Goal: Information Seeking & Learning: Learn about a topic

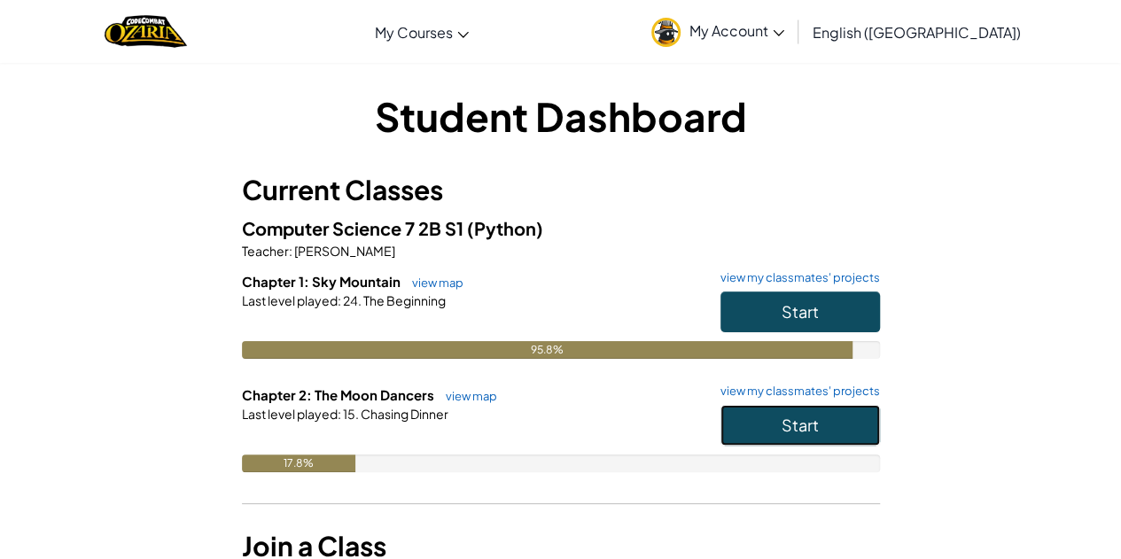
click at [849, 419] on button "Start" at bounding box center [801, 425] width 160 height 41
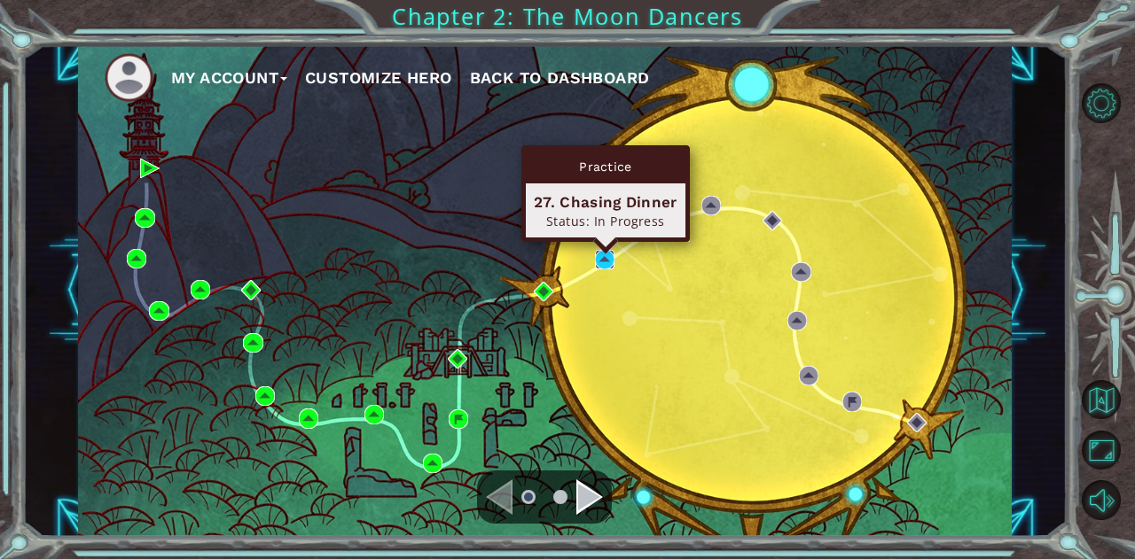
click at [610, 258] on img at bounding box center [605, 260] width 20 height 20
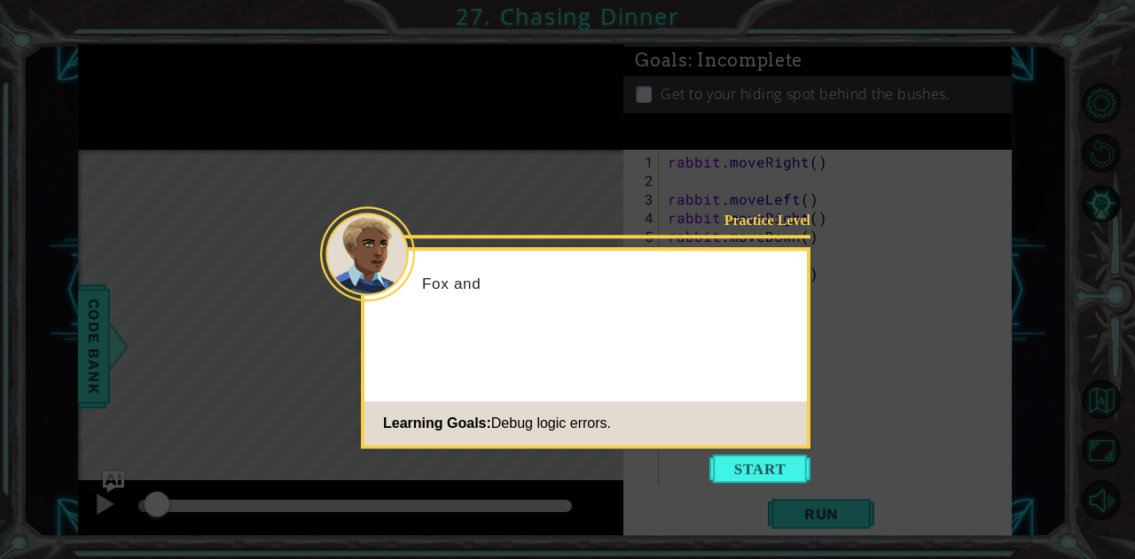
drag, startPoint x: 610, startPoint y: 258, endPoint x: 1031, endPoint y: 249, distance: 421.1
click at [1031, 249] on icon at bounding box center [567, 279] width 1135 height 559
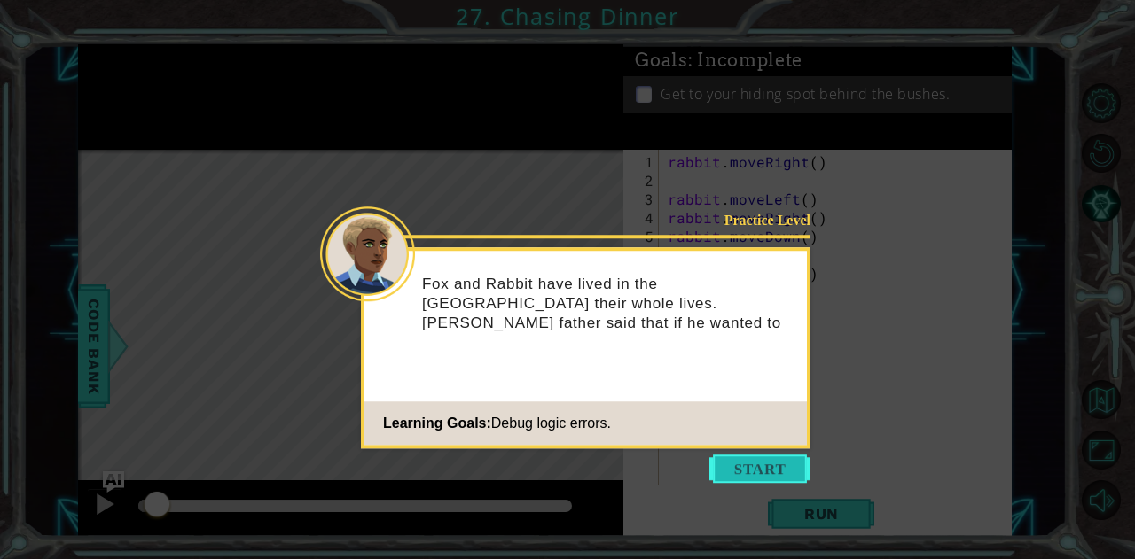
click at [746, 456] on button "Start" at bounding box center [759, 469] width 101 height 28
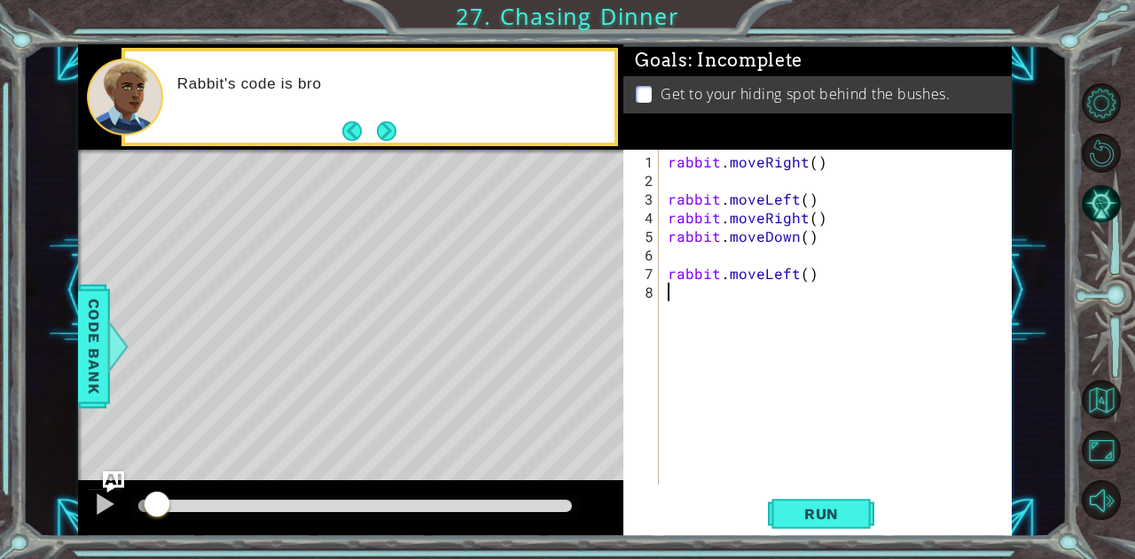
click at [377, 121] on button "Next" at bounding box center [387, 131] width 20 height 20
click at [379, 120] on footer at bounding box center [369, 131] width 54 height 27
click at [380, 125] on footer at bounding box center [369, 131] width 54 height 27
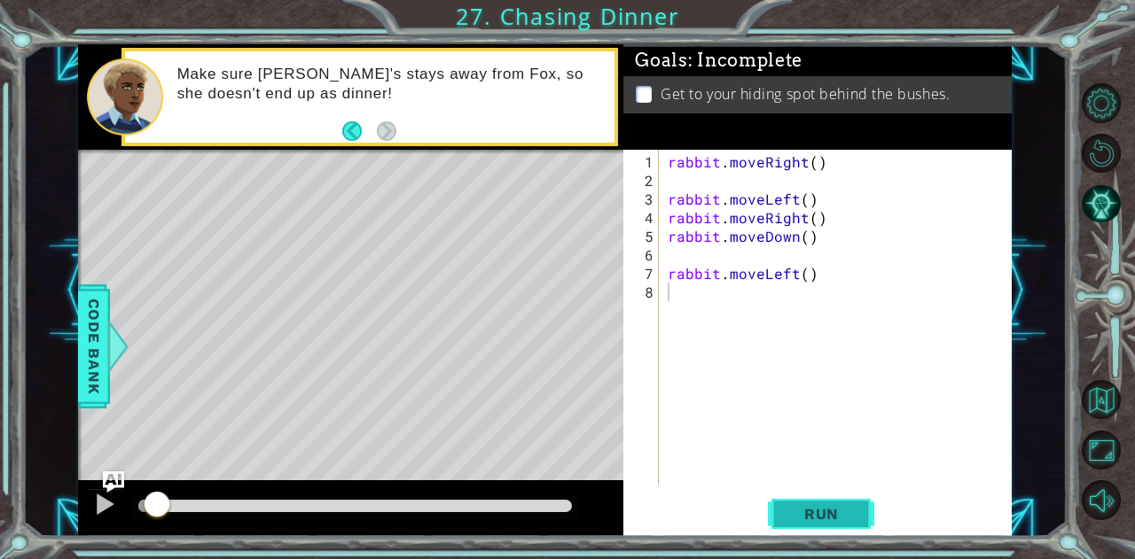
click at [825, 510] on span "Run" at bounding box center [821, 514] width 70 height 18
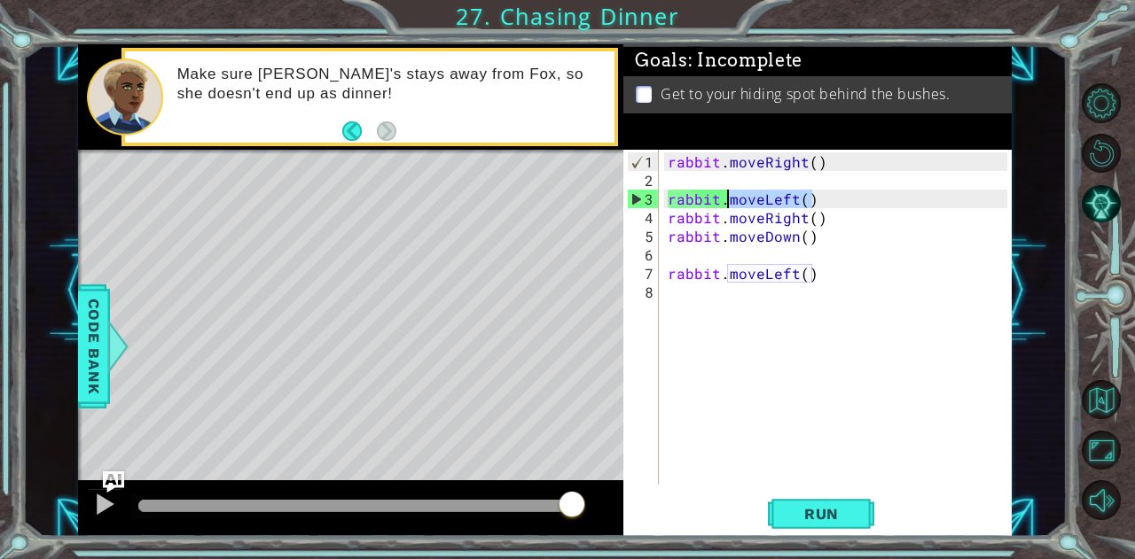
drag, startPoint x: 824, startPoint y: 193, endPoint x: 729, endPoint y: 197, distance: 95.8
click at [729, 197] on div "rabbit . moveRight ( ) rabbit . moveLeft ( ) rabbit . moveRight ( ) rabbit . mo…" at bounding box center [840, 338] width 352 height 372
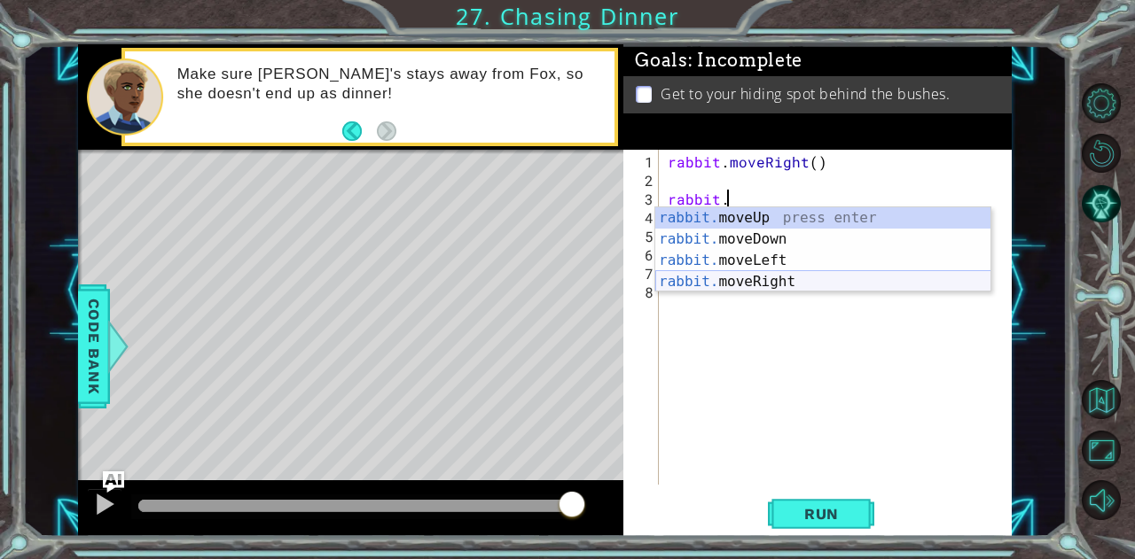
click at [753, 276] on div "rabbit. moveUp press enter rabbit. moveDown press enter rabbit. moveLeft press …" at bounding box center [823, 271] width 336 height 128
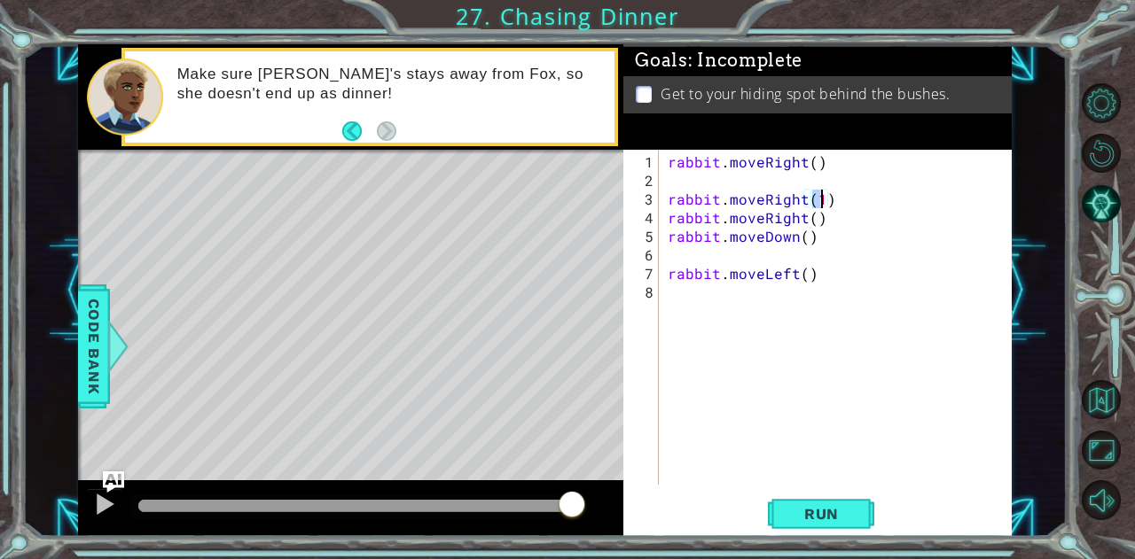
click at [834, 493] on div "rabbit.moveRight(1) 1 2 3 4 5 6 7 8 rabbit . moveRight ( ) rabbit . moveRight (…" at bounding box center [816, 343] width 387 height 387
click at [829, 503] on button "Run" at bounding box center [821, 514] width 106 height 39
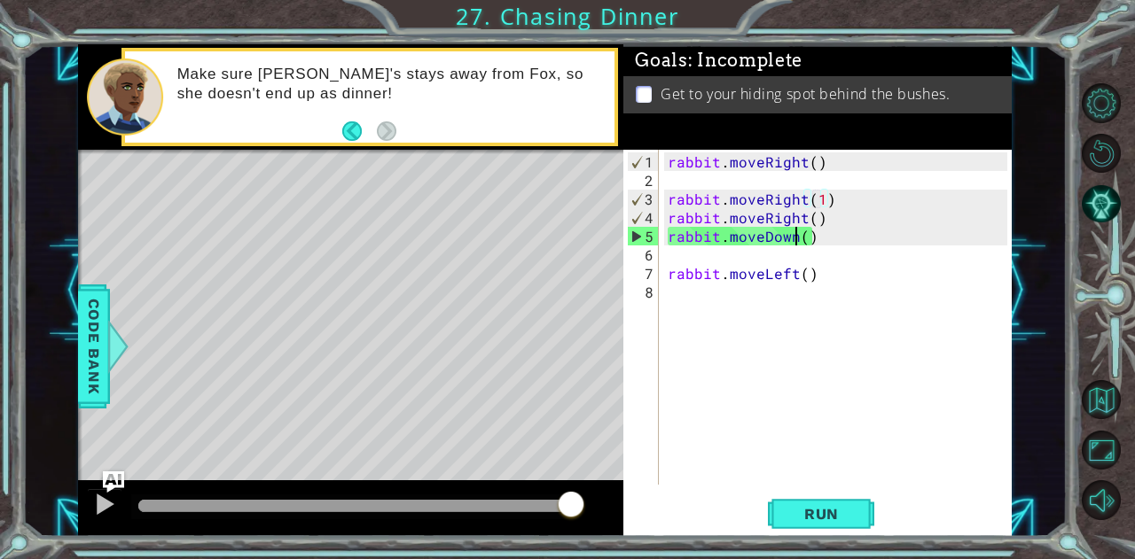
click at [795, 238] on div "rabbit . moveRight ( ) rabbit . moveRight ( 1 ) rabbit . moveRight ( ) rabbit .…" at bounding box center [840, 338] width 352 height 372
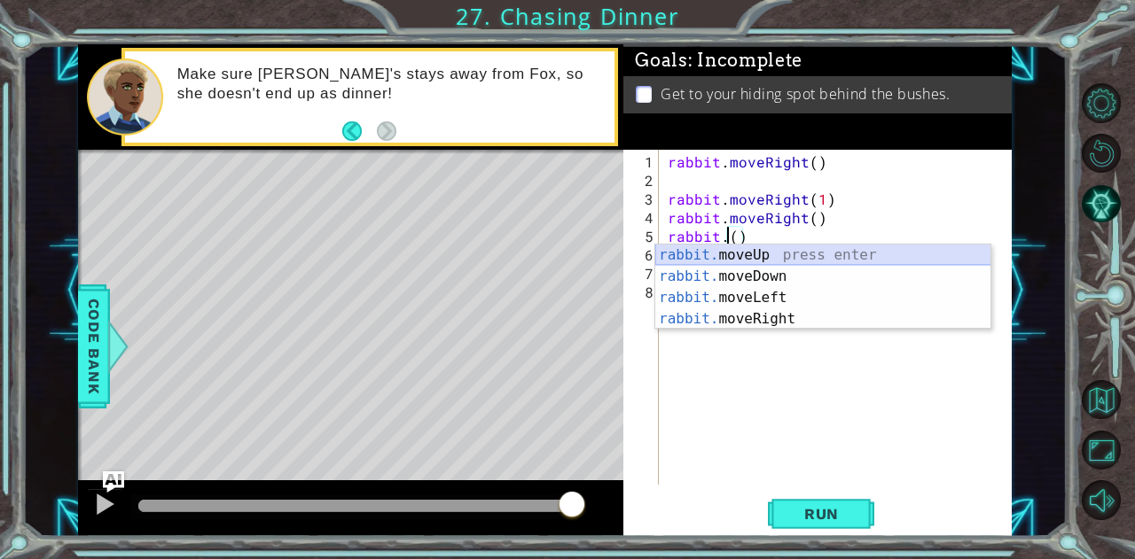
click at [811, 261] on div "rabbit. moveUp press enter rabbit. moveDown press enter rabbit. moveLeft press …" at bounding box center [823, 309] width 336 height 128
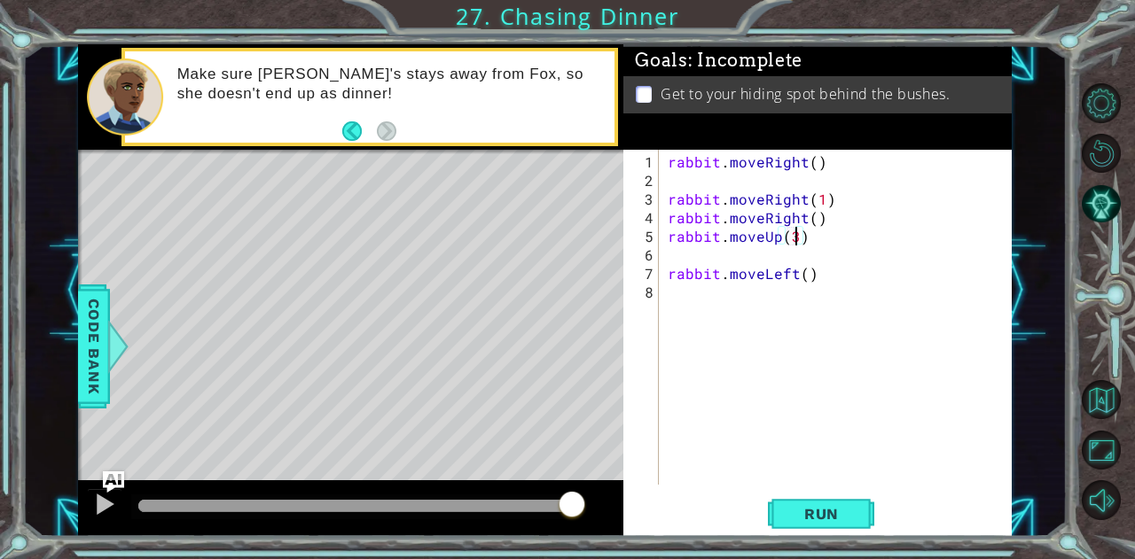
scroll to position [0, 7]
click at [802, 274] on div "rabbit . moveRight ( ) rabbit . moveRight ( 1 ) rabbit . moveRight ( ) rabbit .…" at bounding box center [840, 338] width 352 height 372
click at [795, 230] on div "rabbit . moveRight ( ) rabbit . moveRight ( 1 ) rabbit . moveRight ( ) rabbit .…" at bounding box center [840, 338] width 352 height 372
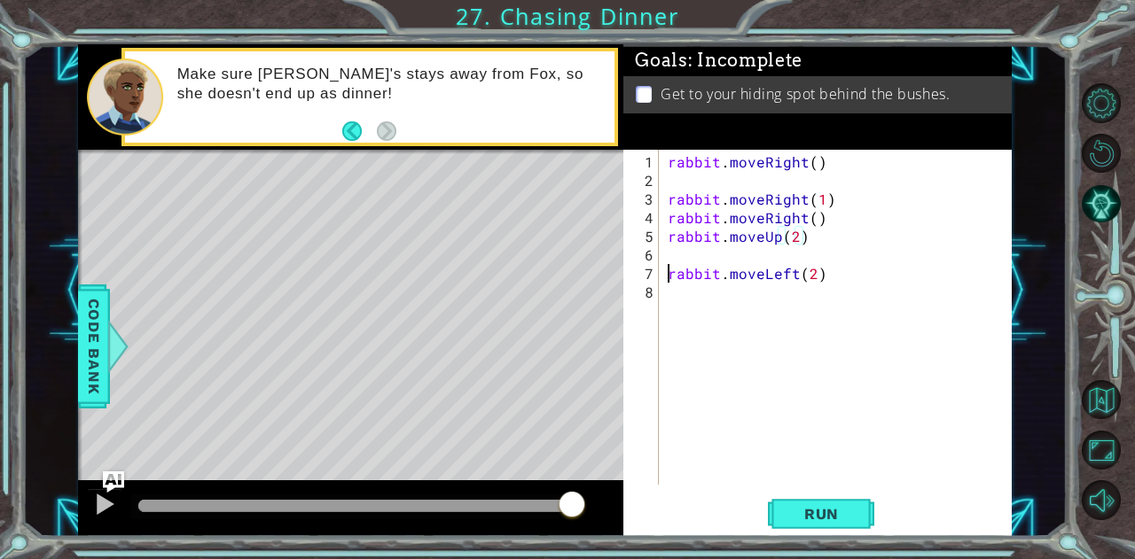
click at [665, 276] on div "rabbit . moveRight ( ) rabbit . moveRight ( 1 ) rabbit . moveRight ( ) rabbit .…" at bounding box center [840, 338] width 352 height 372
type textarea "rabbit.moveLeft(2)"
click at [663, 277] on div "rabbit.moveLeft(2) 1 2 3 4 5 6 7 rabbit . moveRight ( ) rabbit . moveRight ( 1 …" at bounding box center [815, 317] width 384 height 335
click at [669, 273] on div "rabbit . moveRight ( ) rabbit . moveRight ( 1 ) rabbit . moveRight ( ) rabbit .…" at bounding box center [840, 338] width 352 height 372
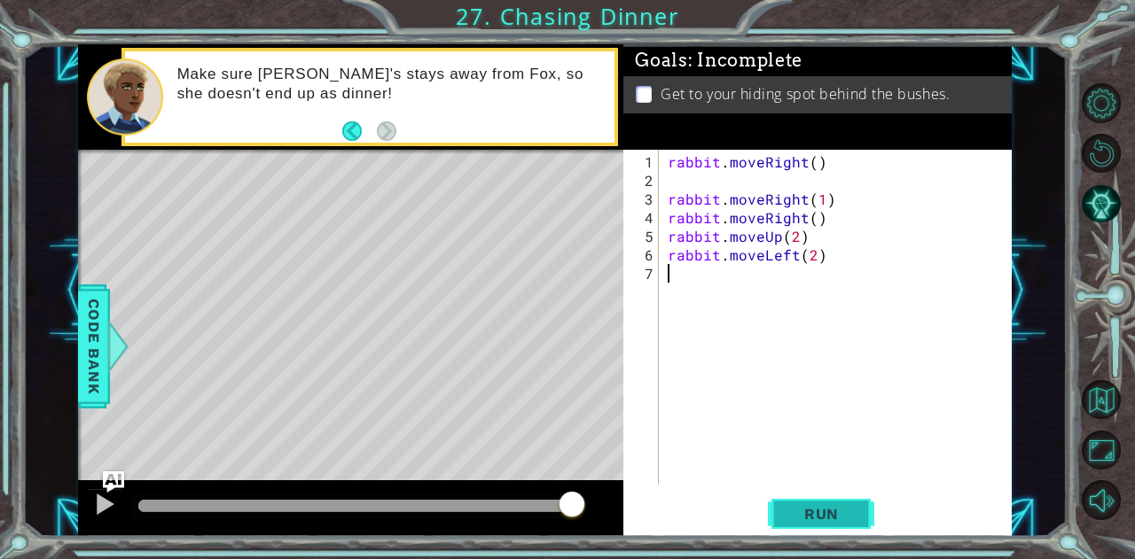
click at [830, 513] on span "Run" at bounding box center [821, 514] width 70 height 18
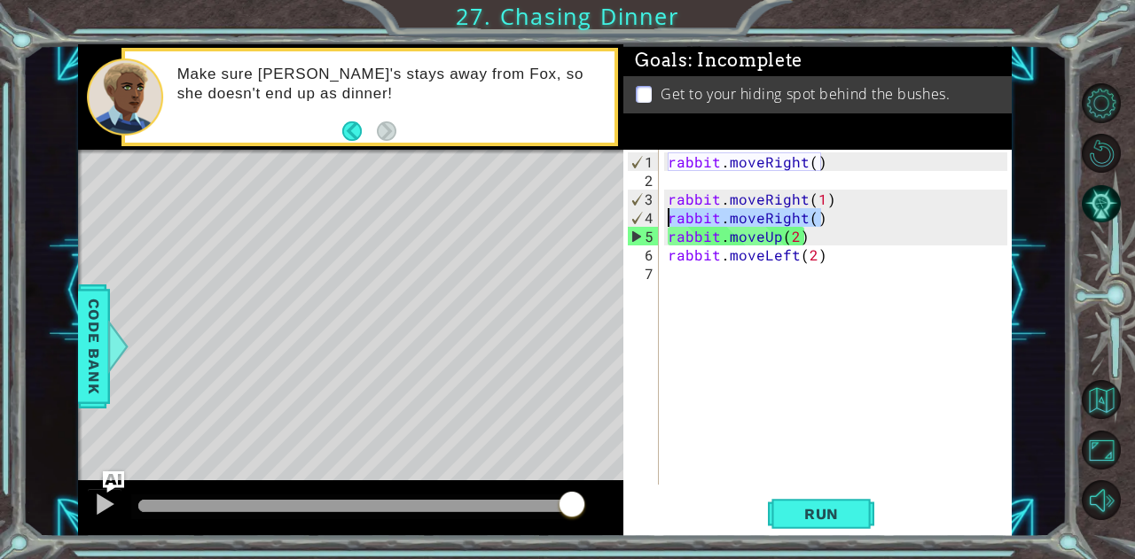
drag, startPoint x: 819, startPoint y: 218, endPoint x: 670, endPoint y: 210, distance: 149.1
click at [670, 210] on div "rabbit . moveRight ( ) rabbit . moveRight ( 1 ) rabbit . moveRight ( ) rabbit .…" at bounding box center [840, 338] width 352 height 372
type textarea "rabbit.moveRight()"
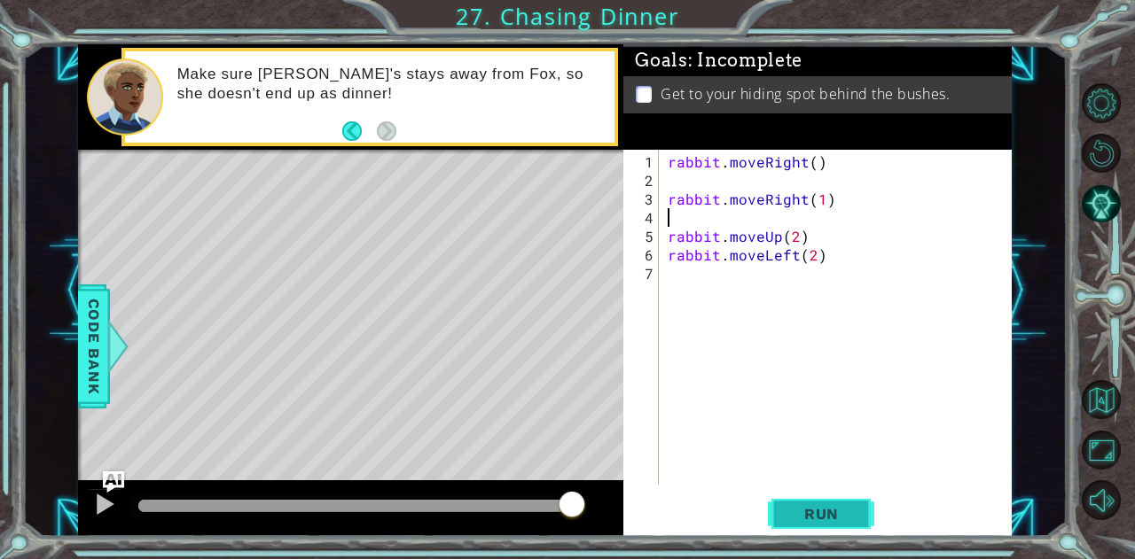
click at [815, 513] on span "Run" at bounding box center [821, 514] width 70 height 18
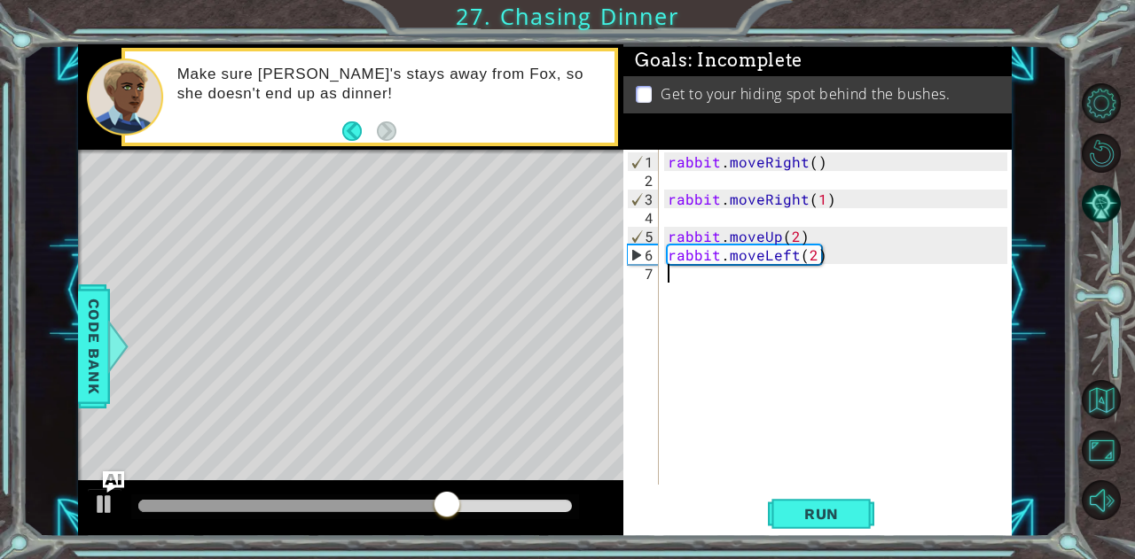
click at [749, 297] on div "rabbit . moveRight ( ) rabbit . moveRight ( 1 ) rabbit . moveUp ( 2 ) rabbit . …" at bounding box center [840, 338] width 352 height 372
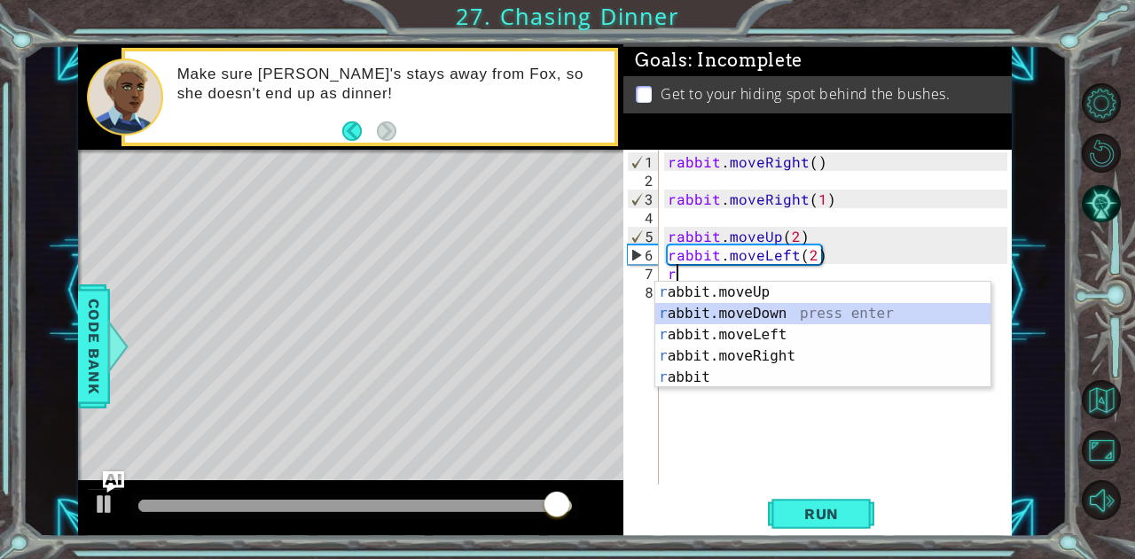
click at [745, 319] on div "r abbit.moveUp press enter r abbit.moveDown press enter r abbit.moveLeft press …" at bounding box center [823, 356] width 336 height 149
type textarea "rabbit.moveDown(1)"
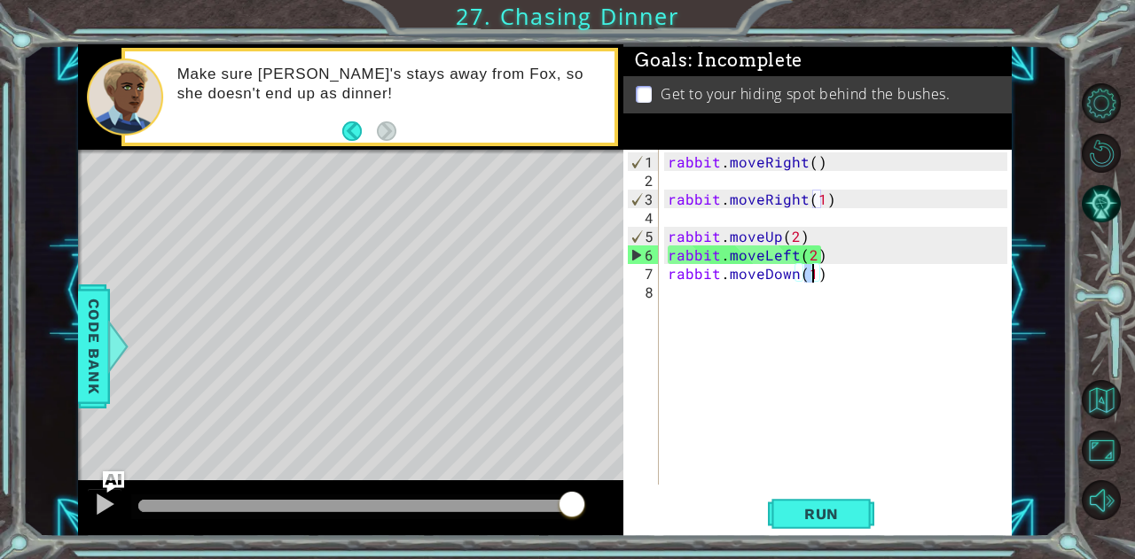
click at [714, 289] on div "rabbit . moveRight ( ) rabbit . moveRight ( 1 ) rabbit . moveUp ( 2 ) rabbit . …" at bounding box center [840, 338] width 352 height 372
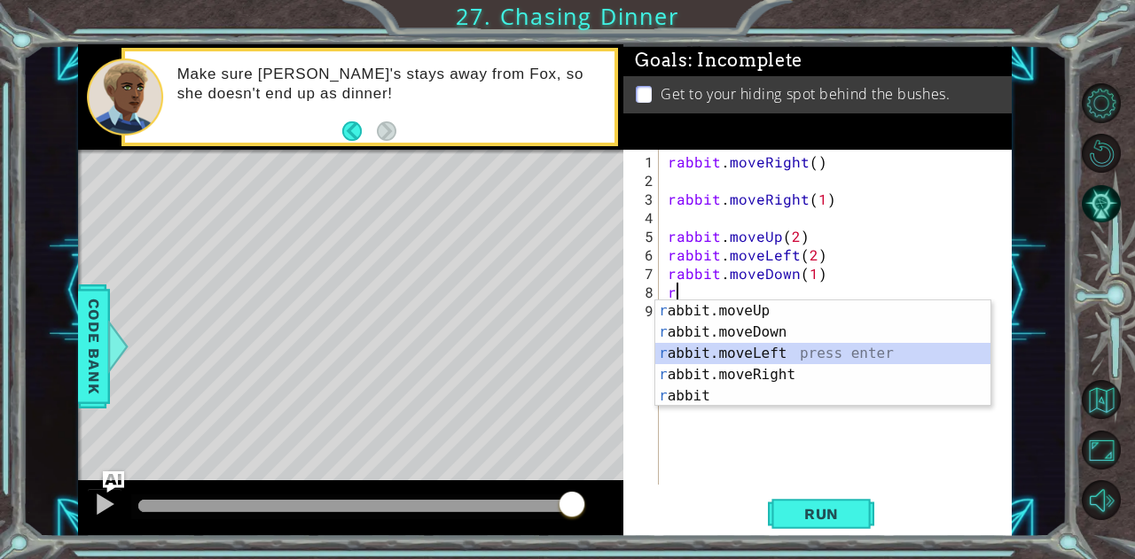
click at [724, 355] on div "r abbit.moveUp press enter r abbit.moveDown press enter r abbit.moveLeft press …" at bounding box center [823, 374] width 336 height 149
type textarea "rabbit.moveLeft(1)"
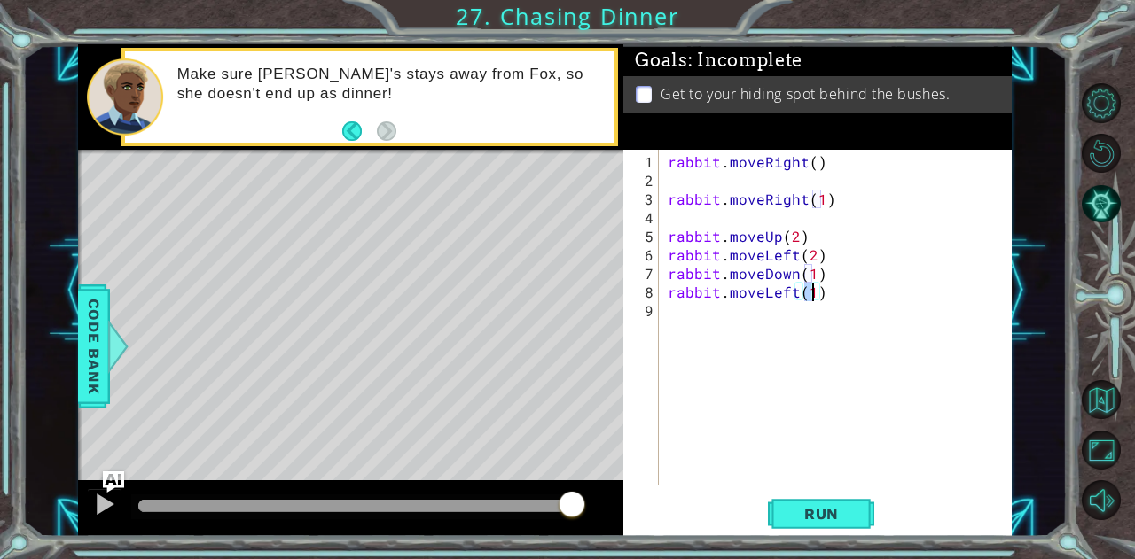
click at [709, 316] on div "rabbit . moveRight ( ) rabbit . moveRight ( 1 ) rabbit . moveUp ( 2 ) rabbit . …" at bounding box center [840, 338] width 352 height 372
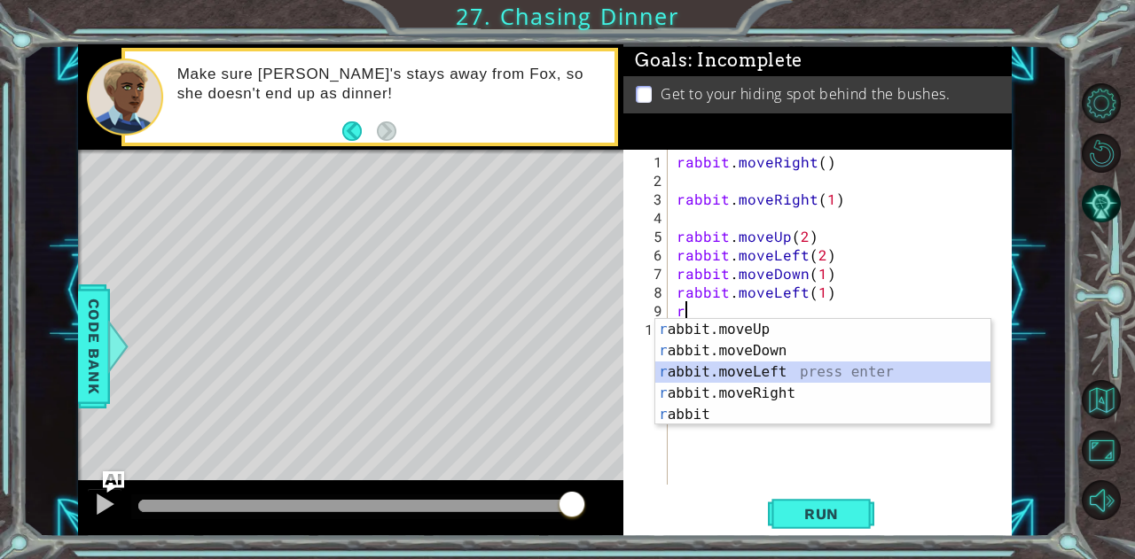
click at [706, 370] on div "r abbit.moveUp press enter r abbit.moveDown press enter r abbit.moveLeft press …" at bounding box center [823, 393] width 336 height 149
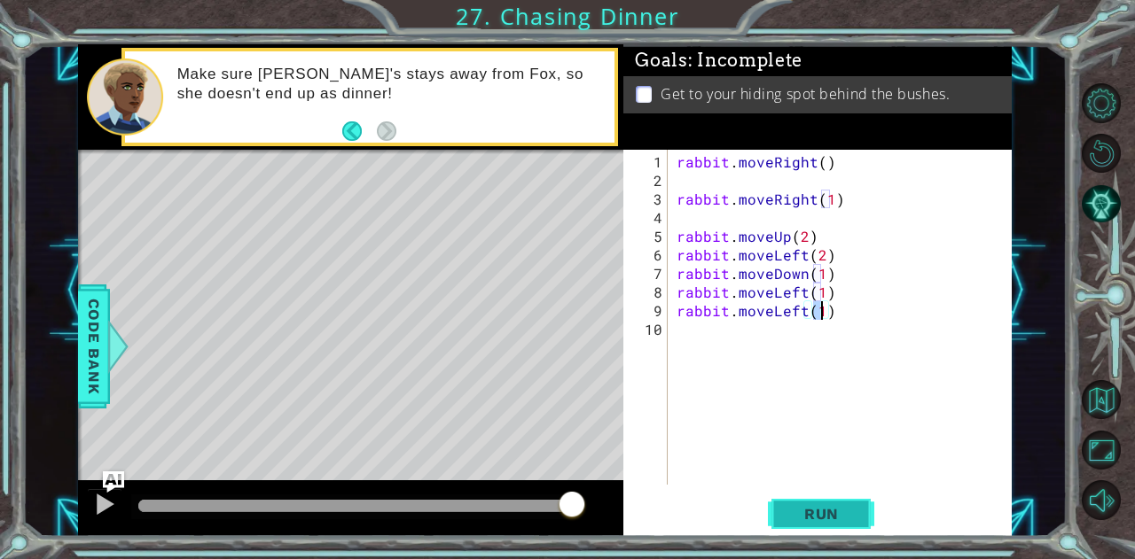
type textarea "rabbit.moveLeft(1)"
click at [850, 508] on span "Run" at bounding box center [821, 514] width 70 height 18
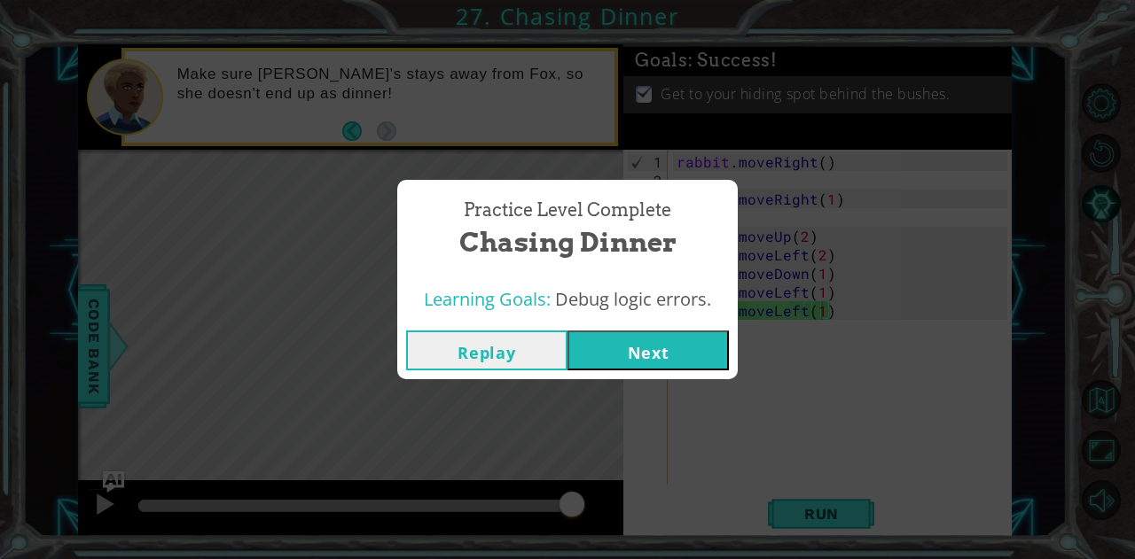
click at [605, 350] on button "Next" at bounding box center [647, 351] width 161 height 40
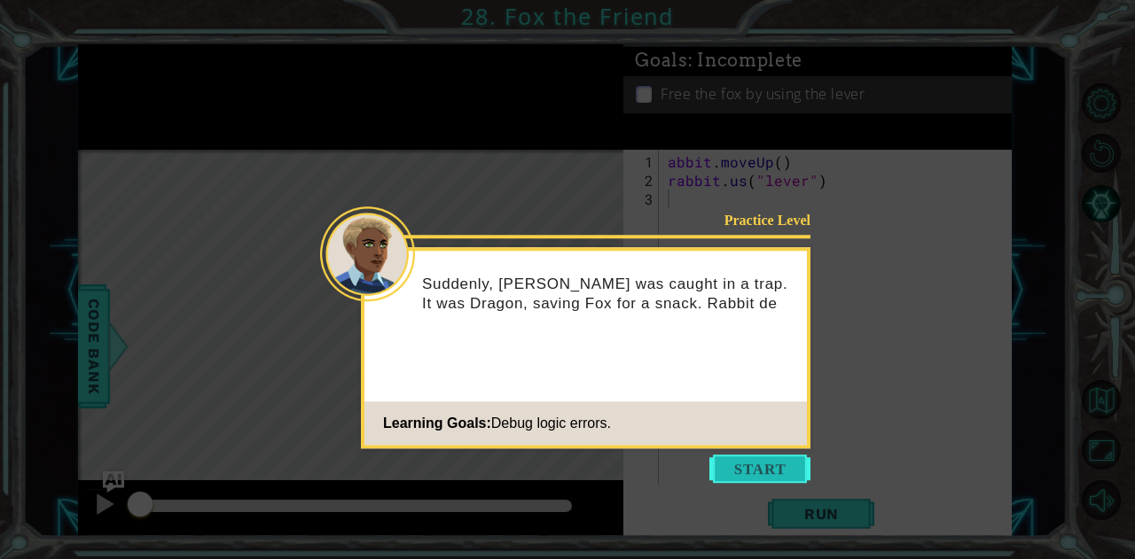
click at [776, 466] on button "Start" at bounding box center [759, 469] width 101 height 28
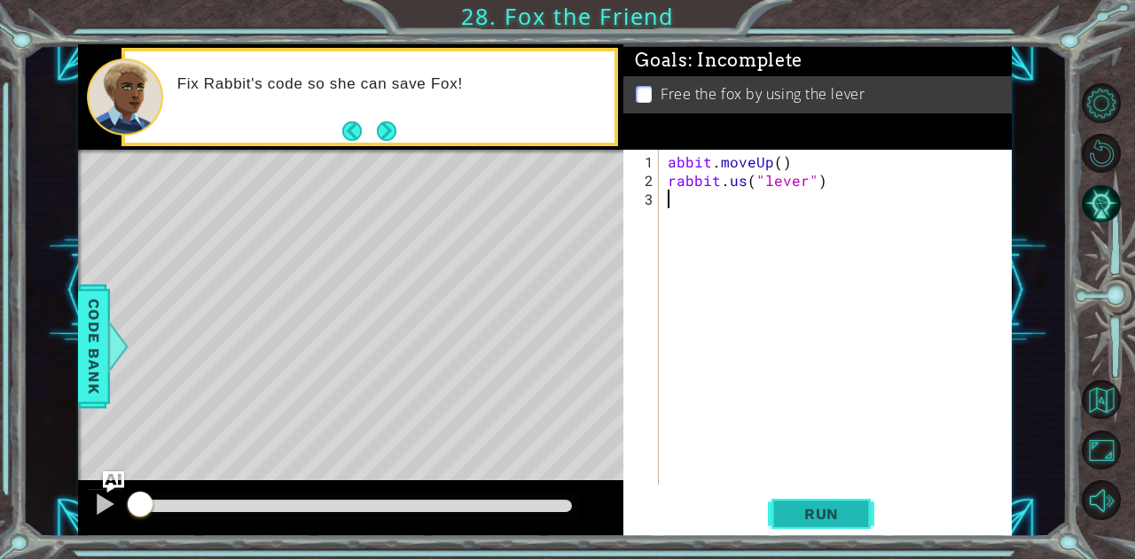
click at [844, 510] on span "Run" at bounding box center [821, 514] width 70 height 18
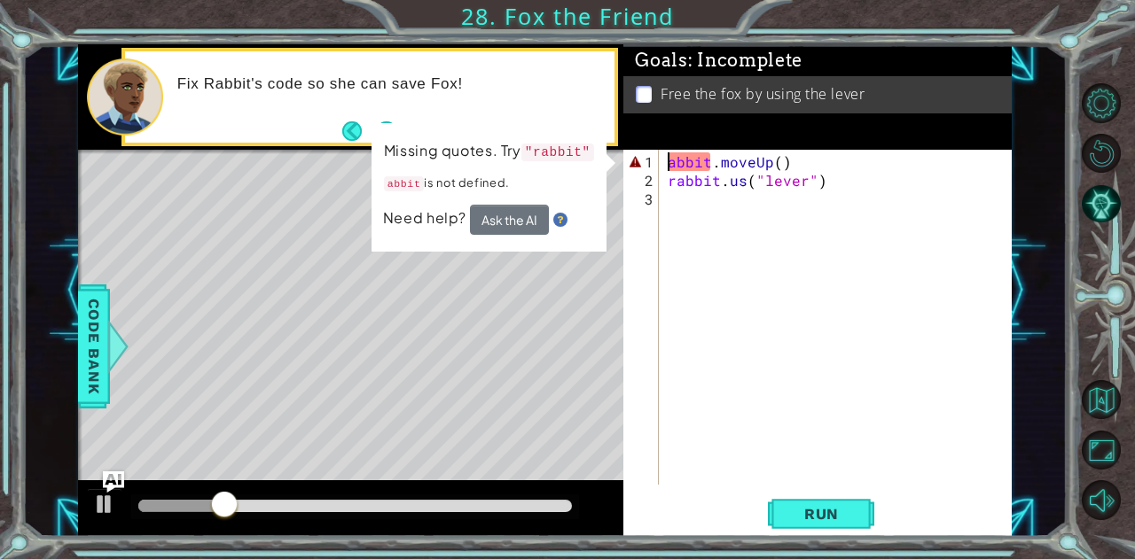
click at [668, 157] on div "abbit . moveUp ( ) rabbit . us ( "lever" )" at bounding box center [840, 338] width 352 height 372
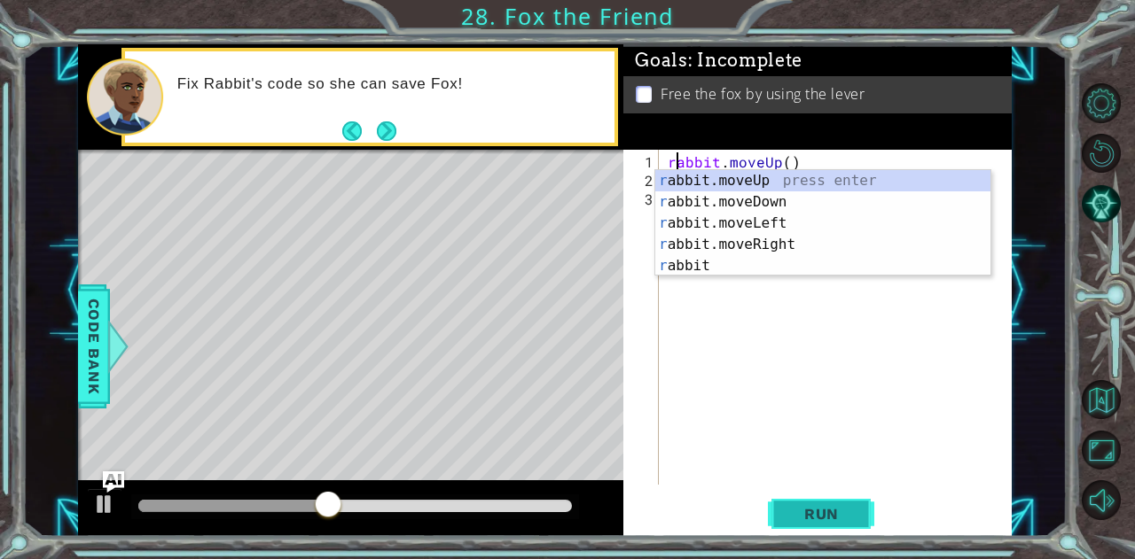
click at [863, 530] on button "Run" at bounding box center [821, 514] width 106 height 39
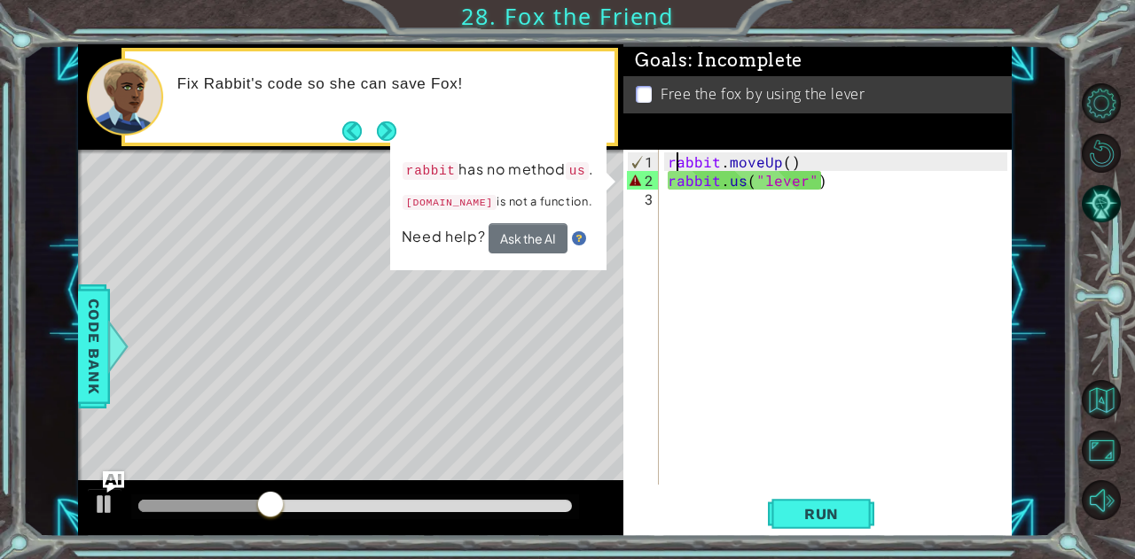
click at [741, 184] on div "rabbit . moveUp ( ) rabbit . us ( "lever" )" at bounding box center [840, 338] width 352 height 372
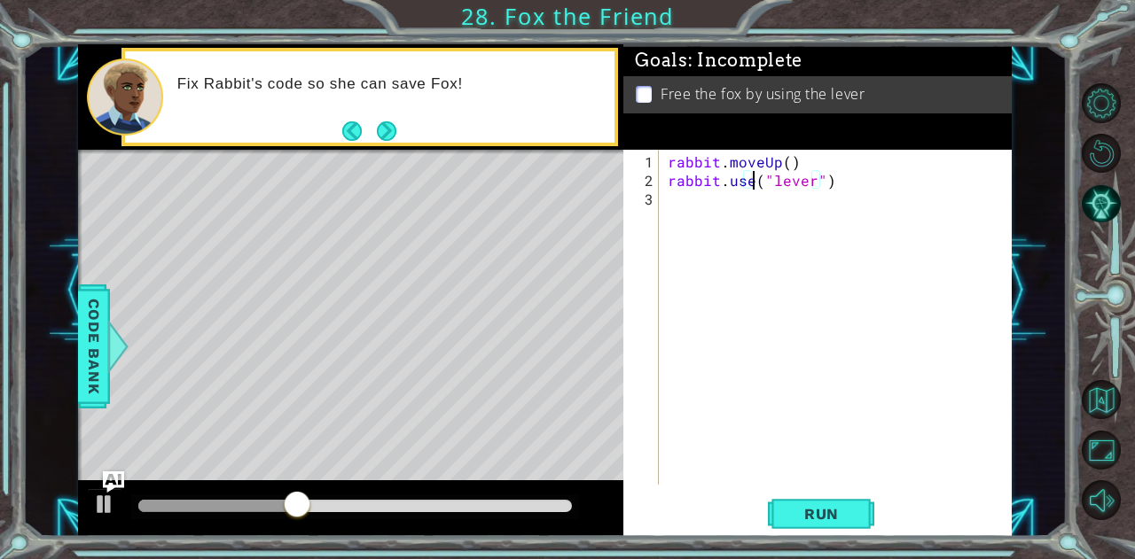
scroll to position [0, 4]
type textarea "rabbit.use("lever")"
click at [780, 499] on button "Run" at bounding box center [821, 514] width 106 height 39
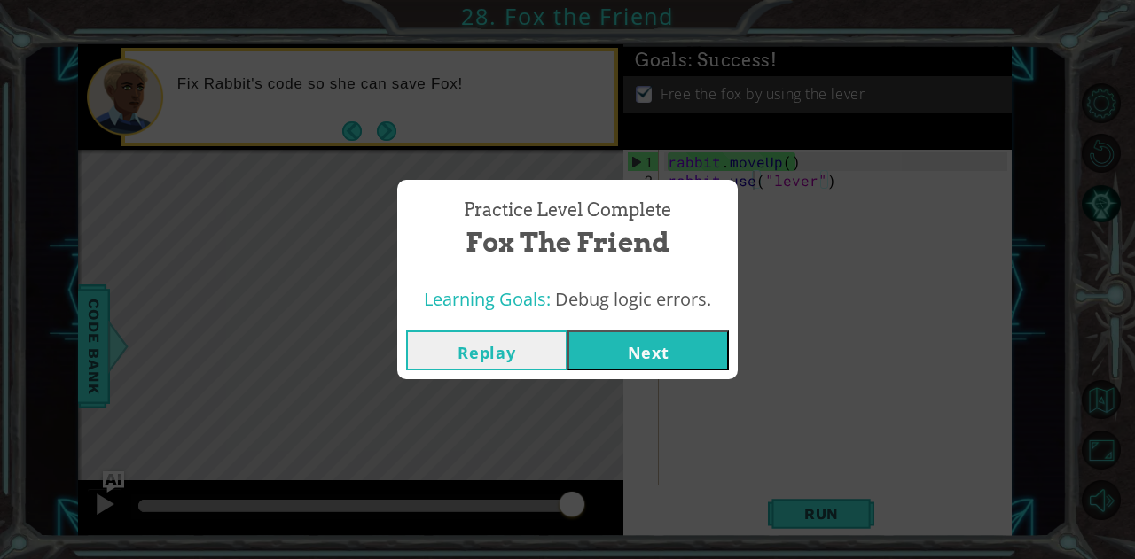
click at [657, 341] on button "Next" at bounding box center [647, 351] width 161 height 40
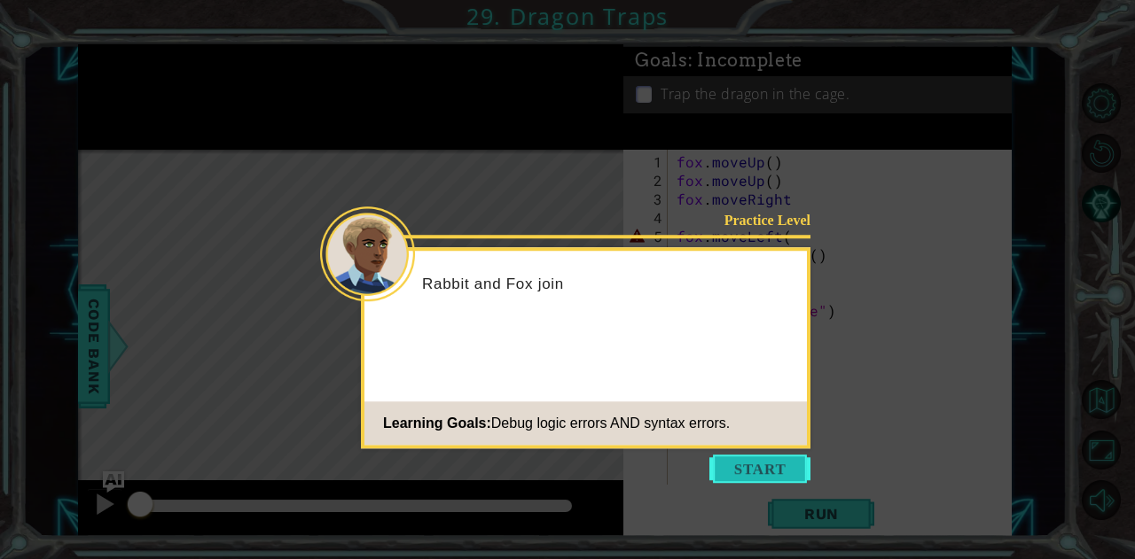
click at [784, 480] on button "Start" at bounding box center [759, 469] width 101 height 28
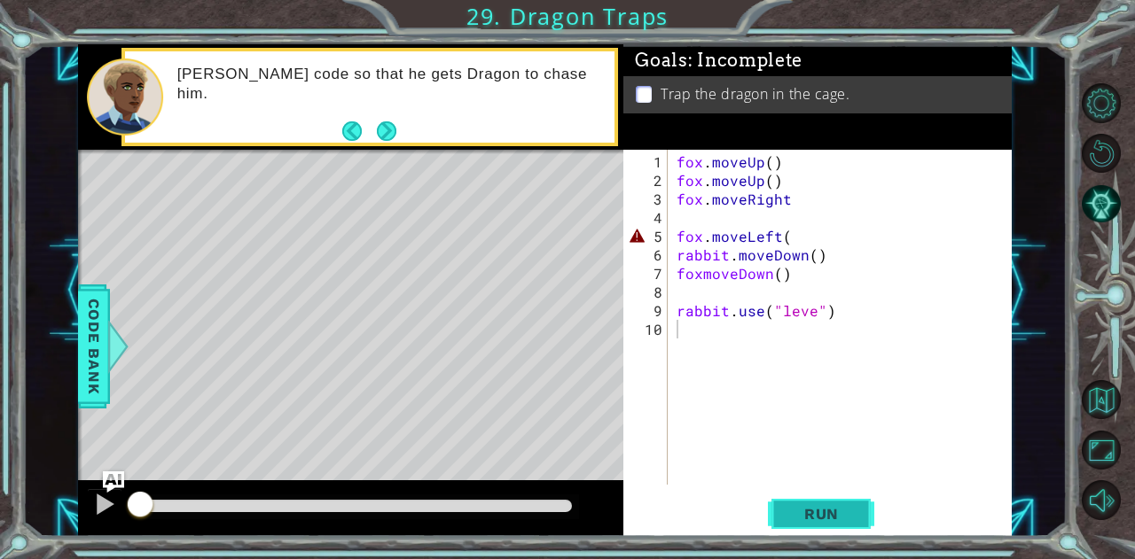
click at [803, 512] on span "Run" at bounding box center [821, 514] width 70 height 18
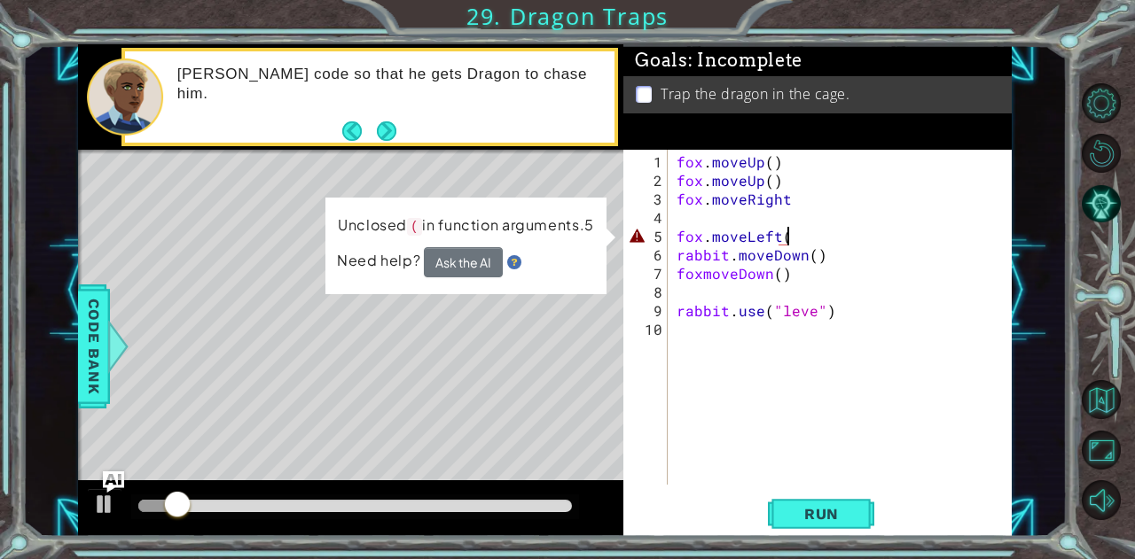
click at [794, 235] on div "fox . moveUp ( ) fox . moveUp ( ) fox . moveRight fox . moveLeft ( rabbit . mov…" at bounding box center [844, 338] width 343 height 372
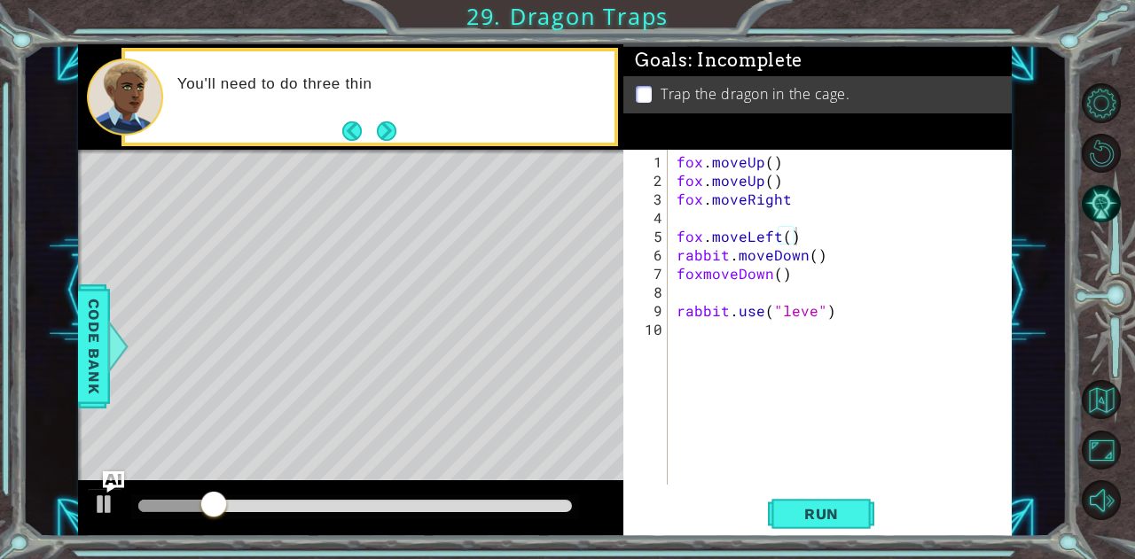
click at [784, 538] on div "1 ההההההההההההההההההההההההההההההההההההההההההההההההההההההההההההההההההההההההההההה…" at bounding box center [567, 279] width 1135 height 559
click at [814, 305] on div "fox . moveUp ( ) fox . moveUp ( ) fox . moveRight fox . moveLeft ( ) rabbit . m…" at bounding box center [844, 338] width 343 height 372
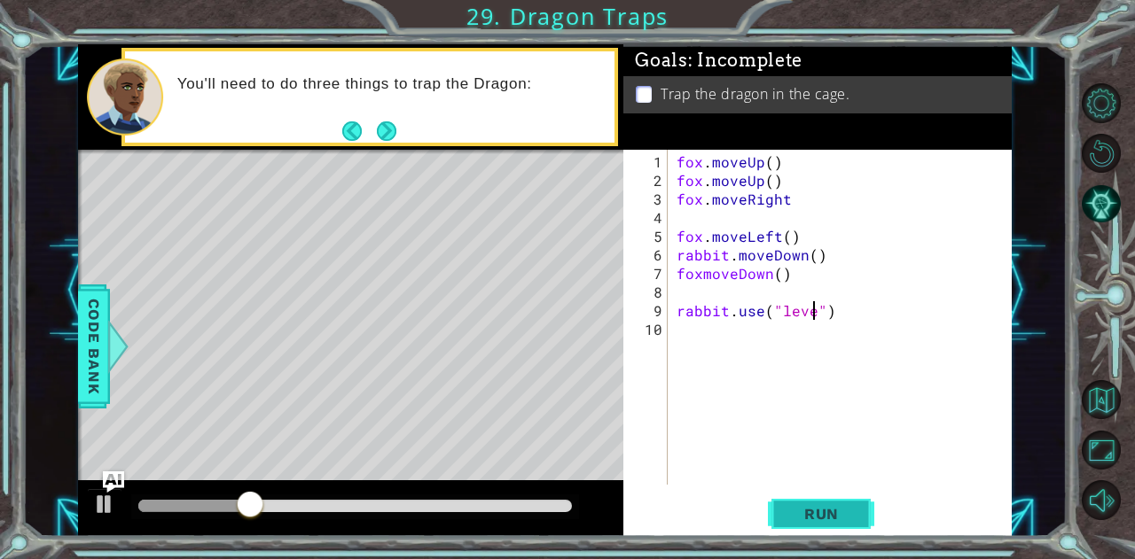
scroll to position [0, 9]
click at [807, 512] on span "Run" at bounding box center [821, 514] width 70 height 18
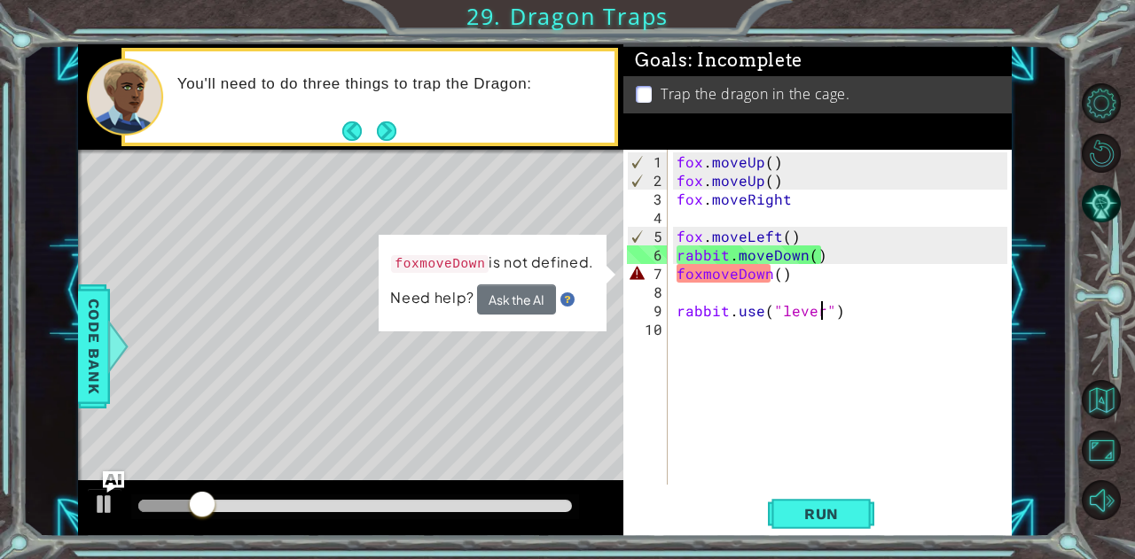
click at [699, 269] on div "fox . moveUp ( ) fox . moveUp ( ) fox . moveRight fox . moveLeft ( ) rabbit . m…" at bounding box center [844, 338] width 343 height 372
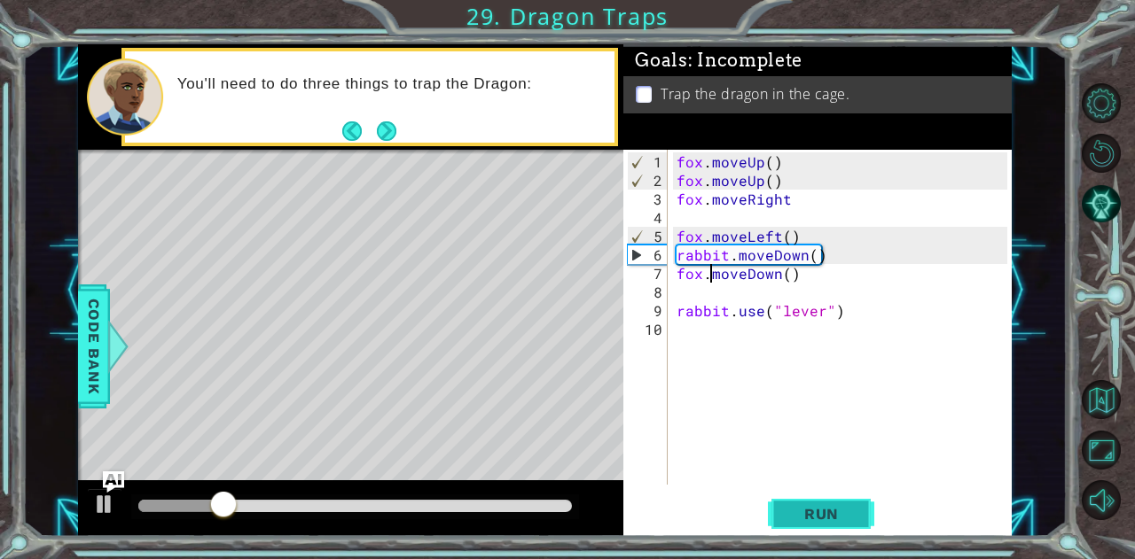
click at [831, 503] on button "Run" at bounding box center [821, 514] width 106 height 39
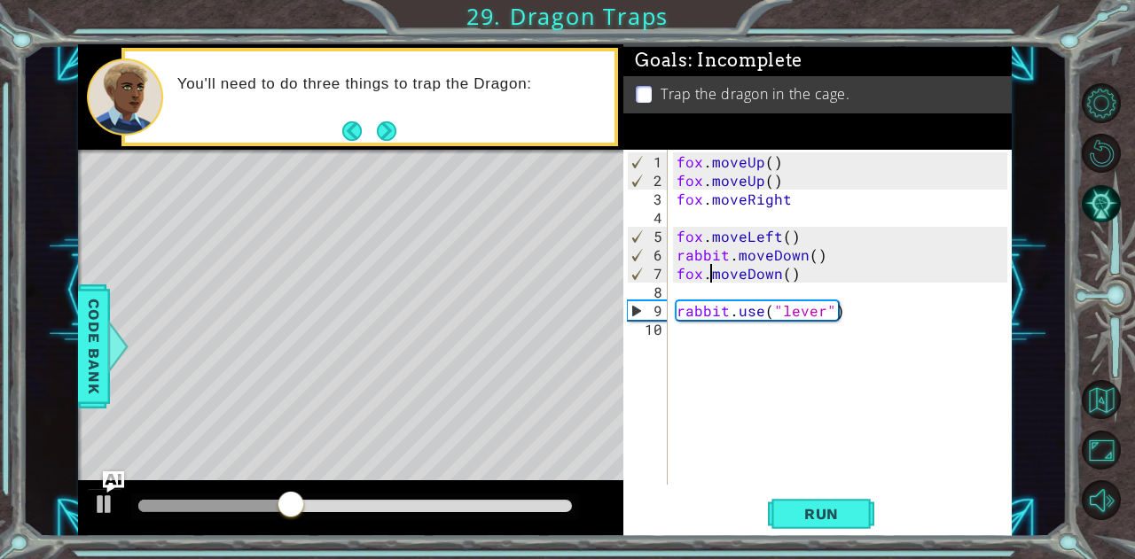
click at [807, 543] on div "1 ההההההההההההההההההההההההההההההההההההההההההההההההההההההההההההההההההההההההההההה…" at bounding box center [567, 279] width 1135 height 559
click at [822, 509] on span "Run" at bounding box center [821, 514] width 70 height 18
drag, startPoint x: 834, startPoint y: 256, endPoint x: 677, endPoint y: 254, distance: 156.9
click at [677, 254] on div "fox . moveUp ( ) fox . moveUp ( ) fox . moveRight fox . moveLeft ( ) rabbit . m…" at bounding box center [844, 338] width 343 height 372
type textarea "rabbit.moveDown()"
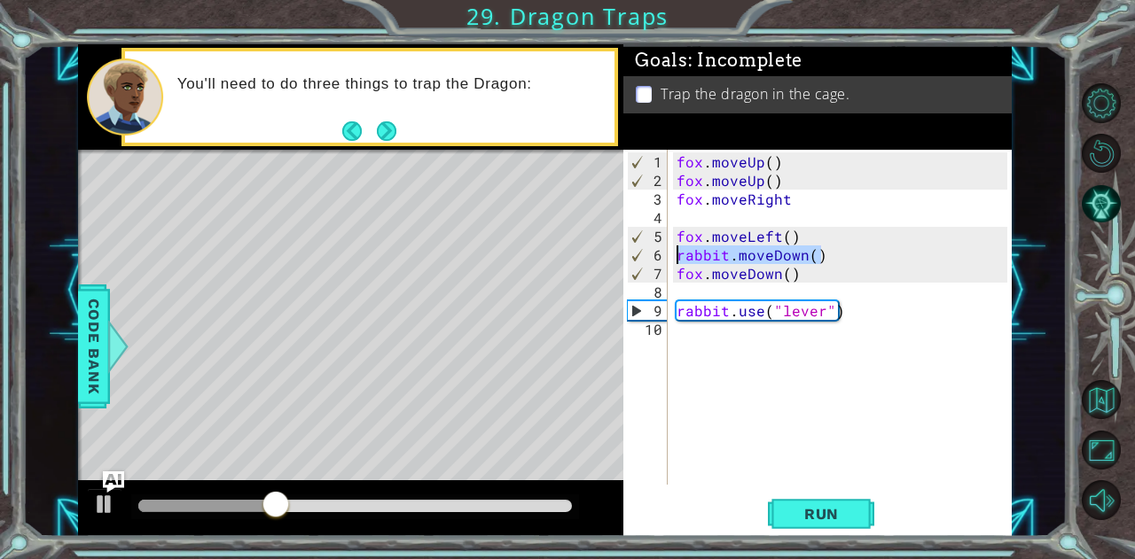
scroll to position [0, 0]
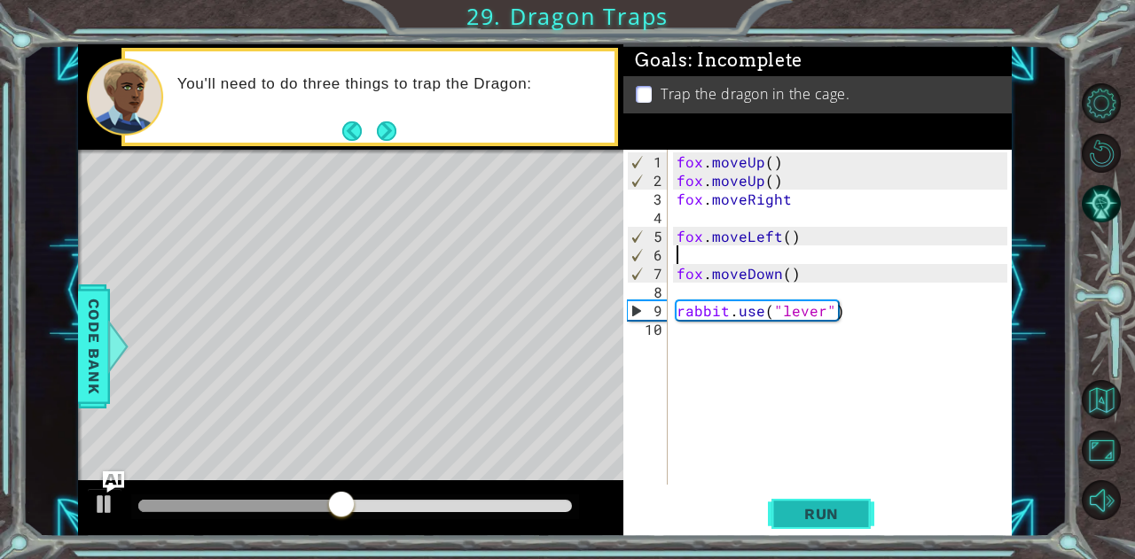
click at [805, 503] on button "Run" at bounding box center [821, 514] width 106 height 39
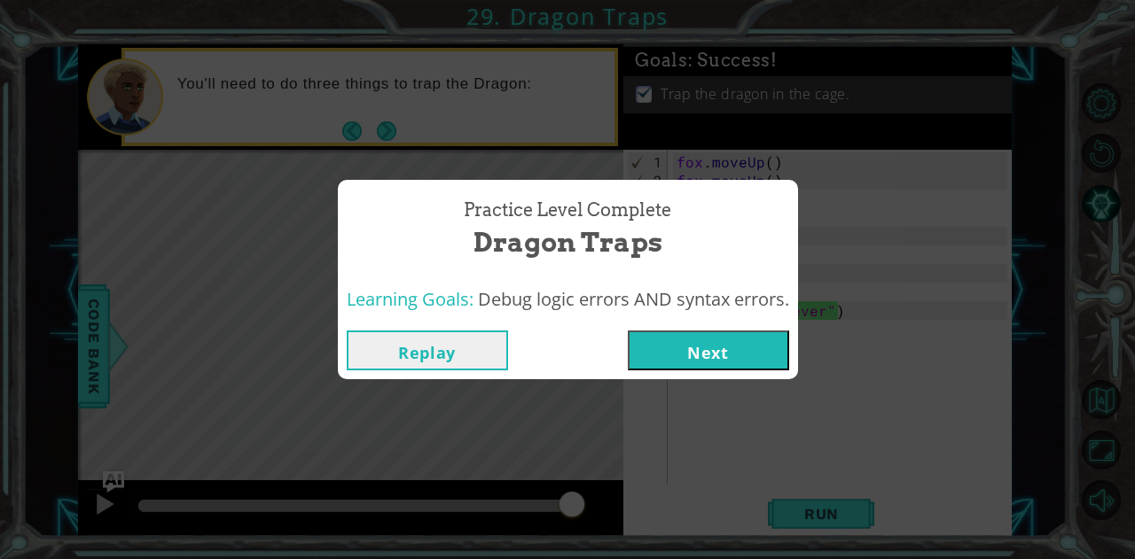
click at [535, 402] on div "Practice Level Complete Dragon Traps Learning Goals: Debug logic errors AND syn…" at bounding box center [567, 279] width 1135 height 559
click at [455, 347] on button "Replay" at bounding box center [427, 351] width 161 height 40
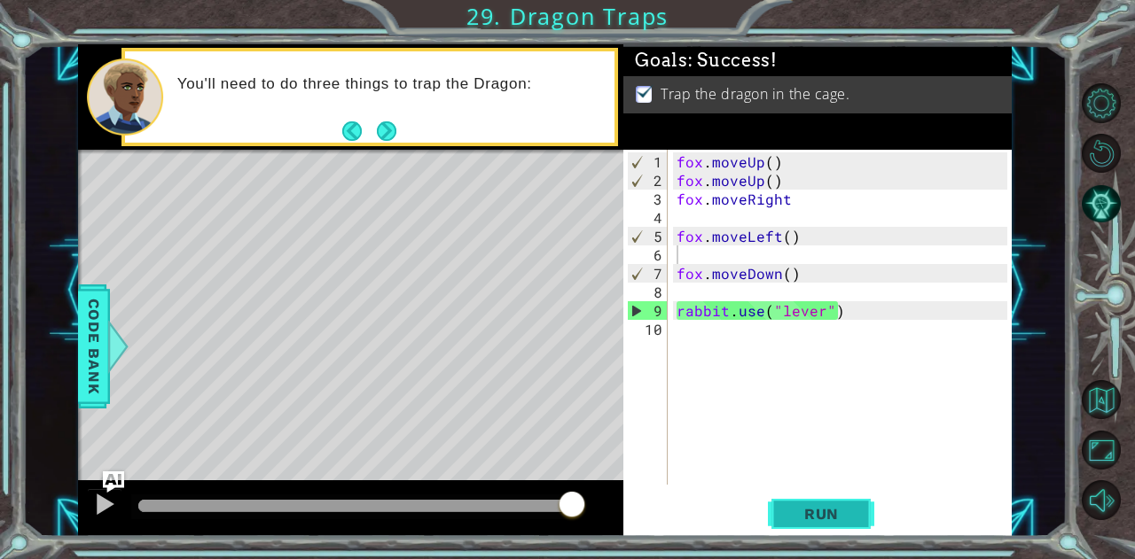
click at [850, 516] on span "Run" at bounding box center [821, 514] width 70 height 18
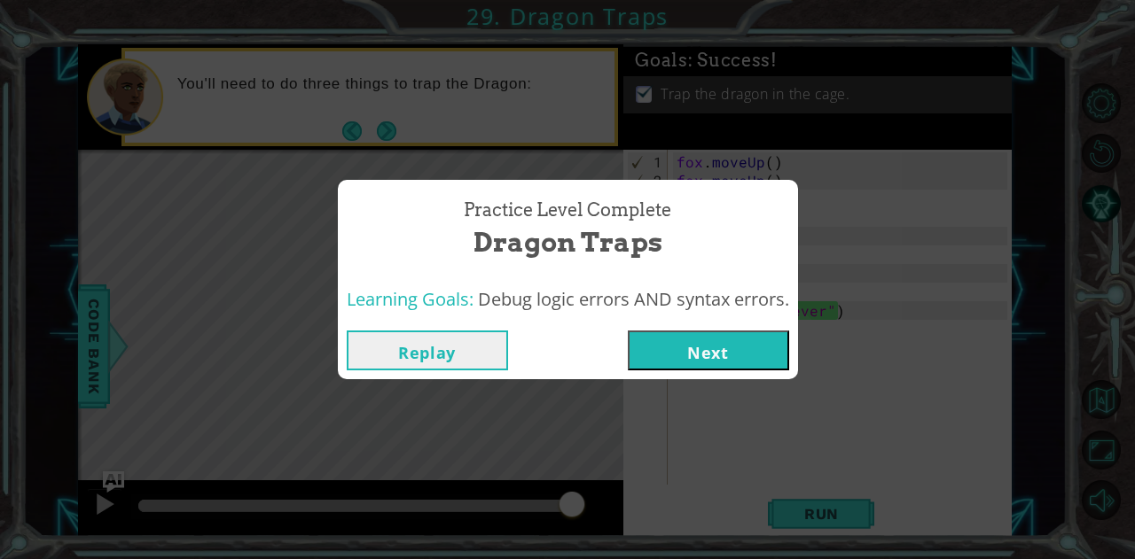
click at [675, 295] on span "Debug logic errors AND syntax errors." at bounding box center [633, 299] width 311 height 24
drag, startPoint x: 670, startPoint y: 359, endPoint x: 668, endPoint y: 372, distance: 13.4
click at [668, 372] on div "Replay Next" at bounding box center [568, 351] width 460 height 58
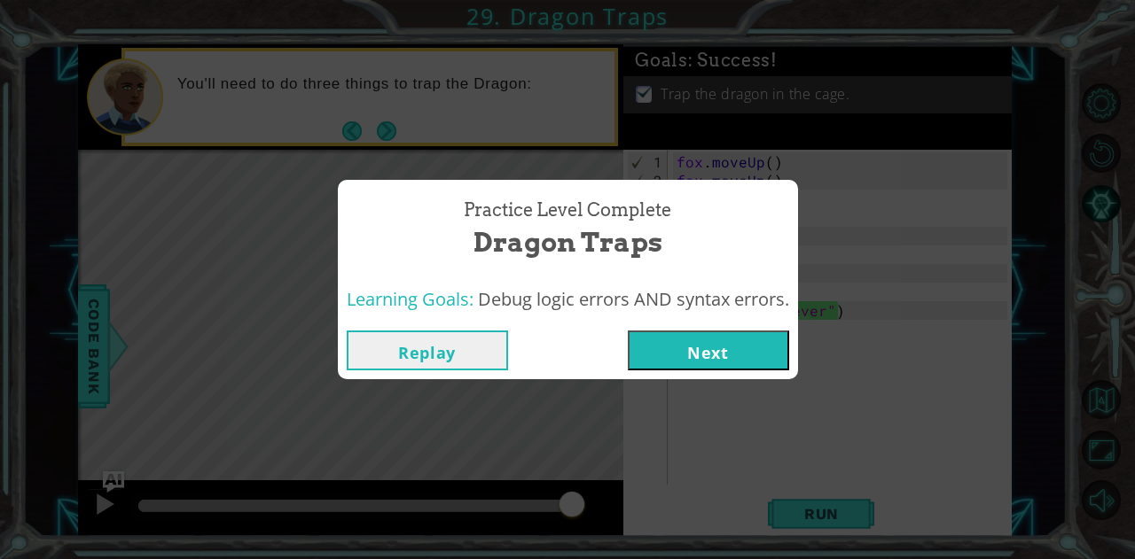
click at [681, 350] on button "Next" at bounding box center [708, 351] width 161 height 40
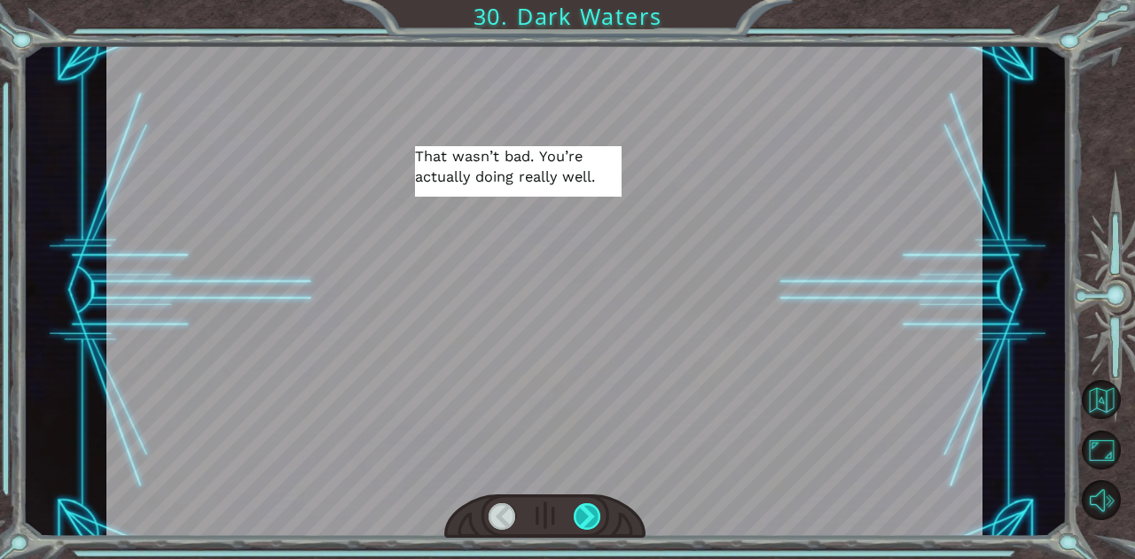
click at [594, 509] on div at bounding box center [586, 516] width 27 height 27
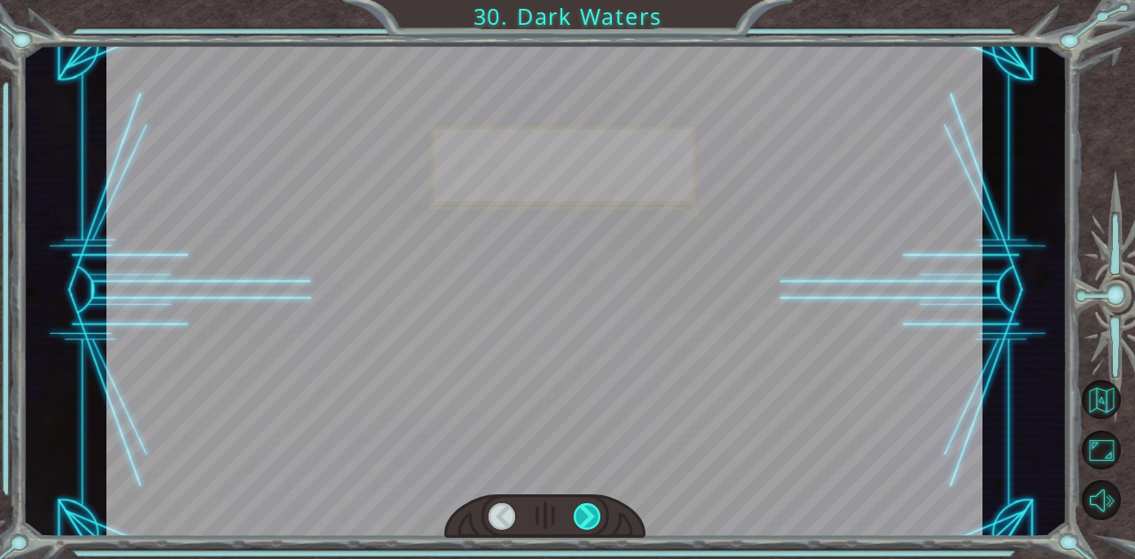
click at [592, 505] on div at bounding box center [586, 516] width 27 height 27
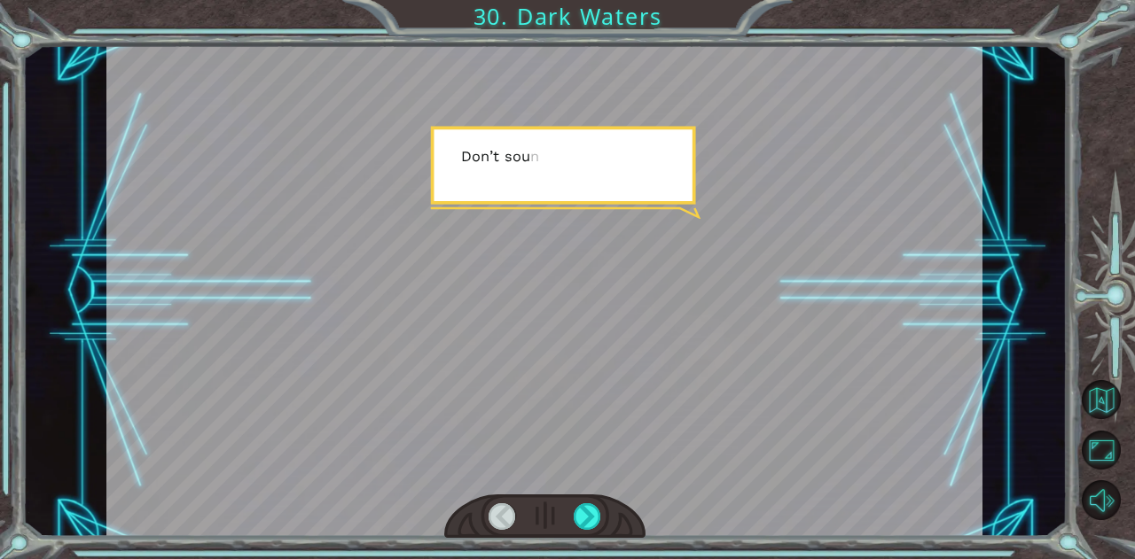
click at [591, 503] on div at bounding box center [586, 516] width 27 height 27
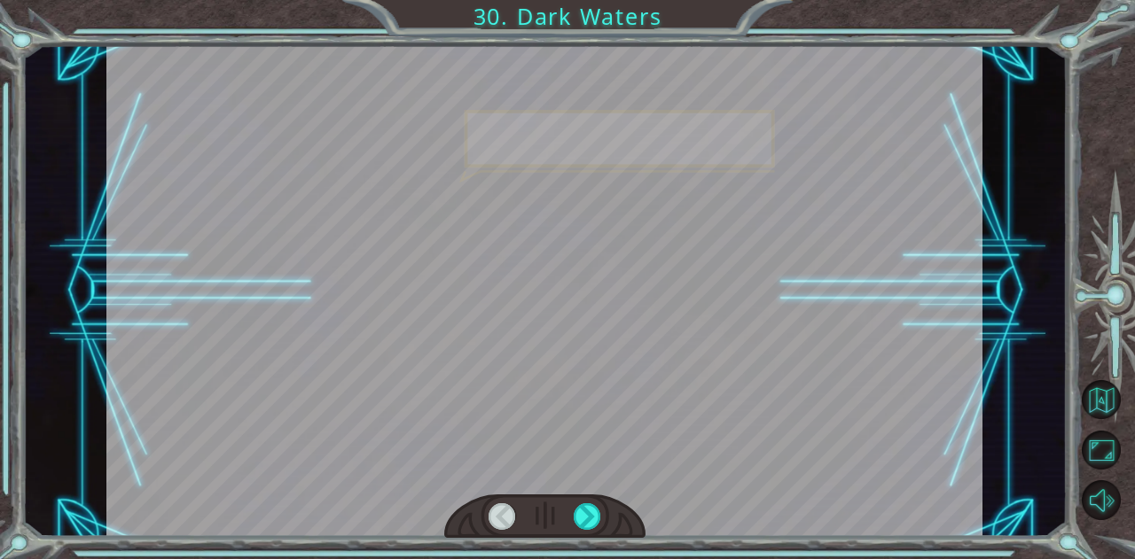
click at [594, 498] on div at bounding box center [544, 517] width 201 height 44
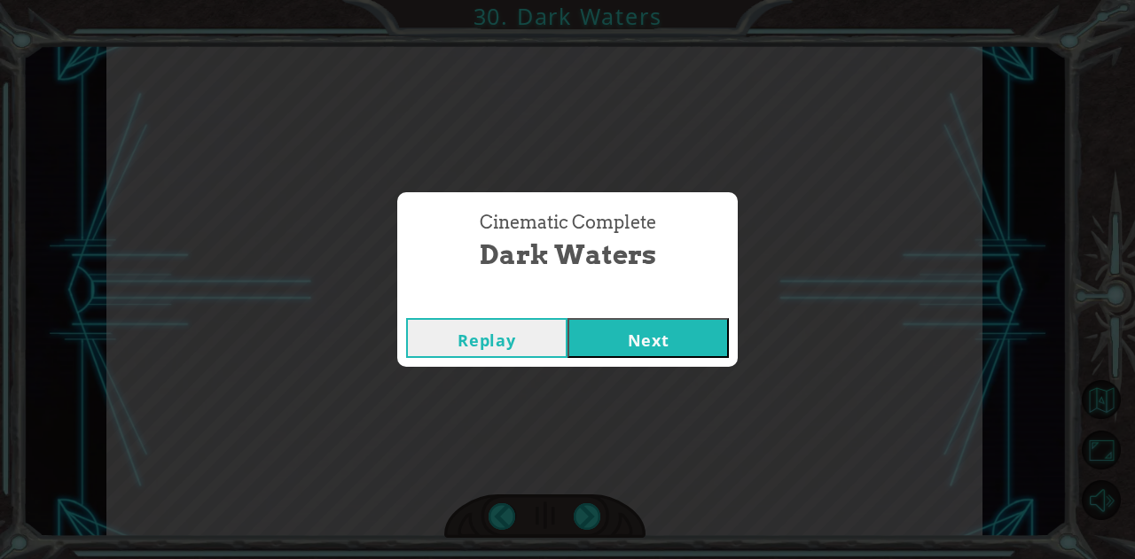
click at [704, 333] on button "Next" at bounding box center [647, 338] width 161 height 40
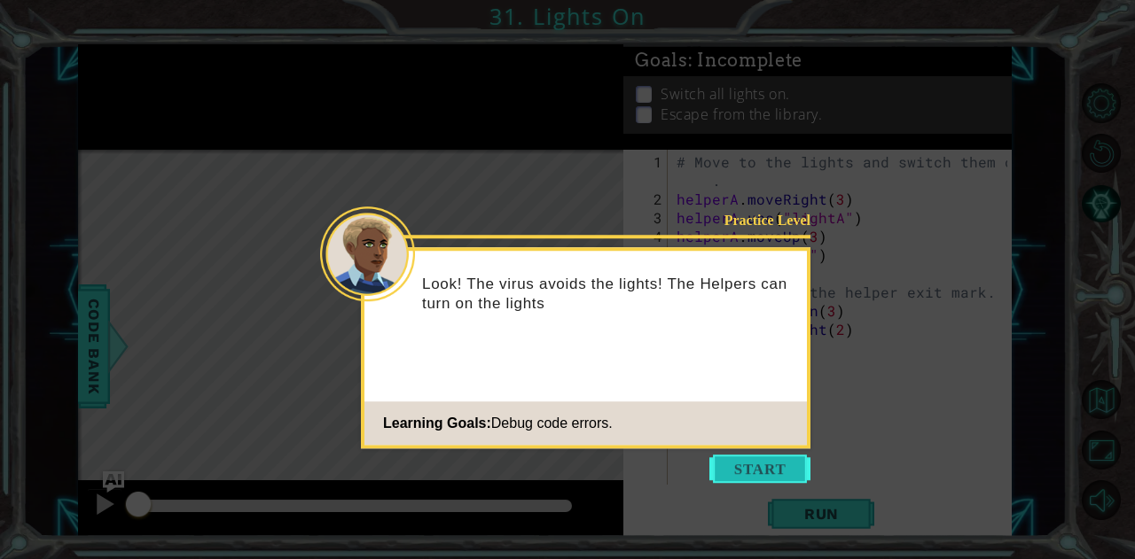
click at [747, 475] on button "Start" at bounding box center [759, 469] width 101 height 28
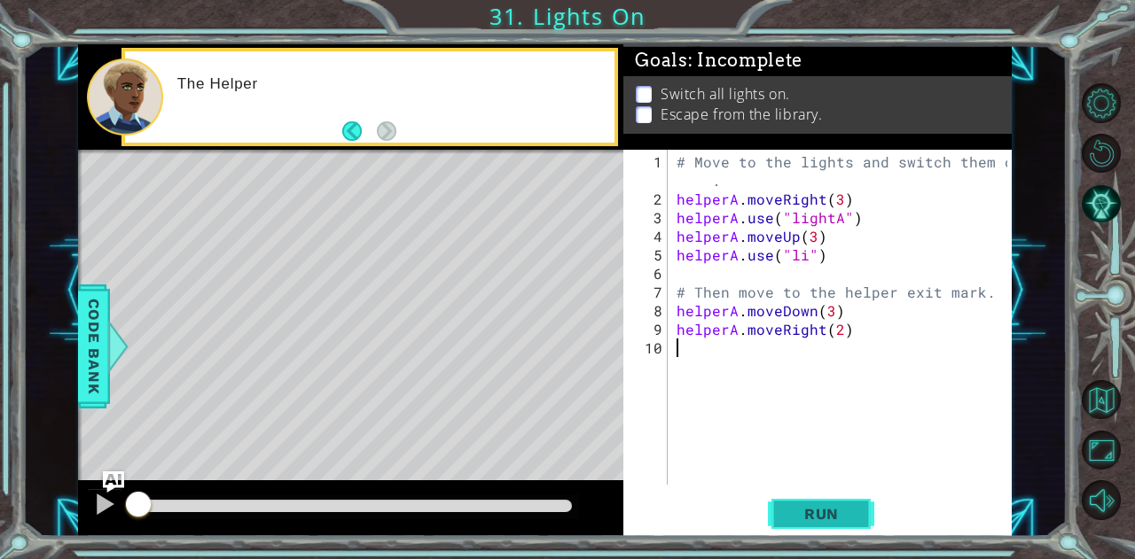
click at [784, 529] on button "Run" at bounding box center [821, 514] width 106 height 39
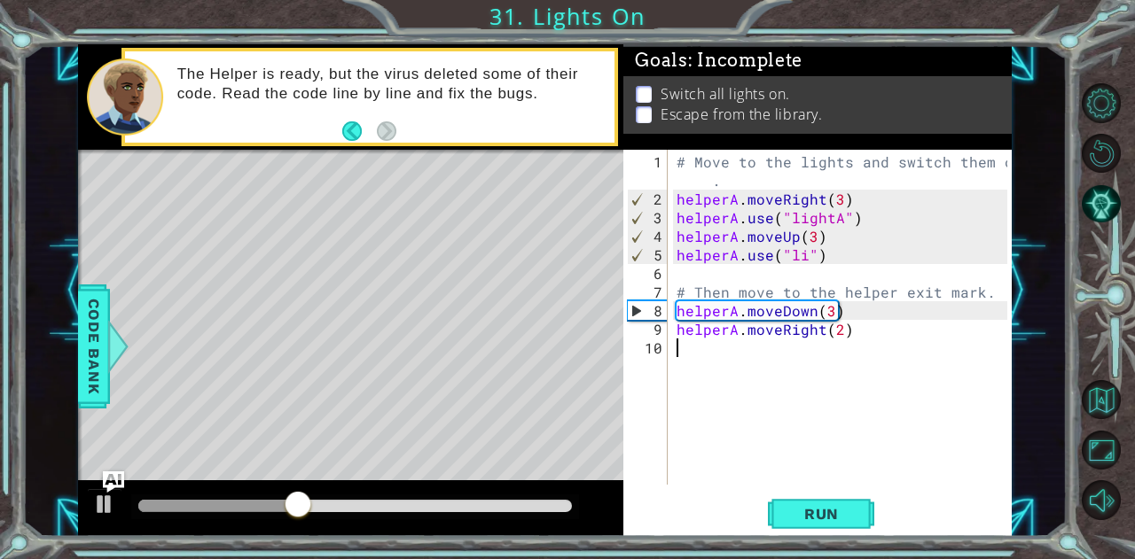
click at [803, 256] on div "# Move to the lights and switch them on . helperA . moveRight ( 3 ) helperA . u…" at bounding box center [844, 347] width 343 height 391
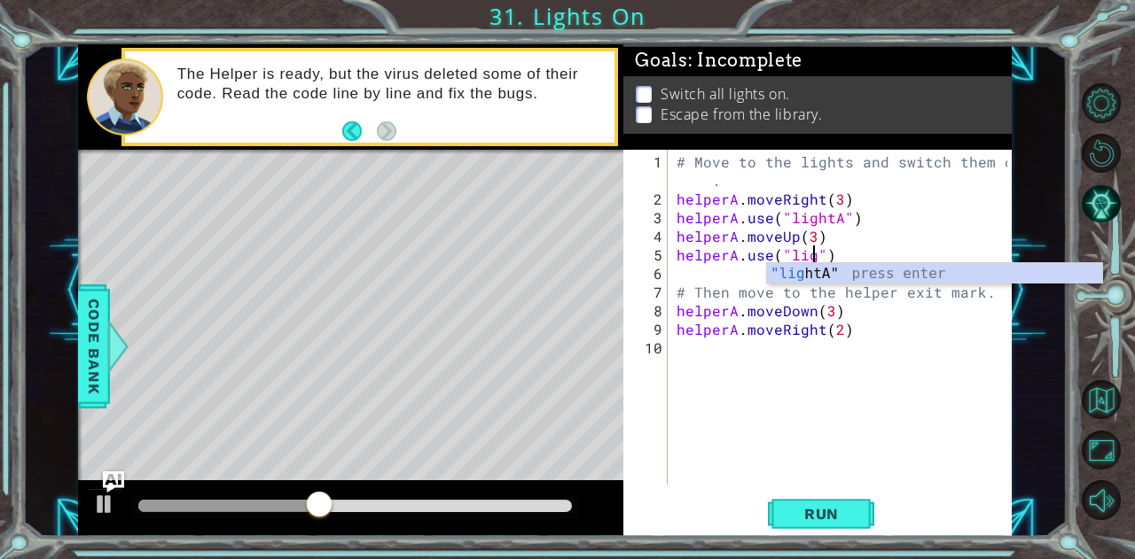
scroll to position [0, 9]
type textarea "helperA.use("lightb")"
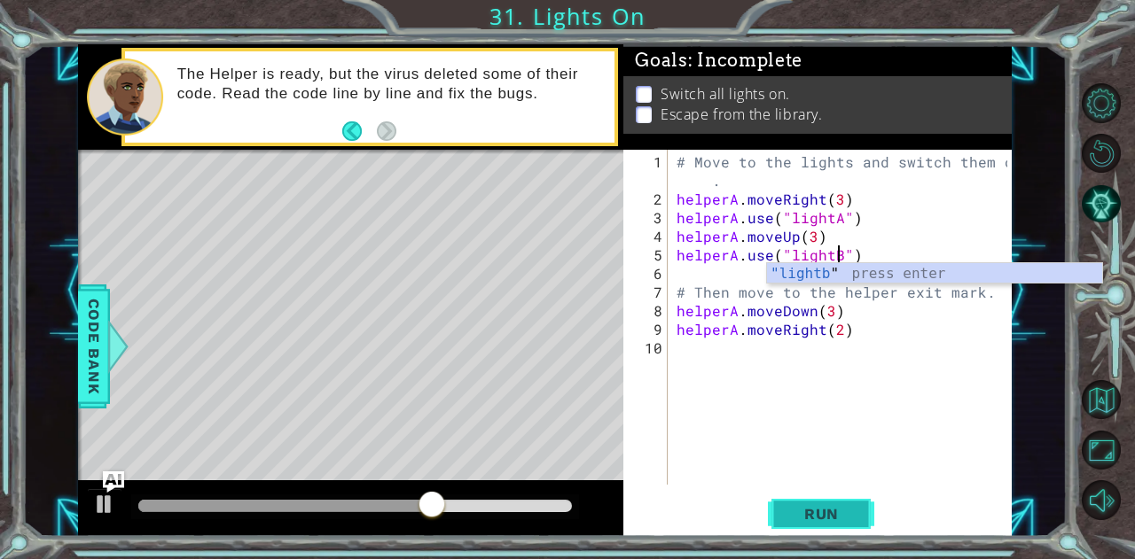
click at [845, 499] on button "Run" at bounding box center [821, 514] width 106 height 39
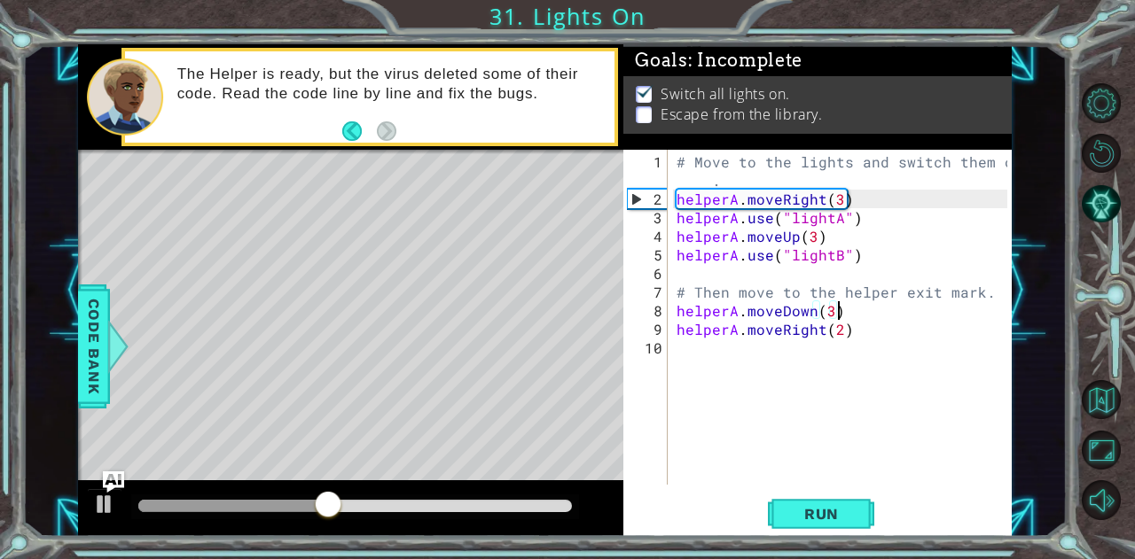
click at [835, 313] on div "# Move to the lights and switch them on . helperA . moveRight ( 3 ) helperA . u…" at bounding box center [844, 347] width 343 height 391
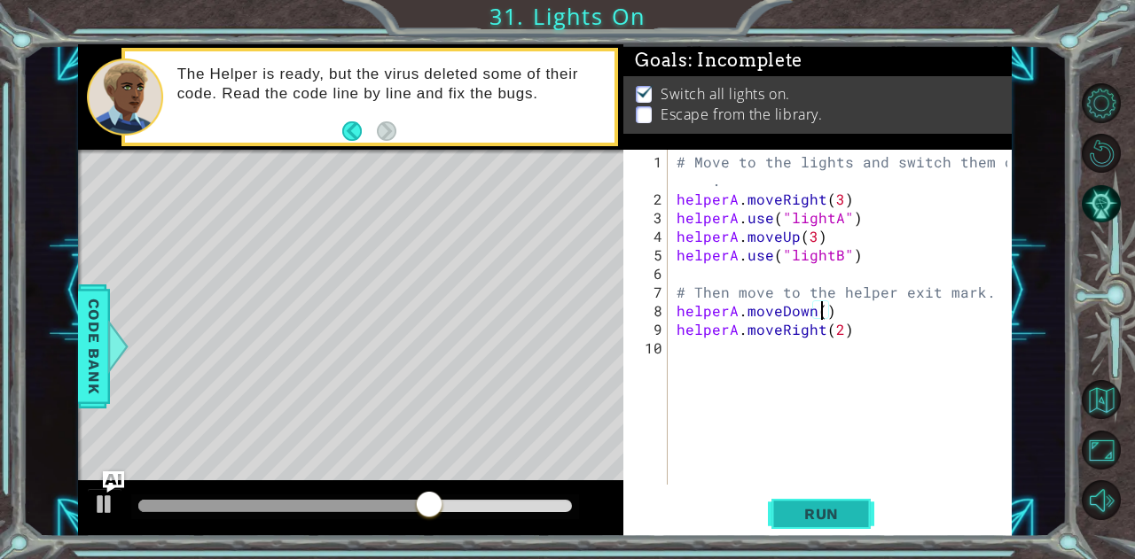
scroll to position [0, 9]
type textarea "helperA.moveDown(1)"
click at [792, 511] on span "Run" at bounding box center [821, 514] width 70 height 18
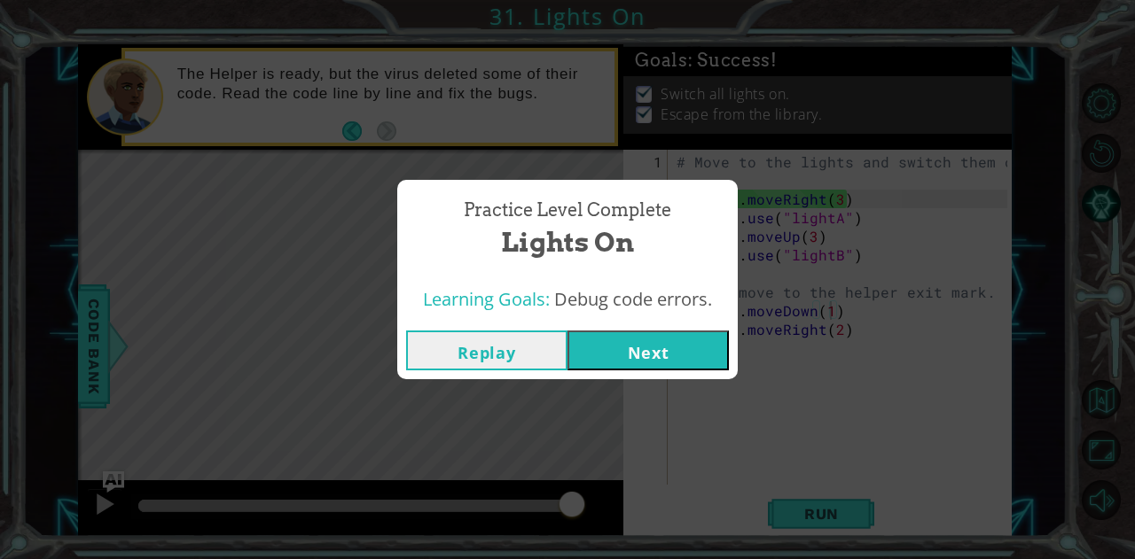
click at [638, 326] on div "Replay Next" at bounding box center [567, 351] width 340 height 58
click at [646, 336] on button "Next" at bounding box center [647, 351] width 161 height 40
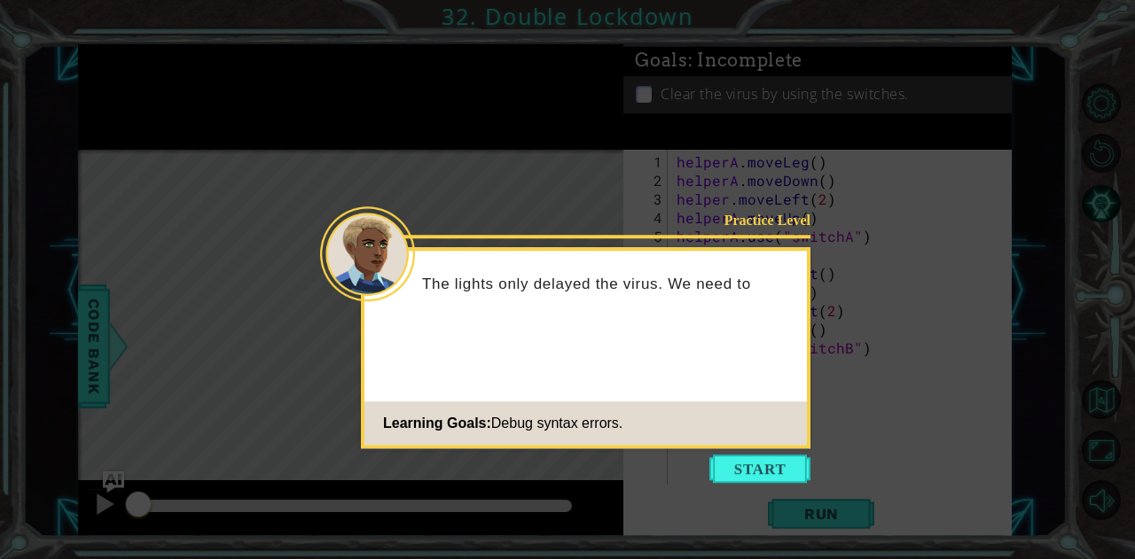
click at [687, 366] on div "Practice Level The lights only delayed the virus. We need to Learning Goals: De…" at bounding box center [585, 347] width 449 height 201
click at [800, 439] on footer "Learning Goals: Debug syntax errors." at bounding box center [585, 423] width 442 height 43
click at [748, 467] on button "Start" at bounding box center [759, 469] width 101 height 28
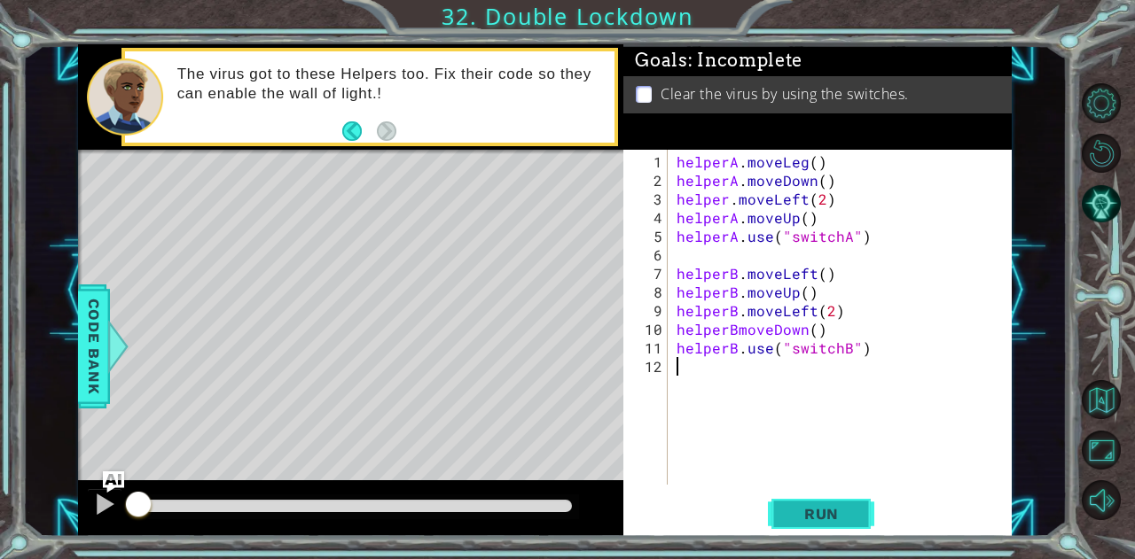
click at [843, 519] on span "Run" at bounding box center [821, 514] width 70 height 18
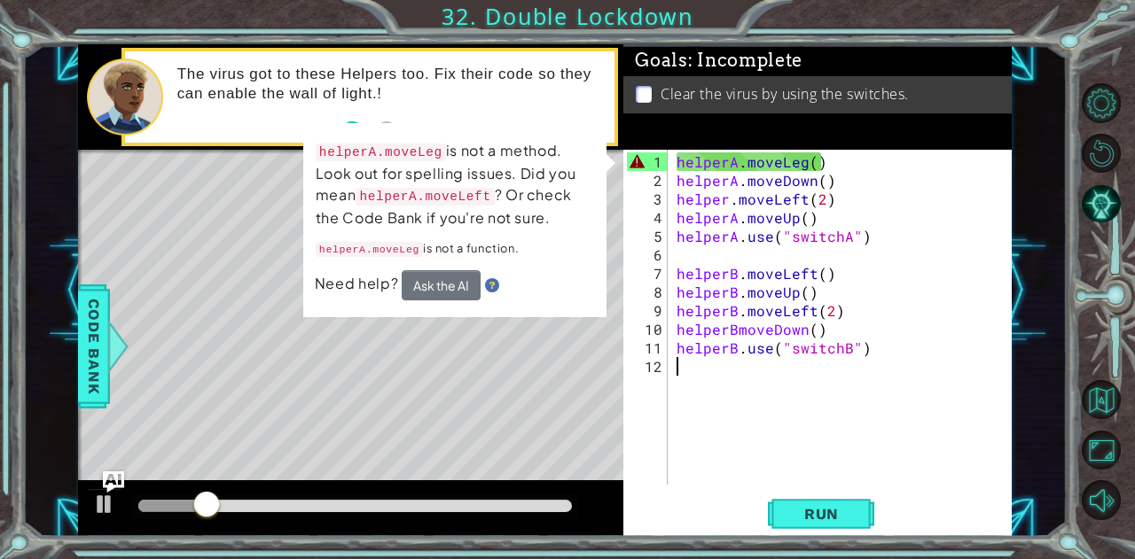
click at [798, 162] on div "helperA . moveLeg ( ) helperA . moveDown ( ) helper . moveLeft ( 2 ) helperA . …" at bounding box center [844, 338] width 343 height 372
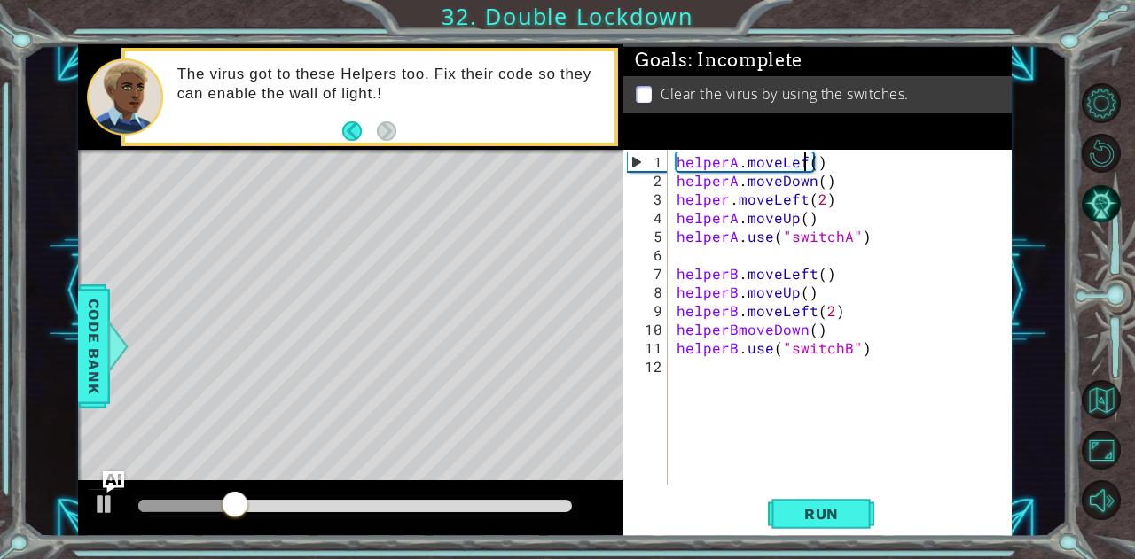
scroll to position [0, 8]
click at [776, 522] on button "Run" at bounding box center [821, 514] width 106 height 39
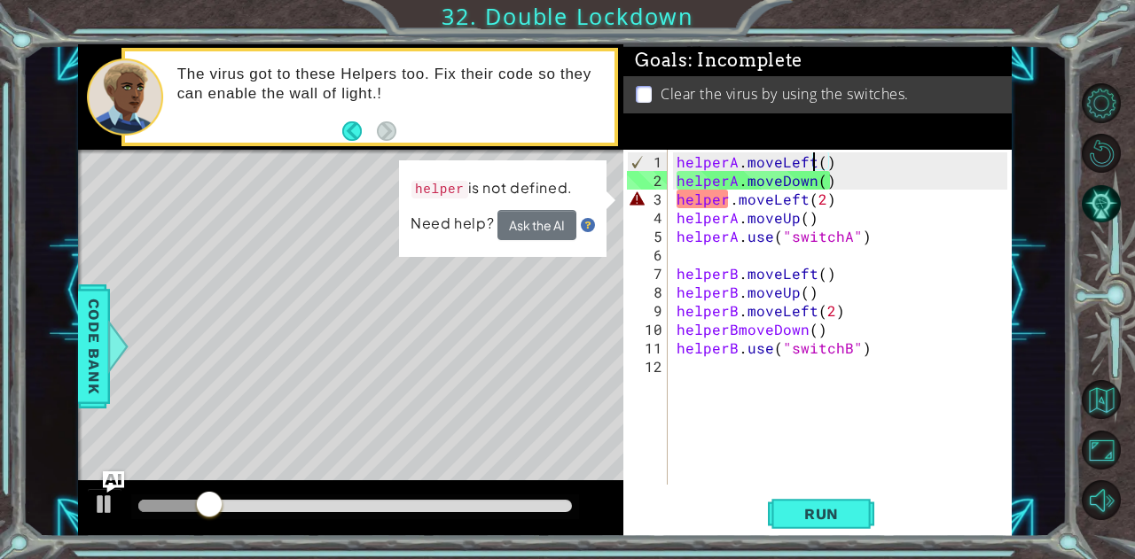
click at [726, 197] on div "helperA . moveLeft ( ) helperA . moveDown ( ) helper . moveLeft ( 2 ) helperA .…" at bounding box center [844, 338] width 343 height 372
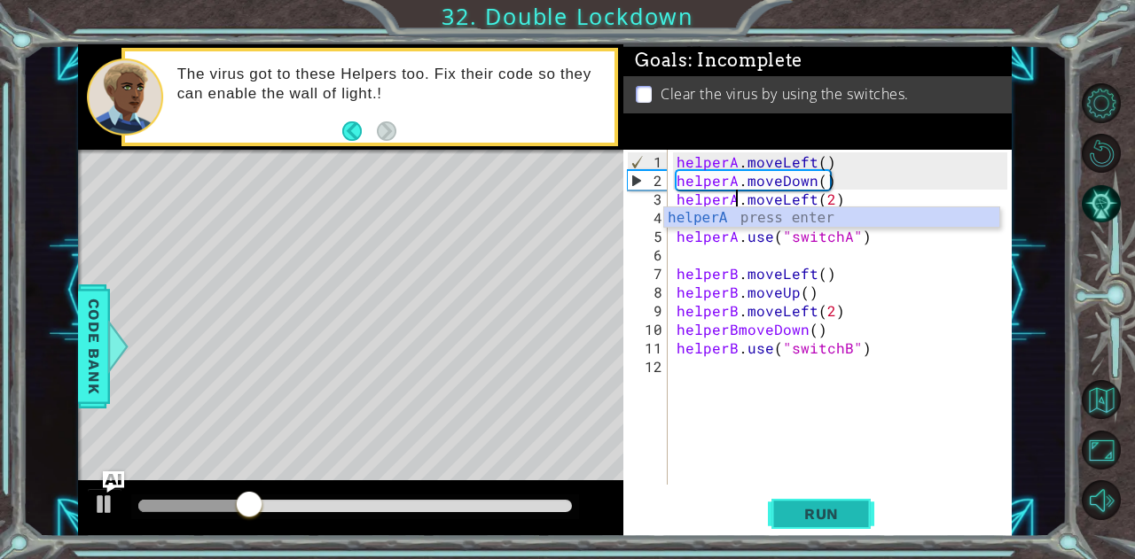
click at [794, 522] on span "Run" at bounding box center [821, 514] width 70 height 18
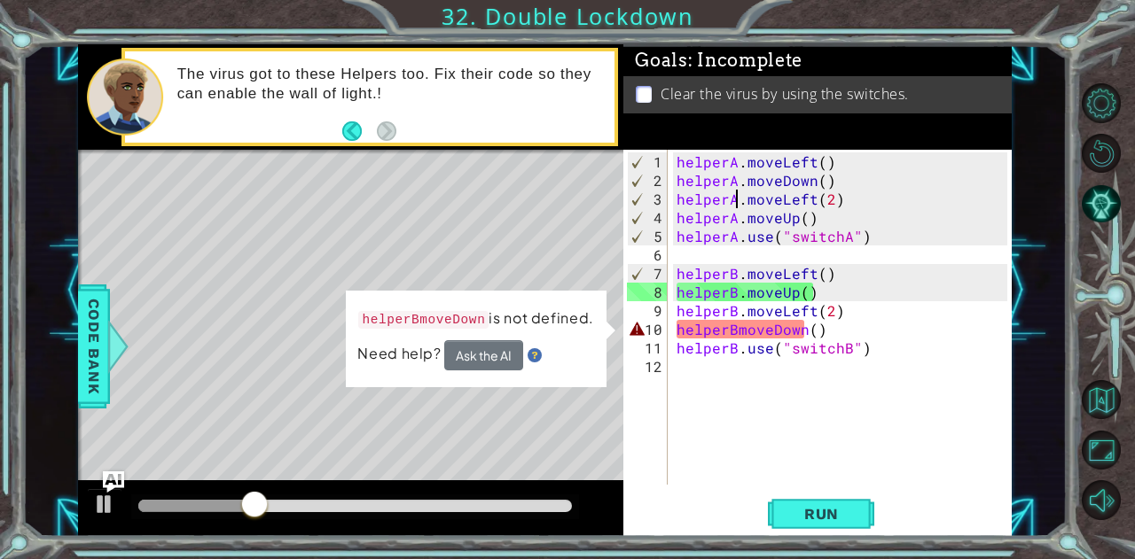
click at [724, 332] on div "helperA . moveLeft ( ) helperA . moveDown ( ) helperA . moveLeft ( 2 ) helperA …" at bounding box center [844, 338] width 343 height 372
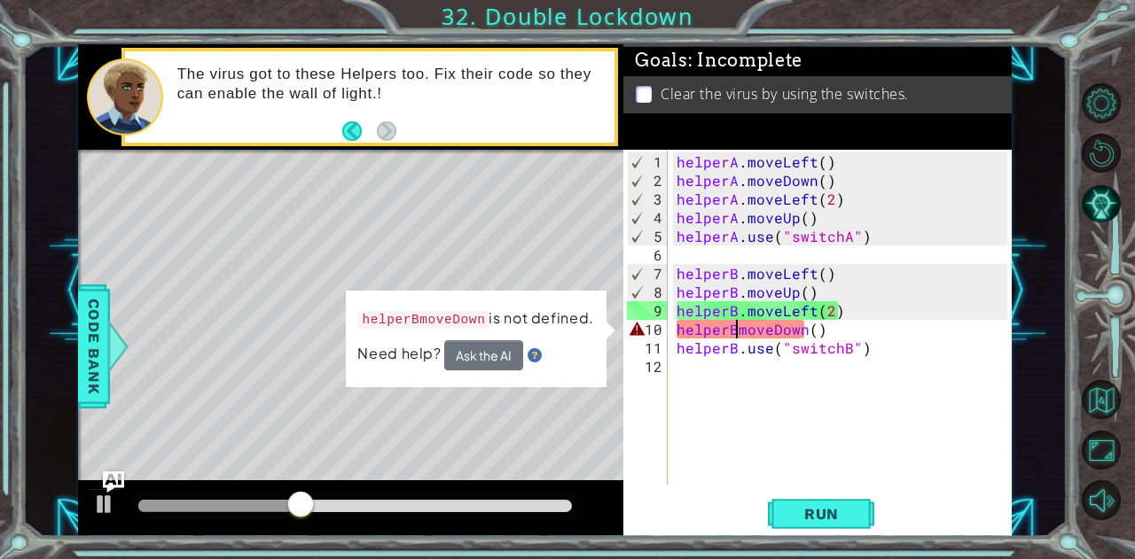
click at [735, 322] on div "helperA . moveLeft ( ) helperA . moveDown ( ) helperA . moveLeft ( 2 ) helperA …" at bounding box center [844, 338] width 343 height 372
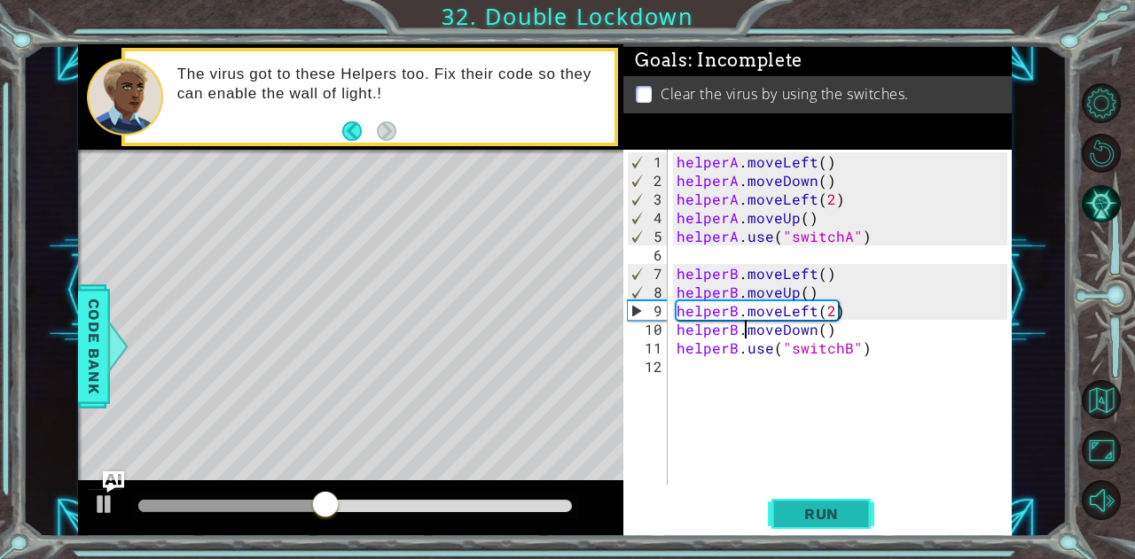
type textarea "helperB.moveDown()"
click at [812, 511] on span "Run" at bounding box center [821, 514] width 70 height 18
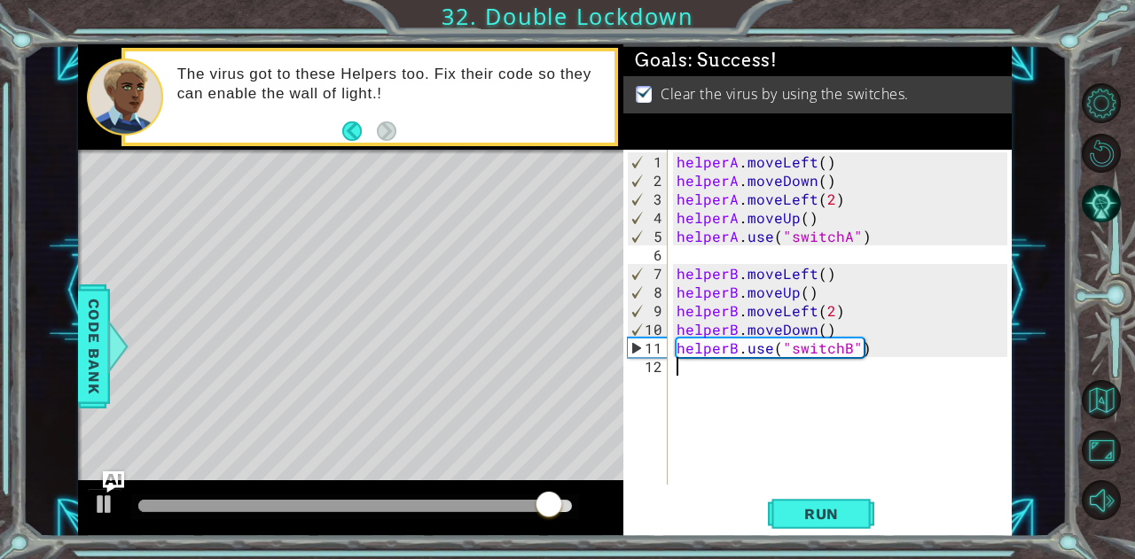
click at [688, 378] on div "helperA . moveLeft ( ) helperA . moveDown ( ) helperA . moveLeft ( 2 ) helperA …" at bounding box center [844, 338] width 343 height 372
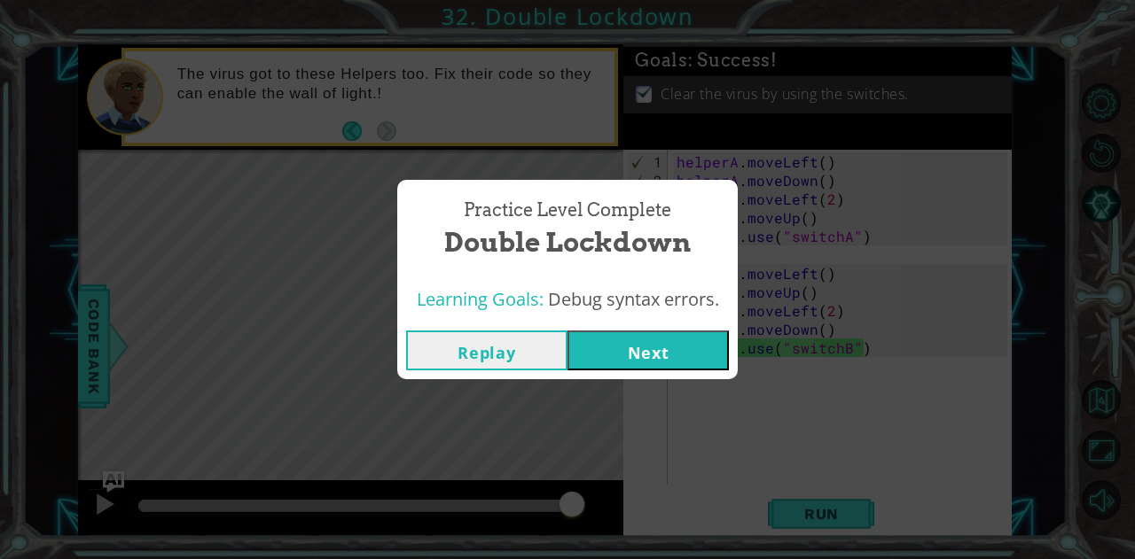
click at [617, 344] on button "Next" at bounding box center [647, 351] width 161 height 40
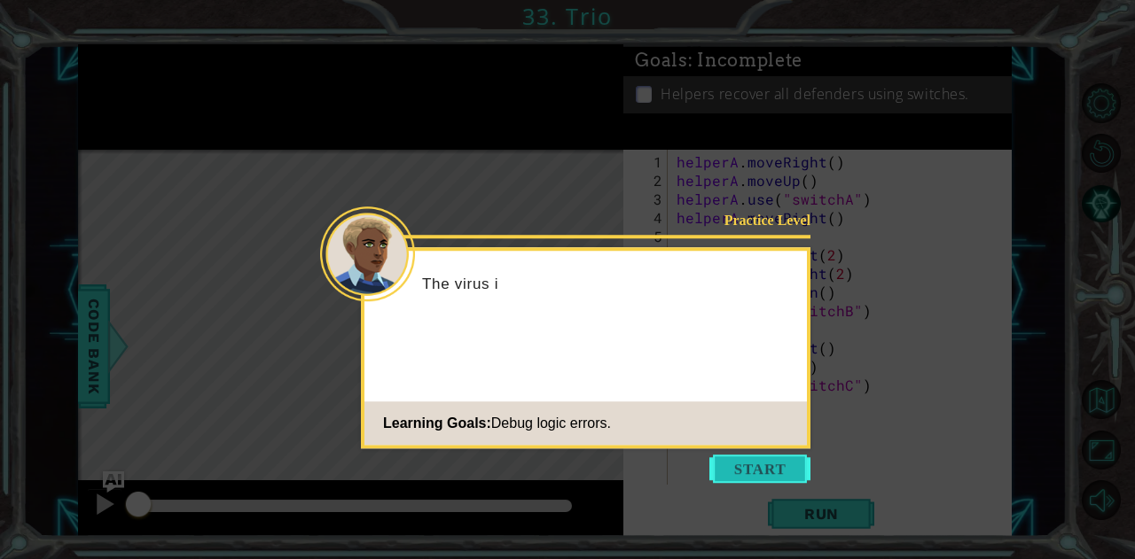
click at [787, 474] on button "Start" at bounding box center [759, 469] width 101 height 28
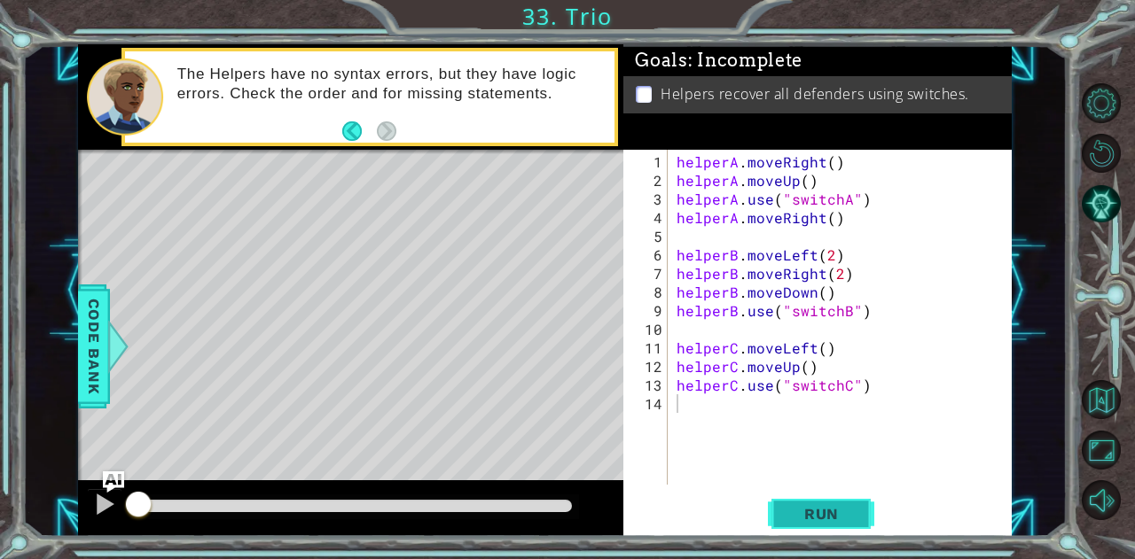
click at [784, 503] on button "Run" at bounding box center [821, 514] width 106 height 39
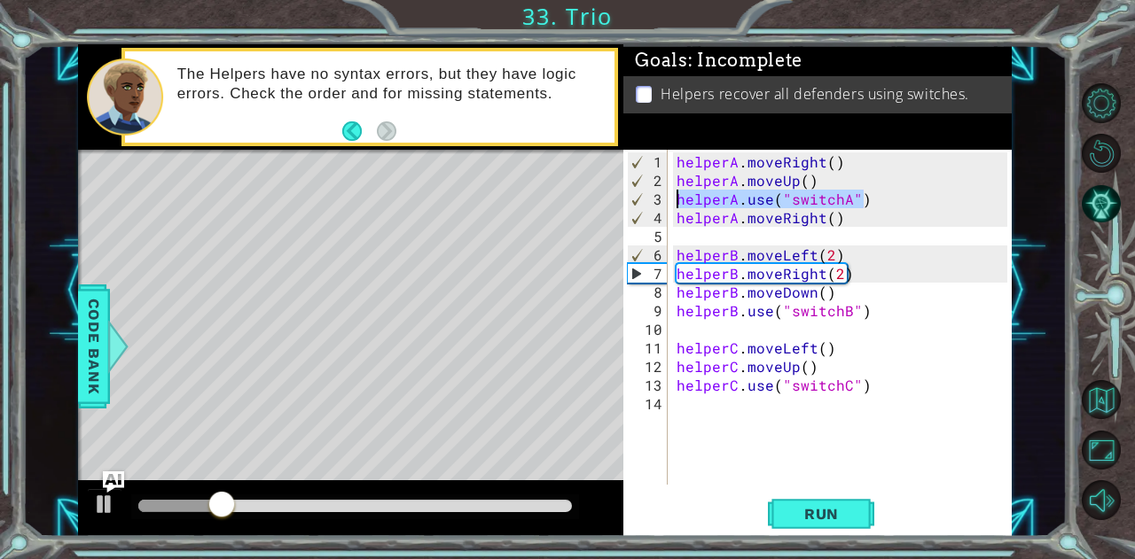
drag, startPoint x: 878, startPoint y: 205, endPoint x: 665, endPoint y: 194, distance: 213.9
click at [665, 194] on div "1 2 3 4 5 6 7 8 9 10 11 12 13 14 helperA . moveRight ( ) helperA . moveUp ( ) h…" at bounding box center [815, 317] width 384 height 335
type textarea "helperA.use("switchA")"
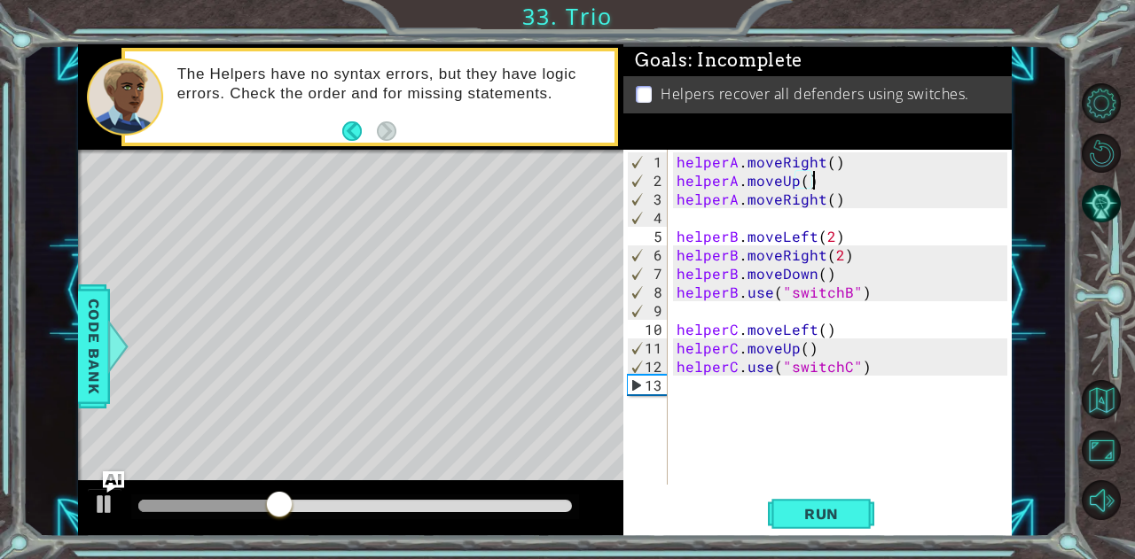
click at [674, 203] on div "helperA . moveRight ( ) helperA . moveUp ( ) helperA . moveRight ( ) helperB . …" at bounding box center [844, 338] width 343 height 372
type textarea "helperA.moveRight()"
click at [690, 214] on div "helperA . moveRight ( ) helperA . moveUp ( ) helperA . moveRight ( ) helperB . …" at bounding box center [844, 338] width 343 height 372
paste textarea "helperA.use("switchA")"
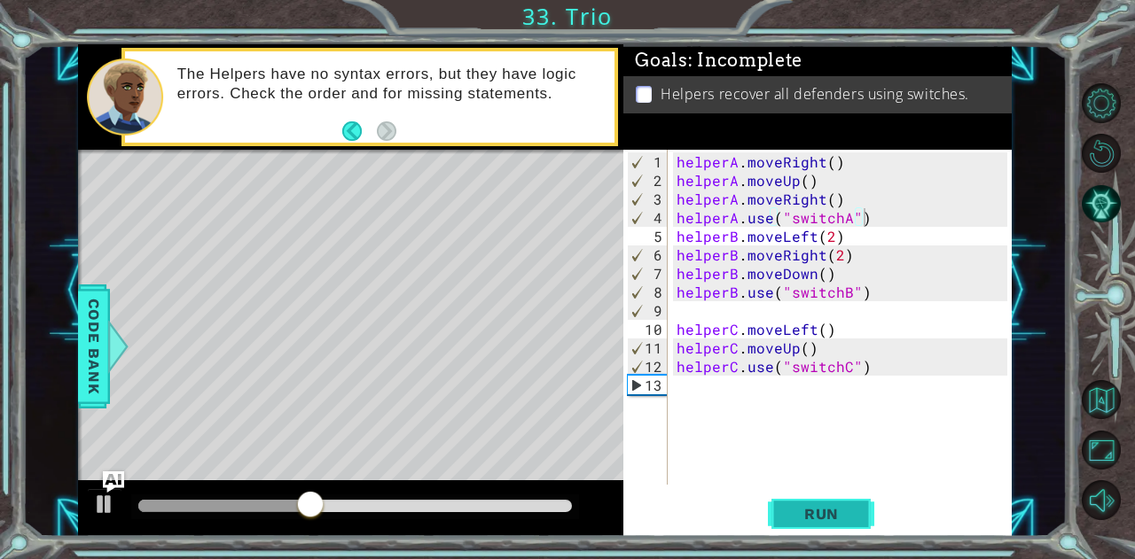
click at [805, 519] on span "Run" at bounding box center [821, 514] width 70 height 18
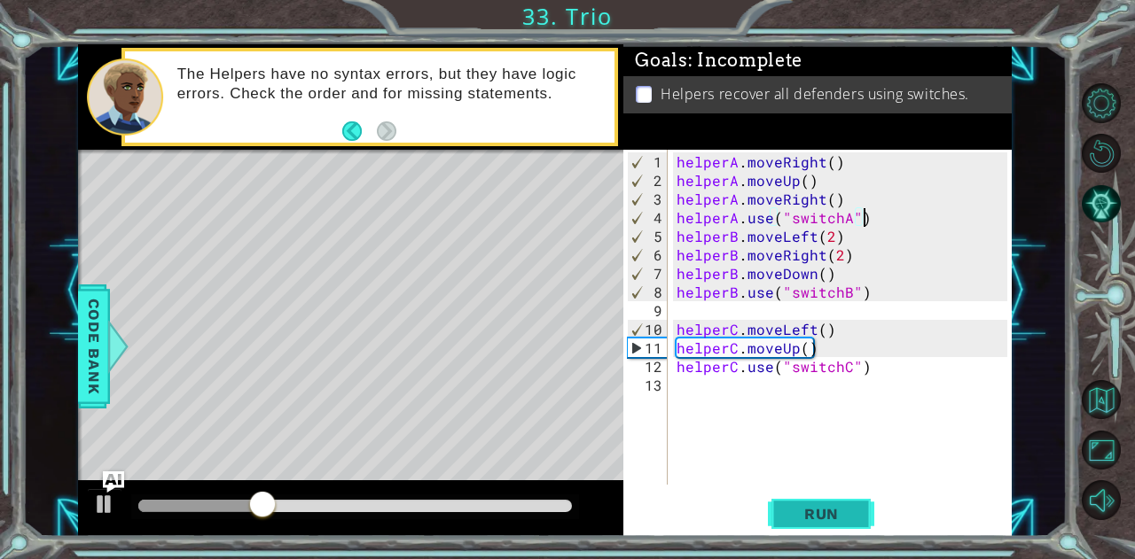
click at [817, 514] on span "Run" at bounding box center [821, 514] width 70 height 18
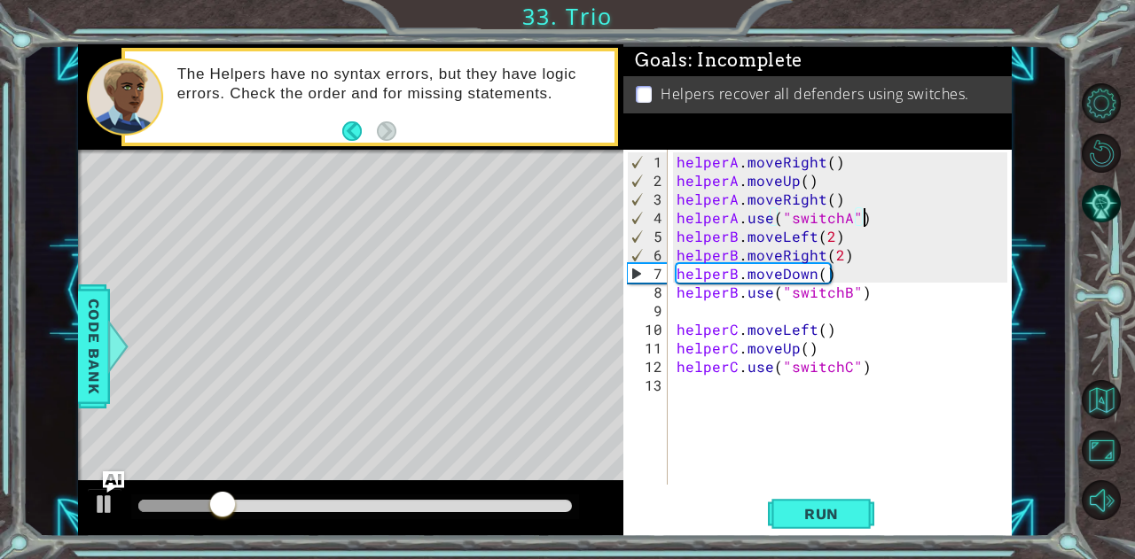
click at [674, 233] on div "helperA . moveRight ( ) helperA . moveUp ( ) helperA . moveRight ( ) helperA . …" at bounding box center [844, 338] width 343 height 372
type textarea "helperB.moveLeft(2)"
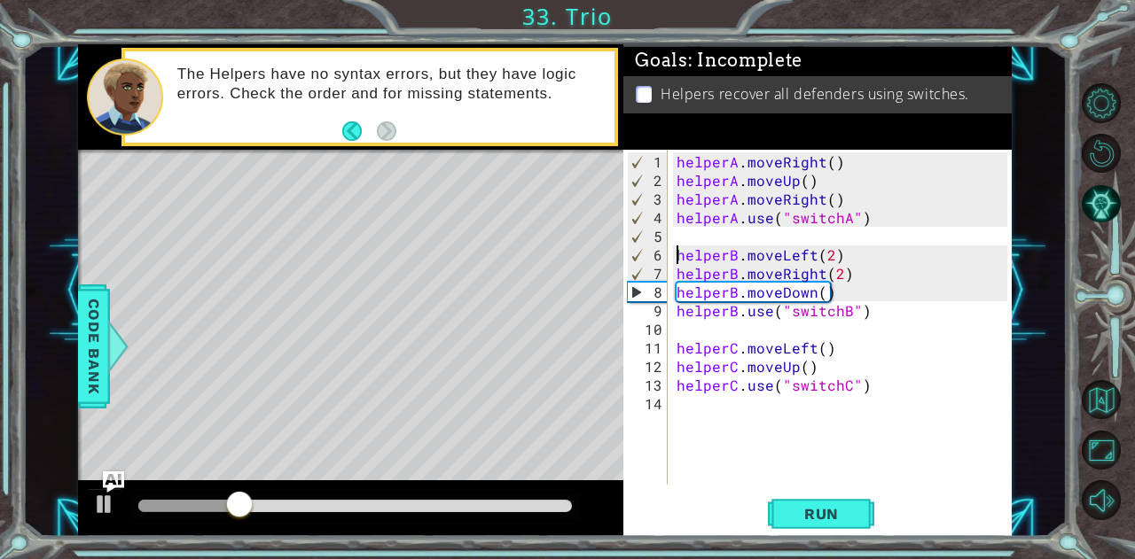
click at [674, 228] on div "helperA . moveRight ( ) helperA . moveUp ( ) helperA . moveRight ( ) helperA . …" at bounding box center [844, 338] width 343 height 372
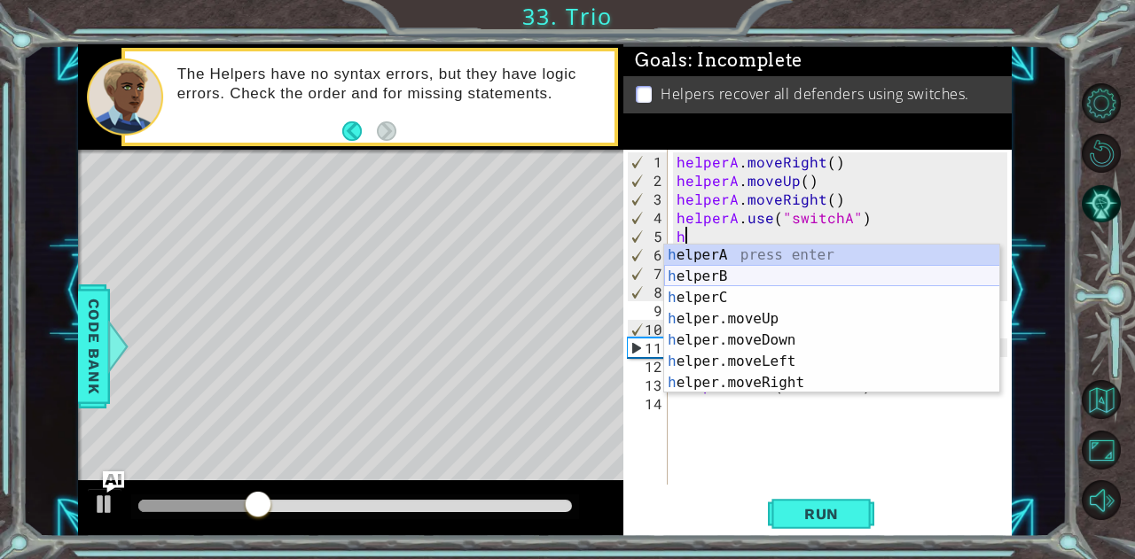
click at [739, 276] on div "h elperA press enter h elperB press enter h elperC press enter h elper.moveUp p…" at bounding box center [832, 340] width 336 height 191
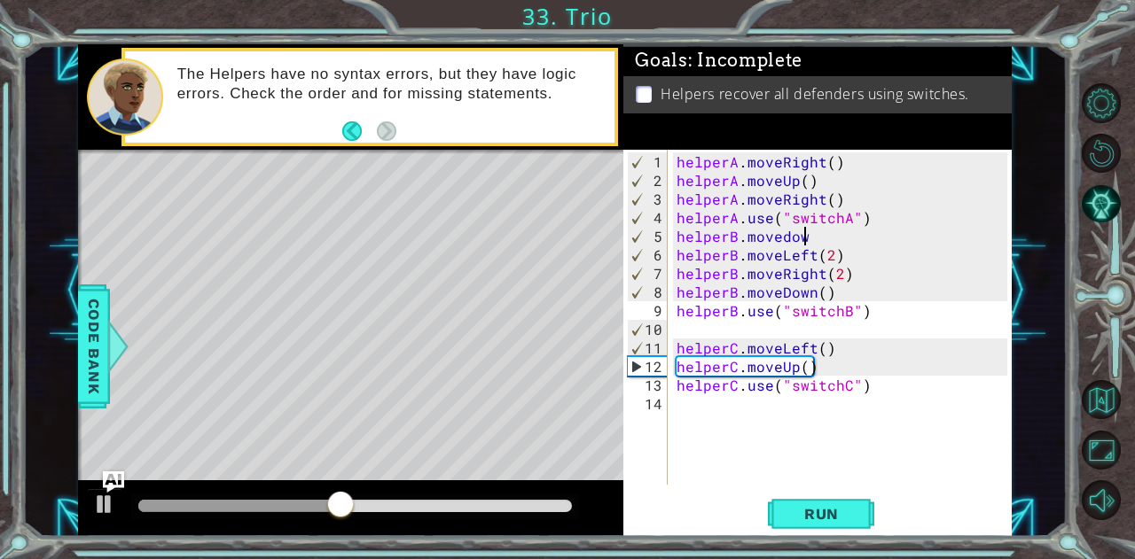
scroll to position [0, 7]
click at [826, 520] on span "Run" at bounding box center [821, 514] width 70 height 18
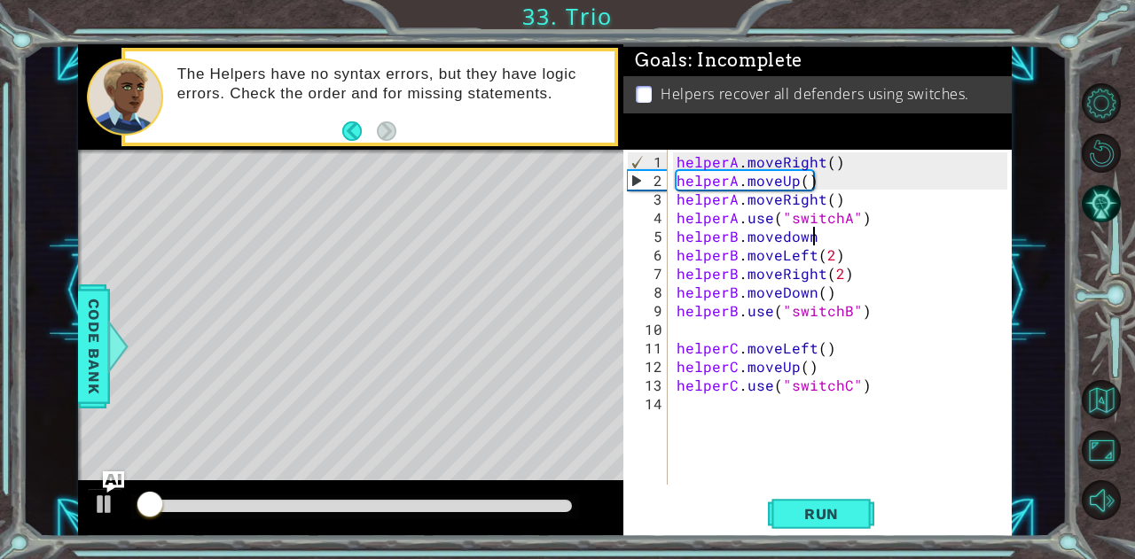
click at [815, 232] on div "helperA . moveRight ( ) helperA . moveUp ( ) helperA . moveRight ( ) helperA . …" at bounding box center [844, 338] width 343 height 372
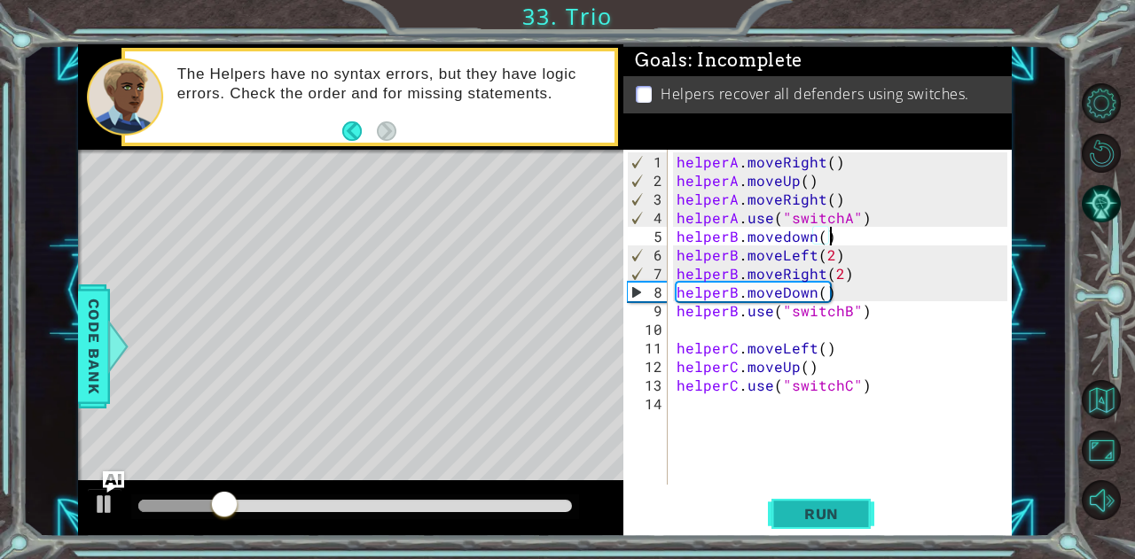
click at [816, 513] on span "Run" at bounding box center [821, 514] width 70 height 18
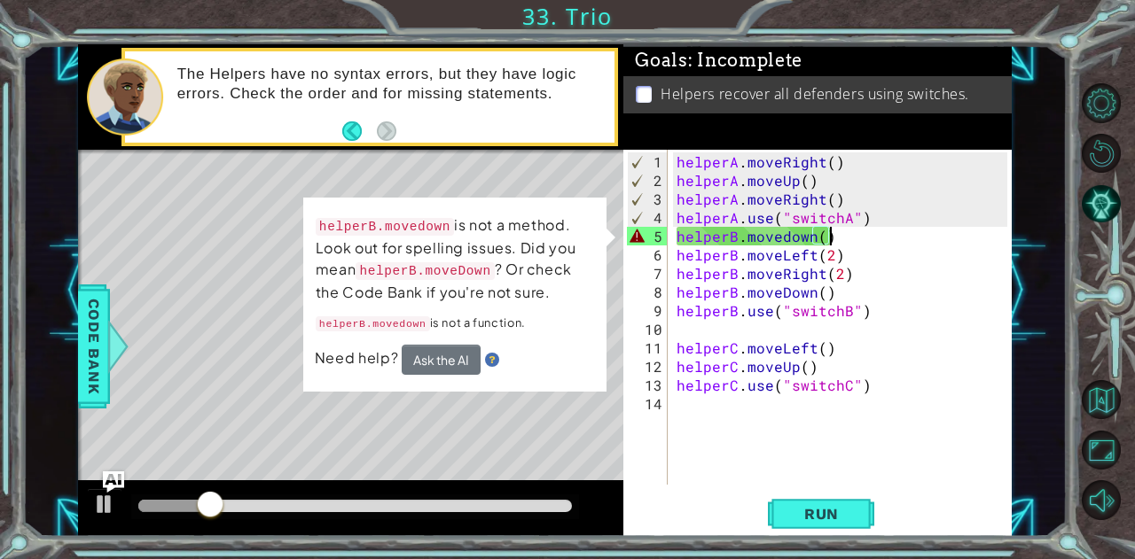
click at [789, 236] on div "helperA . moveRight ( ) helperA . moveUp ( ) helperA . moveRight ( ) helperA . …" at bounding box center [844, 338] width 343 height 372
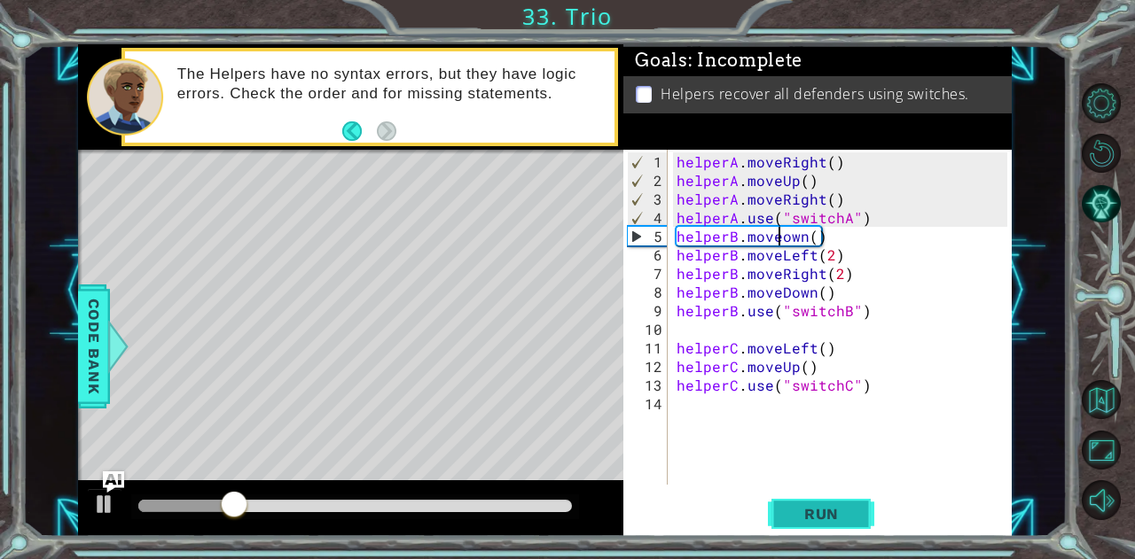
scroll to position [0, 7]
type textarea "helperB.moveDown()"
click at [828, 519] on span "Run" at bounding box center [821, 514] width 70 height 18
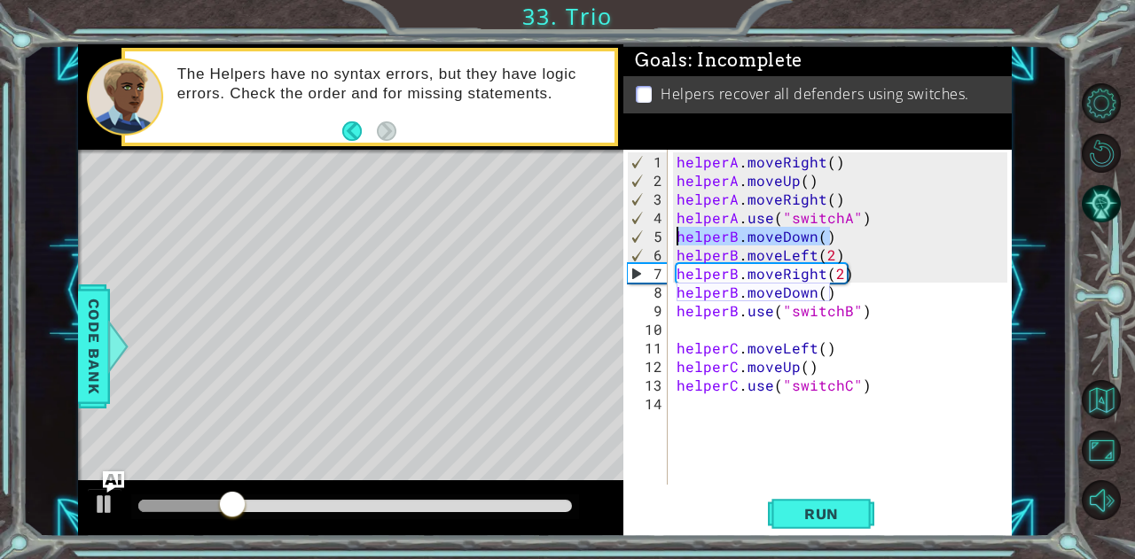
drag, startPoint x: 835, startPoint y: 235, endPoint x: 664, endPoint y: 231, distance: 171.1
click at [664, 231] on div "helperB.moveDown() 1 2 3 4 5 6 7 8 9 10 11 12 13 14 helperA . moveRight ( ) hel…" at bounding box center [815, 317] width 384 height 335
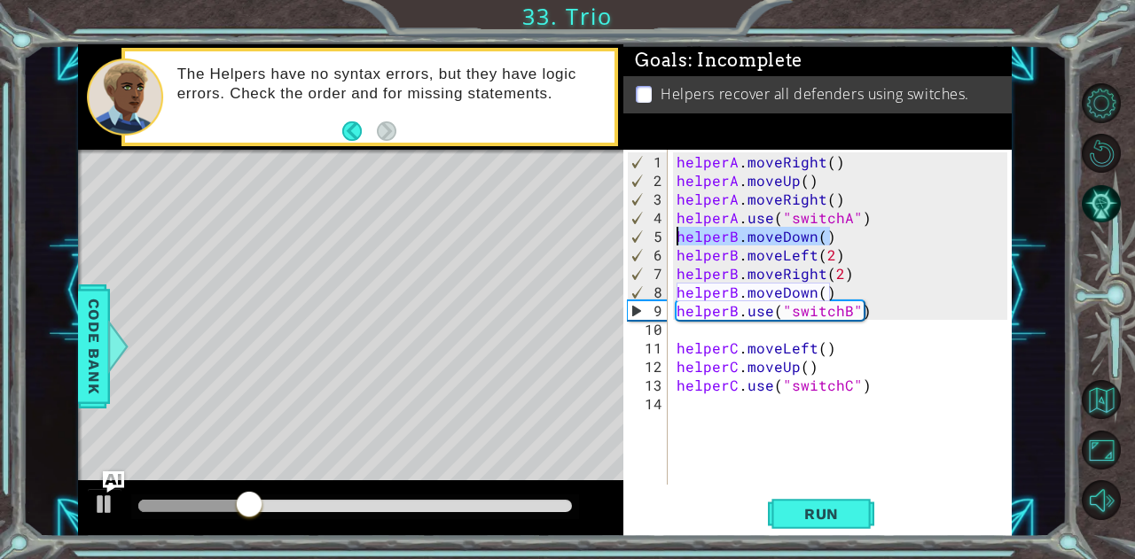
scroll to position [0, 0]
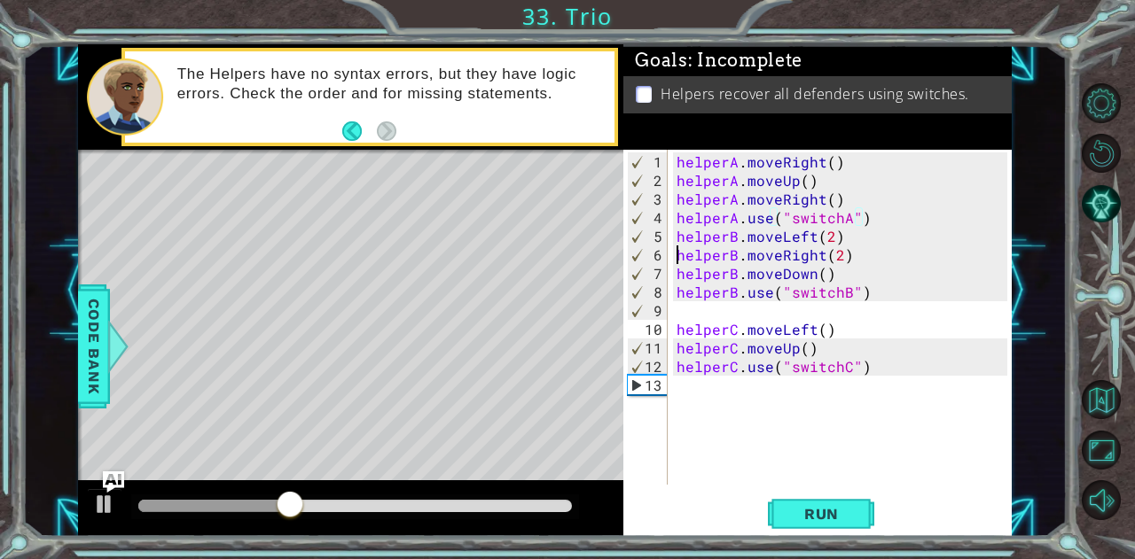
click at [675, 249] on div "helperA . moveRight ( ) helperA . moveUp ( ) helperA . moveRight ( ) helperA . …" at bounding box center [844, 338] width 343 height 372
type textarea "helperB.moveRight(2)"
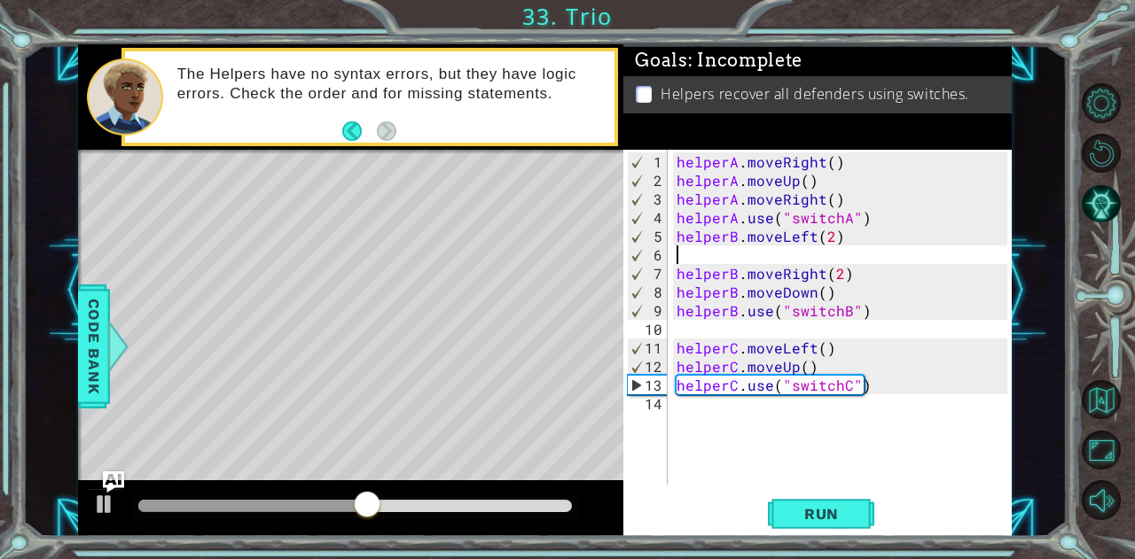
click at [687, 252] on div "helperA . moveRight ( ) helperA . moveUp ( ) helperA . moveRight ( ) helperA . …" at bounding box center [844, 338] width 343 height 372
paste textarea "helperB.moveDown()"
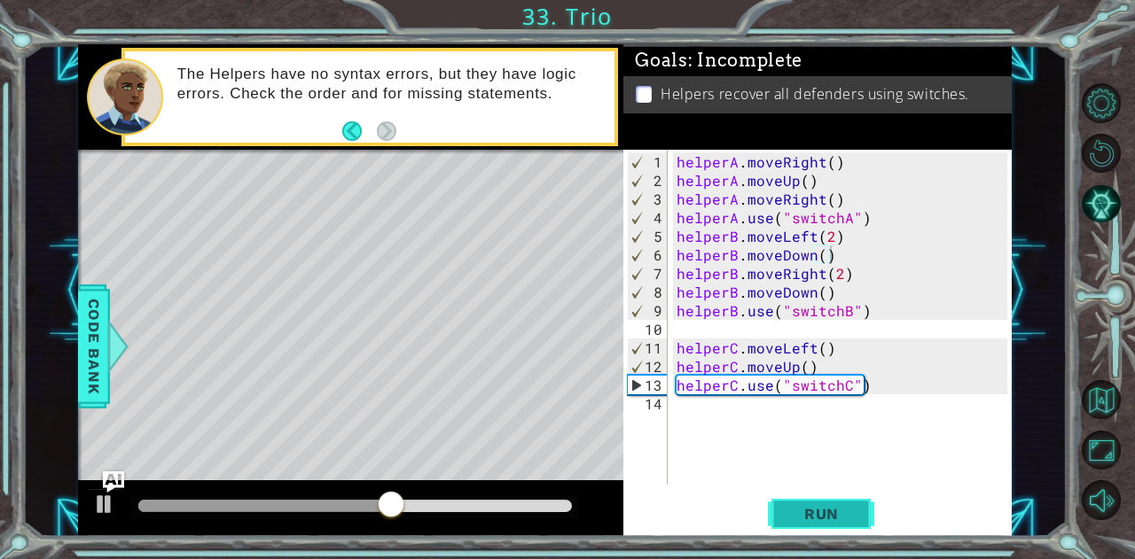
click at [823, 519] on span "Run" at bounding box center [821, 514] width 70 height 18
type textarea "helperC.use("switchC")"
click at [679, 377] on div "helperC.use("switchC") 1 2 3 4 5 6 7 8 9 10 11 12 13 14 helperA . moveRight ( )…" at bounding box center [815, 317] width 384 height 335
drag, startPoint x: 679, startPoint y: 377, endPoint x: 675, endPoint y: 432, distance: 55.1
click at [675, 432] on div "helperA . moveRight ( ) helperA . moveUp ( ) helperA . moveRight ( ) helperA . …" at bounding box center [844, 338] width 343 height 372
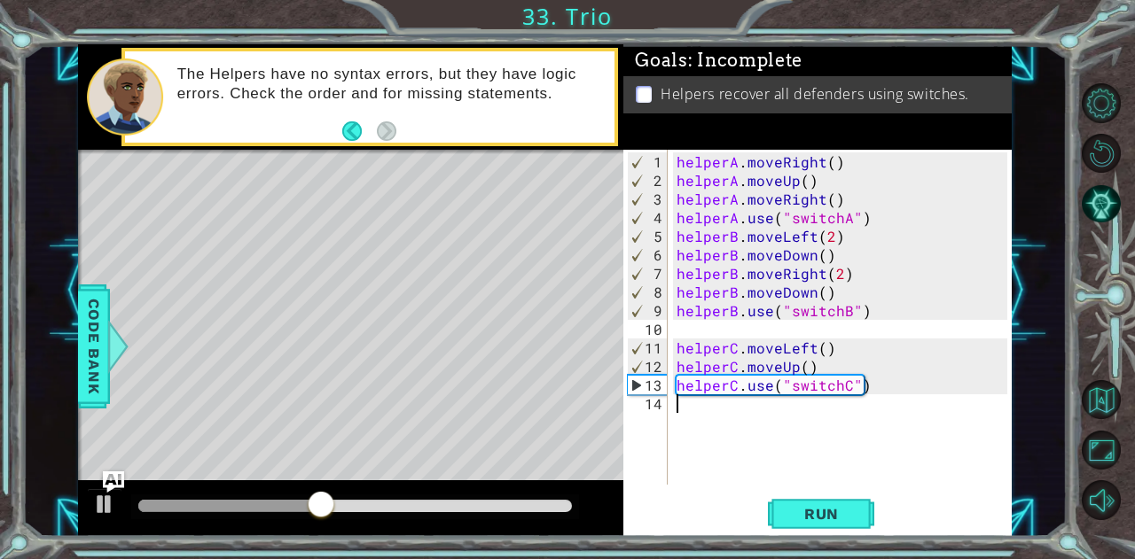
click at [675, 383] on div "helperA . moveRight ( ) helperA . moveUp ( ) helperA . moveRight ( ) helperA . …" at bounding box center [844, 338] width 343 height 372
type textarea "helperC.use("switchC")"
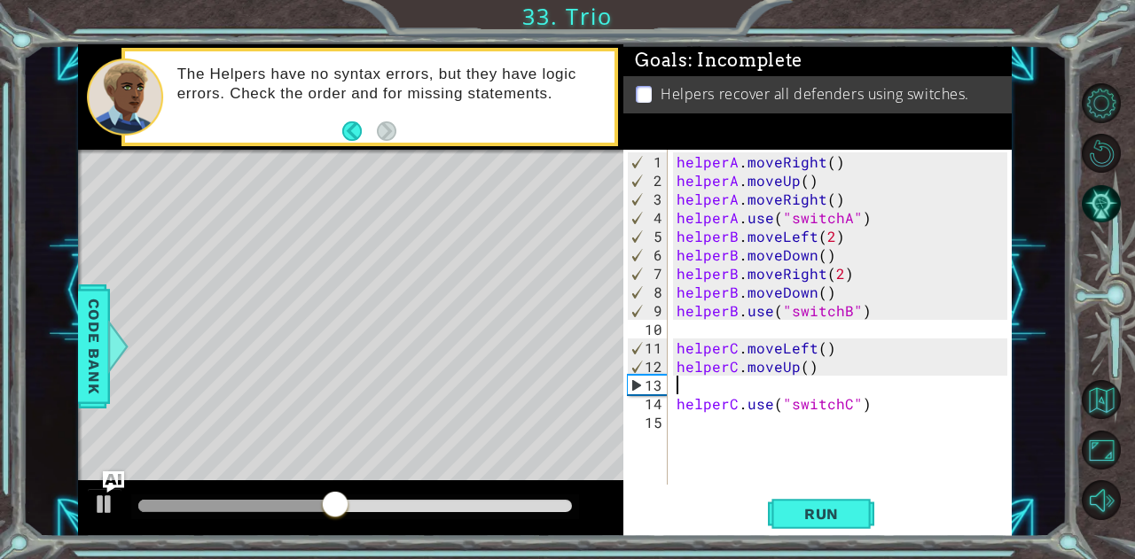
click at [675, 378] on div "helperA . moveRight ( ) helperA . moveUp ( ) helperA . moveRight ( ) helperA . …" at bounding box center [844, 338] width 343 height 372
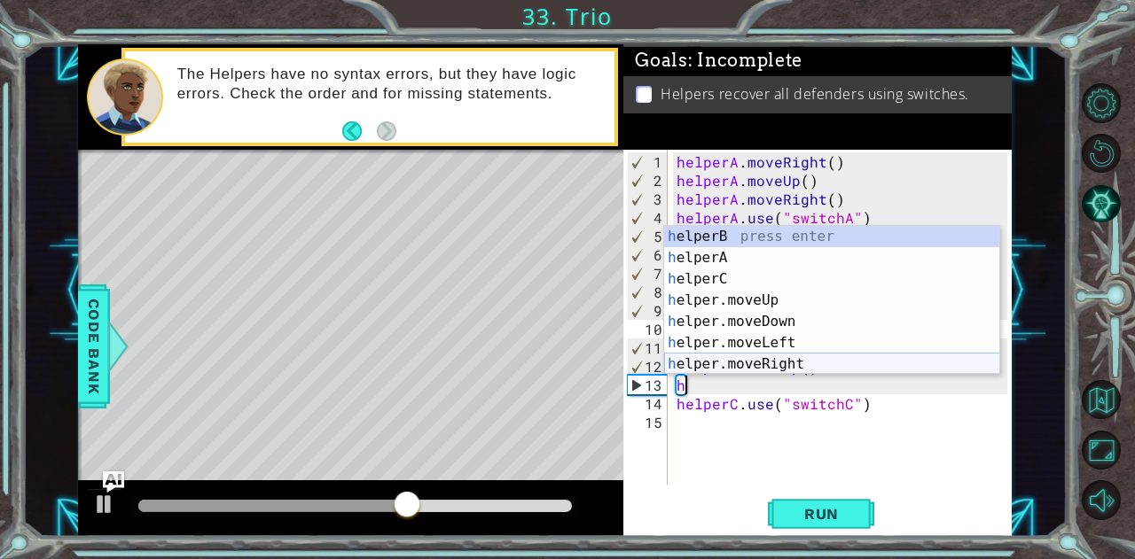
click at [736, 363] on div "h elperB press enter h elperA press enter h elperC press enter h elper.moveUp p…" at bounding box center [832, 321] width 336 height 191
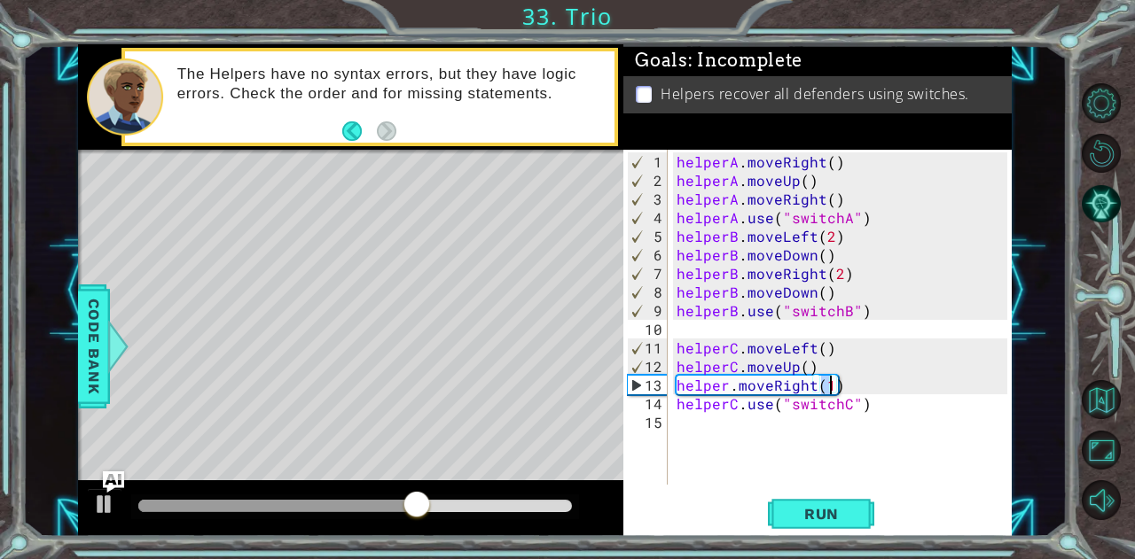
click at [722, 380] on div "helperA . moveRight ( ) helperA . moveUp ( ) helperA . moveRight ( ) helperA . …" at bounding box center [844, 338] width 343 height 372
click at [729, 384] on div "helperA . moveRight ( ) helperA . moveUp ( ) helperA . moveRight ( ) helperA . …" at bounding box center [844, 338] width 343 height 372
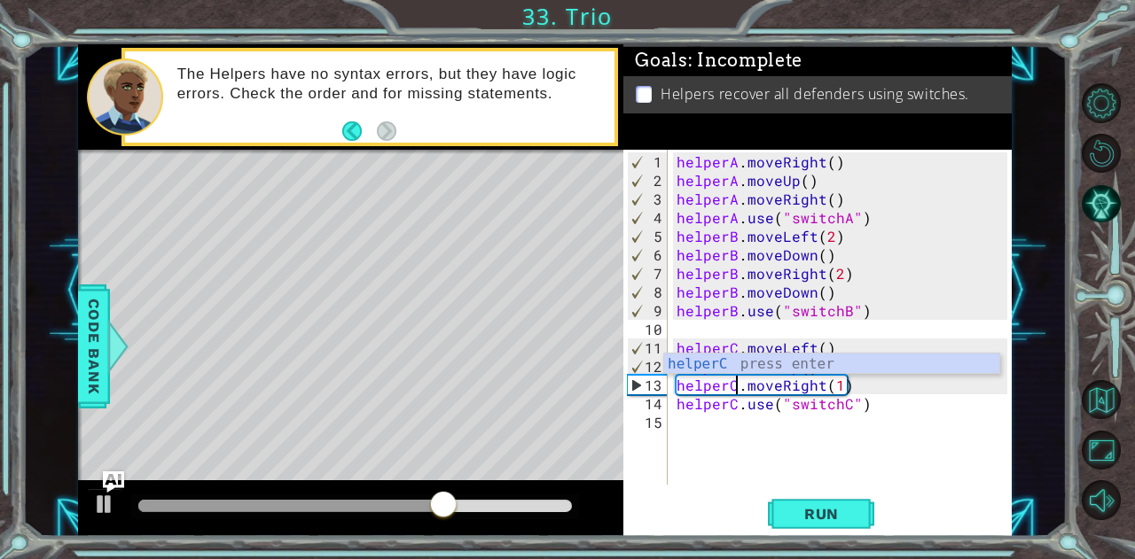
scroll to position [0, 4]
type textarea "helperC.moveRight(1)"
click at [811, 510] on span "Run" at bounding box center [821, 514] width 70 height 18
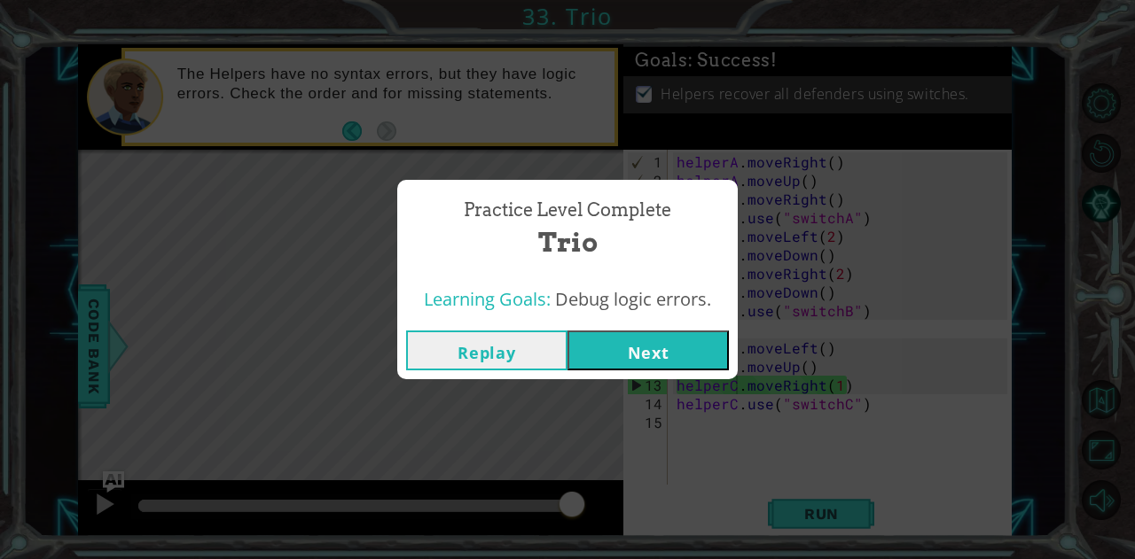
click at [626, 367] on button "Next" at bounding box center [647, 351] width 161 height 40
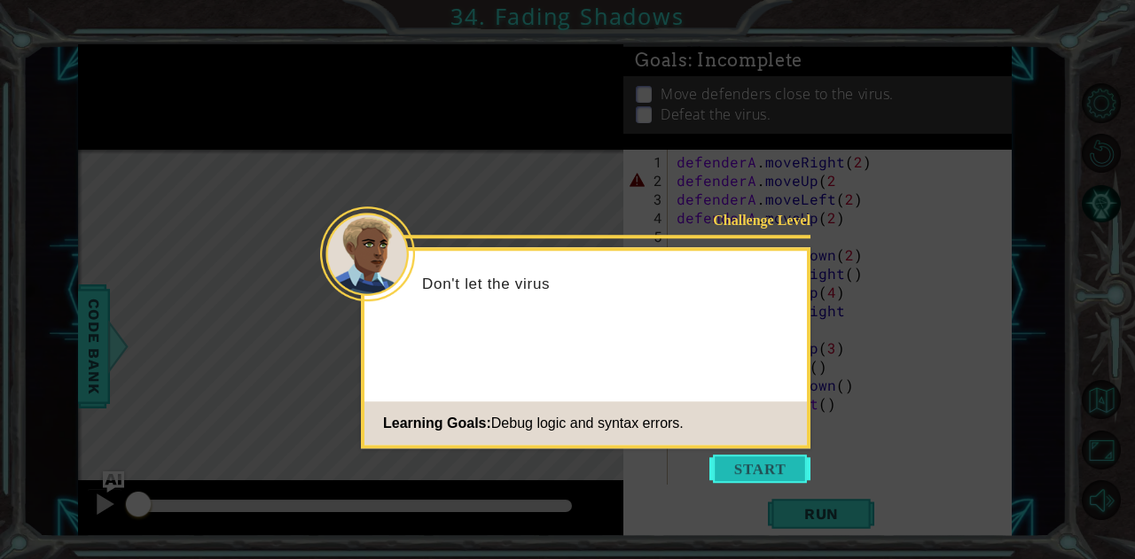
click at [770, 480] on button "Start" at bounding box center [759, 469] width 101 height 28
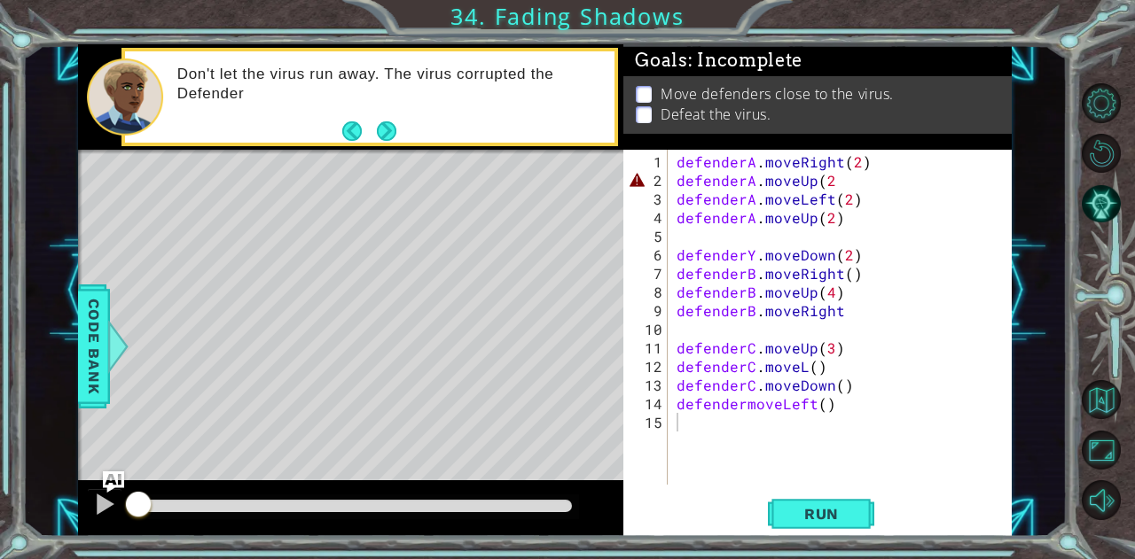
click at [397, 134] on div "Don't let the virus run away. The virus corrupted the Defender" at bounding box center [369, 96] width 489 height 91
click at [397, 134] on div "Don't let the virus run away. The virus corrupted the Defenders' code" at bounding box center [390, 97] width 450 height 82
click at [392, 133] on button "Next" at bounding box center [387, 131] width 20 height 20
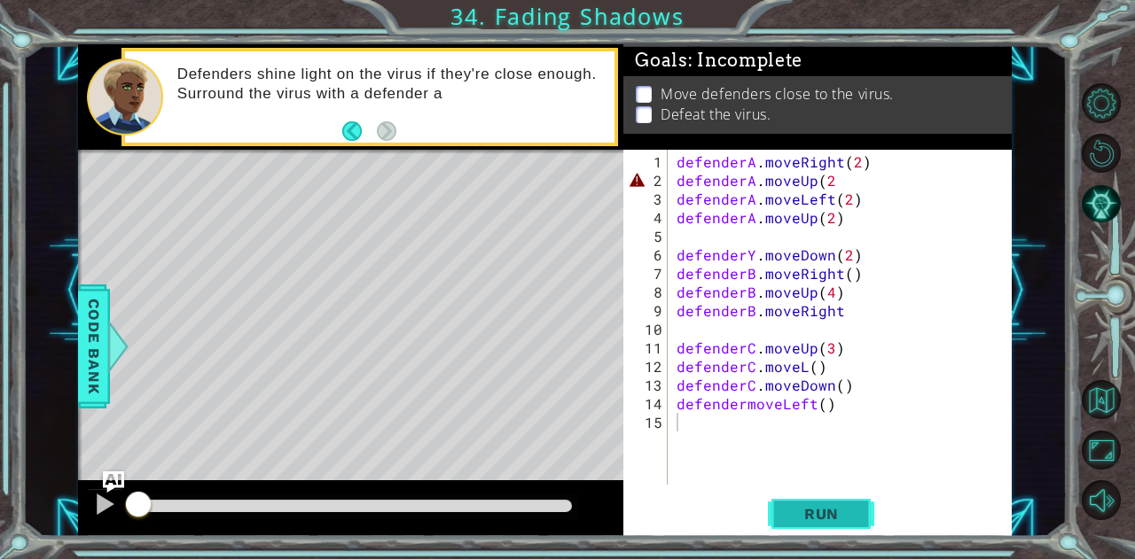
click at [784, 517] on button "Run" at bounding box center [821, 514] width 106 height 39
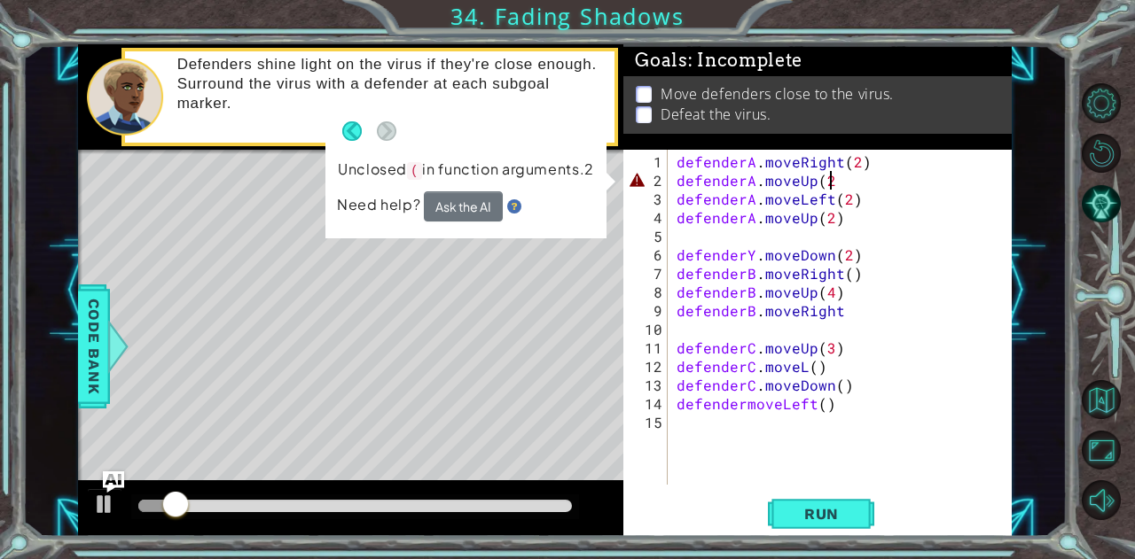
click at [840, 176] on div "defenderA . moveRight ( 2 ) defenderA . moveUp ( 2 defenderA . moveLeft ( 2 ) d…" at bounding box center [844, 338] width 343 height 372
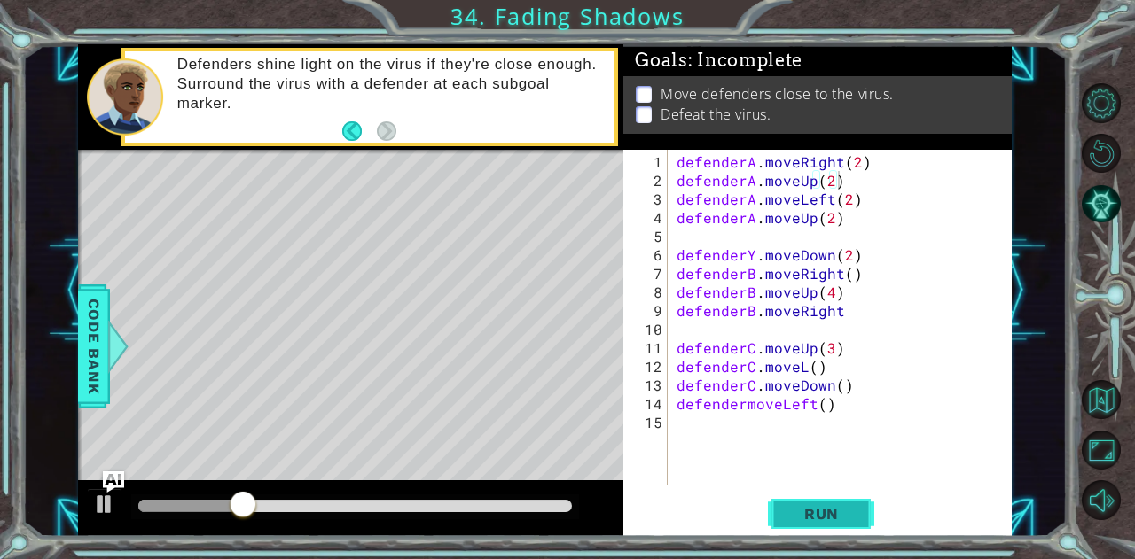
click at [836, 509] on span "Run" at bounding box center [821, 514] width 70 height 18
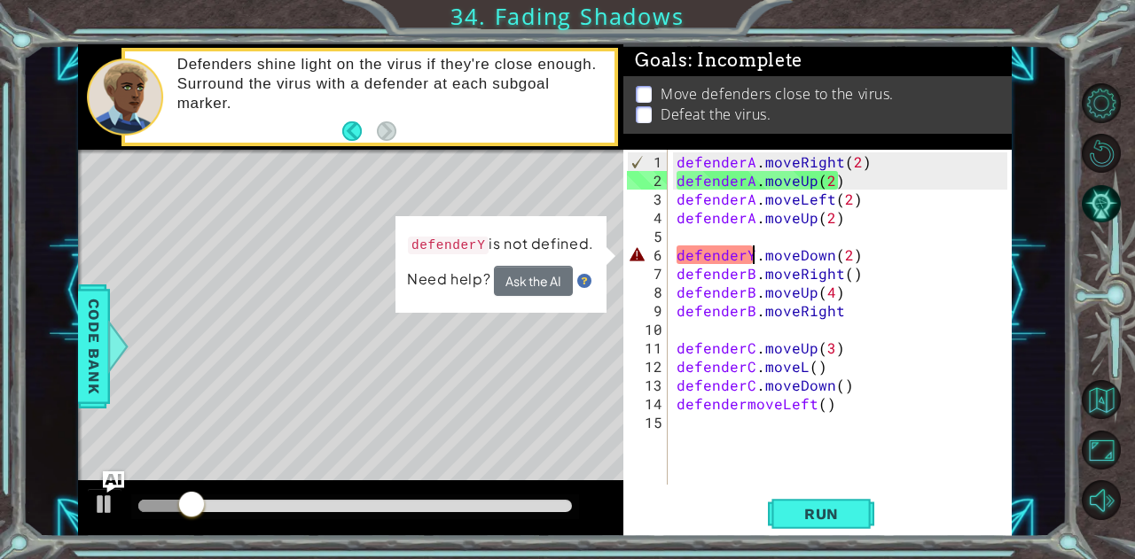
click at [749, 253] on div "defenderA . moveRight ( 2 ) defenderA . moveUp ( 2 ) defenderA . moveLeft ( 2 )…" at bounding box center [844, 338] width 343 height 372
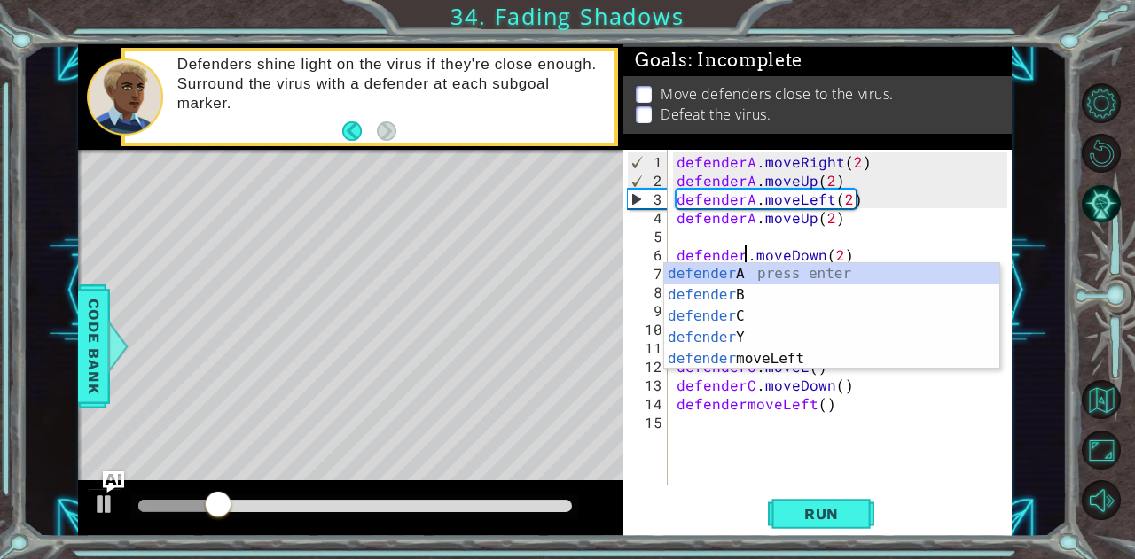
scroll to position [0, 4]
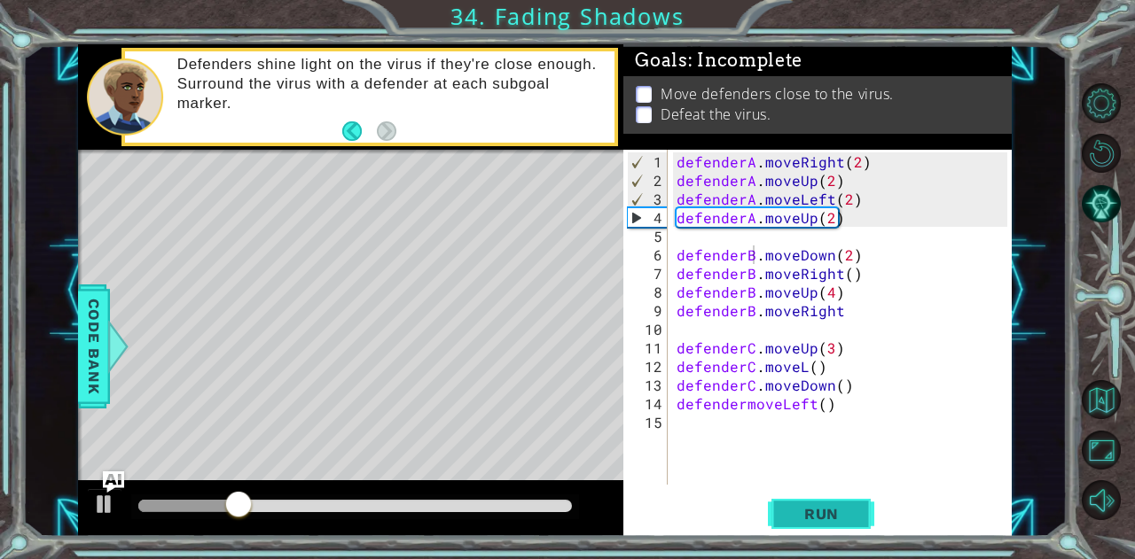
click at [831, 522] on span "Run" at bounding box center [821, 514] width 70 height 18
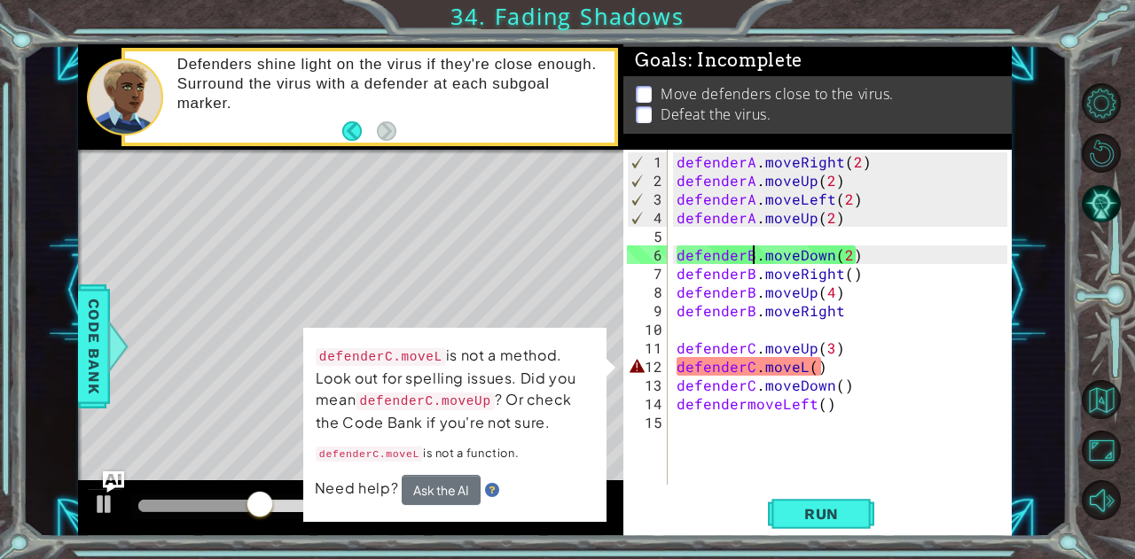
click at [803, 366] on div "defenderA . moveRight ( 2 ) defenderA . moveUp ( 2 ) defenderA . moveLeft ( 2 )…" at bounding box center [844, 338] width 343 height 372
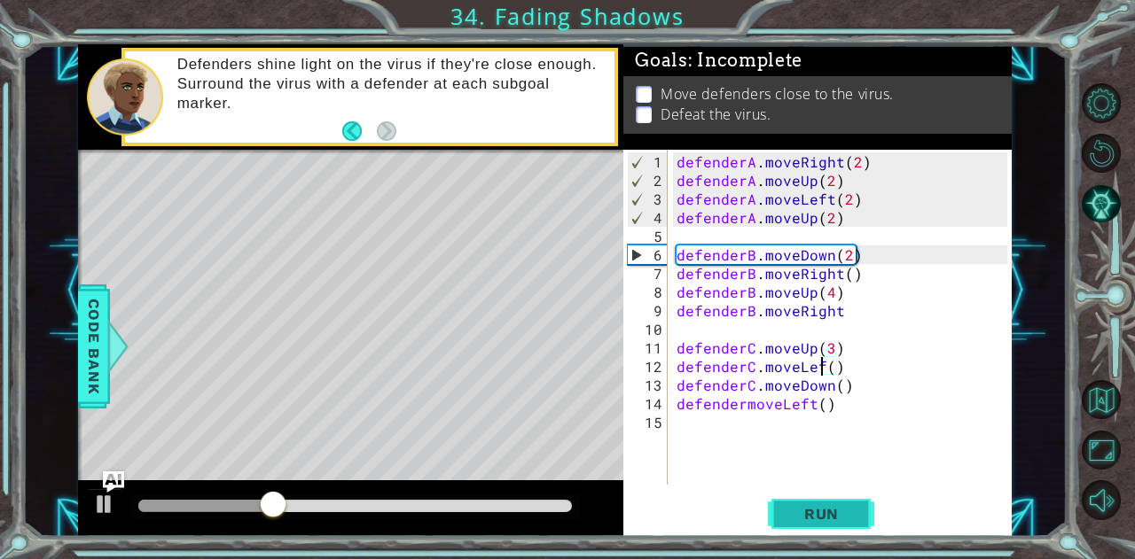
scroll to position [0, 9]
click at [834, 518] on span "Run" at bounding box center [821, 514] width 70 height 18
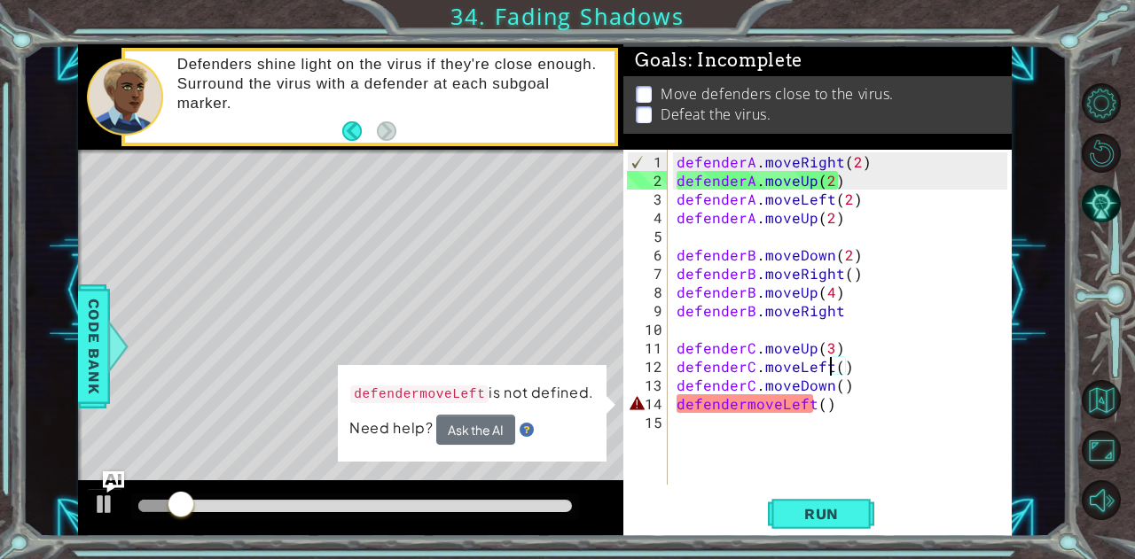
click at [741, 403] on div "defenderA . moveRight ( 2 ) defenderA . moveUp ( 2 ) defenderA . moveLeft ( 2 )…" at bounding box center [844, 338] width 343 height 372
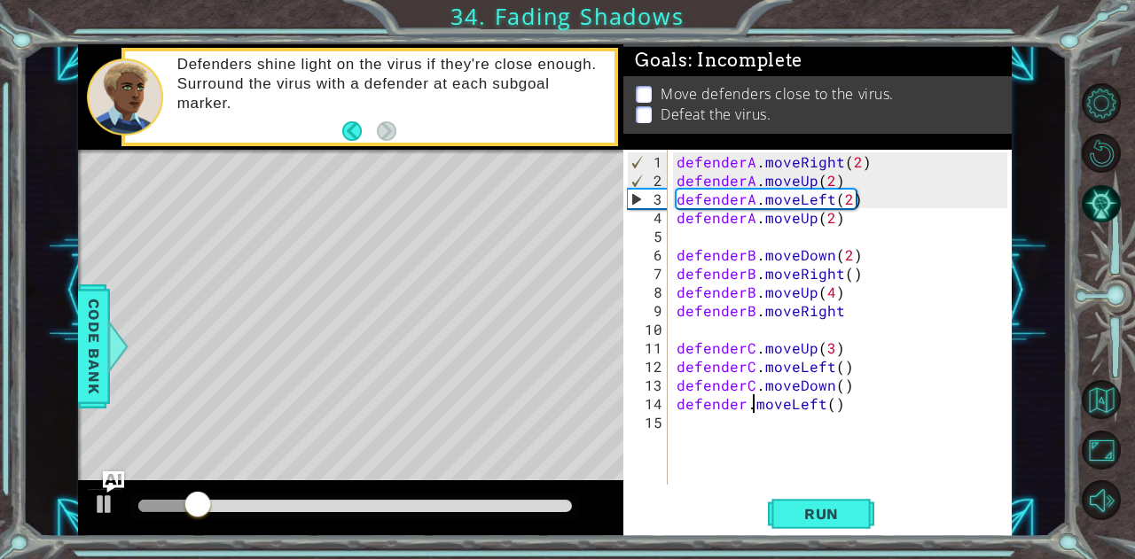
scroll to position [0, 4]
click at [820, 515] on span "Run" at bounding box center [821, 514] width 70 height 18
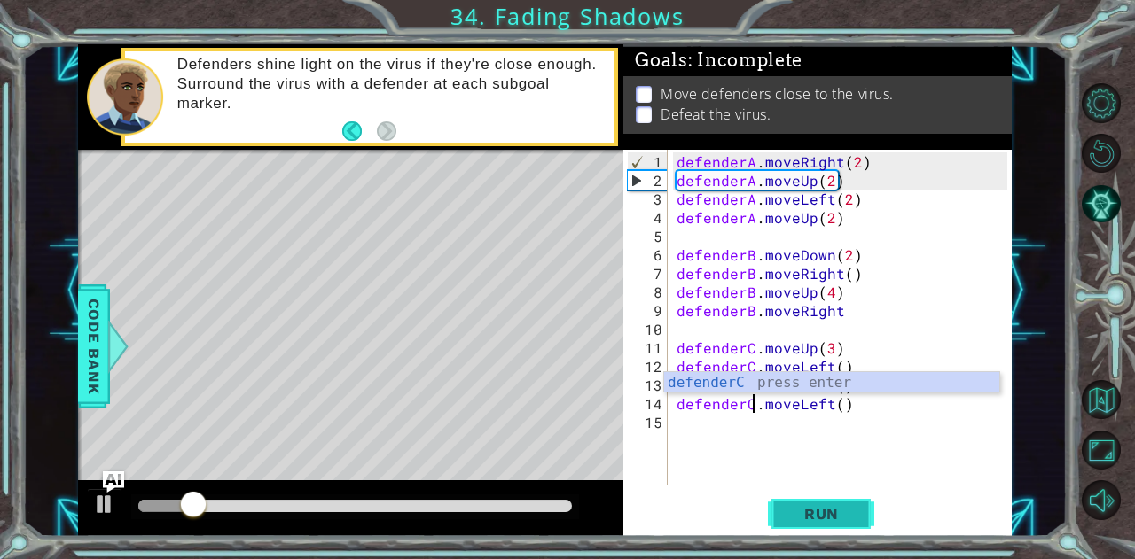
click at [828, 500] on button "Run" at bounding box center [821, 514] width 106 height 39
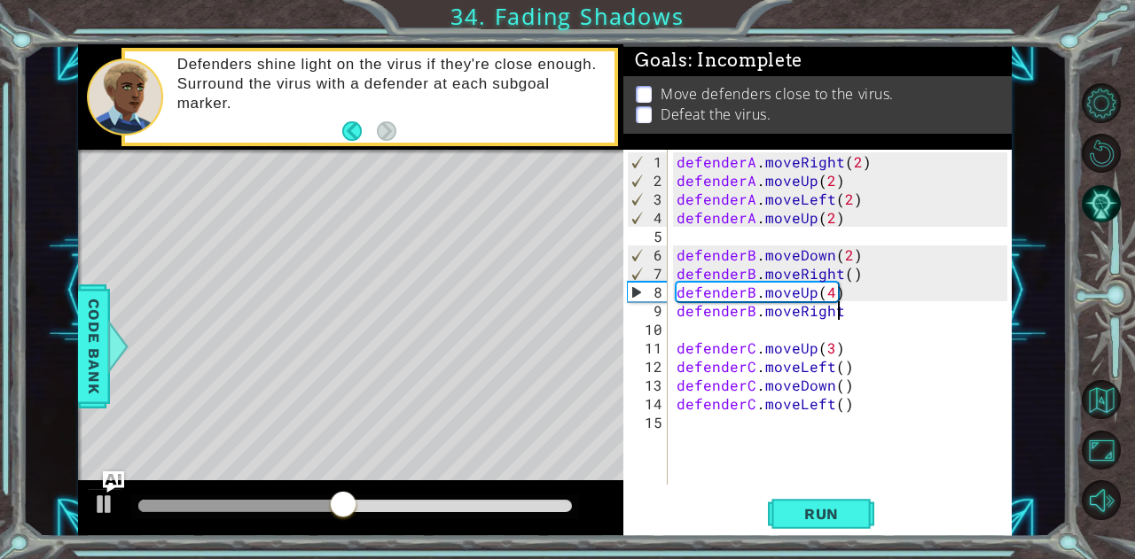
click at [846, 307] on div "defenderA . moveRight ( 2 ) defenderA . moveUp ( 2 ) defenderA . moveLeft ( 2 )…" at bounding box center [844, 338] width 343 height 372
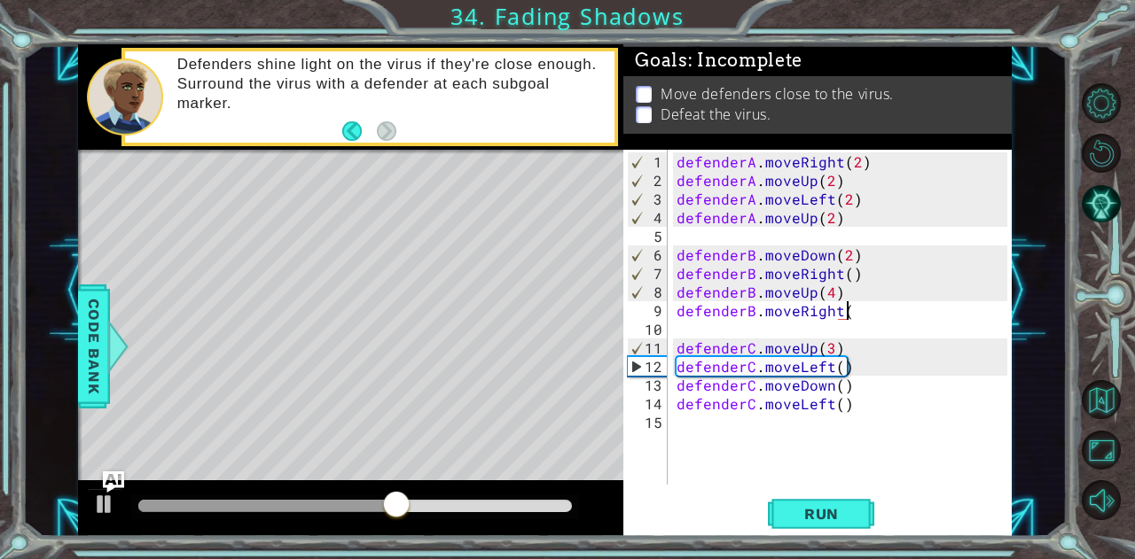
scroll to position [0, 10]
type textarea "defenderB.moveRight()"
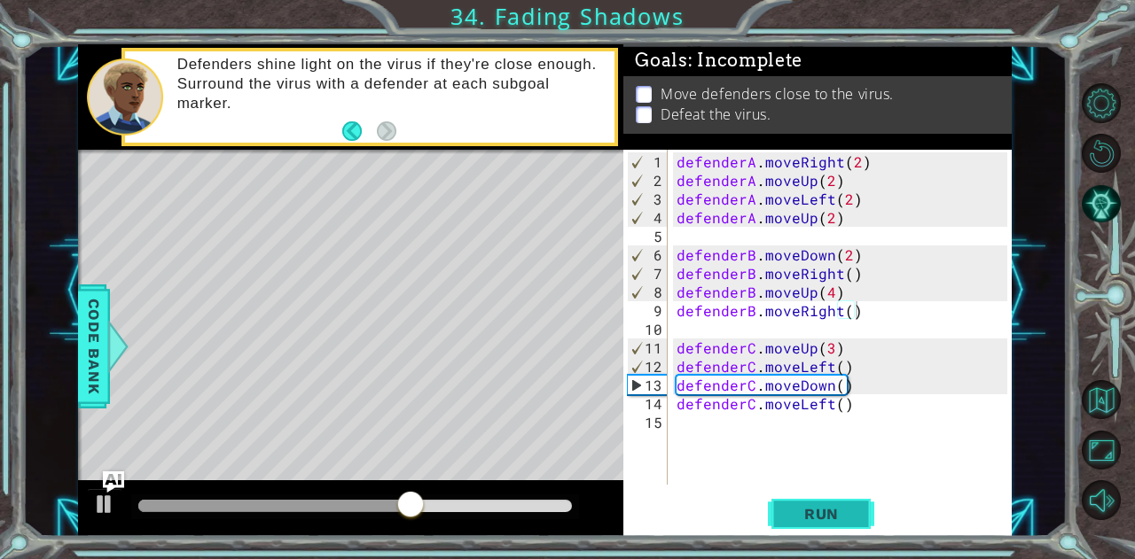
click at [818, 524] on button "Run" at bounding box center [821, 514] width 106 height 39
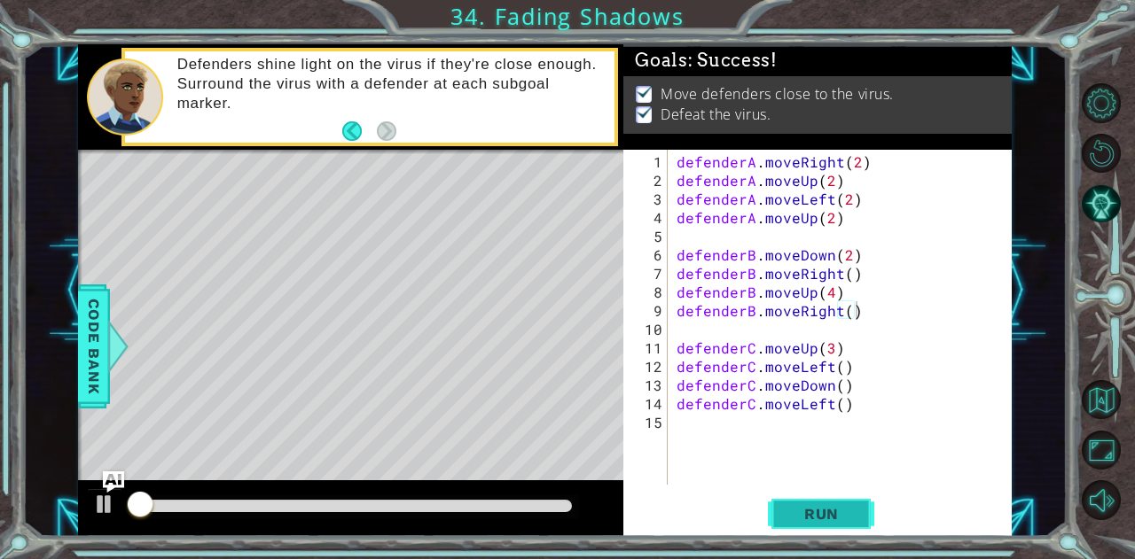
click at [820, 517] on button "Run" at bounding box center [821, 514] width 106 height 39
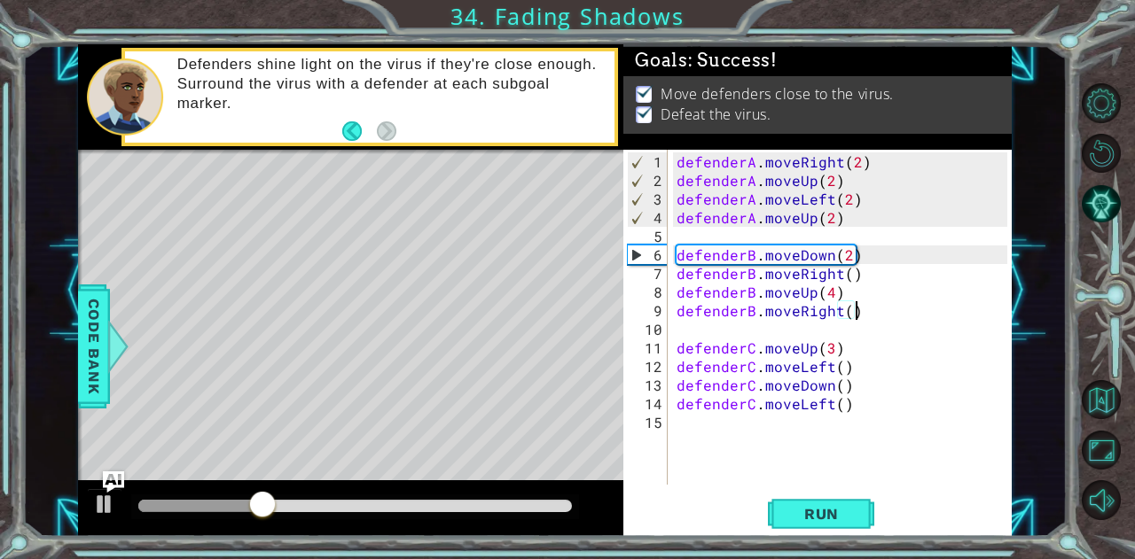
scroll to position [6, 0]
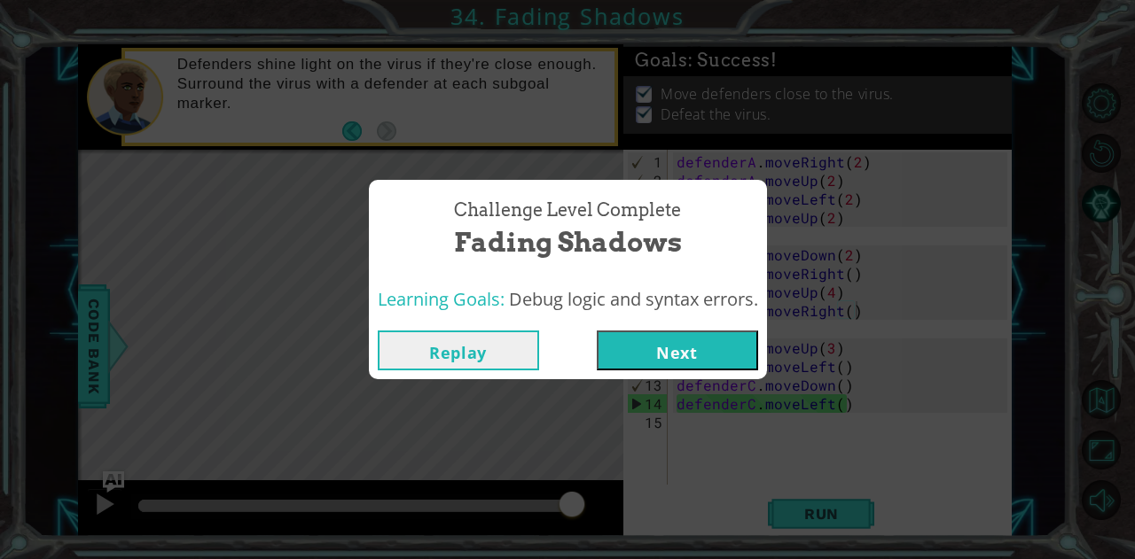
click at [667, 350] on button "Next" at bounding box center [677, 351] width 161 height 40
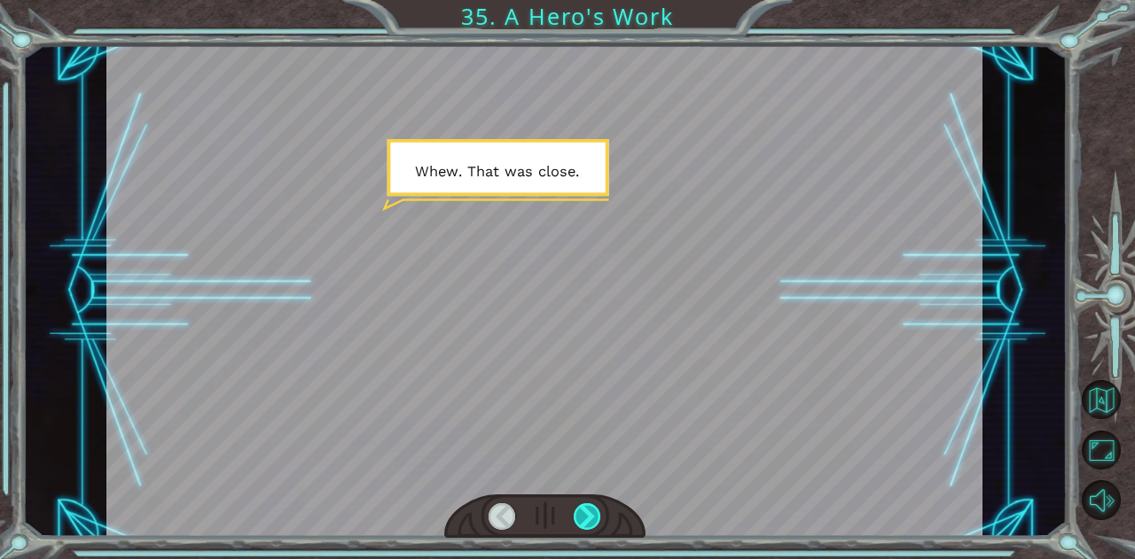
click at [592, 521] on div at bounding box center [586, 516] width 27 height 27
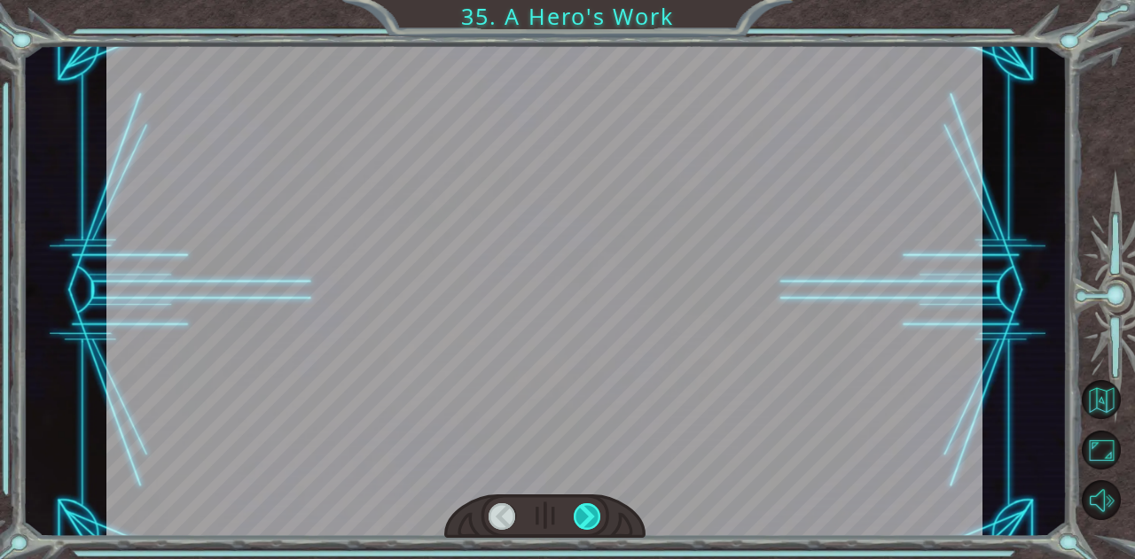
click at [592, 521] on div at bounding box center [586, 516] width 27 height 27
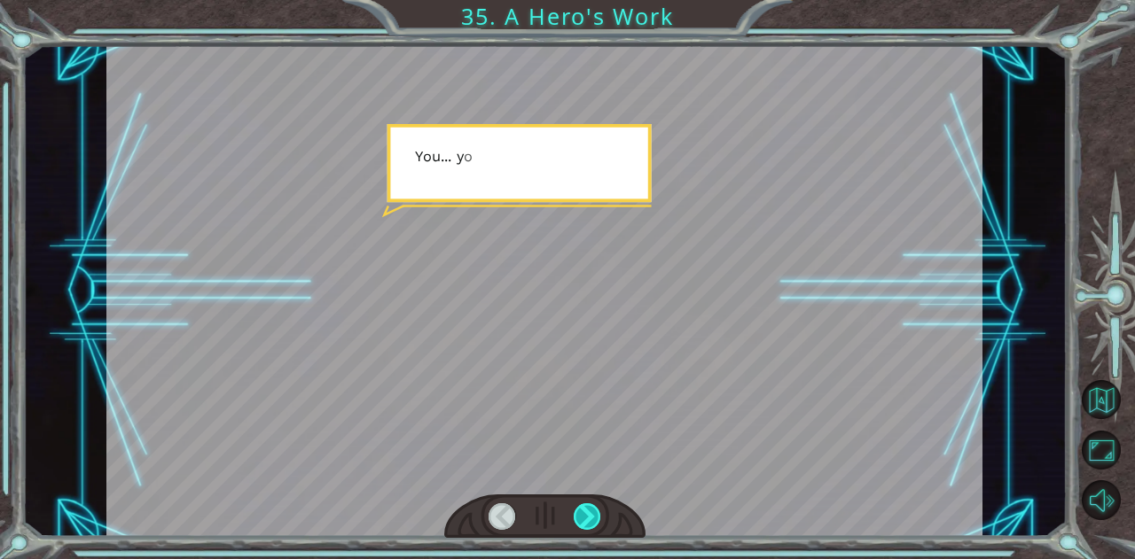
click at [592, 521] on div at bounding box center [586, 516] width 27 height 27
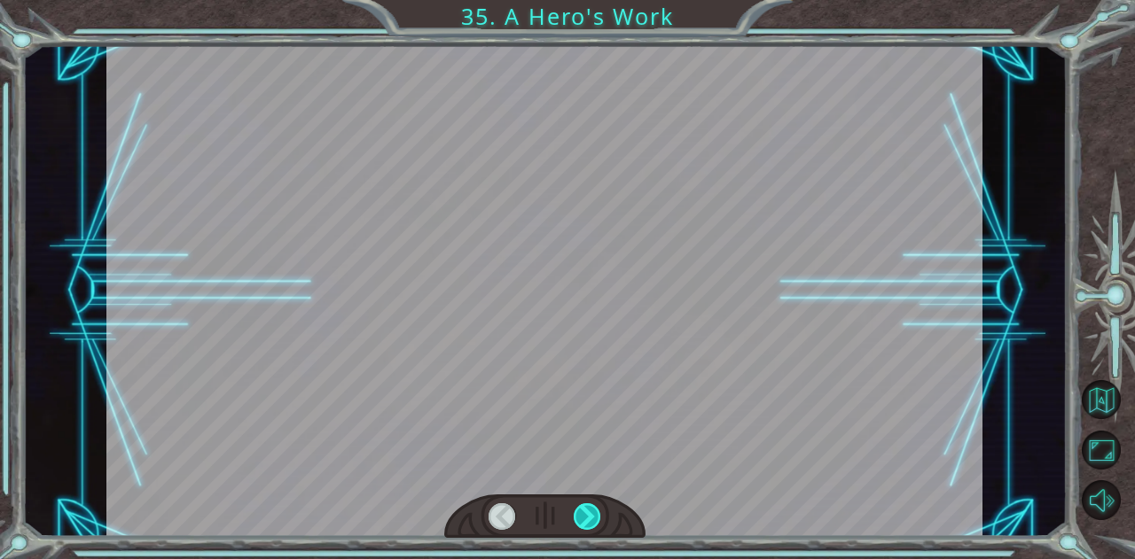
click at [592, 521] on div at bounding box center [586, 516] width 27 height 27
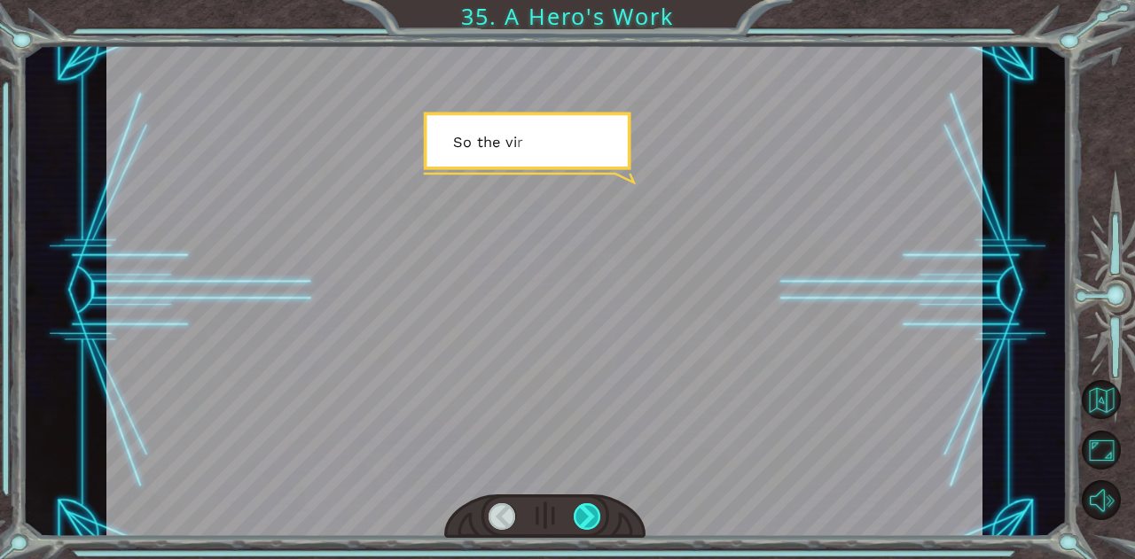
click at [592, 521] on div at bounding box center [586, 516] width 27 height 27
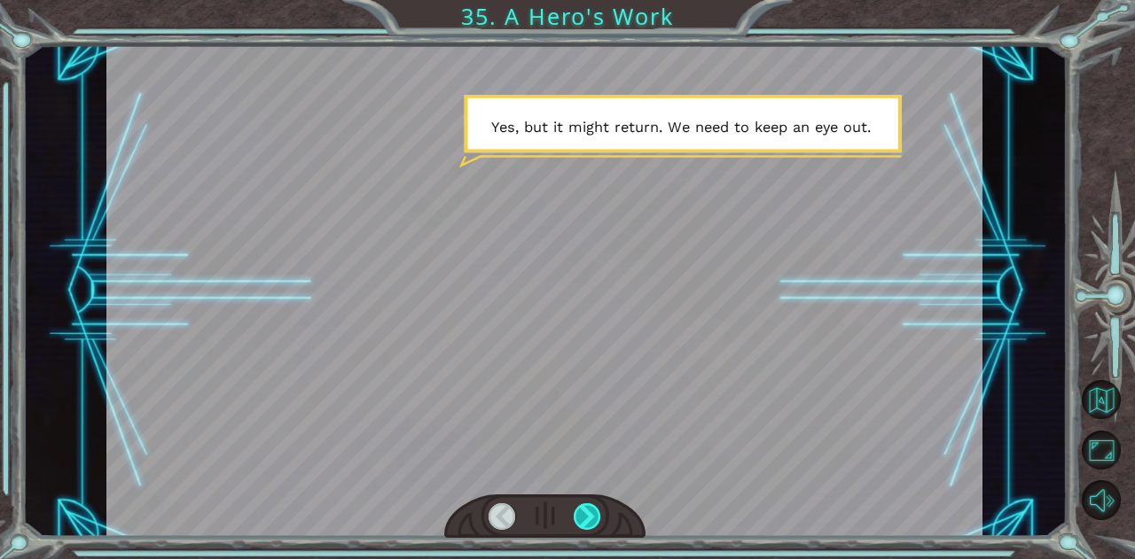
click at [585, 519] on div at bounding box center [586, 516] width 27 height 27
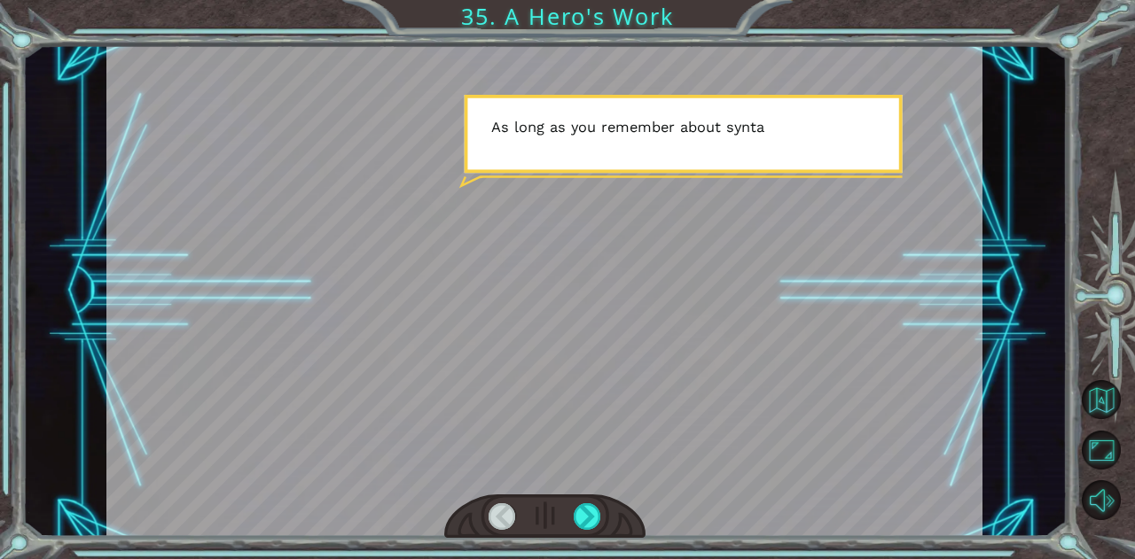
drag, startPoint x: 634, startPoint y: 533, endPoint x: 670, endPoint y: 540, distance: 37.0
click at [651, 536] on div at bounding box center [544, 290] width 876 height 493
click at [673, 540] on div "Temporary Text W h e w . T h a t w a s c l o s e . Y o u . . . y o u d i d g o …" at bounding box center [567, 279] width 1135 height 559
click at [588, 503] on div at bounding box center [544, 517] width 201 height 44
click at [589, 503] on div at bounding box center [544, 517] width 201 height 44
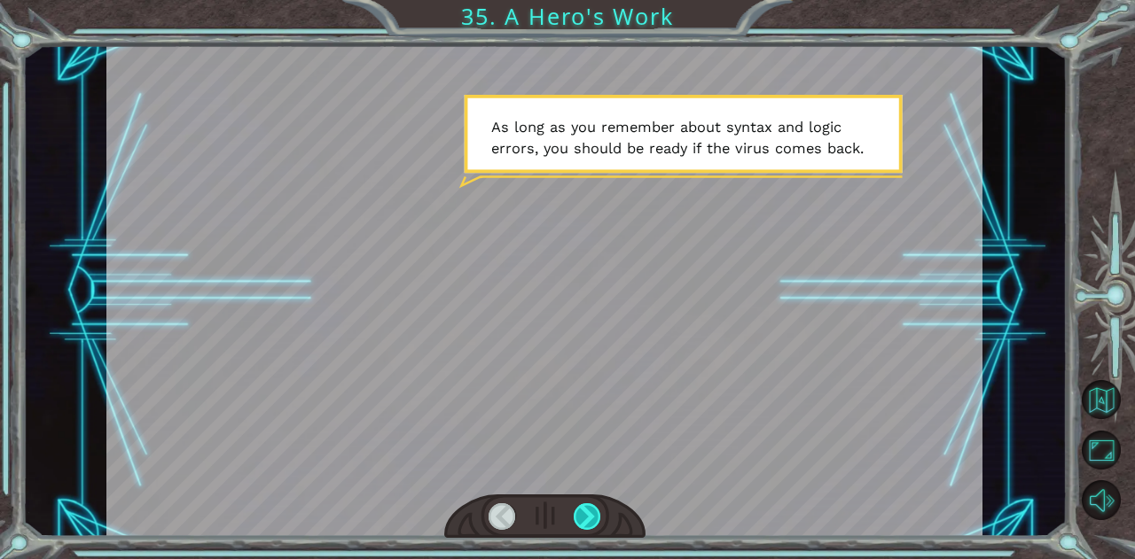
click at [579, 517] on div at bounding box center [586, 516] width 27 height 27
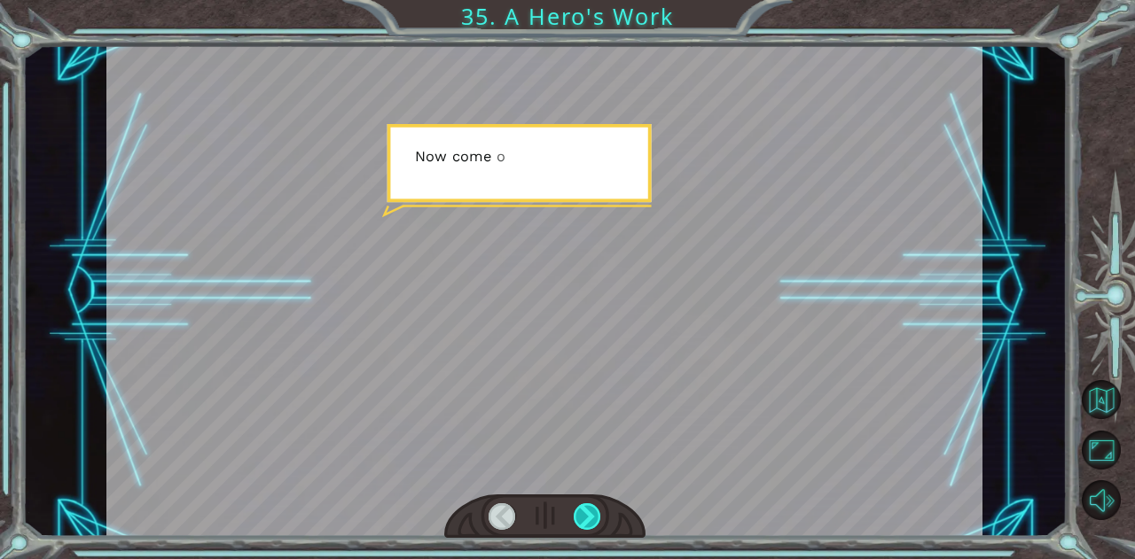
click at [580, 525] on div at bounding box center [586, 516] width 27 height 27
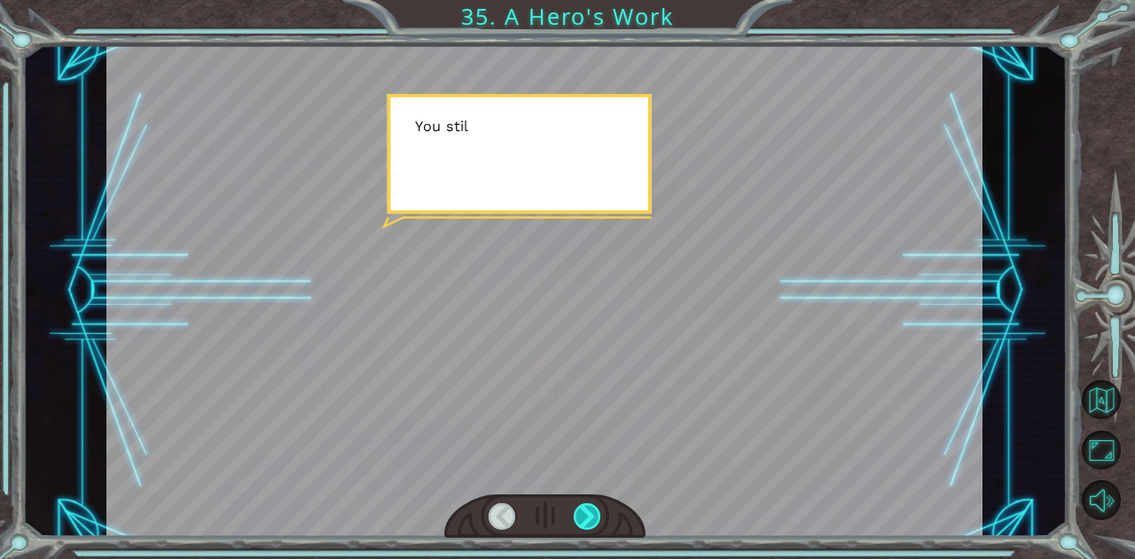
click at [581, 526] on div at bounding box center [586, 516] width 27 height 27
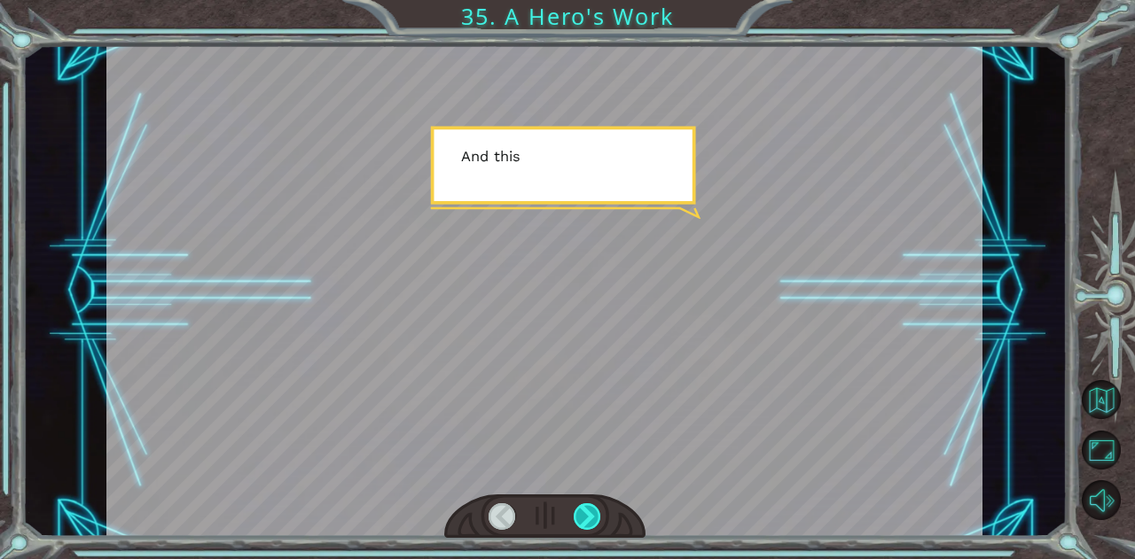
click at [581, 526] on div at bounding box center [586, 516] width 27 height 27
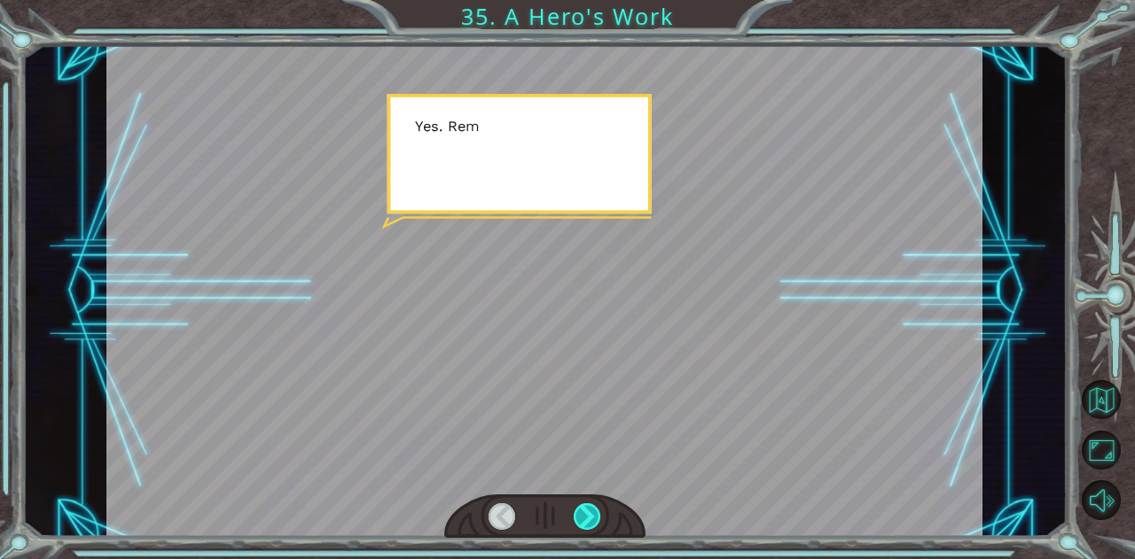
click at [581, 526] on div at bounding box center [586, 516] width 27 height 27
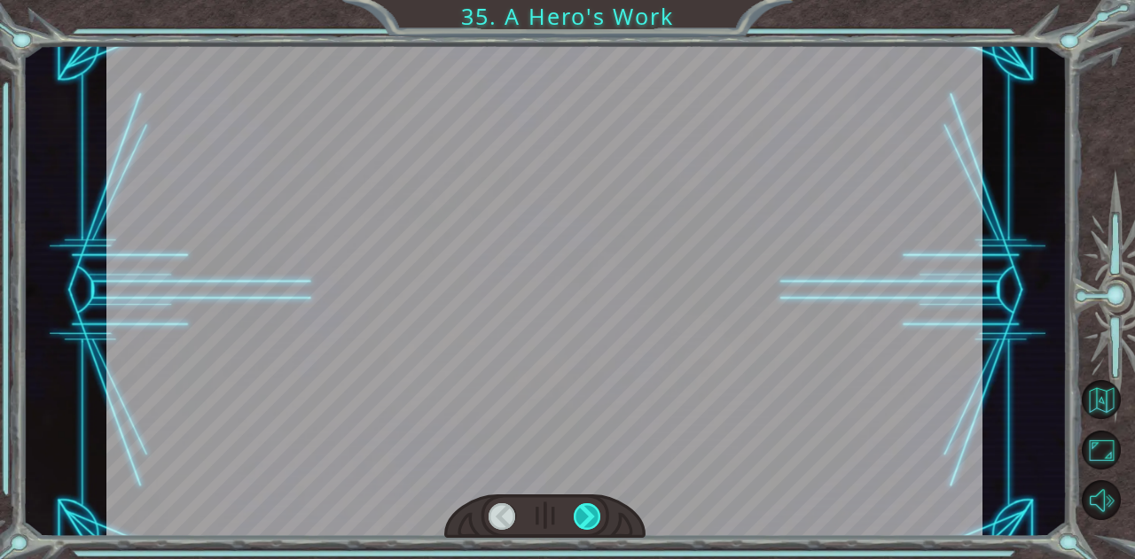
click at [581, 526] on div at bounding box center [586, 516] width 27 height 27
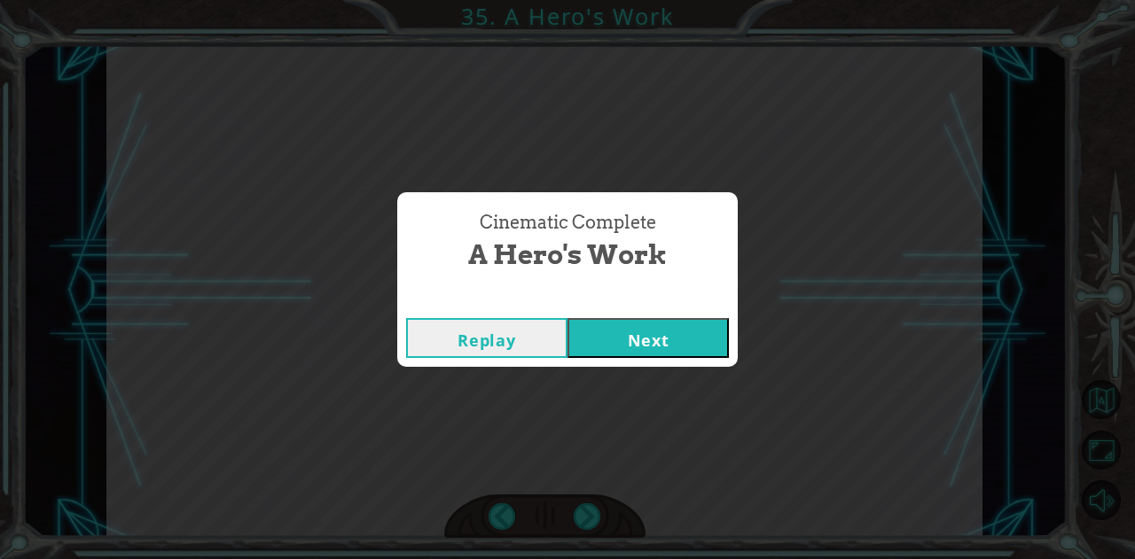
click at [638, 343] on button "Next" at bounding box center [647, 338] width 161 height 40
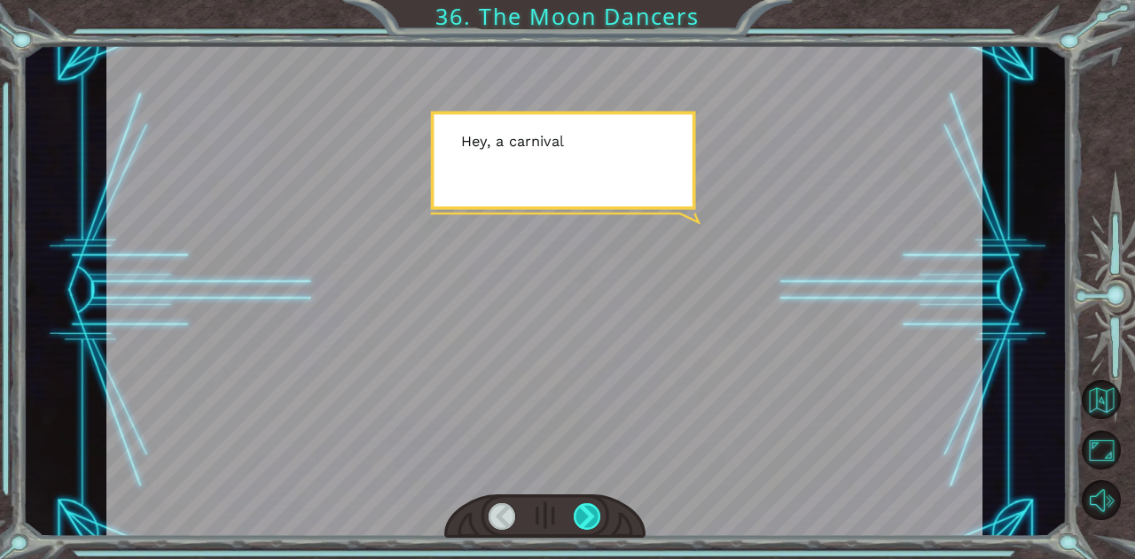
click at [589, 513] on div at bounding box center [586, 516] width 27 height 27
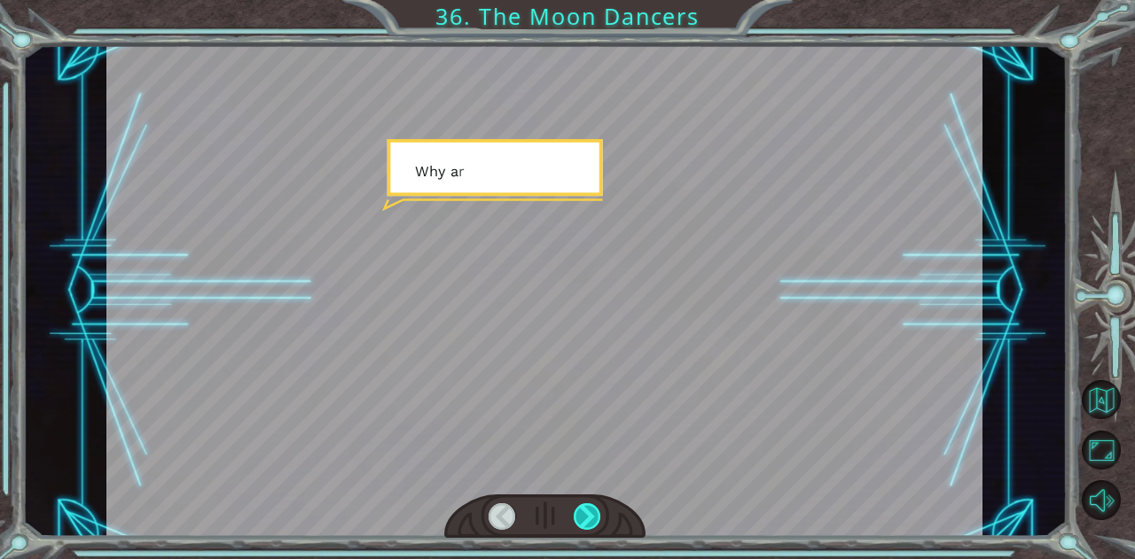
click at [589, 513] on div at bounding box center [586, 516] width 27 height 27
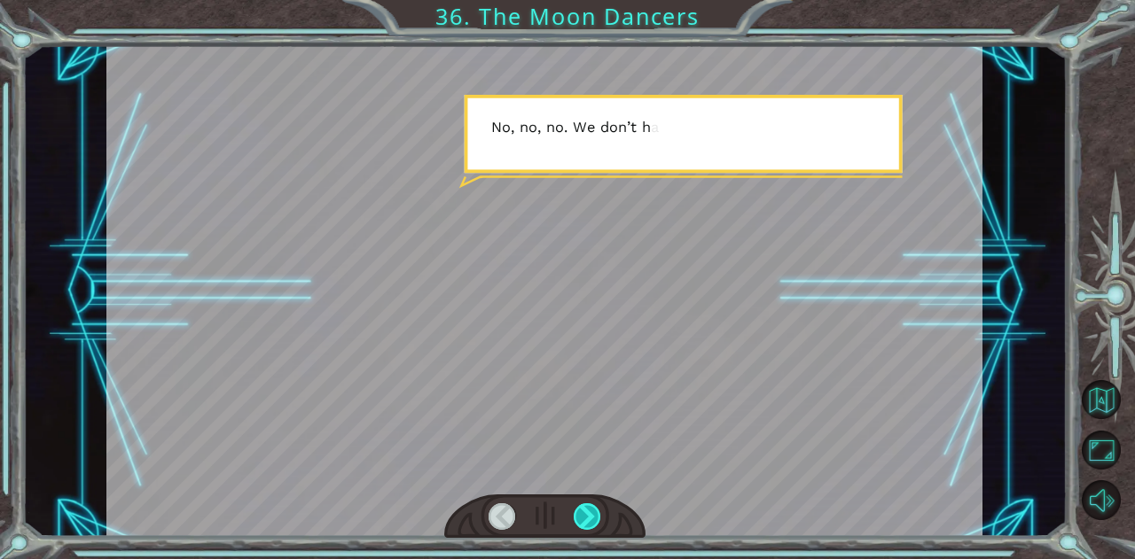
click at [589, 513] on div at bounding box center [586, 516] width 27 height 27
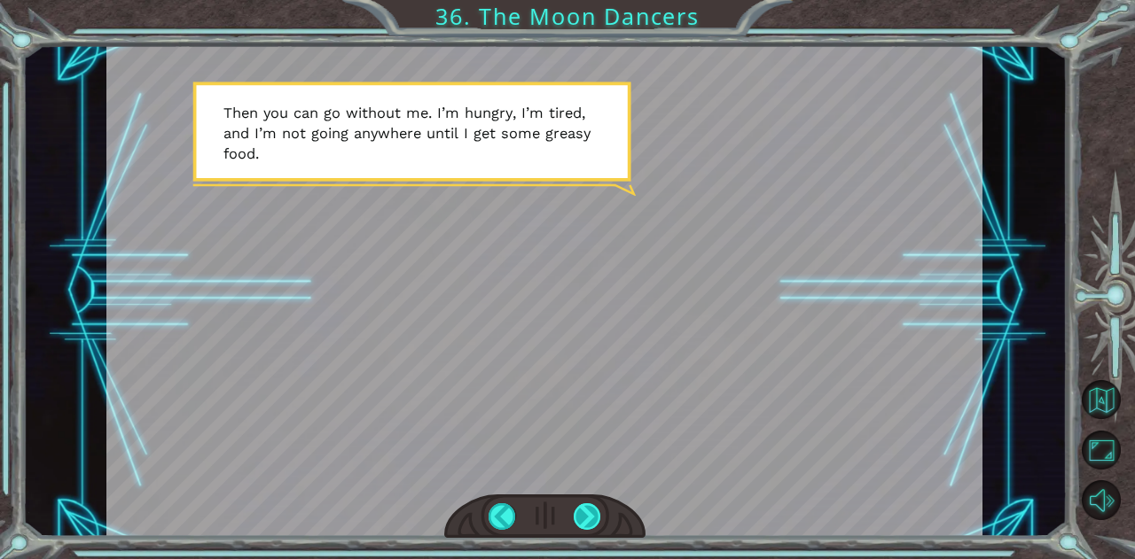
click at [589, 513] on div at bounding box center [586, 516] width 27 height 27
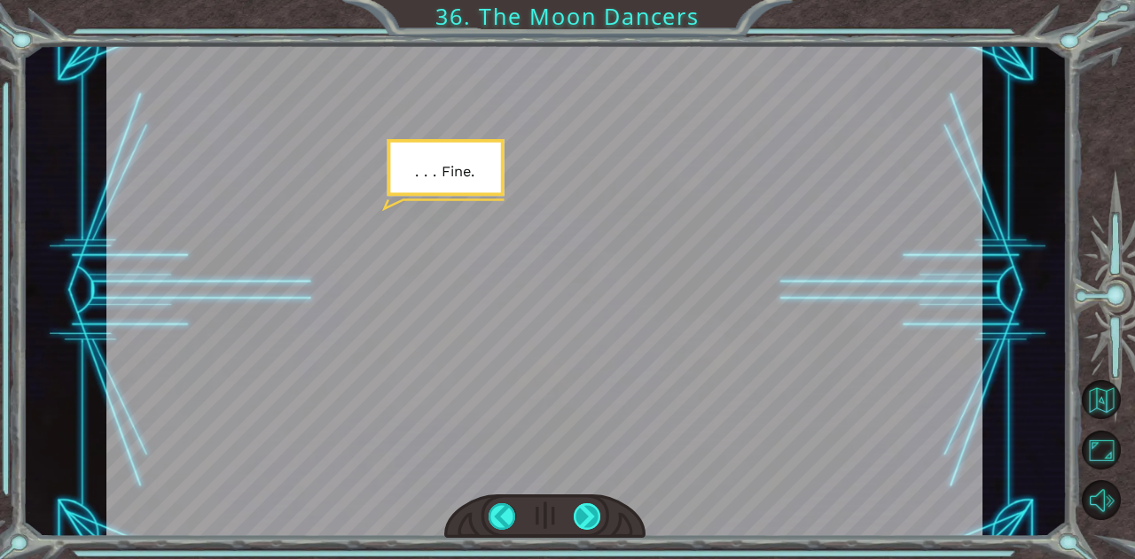
click at [589, 513] on div at bounding box center [586, 516] width 27 height 27
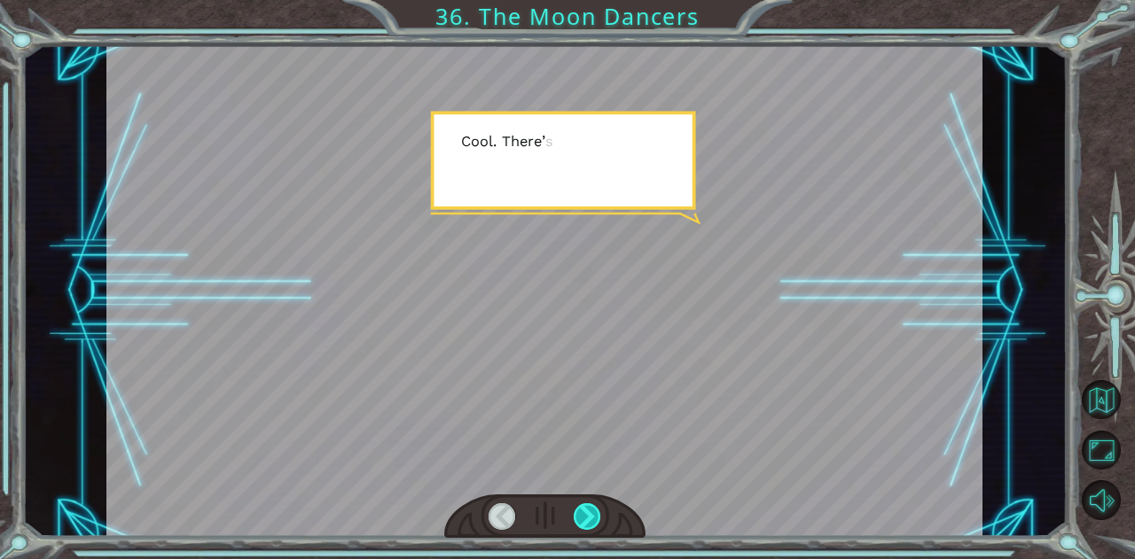
click at [589, 513] on div at bounding box center [586, 516] width 27 height 27
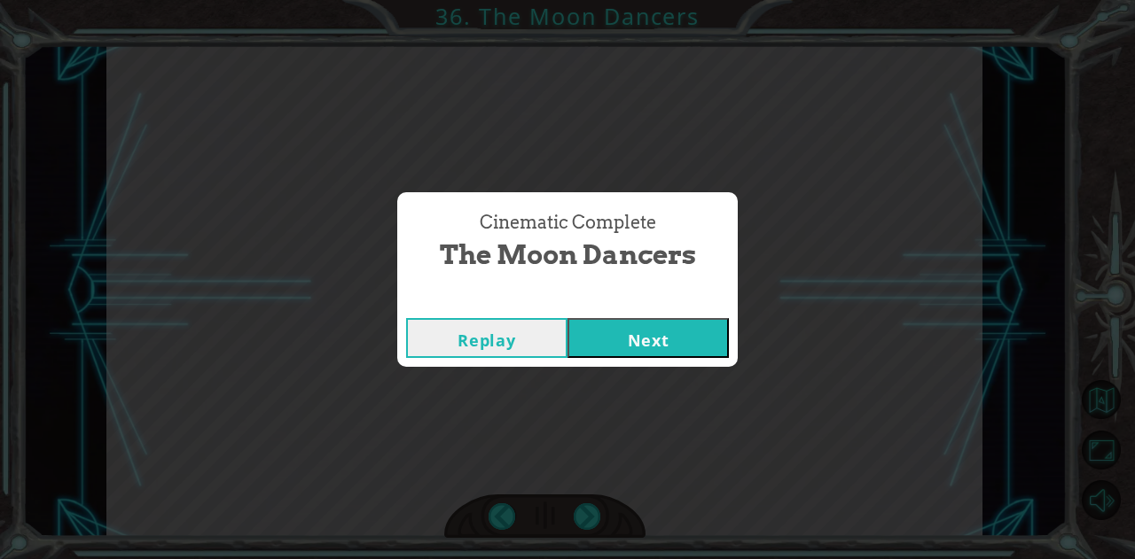
click at [622, 360] on div "Replay Next" at bounding box center [567, 338] width 340 height 58
click at [620, 332] on button "Next" at bounding box center [647, 338] width 161 height 40
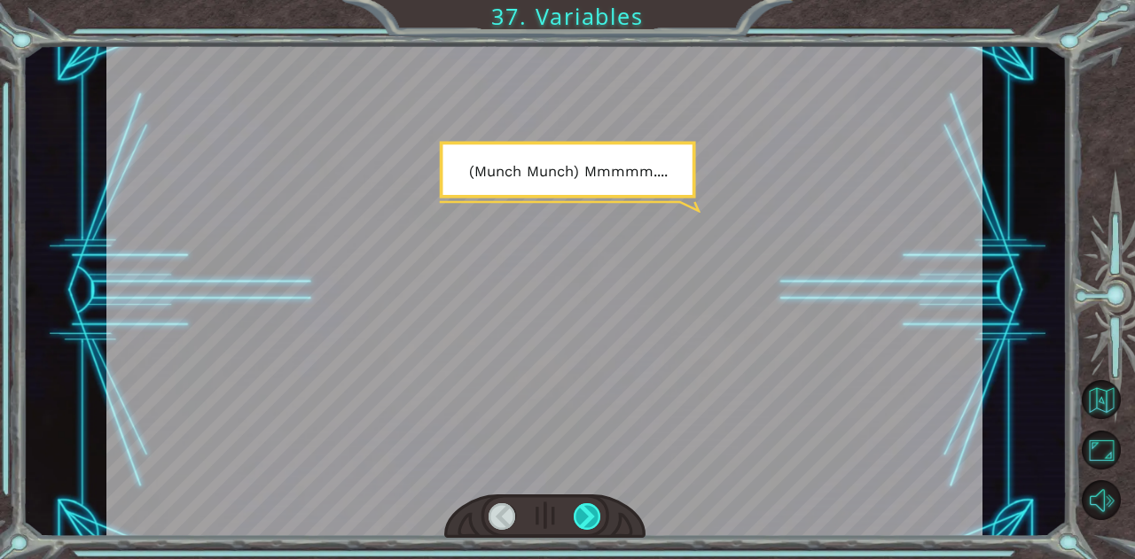
click at [586, 510] on div at bounding box center [586, 516] width 27 height 27
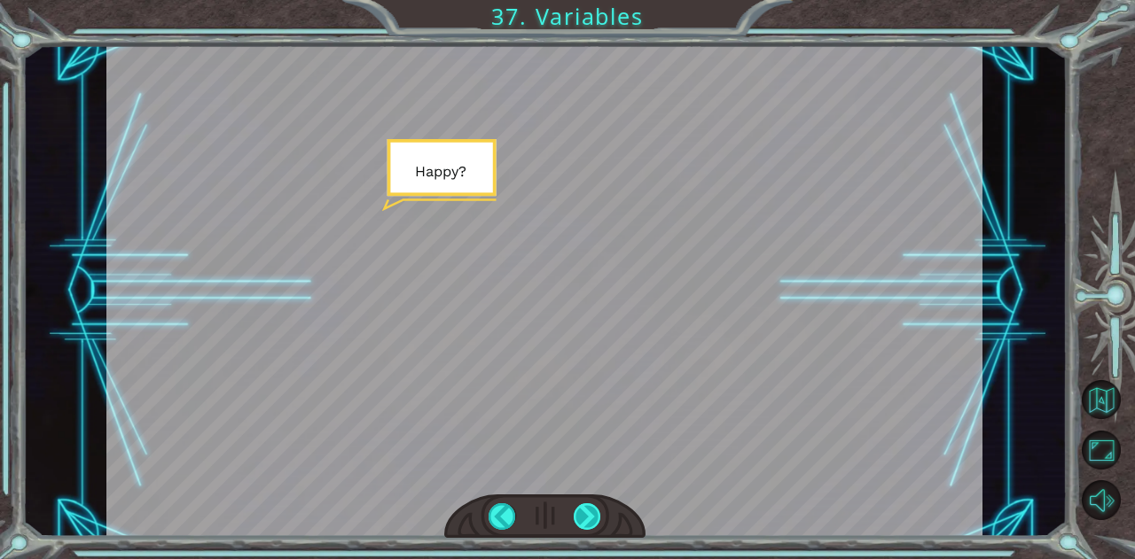
click at [586, 510] on div at bounding box center [586, 516] width 27 height 27
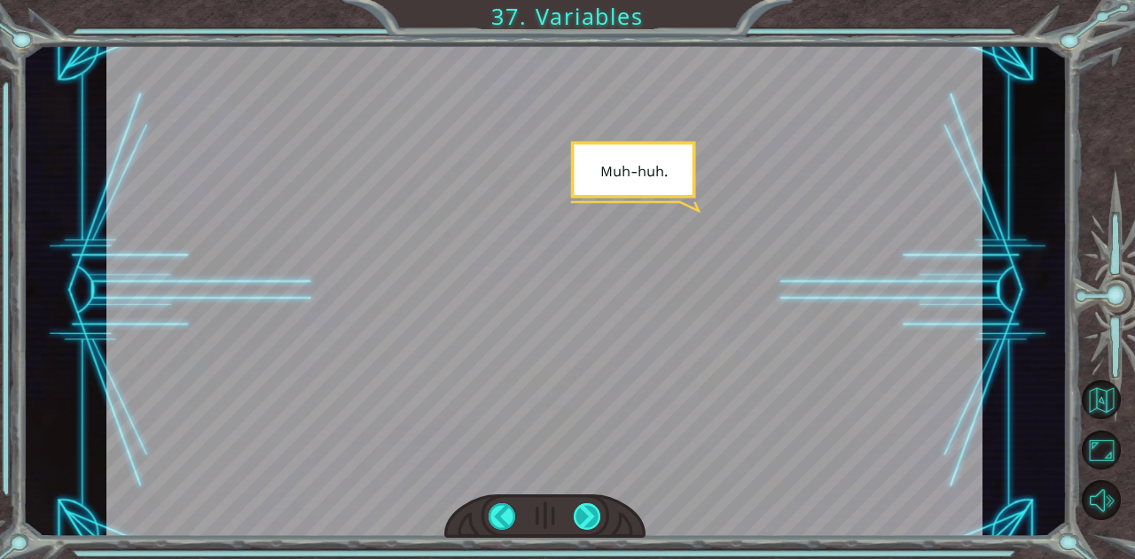
click at [586, 510] on div at bounding box center [586, 516] width 27 height 27
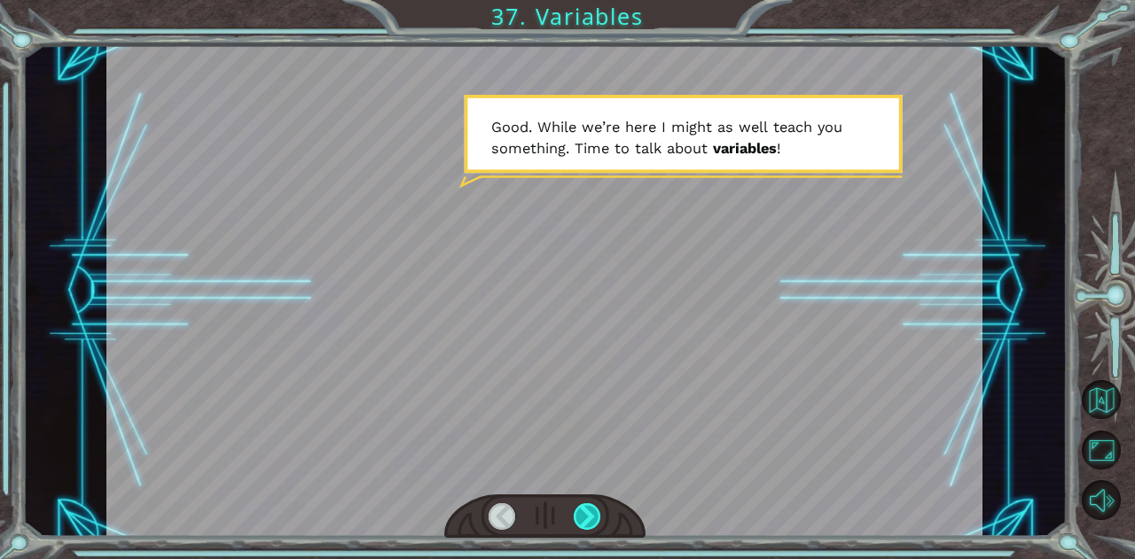
click at [586, 510] on div at bounding box center [586, 516] width 27 height 27
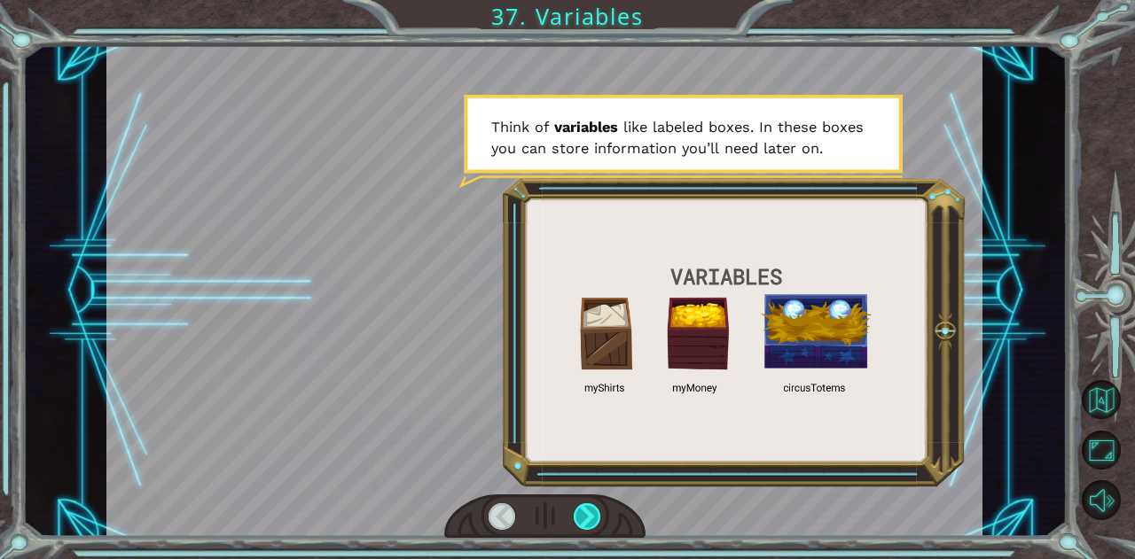
click at [574, 517] on div at bounding box center [586, 516] width 27 height 27
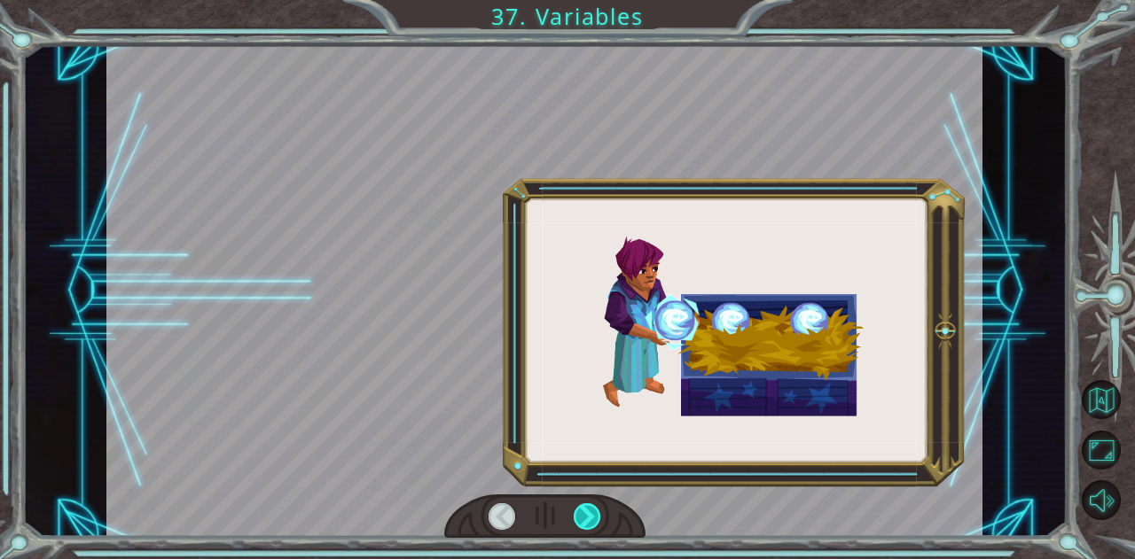
click at [574, 517] on div at bounding box center [586, 516] width 27 height 27
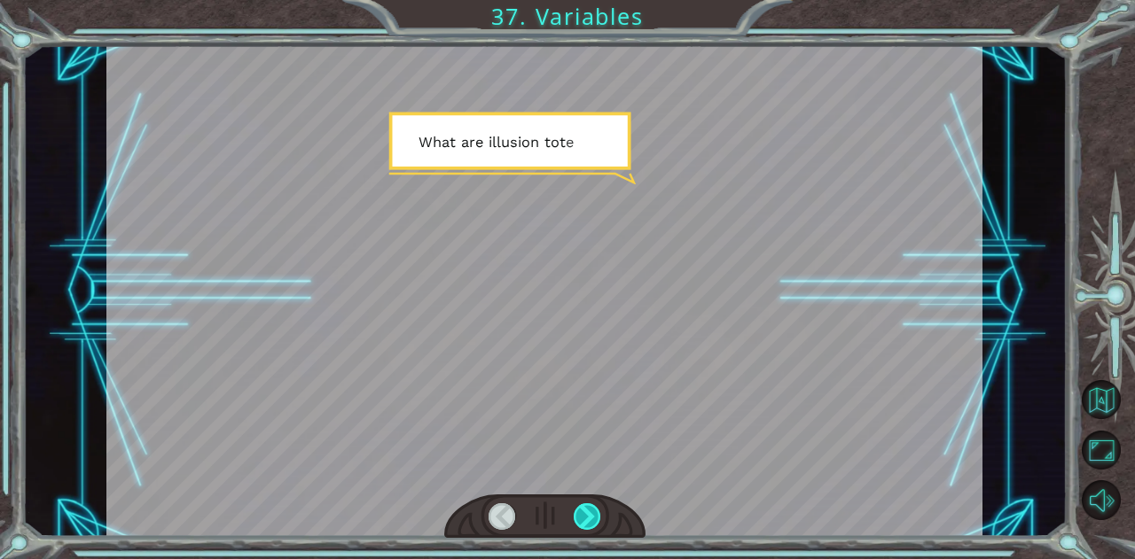
click at [574, 517] on div at bounding box center [586, 516] width 27 height 27
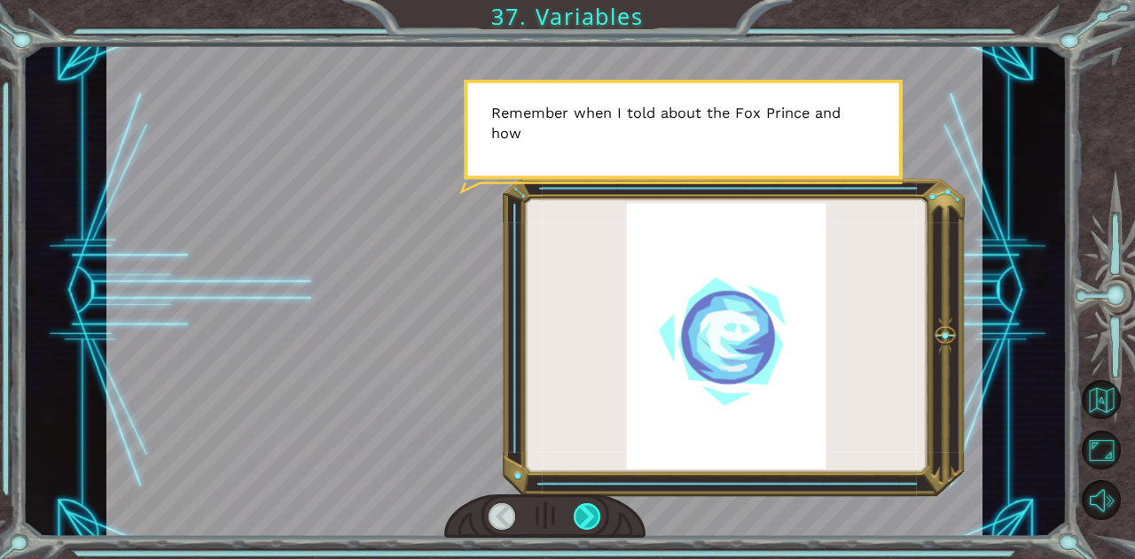
click at [574, 517] on div at bounding box center [586, 516] width 27 height 27
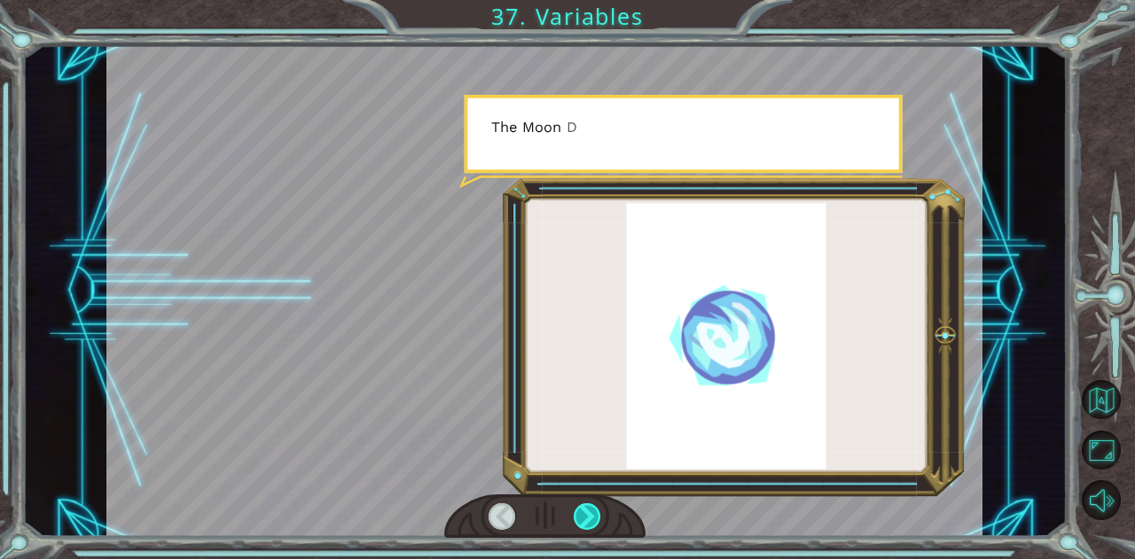
click at [574, 517] on div at bounding box center [586, 516] width 27 height 27
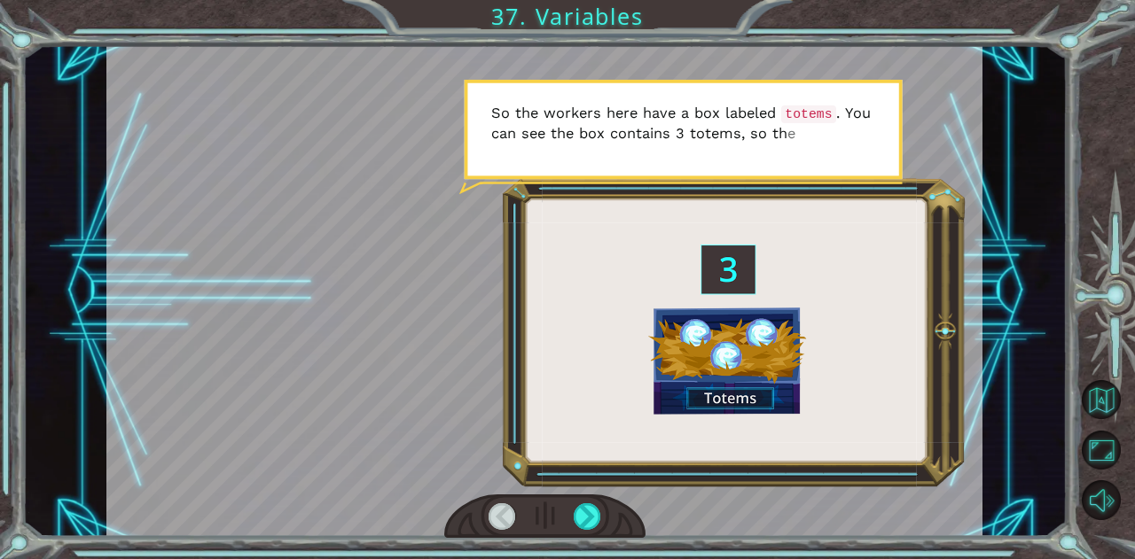
click at [573, 515] on div at bounding box center [586, 516] width 27 height 27
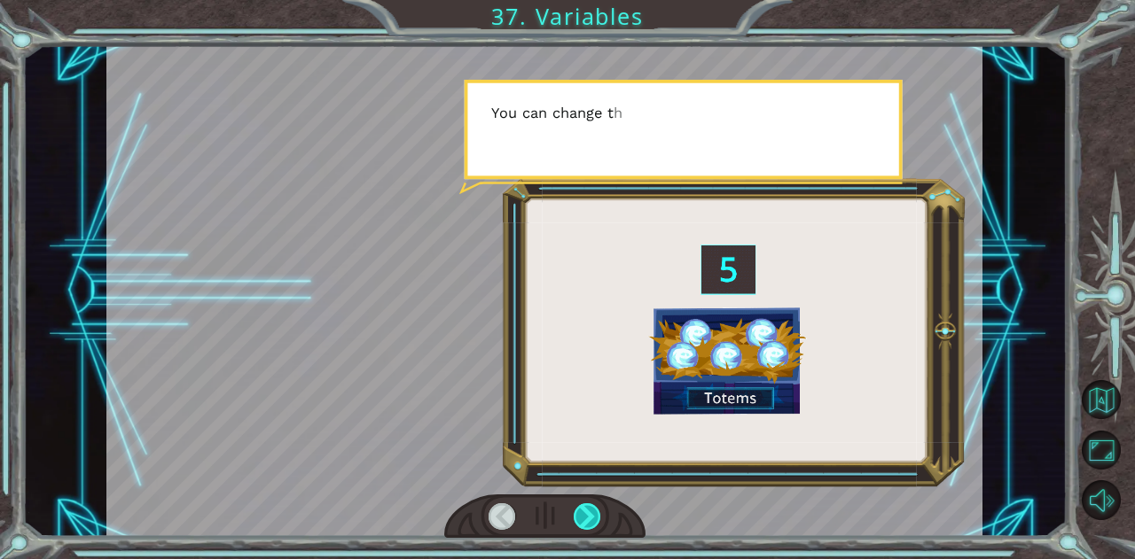
click at [575, 511] on div at bounding box center [586, 516] width 27 height 27
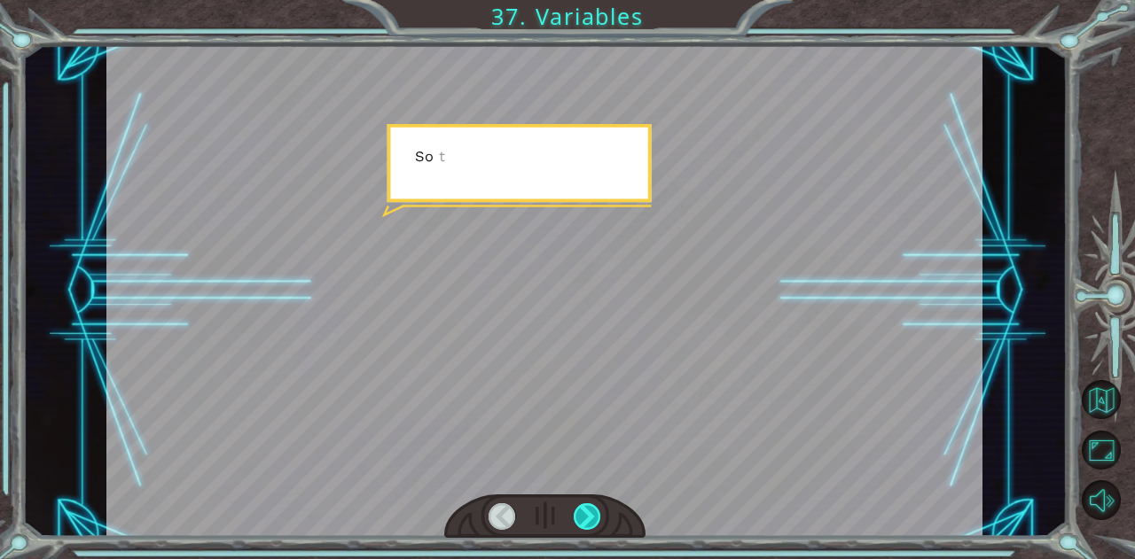
click at [575, 511] on div at bounding box center [586, 516] width 27 height 27
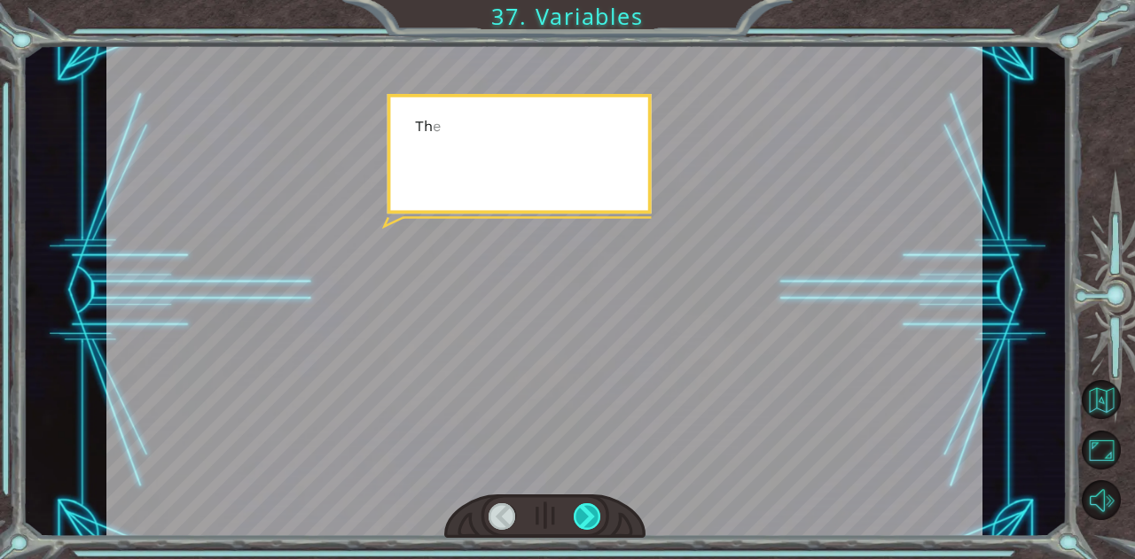
click at [575, 511] on div at bounding box center [586, 516] width 27 height 27
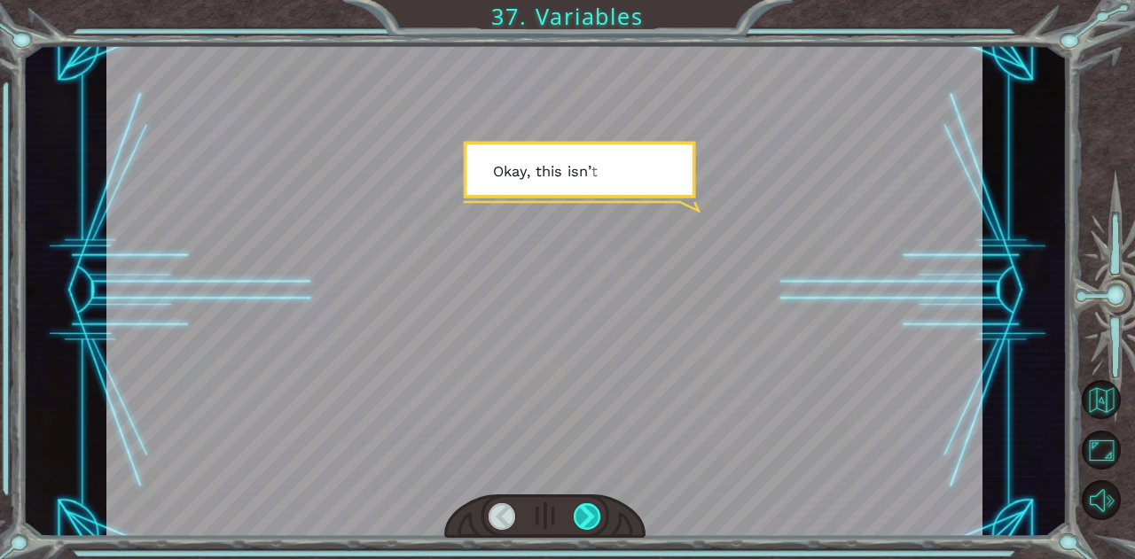
click at [575, 511] on div at bounding box center [586, 516] width 27 height 27
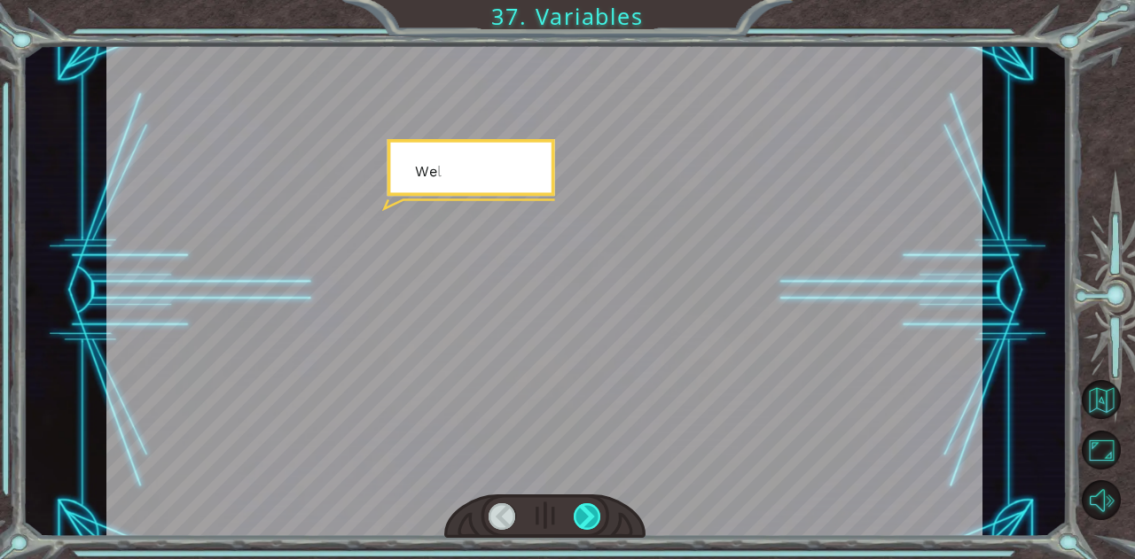
click at [575, 511] on div at bounding box center [586, 516] width 27 height 27
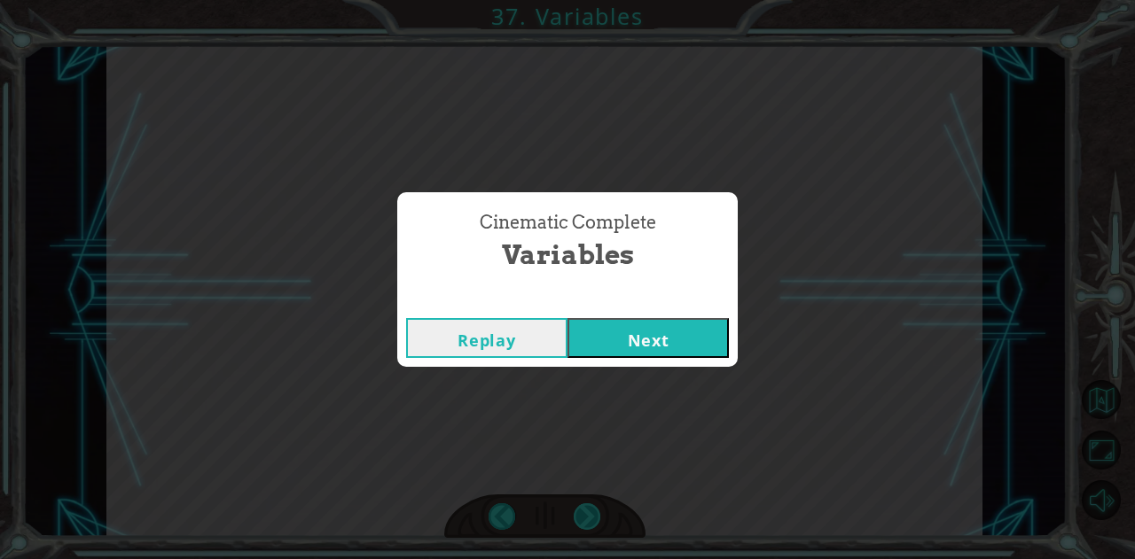
click at [575, 511] on div "Cinematic Complete Variables Replay Next" at bounding box center [567, 279] width 1135 height 559
click at [602, 339] on button "Next" at bounding box center [647, 338] width 161 height 40
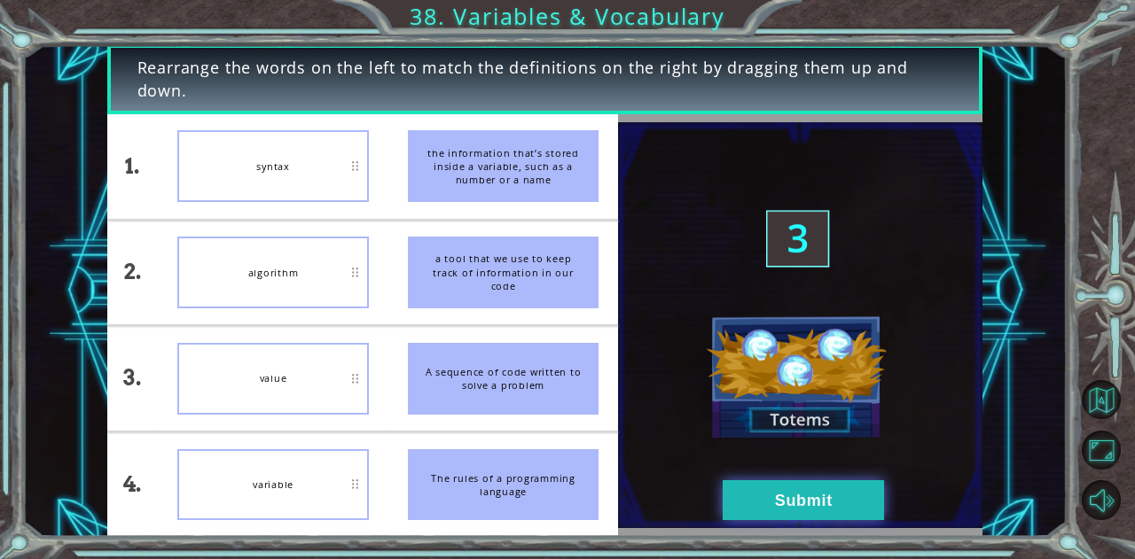
click at [853, 513] on button "Submit" at bounding box center [802, 500] width 161 height 40
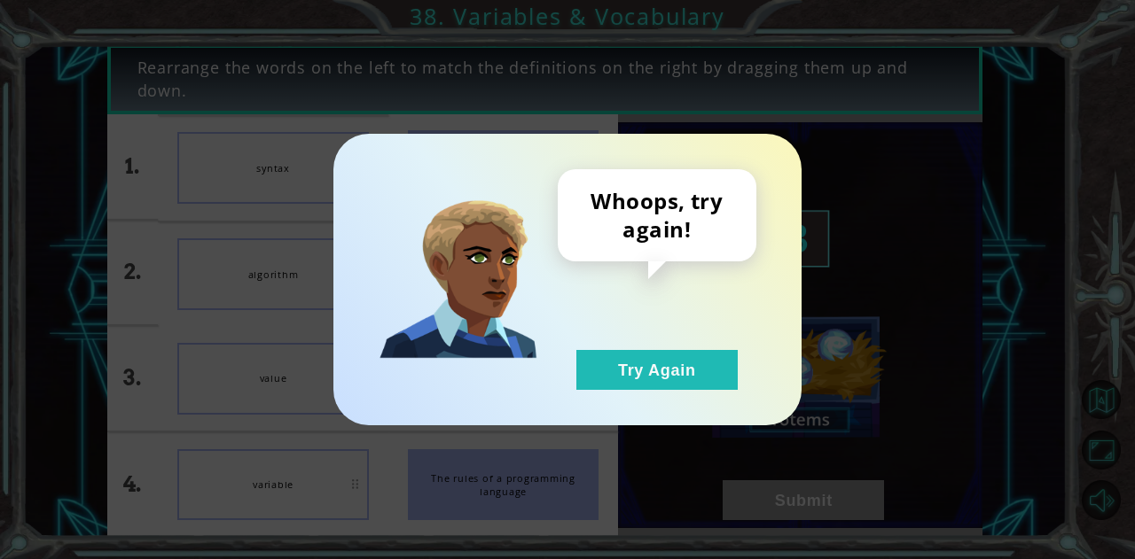
click at [622, 347] on div "Whoops, try again! Try Again" at bounding box center [657, 279] width 199 height 221
click at [615, 355] on button "Try Again" at bounding box center [656, 370] width 161 height 40
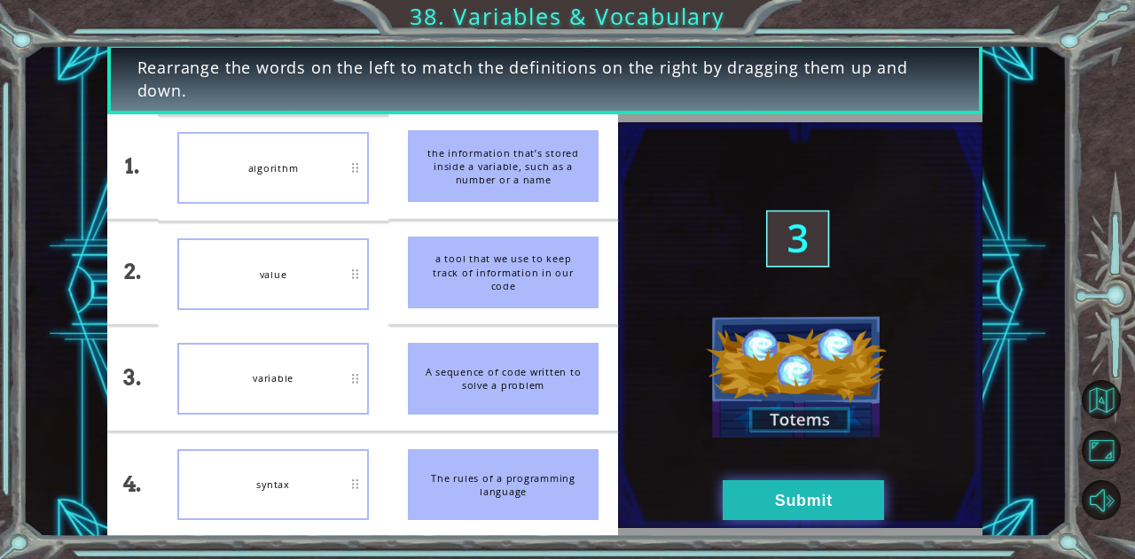
click at [796, 511] on button "Submit" at bounding box center [802, 500] width 161 height 40
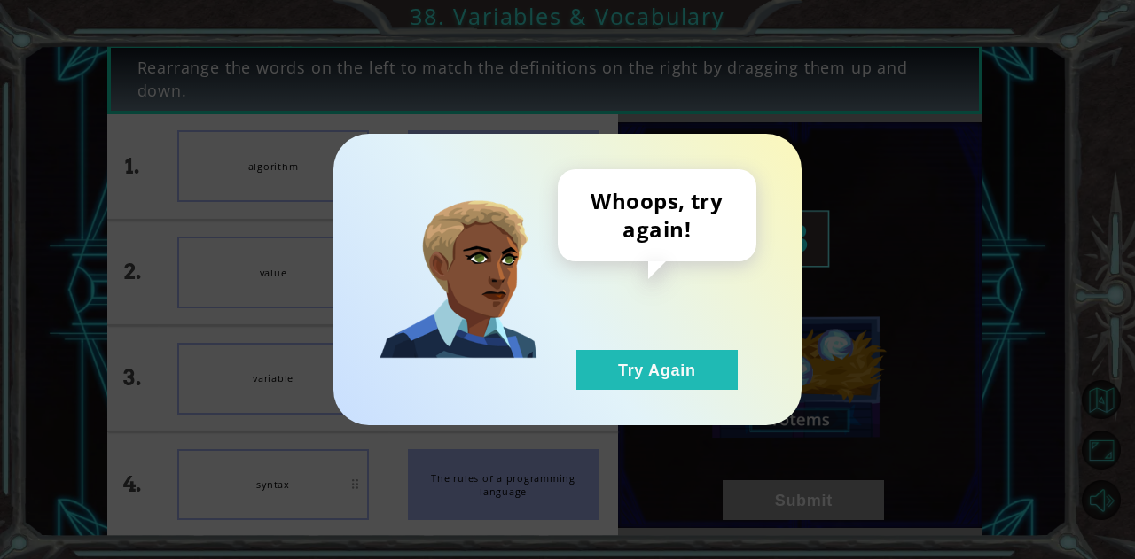
drag, startPoint x: 671, startPoint y: 371, endPoint x: 548, endPoint y: 398, distance: 126.0
click at [670, 371] on button "Try Again" at bounding box center [656, 370] width 161 height 40
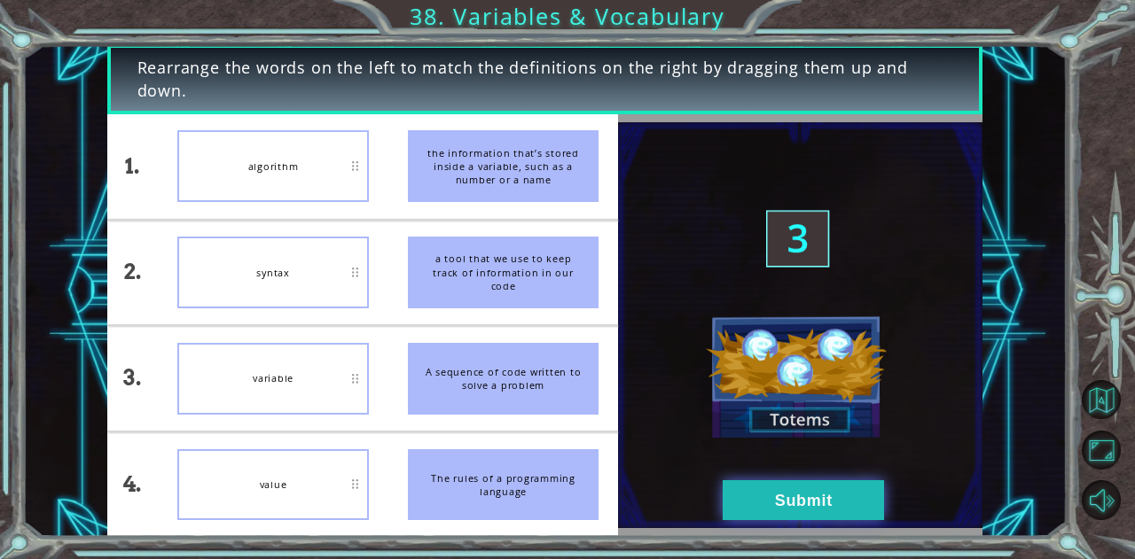
click at [832, 506] on button "Submit" at bounding box center [802, 500] width 161 height 40
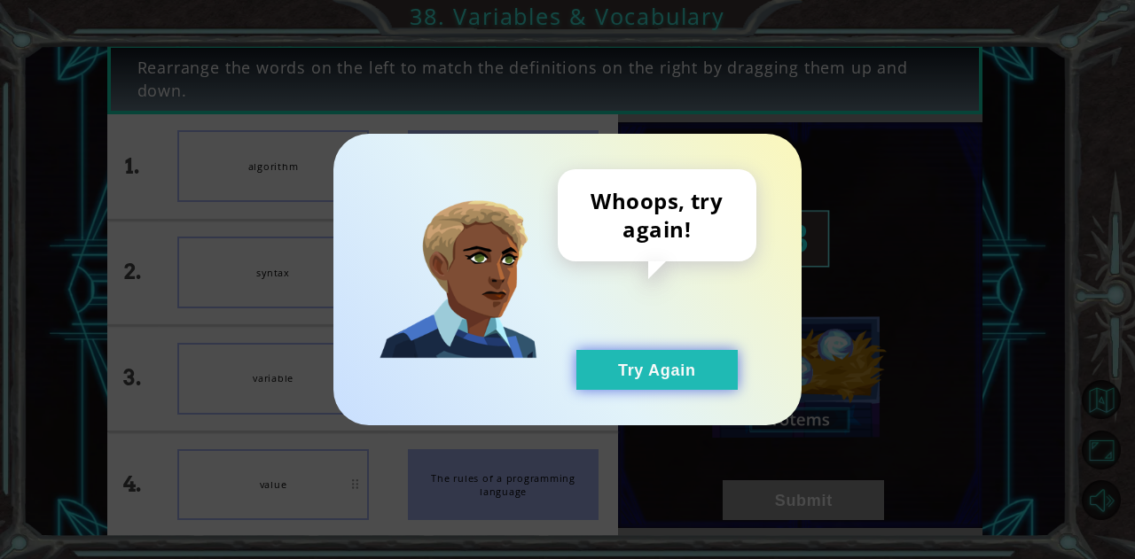
drag, startPoint x: 668, startPoint y: 385, endPoint x: 591, endPoint y: 357, distance: 81.9
click at [665, 381] on button "Try Again" at bounding box center [656, 370] width 161 height 40
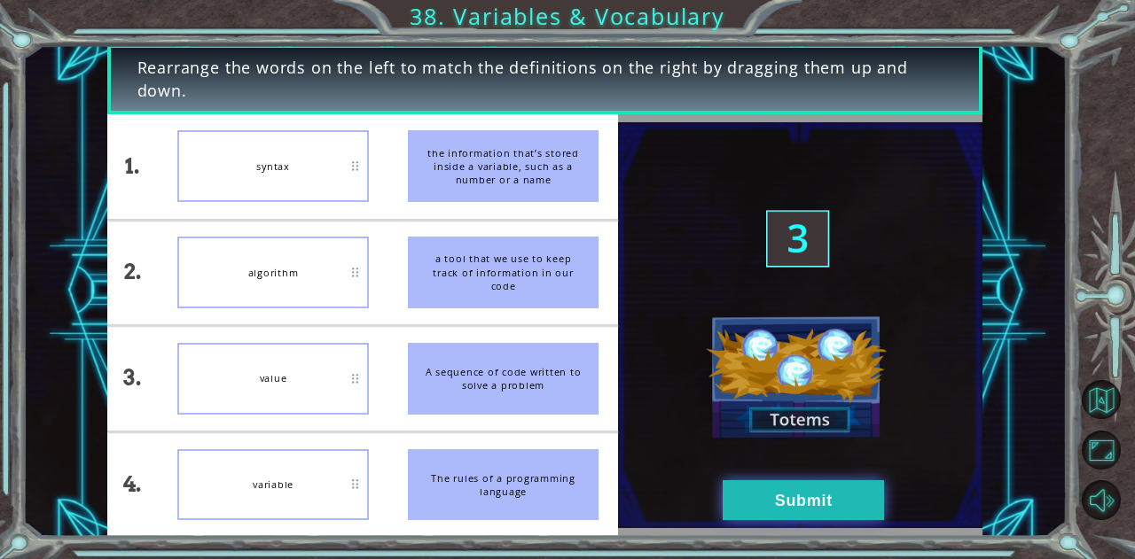
click at [826, 506] on button "Submit" at bounding box center [802, 500] width 161 height 40
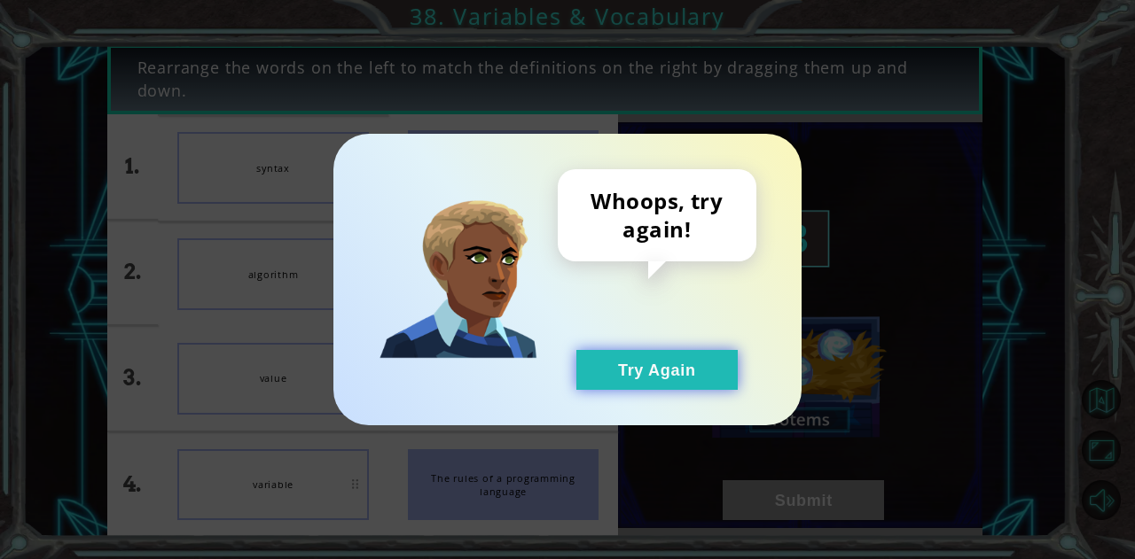
click at [675, 371] on button "Try Again" at bounding box center [656, 370] width 161 height 40
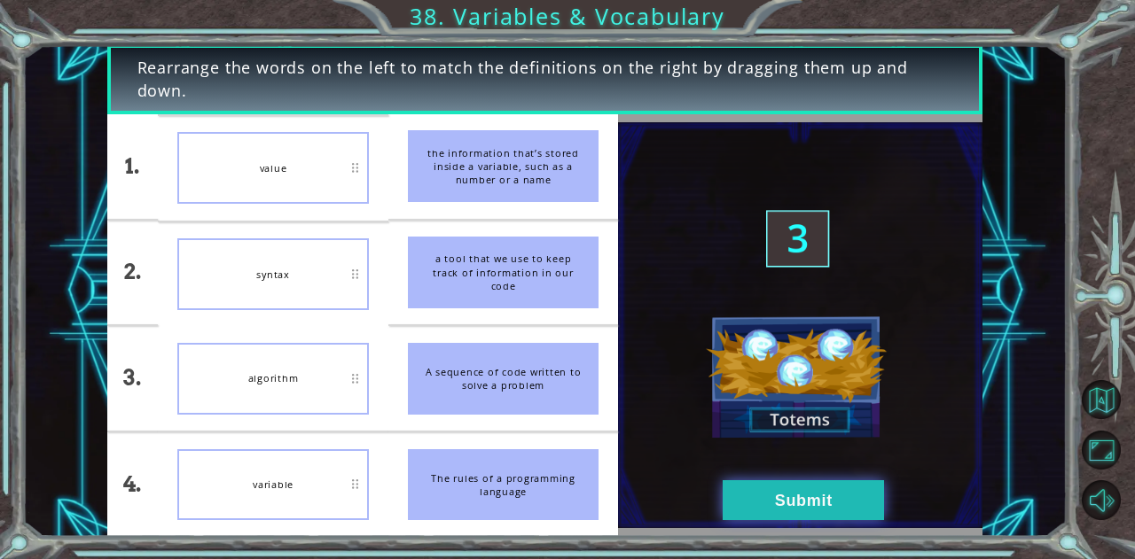
click at [839, 502] on button "Submit" at bounding box center [802, 500] width 161 height 40
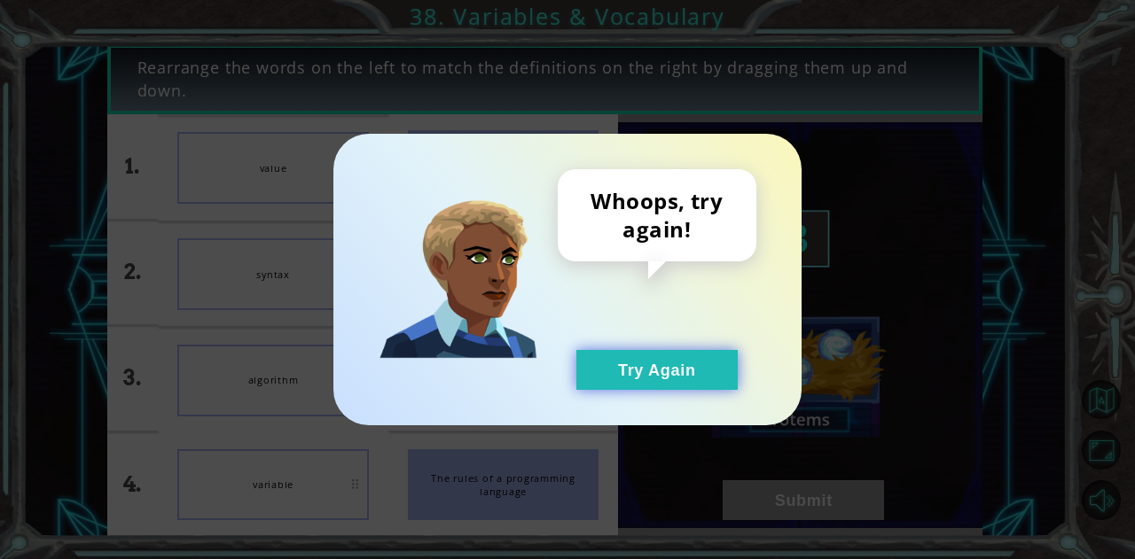
click at [613, 380] on button "Try Again" at bounding box center [656, 370] width 161 height 40
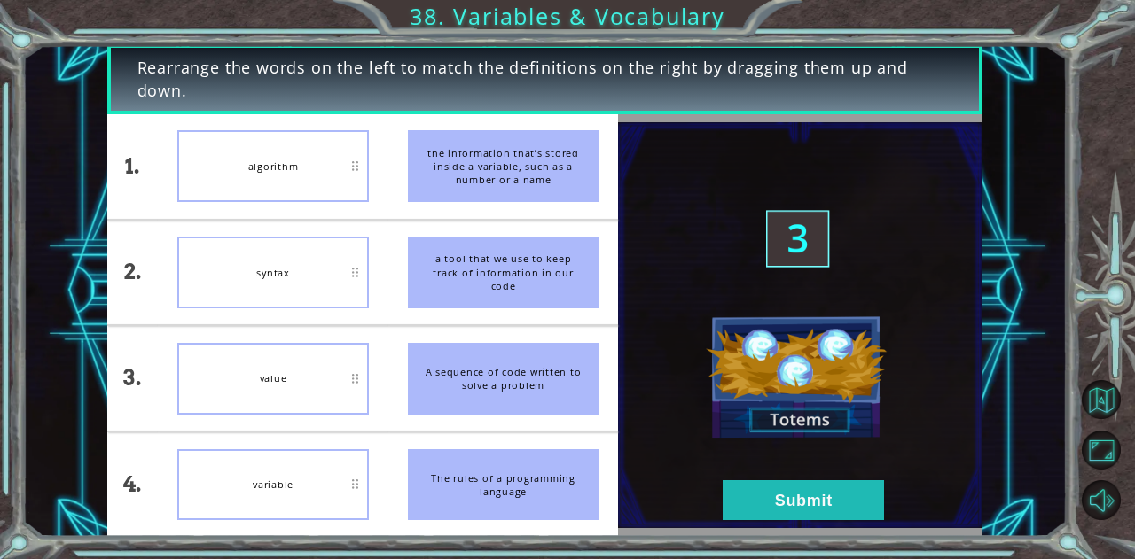
click at [737, 475] on img at bounding box center [800, 325] width 364 height 406
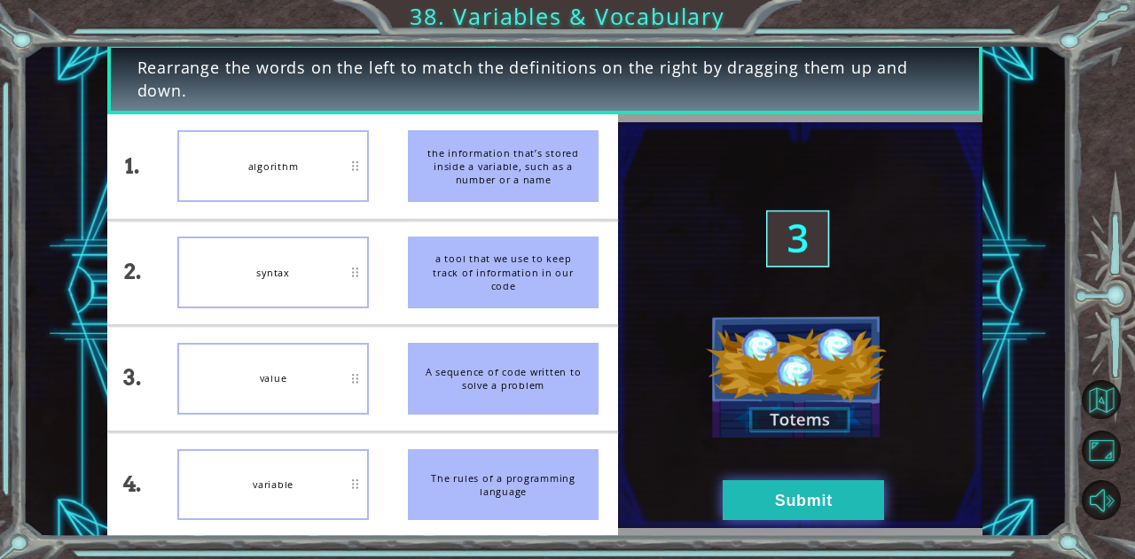
click at [769, 494] on button "Submit" at bounding box center [802, 500] width 161 height 40
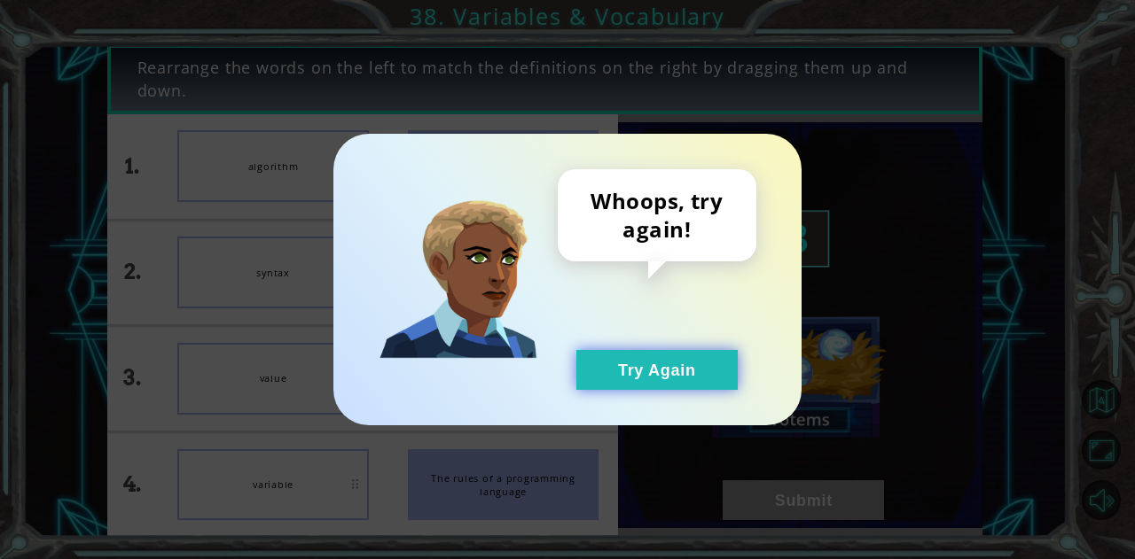
click at [658, 350] on button "Try Again" at bounding box center [656, 370] width 161 height 40
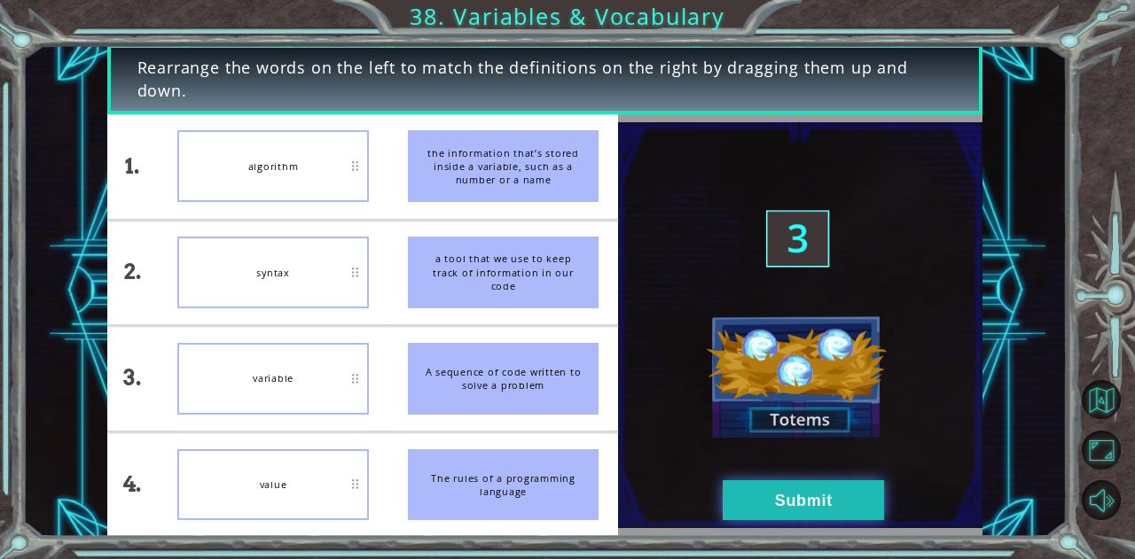
click at [800, 500] on button "Submit" at bounding box center [802, 500] width 161 height 40
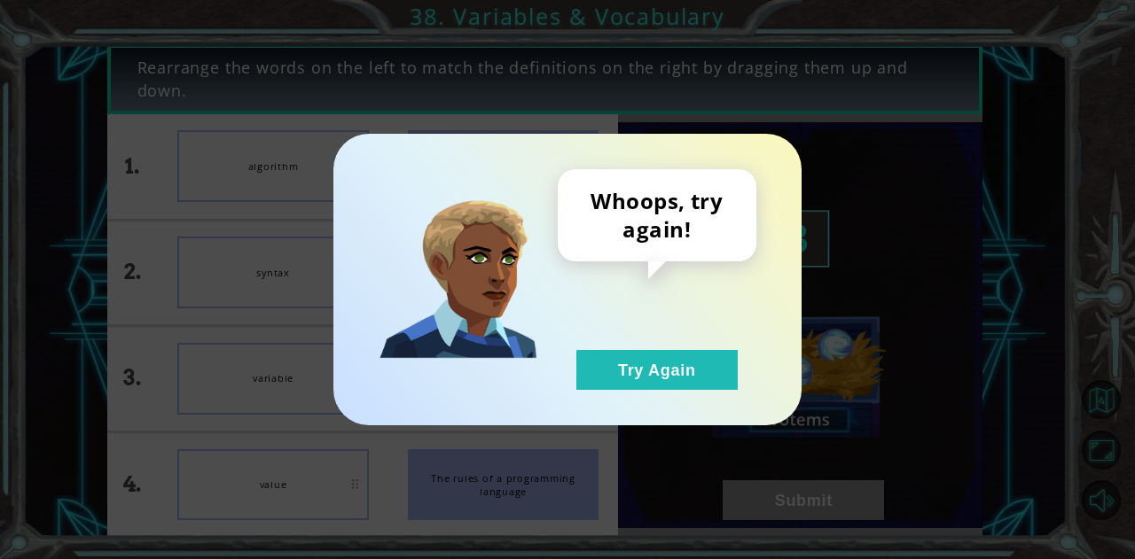
drag, startPoint x: 651, startPoint y: 324, endPoint x: 642, endPoint y: 344, distance: 21.8
click at [648, 327] on div "Whoops, try again! Try Again" at bounding box center [657, 279] width 199 height 221
click at [651, 355] on button "Try Again" at bounding box center [656, 370] width 161 height 40
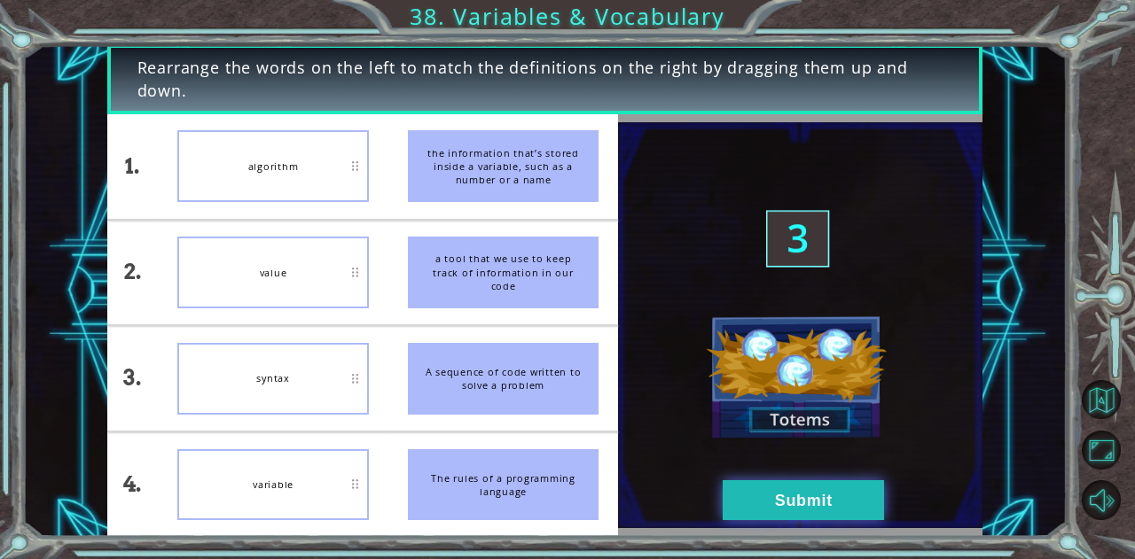
click at [791, 495] on button "Submit" at bounding box center [802, 500] width 161 height 40
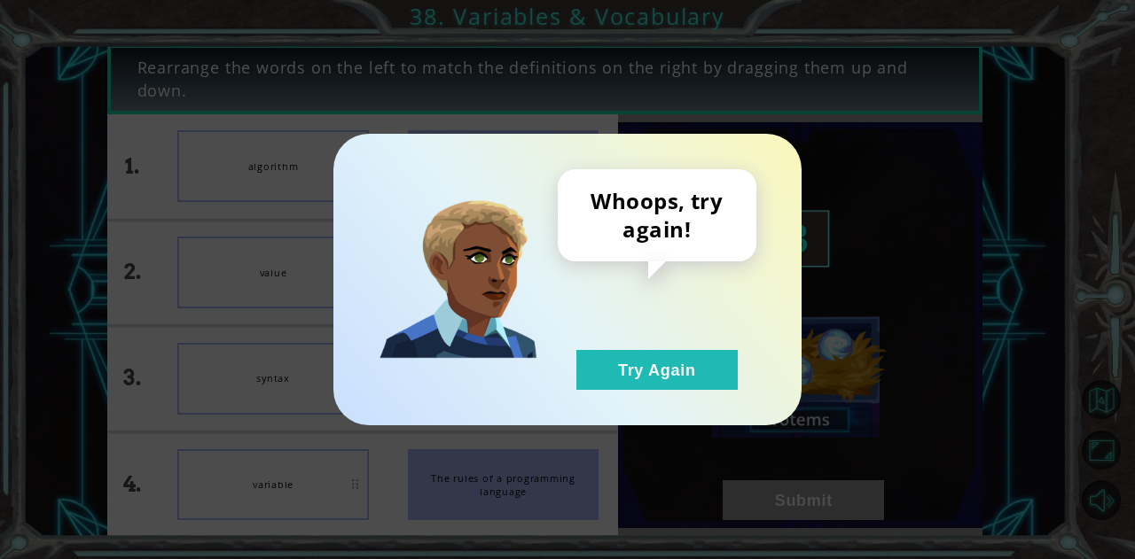
drag, startPoint x: 669, startPoint y: 377, endPoint x: 399, endPoint y: 391, distance: 270.7
click at [667, 377] on button "Try Again" at bounding box center [656, 370] width 161 height 40
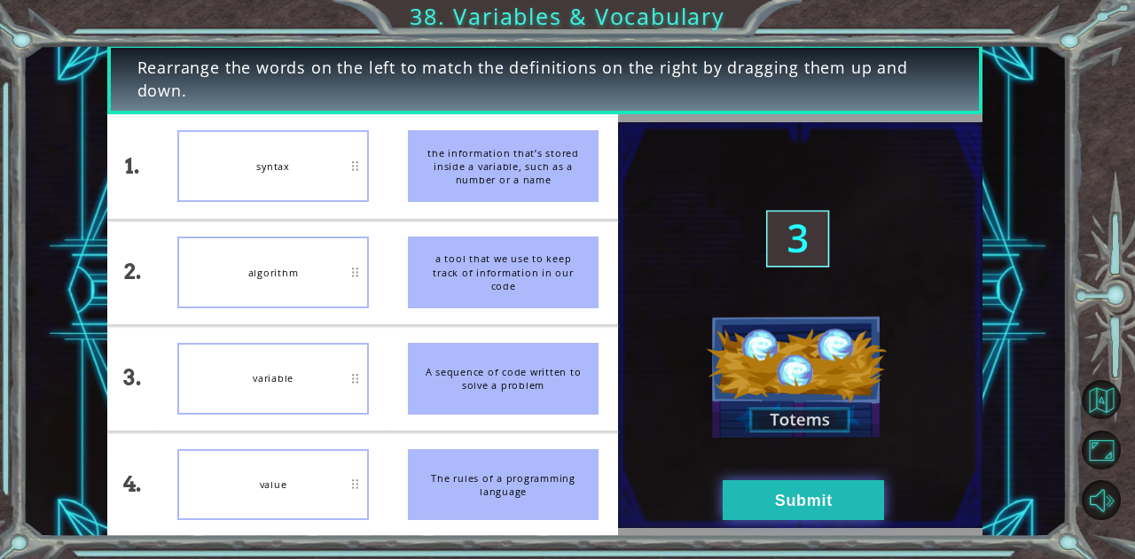
click at [755, 507] on button "Submit" at bounding box center [802, 500] width 161 height 40
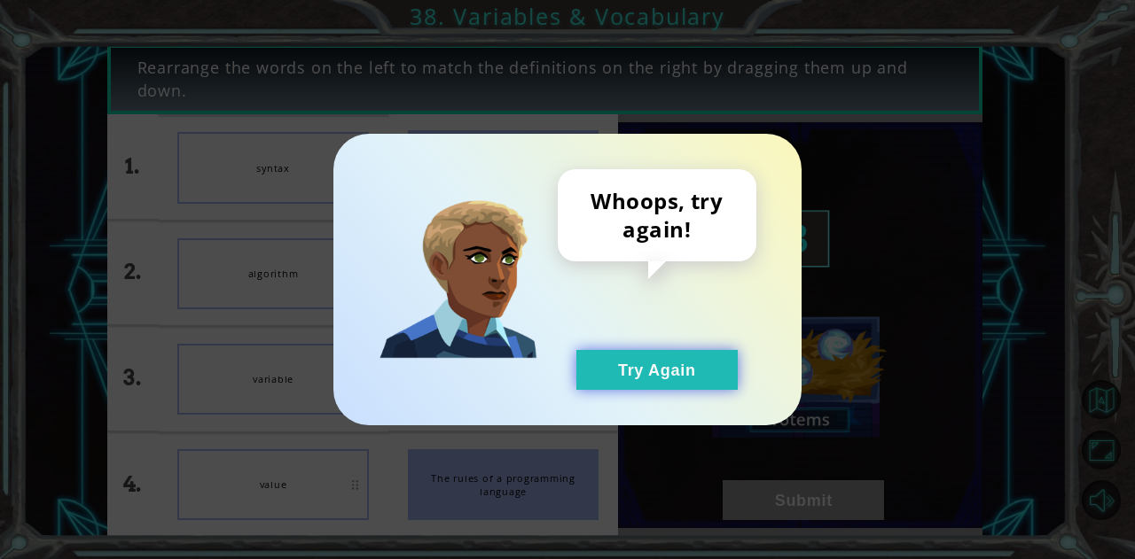
drag, startPoint x: 709, startPoint y: 395, endPoint x: 654, endPoint y: 373, distance: 59.3
click at [683, 384] on div "Whoops, try again! Try Again" at bounding box center [567, 280] width 468 height 292
drag, startPoint x: 654, startPoint y: 373, endPoint x: 353, endPoint y: 378, distance: 301.4
click at [640, 373] on button "Try Again" at bounding box center [656, 370] width 161 height 40
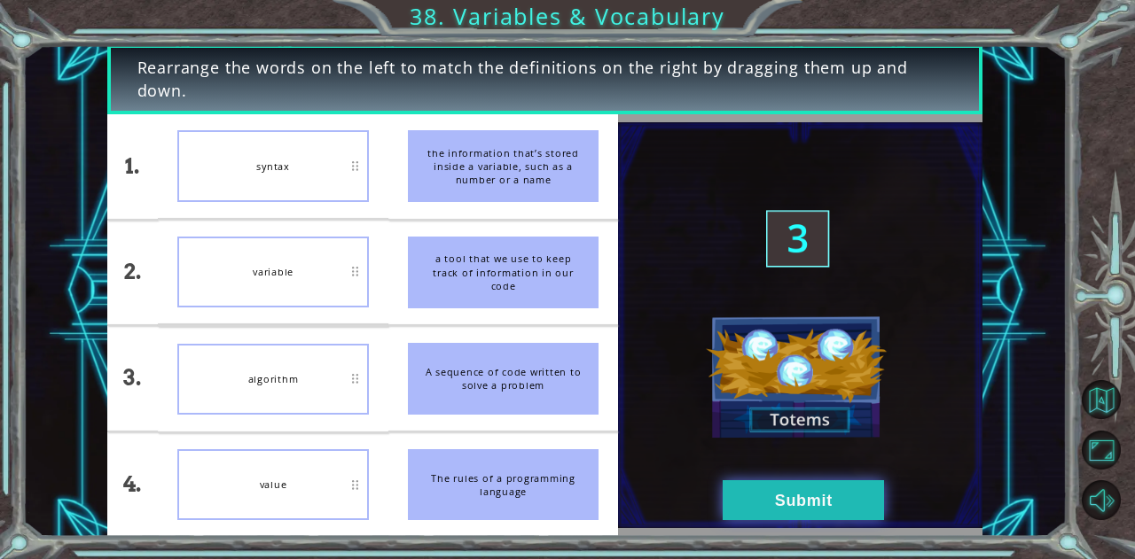
click at [792, 513] on button "Submit" at bounding box center [802, 500] width 161 height 40
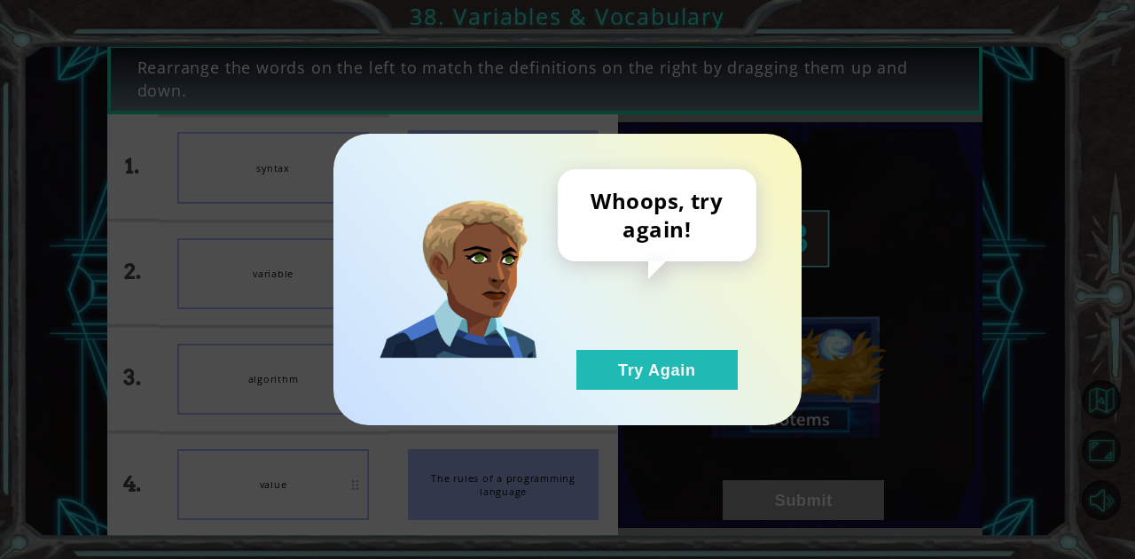
click at [603, 331] on div "Whoops, try again! Try Again" at bounding box center [657, 279] width 199 height 221
drag, startPoint x: 636, startPoint y: 361, endPoint x: 533, endPoint y: 370, distance: 104.1
click at [628, 364] on button "Try Again" at bounding box center [656, 370] width 161 height 40
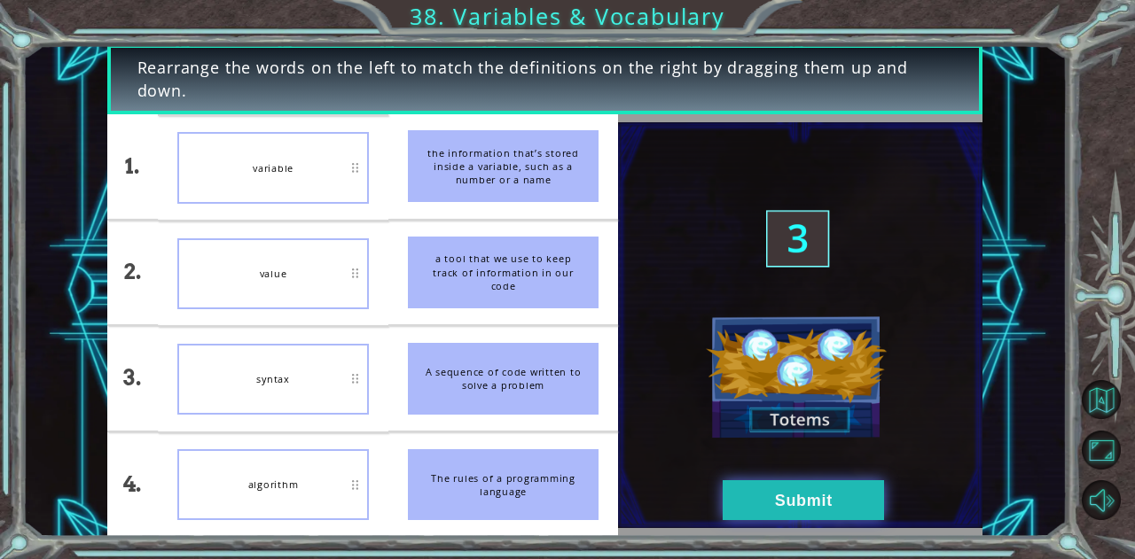
click at [785, 507] on button "Submit" at bounding box center [802, 500] width 161 height 40
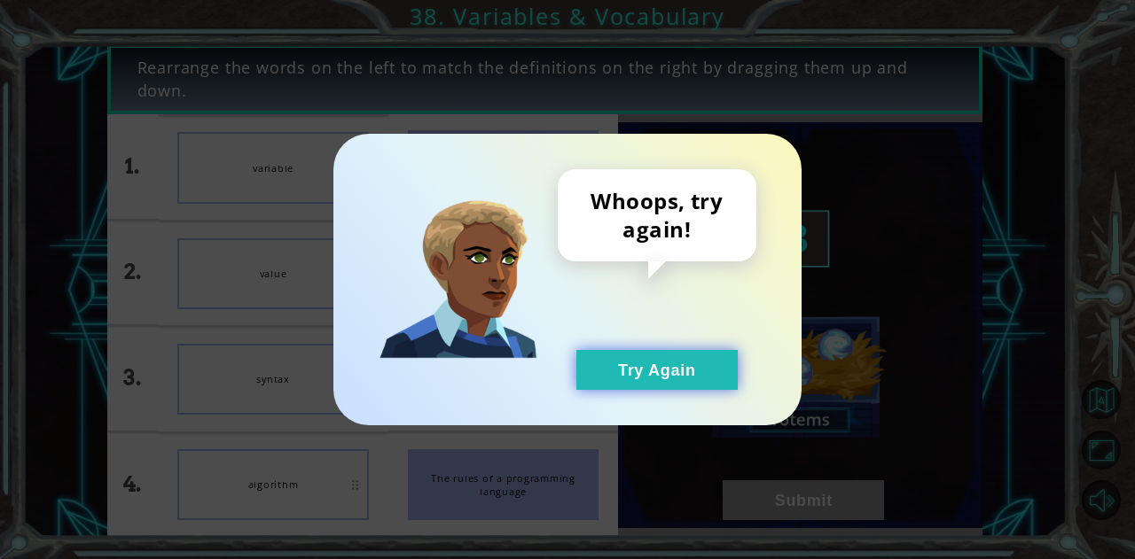
click at [670, 378] on button "Try Again" at bounding box center [656, 370] width 161 height 40
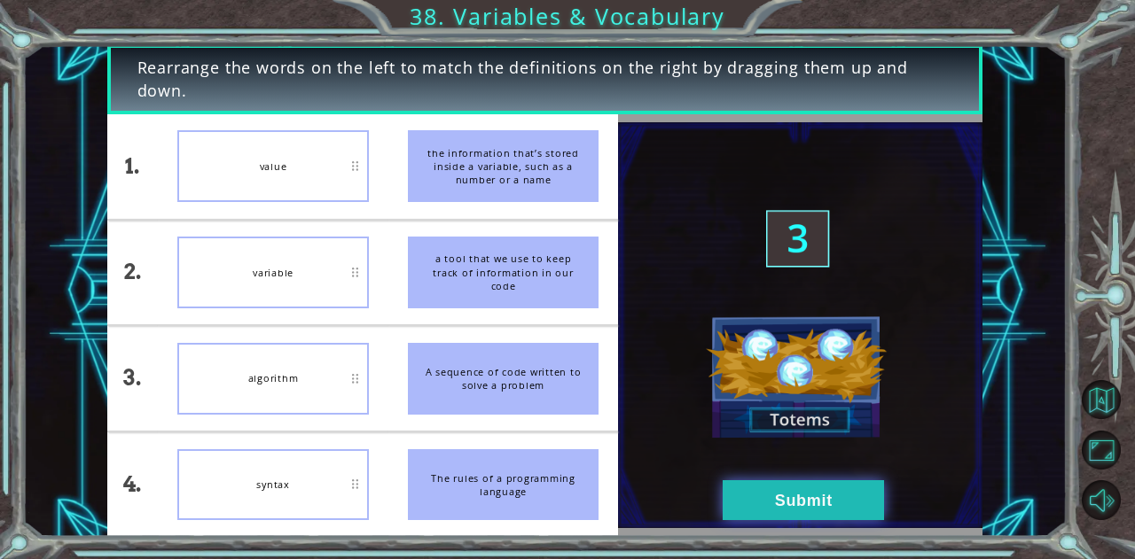
drag, startPoint x: 796, startPoint y: 507, endPoint x: 787, endPoint y: 502, distance: 10.3
click at [796, 506] on button "Submit" at bounding box center [802, 500] width 161 height 40
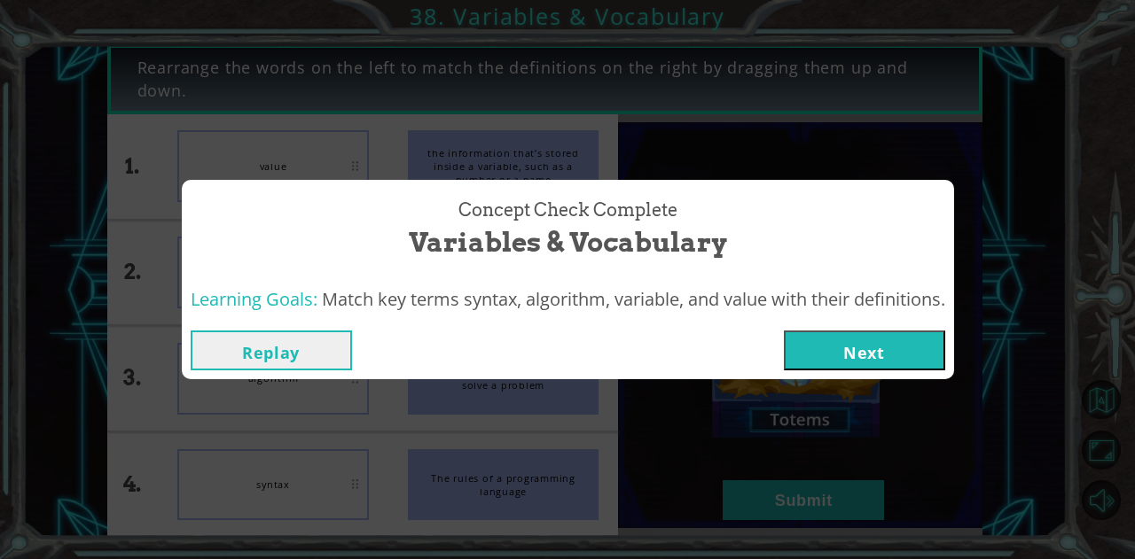
click at [850, 357] on button "Next" at bounding box center [864, 351] width 161 height 40
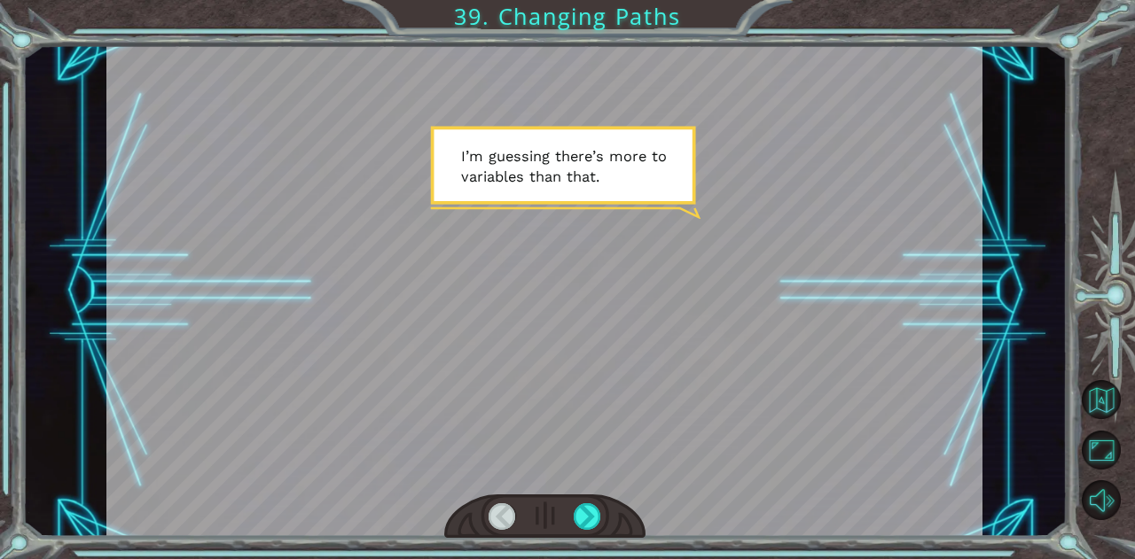
click at [608, 520] on div at bounding box center [544, 517] width 201 height 44
click at [596, 522] on div at bounding box center [586, 516] width 27 height 27
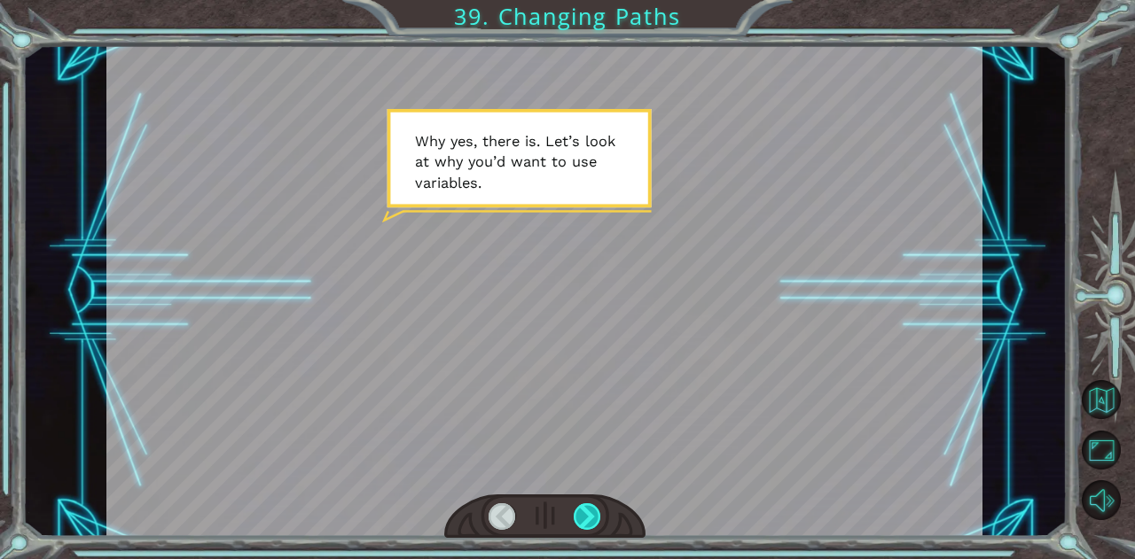
click at [596, 522] on div at bounding box center [586, 516] width 27 height 27
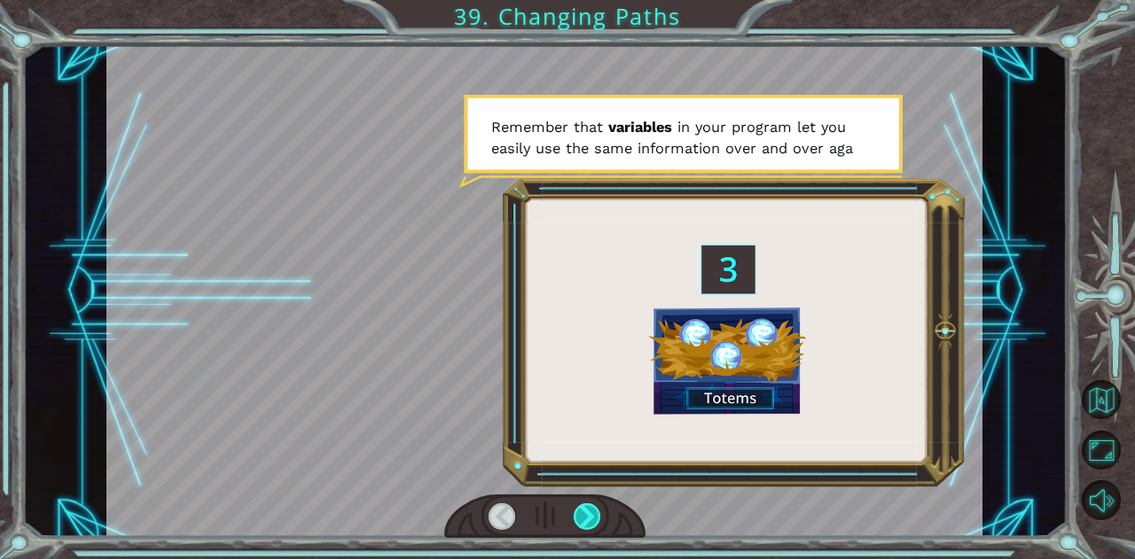
click at [596, 522] on div at bounding box center [586, 516] width 27 height 27
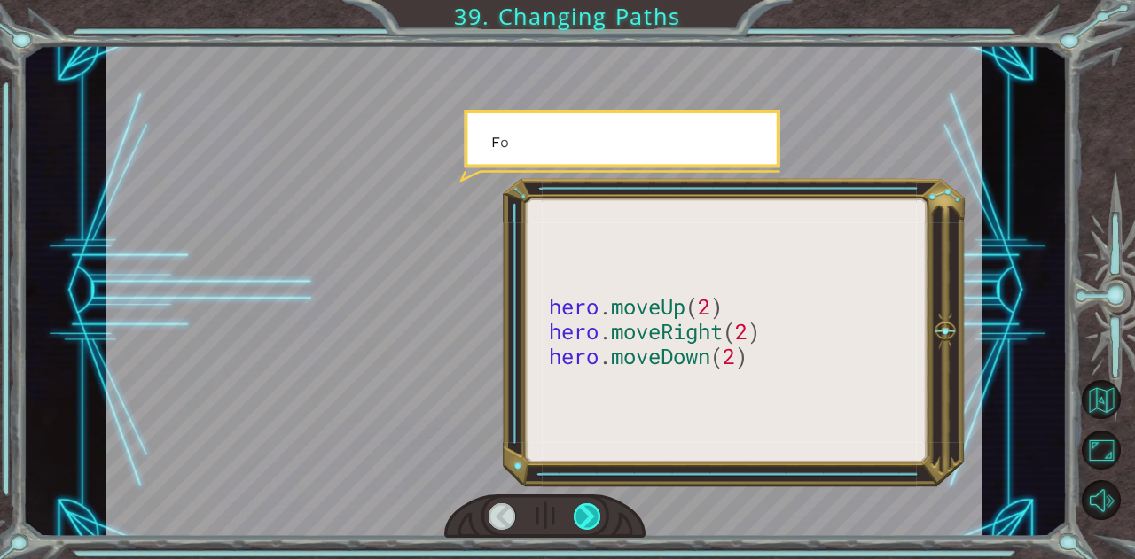
click at [596, 522] on div at bounding box center [586, 516] width 27 height 27
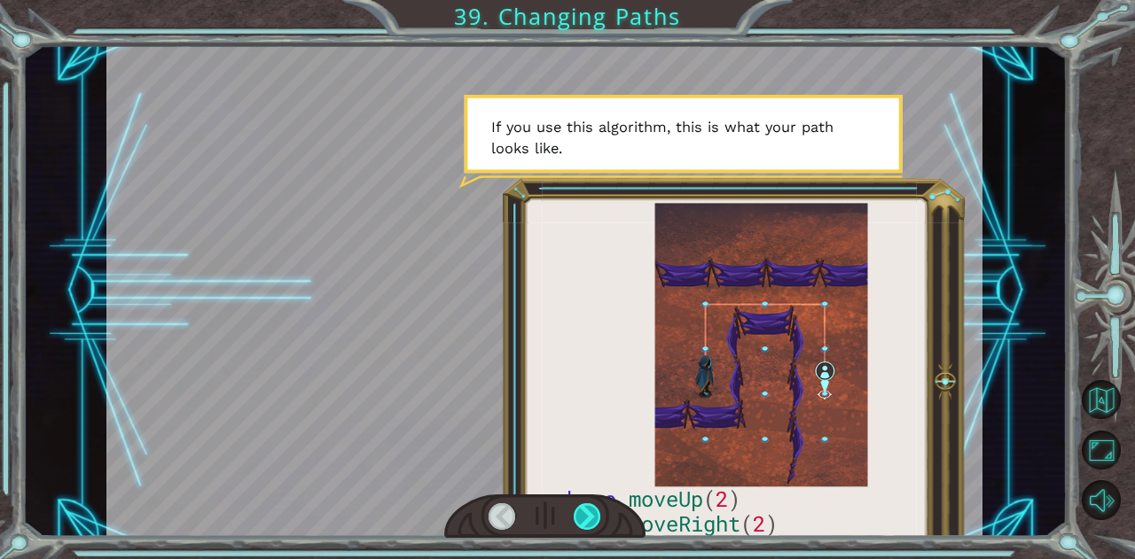
click at [596, 522] on div at bounding box center [586, 516] width 27 height 27
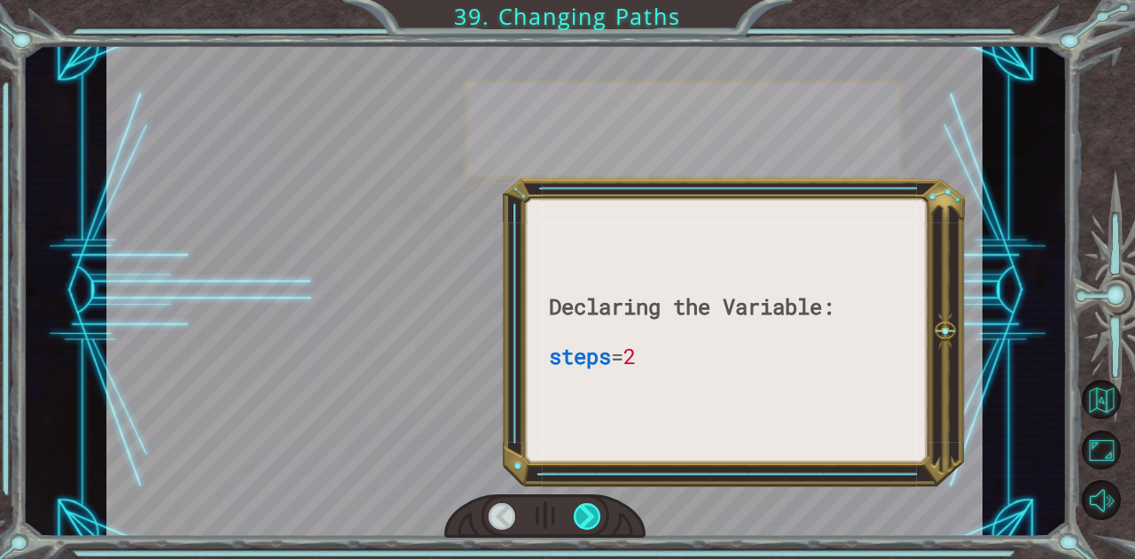
click at [596, 522] on div at bounding box center [586, 516] width 27 height 27
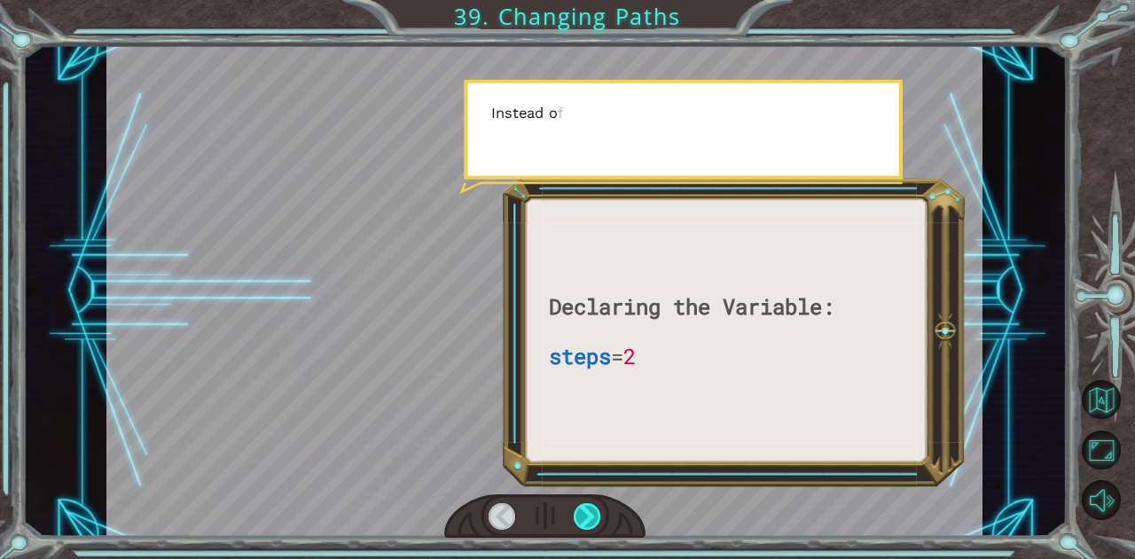
click at [596, 522] on div at bounding box center [586, 516] width 27 height 27
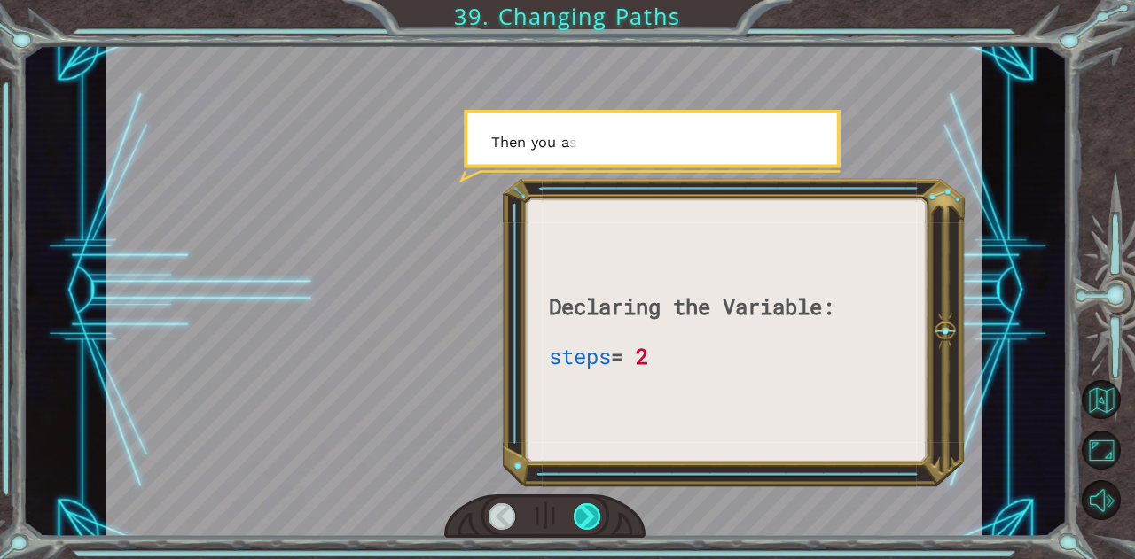
click at [596, 522] on div at bounding box center [586, 516] width 27 height 27
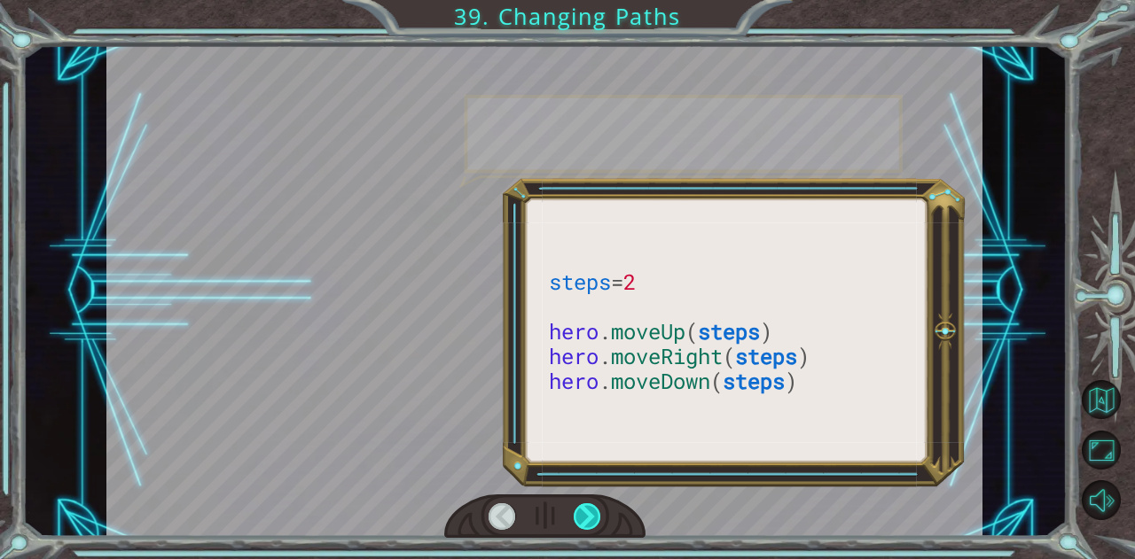
click at [596, 522] on div at bounding box center [586, 516] width 27 height 27
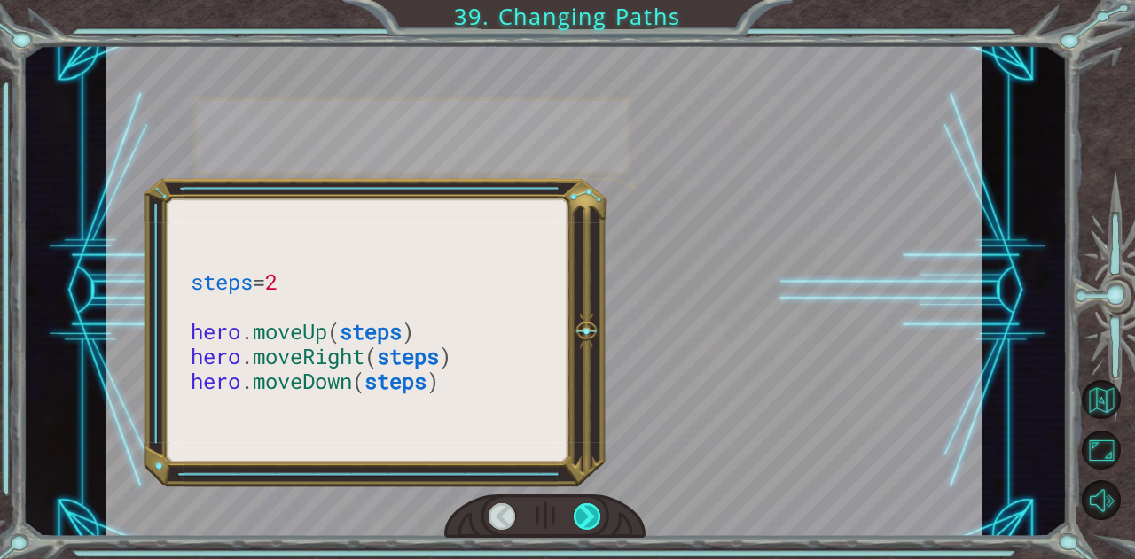
click at [596, 522] on div at bounding box center [586, 516] width 27 height 27
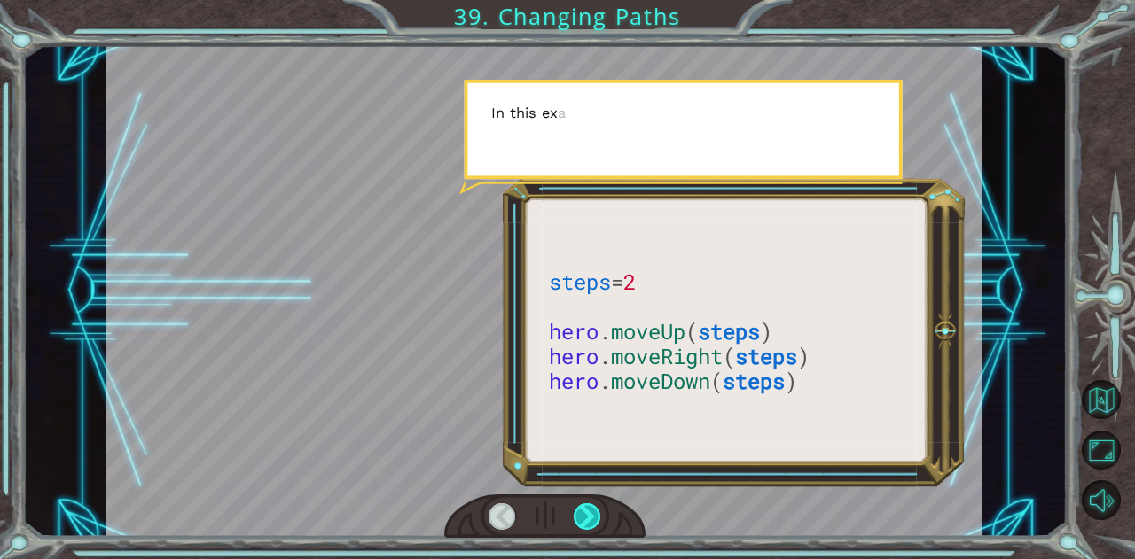
click at [596, 522] on div at bounding box center [586, 516] width 27 height 27
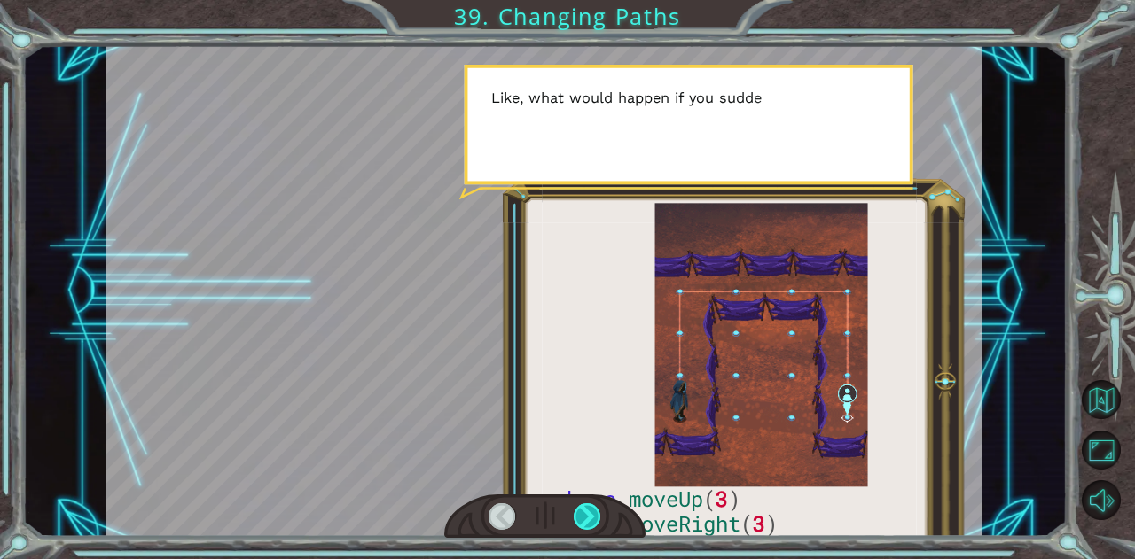
click at [596, 522] on div at bounding box center [586, 516] width 27 height 27
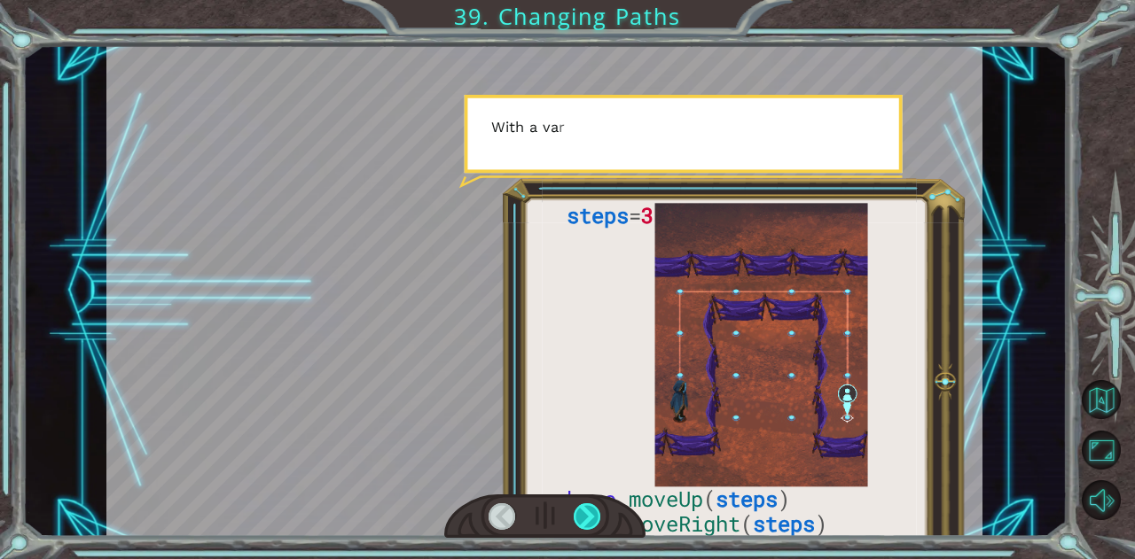
click at [596, 522] on div at bounding box center [586, 516] width 27 height 27
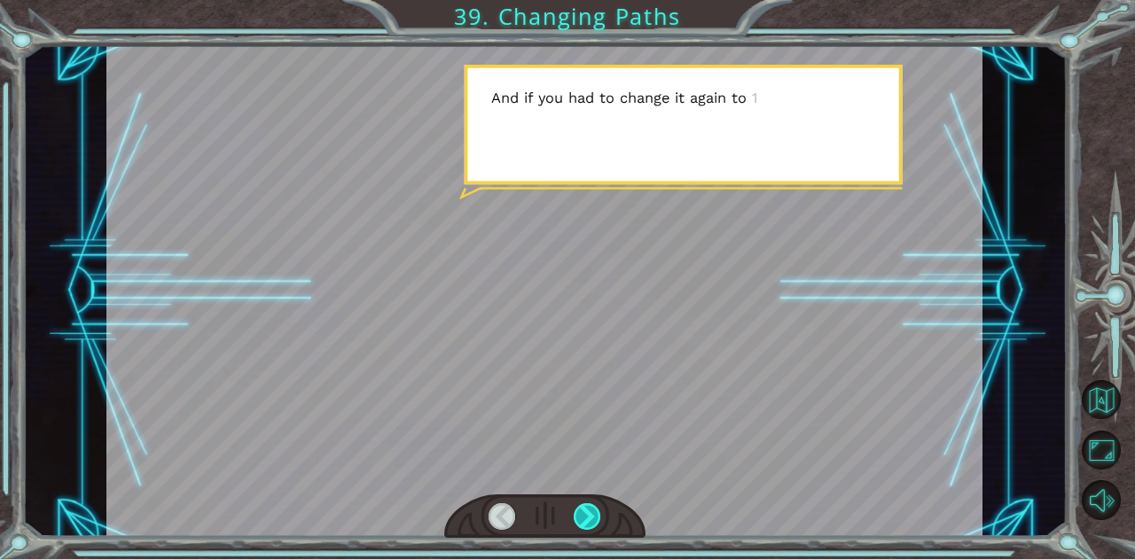
click at [596, 522] on div at bounding box center [586, 516] width 27 height 27
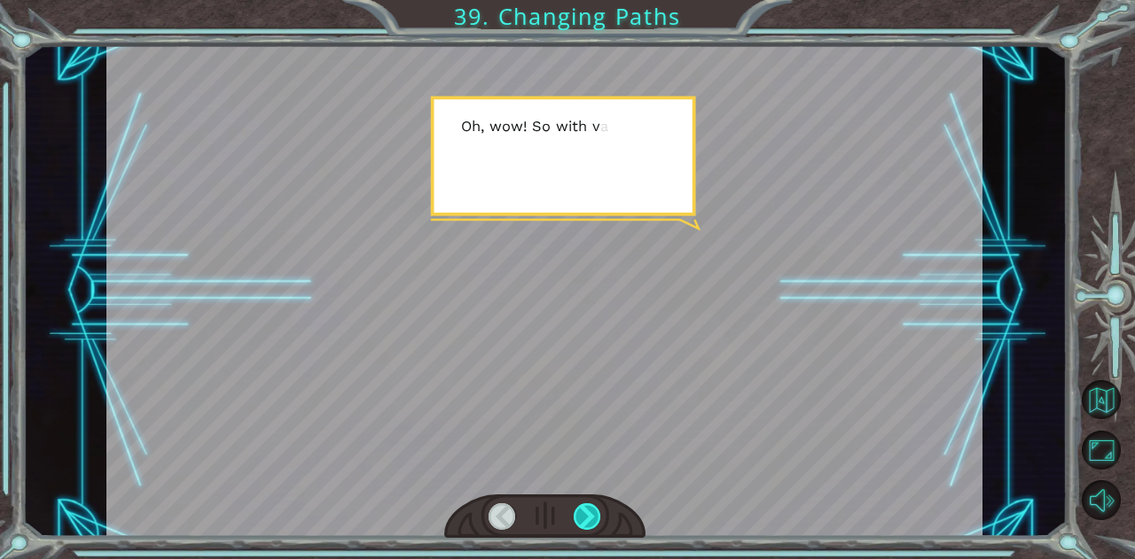
click at [596, 522] on div at bounding box center [586, 516] width 27 height 27
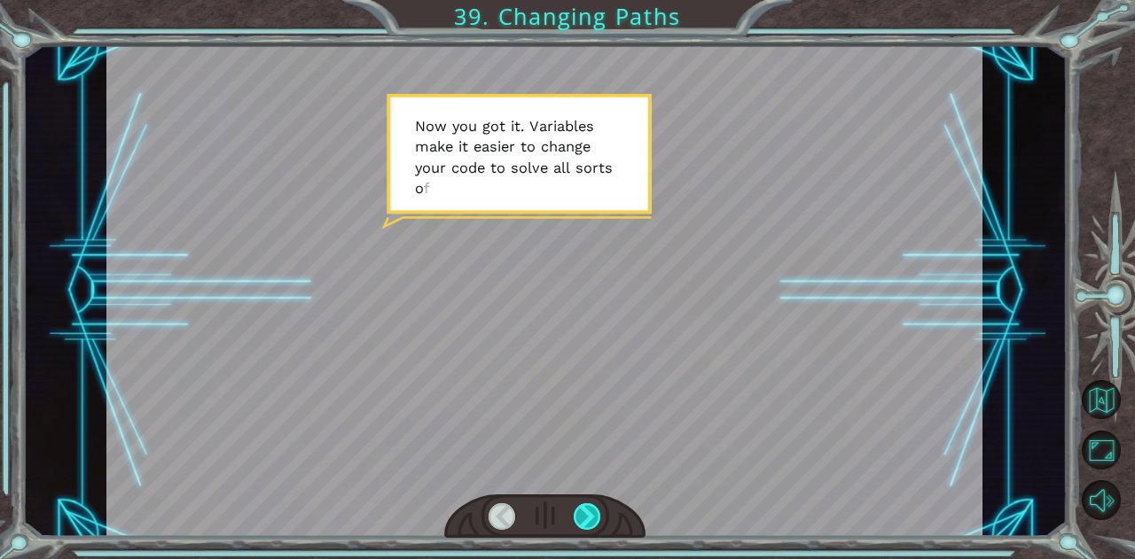
click at [578, 526] on div at bounding box center [586, 516] width 27 height 27
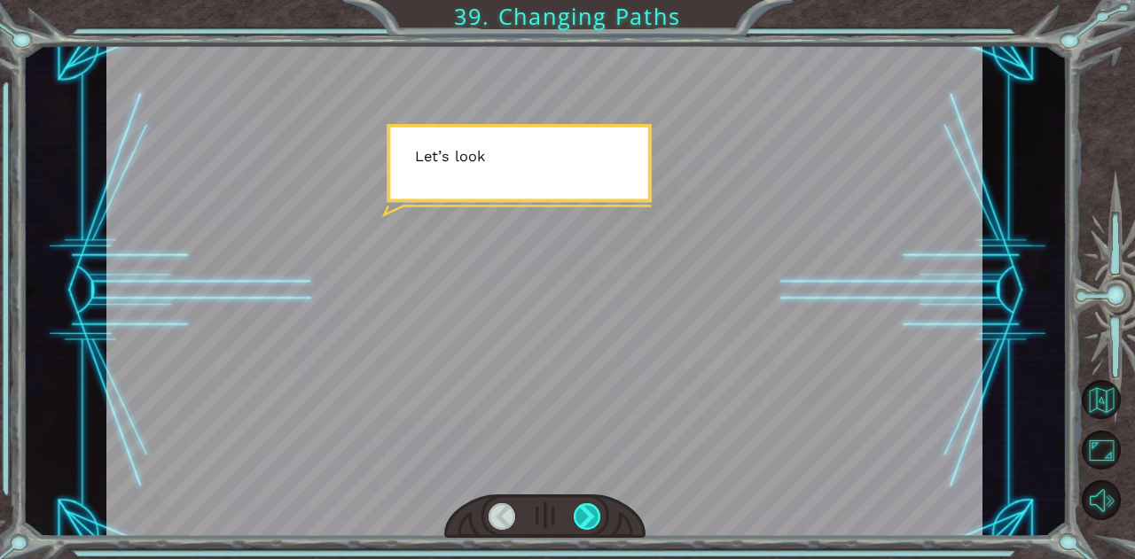
click at [578, 526] on div at bounding box center [586, 516] width 27 height 27
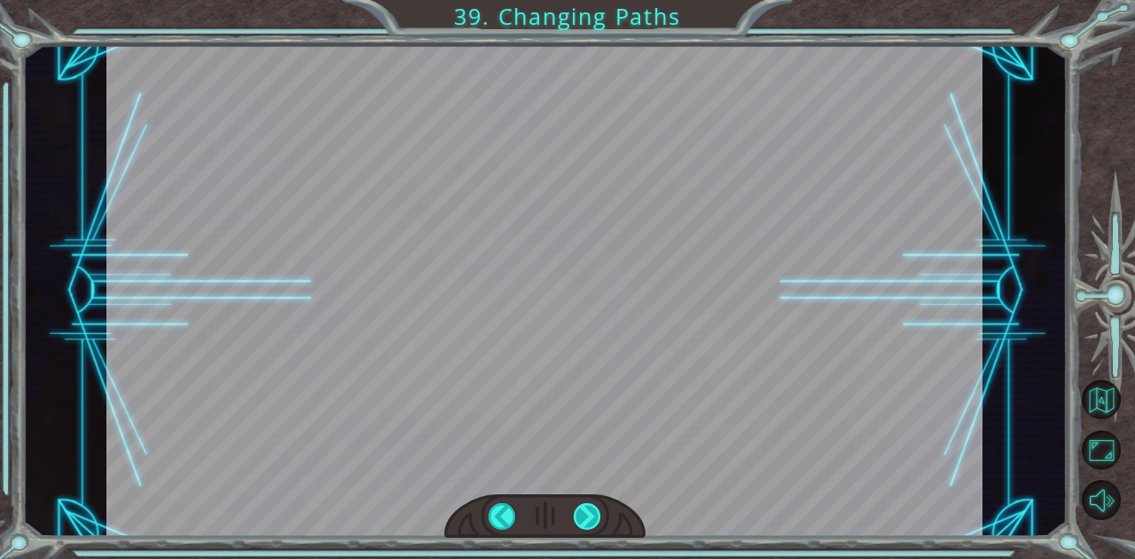
click at [578, 526] on div at bounding box center [586, 516] width 27 height 27
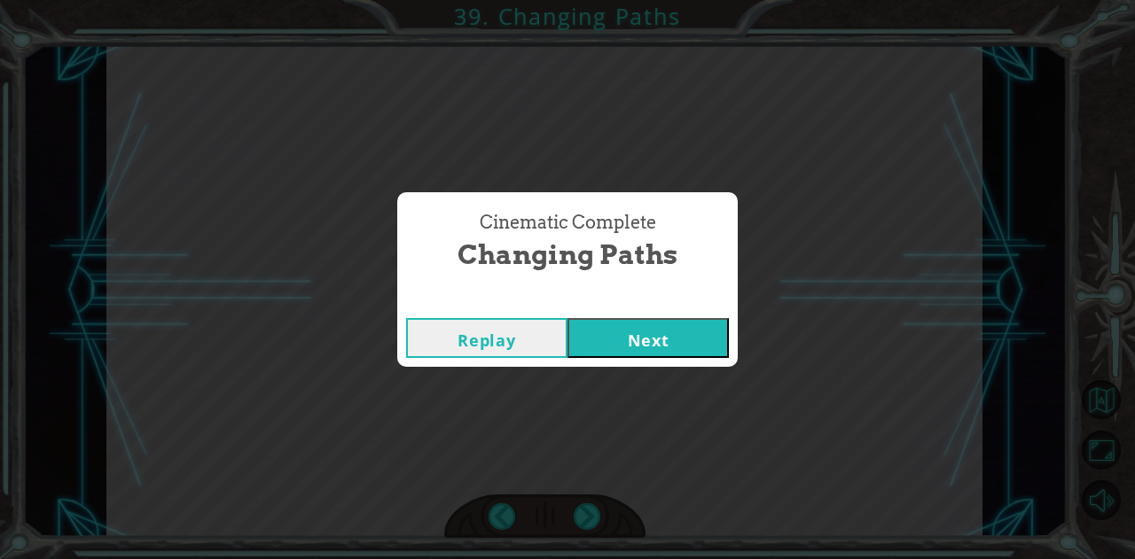
click at [657, 353] on button "Next" at bounding box center [647, 338] width 161 height 40
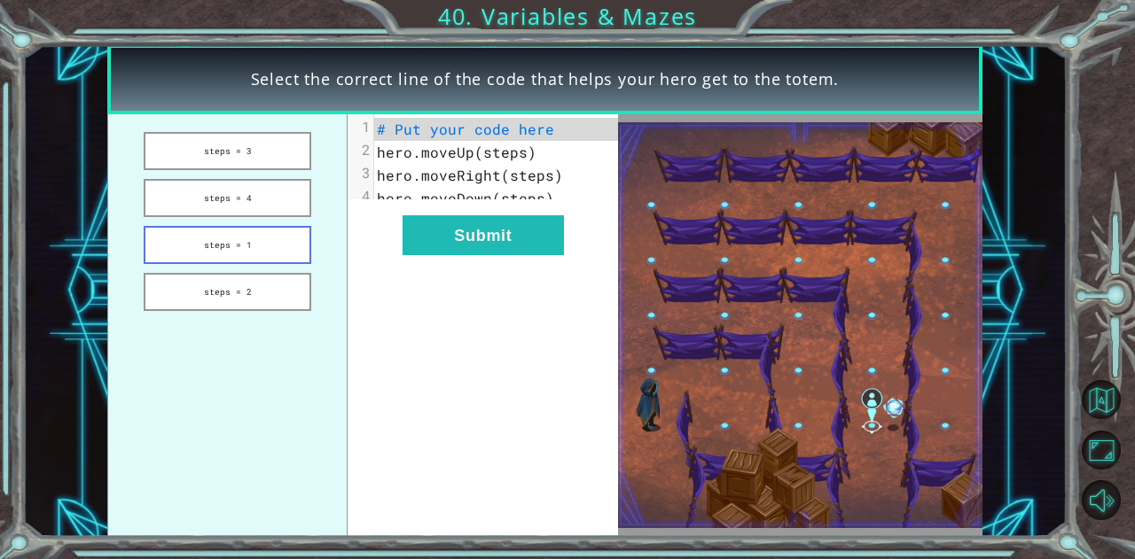
click at [269, 241] on button "steps = 1" at bounding box center [228, 245] width 168 height 38
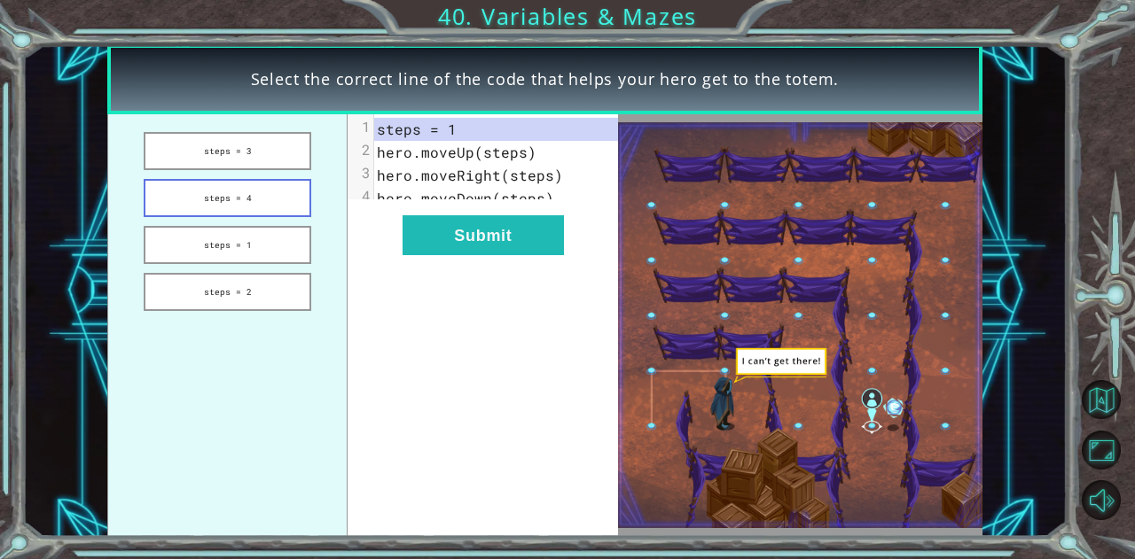
click at [244, 197] on button "steps = 4" at bounding box center [228, 198] width 168 height 38
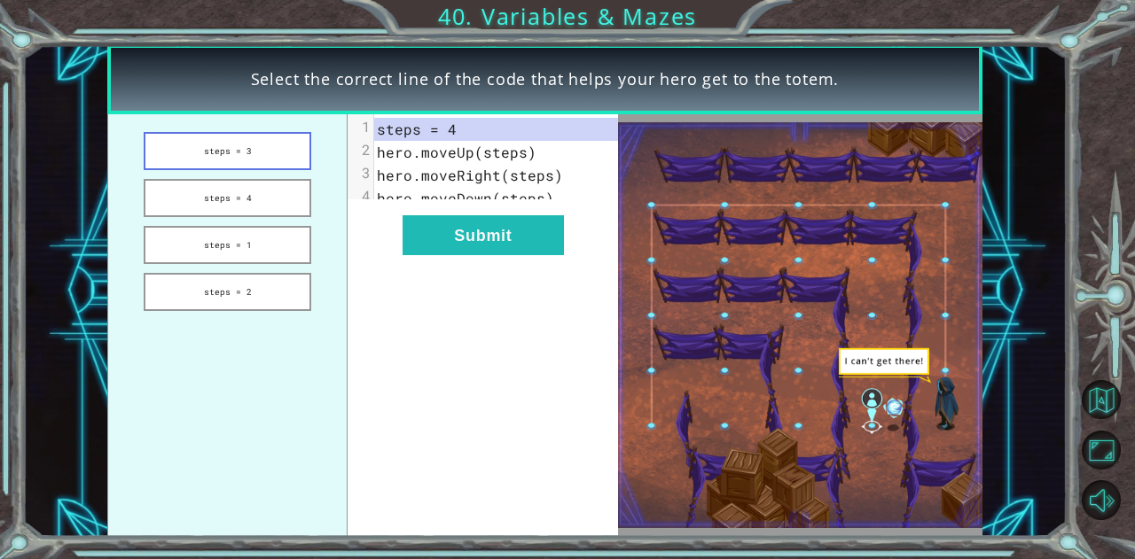
click at [230, 156] on button "steps = 3" at bounding box center [228, 151] width 168 height 38
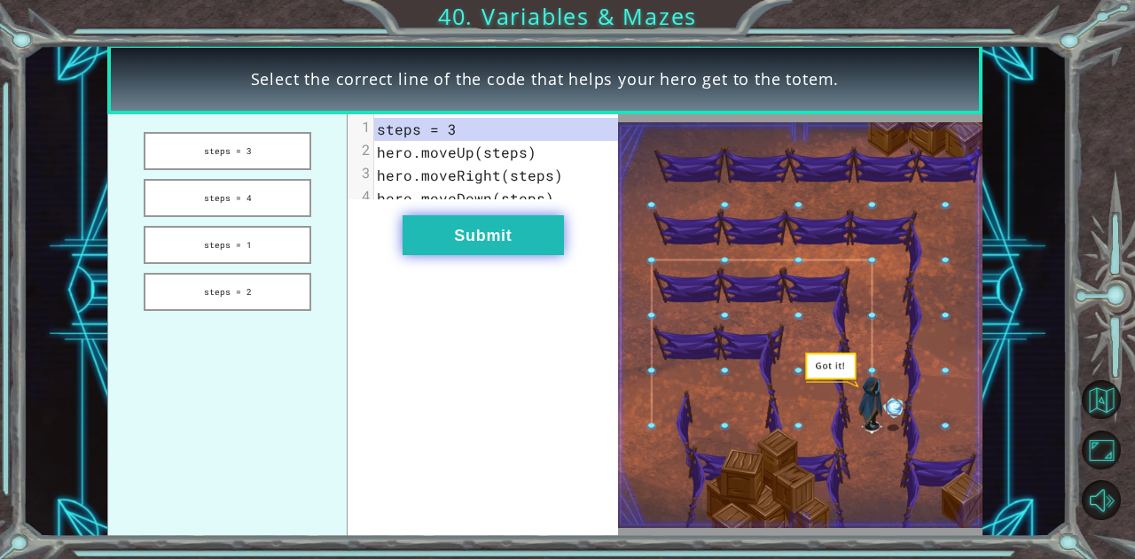
click at [512, 255] on button "Submit" at bounding box center [482, 235] width 161 height 40
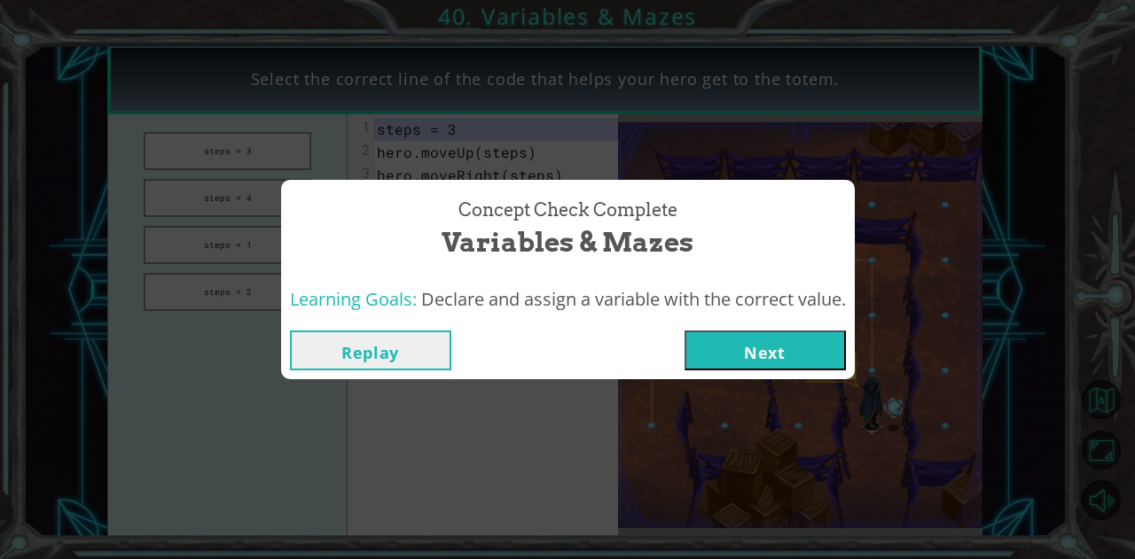
drag, startPoint x: 714, startPoint y: 318, endPoint x: 718, endPoint y: 335, distance: 17.2
click at [714, 323] on div "Concept Check Complete Variables & Mazes Learning Goals: Declare and assign a v…" at bounding box center [567, 279] width 573 height 199
click at [726, 355] on button "Next" at bounding box center [764, 351] width 161 height 40
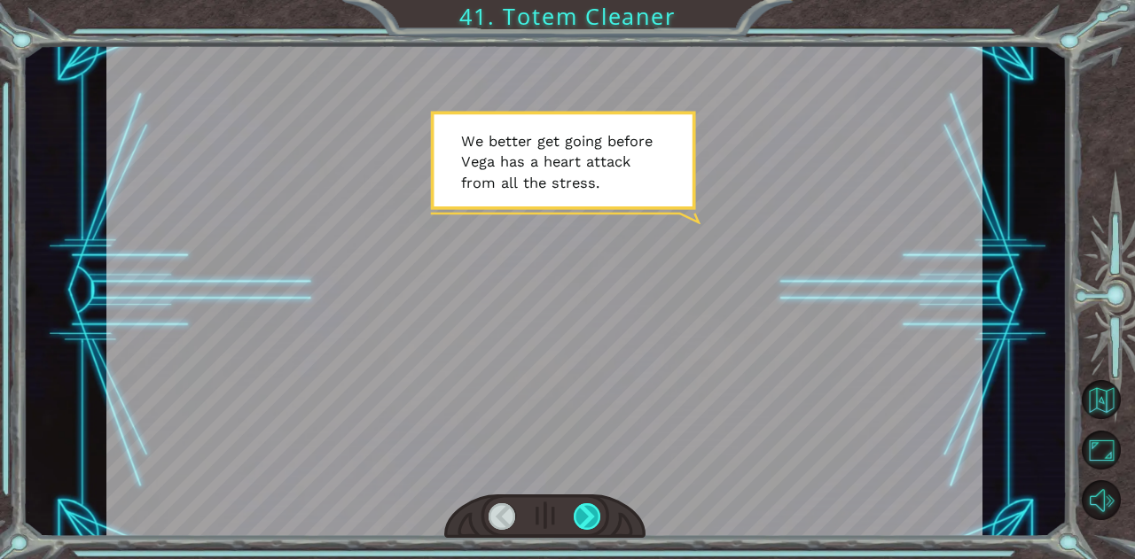
click at [592, 511] on div at bounding box center [586, 516] width 27 height 27
click at [592, 516] on div at bounding box center [586, 516] width 27 height 27
click at [590, 517] on div at bounding box center [586, 516] width 27 height 27
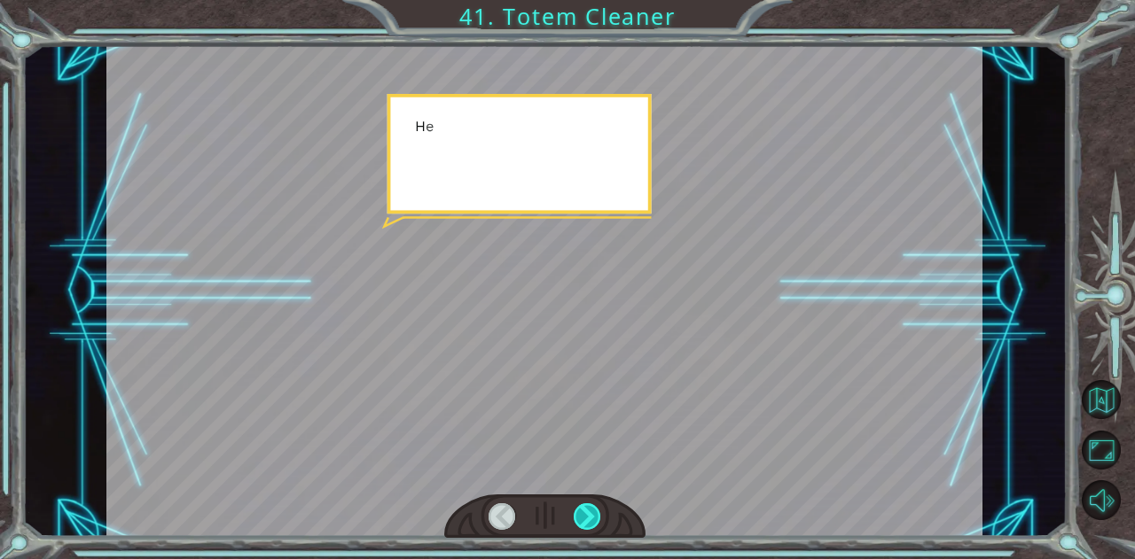
click at [590, 517] on div at bounding box center [586, 516] width 27 height 27
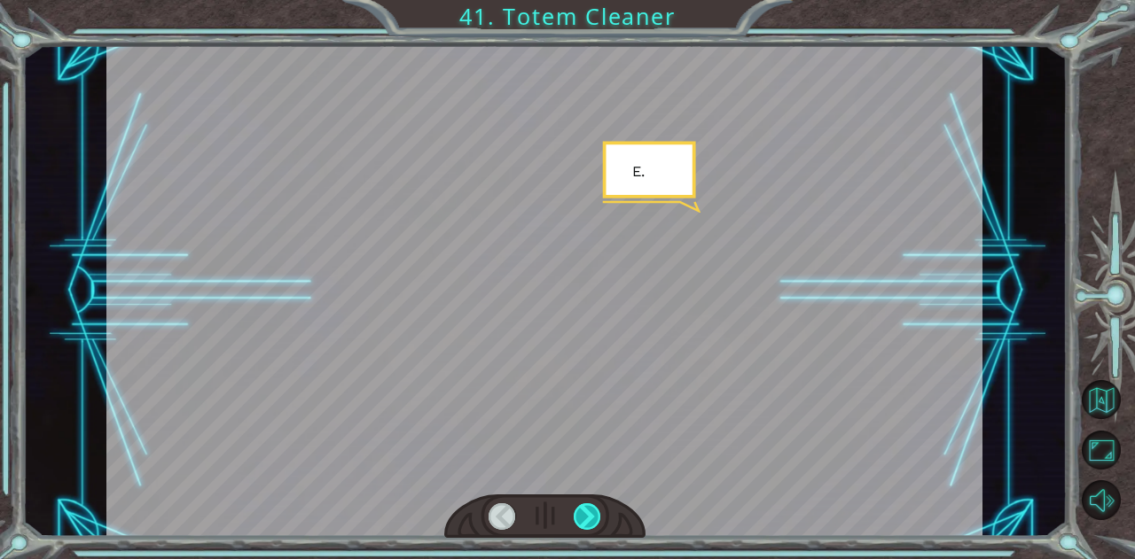
click at [590, 517] on div at bounding box center [586, 516] width 27 height 27
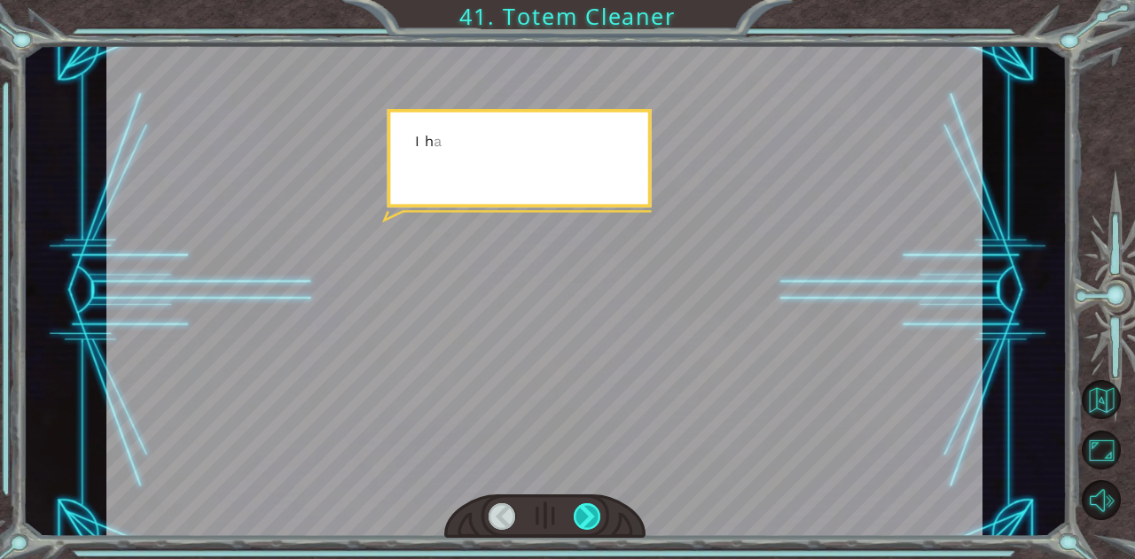
click at [590, 517] on div at bounding box center [586, 516] width 27 height 27
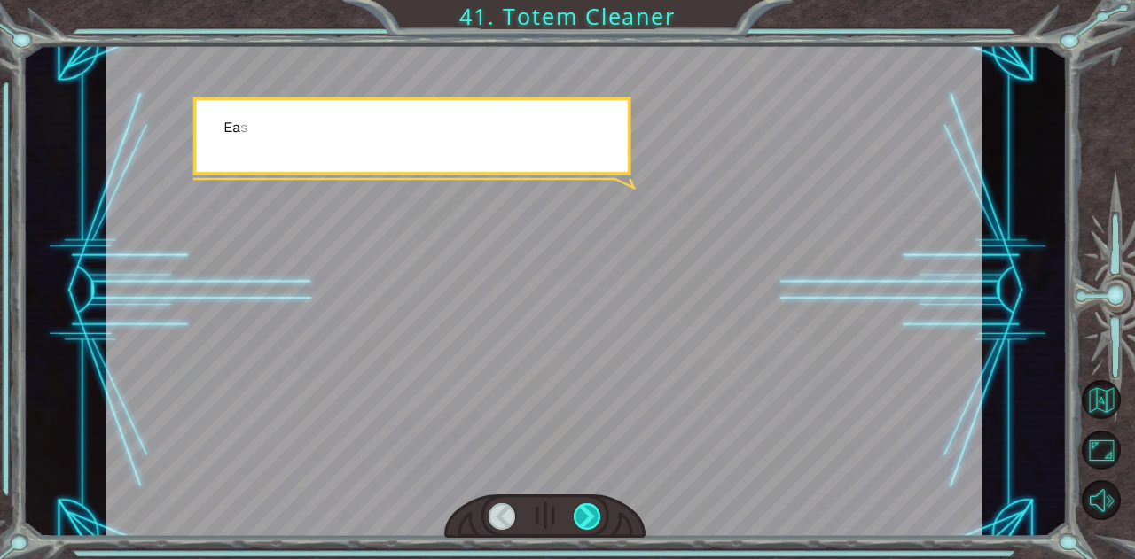
click at [590, 517] on div at bounding box center [586, 516] width 27 height 27
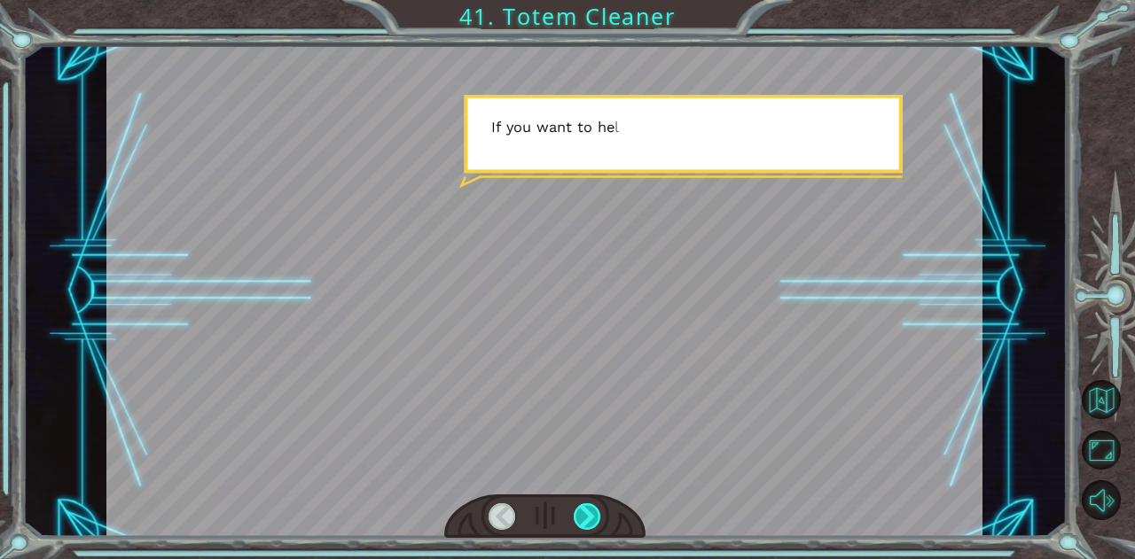
click at [590, 517] on div at bounding box center [586, 516] width 27 height 27
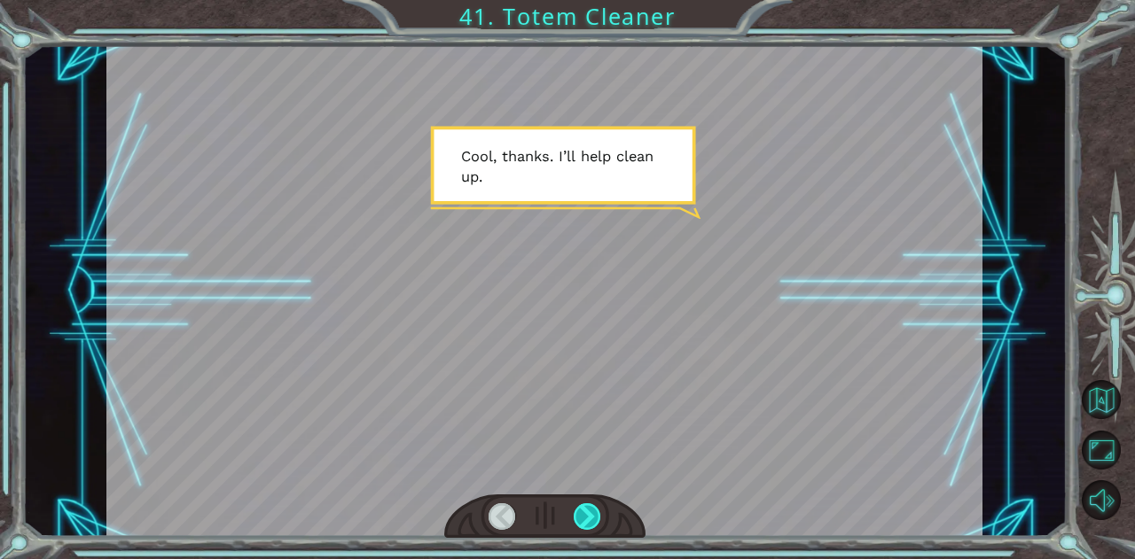
click at [590, 517] on div at bounding box center [586, 516] width 27 height 27
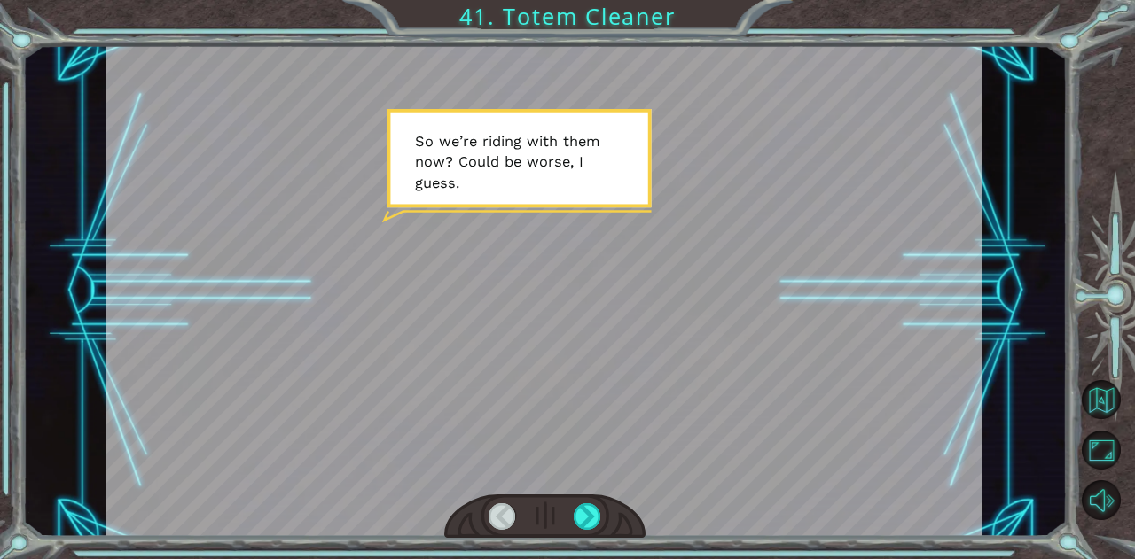
click at [605, 504] on div at bounding box center [544, 517] width 201 height 44
click at [592, 504] on div at bounding box center [586, 516] width 27 height 27
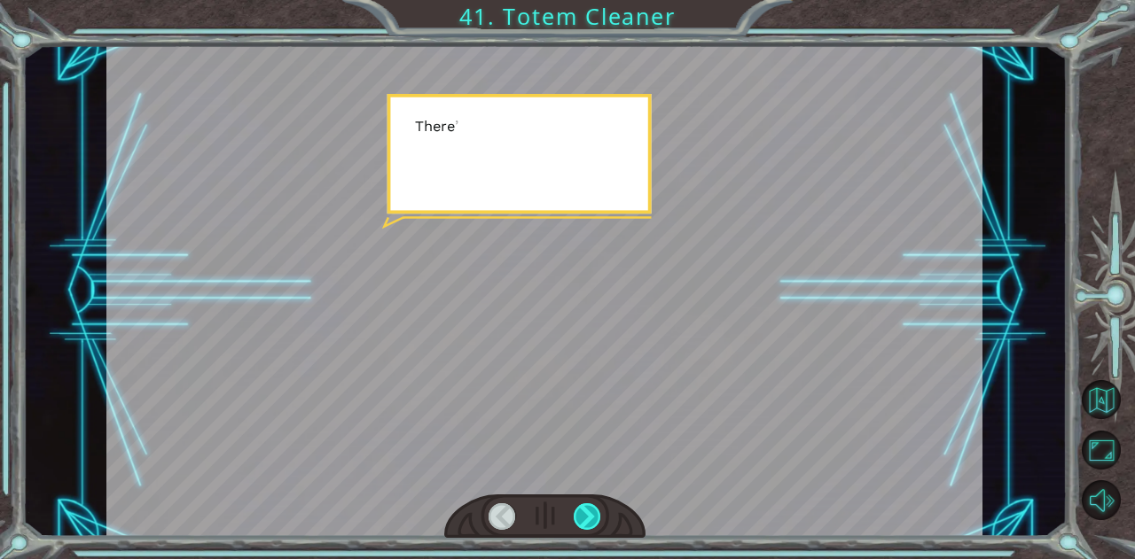
click at [583, 512] on div at bounding box center [586, 516] width 27 height 27
click at [573, 516] on div at bounding box center [544, 517] width 201 height 44
click at [566, 518] on div at bounding box center [544, 517] width 201 height 44
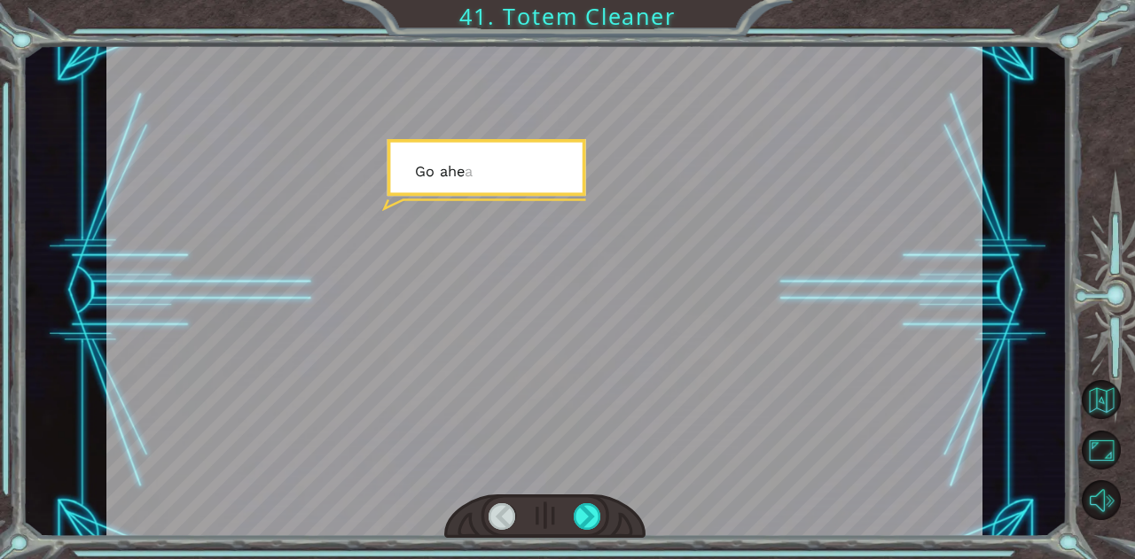
click at [566, 518] on div at bounding box center [544, 517] width 201 height 44
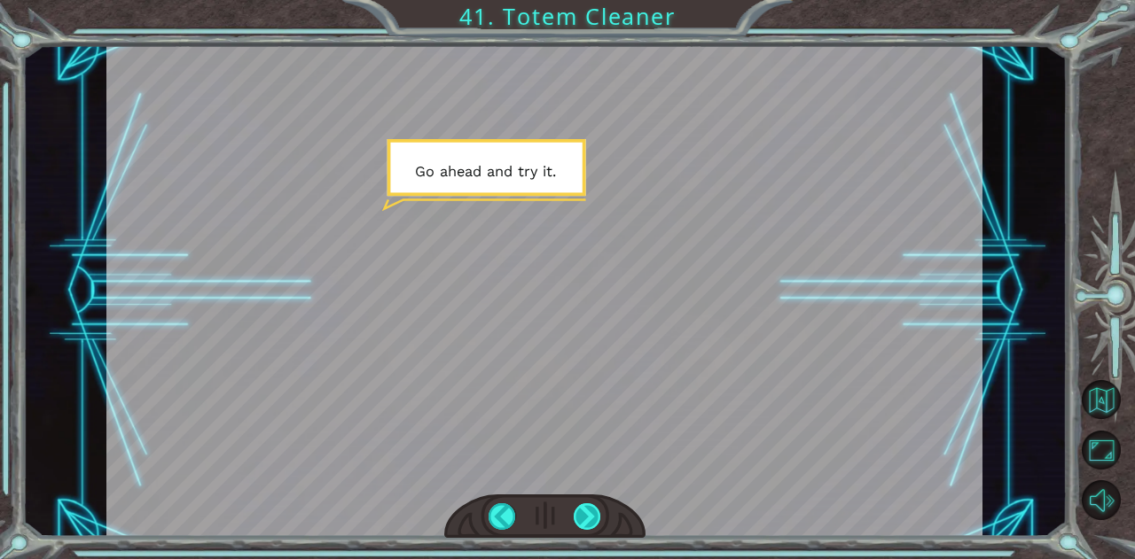
click at [580, 517] on div at bounding box center [586, 516] width 27 height 27
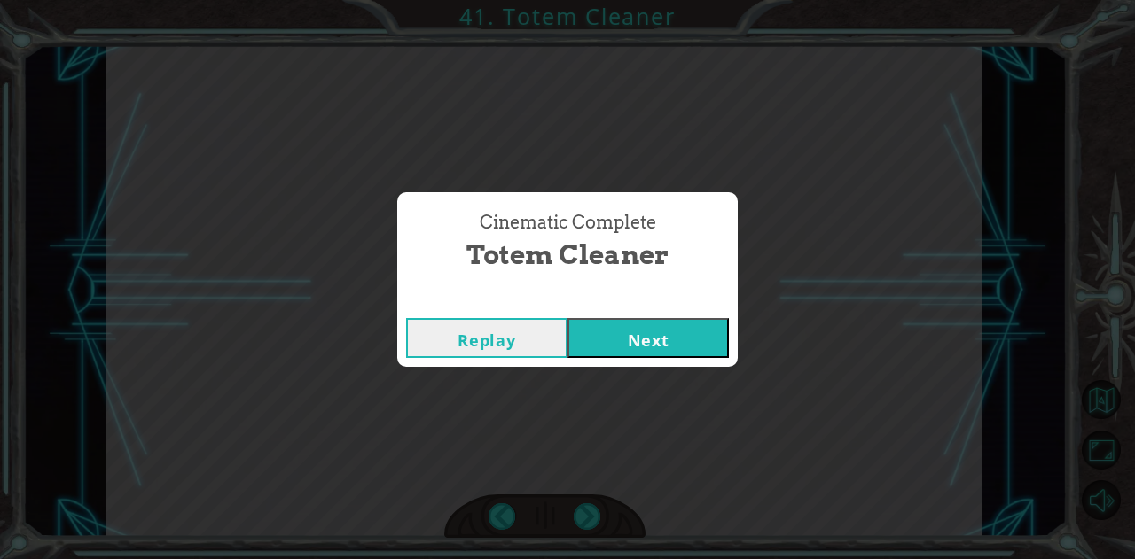
drag, startPoint x: 553, startPoint y: 348, endPoint x: 638, endPoint y: 355, distance: 85.3
click at [638, 355] on div "Replay Next" at bounding box center [567, 338] width 323 height 40
click at [644, 346] on button "Next" at bounding box center [647, 338] width 161 height 40
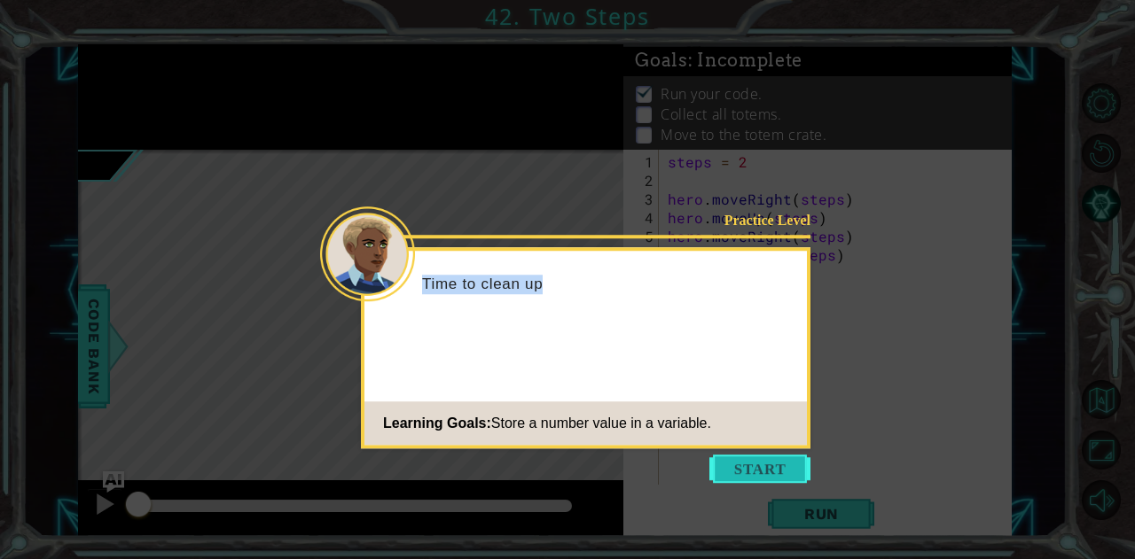
drag, startPoint x: 632, startPoint y: 368, endPoint x: 743, endPoint y: 460, distance: 144.1
click at [738, 449] on div "Practice Level Time to clean up Learning Goals: Store a number value in a varia…" at bounding box center [585, 347] width 449 height 201
click at [743, 458] on button "Start" at bounding box center [759, 469] width 101 height 28
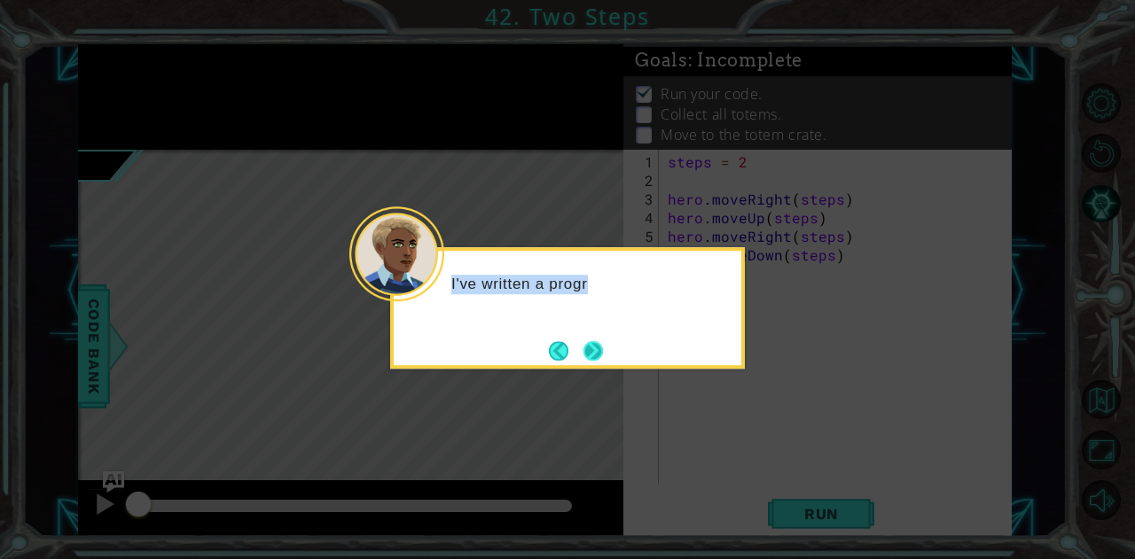
drag, startPoint x: 593, startPoint y: 330, endPoint x: 601, endPoint y: 358, distance: 29.5
click at [601, 358] on div "I've written a progr" at bounding box center [567, 307] width 355 height 121
drag, startPoint x: 601, startPoint y: 358, endPoint x: 580, endPoint y: 358, distance: 21.3
click at [600, 358] on button "Next" at bounding box center [593, 351] width 20 height 20
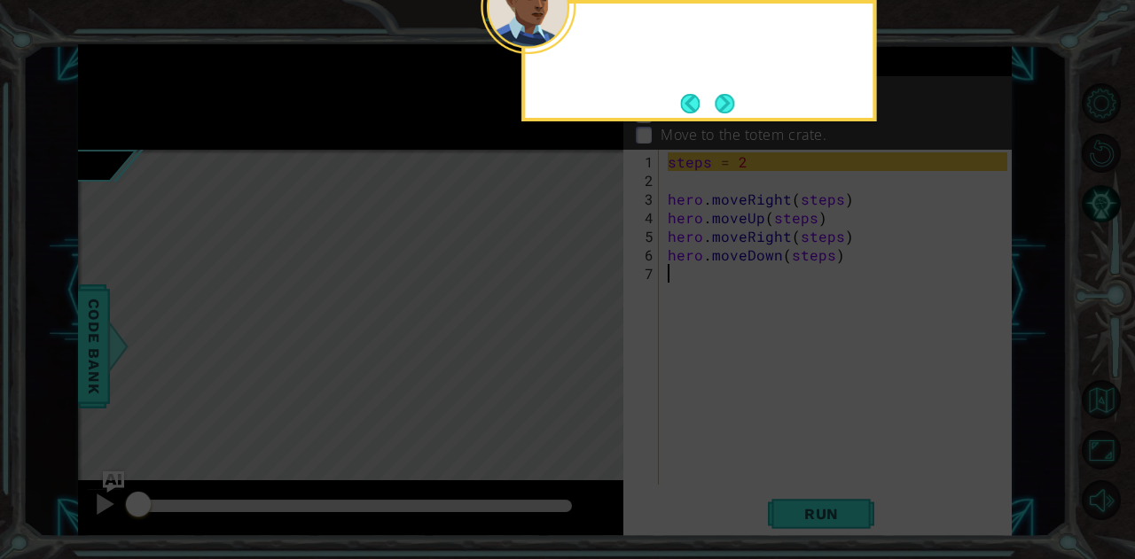
click at [579, 358] on icon at bounding box center [567, 83] width 1135 height 951
click at [731, 108] on button "Next" at bounding box center [724, 104] width 20 height 20
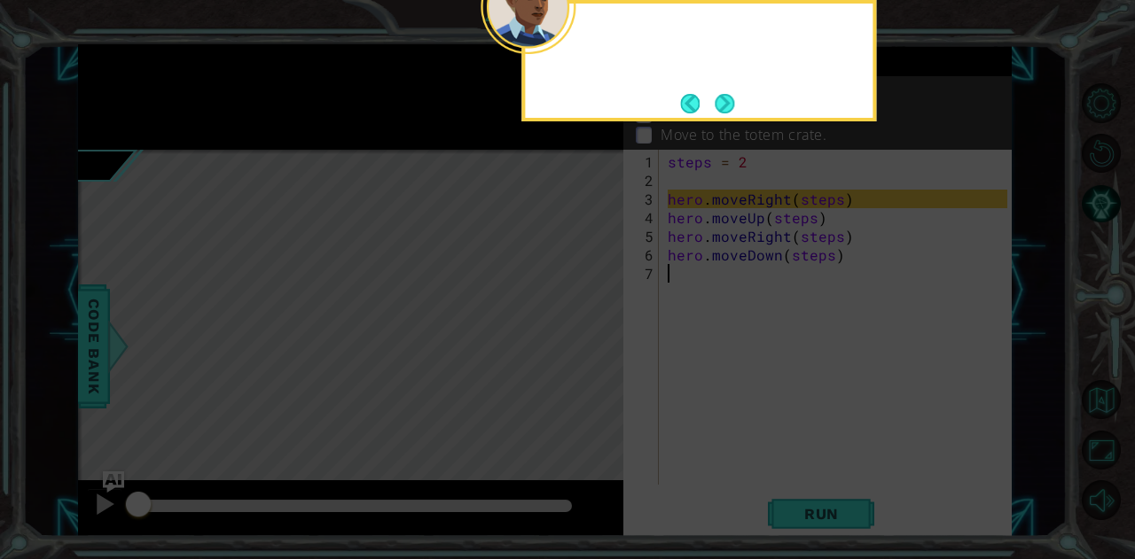
click at [731, 108] on button "Next" at bounding box center [724, 104] width 20 height 20
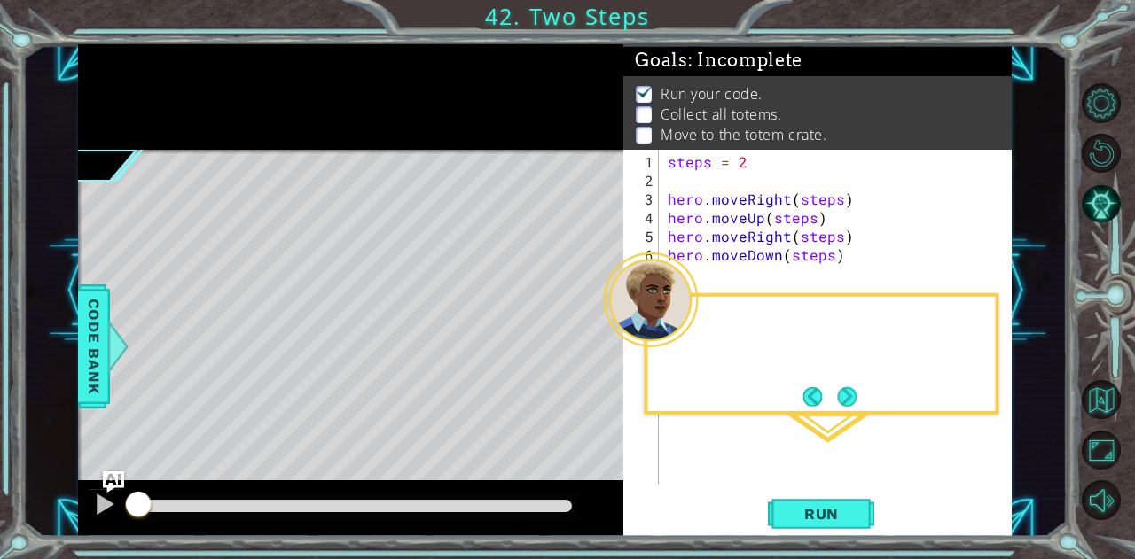
click at [731, 108] on p "Collect all totems." at bounding box center [720, 115] width 121 height 20
click at [800, 494] on div "1 2 3 4 5 6 7 steps = 2 hero . moveRight ( steps ) hero . moveUp ( steps ) hero…" at bounding box center [816, 343] width 387 height 387
click at [806, 506] on span "Run" at bounding box center [821, 514] width 70 height 18
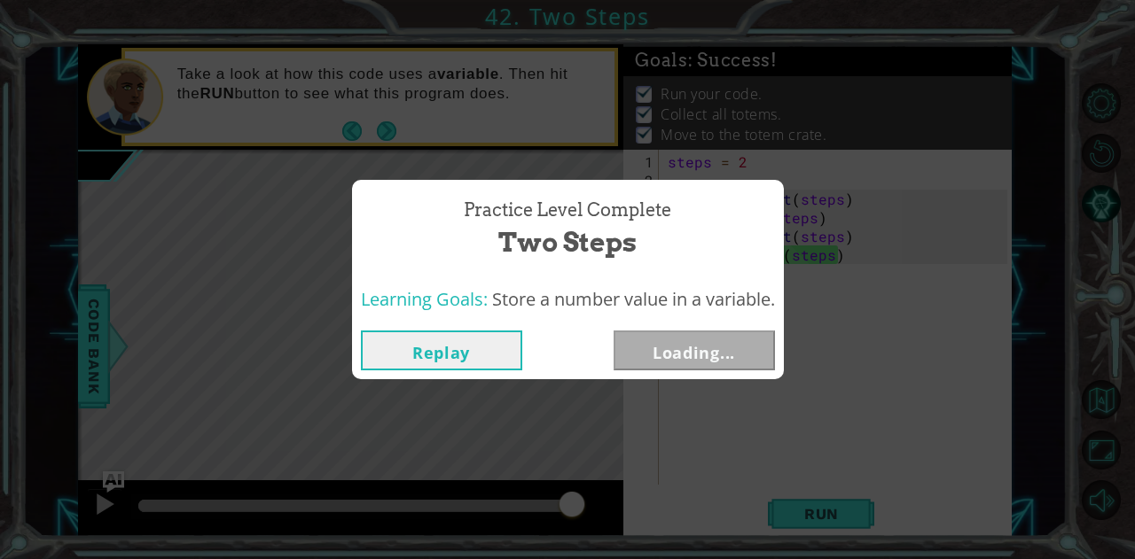
click at [819, 510] on div "Practice Level Complete Two Steps Learning Goals: Store a number value in a var…" at bounding box center [567, 279] width 1135 height 559
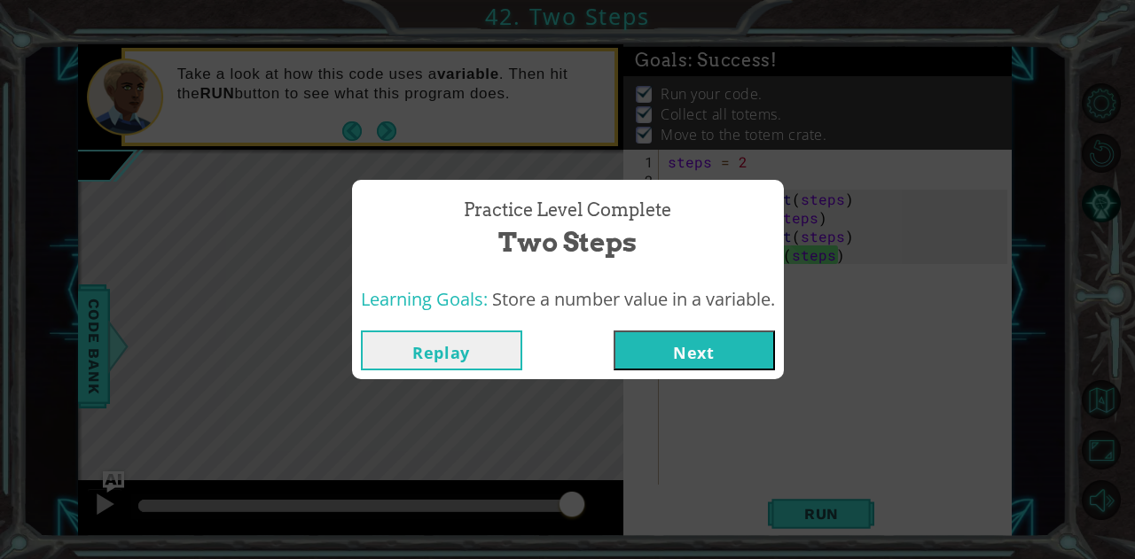
click at [665, 325] on div "Replay Next" at bounding box center [568, 351] width 432 height 58
click at [687, 357] on button "Next" at bounding box center [693, 351] width 161 height 40
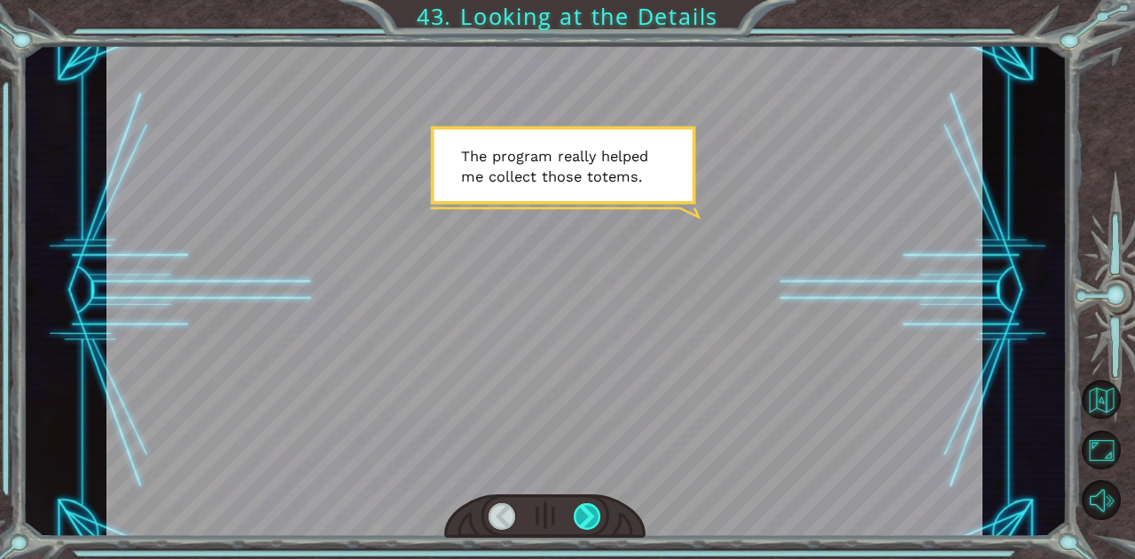
click at [592, 513] on div at bounding box center [586, 516] width 27 height 27
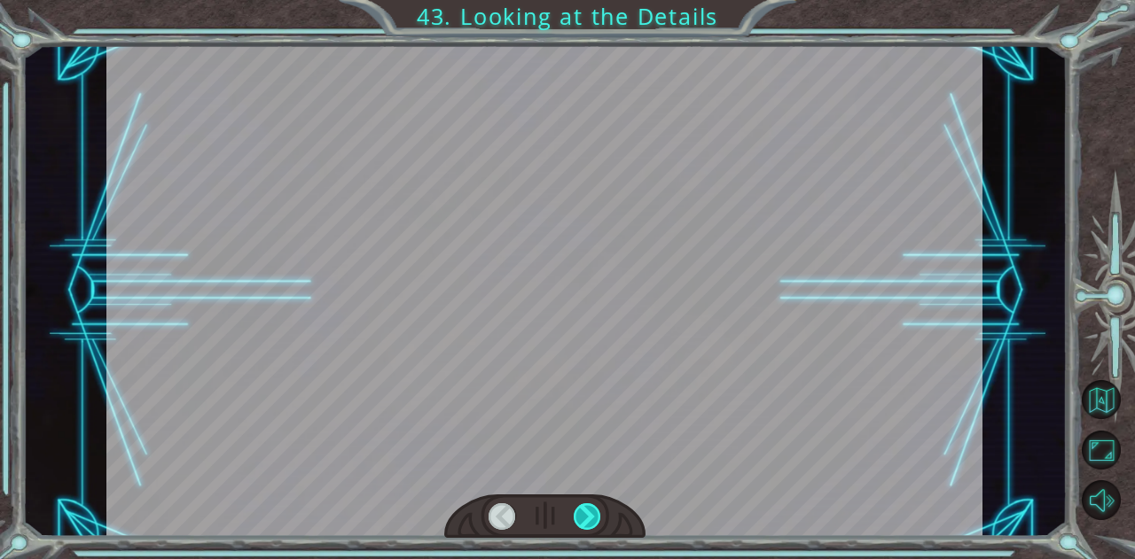
click at [592, 513] on div at bounding box center [586, 516] width 27 height 27
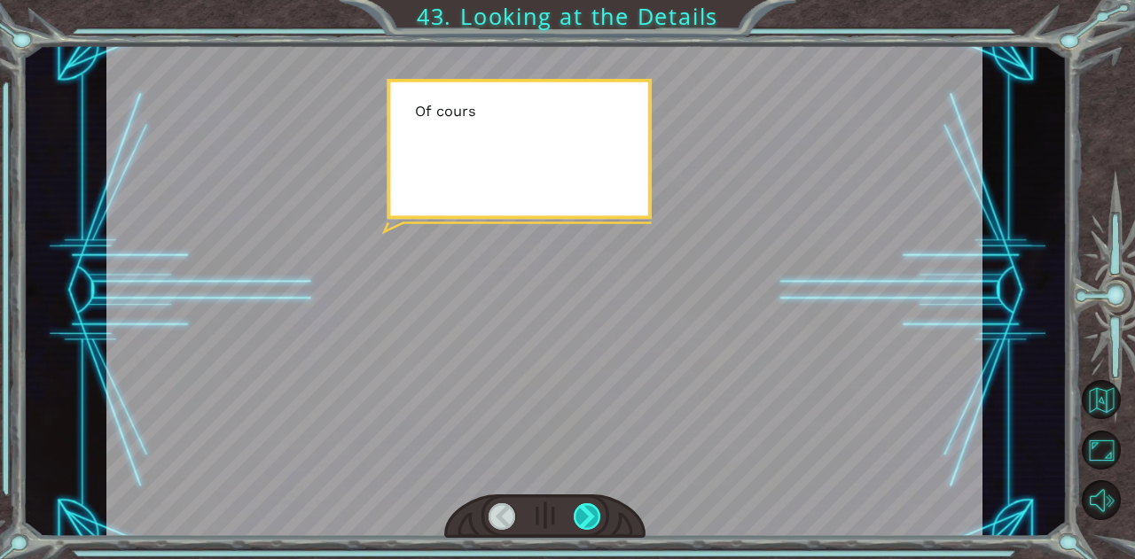
click at [592, 513] on div at bounding box center [586, 516] width 27 height 27
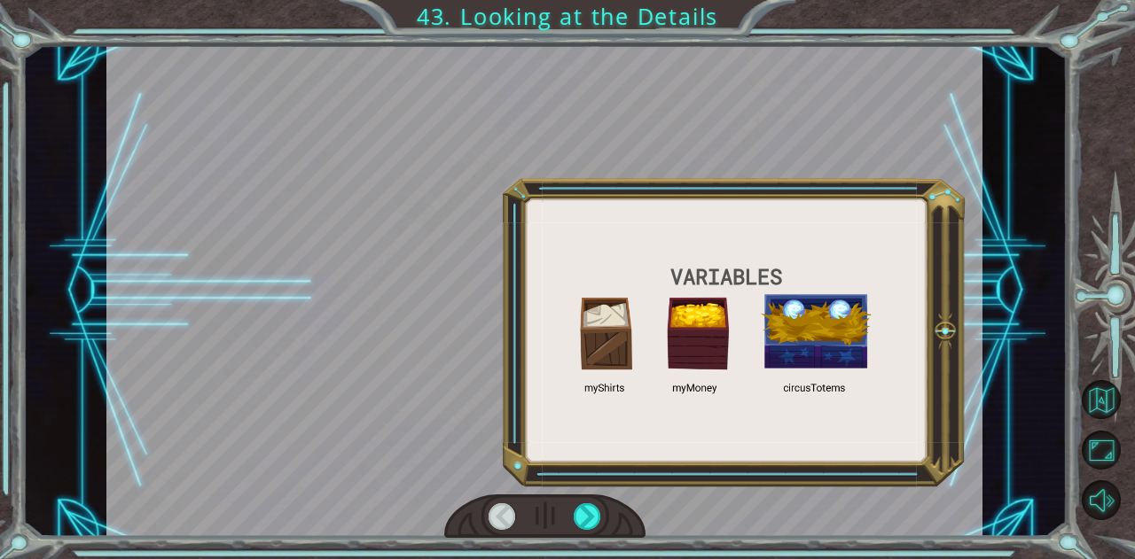
drag, startPoint x: 592, startPoint y: 513, endPoint x: 570, endPoint y: 519, distance: 22.8
click at [583, 517] on div at bounding box center [586, 516] width 27 height 27
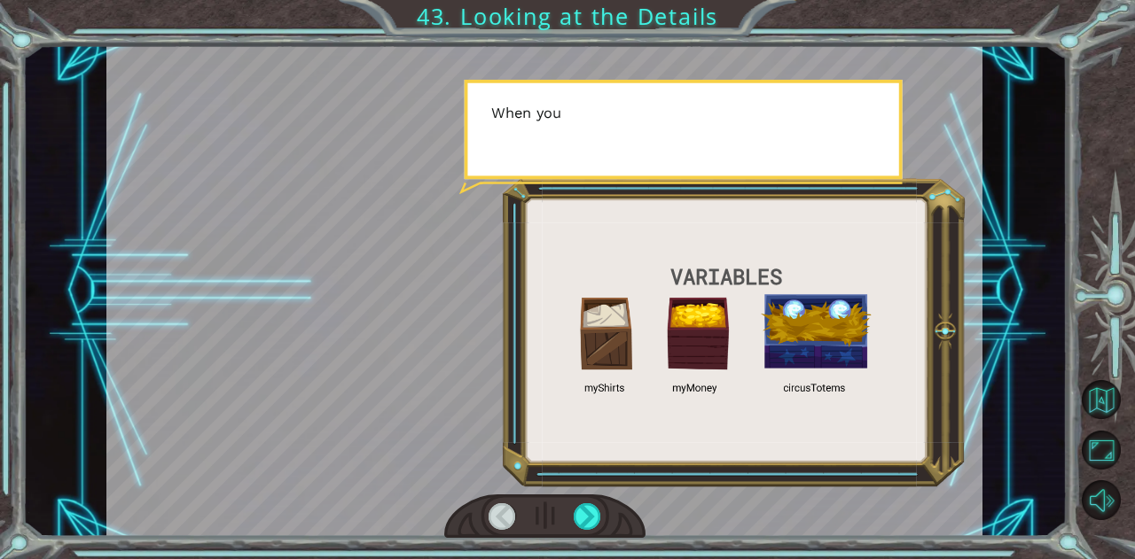
click at [570, 519] on div at bounding box center [544, 517] width 201 height 44
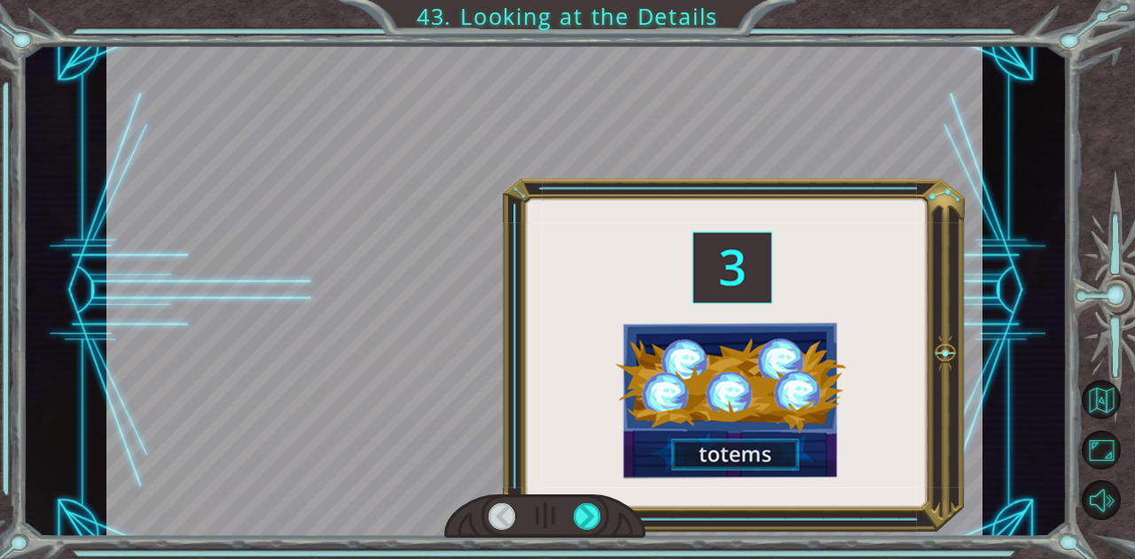
click at [570, 519] on div at bounding box center [544, 517] width 201 height 44
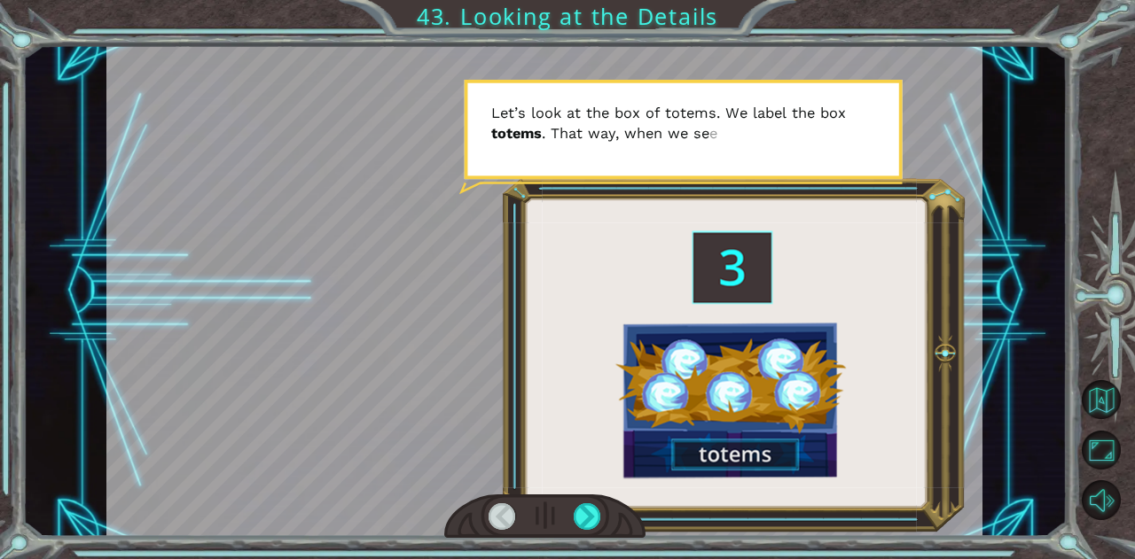
click at [607, 512] on div at bounding box center [544, 517] width 201 height 44
click at [587, 519] on div at bounding box center [586, 516] width 27 height 27
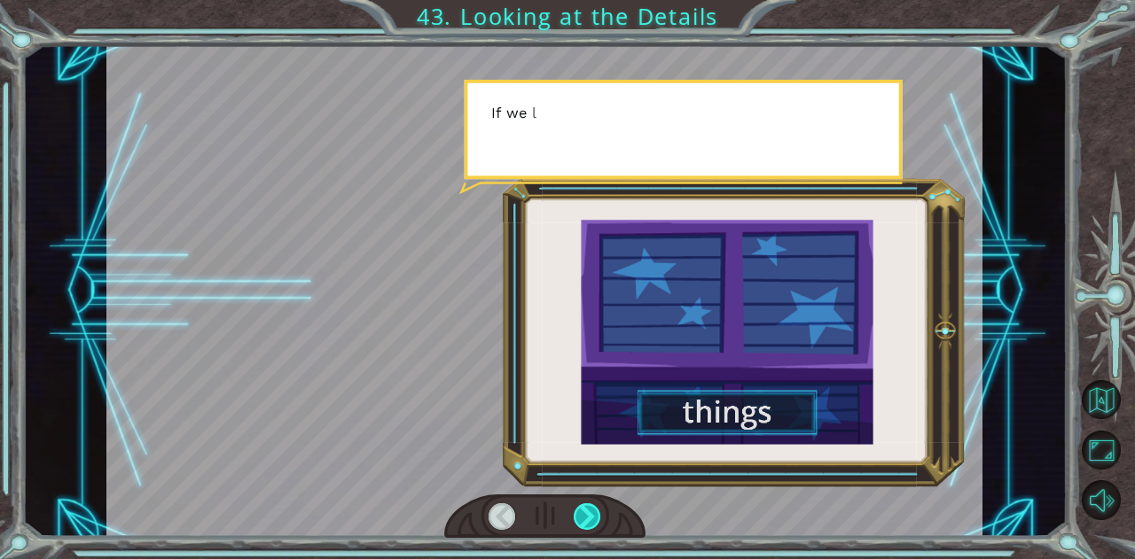
click at [587, 519] on div at bounding box center [586, 516] width 27 height 27
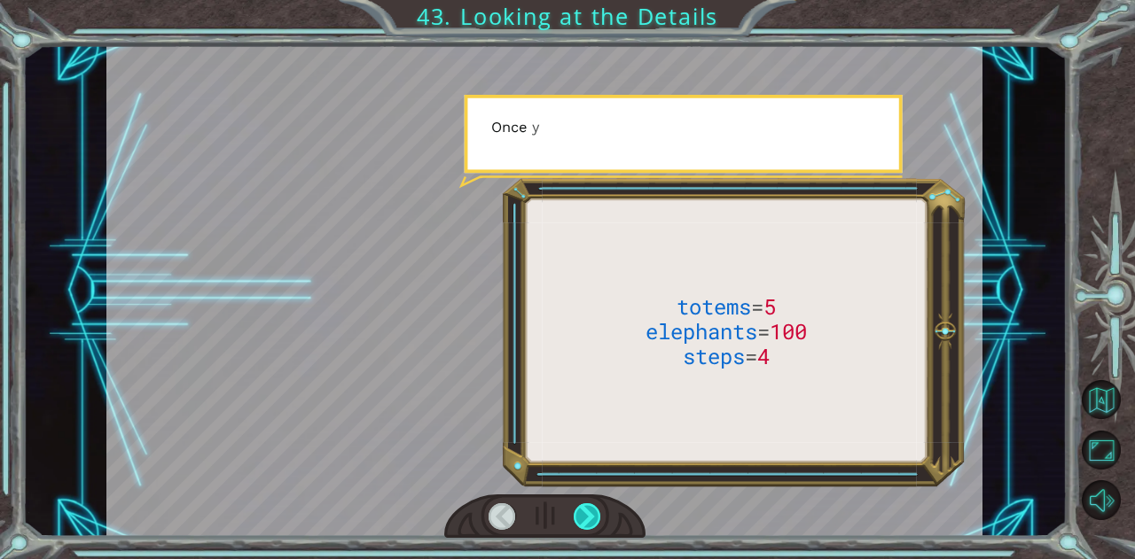
click at [587, 519] on div at bounding box center [586, 516] width 27 height 27
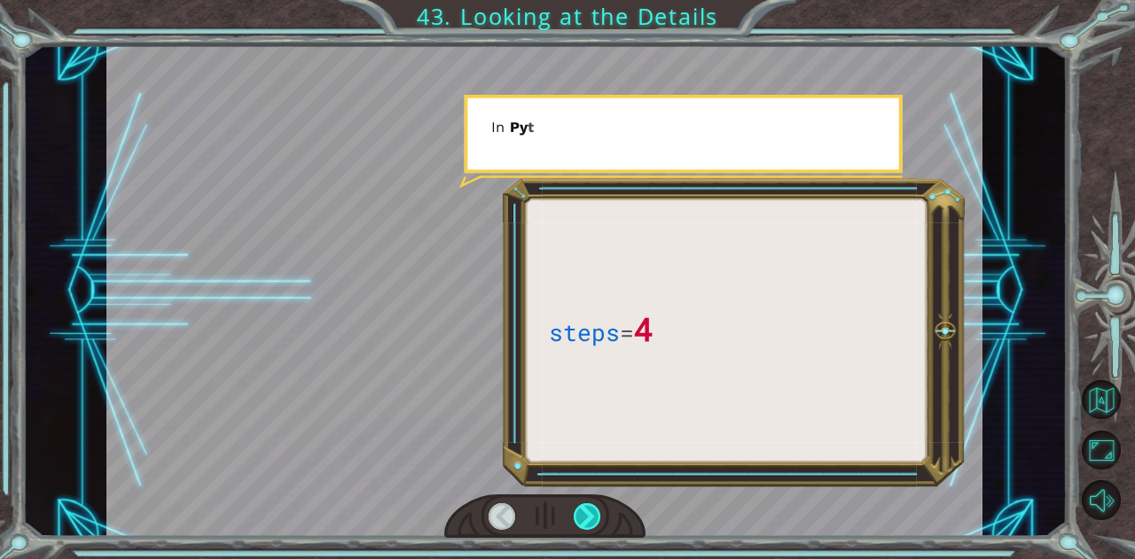
click at [587, 519] on div at bounding box center [586, 516] width 27 height 27
click at [495, 515] on div at bounding box center [501, 516] width 27 height 27
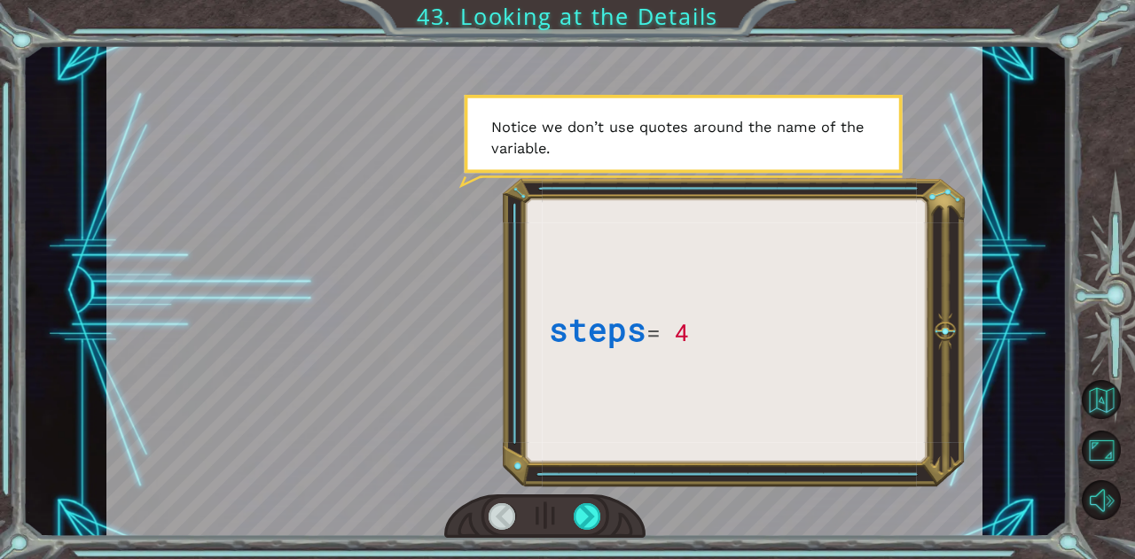
click at [573, 512] on div at bounding box center [586, 516] width 27 height 27
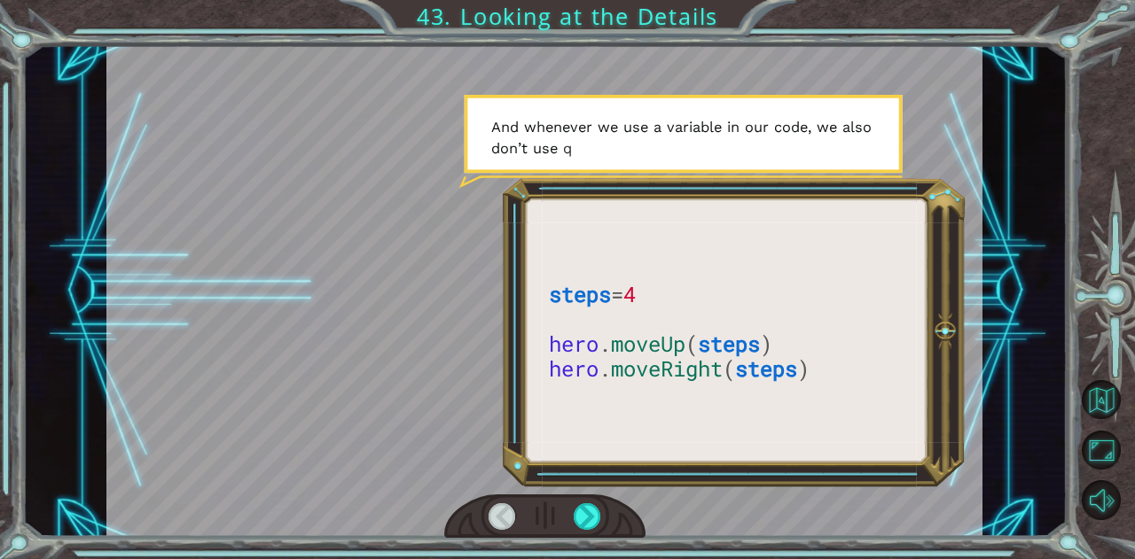
click at [573, 512] on div at bounding box center [586, 516] width 27 height 27
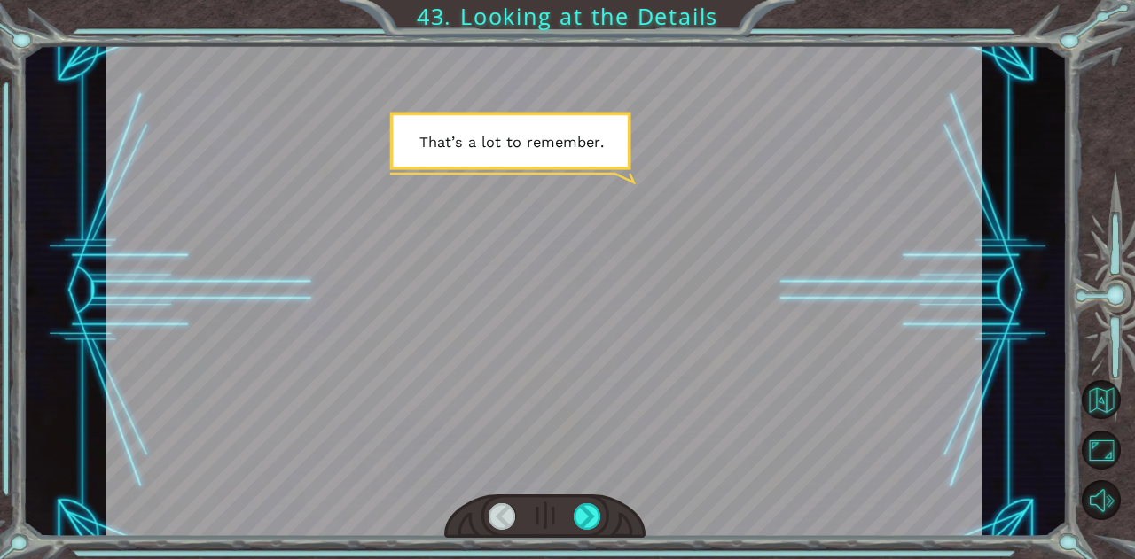
click at [573, 512] on div at bounding box center [586, 516] width 27 height 27
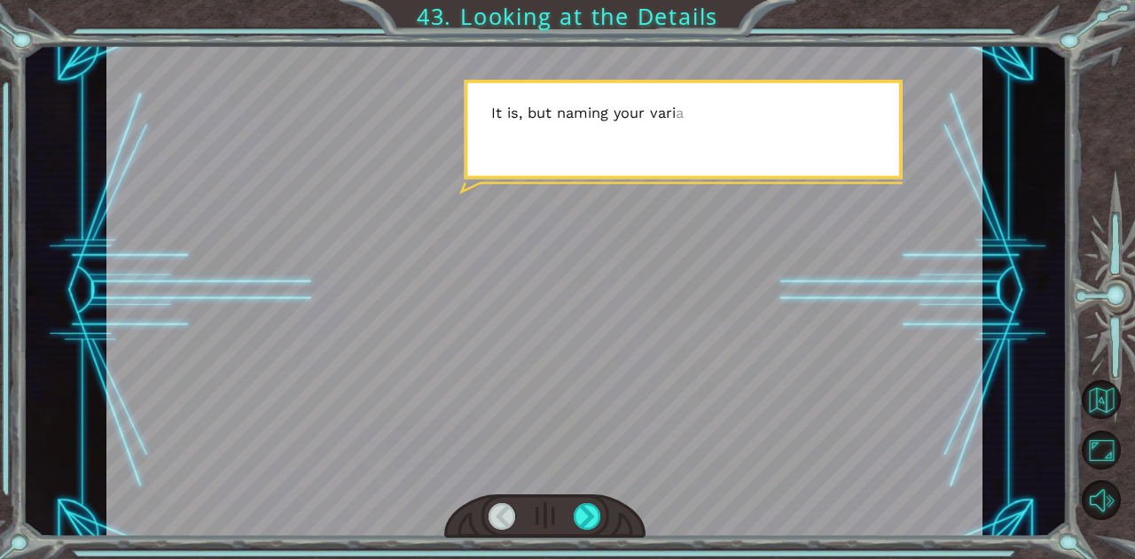
click at [573, 512] on div at bounding box center [586, 516] width 27 height 27
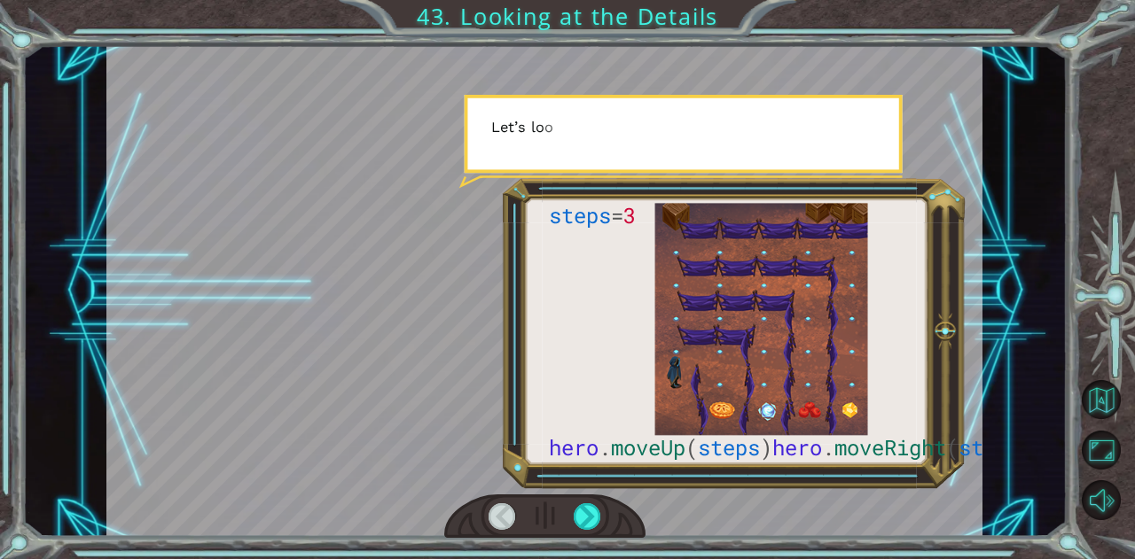
click at [573, 512] on div at bounding box center [586, 516] width 27 height 27
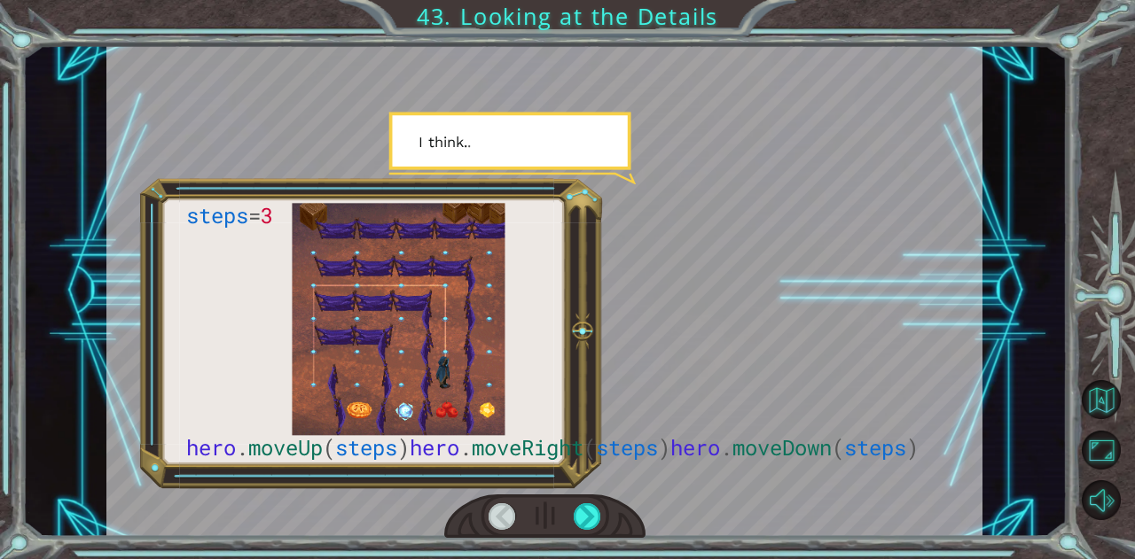
click at [573, 512] on div at bounding box center [586, 516] width 27 height 27
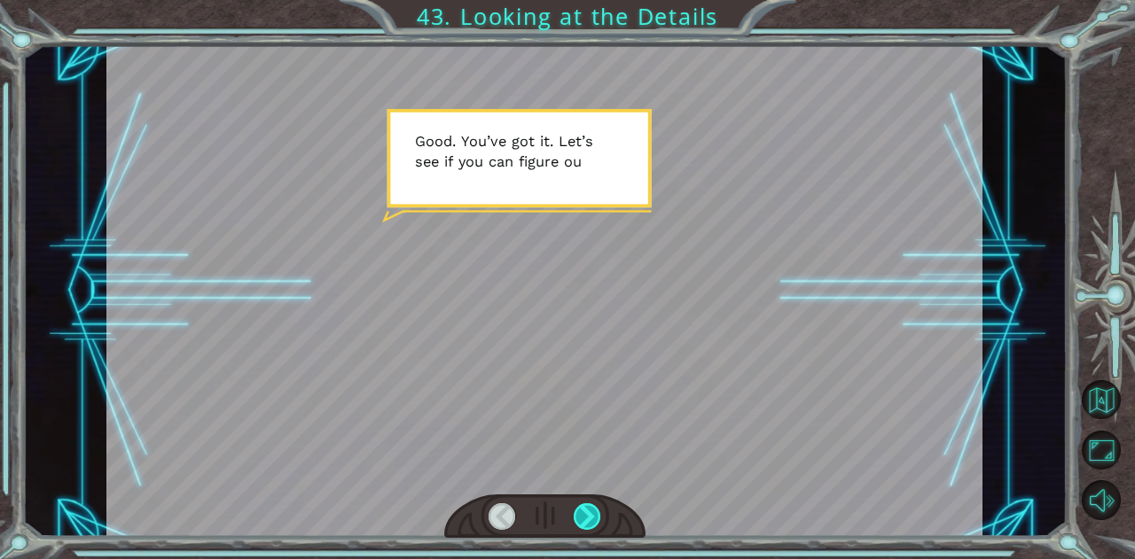
click at [591, 506] on div at bounding box center [586, 516] width 27 height 27
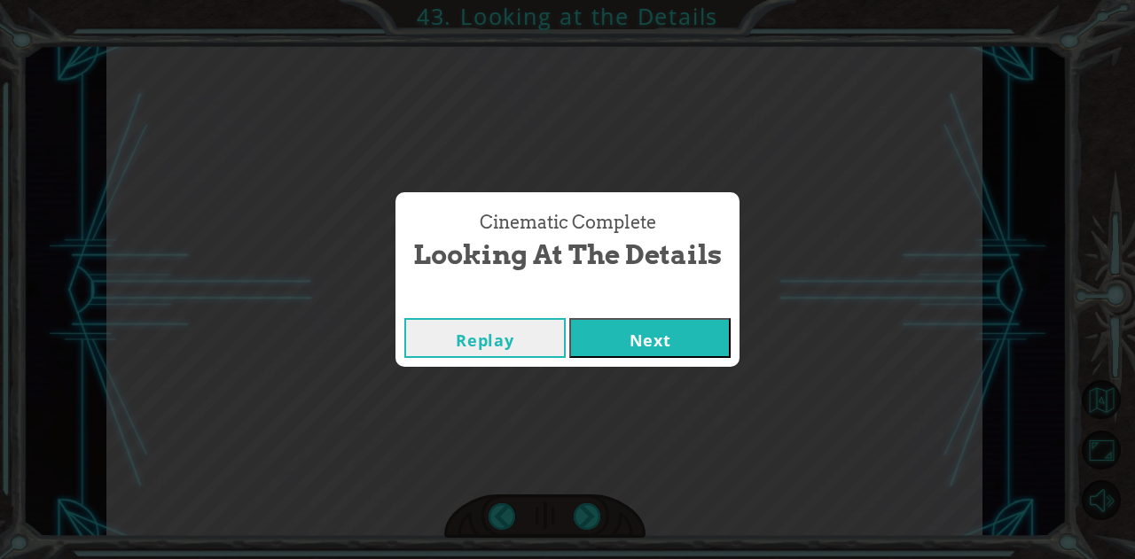
click at [518, 346] on button "Replay" at bounding box center [484, 338] width 161 height 40
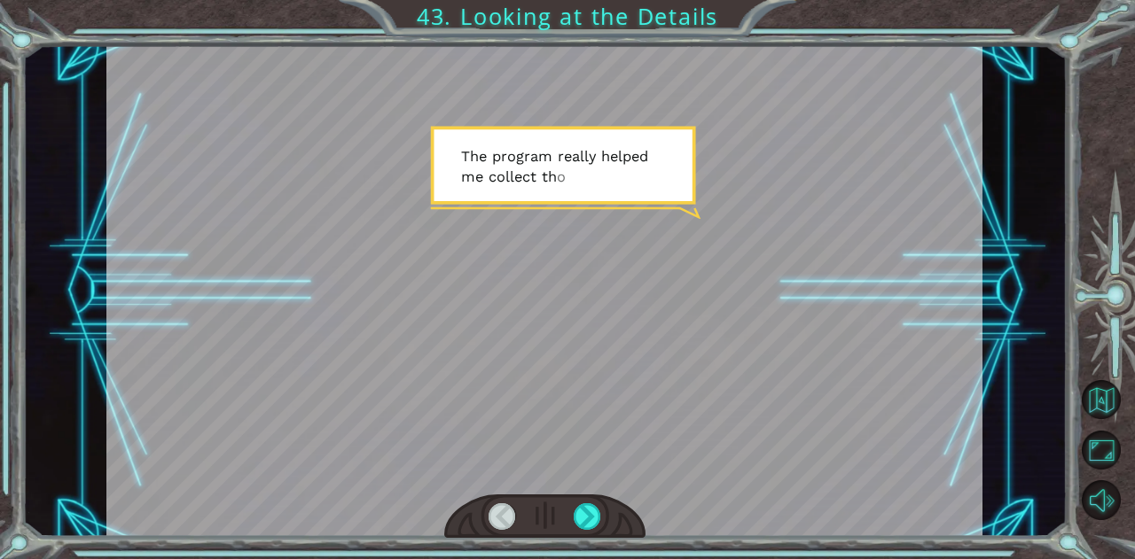
click at [589, 494] on div at bounding box center [544, 290] width 876 height 493
click at [598, 503] on div at bounding box center [544, 517] width 201 height 44
click at [585, 513] on div at bounding box center [586, 516] width 27 height 27
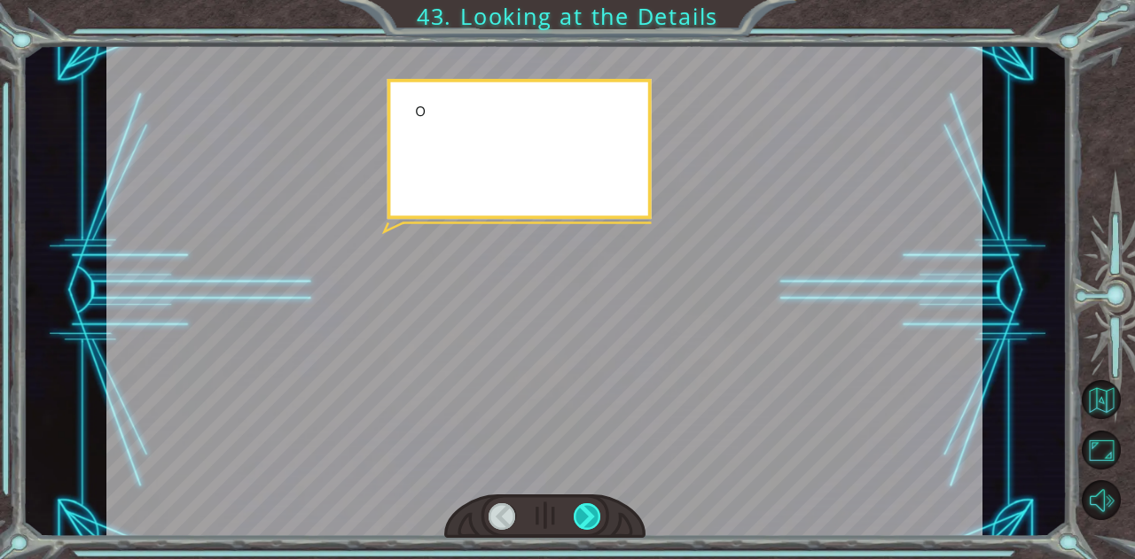
click at [585, 510] on div at bounding box center [586, 516] width 27 height 27
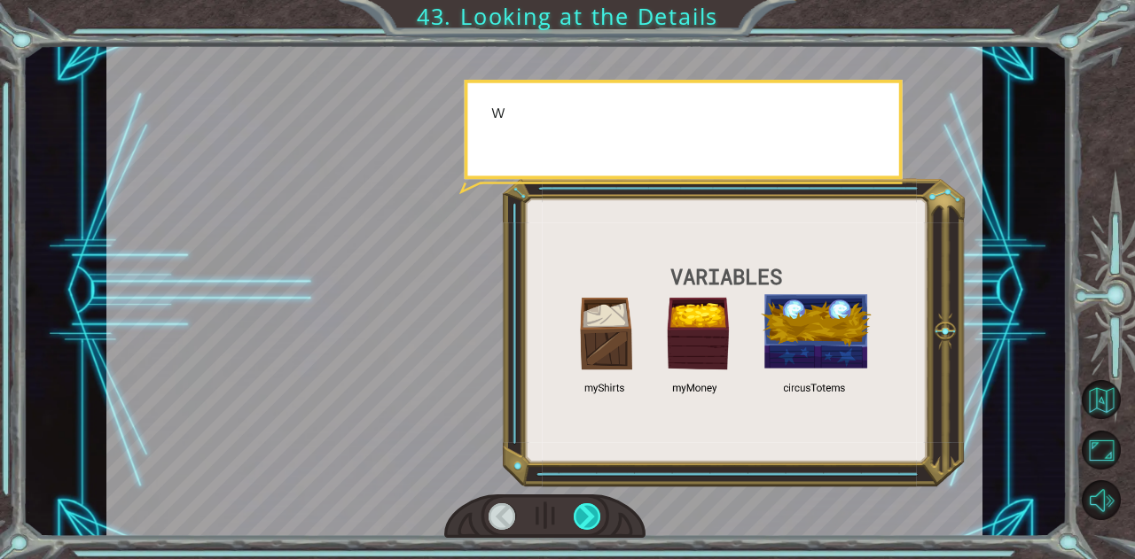
click at [585, 510] on div at bounding box center [586, 516] width 27 height 27
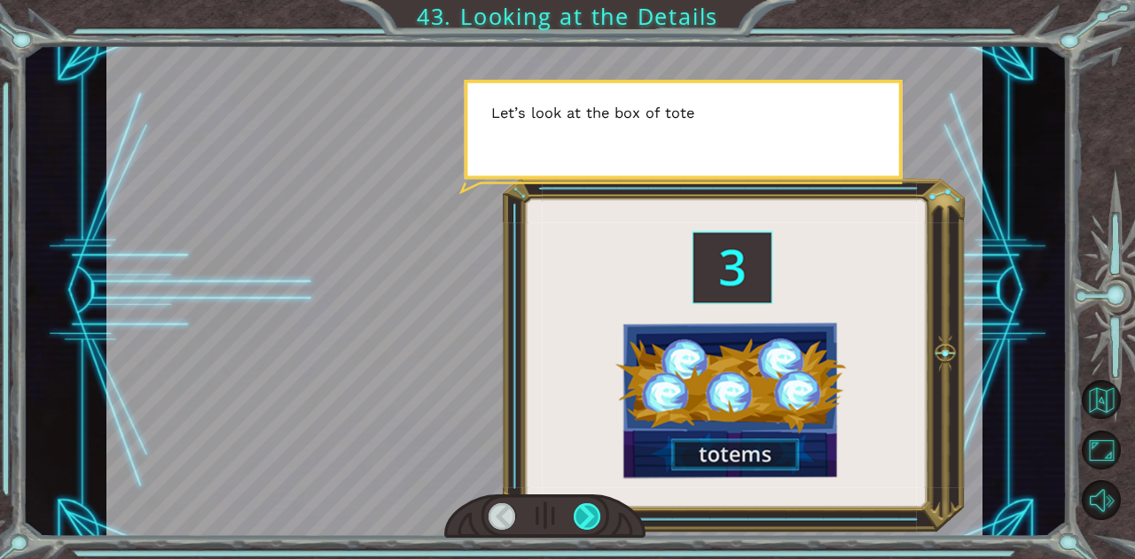
click at [581, 512] on div at bounding box center [586, 516] width 27 height 27
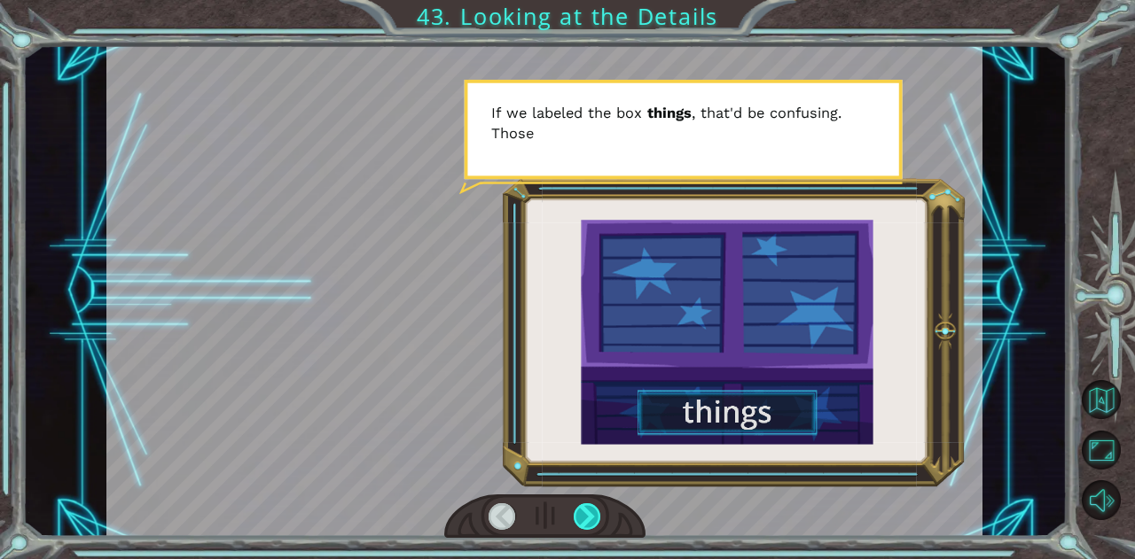
click at [581, 512] on div at bounding box center [586, 516] width 27 height 27
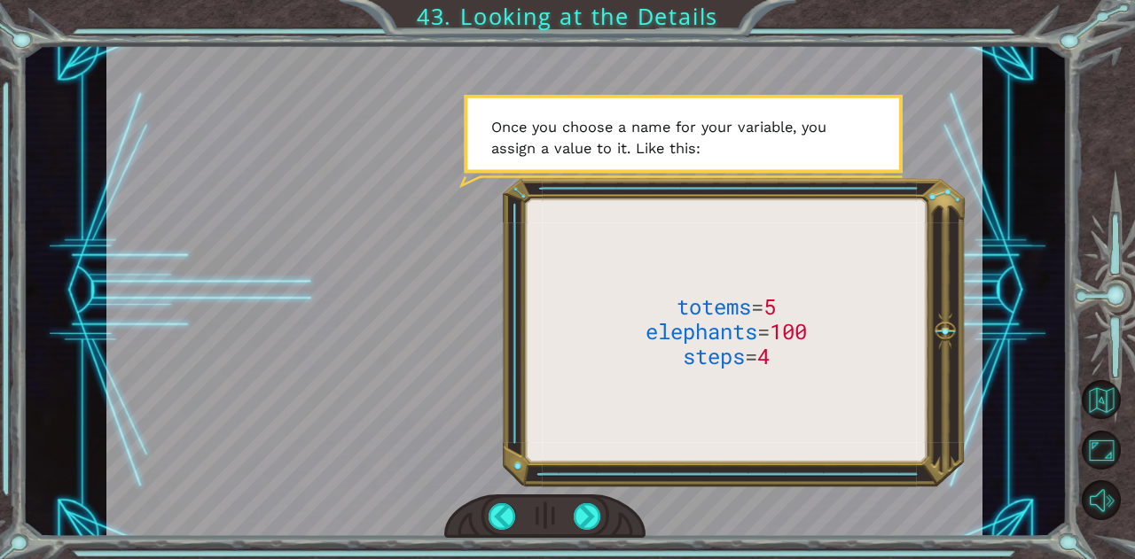
drag, startPoint x: 576, startPoint y: 516, endPoint x: 569, endPoint y: 524, distance: 10.7
click at [569, 524] on div at bounding box center [544, 517] width 201 height 44
click at [566, 526] on div at bounding box center [544, 517] width 201 height 44
click at [582, 519] on div at bounding box center [586, 516] width 27 height 27
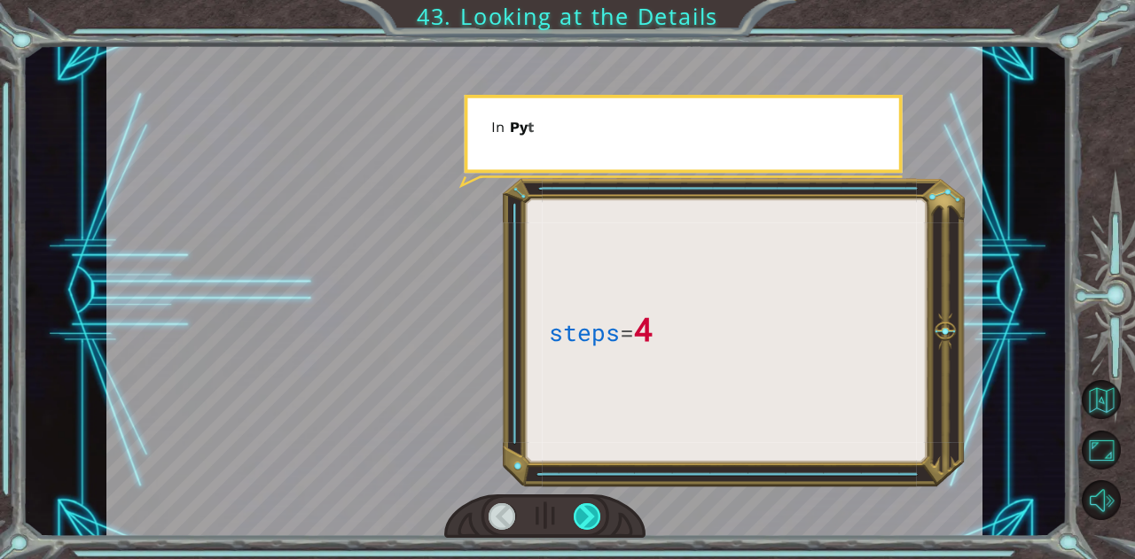
click at [582, 519] on div at bounding box center [586, 516] width 27 height 27
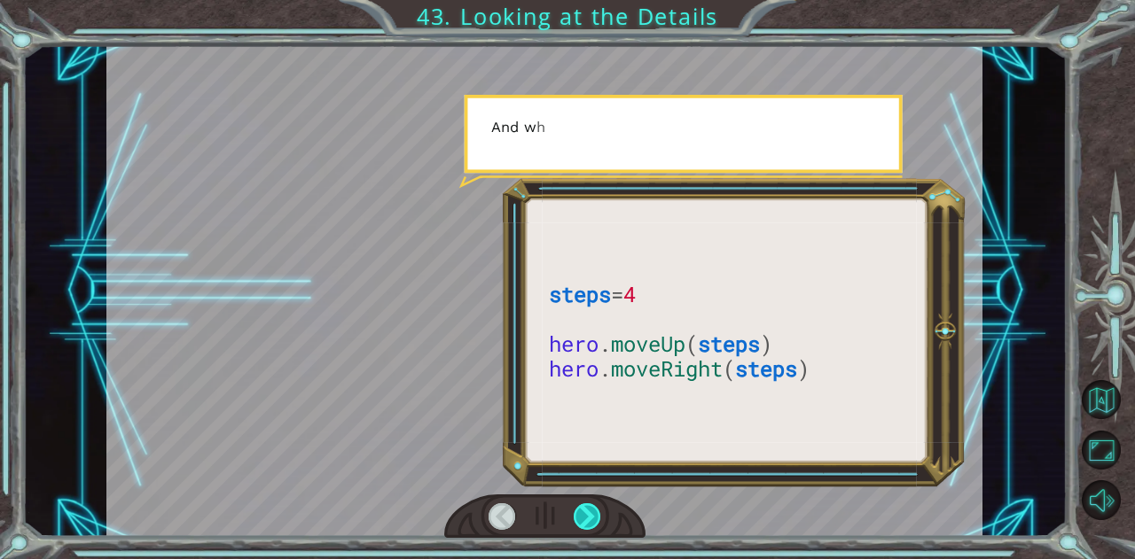
click at [583, 522] on div at bounding box center [586, 516] width 27 height 27
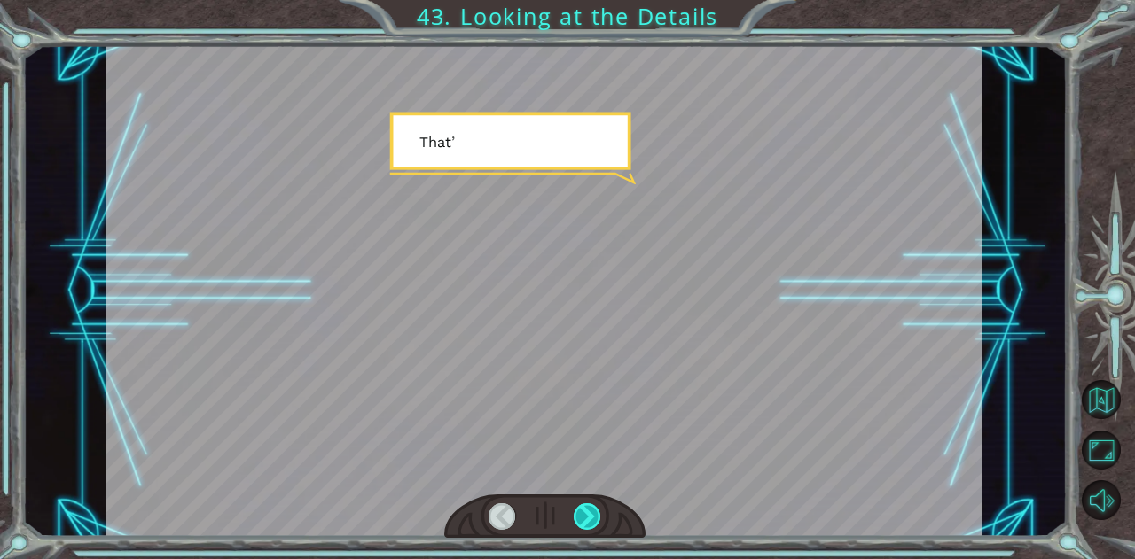
click at [583, 522] on div at bounding box center [586, 516] width 27 height 27
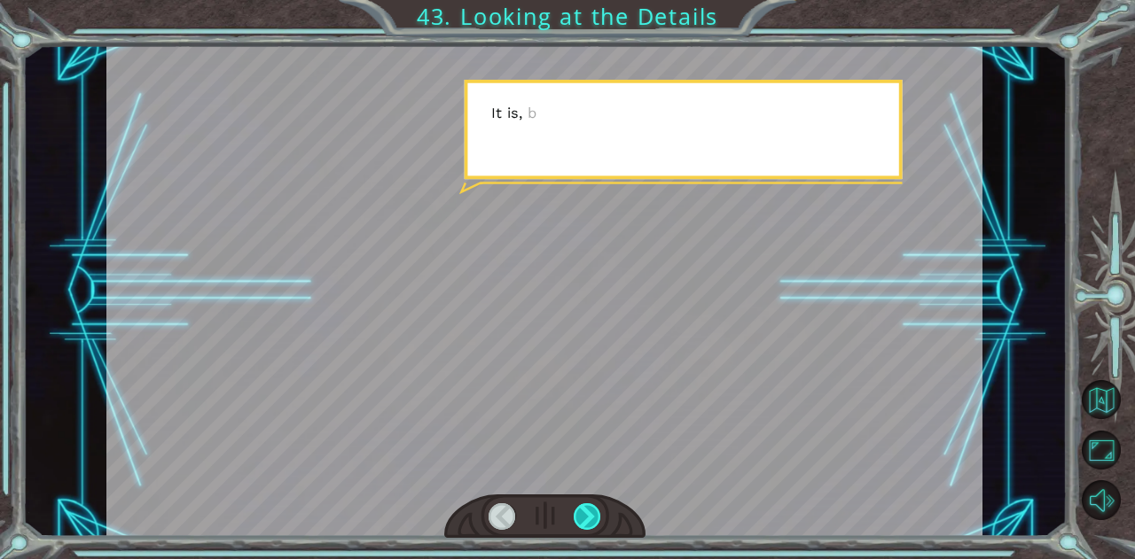
click at [583, 522] on div at bounding box center [586, 516] width 27 height 27
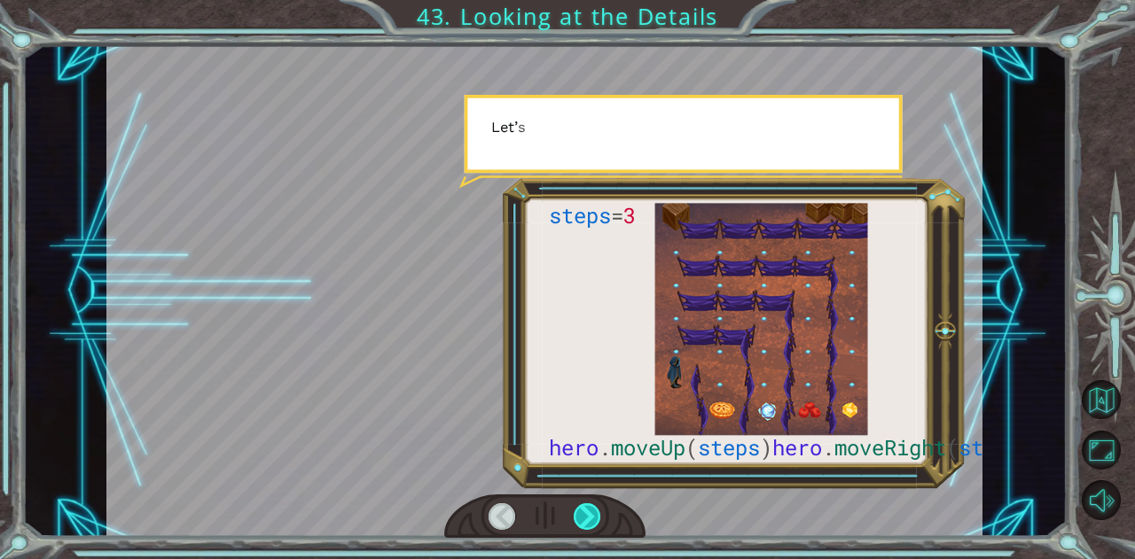
click at [583, 522] on div at bounding box center [586, 516] width 27 height 27
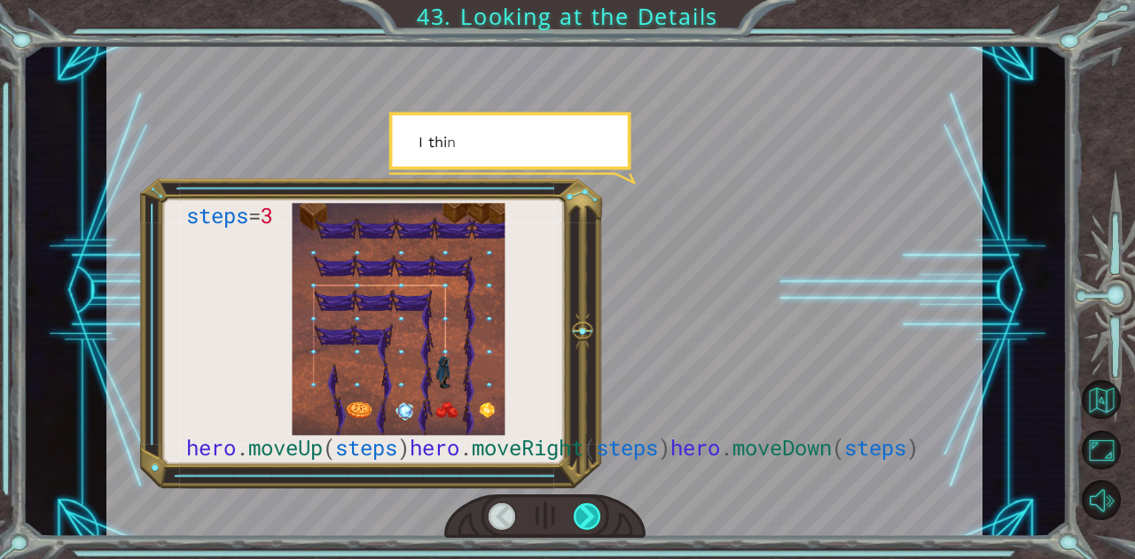
click at [583, 522] on div at bounding box center [586, 516] width 27 height 27
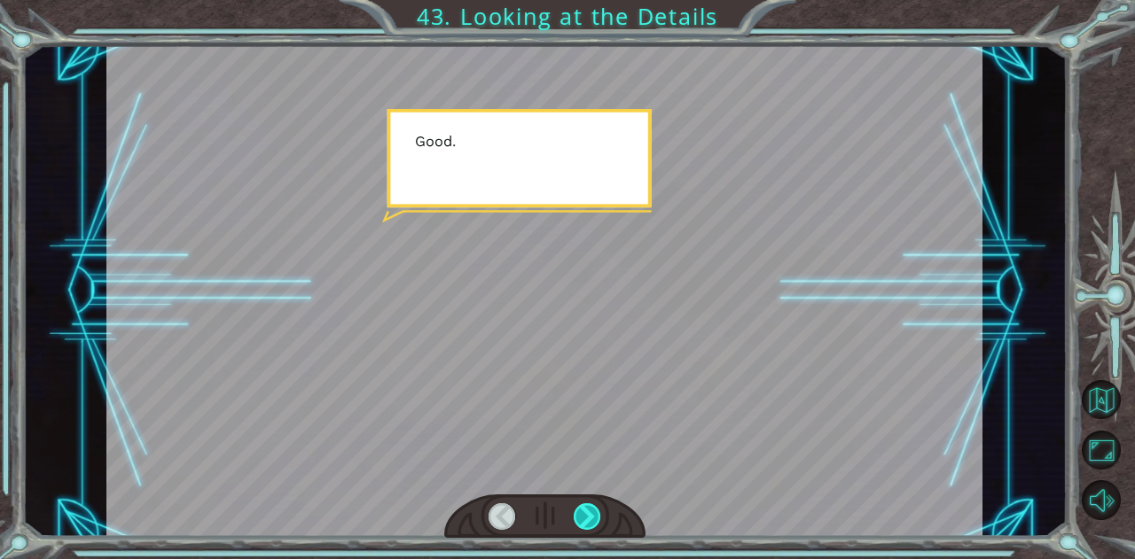
click at [583, 522] on div at bounding box center [586, 516] width 27 height 27
click at [583, 0] on div "steps = 3 hero . moveUp ( steps ) hero . moveRight ( steps ) hero . moveDown ( …" at bounding box center [567, 0] width 1135 height 0
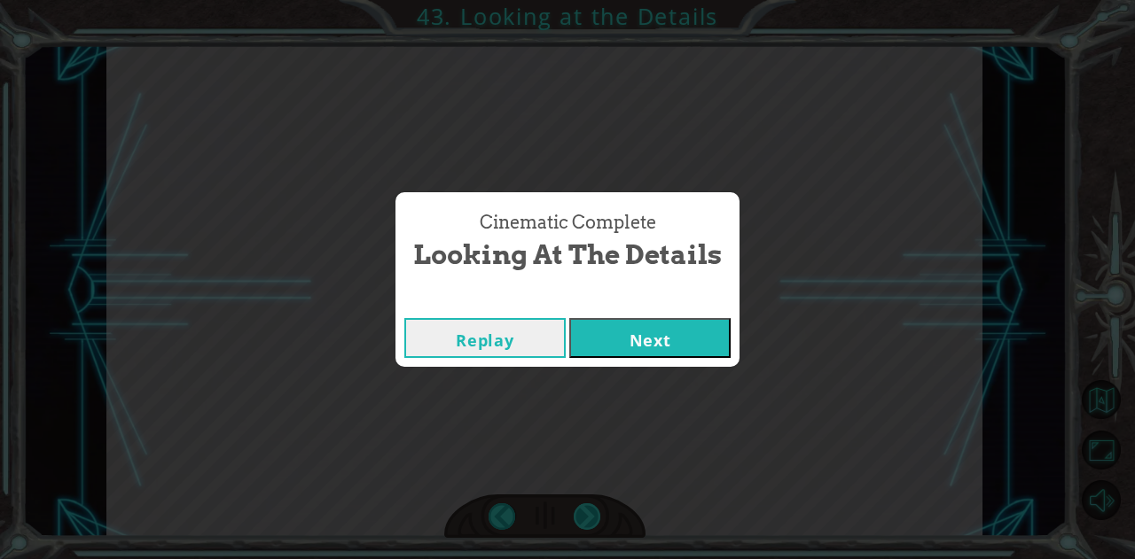
click at [583, 522] on div "Cinematic Complete Looking at the Details Replay Next" at bounding box center [567, 279] width 1135 height 559
click at [619, 348] on button "Next" at bounding box center [649, 338] width 161 height 40
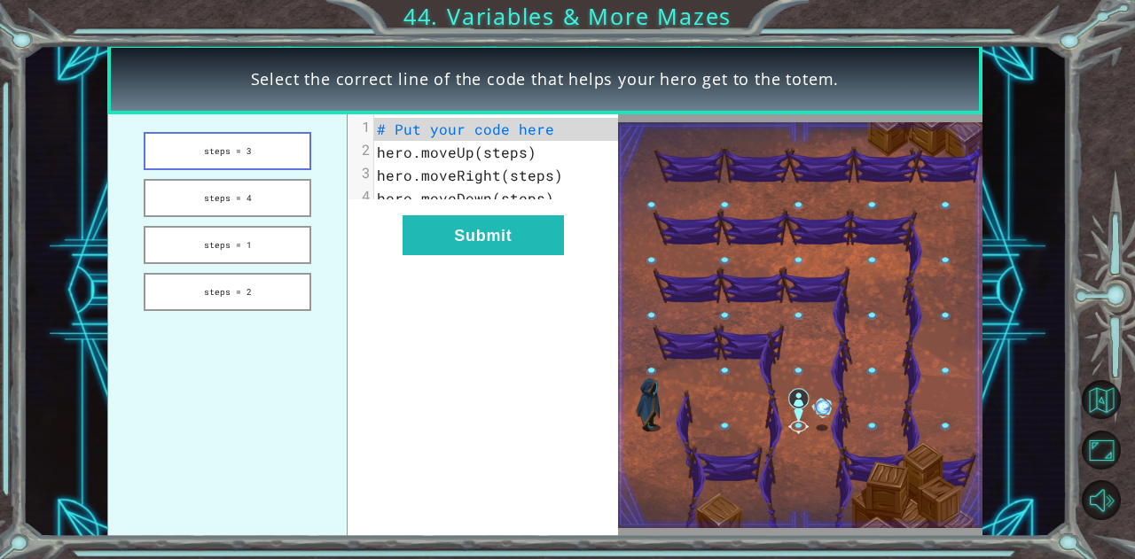
click at [193, 154] on button "steps = 3" at bounding box center [228, 151] width 168 height 38
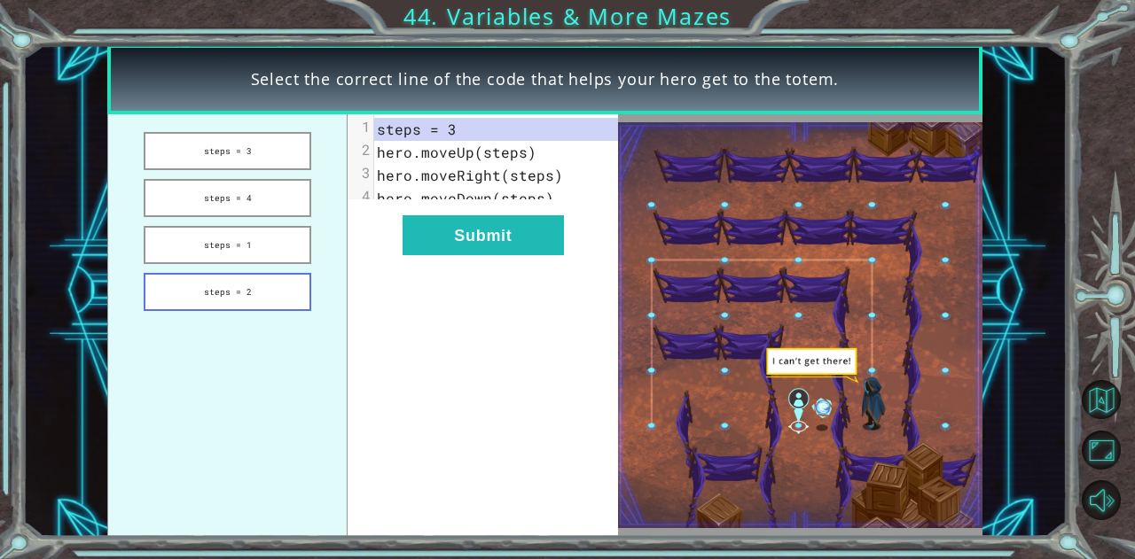
click at [202, 284] on button "steps = 2" at bounding box center [228, 292] width 168 height 38
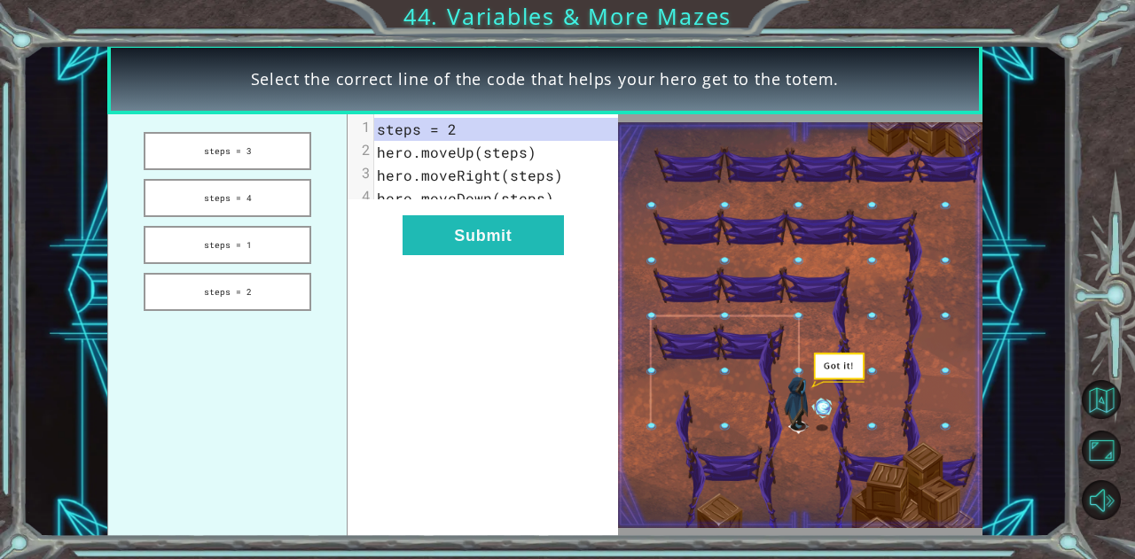
click at [480, 222] on div "xxxxxxxxxx 4 1 steps = 2 2 hero.moveUp(steps) 3 hero.moveRight(steps) 4 hero.mo…" at bounding box center [482, 325] width 270 height 423
click at [472, 240] on button "Submit" at bounding box center [482, 235] width 161 height 40
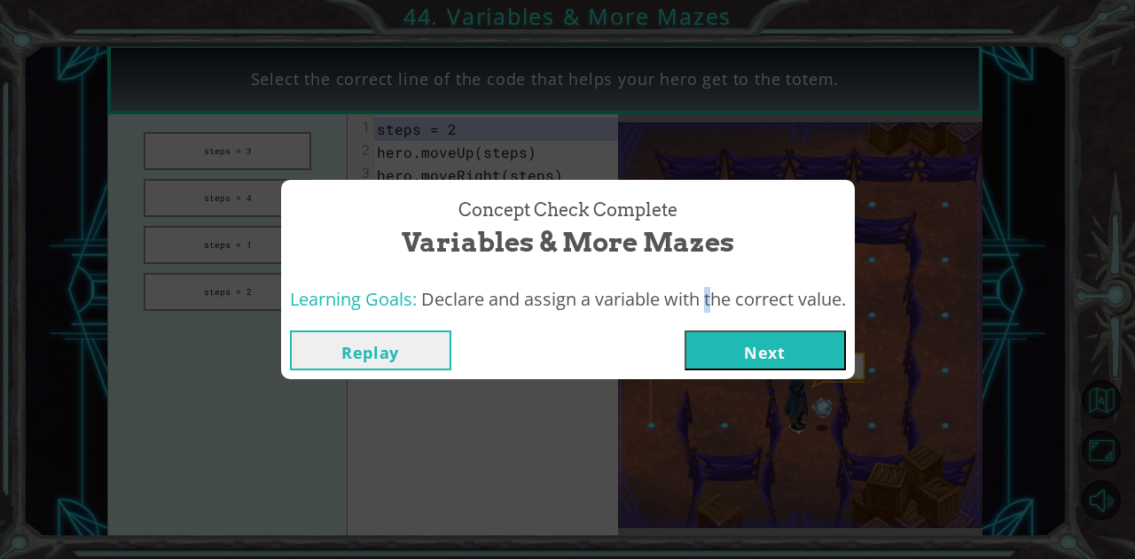
drag, startPoint x: 698, startPoint y: 310, endPoint x: 690, endPoint y: 360, distance: 50.3
click at [696, 316] on div "Learning Goals: Declare and assign a variable with the correct value." at bounding box center [567, 299] width 573 height 43
click at [690, 363] on button "Next" at bounding box center [764, 351] width 161 height 40
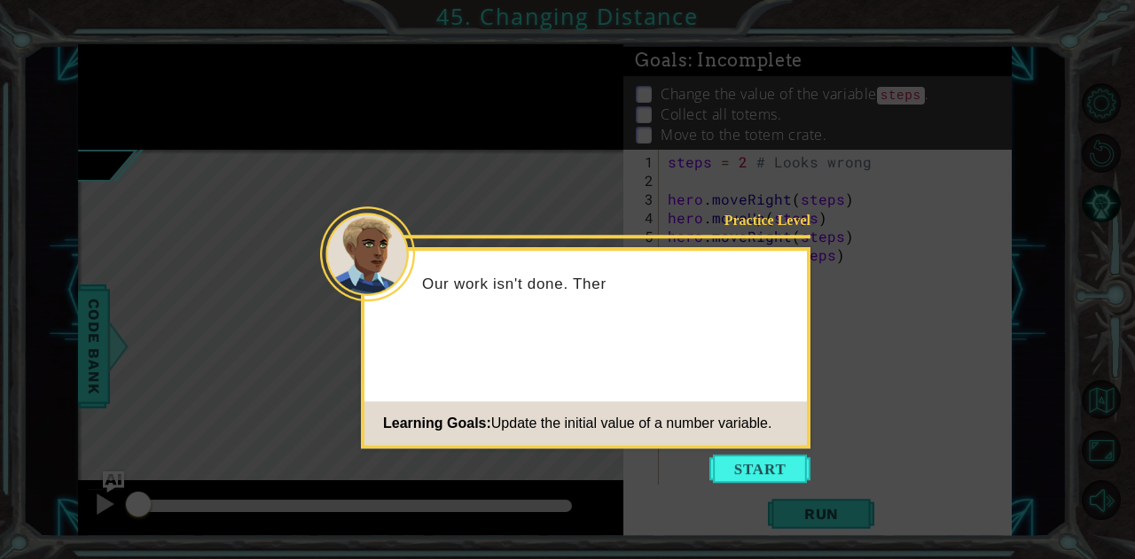
click at [775, 449] on icon at bounding box center [567, 279] width 1135 height 559
click at [768, 470] on button "Start" at bounding box center [759, 469] width 101 height 28
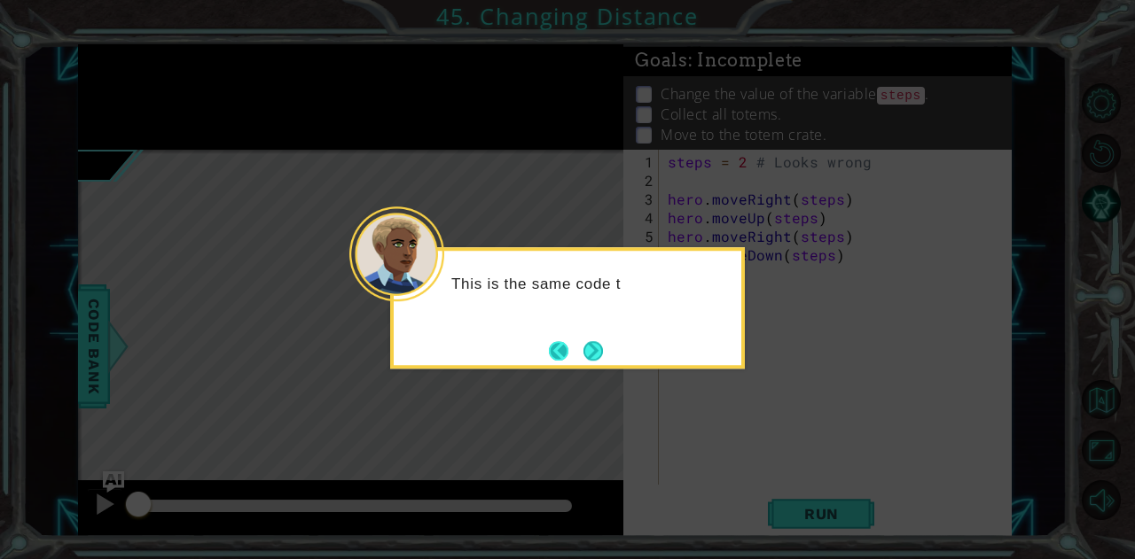
click at [574, 341] on button "Back" at bounding box center [566, 351] width 35 height 20
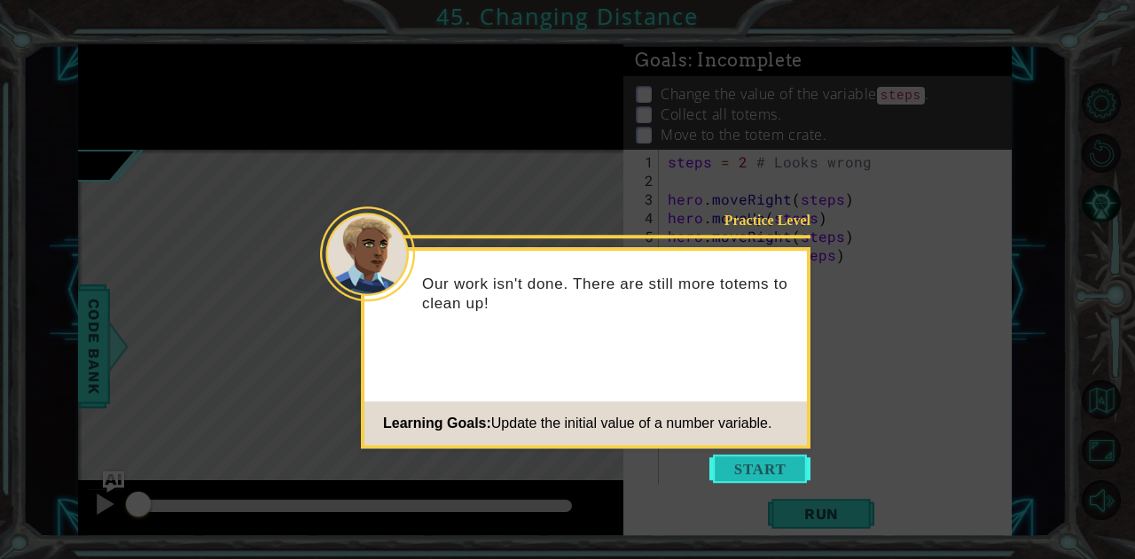
click at [753, 456] on button "Start" at bounding box center [759, 469] width 101 height 28
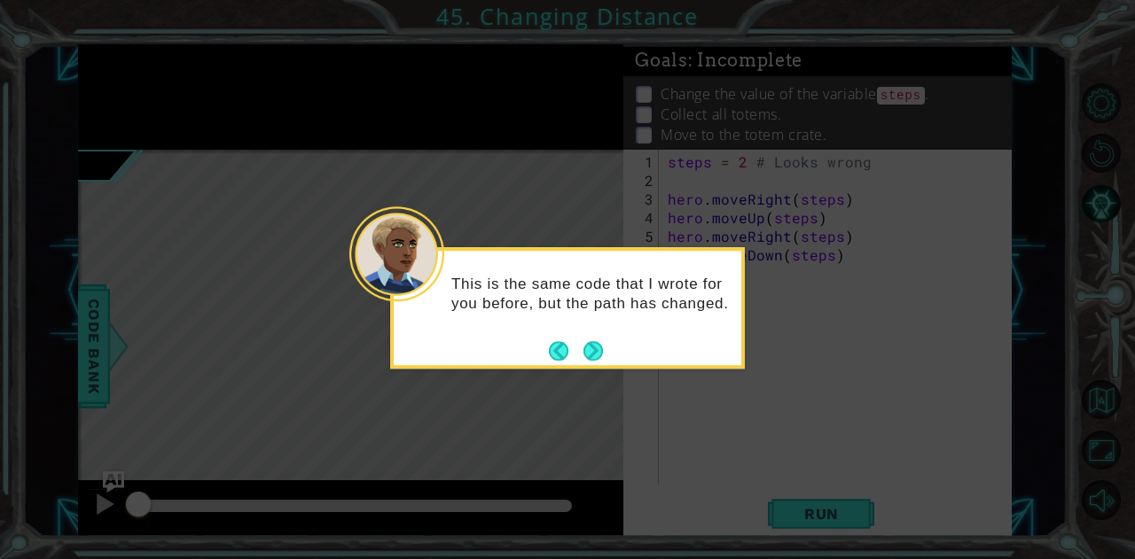
click at [575, 344] on button "Back" at bounding box center [566, 351] width 35 height 20
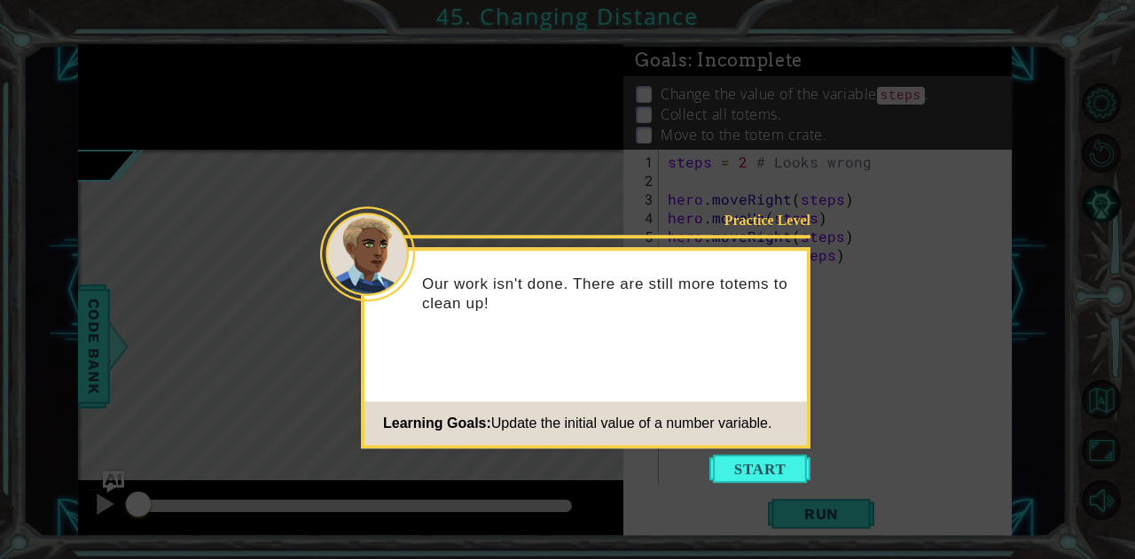
click at [583, 355] on div "Practice Level Our work isn't done. There are still more totems to clean up! Le…" at bounding box center [585, 347] width 449 height 201
click at [736, 462] on button "Start" at bounding box center [759, 469] width 101 height 28
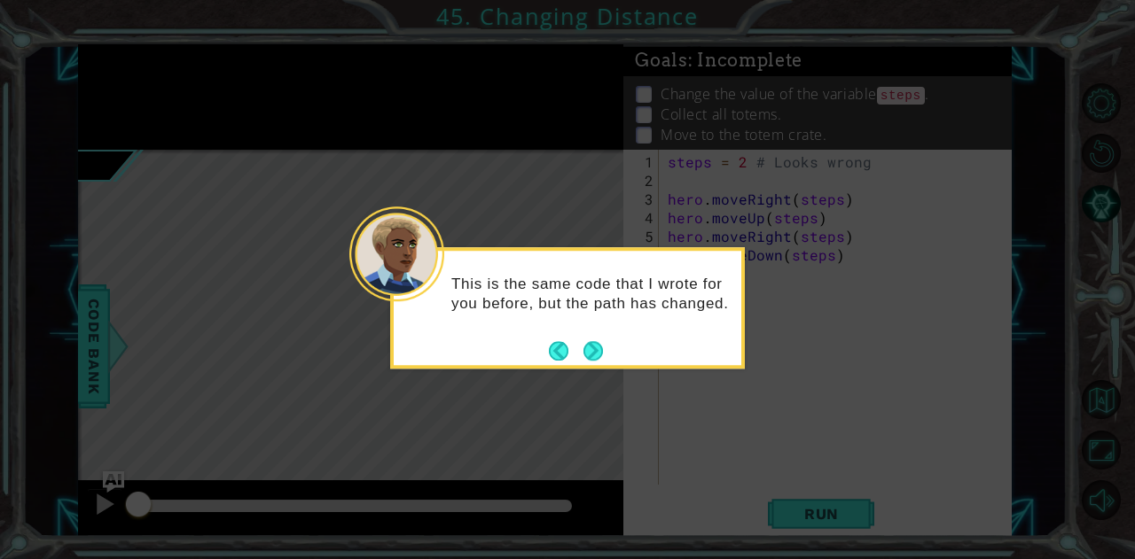
click at [612, 366] on div "This is the same code that I wrote for you before, but the path has changed." at bounding box center [567, 307] width 355 height 121
click at [583, 352] on button "Next" at bounding box center [593, 351] width 20 height 20
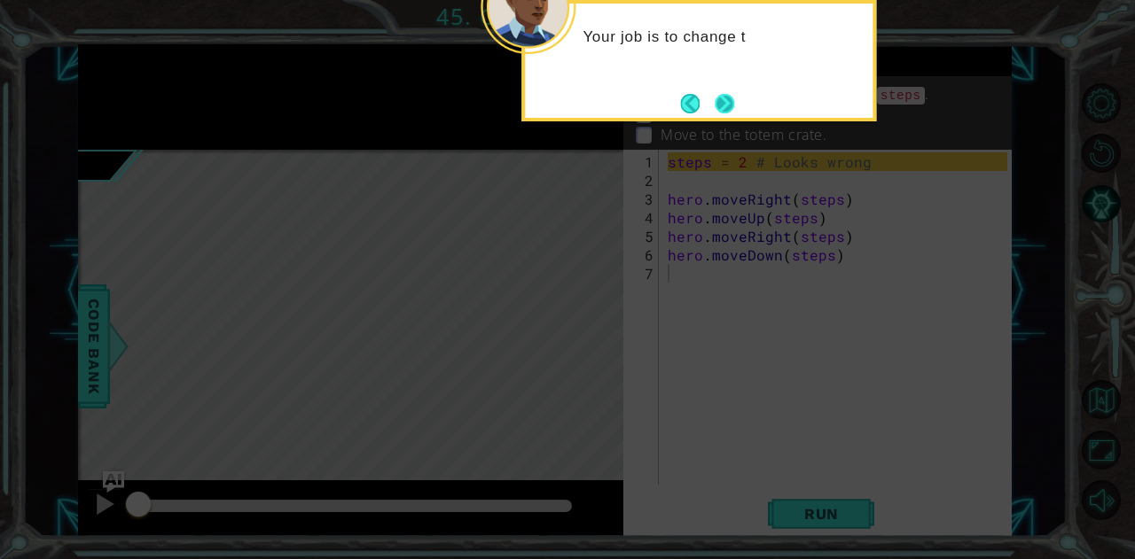
click at [732, 102] on button "Next" at bounding box center [724, 104] width 20 height 20
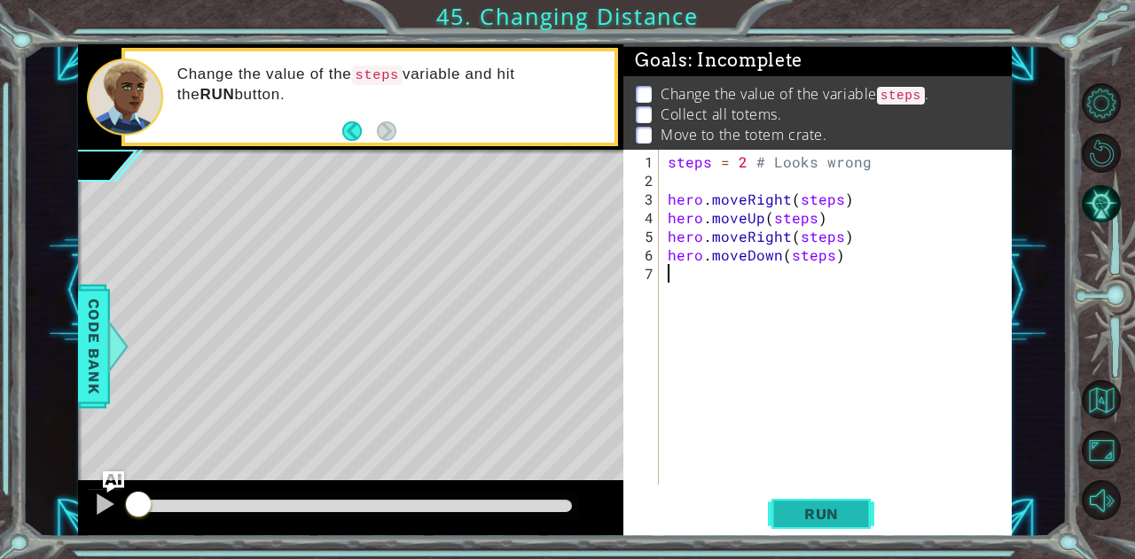
click at [814, 532] on button "Run" at bounding box center [821, 514] width 106 height 39
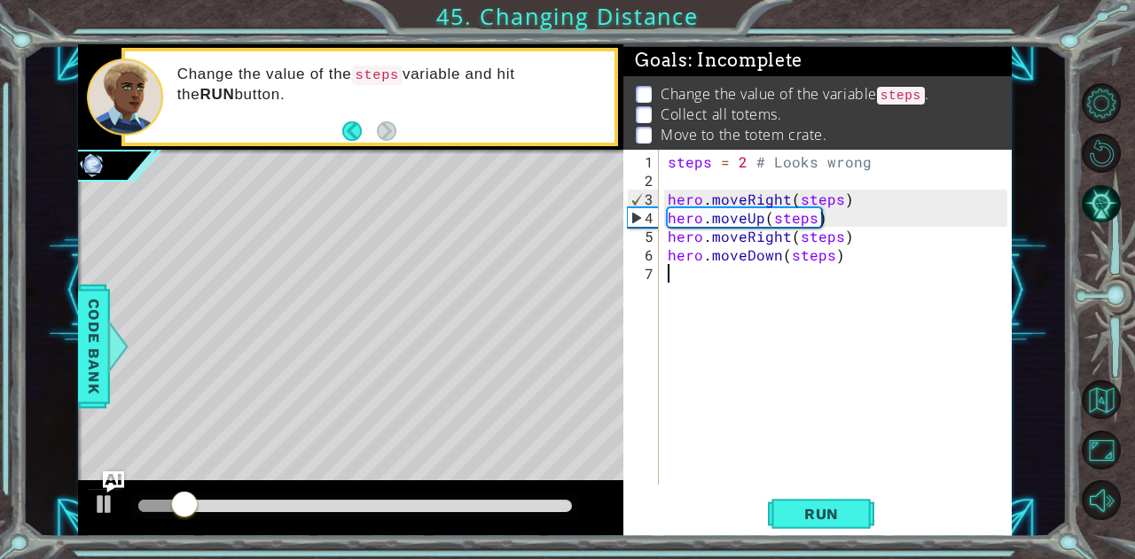
click at [810, 163] on div "steps = 2 # Looks wrong hero . moveRight ( steps ) hero . moveUp ( steps ) hero…" at bounding box center [840, 338] width 352 height 372
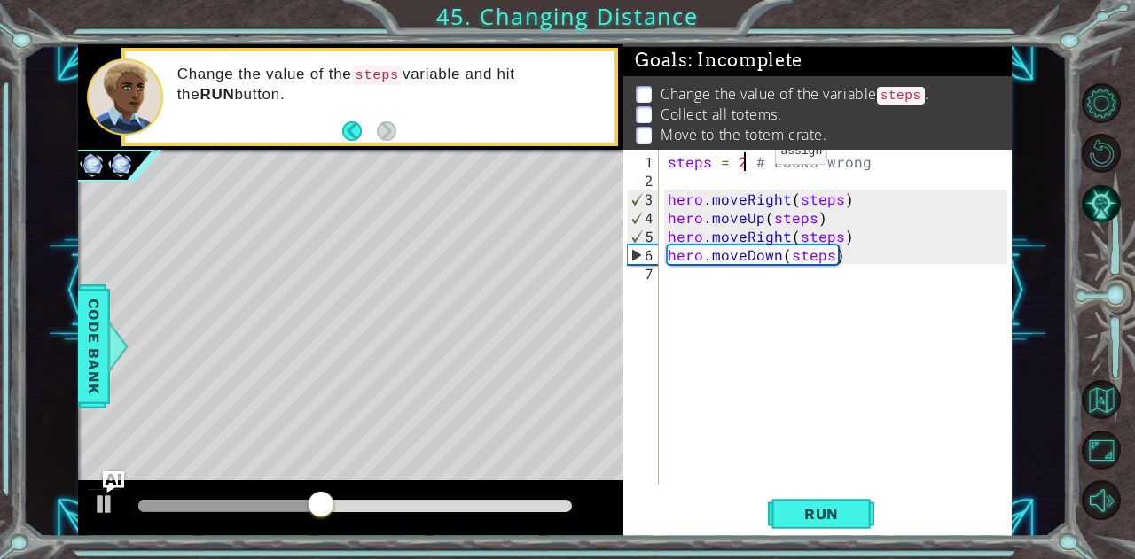
click at [745, 159] on div "steps = 2 # Looks wrong hero . moveRight ( steps ) hero . moveUp ( steps ) hero…" at bounding box center [840, 338] width 352 height 372
type textarea "steps = 1 # Looks wrong"
click at [847, 507] on span "Run" at bounding box center [821, 514] width 70 height 18
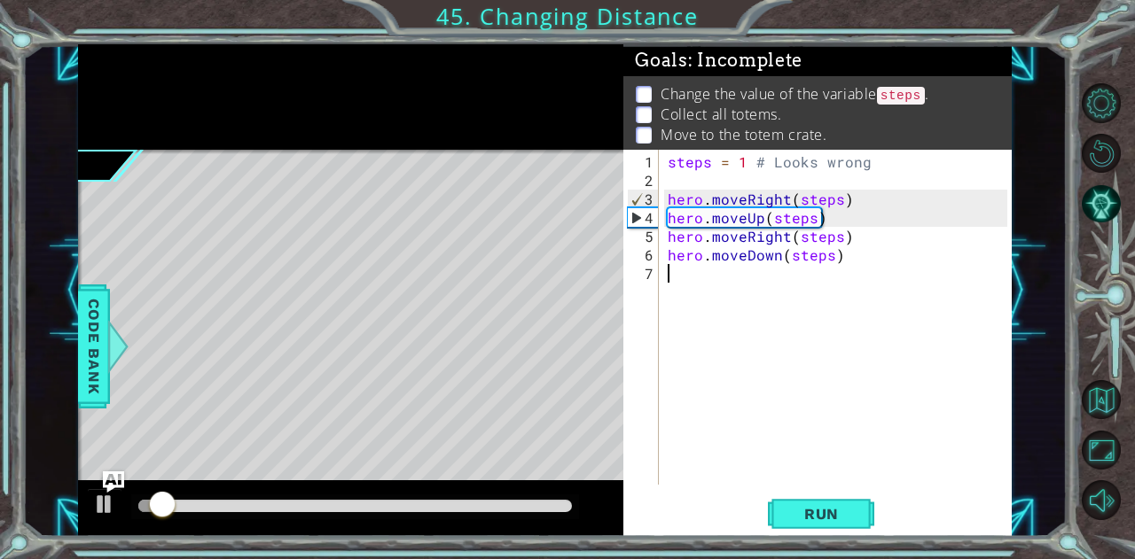
click at [892, 478] on div "steps = 1 # Looks wrong hero . moveRight ( steps ) hero . moveUp ( steps ) hero…" at bounding box center [840, 338] width 352 height 372
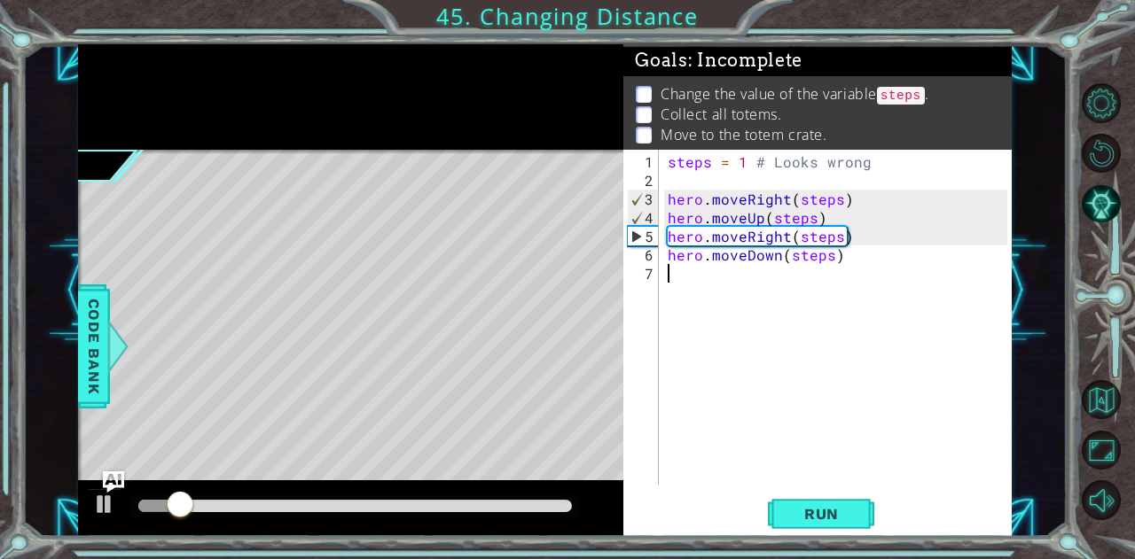
drag, startPoint x: 892, startPoint y: 478, endPoint x: 743, endPoint y: 422, distance: 159.0
click at [743, 422] on div "steps = 1 # Looks wrong hero . moveRight ( steps ) hero . moveUp ( steps ) hero…" at bounding box center [840, 338] width 352 height 372
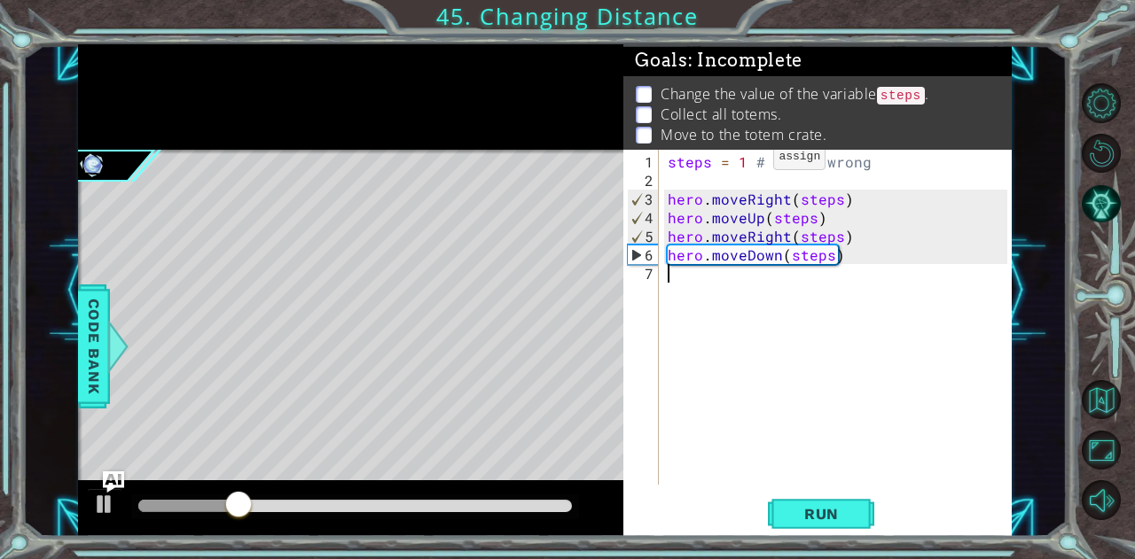
click at [743, 164] on div "steps = 1 # Looks wrong hero . moveRight ( steps ) hero . moveUp ( steps ) hero…" at bounding box center [840, 338] width 352 height 372
click at [834, 514] on span "Run" at bounding box center [821, 514] width 70 height 18
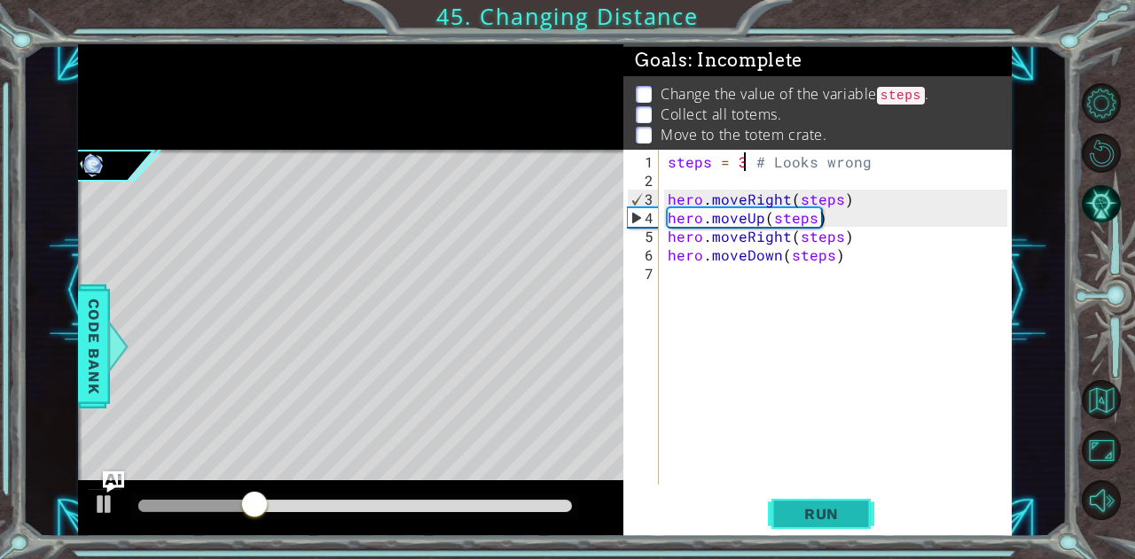
type textarea "steps = 3 # Looks wrong"
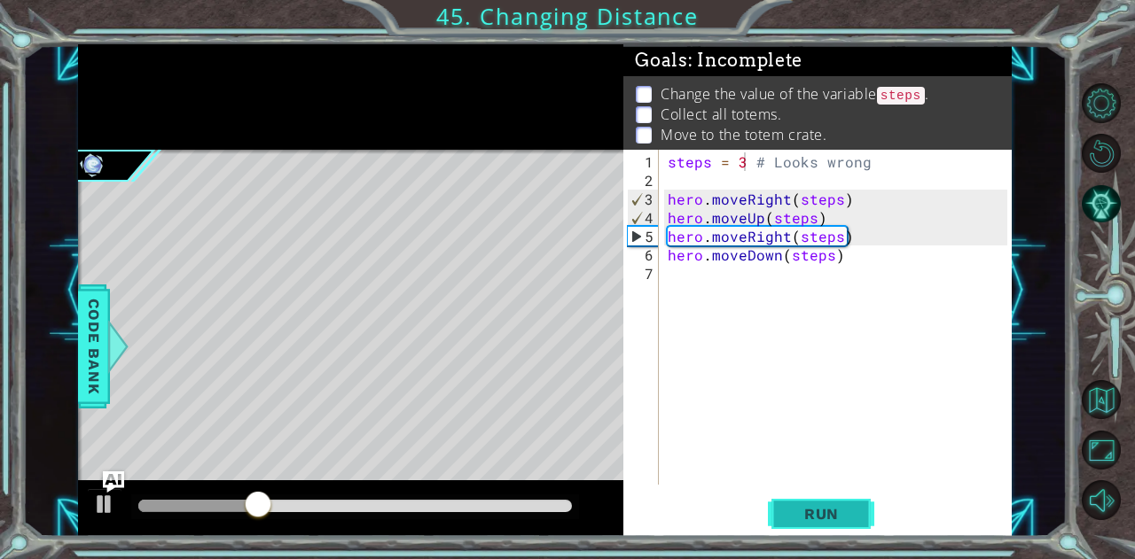
click at [808, 531] on button "Run" at bounding box center [821, 514] width 106 height 39
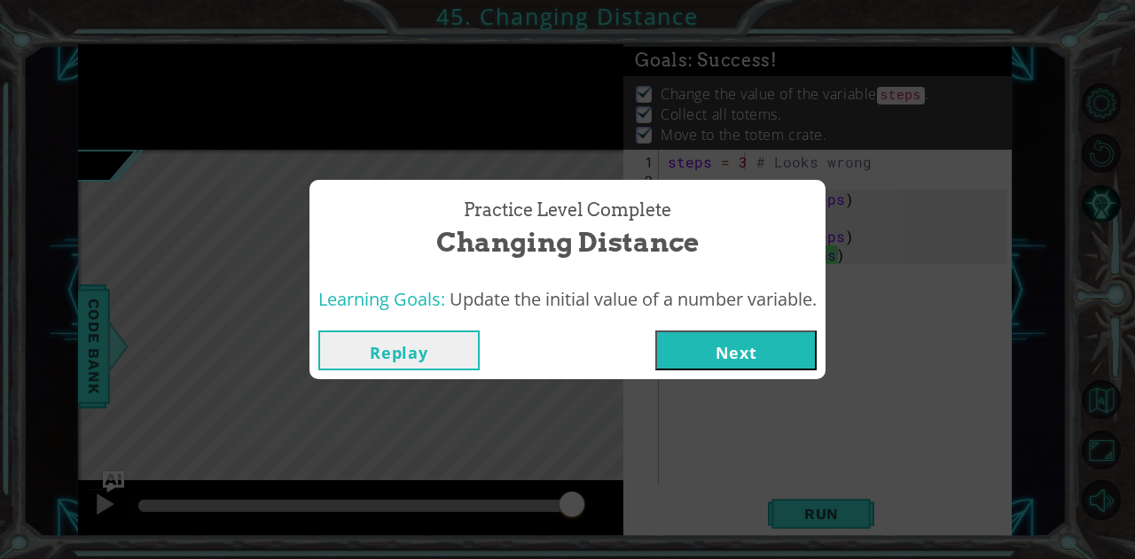
click at [716, 364] on button "Next" at bounding box center [735, 351] width 161 height 40
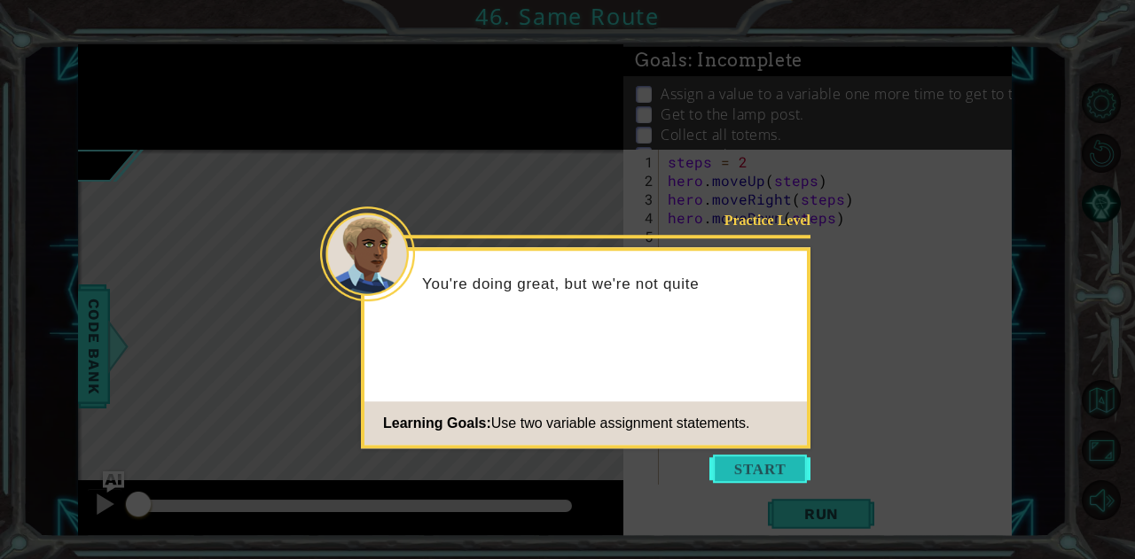
click at [745, 480] on button "Start" at bounding box center [759, 469] width 101 height 28
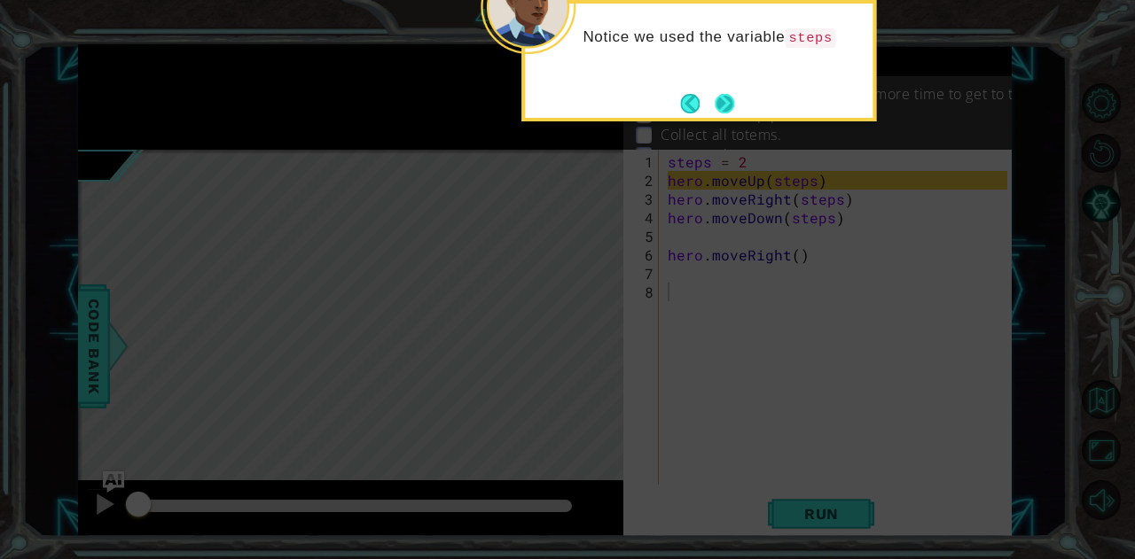
click at [726, 94] on button "Next" at bounding box center [724, 104] width 20 height 20
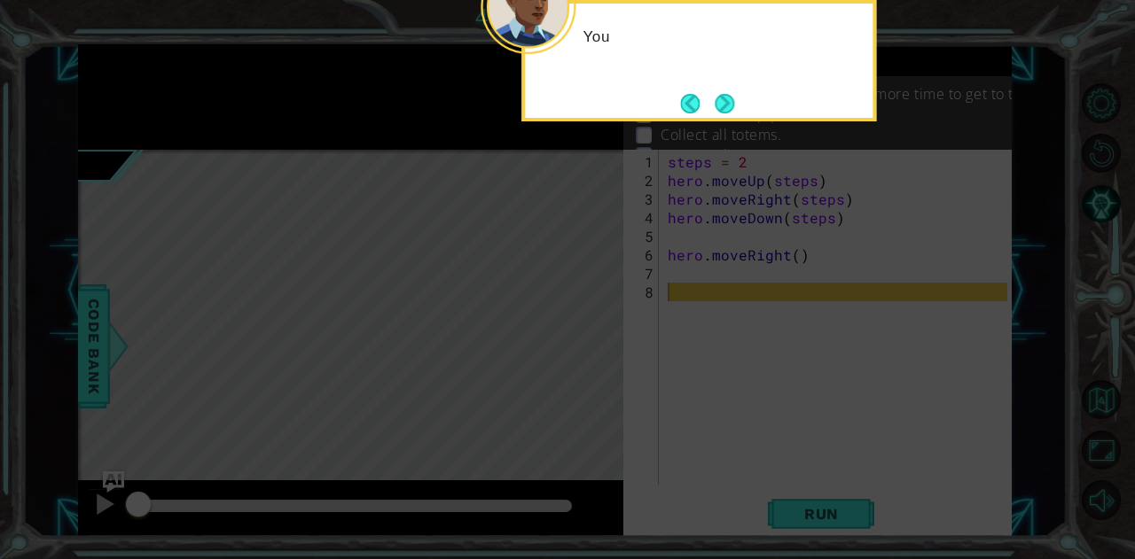
click at [726, 88] on div "You" at bounding box center [698, 60] width 355 height 121
click at [726, 88] on div "Your job" at bounding box center [698, 60] width 355 height 121
click at [718, 104] on button "Next" at bounding box center [724, 104] width 20 height 20
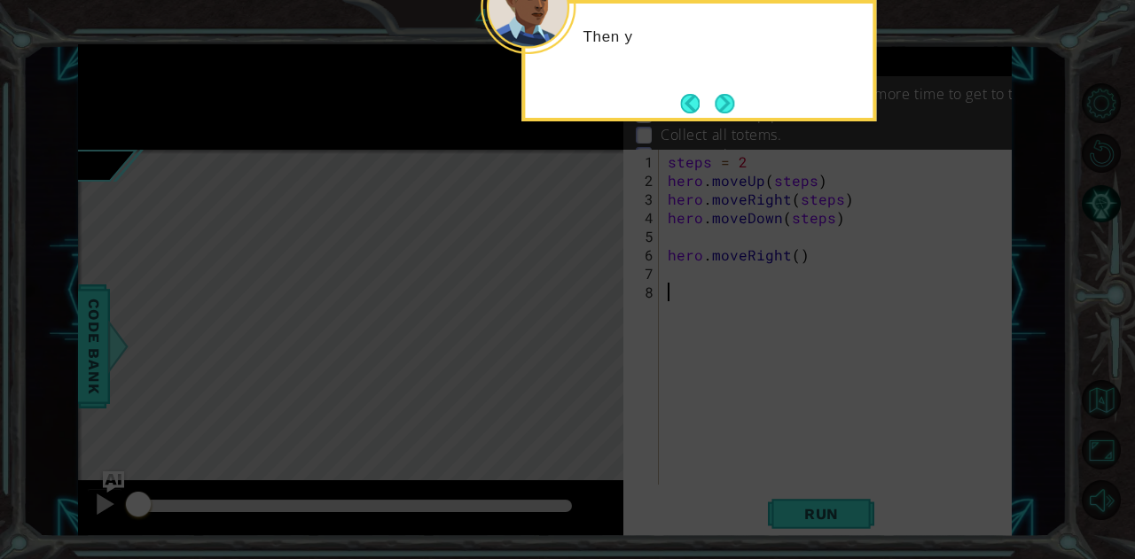
click at [718, 104] on button "Next" at bounding box center [724, 104] width 20 height 20
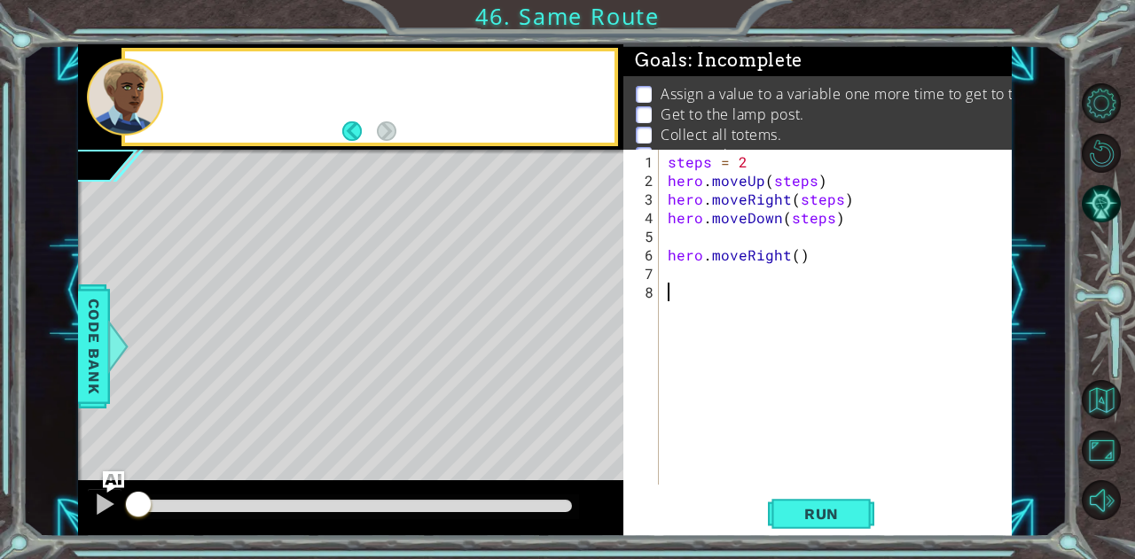
click at [718, 105] on p "Get to the lamp post." at bounding box center [732, 115] width 144 height 20
click at [801, 504] on button "Run" at bounding box center [821, 514] width 106 height 39
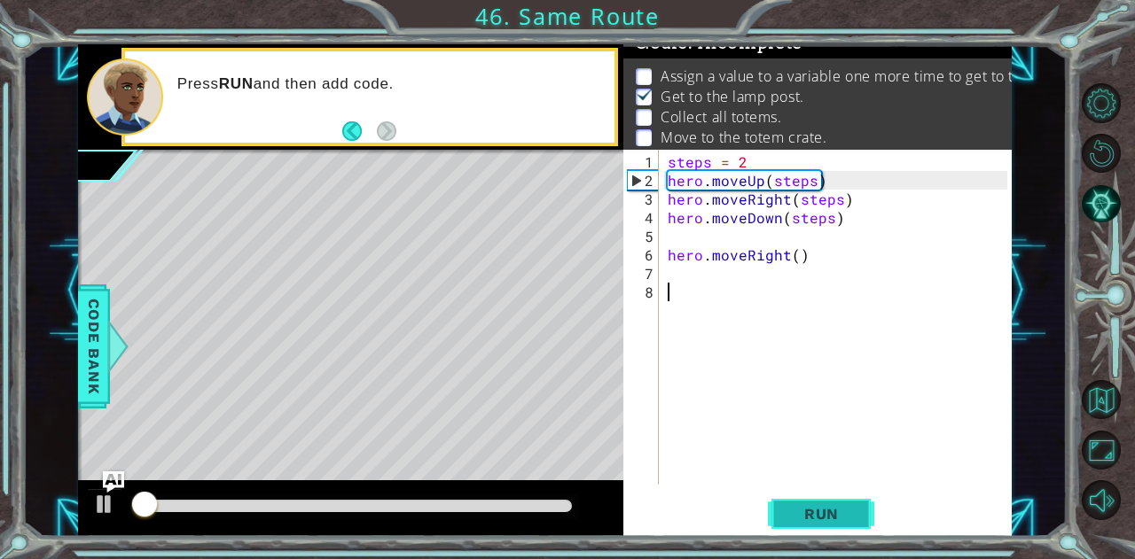
scroll to position [24, 0]
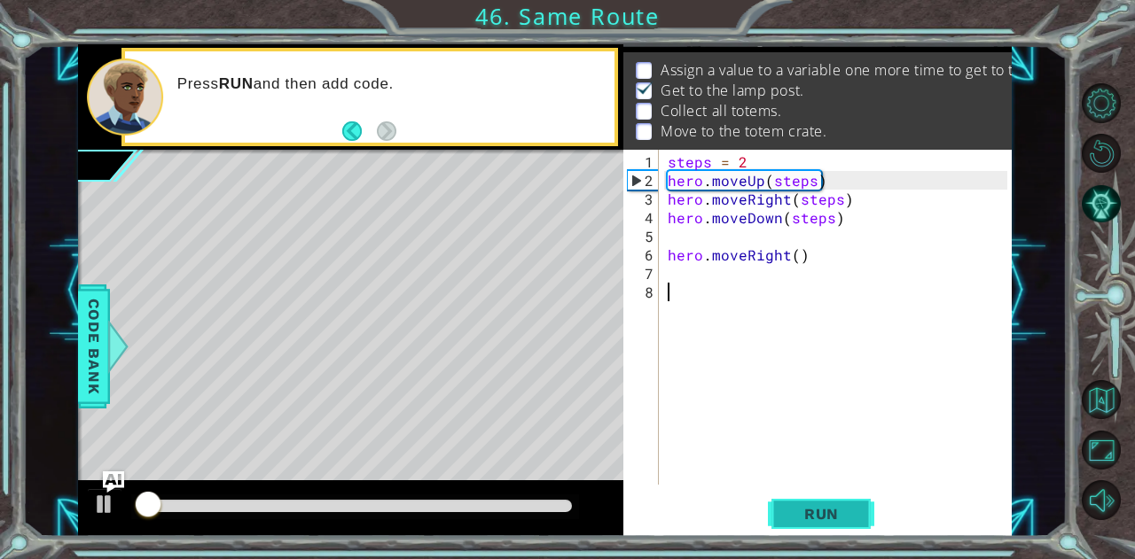
click at [795, 520] on span "Run" at bounding box center [821, 514] width 70 height 18
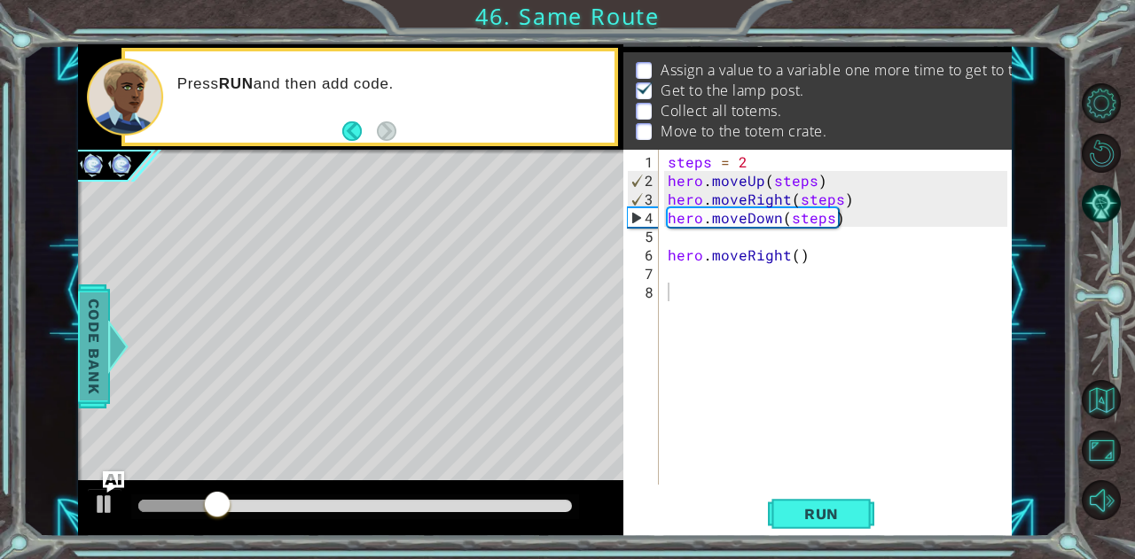
click at [89, 367] on span "Code Bank" at bounding box center [94, 346] width 28 height 108
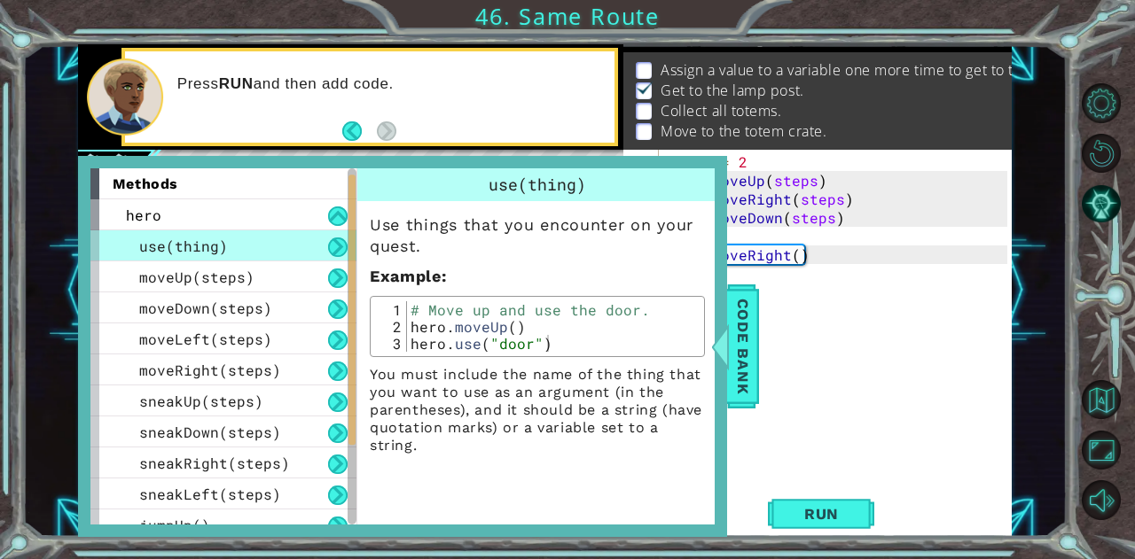
scroll to position [170, 0]
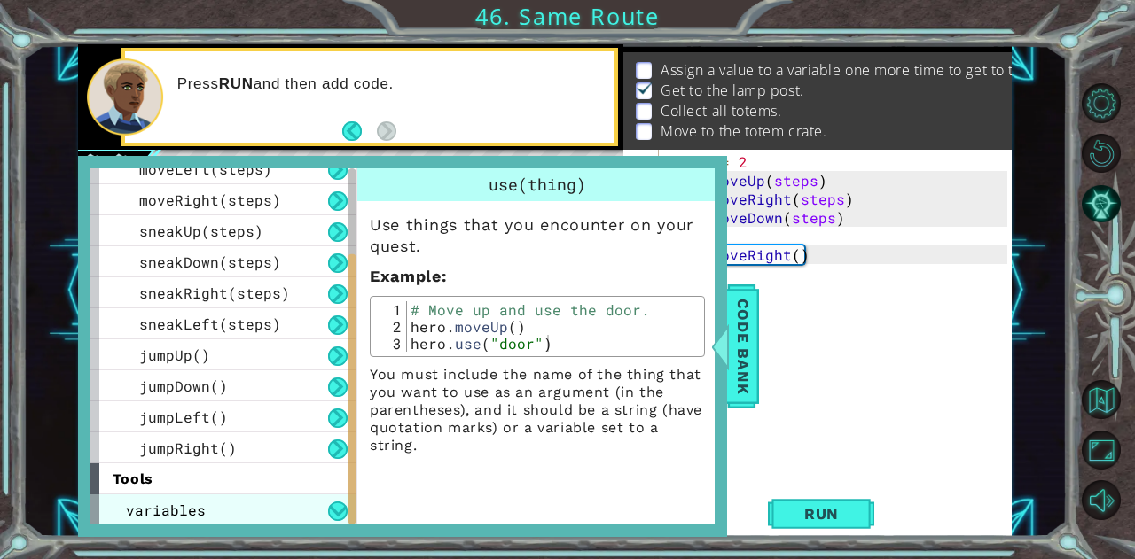
click at [209, 510] on div "variables" at bounding box center [223, 510] width 266 height 31
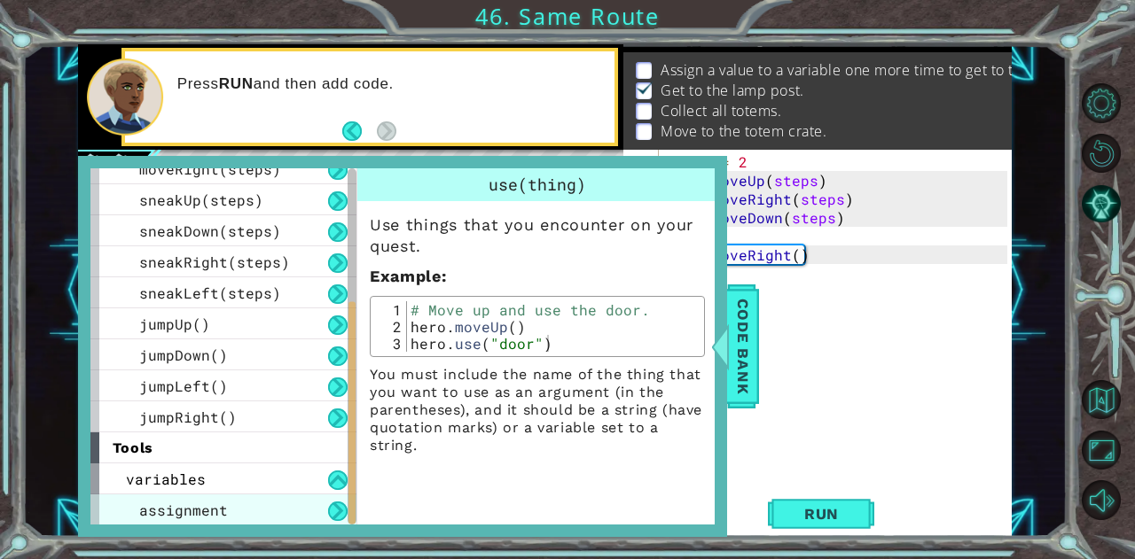
click at [198, 502] on span "assignment" at bounding box center [183, 510] width 89 height 19
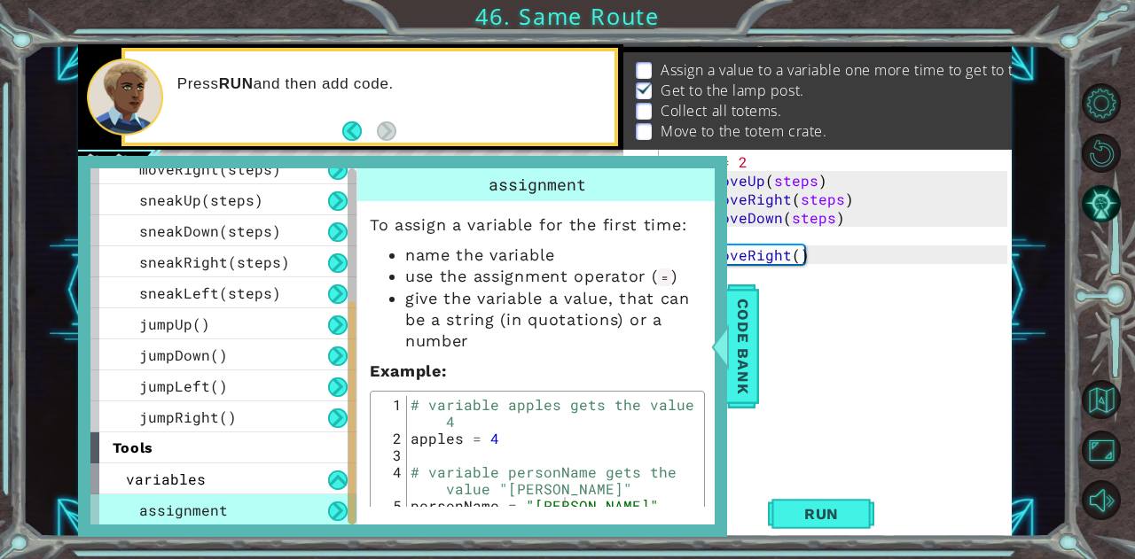
click at [335, 504] on button at bounding box center [338, 512] width 20 height 20
click at [353, 125] on button "Back" at bounding box center [359, 131] width 35 height 20
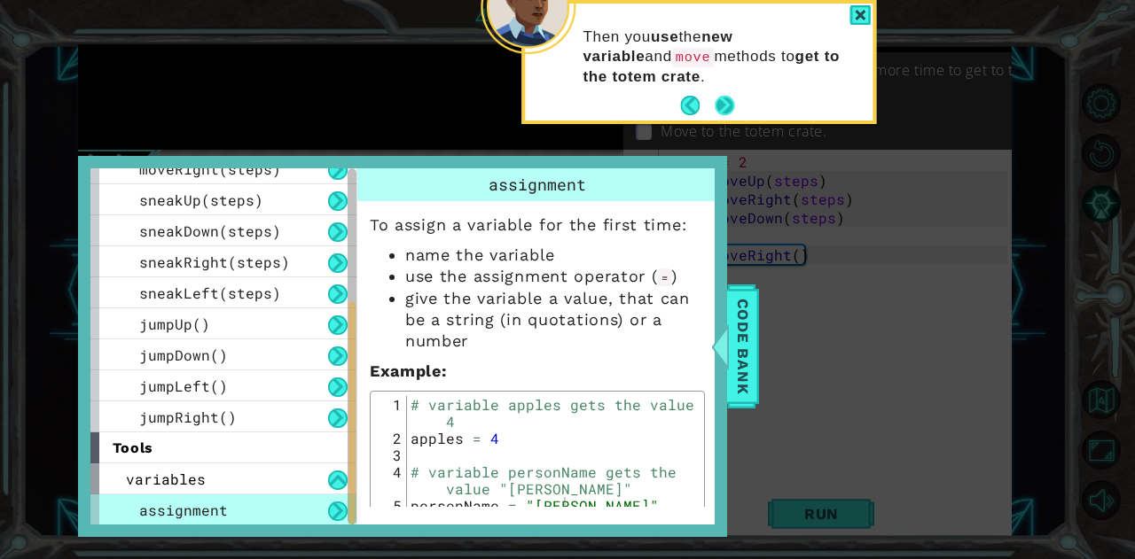
click at [716, 96] on button "Next" at bounding box center [724, 106] width 20 height 20
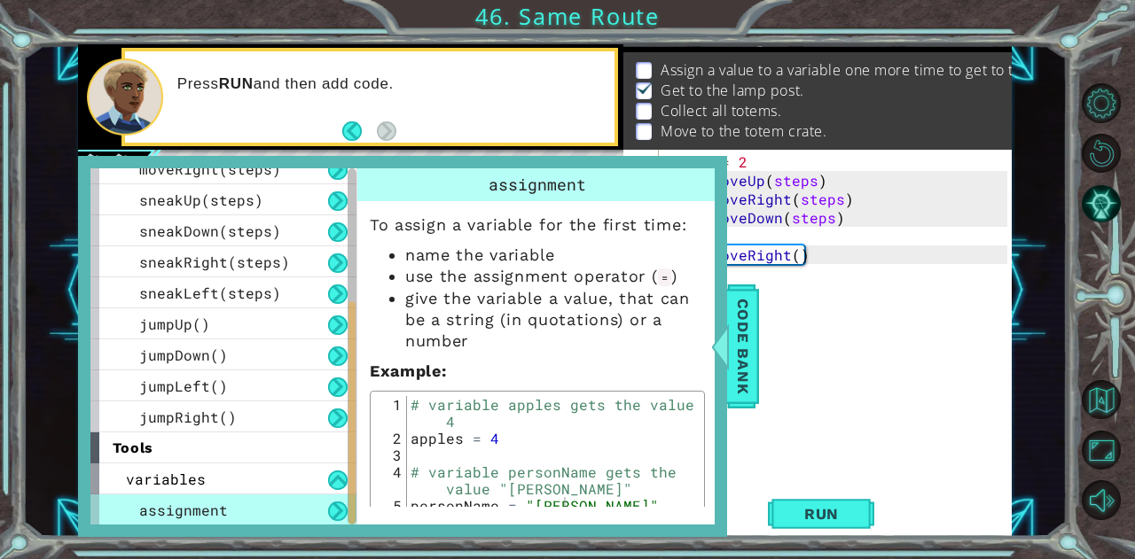
drag, startPoint x: 700, startPoint y: 164, endPoint x: 439, endPoint y: 178, distance: 261.9
click at [443, 178] on div "methods hero use(thing) moveUp(steps) moveDown(steps) moveLeft(steps) moveRight…" at bounding box center [402, 346] width 649 height 381
click at [737, 363] on span "Code Bank" at bounding box center [743, 346] width 28 height 108
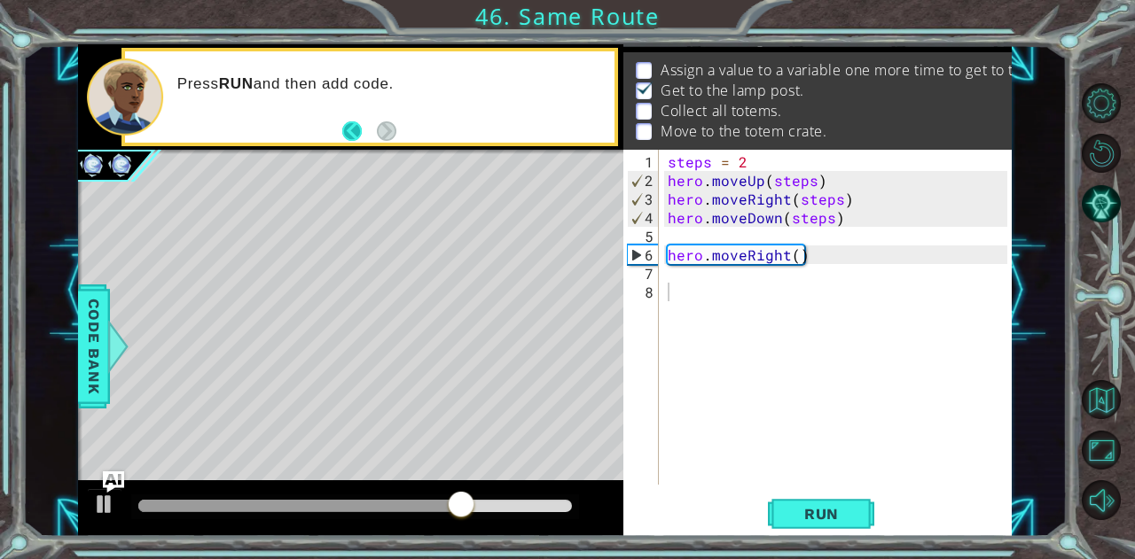
click at [365, 132] on button "Back" at bounding box center [359, 131] width 35 height 20
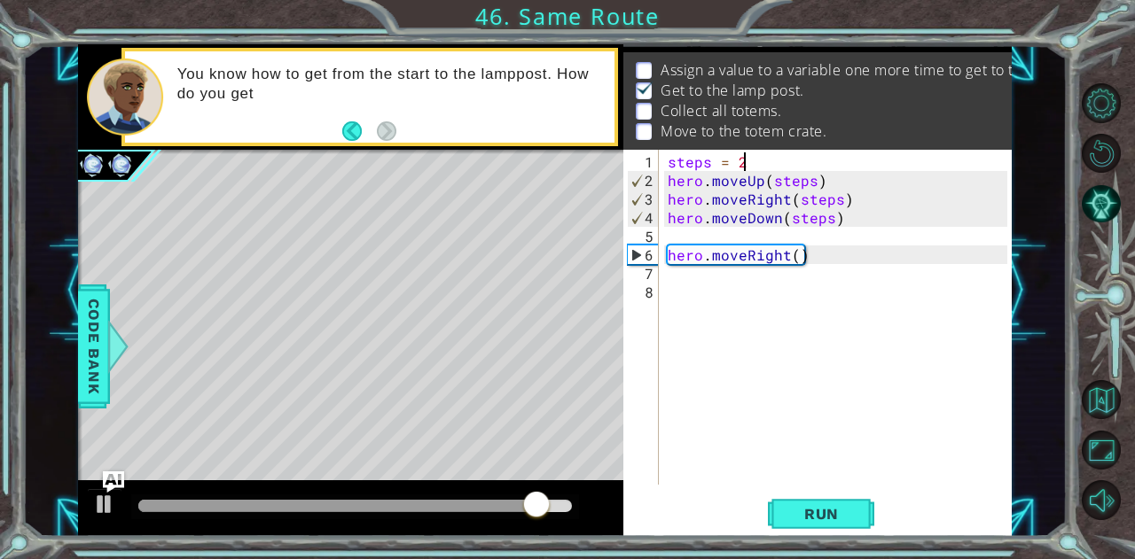
click at [747, 160] on div "steps = 2 hero . moveUp ( steps ) hero . moveRight ( steps ) hero . moveDown ( …" at bounding box center [840, 338] width 352 height 372
click at [779, 181] on div "steps = 23 hero . moveUp ( steps ) hero . moveRight ( steps ) hero . moveDown (…" at bounding box center [840, 338] width 352 height 372
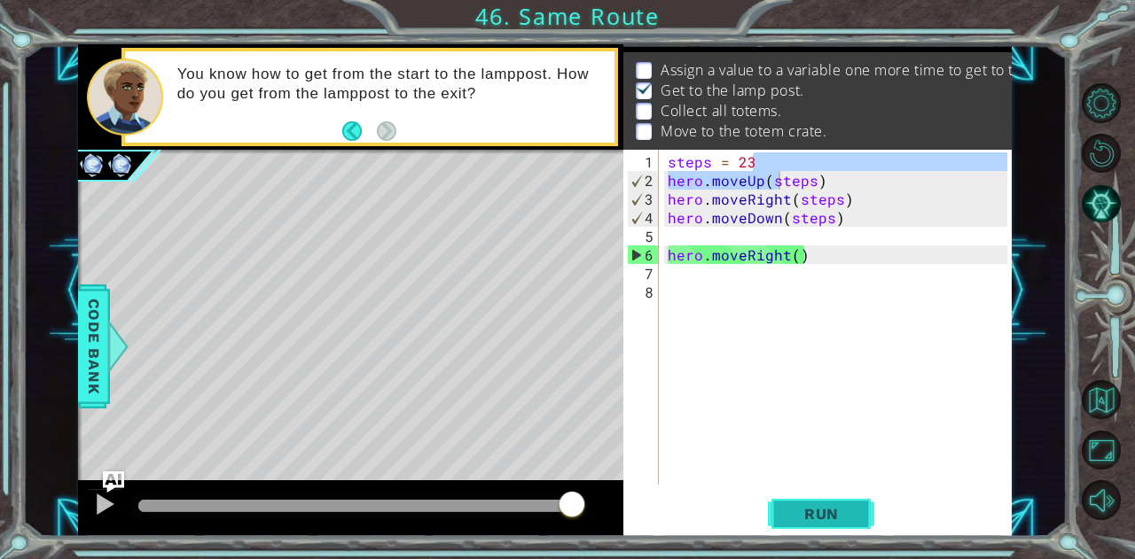
click at [853, 510] on span "Run" at bounding box center [821, 514] width 70 height 18
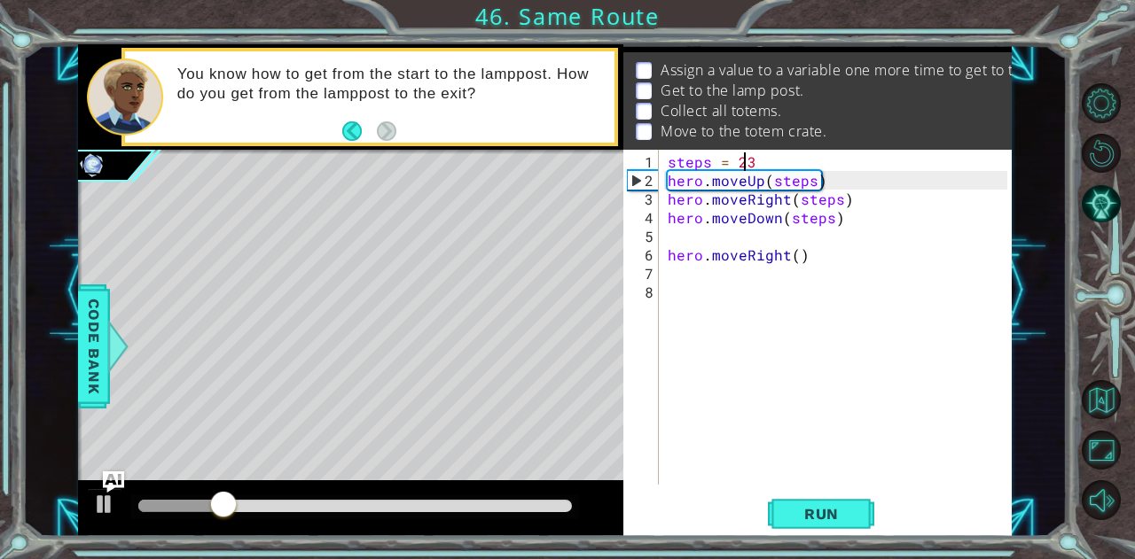
click at [748, 163] on div "steps = 23 hero . moveUp ( steps ) hero . moveRight ( steps ) hero . moveDown (…" at bounding box center [840, 338] width 352 height 372
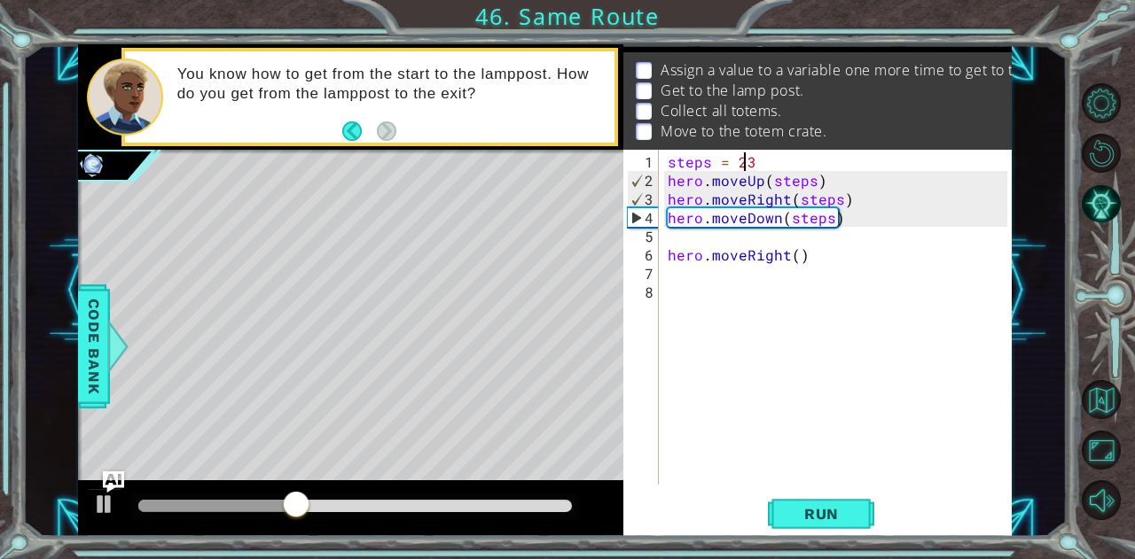
click at [777, 150] on div "steps = 23 hero . moveUp ( steps ) hero . moveRight ( steps ) hero . moveDown (…" at bounding box center [835, 317] width 343 height 335
type textarea "steps = 2"
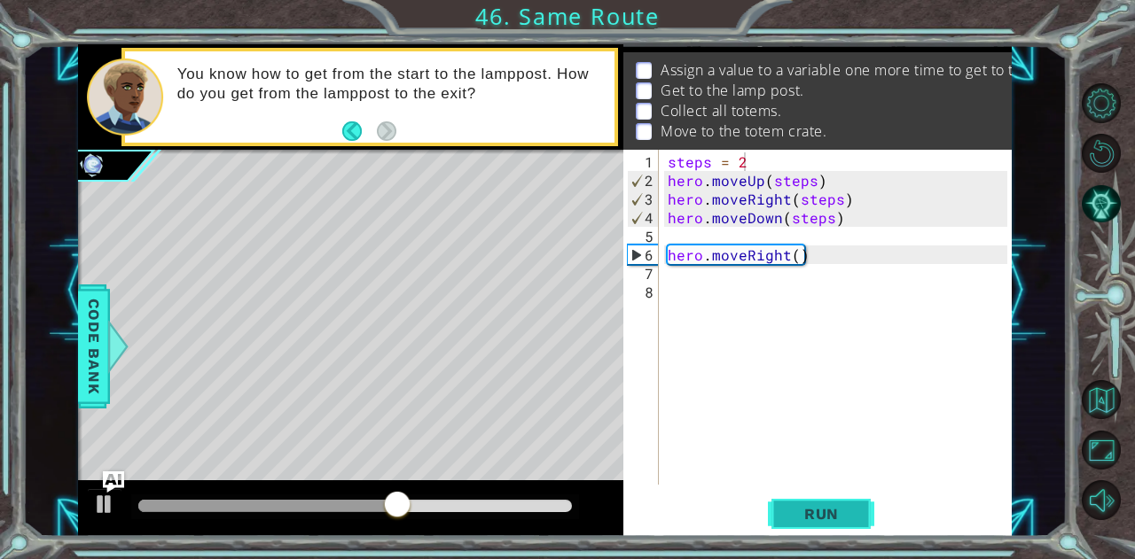
click at [805, 530] on button "Run" at bounding box center [821, 514] width 106 height 39
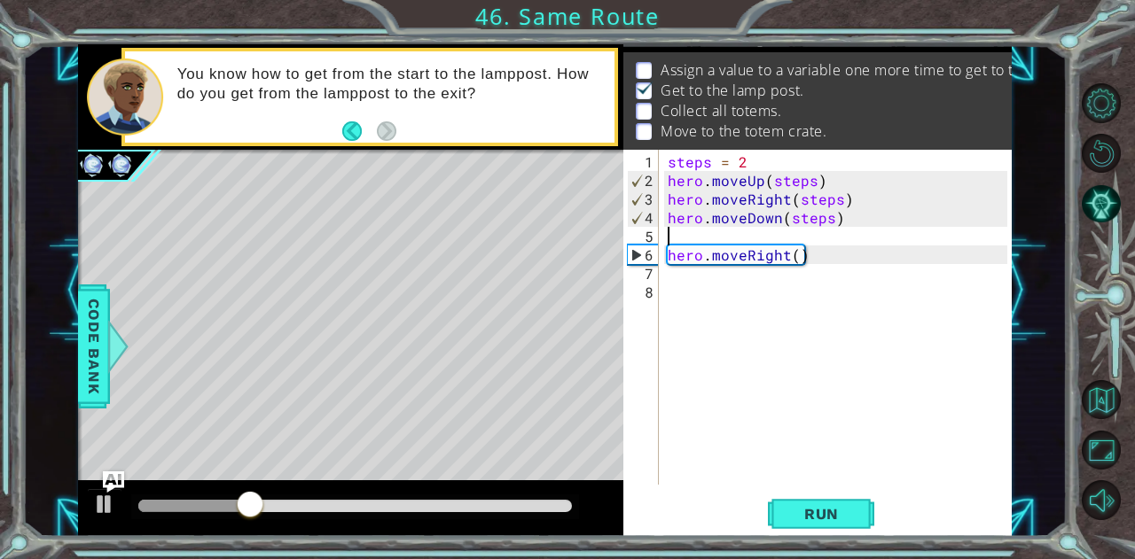
click at [743, 238] on div "steps = 2 hero . moveUp ( steps ) hero . moveRight ( steps ) hero . moveDown ( …" at bounding box center [840, 338] width 352 height 372
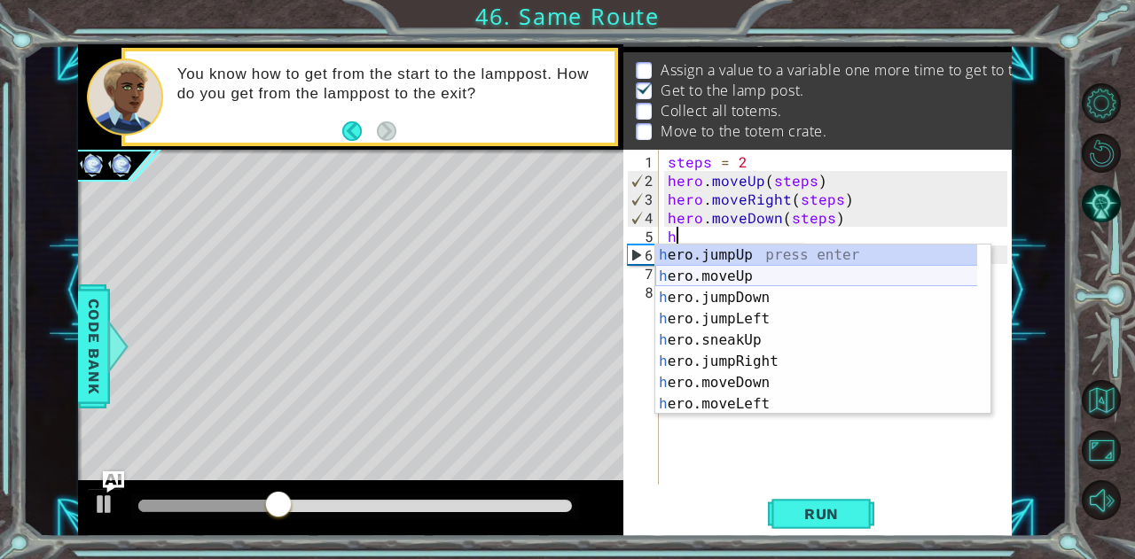
click at [722, 277] on div "h ero.jumpUp press enter h ero.moveUp press enter h ero.jumpDown press enter h …" at bounding box center [816, 351] width 323 height 213
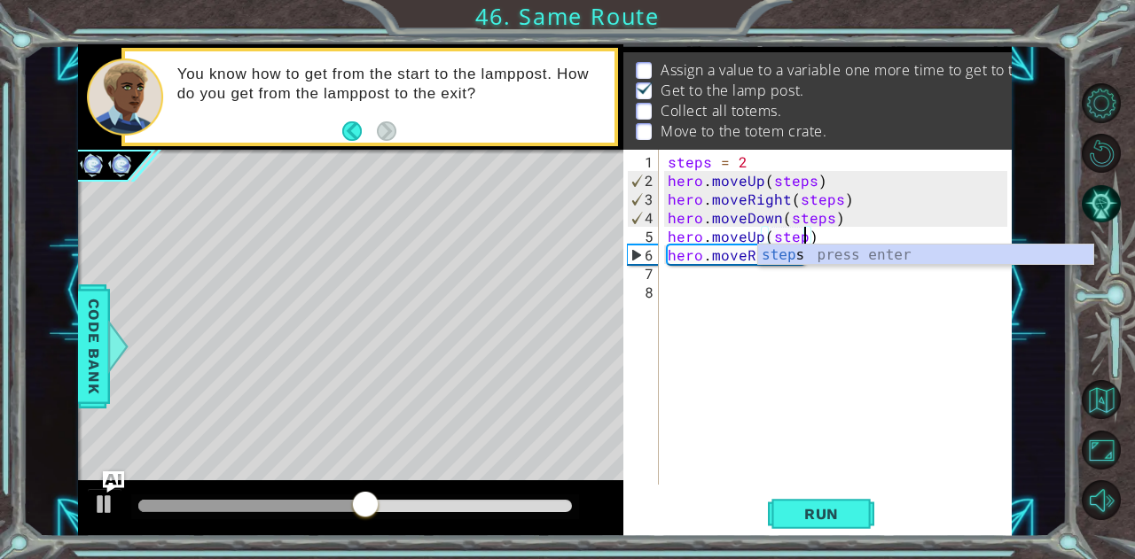
scroll to position [0, 8]
click at [812, 497] on button "Run" at bounding box center [821, 514] width 106 height 39
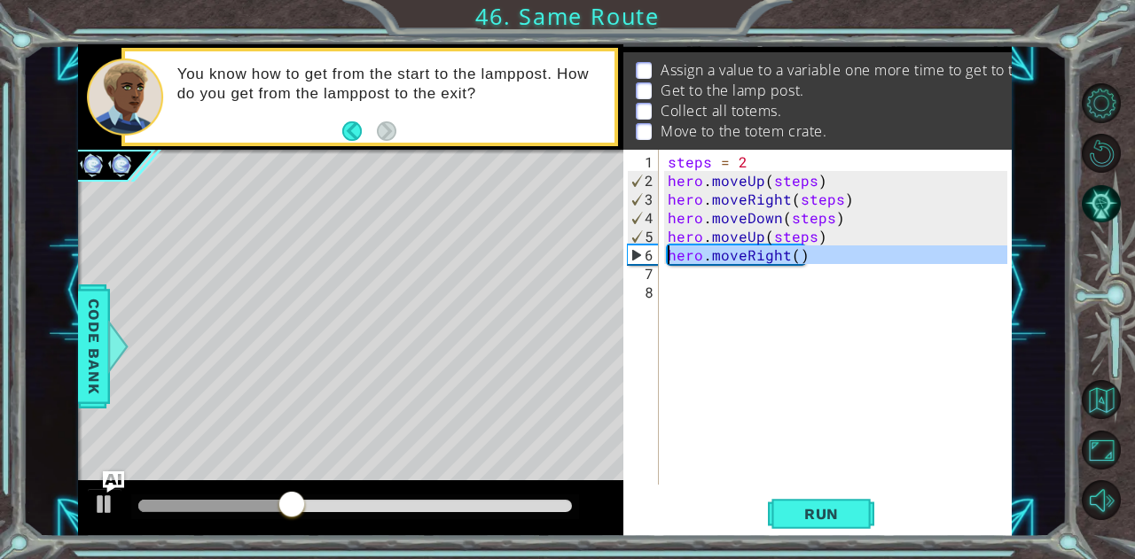
drag, startPoint x: 815, startPoint y: 263, endPoint x: 665, endPoint y: 254, distance: 151.0
click at [665, 254] on div "steps = 2 hero . moveUp ( steps ) hero . moveRight ( steps ) hero . moveDown ( …" at bounding box center [840, 338] width 352 height 372
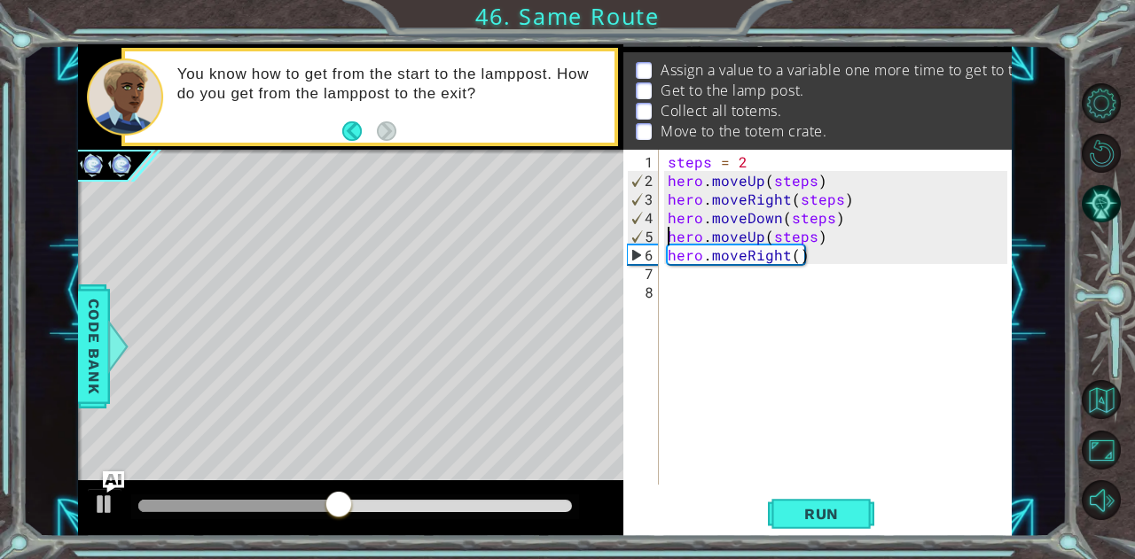
click at [668, 238] on div "steps = 2 hero . moveUp ( steps ) hero . moveRight ( steps ) hero . moveDown ( …" at bounding box center [840, 338] width 352 height 372
type textarea "hero.moveUp(steps)"
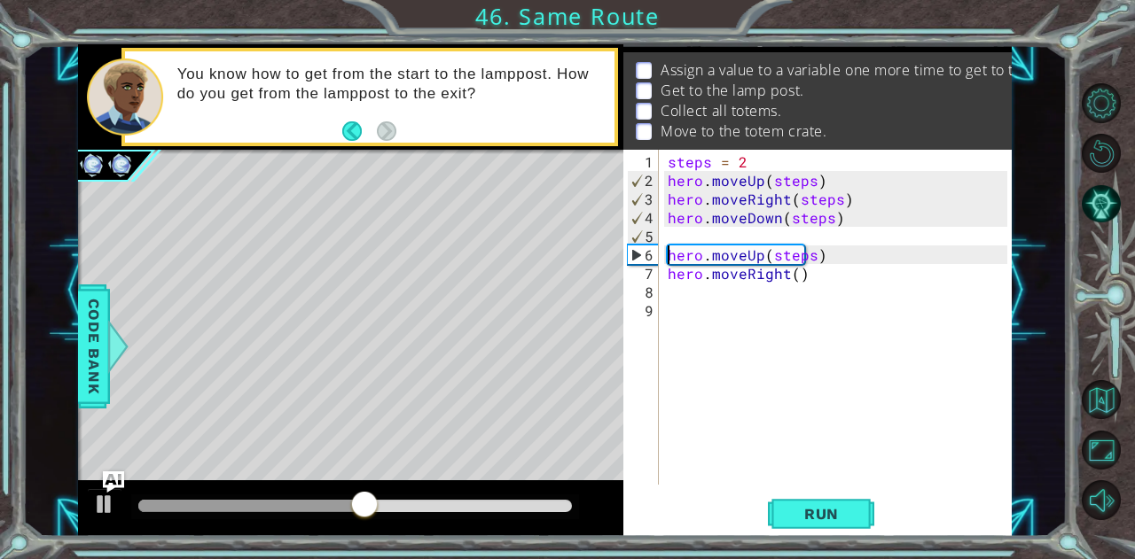
click at [674, 237] on div "steps = 2 hero . moveUp ( steps ) hero . moveRight ( steps ) hero . moveDown ( …" at bounding box center [840, 338] width 352 height 372
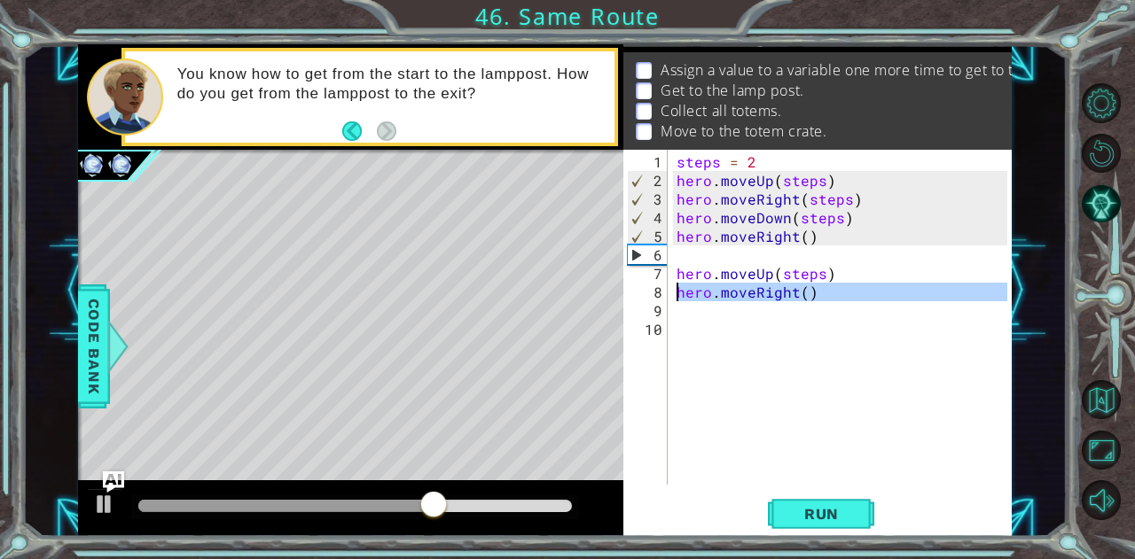
drag, startPoint x: 824, startPoint y: 299, endPoint x: 670, endPoint y: 287, distance: 154.7
click at [670, 287] on div "1 2 3 4 5 6 7 8 9 10 steps = 2 hero . moveUp ( steps ) hero . moveRight ( steps…" at bounding box center [815, 317] width 384 height 335
type textarea "hero.moveRight()"
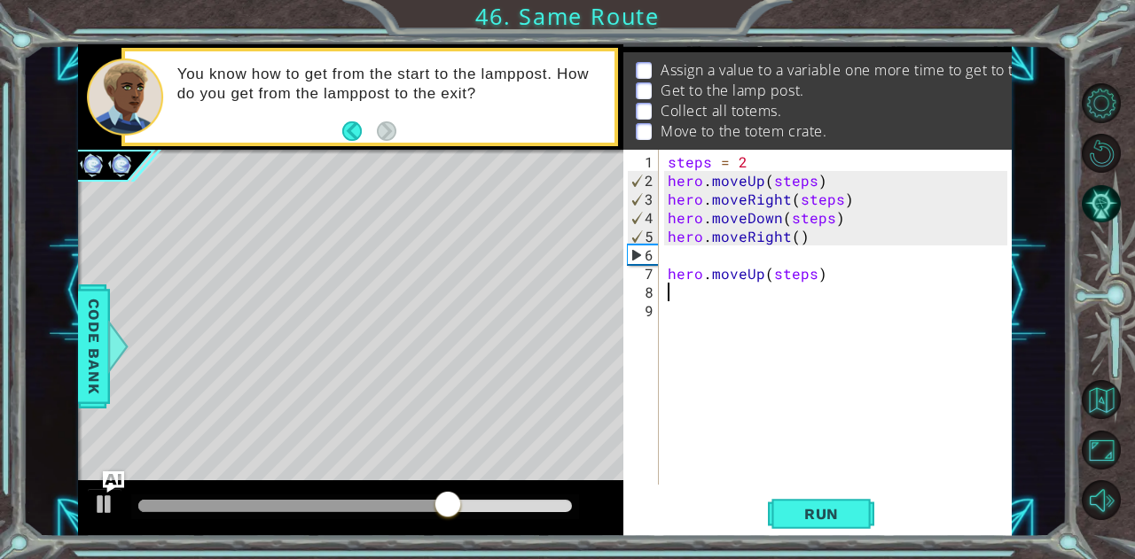
click at [732, 253] on div "steps = 2 hero . moveUp ( steps ) hero . moveRight ( steps ) hero . moveDown ( …" at bounding box center [840, 338] width 352 height 372
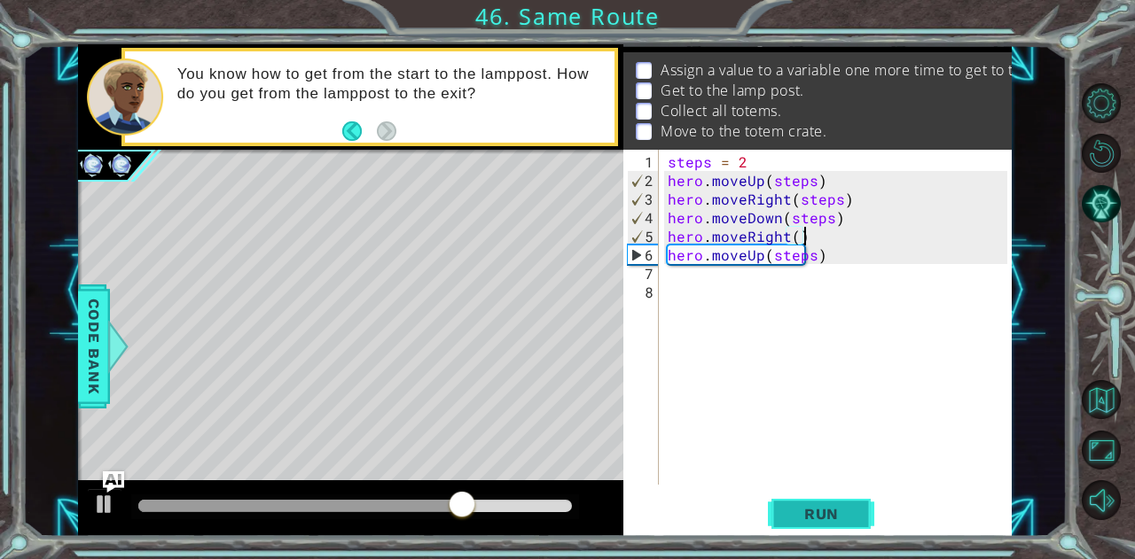
click at [814, 517] on span "Run" at bounding box center [821, 514] width 70 height 18
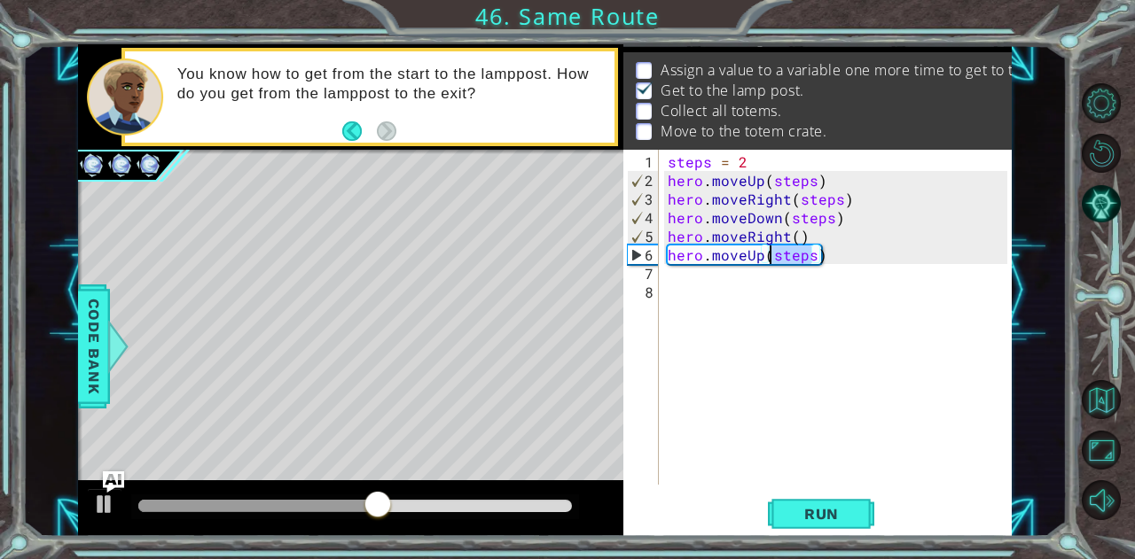
drag, startPoint x: 808, startPoint y: 254, endPoint x: 764, endPoint y: 249, distance: 44.6
click at [764, 249] on div "steps = 2 hero . moveUp ( steps ) hero . moveRight ( steps ) hero . moveDown ( …" at bounding box center [840, 338] width 352 height 372
click at [844, 522] on span "Run" at bounding box center [821, 514] width 70 height 18
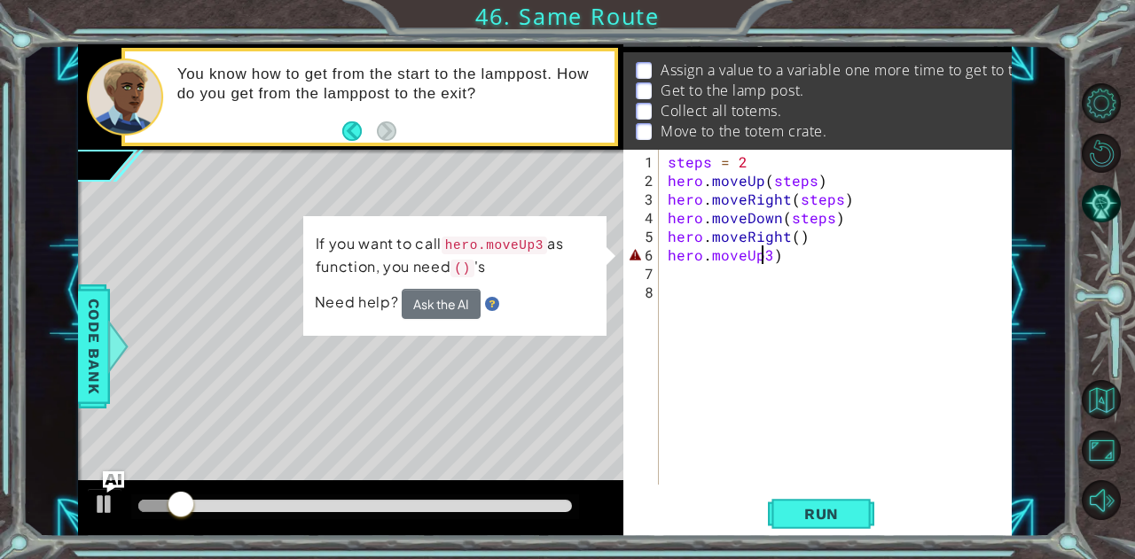
scroll to position [0, 6]
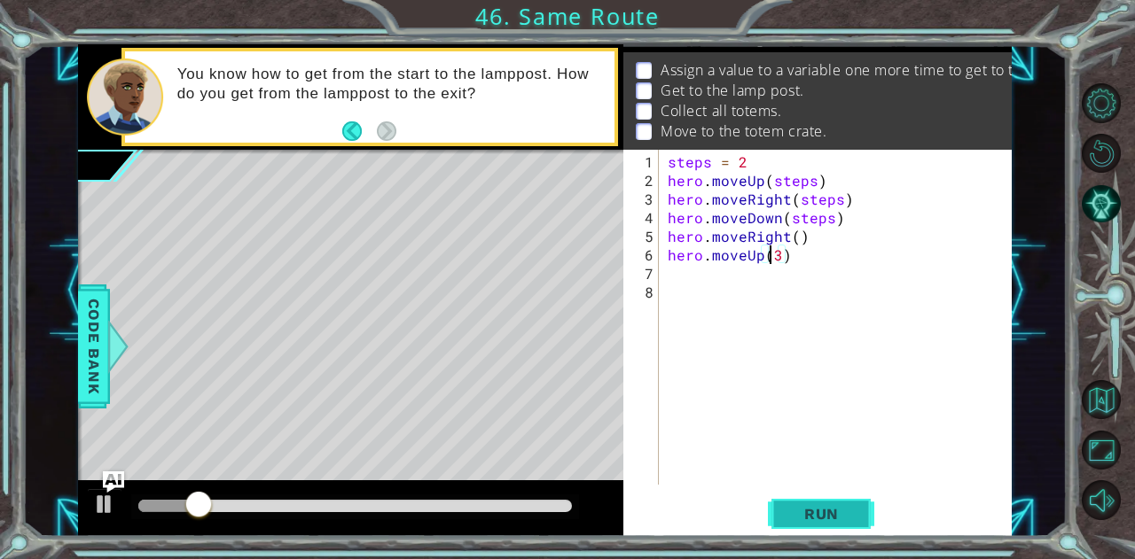
type textarea "hero.moveUp(3)"
click at [829, 527] on button "Run" at bounding box center [821, 514] width 106 height 39
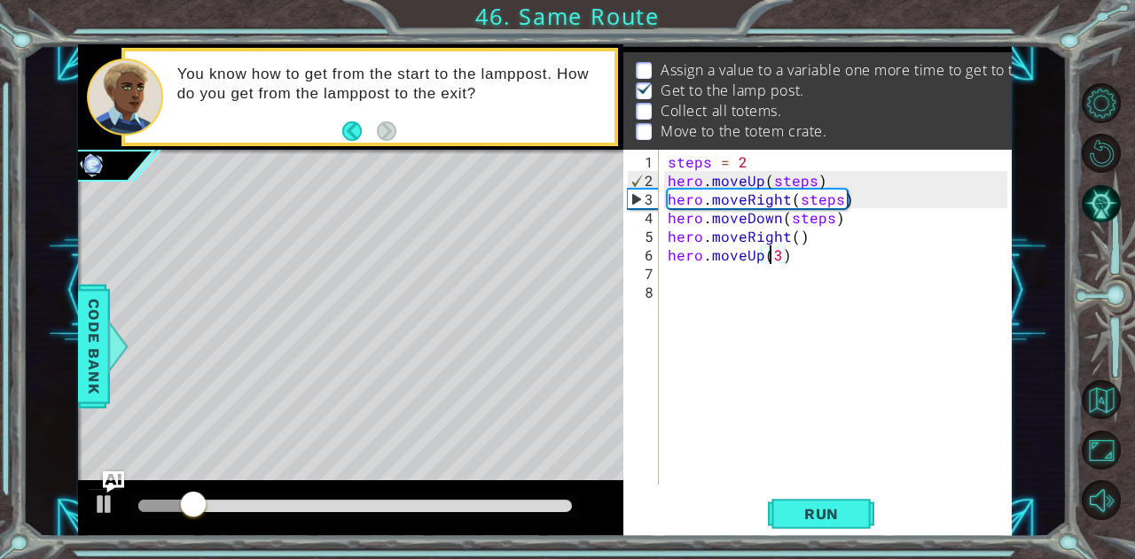
click at [667, 279] on div "steps = 2 hero . moveUp ( steps ) hero . moveRight ( steps ) hero . moveDown ( …" at bounding box center [840, 338] width 352 height 372
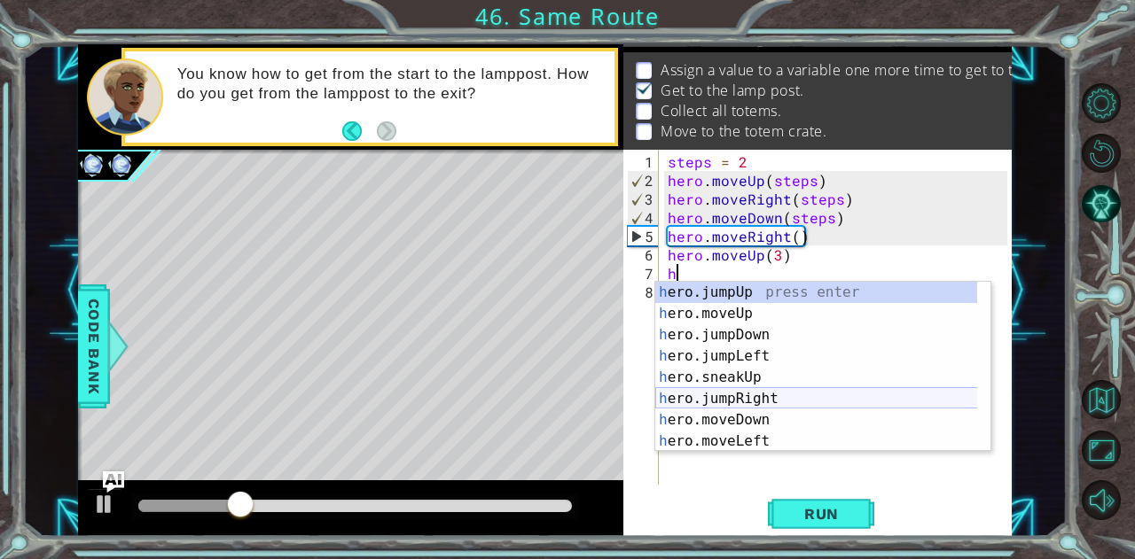
scroll to position [149, 0]
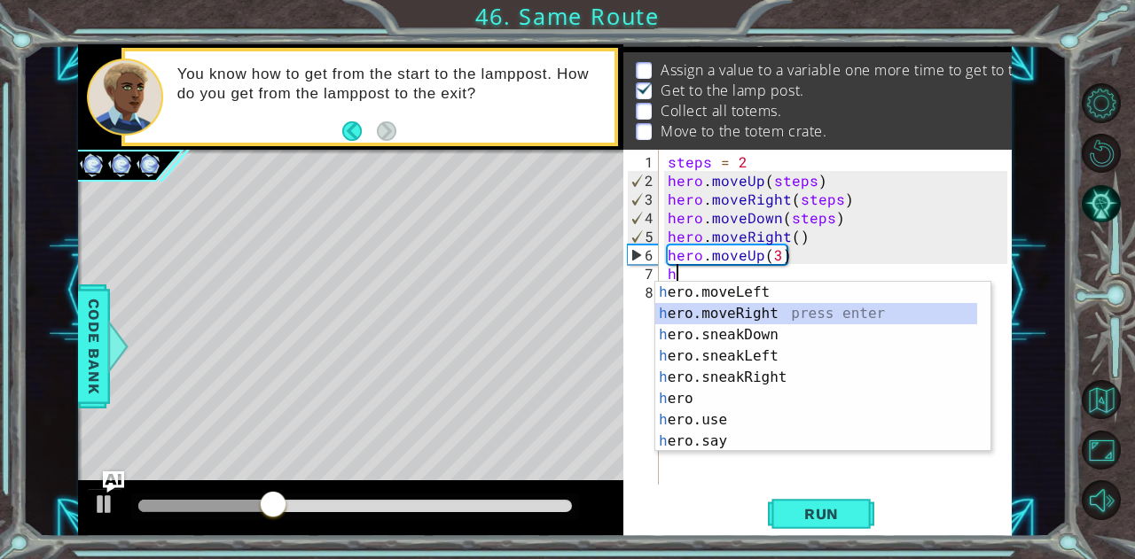
click at [764, 311] on div "h ero.moveLeft press enter h ero.moveRight press enter h ero.sneakDown press en…" at bounding box center [816, 388] width 323 height 213
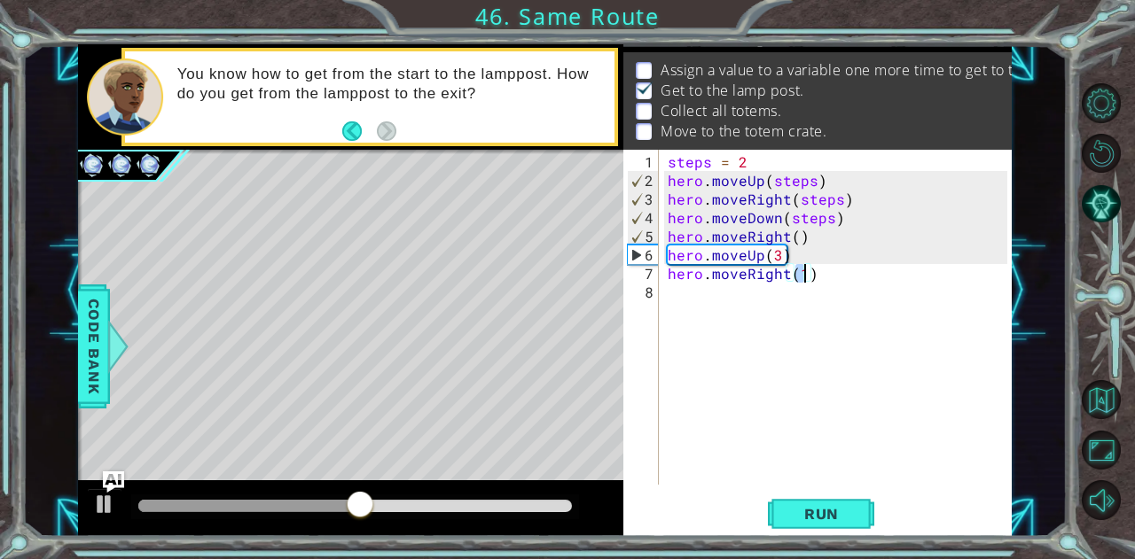
type textarea "hero.moveRight(4)"
click at [714, 302] on div "steps = 2 hero . moveUp ( steps ) hero . moveRight ( steps ) hero . moveDown ( …" at bounding box center [840, 338] width 352 height 372
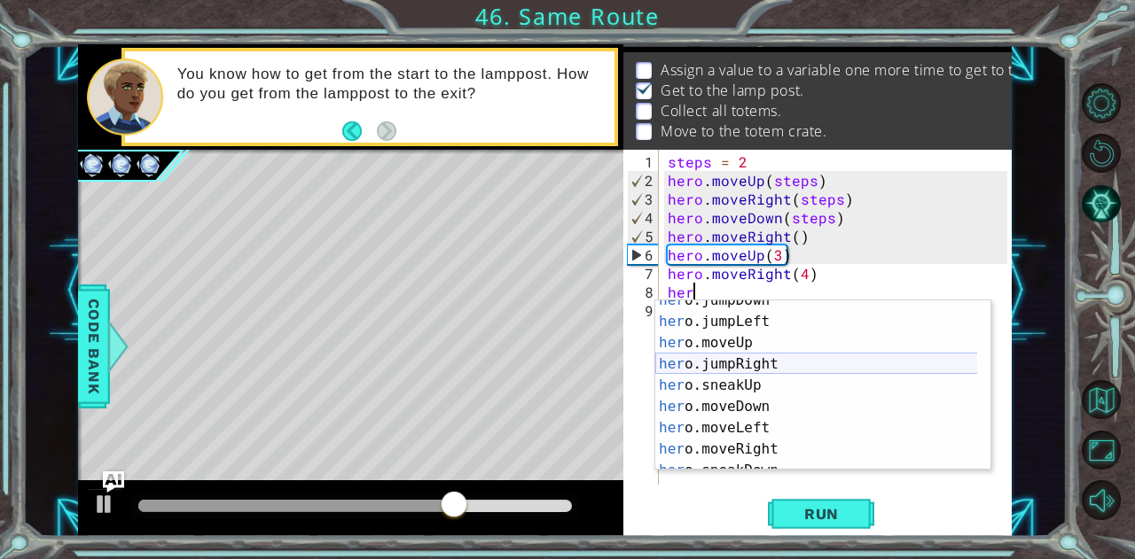
scroll to position [149, 0]
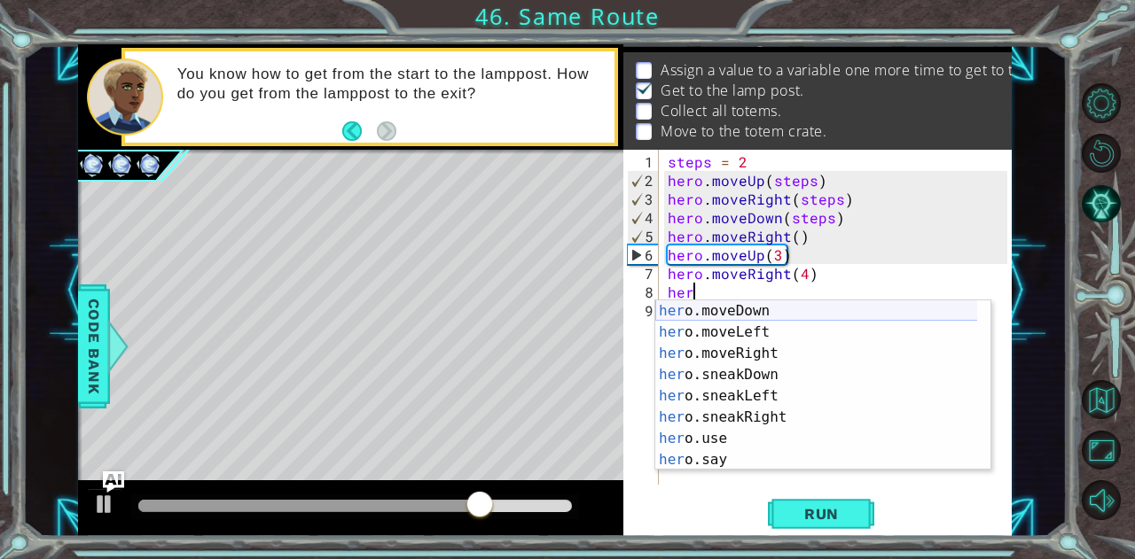
click at [766, 306] on div "her o.moveDown press enter her o.moveLeft press enter her o.moveRight press ent…" at bounding box center [816, 406] width 323 height 213
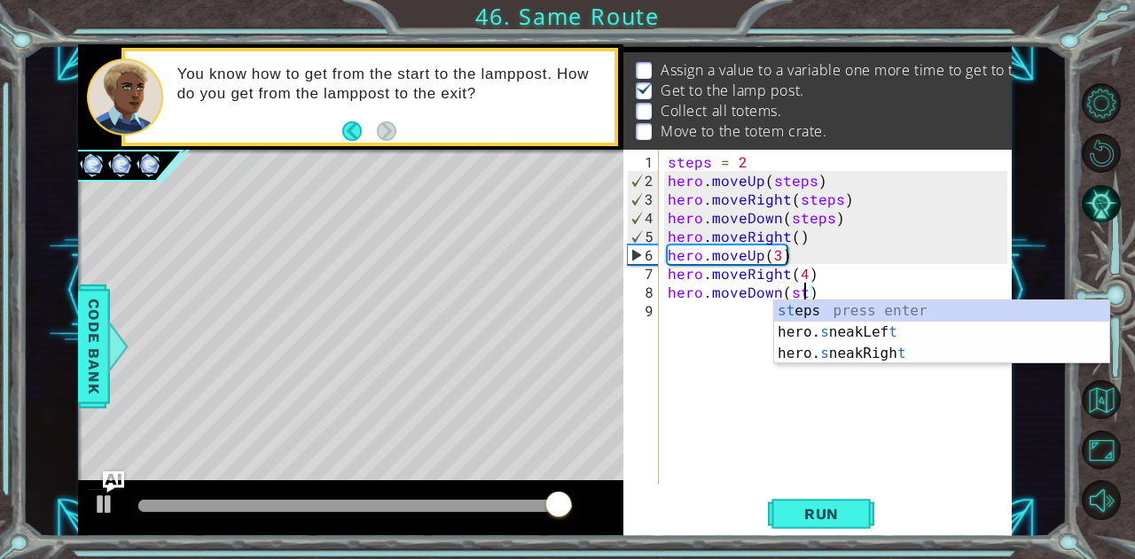
scroll to position [0, 9]
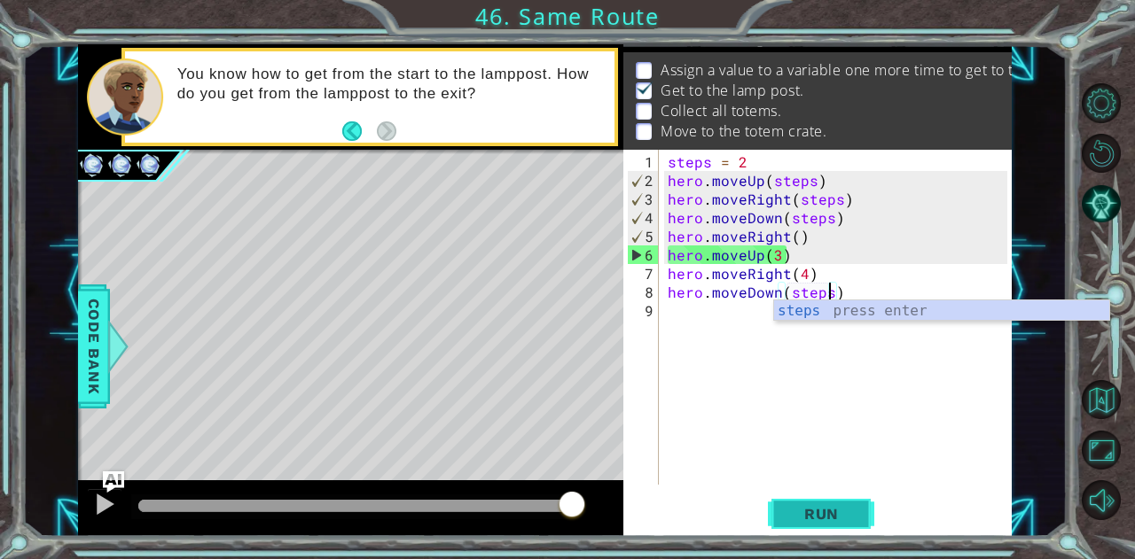
click at [835, 530] on button "Run" at bounding box center [821, 514] width 106 height 39
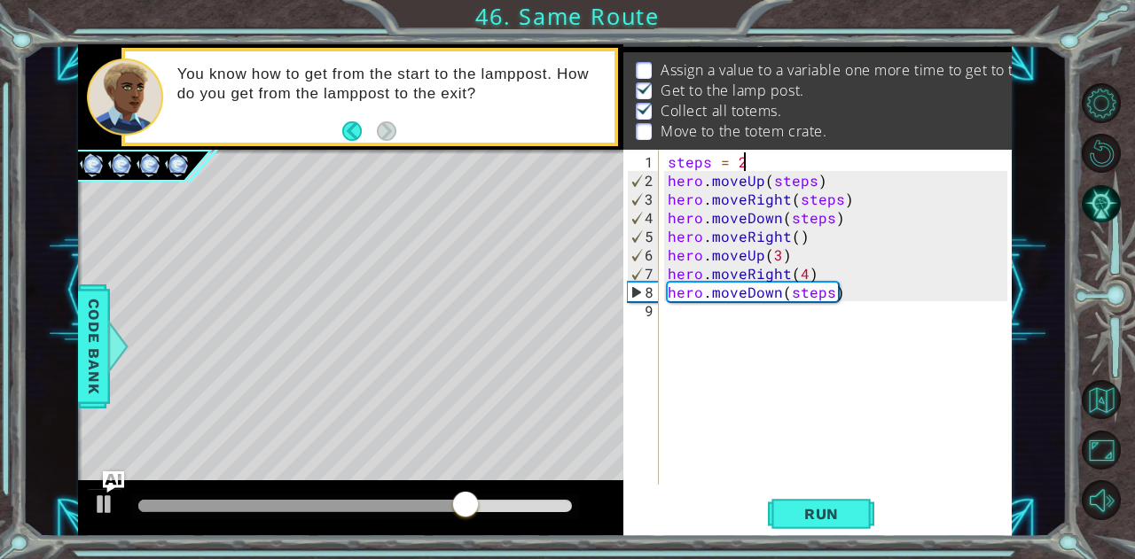
click at [750, 165] on div "steps = 2 hero . moveUp ( steps ) hero . moveRight ( steps ) hero . moveDown ( …" at bounding box center [840, 338] width 352 height 372
type textarea "steps = 2"
click at [737, 339] on div "steps = 2 hero . moveUp ( steps ) hero . moveRight ( steps ) hero . moveDown ( …" at bounding box center [840, 338] width 352 height 372
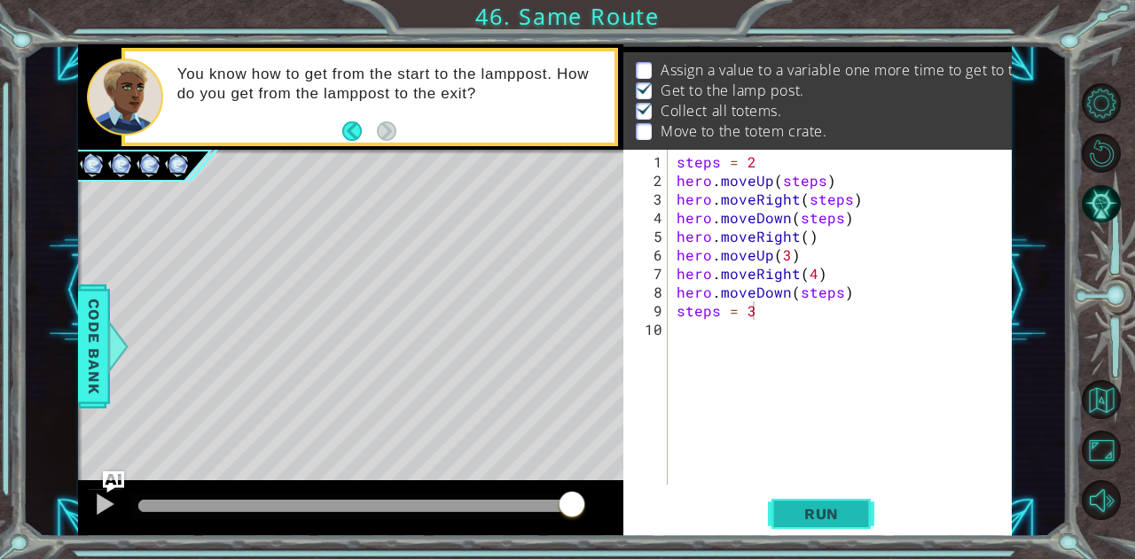
click at [814, 533] on button "Run" at bounding box center [821, 514] width 106 height 39
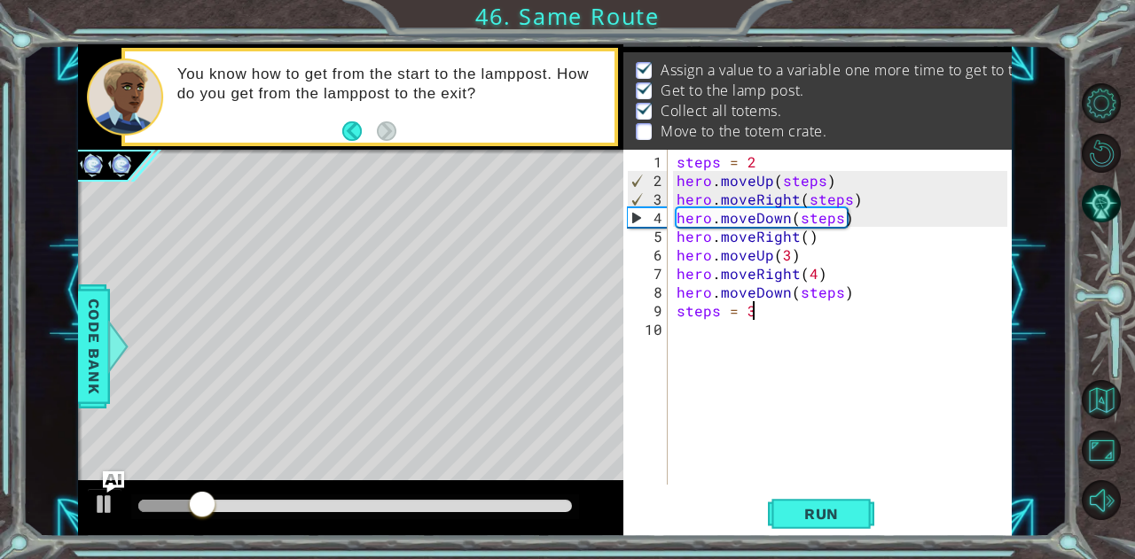
click at [840, 293] on div "steps = 2 hero . moveUp ( steps ) hero . moveRight ( steps ) hero . moveDown ( …" at bounding box center [845, 338] width 344 height 372
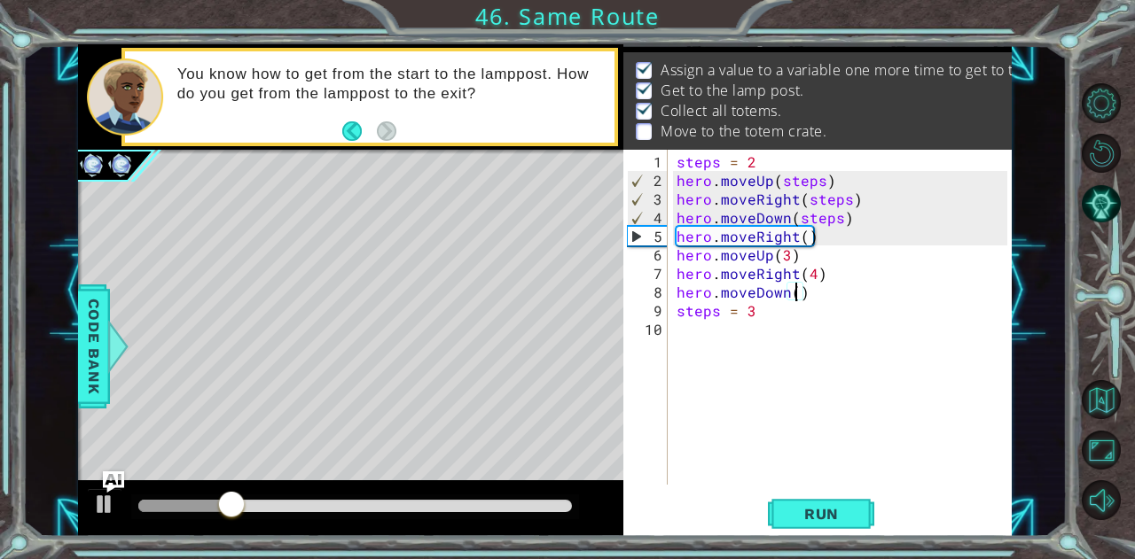
scroll to position [0, 7]
type textarea "hero.moveDown(3)"
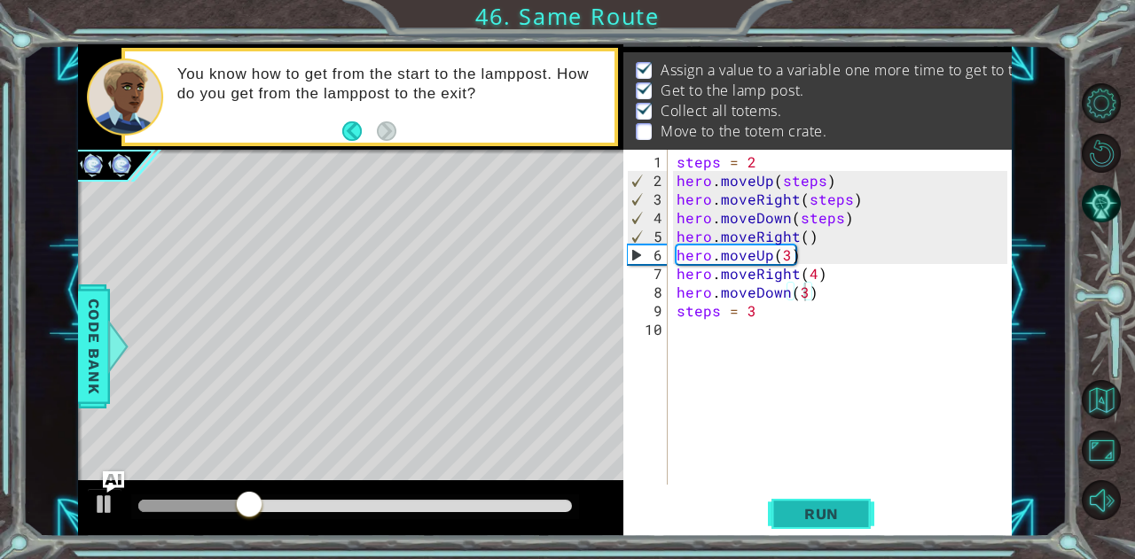
click at [846, 521] on span "Run" at bounding box center [821, 514] width 70 height 18
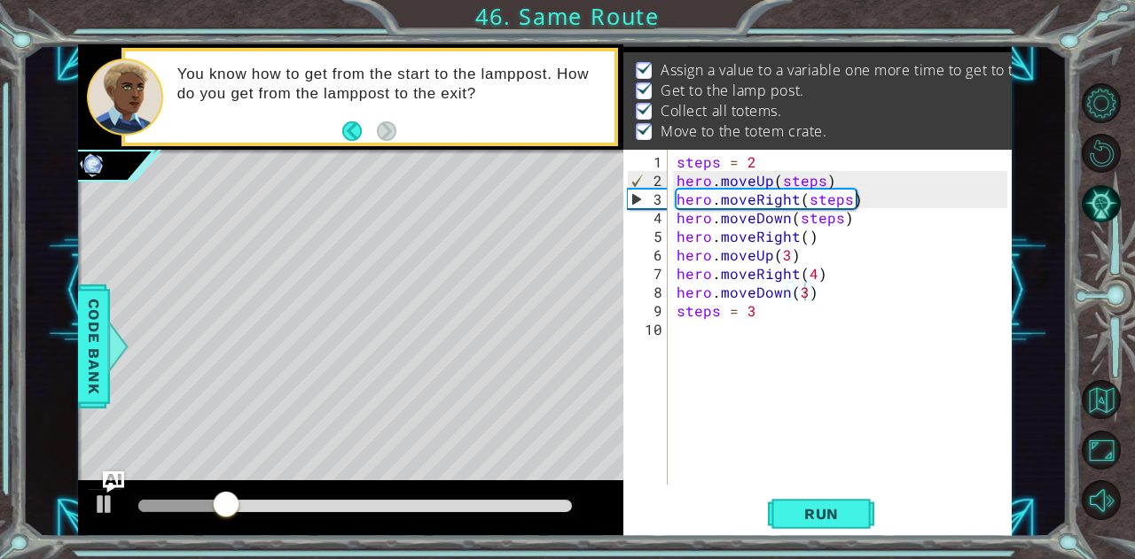
click at [238, 501] on div at bounding box center [355, 507] width 448 height 25
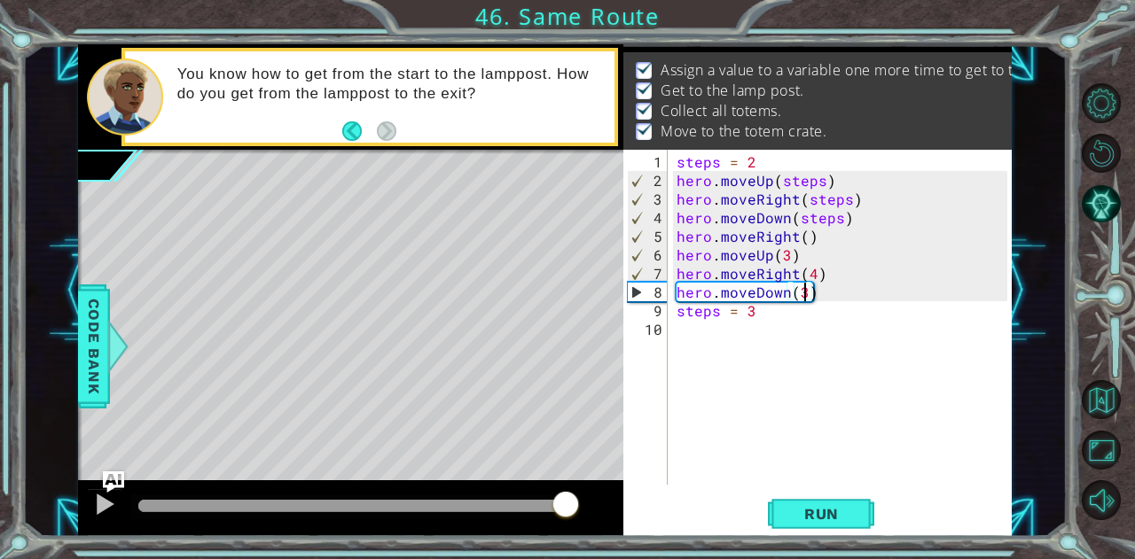
drag, startPoint x: 238, startPoint y: 503, endPoint x: 574, endPoint y: 492, distance: 337.0
click at [573, 492] on div at bounding box center [566, 506] width 32 height 32
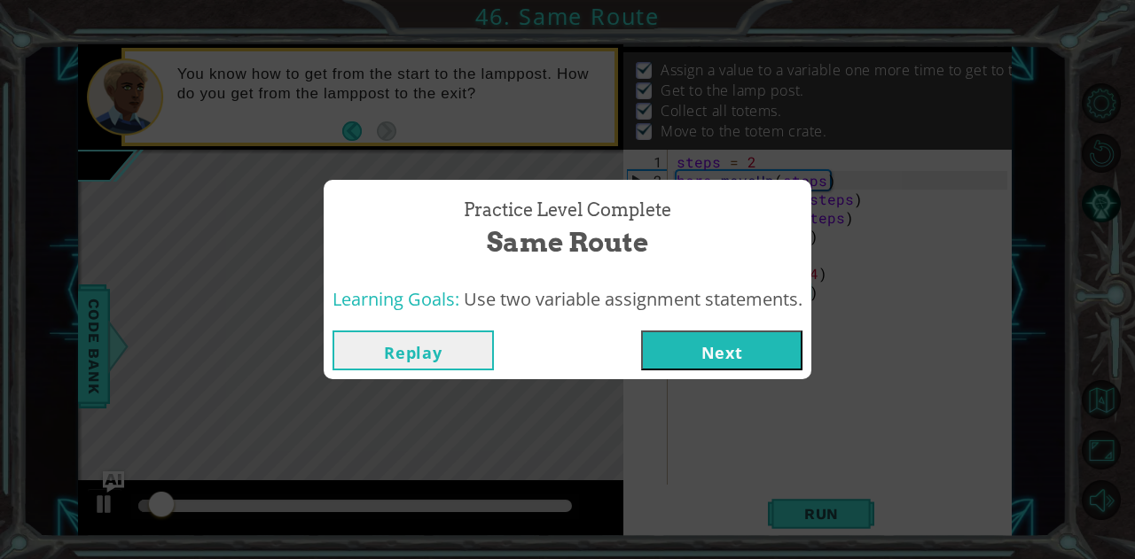
click at [684, 339] on button "Next" at bounding box center [721, 351] width 161 height 40
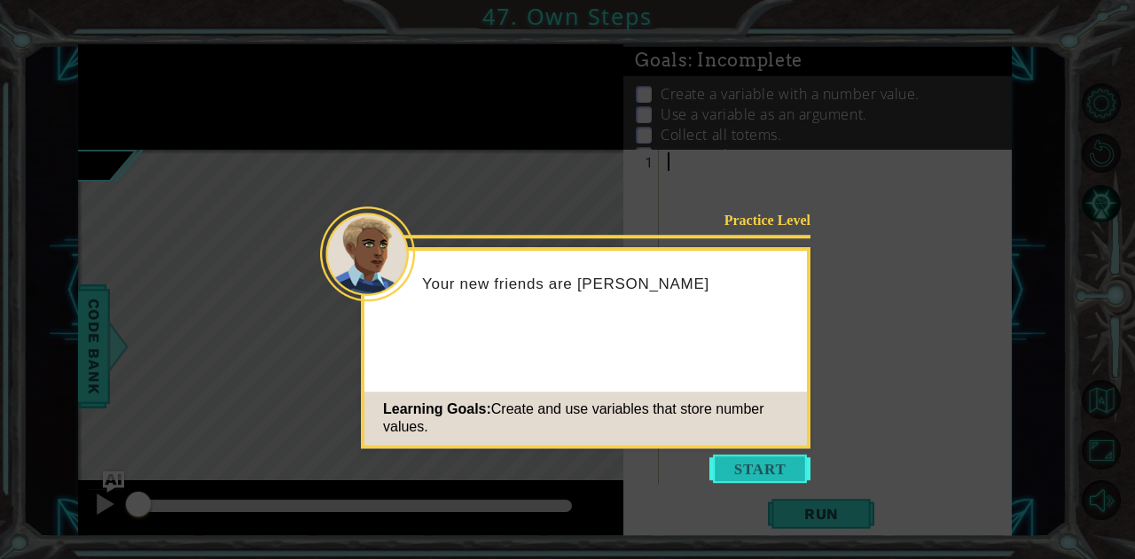
click at [786, 480] on button "Start" at bounding box center [759, 469] width 101 height 28
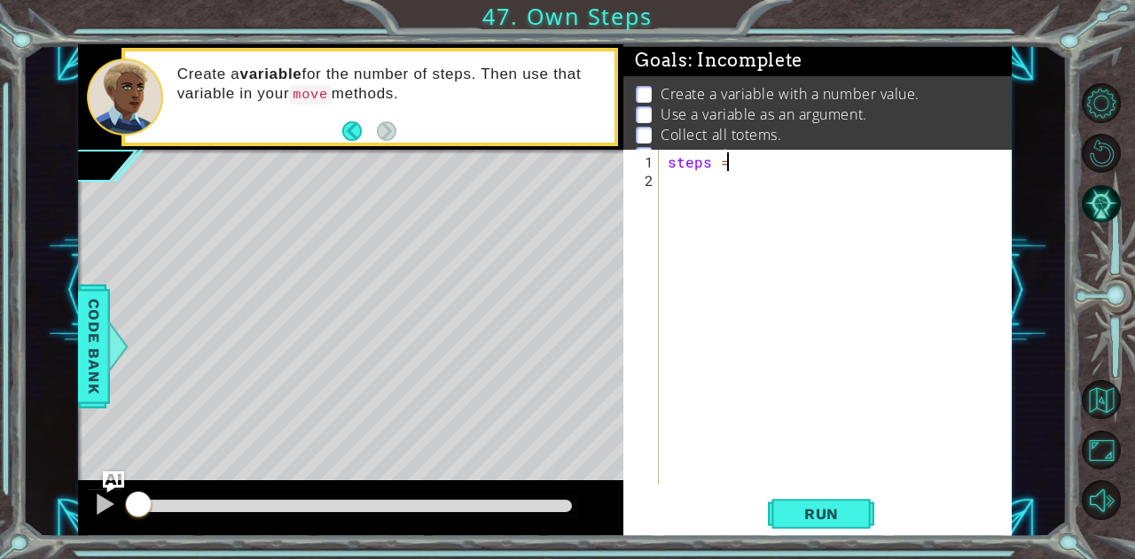
scroll to position [0, 2]
type textarea "steps = 2"
click at [684, 173] on div "steps = 2" at bounding box center [840, 338] width 352 height 372
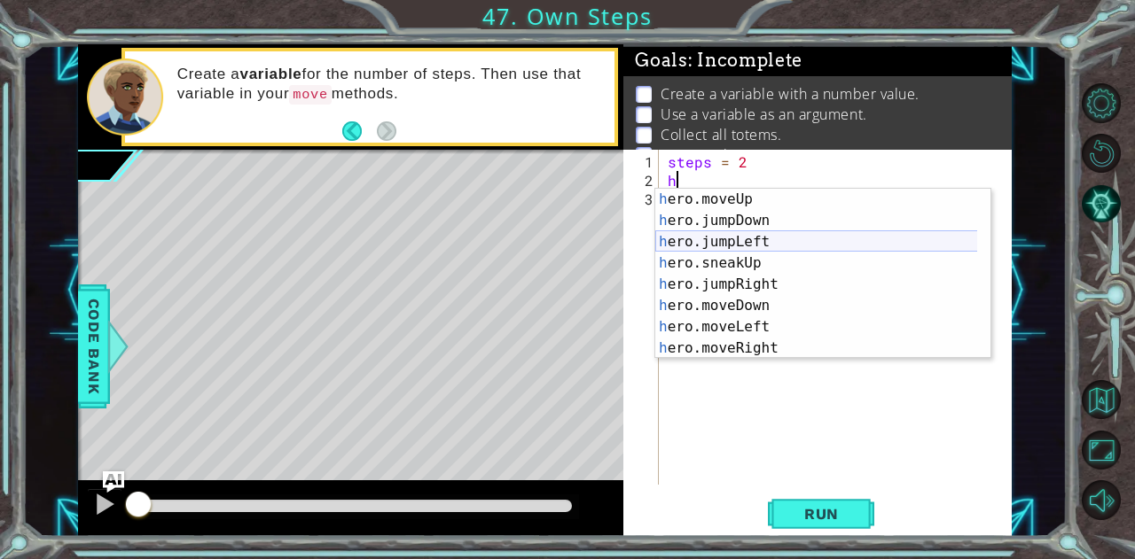
scroll to position [0, 0]
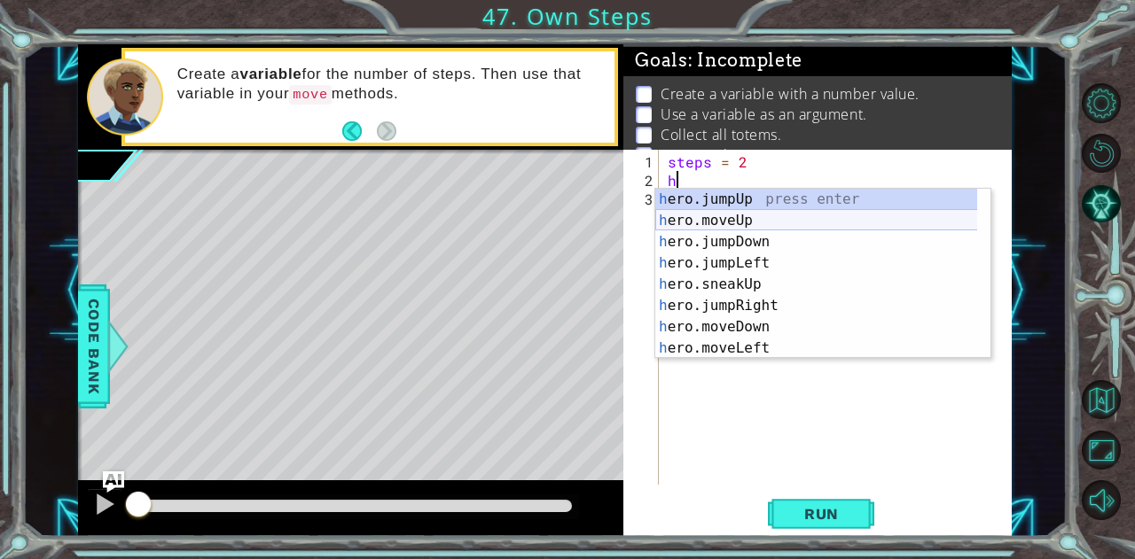
click at [755, 214] on div "h ero.jumpUp press enter h ero.moveUp press enter h ero.jumpDown press enter h …" at bounding box center [816, 295] width 323 height 213
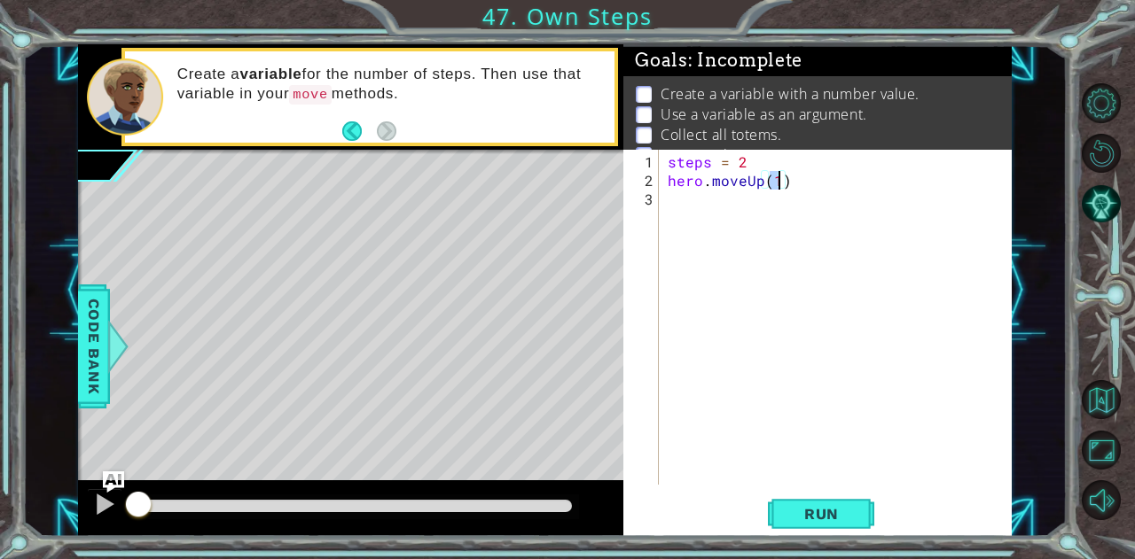
scroll to position [0, 6]
type textarea "hero.moveUp(3)"
click at [761, 216] on div "steps = 2 hero . moveUp ( 3 )" at bounding box center [840, 338] width 352 height 372
type textarea "h"
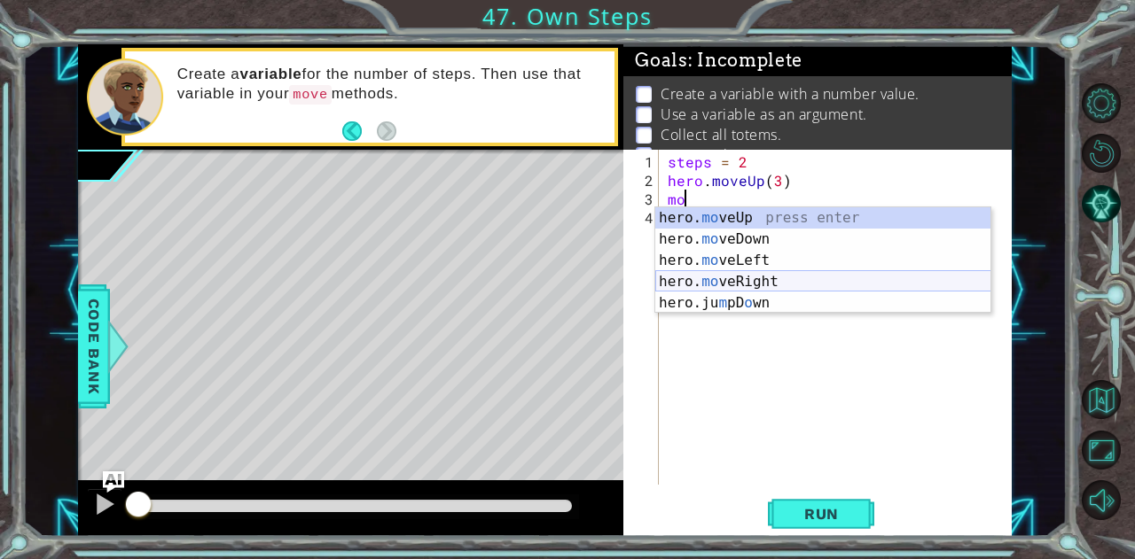
click at [734, 278] on div "hero. mo veUp press enter hero. mo veDown press enter hero. mo veLeft press ent…" at bounding box center [823, 281] width 336 height 149
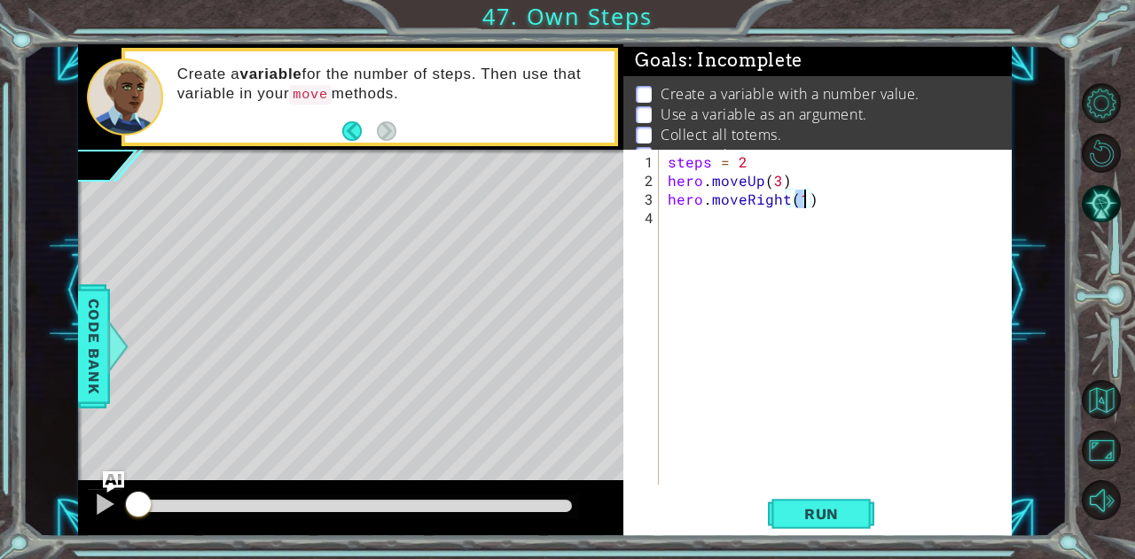
scroll to position [0, 7]
click at [763, 230] on div "steps = 2 hero . moveUp ( 3 ) hero . moveRight ( 4 )" at bounding box center [840, 338] width 352 height 372
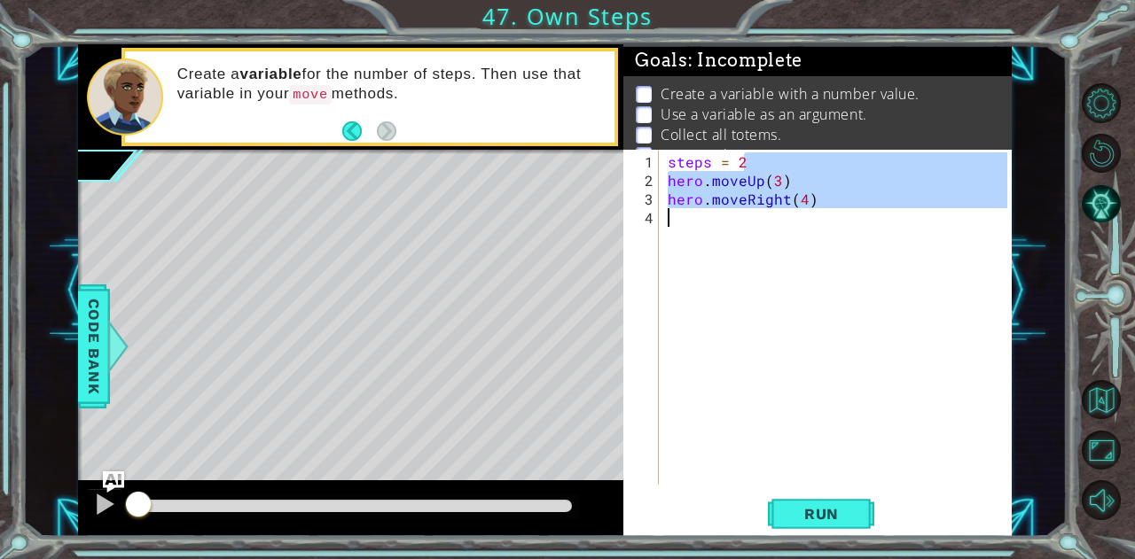
type textarea "hero.moveRight(4)"
click at [763, 230] on div "steps = 2 hero . moveUp ( 3 ) hero . moveRight ( 4 )" at bounding box center [835, 317] width 343 height 335
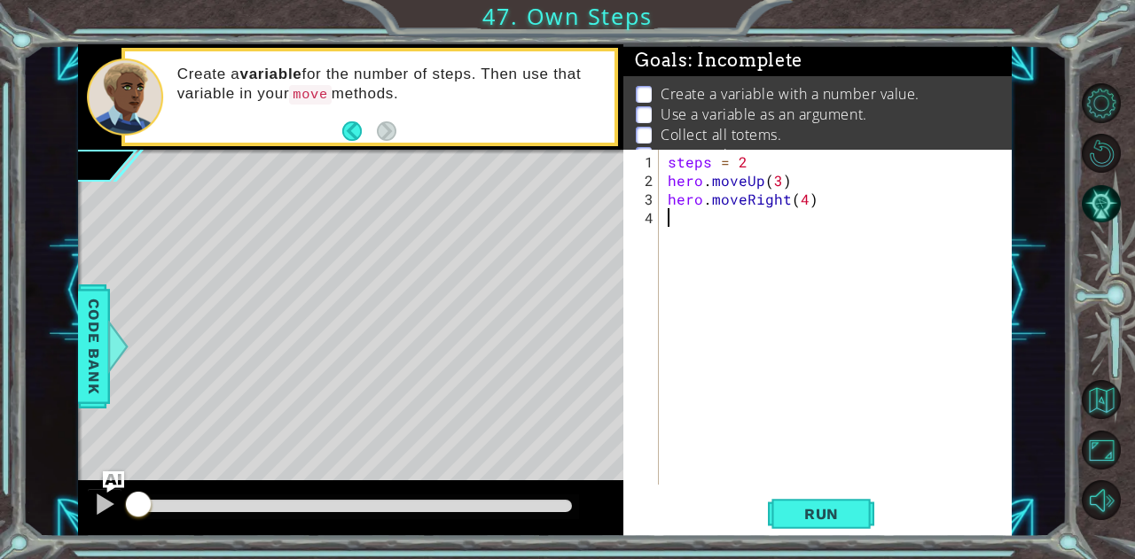
type textarea "h"
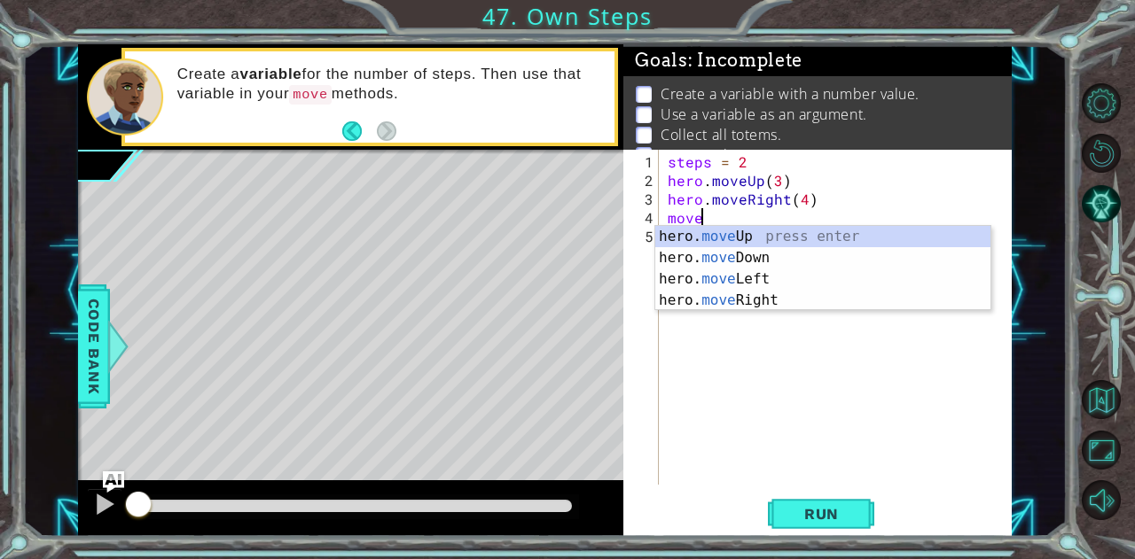
scroll to position [0, 1]
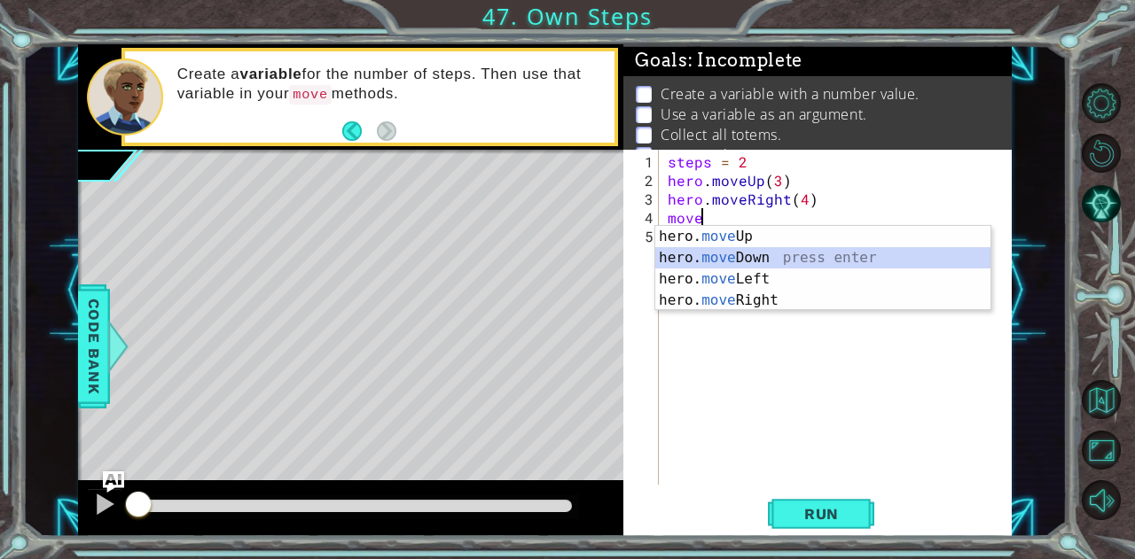
click at [751, 261] on div "hero. move Up press enter hero. move Down press enter hero. move Left press ent…" at bounding box center [823, 290] width 336 height 128
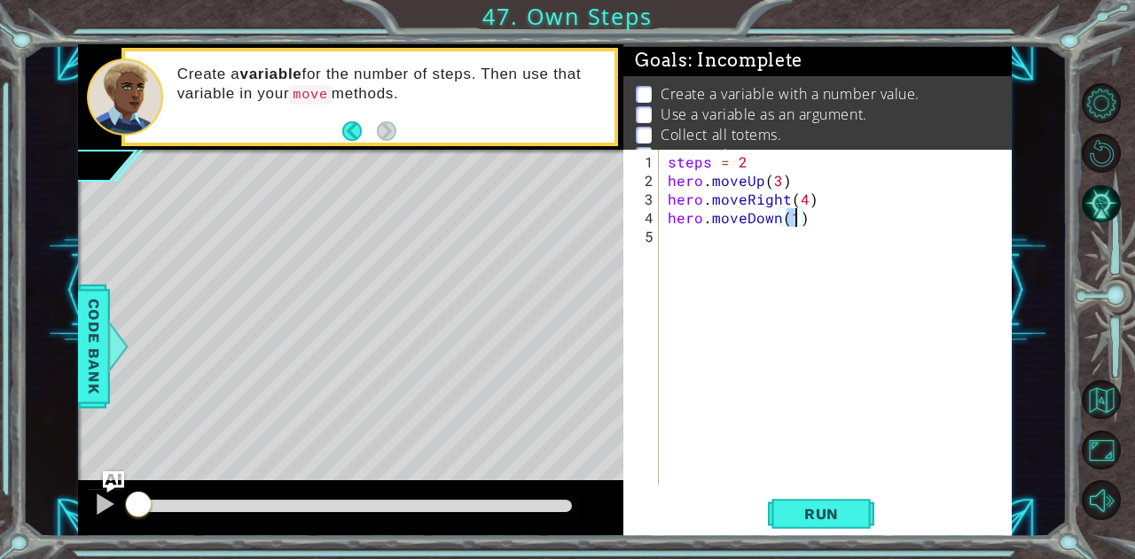
type textarea "hero.moveDown(4)"
click at [769, 251] on div "steps = 2 hero . moveUp ( 3 ) hero . moveRight ( 4 ) hero . moveDown ( 4 )" at bounding box center [840, 338] width 352 height 372
type textarea "h"
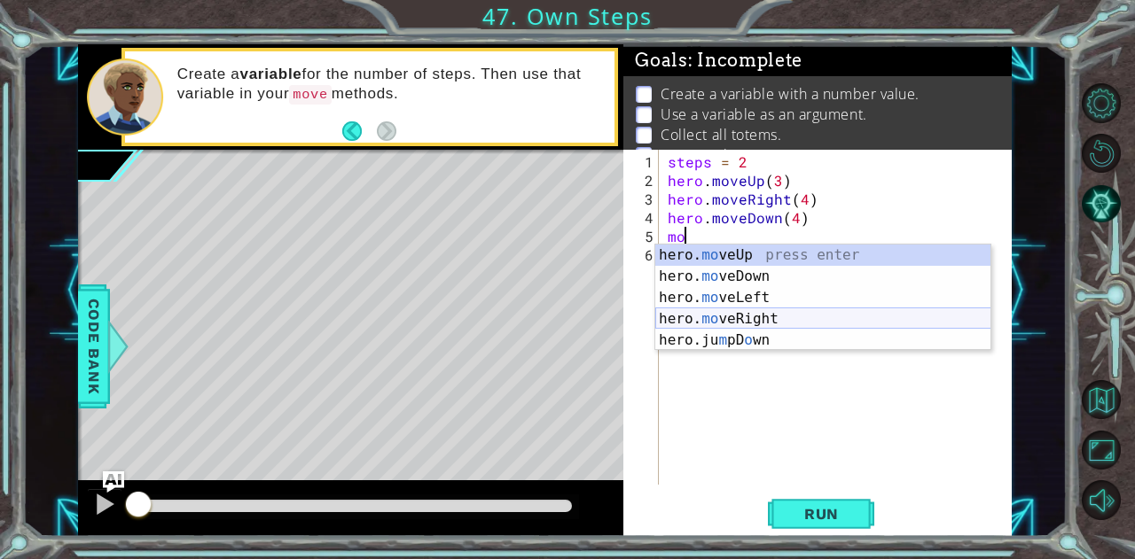
click at [778, 320] on div "hero. mo veUp press enter hero. mo veDown press enter hero. mo veLeft press ent…" at bounding box center [823, 319] width 336 height 149
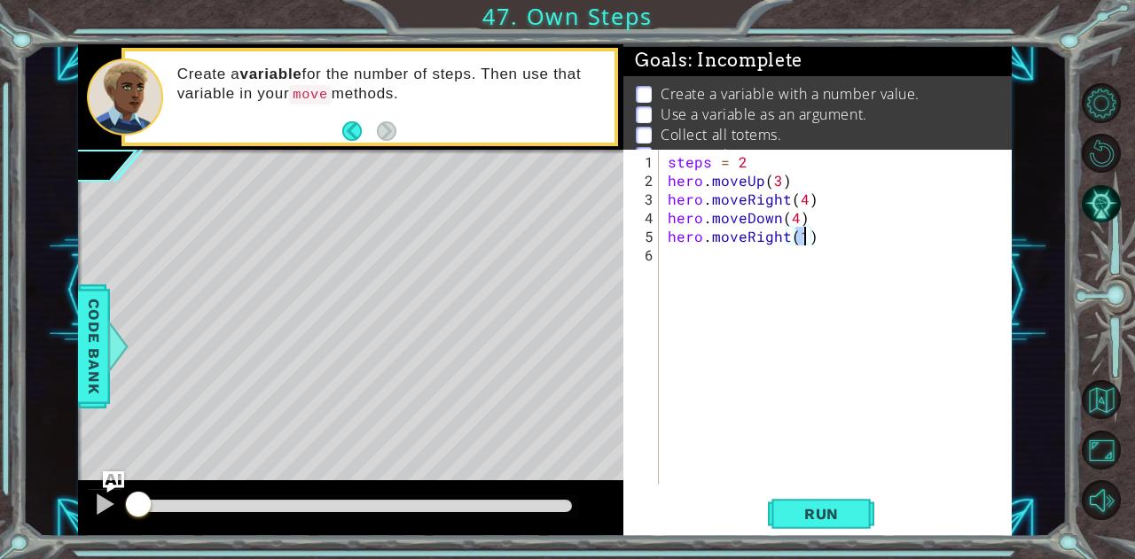
scroll to position [0, 7]
type textarea "hero.moveRight(3)"
click at [847, 539] on div "1 ההההההההההההההההההההההההההההההההההההההההההההההההההההההההההההההההההההההההההההה…" at bounding box center [567, 279] width 1135 height 559
click at [833, 507] on span "Run" at bounding box center [821, 514] width 70 height 18
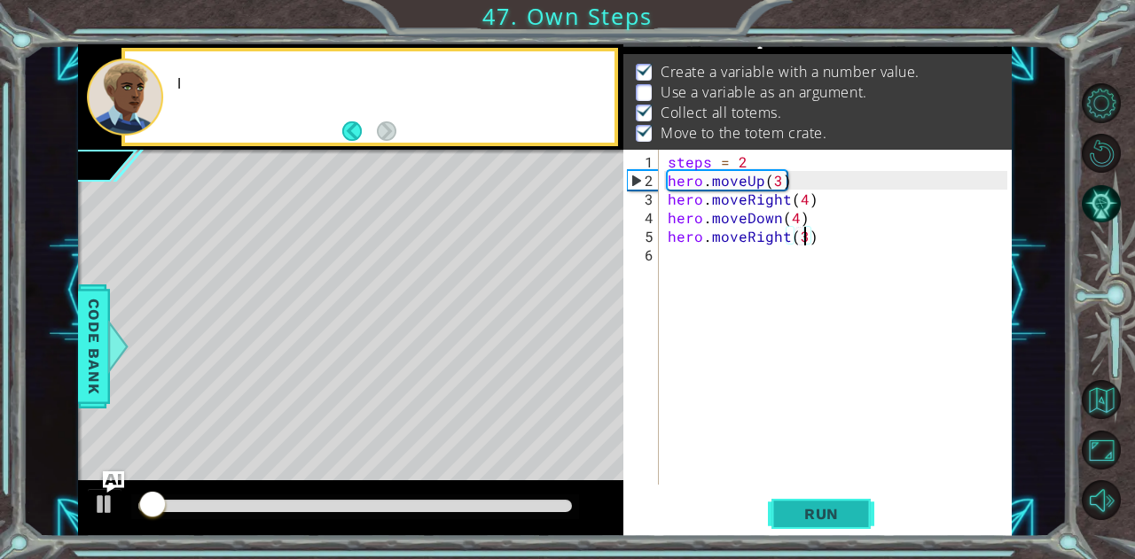
scroll to position [24, 0]
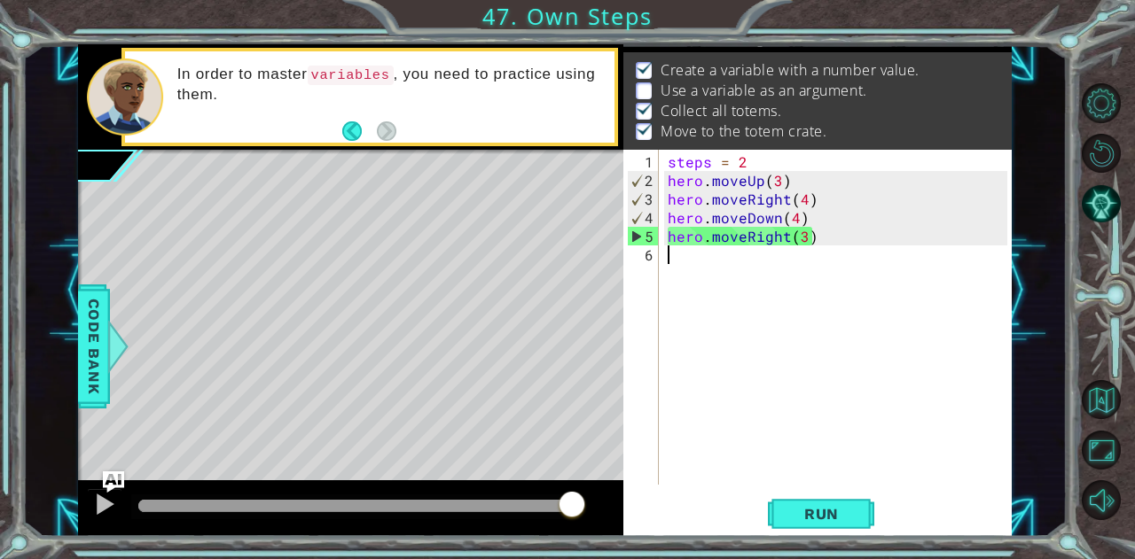
click at [826, 307] on div "steps = 2 hero . moveUp ( 3 ) hero . moveRight ( 4 ) hero . moveDown ( 4 ) hero…" at bounding box center [840, 338] width 352 height 372
click at [637, 89] on ul "Create a variable with a number value. Use a variable as an argument. Collect a…" at bounding box center [817, 101] width 372 height 82
click at [351, 129] on button "Back" at bounding box center [359, 131] width 35 height 20
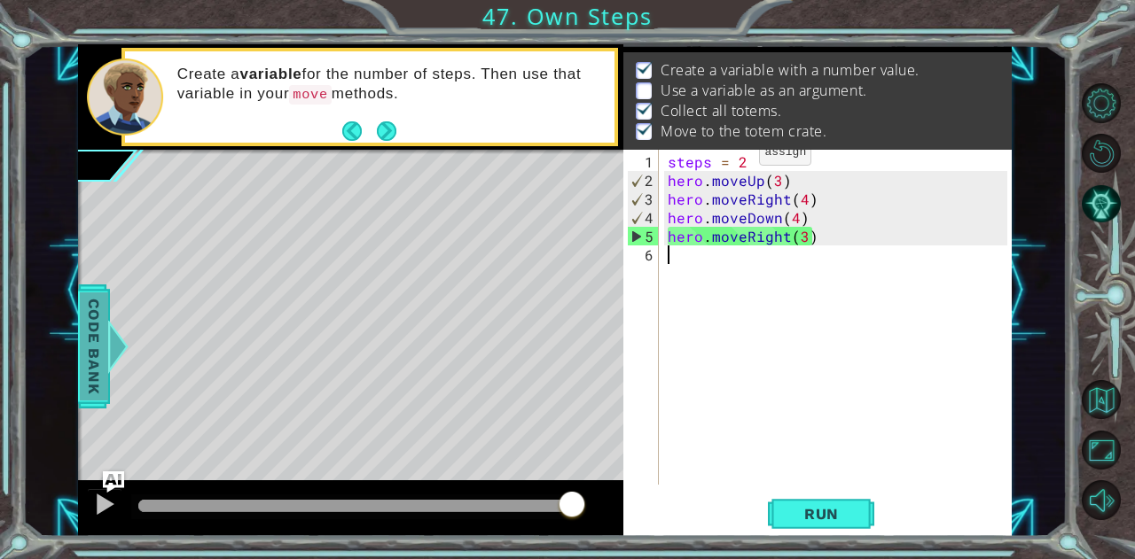
click at [93, 322] on span "Code Bank" at bounding box center [94, 346] width 28 height 108
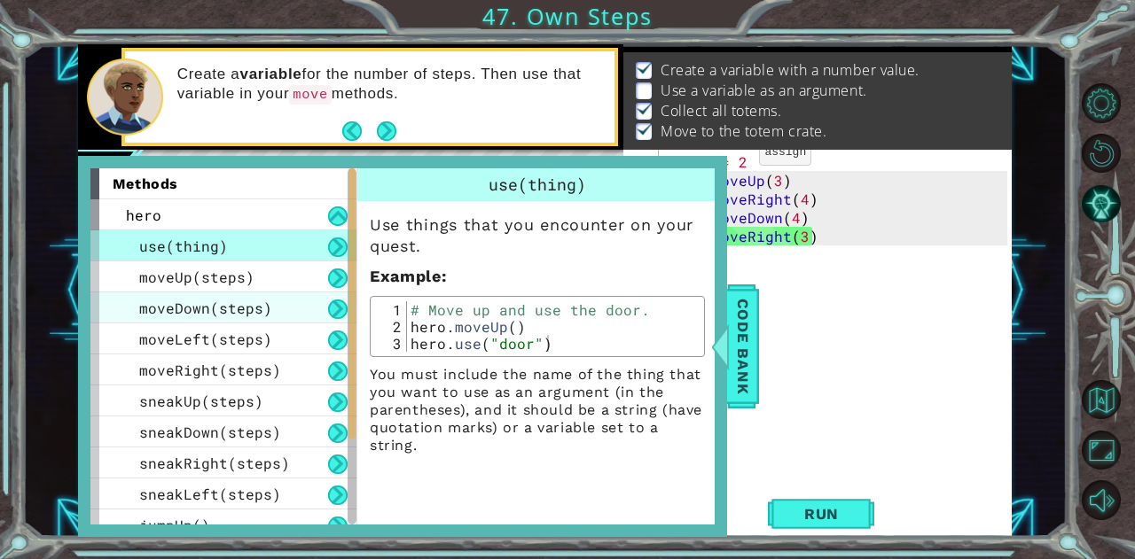
drag, startPoint x: 216, startPoint y: 275, endPoint x: 218, endPoint y: 293, distance: 17.8
click at [218, 293] on div "use(thing) moveUp(steps) moveDown(steps) moveLeft(steps) moveRight(steps) sneak…" at bounding box center [223, 431] width 266 height 403
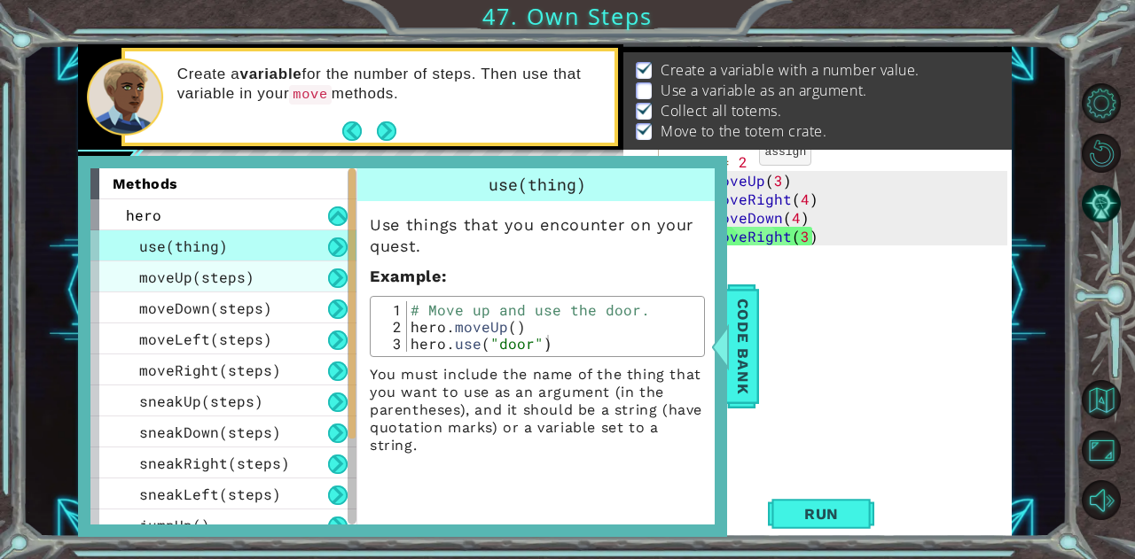
click at [230, 276] on span "moveUp(steps)" at bounding box center [196, 277] width 115 height 19
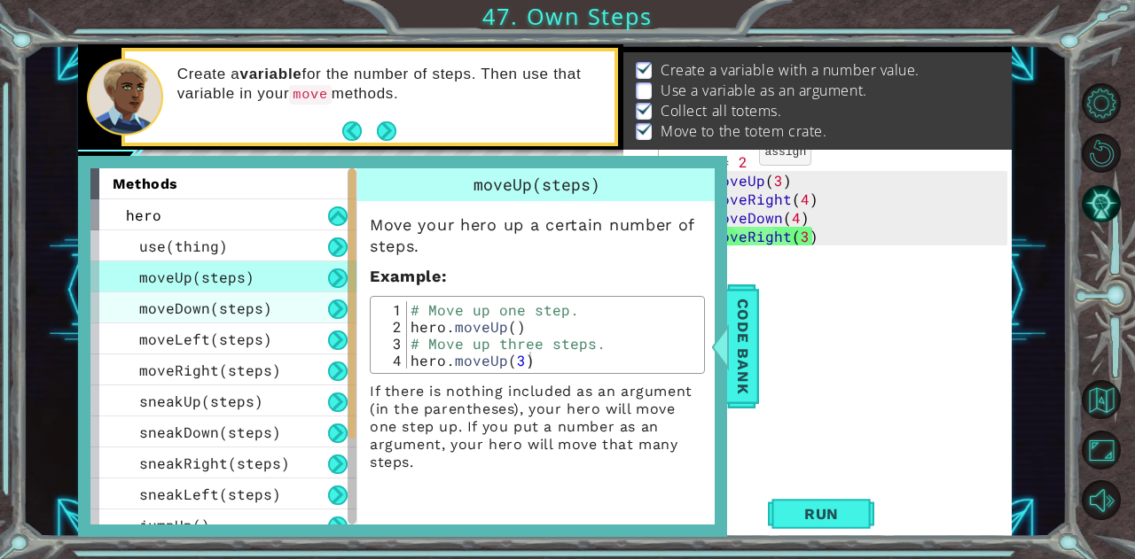
click at [225, 293] on div "moveDown(steps)" at bounding box center [223, 308] width 266 height 31
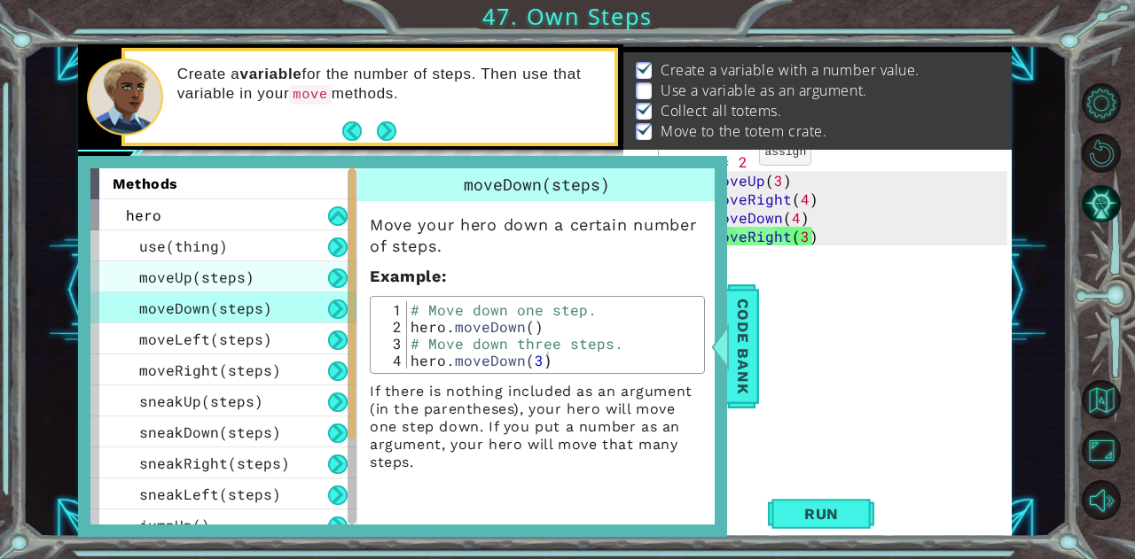
click at [231, 283] on span "moveUp(steps)" at bounding box center [196, 277] width 115 height 19
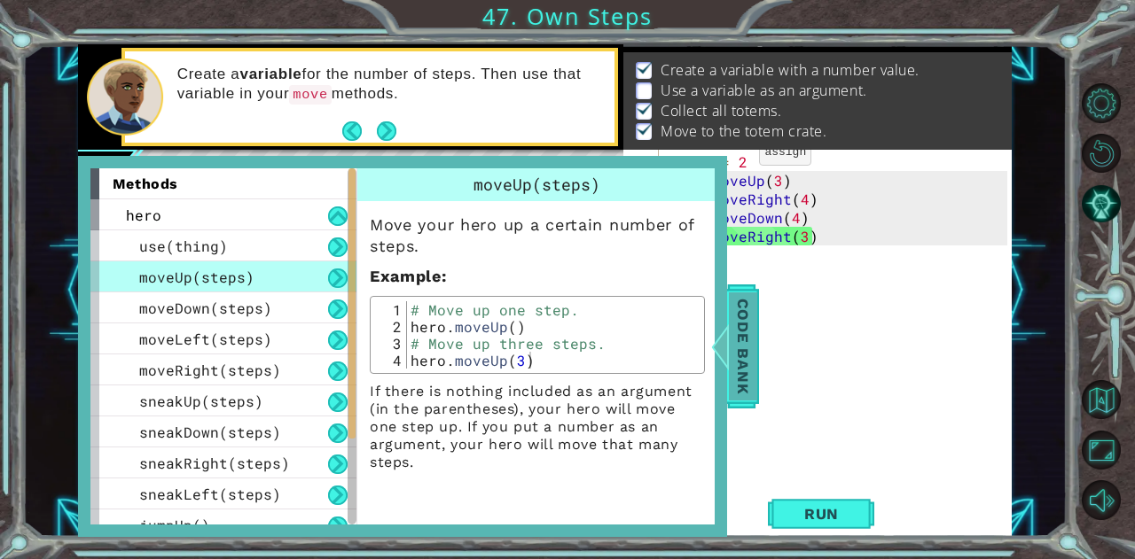
click at [734, 320] on span "Code Bank" at bounding box center [743, 346] width 28 height 108
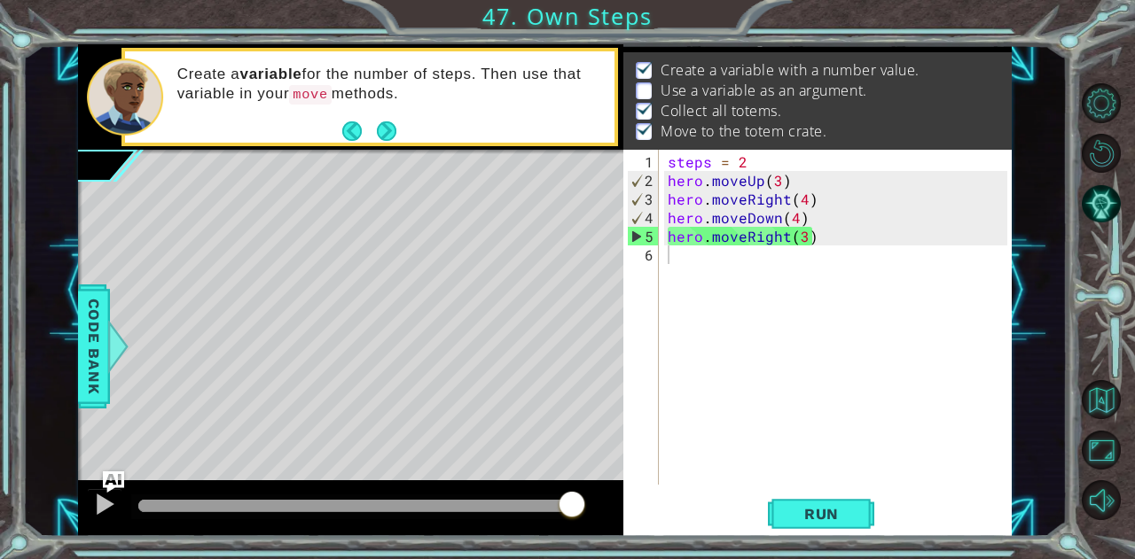
click at [753, 284] on div "steps = 2 hero . moveUp ( 3 ) hero . moveRight ( 4 ) hero . moveDown ( 4 ) hero…" at bounding box center [840, 338] width 352 height 372
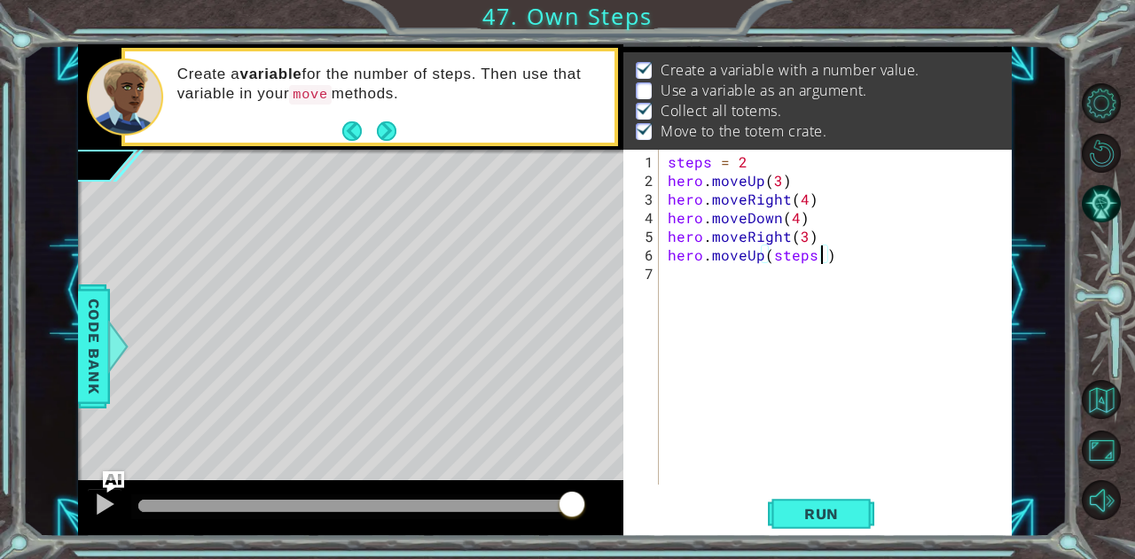
scroll to position [0, 10]
click at [857, 501] on button "Run" at bounding box center [821, 514] width 106 height 39
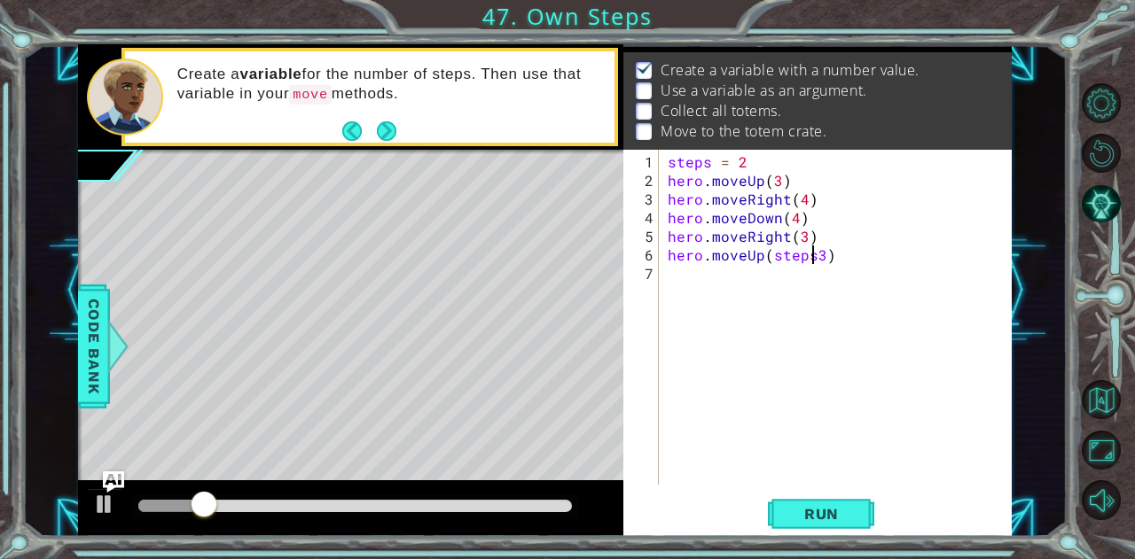
scroll to position [0, 9]
click at [783, 496] on button "Run" at bounding box center [821, 514] width 106 height 39
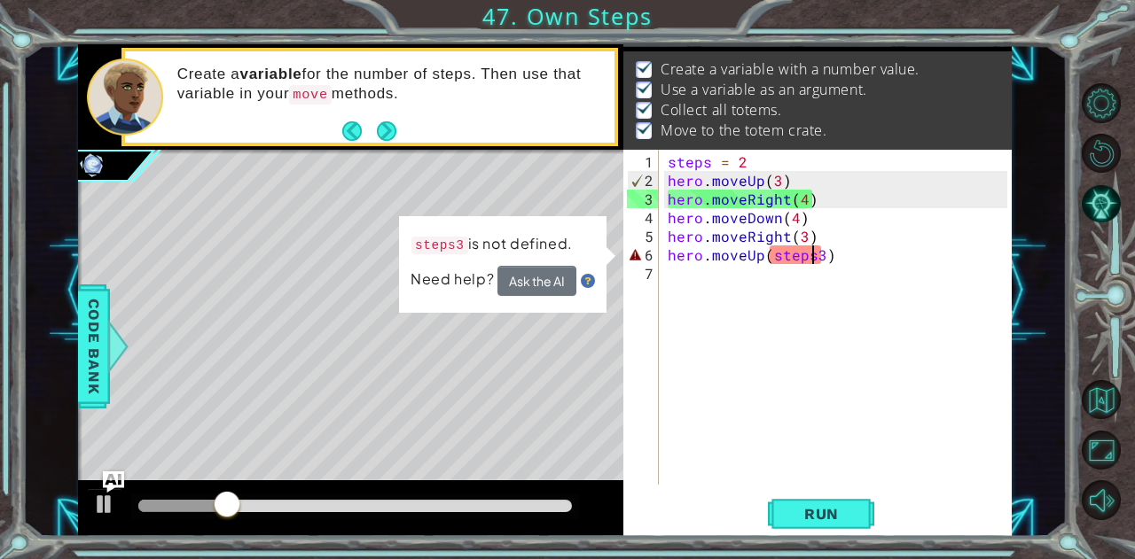
scroll to position [0, 0]
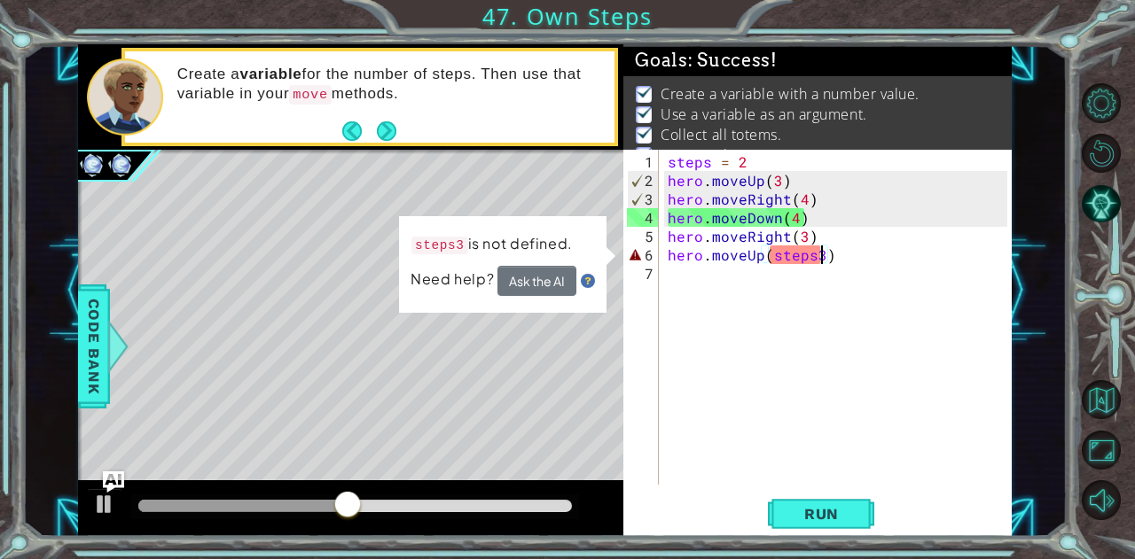
type textarea "hero.moveUp(steps)"
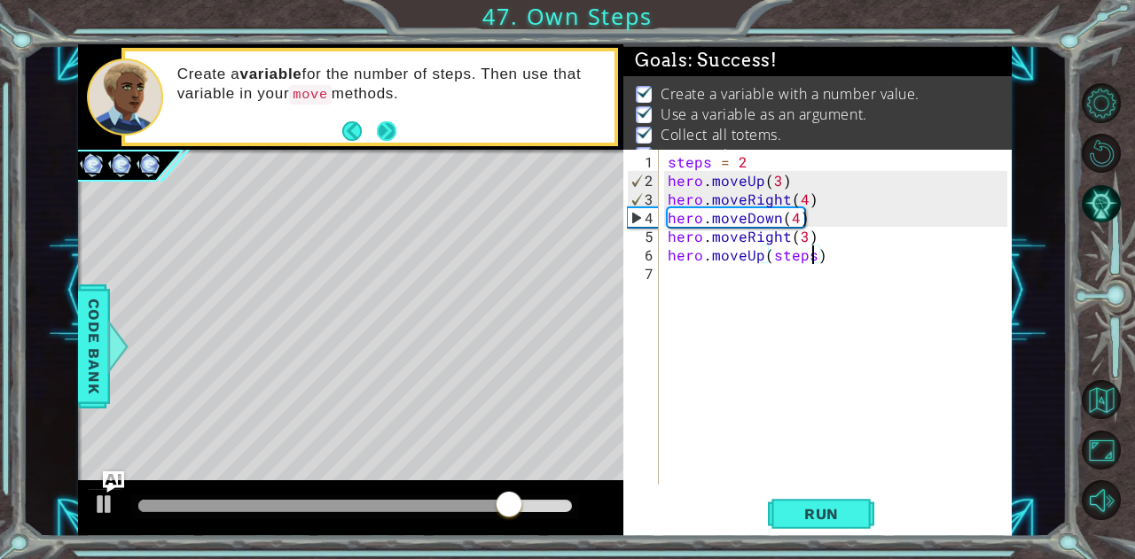
click at [378, 138] on button "Next" at bounding box center [387, 131] width 20 height 20
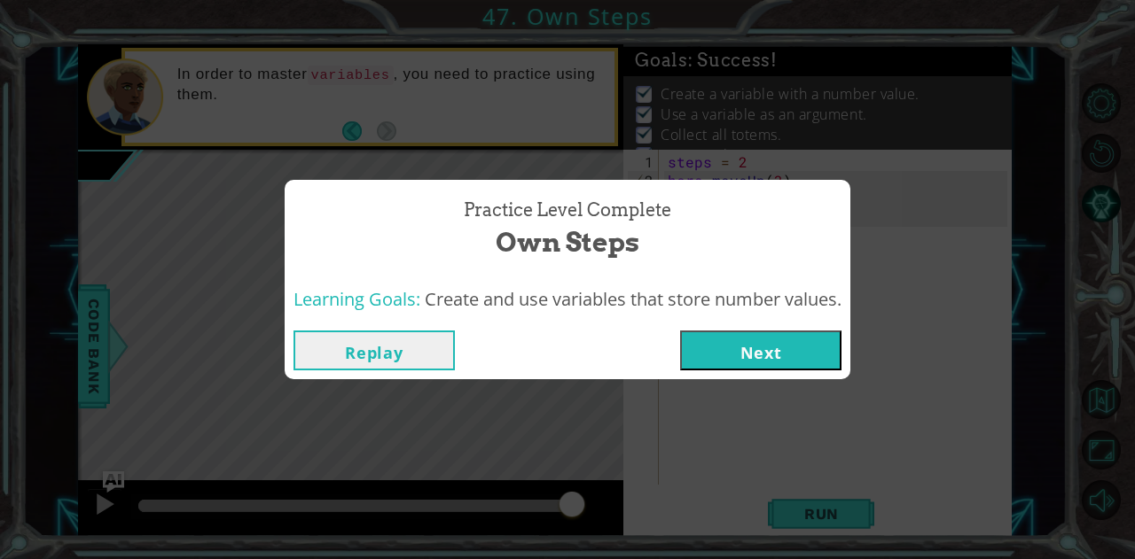
click at [817, 339] on button "Next" at bounding box center [760, 351] width 161 height 40
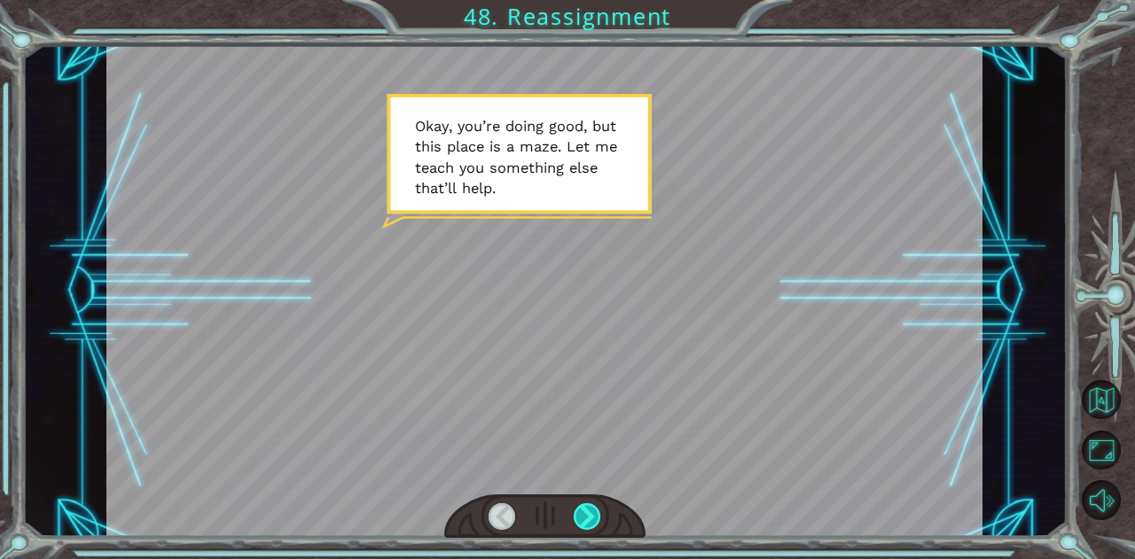
click at [594, 515] on div at bounding box center [586, 516] width 27 height 27
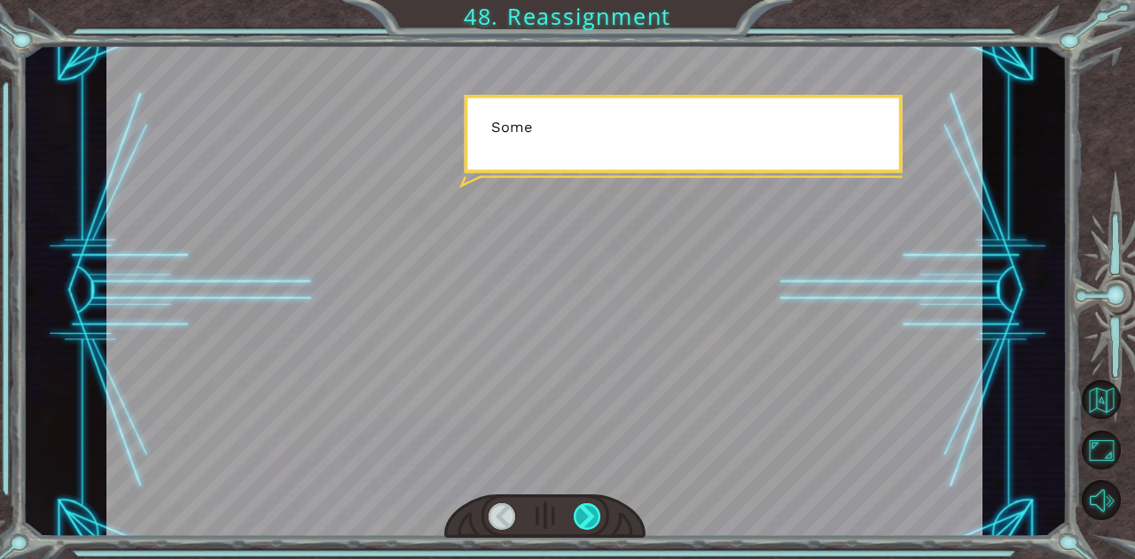
click at [594, 515] on div at bounding box center [586, 516] width 27 height 27
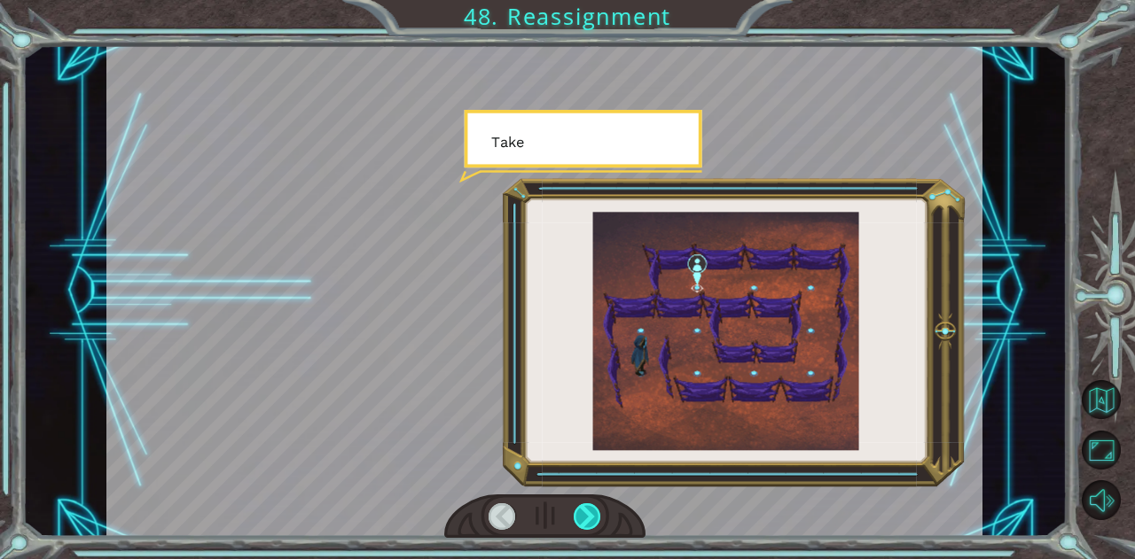
click at [594, 515] on div at bounding box center [586, 516] width 27 height 27
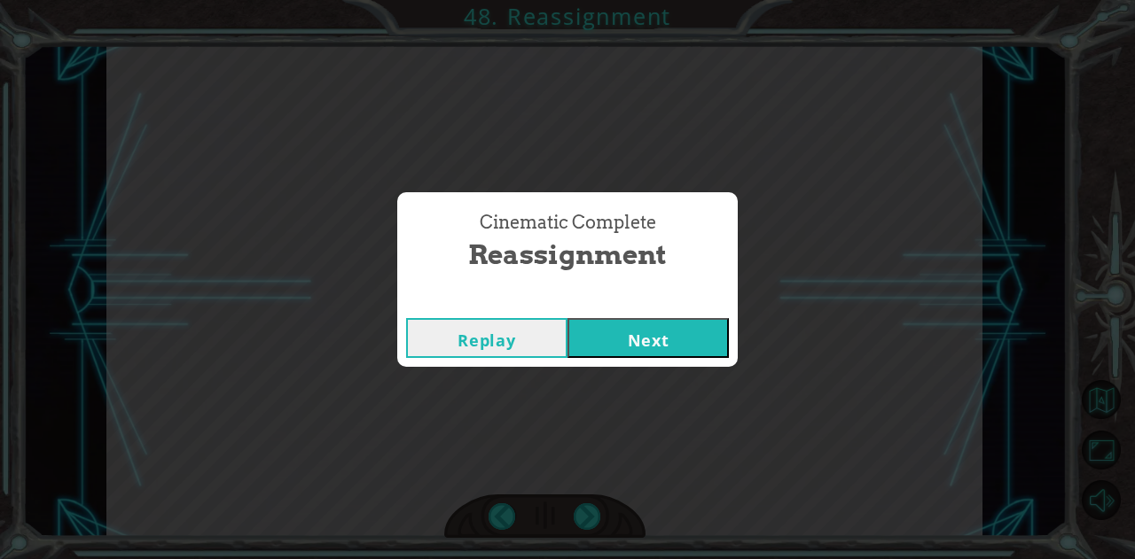
click at [635, 331] on button "Next" at bounding box center [647, 338] width 161 height 40
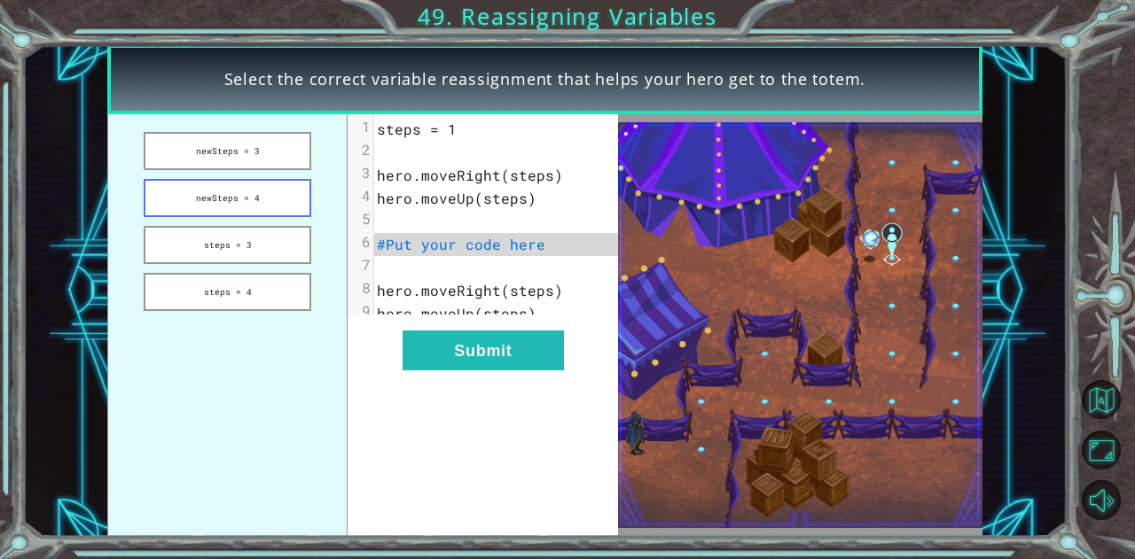
click at [148, 205] on button "newSteps = 4" at bounding box center [228, 198] width 168 height 38
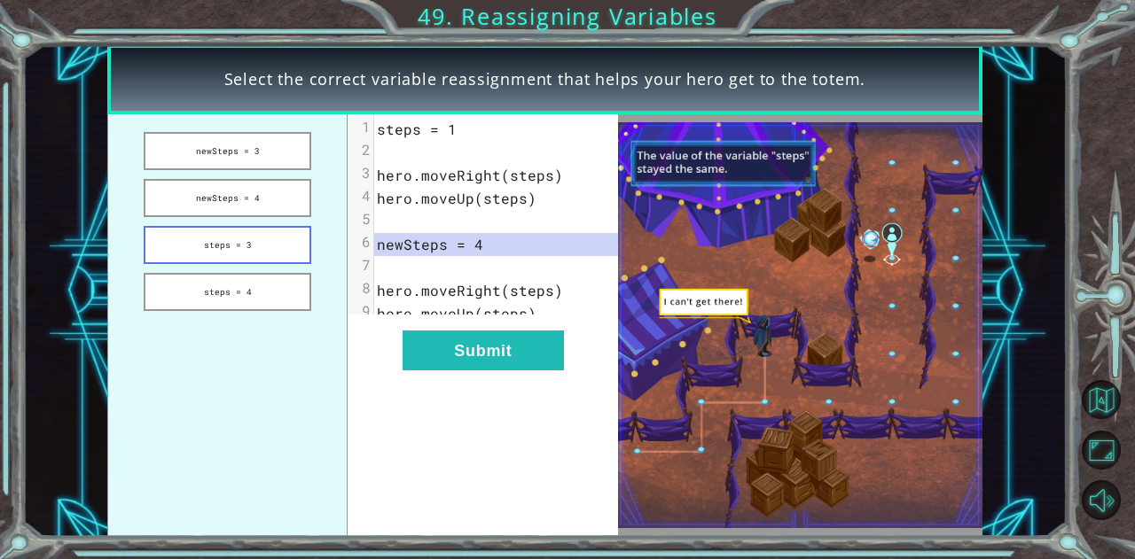
click at [200, 250] on button "steps = 3" at bounding box center [228, 245] width 168 height 38
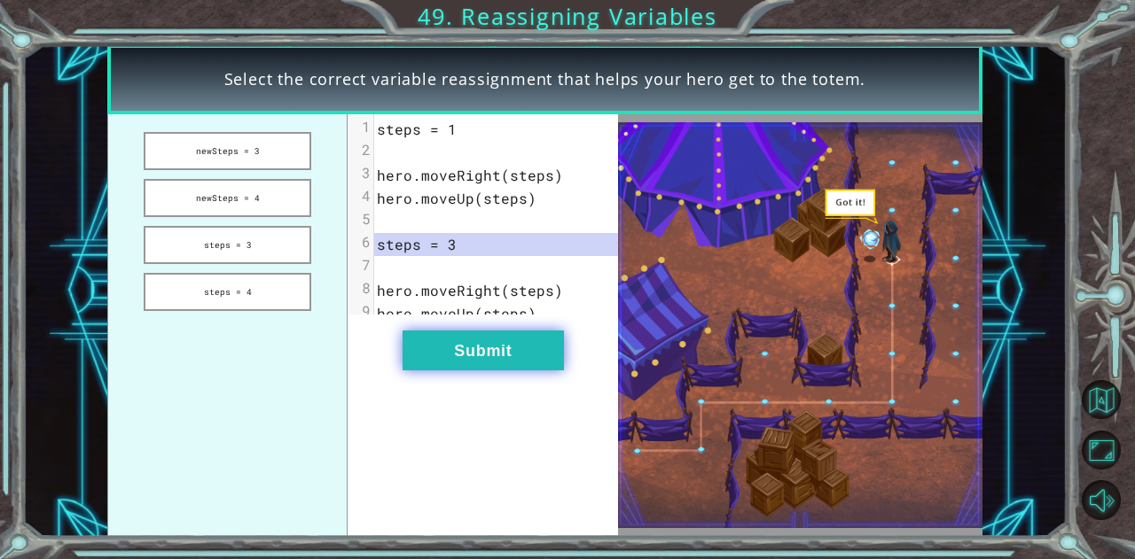
click at [530, 371] on button "Submit" at bounding box center [482, 351] width 161 height 40
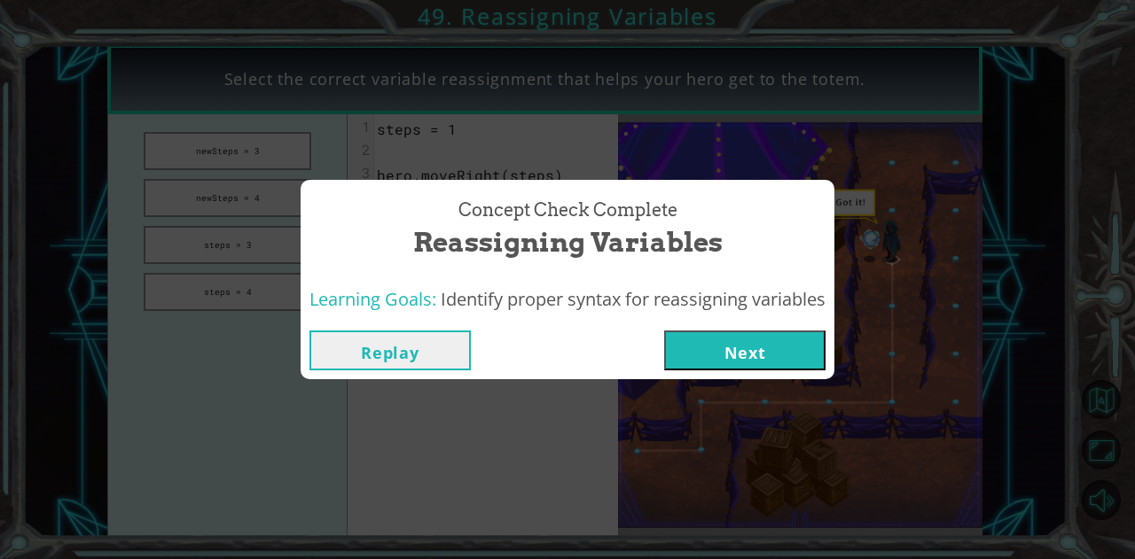
click at [812, 404] on div "Concept Check Complete Reassigning Variables Learning Goals: Identify proper sy…" at bounding box center [567, 279] width 1135 height 559
click at [769, 358] on button "Next" at bounding box center [744, 351] width 161 height 40
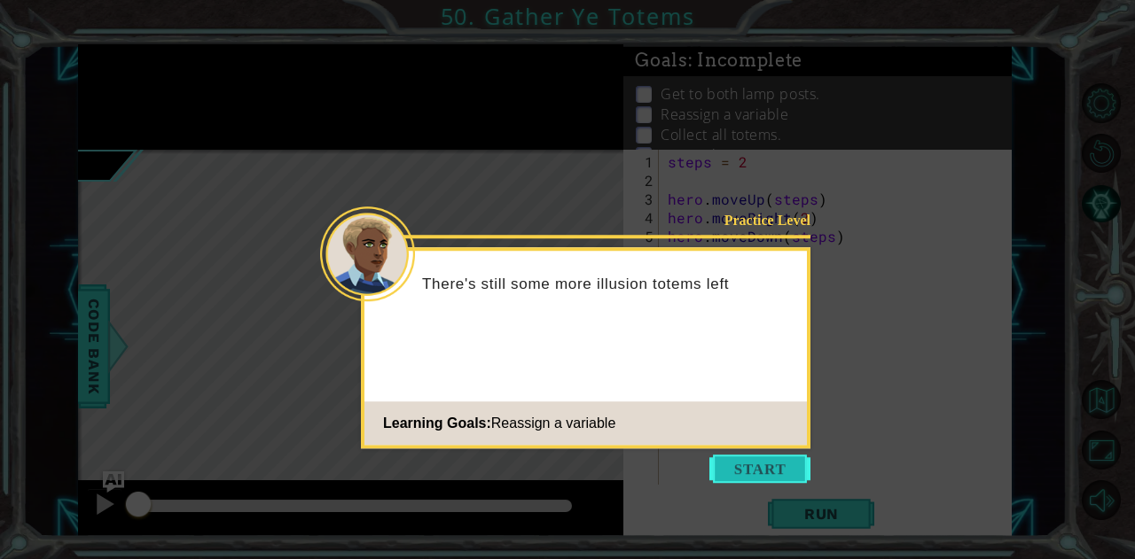
click at [768, 465] on button "Start" at bounding box center [759, 469] width 101 height 28
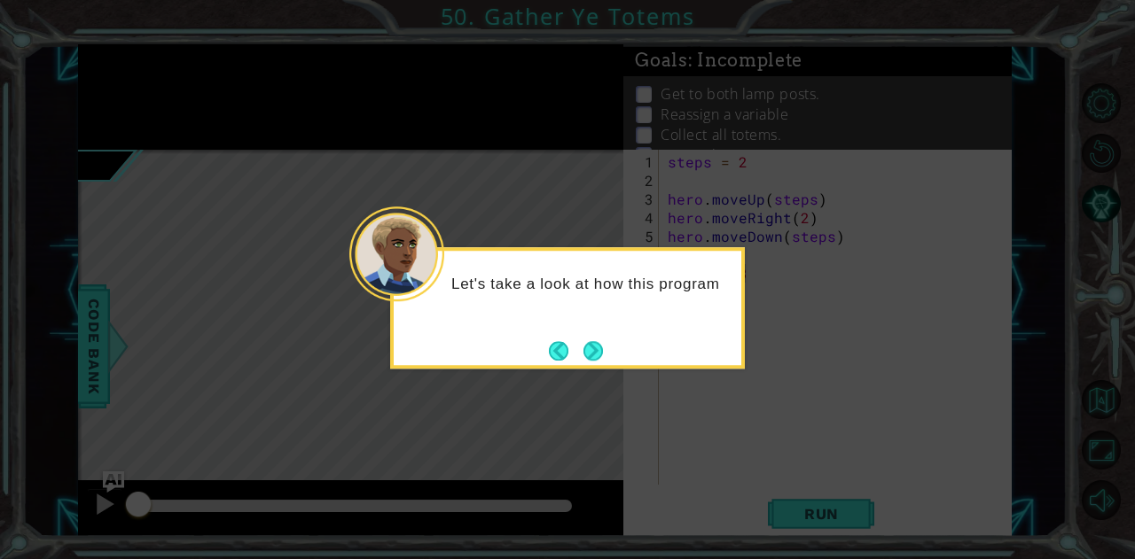
click at [582, 327] on div "Let's take a look at how this program" at bounding box center [567, 307] width 355 height 121
click at [596, 332] on div "Let's take a look at how this program is using variables." at bounding box center [567, 303] width 347 height 90
click at [561, 347] on button "Back" at bounding box center [566, 351] width 35 height 20
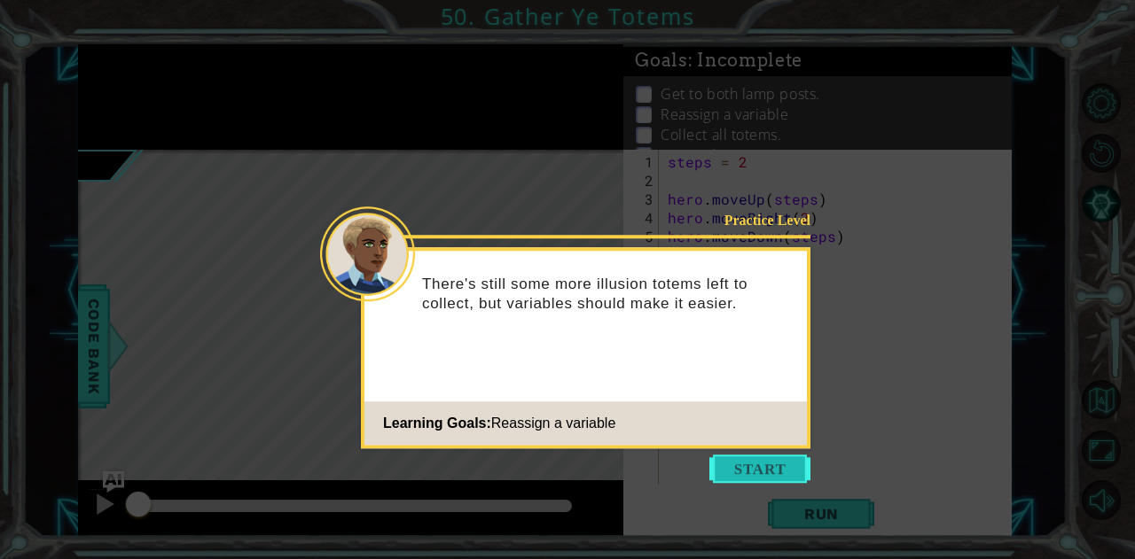
click at [762, 480] on button "Start" at bounding box center [759, 469] width 101 height 28
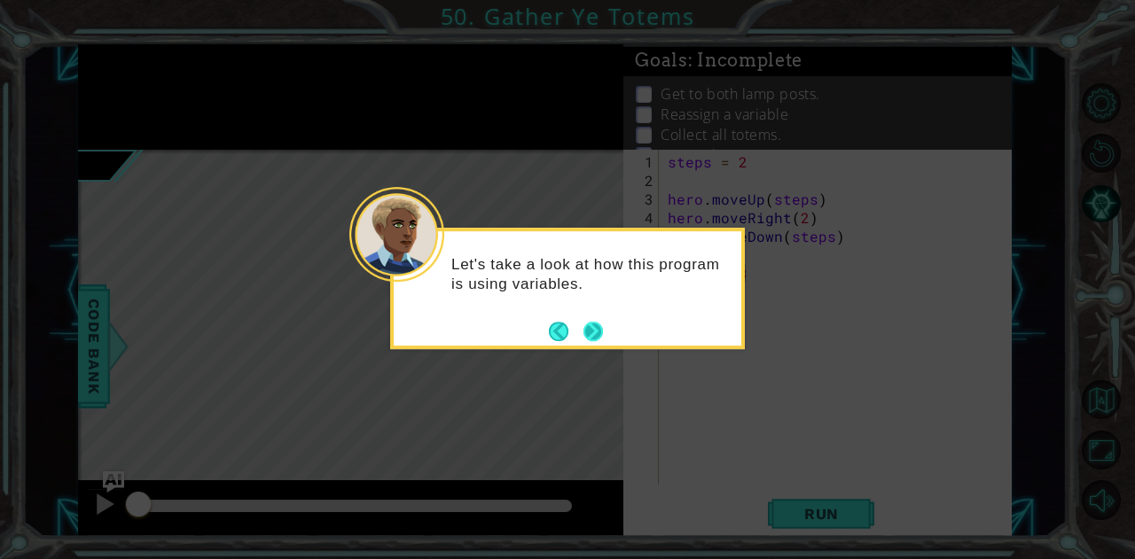
click at [599, 335] on button "Next" at bounding box center [593, 332] width 20 height 20
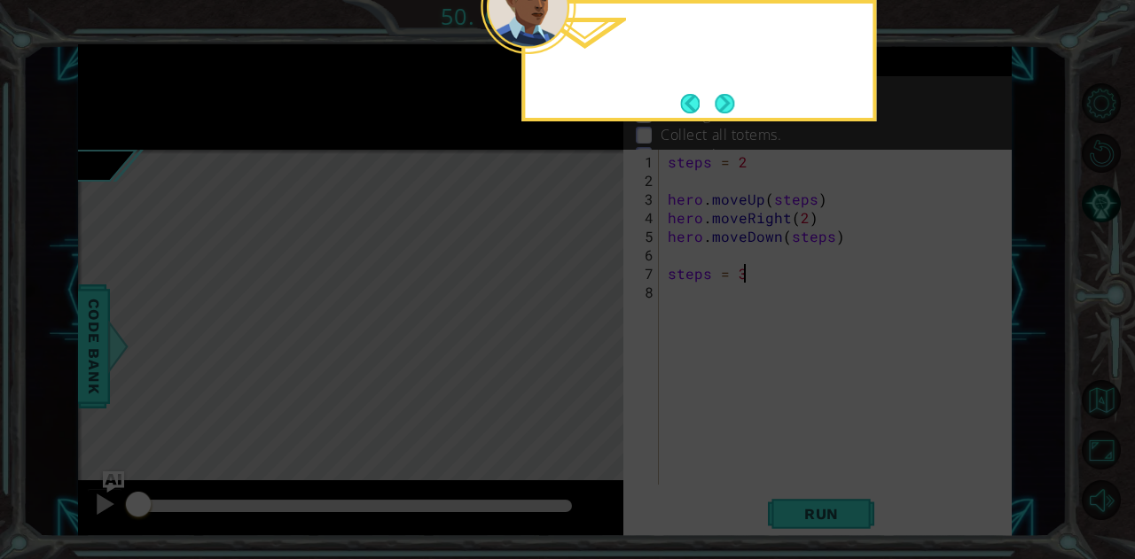
click at [599, 335] on icon at bounding box center [567, 83] width 1135 height 951
click at [729, 98] on button "Next" at bounding box center [724, 104] width 20 height 20
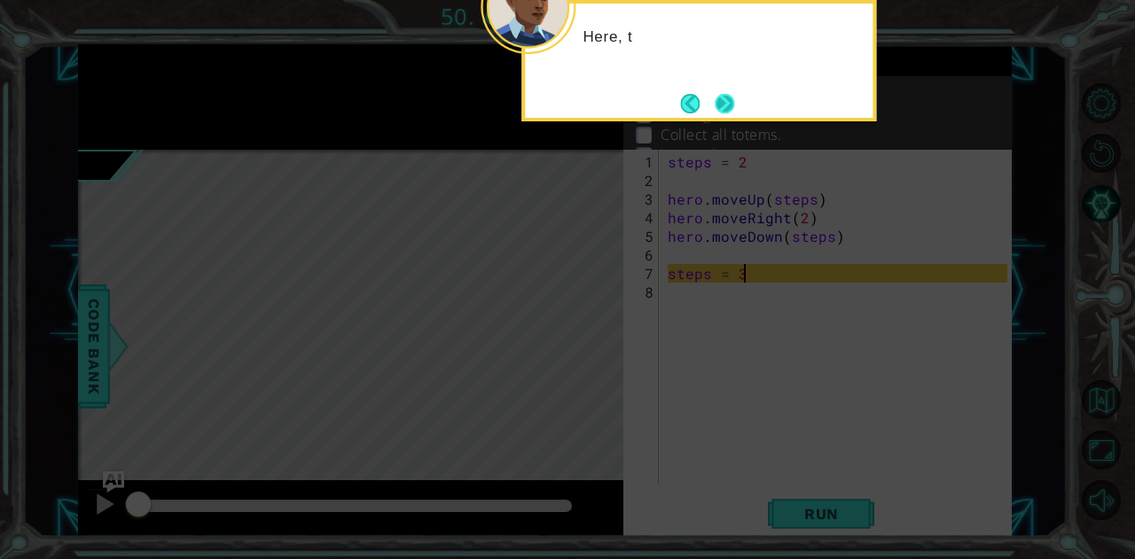
click at [721, 108] on button "Next" at bounding box center [724, 104] width 20 height 20
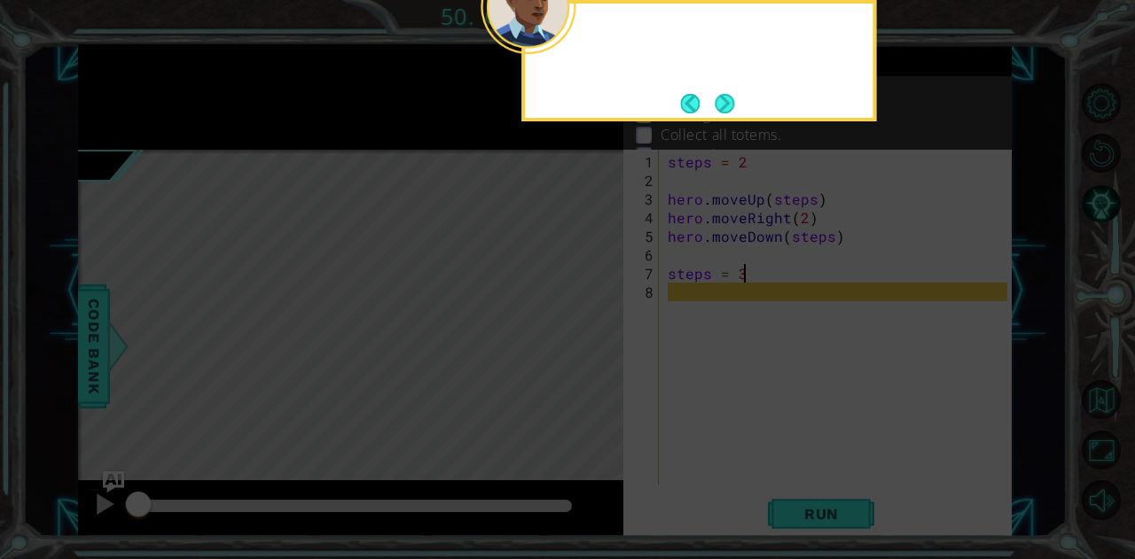
click at [721, 108] on button "Next" at bounding box center [724, 104] width 20 height 20
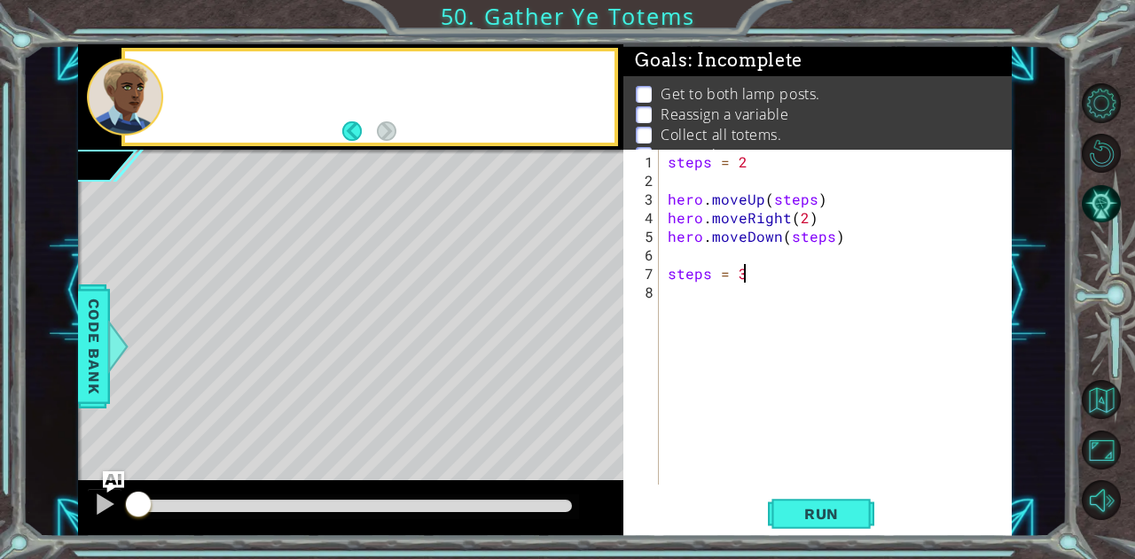
click at [721, 108] on p "Reassign a variable" at bounding box center [724, 115] width 128 height 20
click at [789, 488] on div "steps = 3 1 2 3 4 5 6 7 8 steps = 2 hero . moveUp ( steps ) hero . moveRight ( …" at bounding box center [816, 343] width 387 height 387
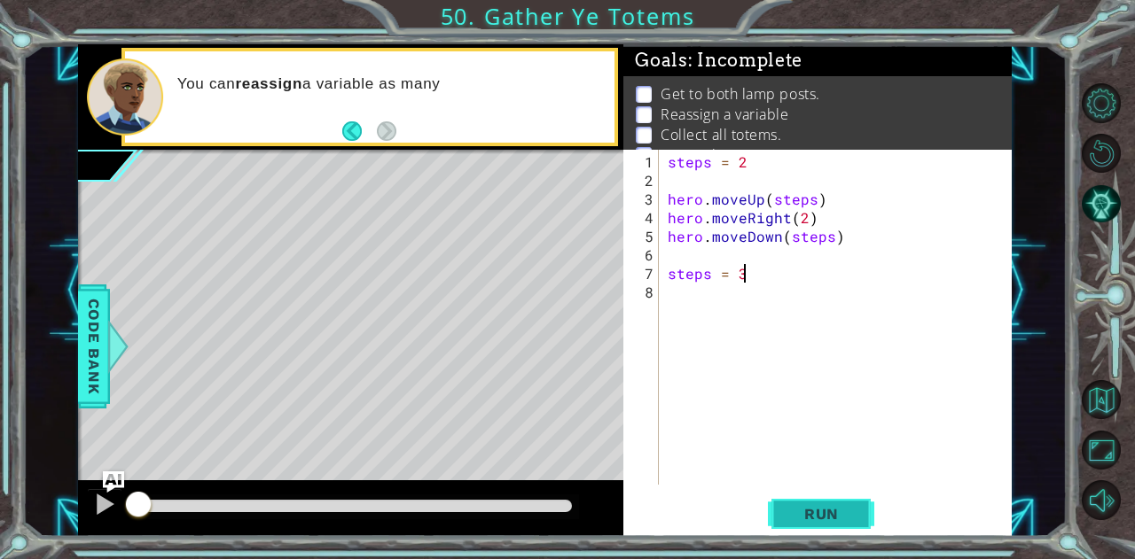
click at [789, 511] on span "Run" at bounding box center [821, 514] width 70 height 18
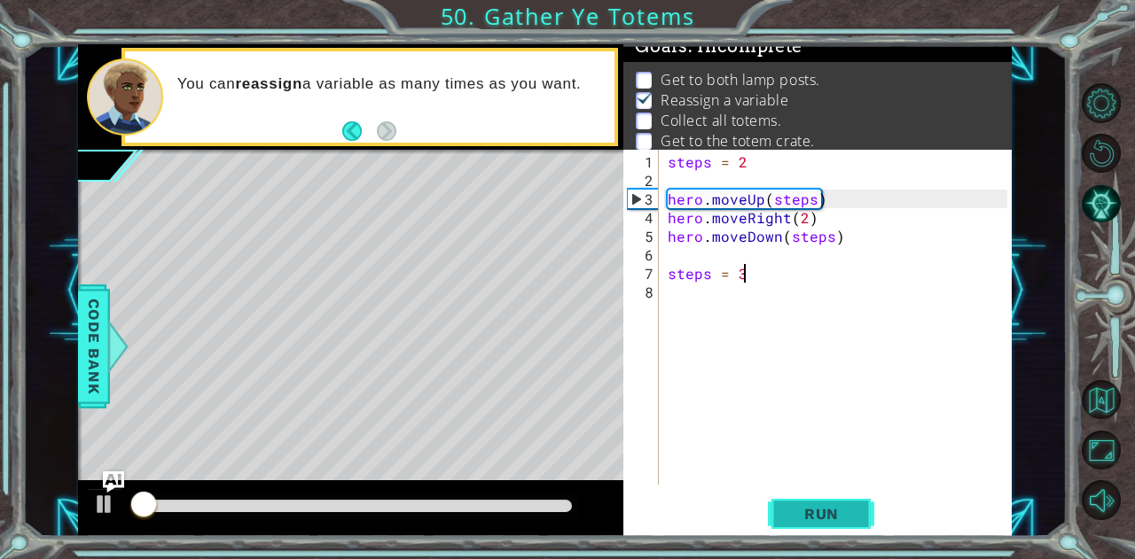
scroll to position [24, 0]
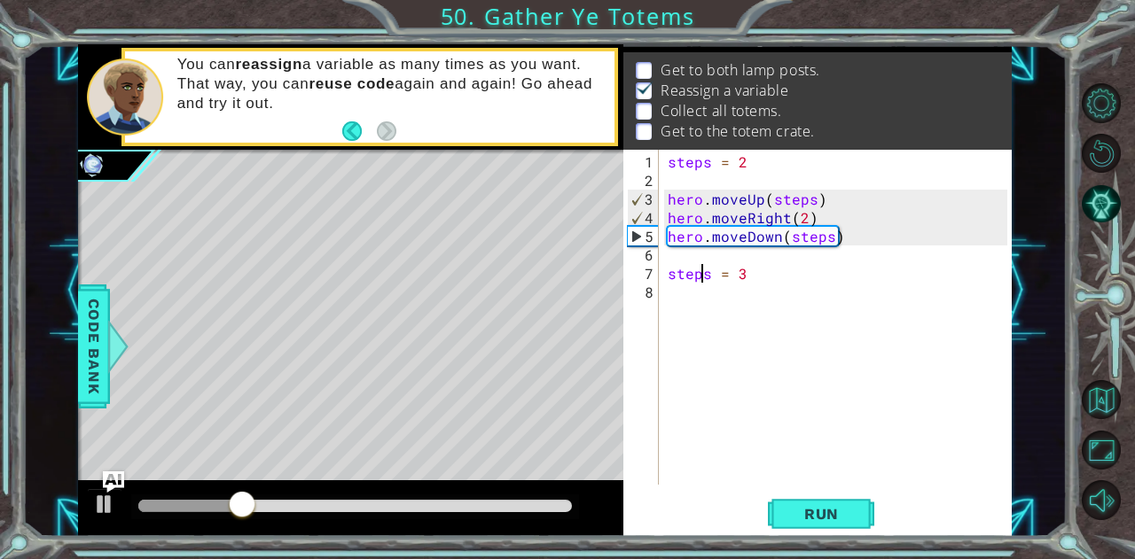
click at [704, 263] on div "steps = 2 hero . moveUp ( steps ) hero . moveRight ( 2 ) hero . moveDown ( step…" at bounding box center [840, 338] width 352 height 372
click at [702, 254] on div "steps = 2 hero . moveUp ( steps ) hero . moveRight ( 2 ) hero . moveDown ( step…" at bounding box center [840, 338] width 352 height 372
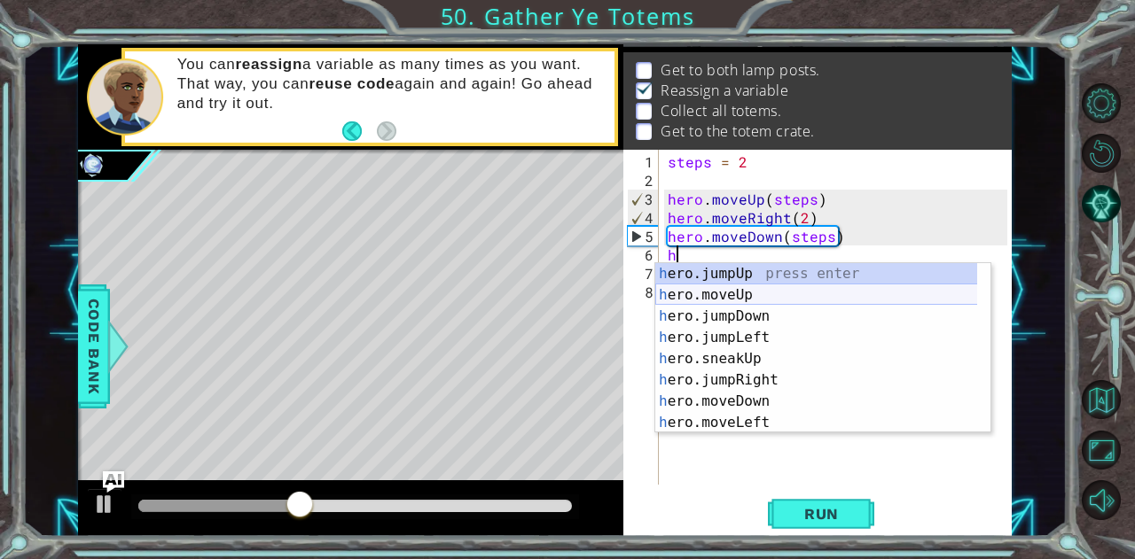
click at [762, 293] on div "h ero.jumpUp press enter h ero.moveUp press enter h ero.jumpDown press enter h …" at bounding box center [816, 369] width 323 height 213
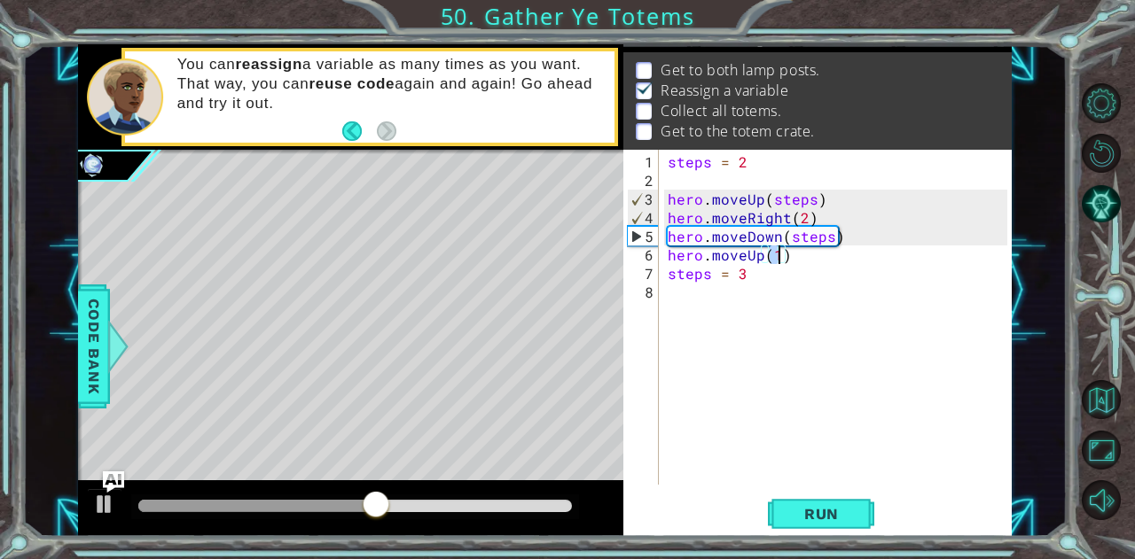
scroll to position [0, 6]
type textarea "hero.moveUp(3)"
click at [800, 505] on span "Run" at bounding box center [821, 514] width 70 height 18
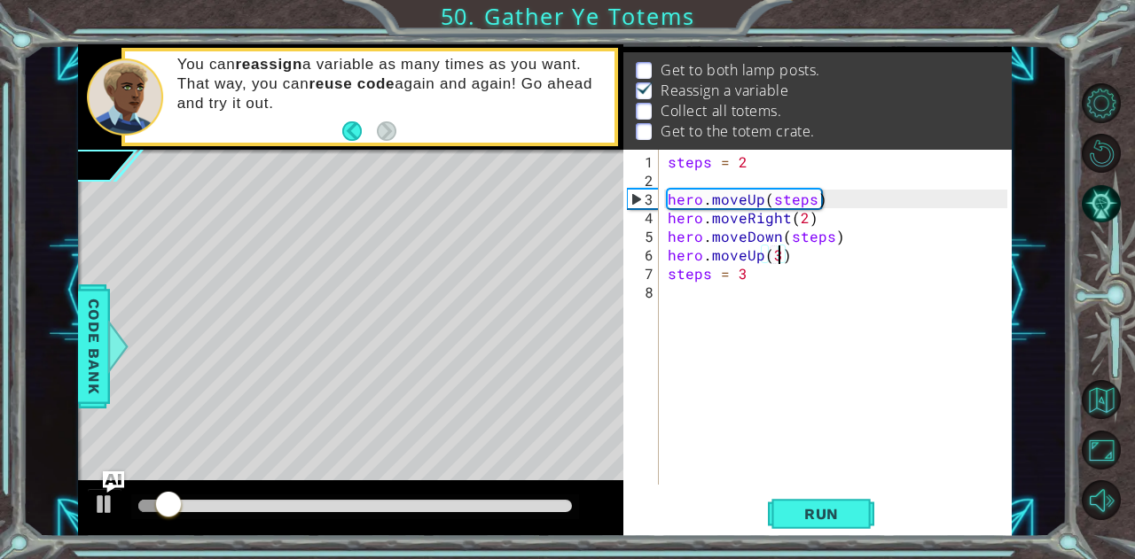
click at [688, 296] on div "steps = 2 hero . moveUp ( steps ) hero . moveRight ( 2 ) hero . moveDown ( step…" at bounding box center [840, 338] width 352 height 372
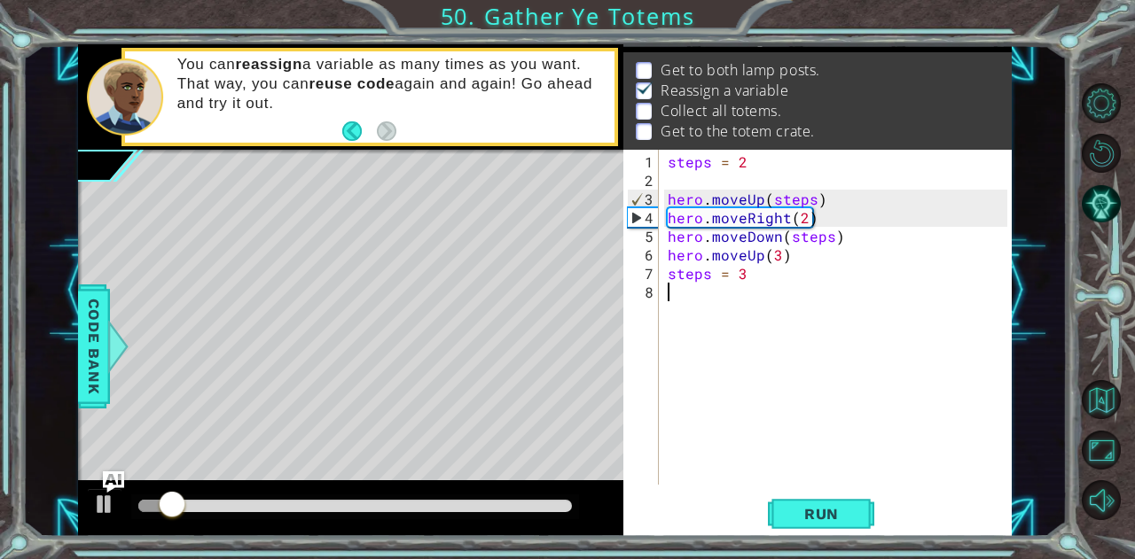
scroll to position [0, 0]
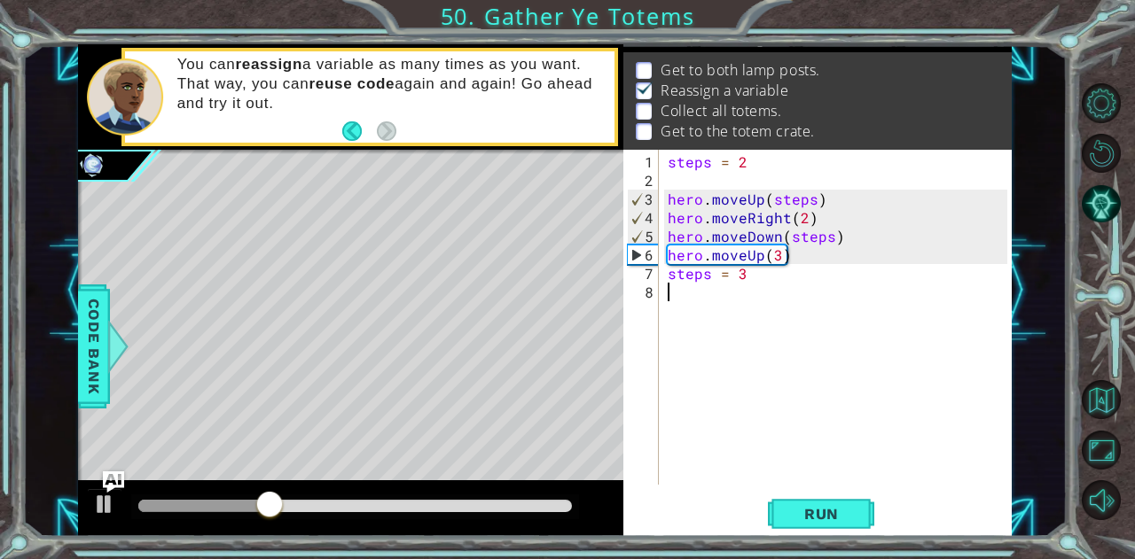
click at [667, 270] on div "steps = 2 hero . moveUp ( steps ) hero . moveRight ( 2 ) hero . moveDown ( step…" at bounding box center [840, 338] width 352 height 372
type textarea "steps = 3"
click at [679, 269] on div "steps = 2 hero . moveUp ( steps ) hero . moveRight ( 2 ) hero . moveDown ( step…" at bounding box center [840, 338] width 352 height 372
type textarea "h"
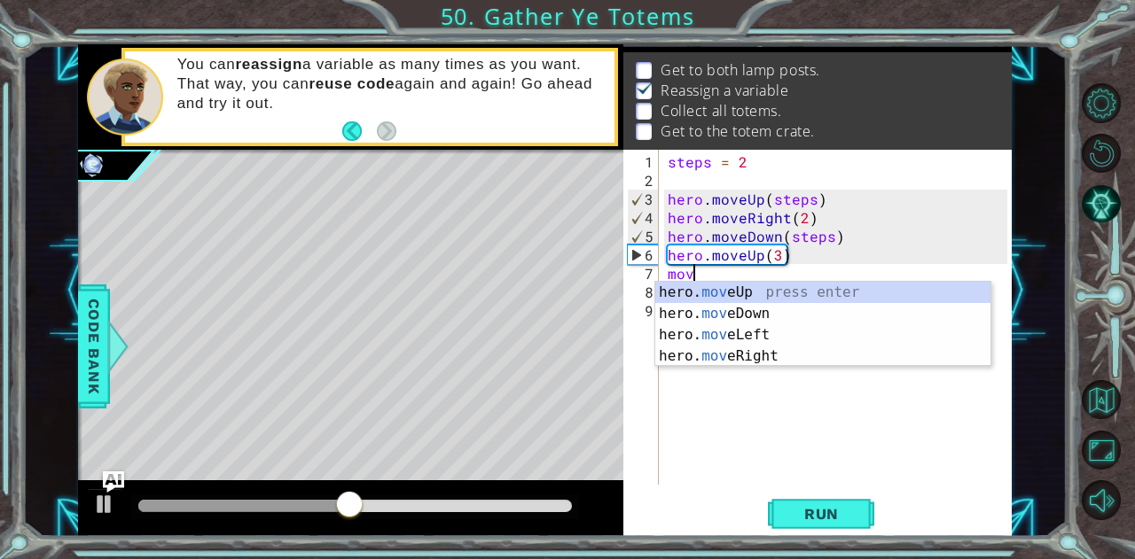
scroll to position [0, 1]
click at [751, 355] on div "hero. move Up press enter hero. move Down press enter hero. move Left press ent…" at bounding box center [823, 346] width 336 height 128
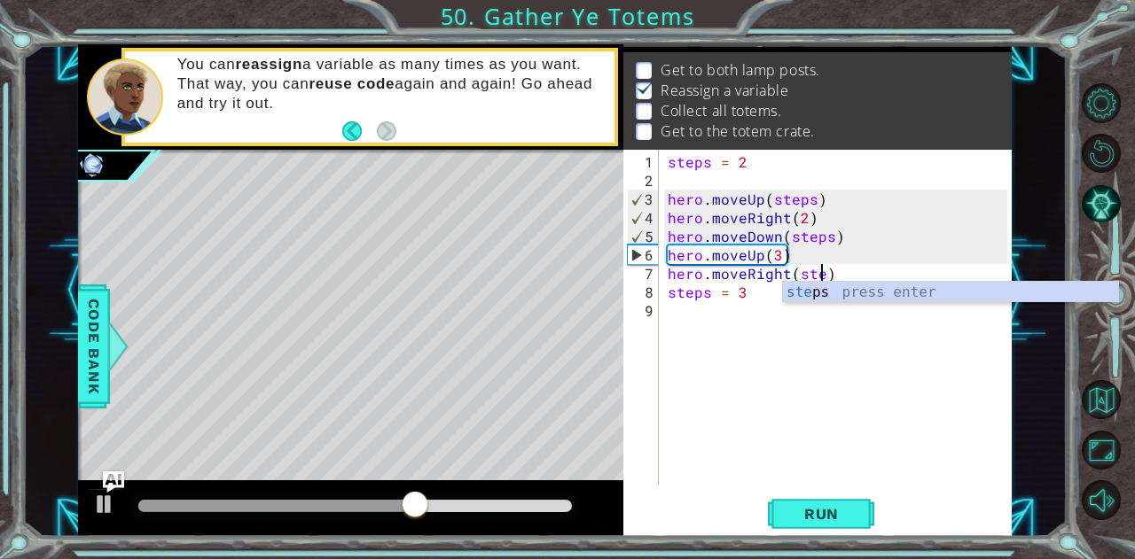
scroll to position [0, 10]
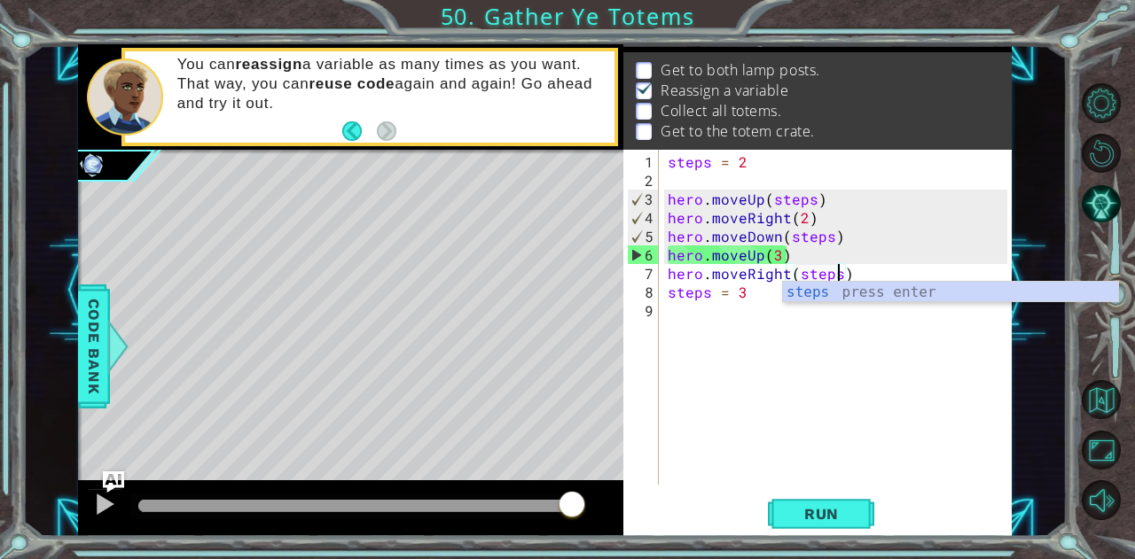
click at [668, 292] on div "steps = 2 hero . moveUp ( steps ) hero . moveRight ( 2 ) hero . moveDown ( step…" at bounding box center [840, 338] width 352 height 372
type textarea "steps = 3"
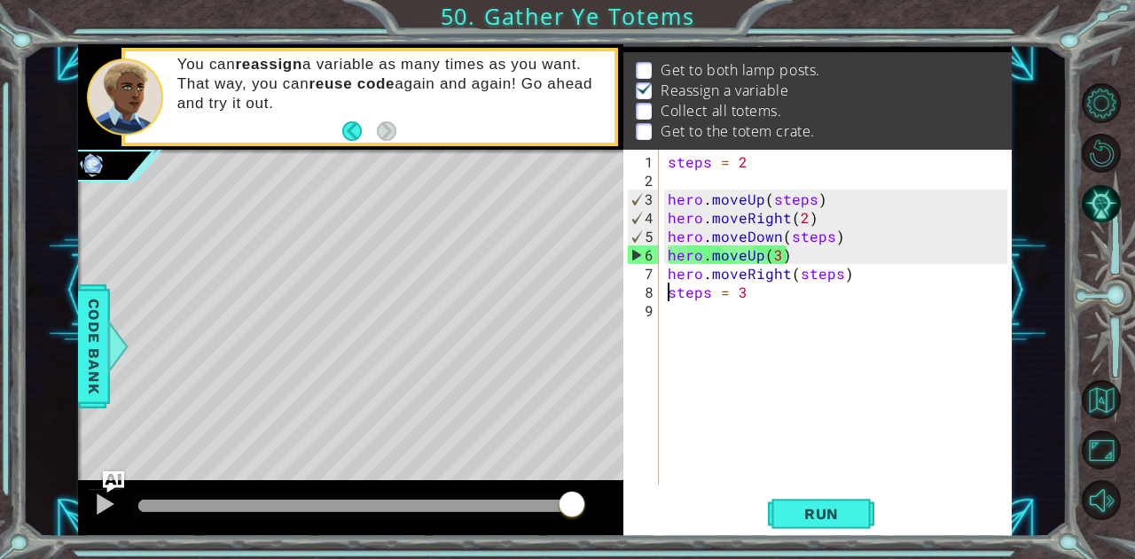
scroll to position [0, 4]
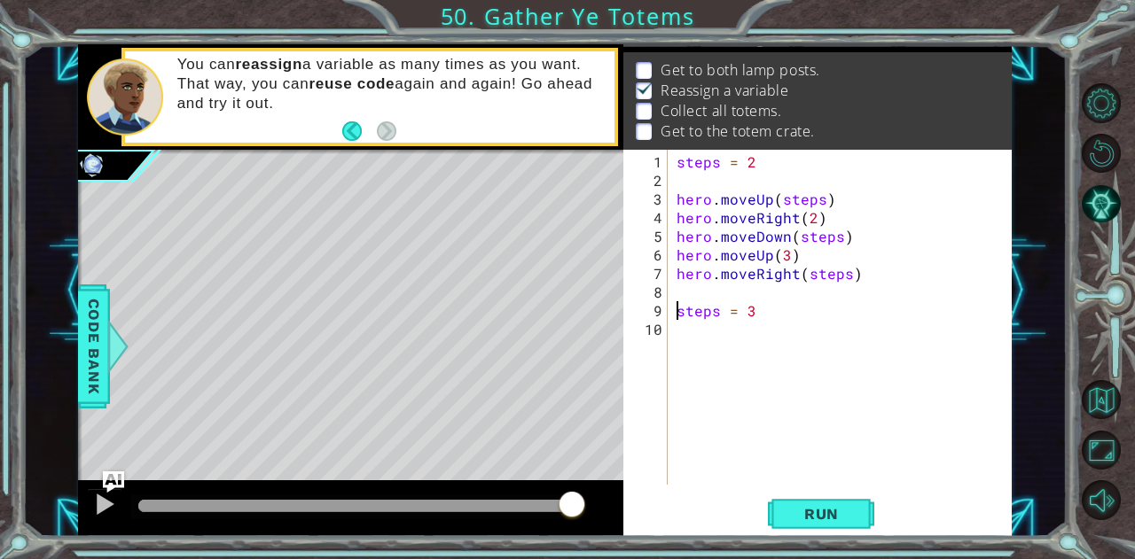
click at [700, 303] on div "steps = 2 hero . moveUp ( steps ) hero . moveRight ( 2 ) hero . moveDown ( step…" at bounding box center [845, 338] width 344 height 372
click at [709, 288] on div "steps = 2 hero . moveUp ( steps ) hero . moveRight ( 2 ) hero . moveDown ( step…" at bounding box center [845, 338] width 344 height 372
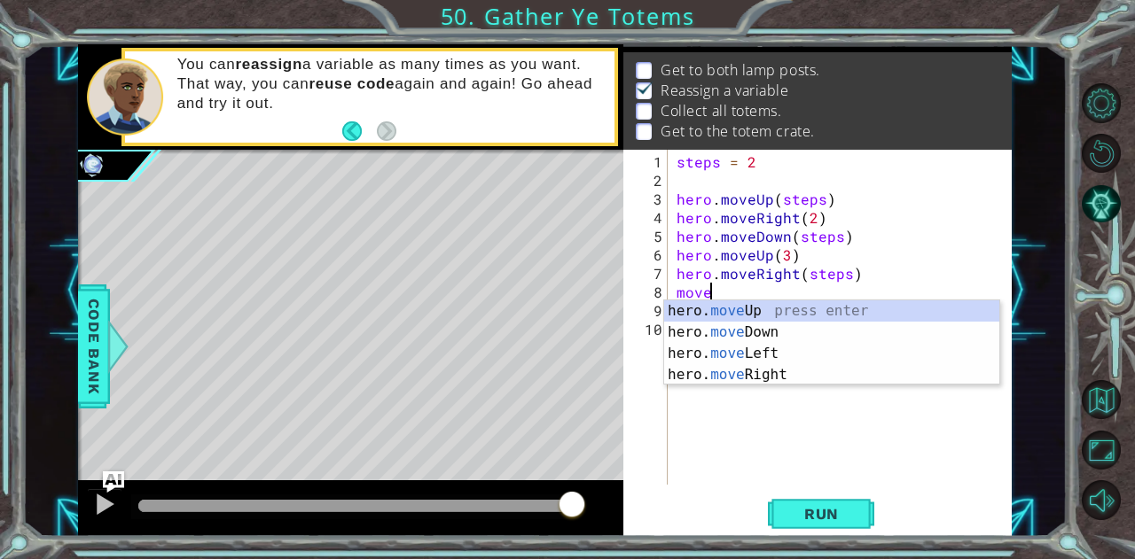
scroll to position [0, 1]
click at [815, 495] on button "Run" at bounding box center [821, 514] width 106 height 39
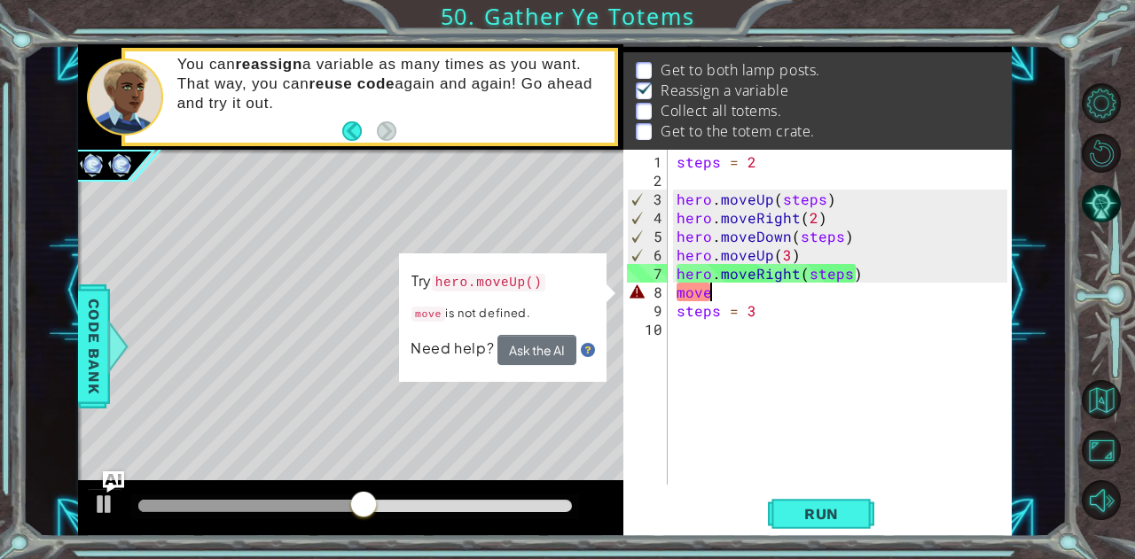
click at [724, 293] on div "steps = 2 hero . moveUp ( steps ) hero . moveRight ( 2 ) hero . moveDown ( step…" at bounding box center [845, 338] width 344 height 372
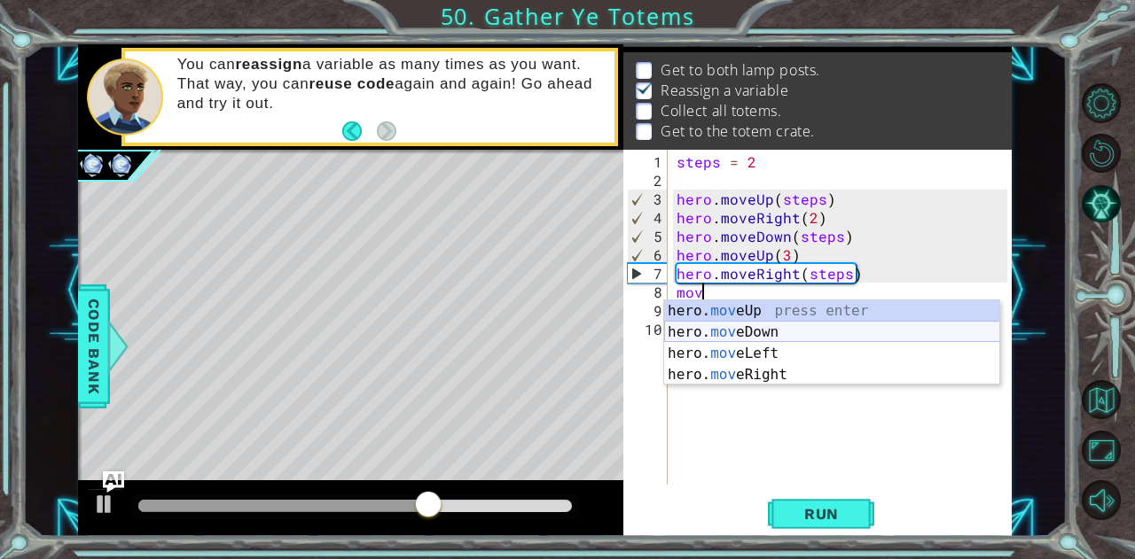
click at [782, 332] on div "hero. mov eUp press enter hero. mov eDown press enter hero. mov eLeft press ent…" at bounding box center [832, 364] width 336 height 128
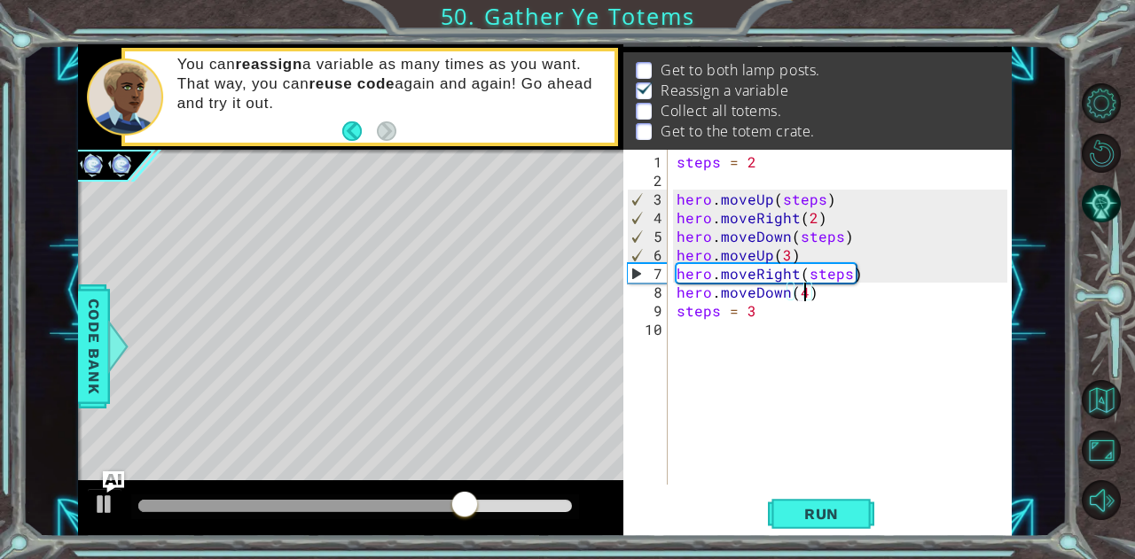
scroll to position [0, 7]
click at [675, 308] on div "steps = 2 hero . moveUp ( steps ) hero . moveRight ( 2 ) hero . moveDown ( step…" at bounding box center [845, 338] width 344 height 372
type textarea "steps = 3"
click at [706, 308] on div "steps = 2 hero . moveUp ( steps ) hero . moveRight ( 2 ) hero . moveDown ( step…" at bounding box center [845, 338] width 344 height 372
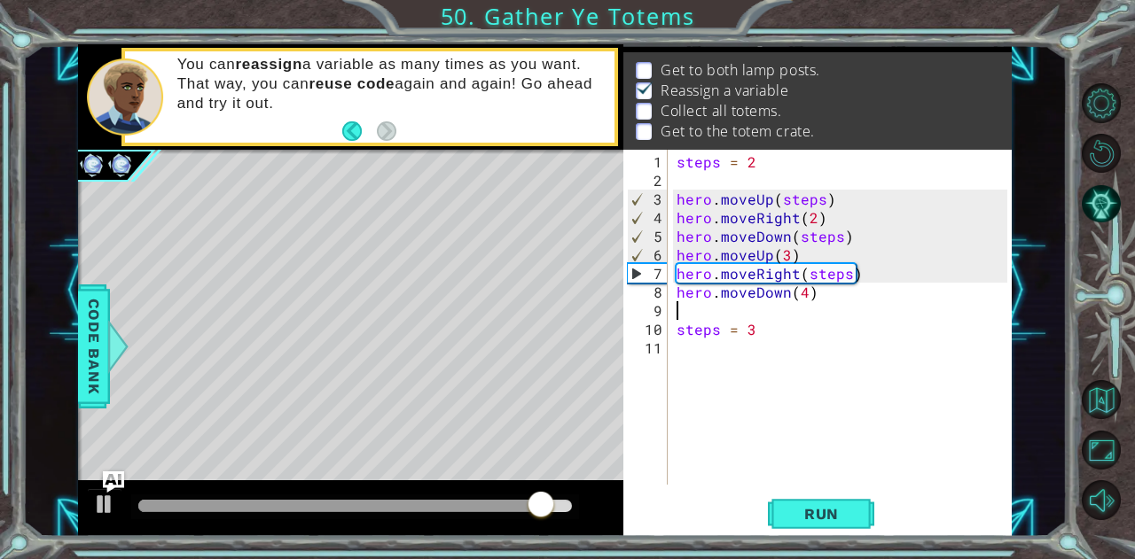
scroll to position [0, 0]
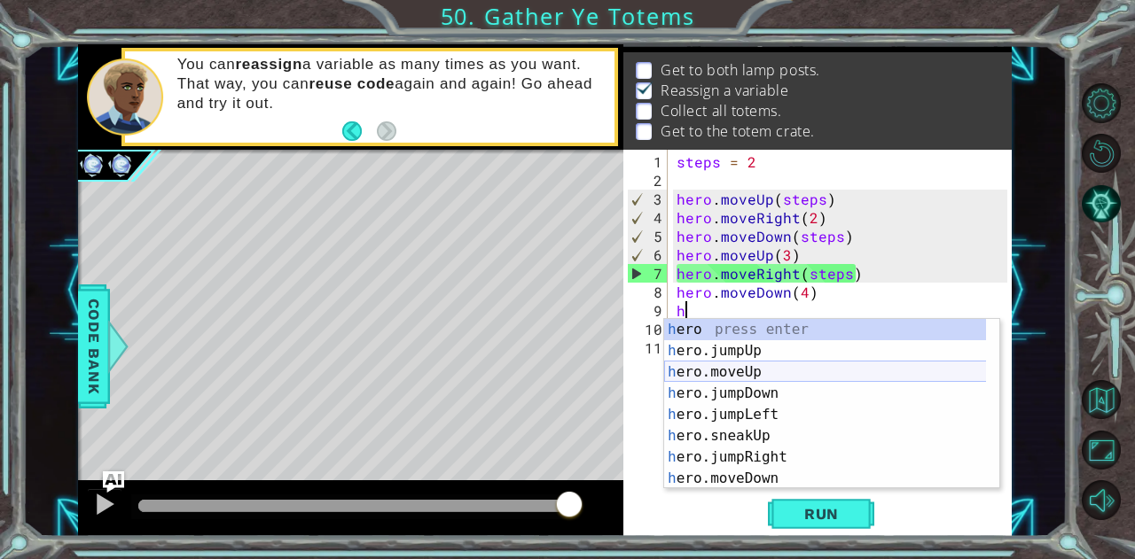
click at [737, 368] on div "h ero press enter h ero.jumpUp press enter h ero.moveUp press enter h ero.jumpD…" at bounding box center [825, 425] width 323 height 213
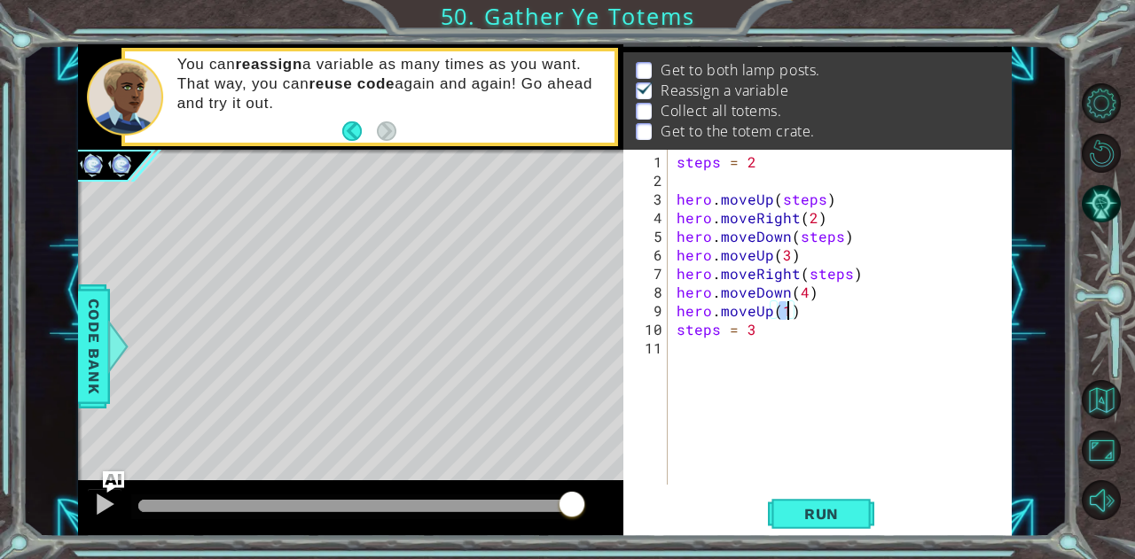
type textarea "hero.moveUp(4)"
click at [802, 308] on div "steps = 2 hero . moveUp ( steps ) hero . moveRight ( 2 ) hero . moveDown ( step…" at bounding box center [845, 338] width 344 height 372
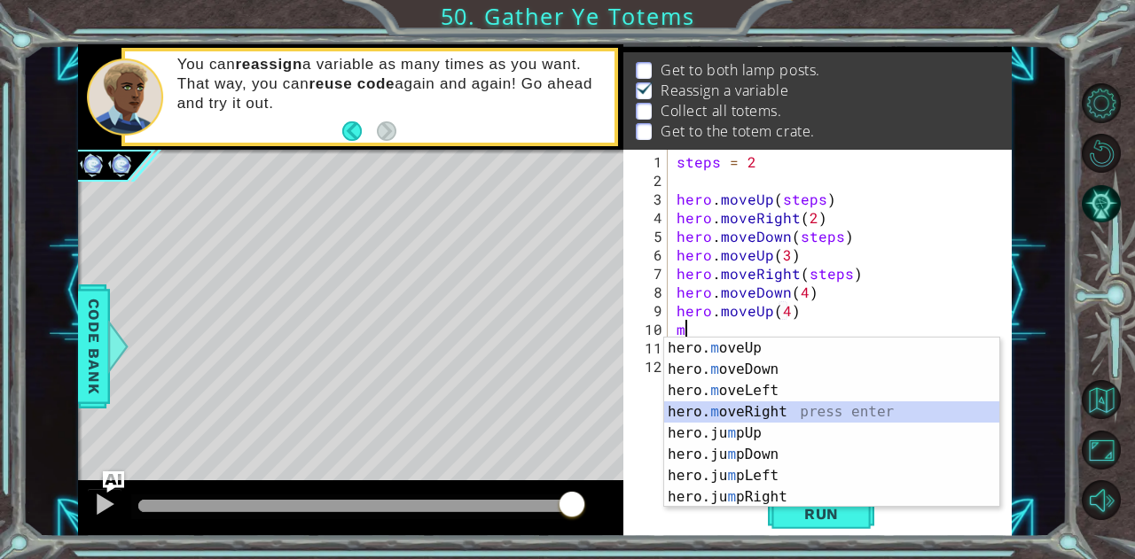
click at [757, 413] on div "hero. m oveUp press enter hero. m oveDown press enter hero. m oveLeft press ent…" at bounding box center [832, 444] width 336 height 213
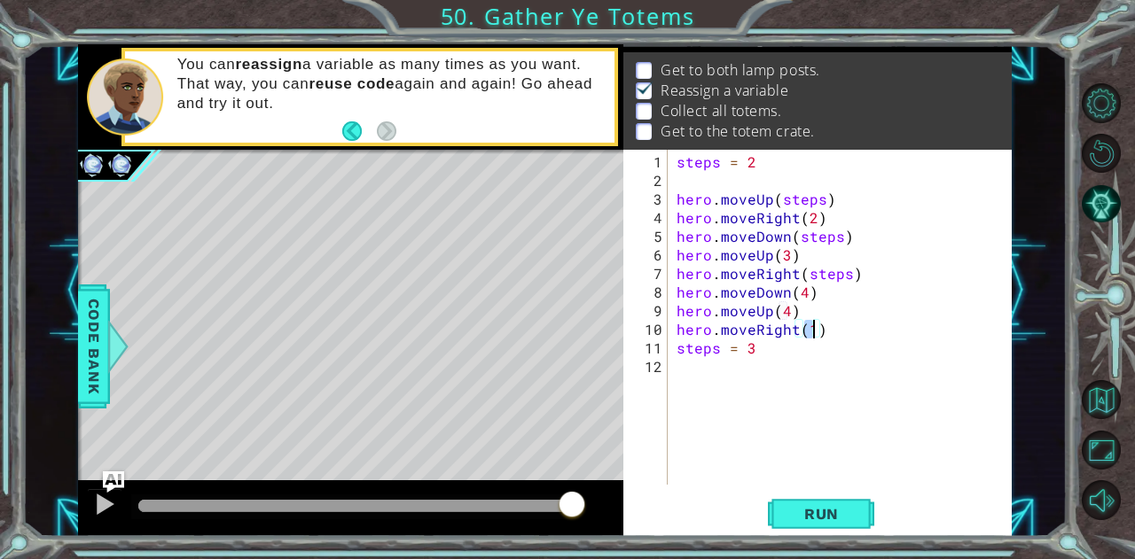
type textarea "hero.moveRight(2)"
click at [824, 326] on div "steps = 2 hero . moveUp ( steps ) hero . moveRight ( 2 ) hero . moveDown ( step…" at bounding box center [845, 338] width 344 height 372
click at [786, 511] on span "Run" at bounding box center [821, 514] width 70 height 18
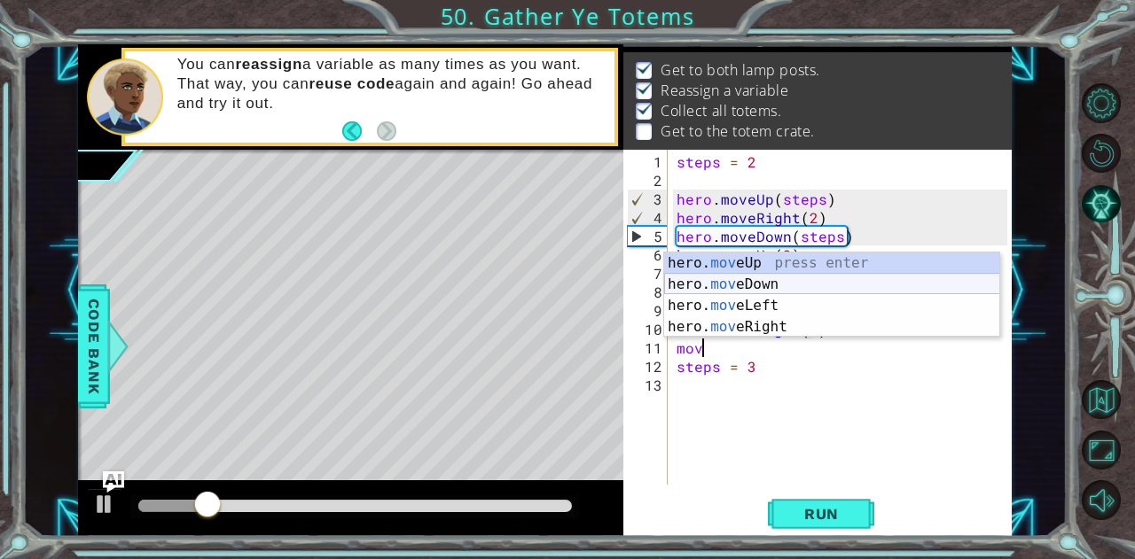
click at [757, 288] on div "hero. mov eUp press enter hero. mov eDown press enter hero. mov eLeft press ent…" at bounding box center [832, 317] width 336 height 128
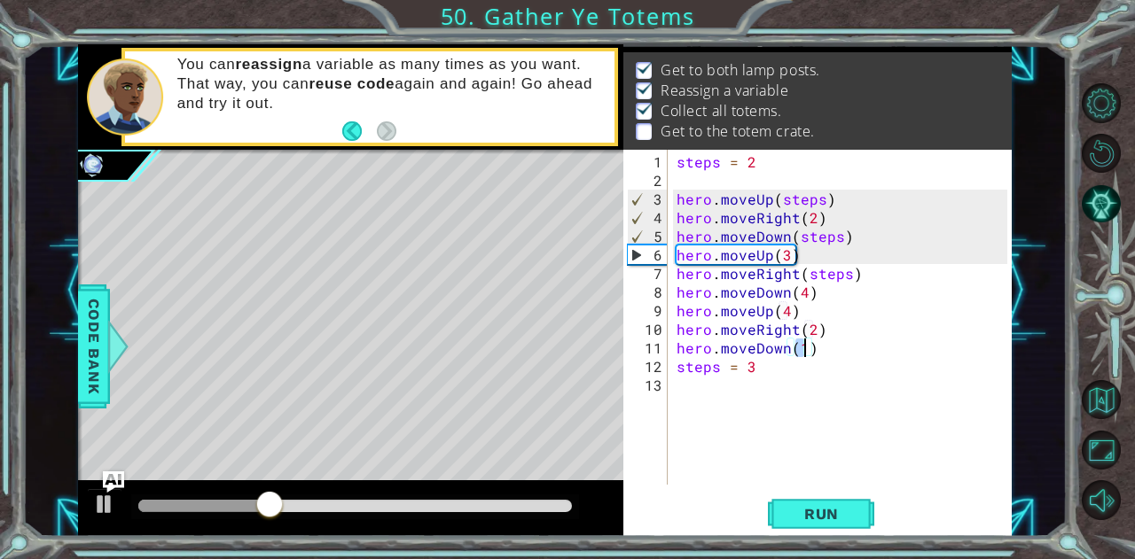
scroll to position [0, 7]
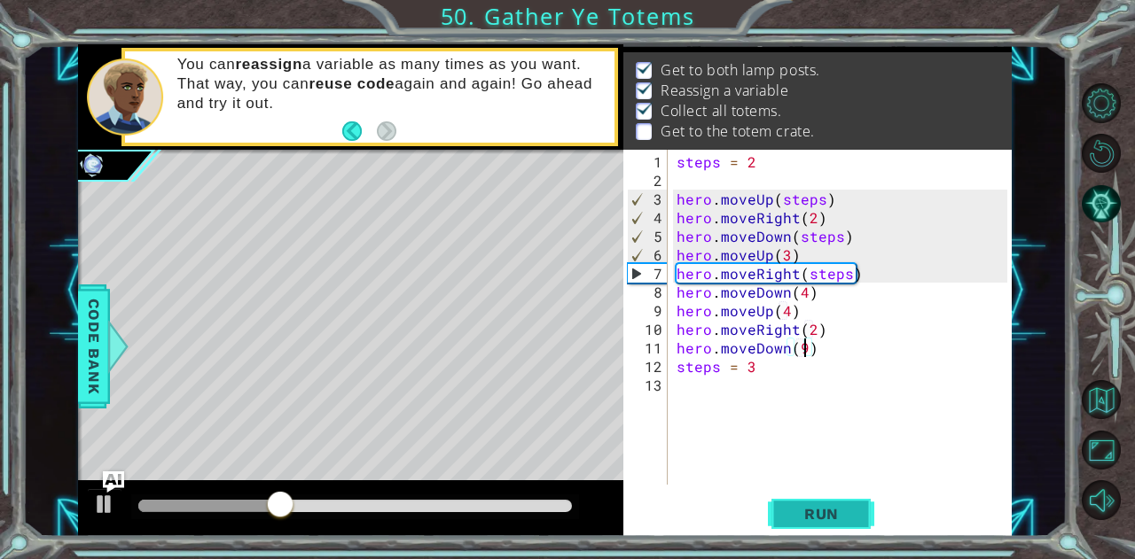
type textarea "hero.moveDown(9)"
click at [780, 515] on button "Run" at bounding box center [821, 514] width 106 height 39
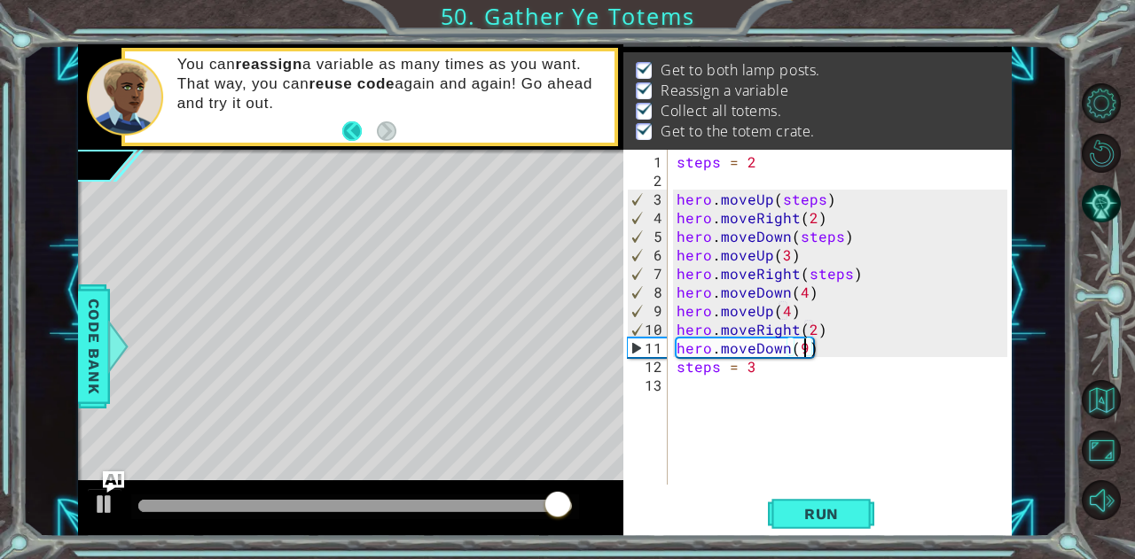
click at [318, 20] on div "1 ההההההההההההההההההההההההההההההההההההההההההההההההההההההההההההההההההההההההההההה…" at bounding box center [567, 279] width 1135 height 559
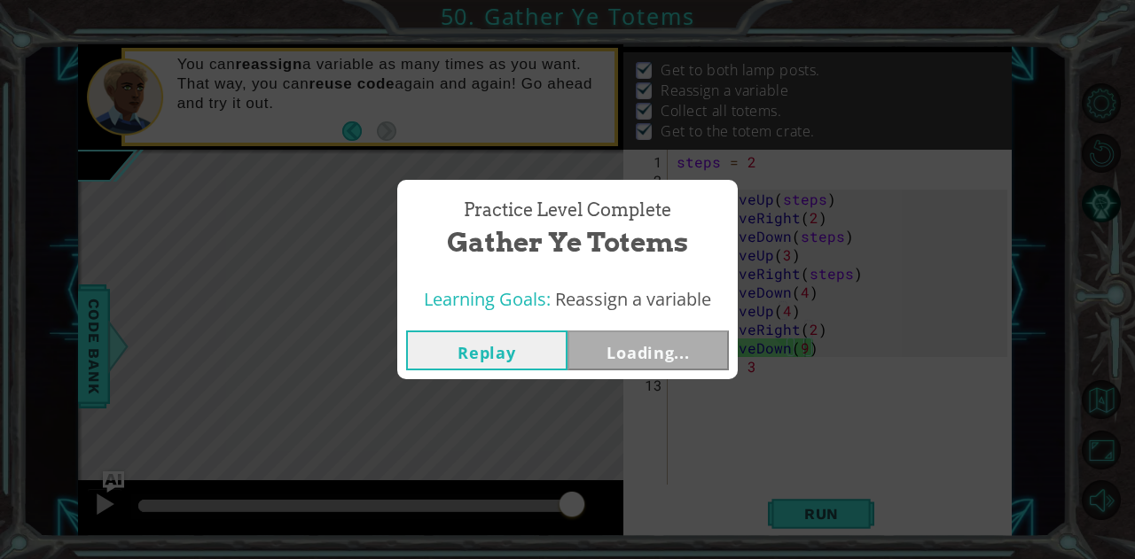
click at [480, 336] on body "1 ההההההההההההההההההההההההההההההההההההההההההההההההההההההההההההההההההההההההההההה…" at bounding box center [567, 279] width 1135 height 559
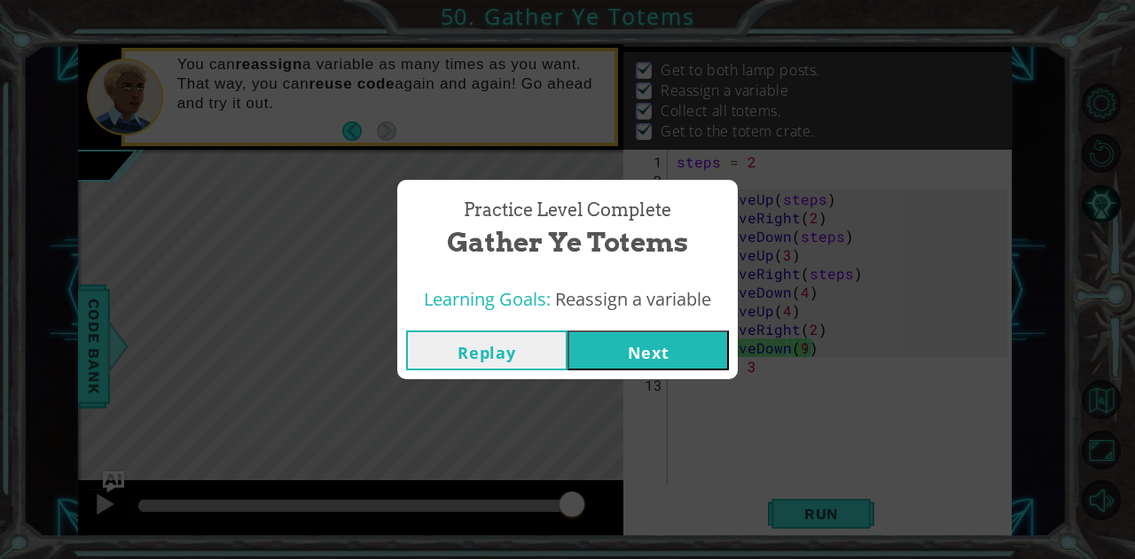
click at [604, 341] on button "Next" at bounding box center [647, 351] width 161 height 40
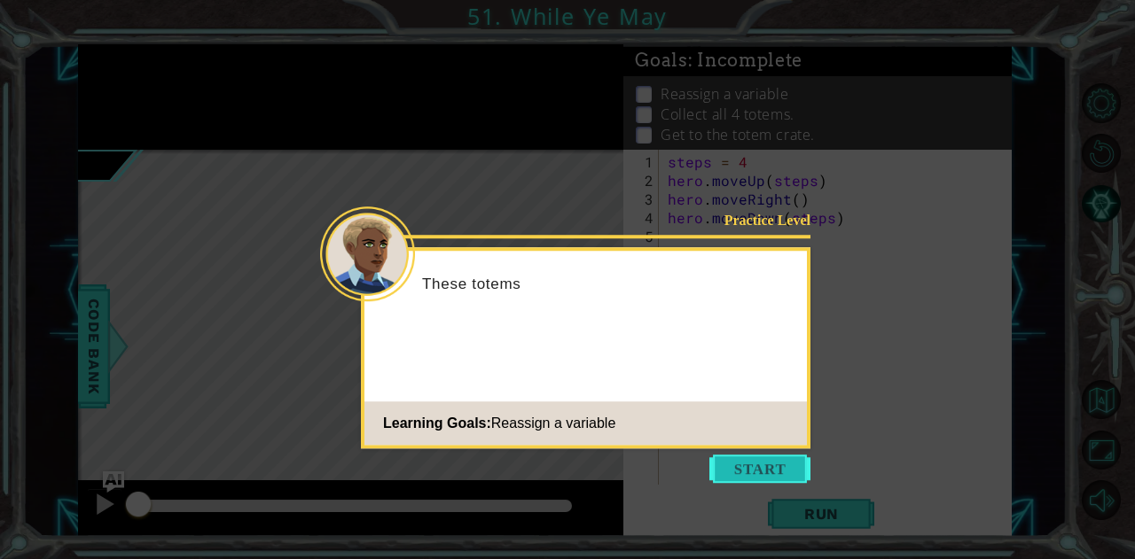
click at [748, 474] on button "Start" at bounding box center [759, 469] width 101 height 28
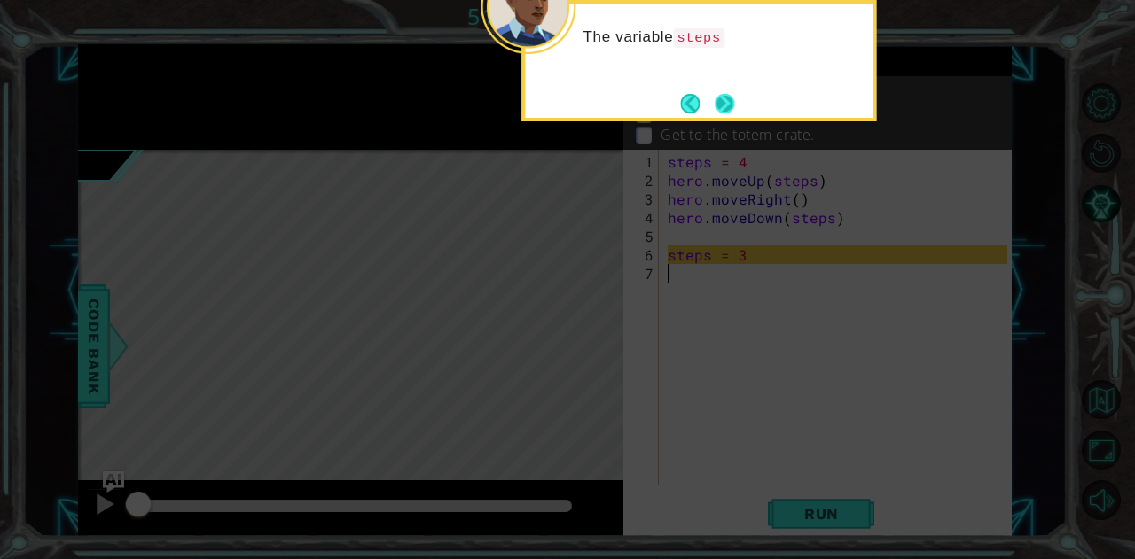
click at [732, 97] on button "Next" at bounding box center [724, 104] width 20 height 20
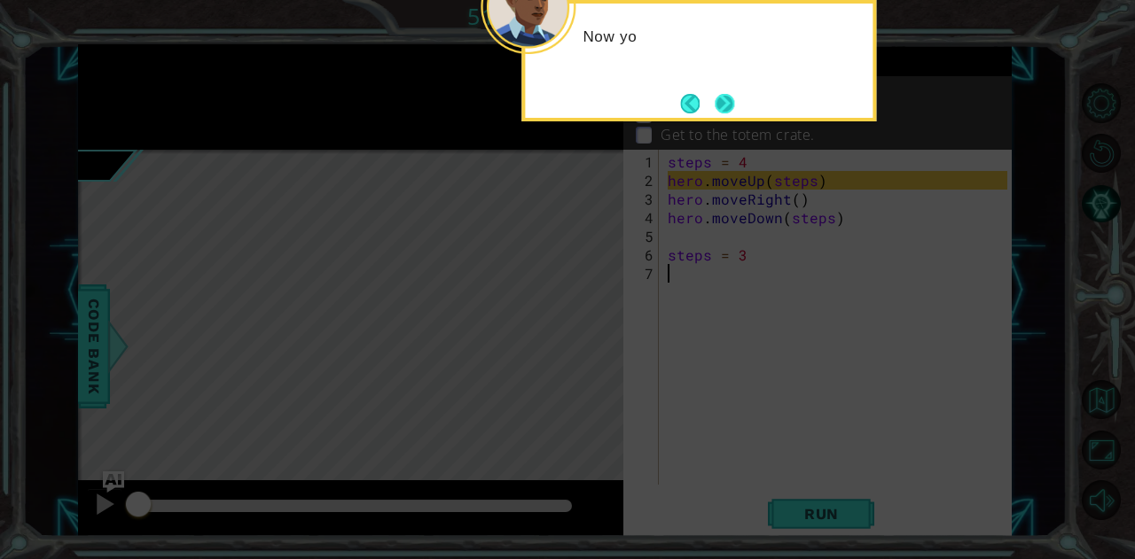
click at [716, 111] on button "Next" at bounding box center [724, 104] width 20 height 20
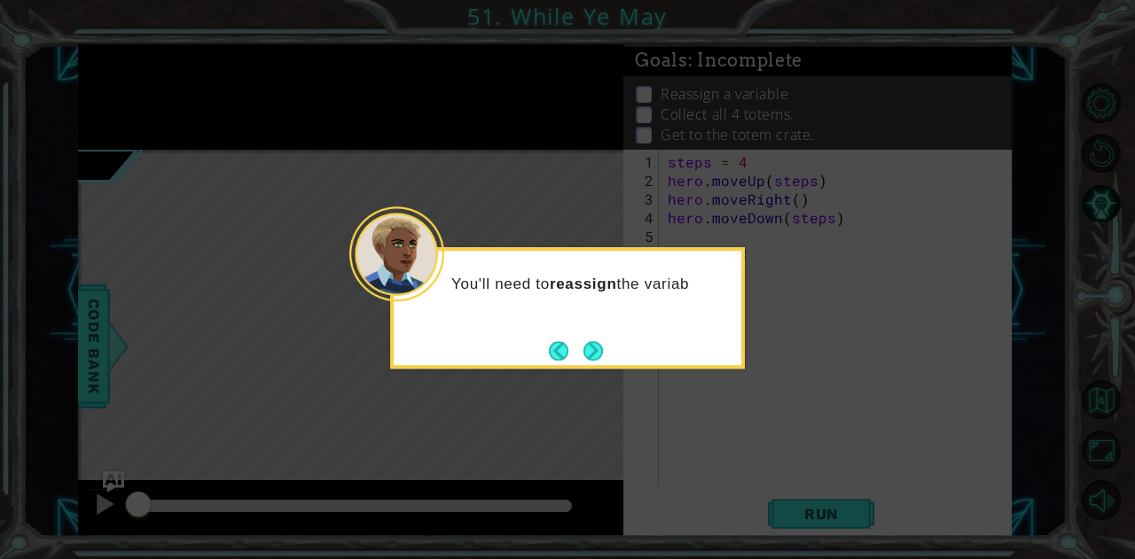
click at [573, 354] on button "Back" at bounding box center [566, 351] width 35 height 20
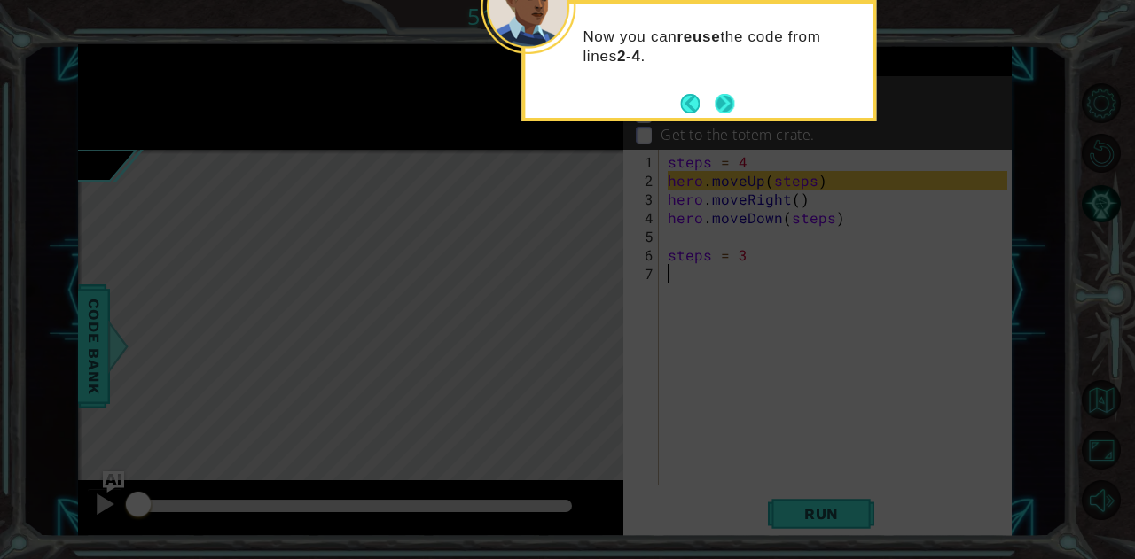
click at [726, 98] on button "Next" at bounding box center [724, 104] width 20 height 20
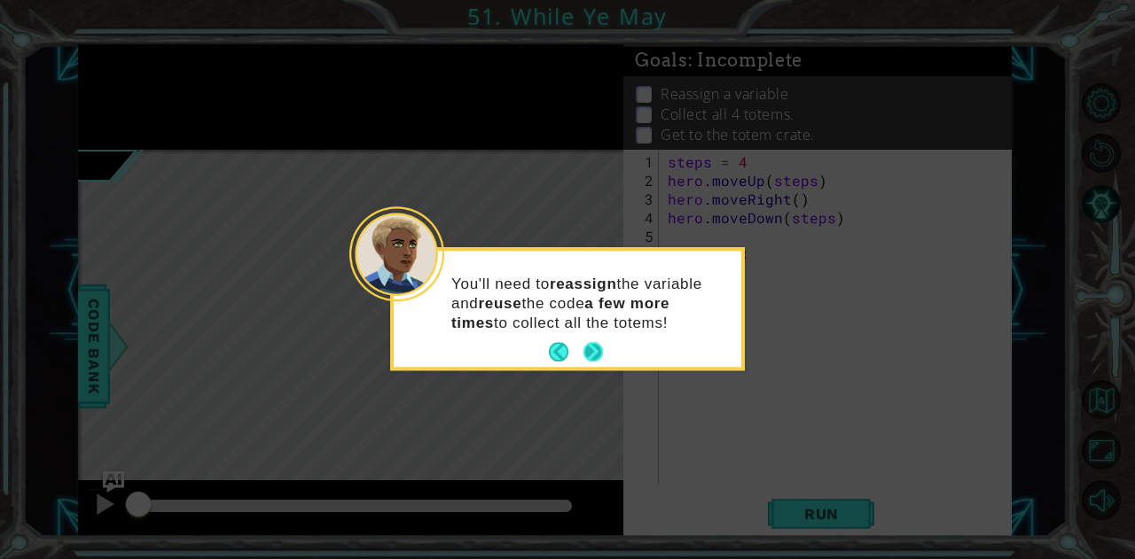
click at [601, 350] on button "Next" at bounding box center [593, 352] width 22 height 22
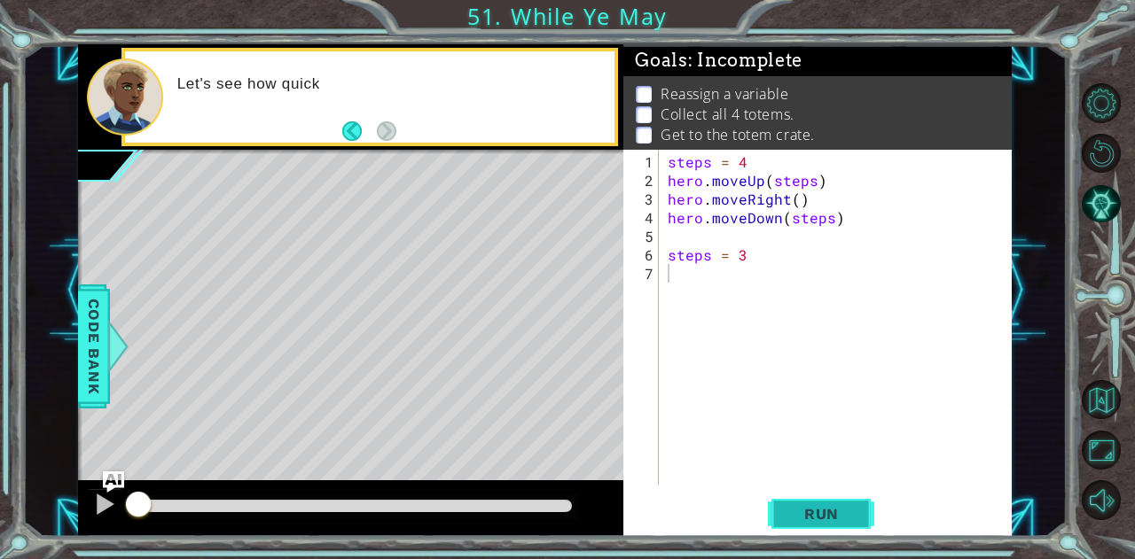
drag, startPoint x: 815, startPoint y: 493, endPoint x: 833, endPoint y: 509, distance: 24.5
click at [833, 507] on div "1 2 3 4 5 6 7 steps = 4 hero . moveUp ( steps ) hero . moveRight ( ) hero . mov…" at bounding box center [816, 343] width 387 height 387
click at [835, 509] on span "Run" at bounding box center [821, 514] width 70 height 18
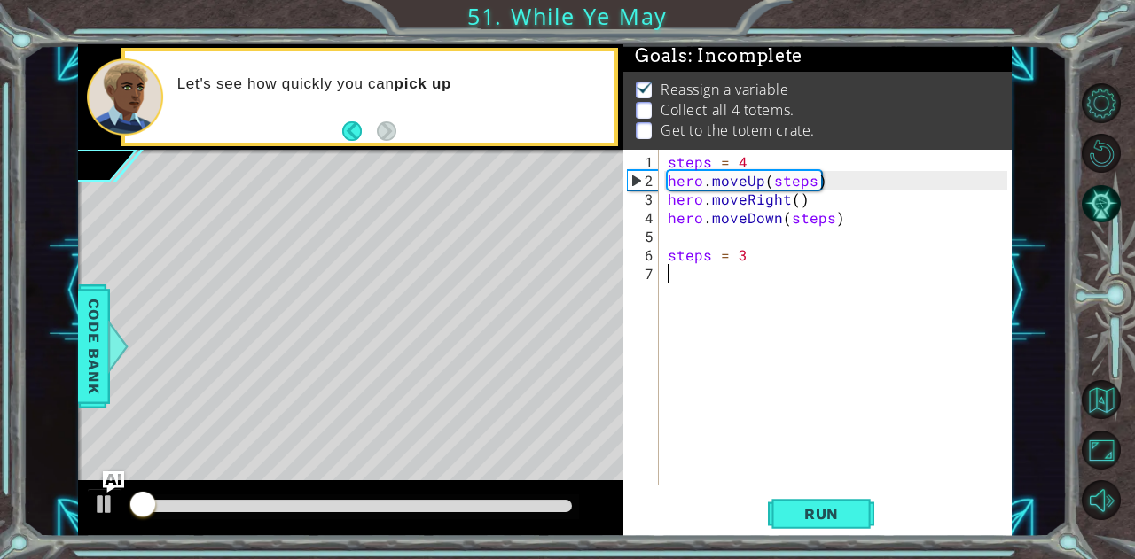
scroll to position [13, 0]
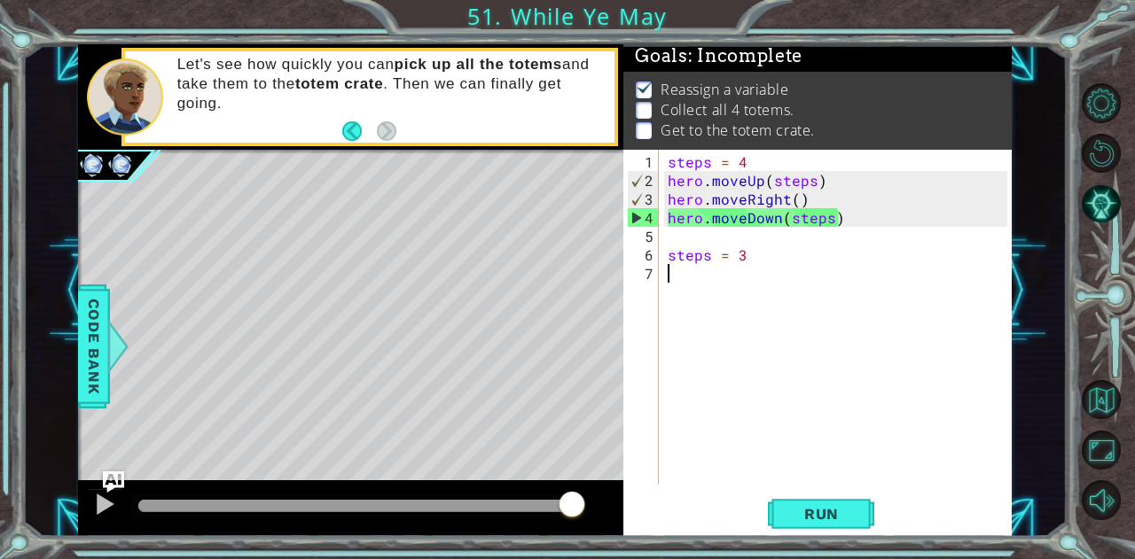
click at [605, 445] on div "methods hero use(thing) moveUp(steps) moveDown(steps) moveLeft(steps) moveRight…" at bounding box center [544, 290] width 933 height 492
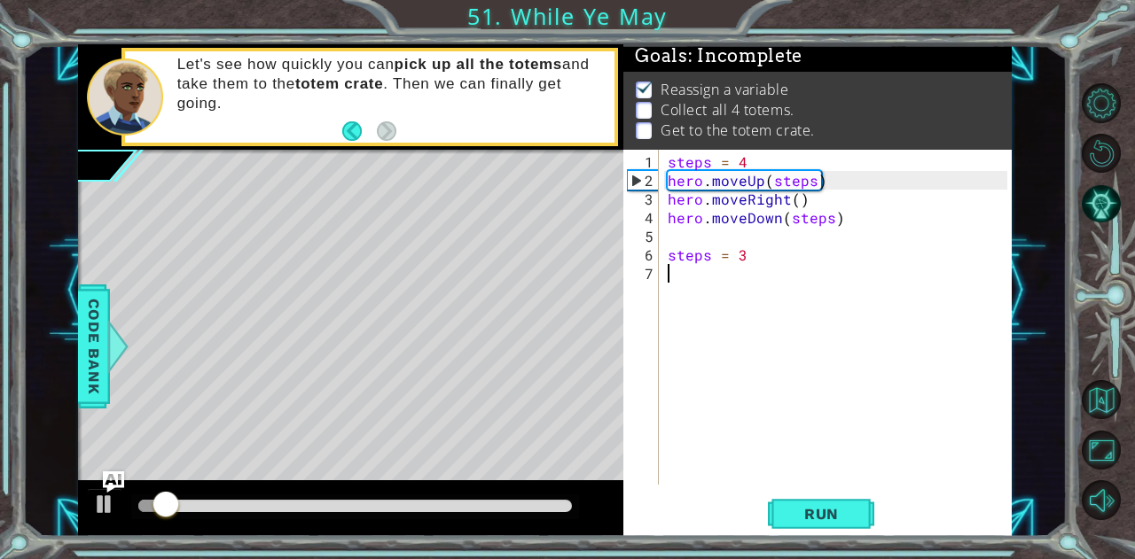
click at [702, 229] on div "steps = 4 hero . moveUp ( steps ) hero . moveRight ( ) hero . moveDown ( steps …" at bounding box center [840, 338] width 352 height 372
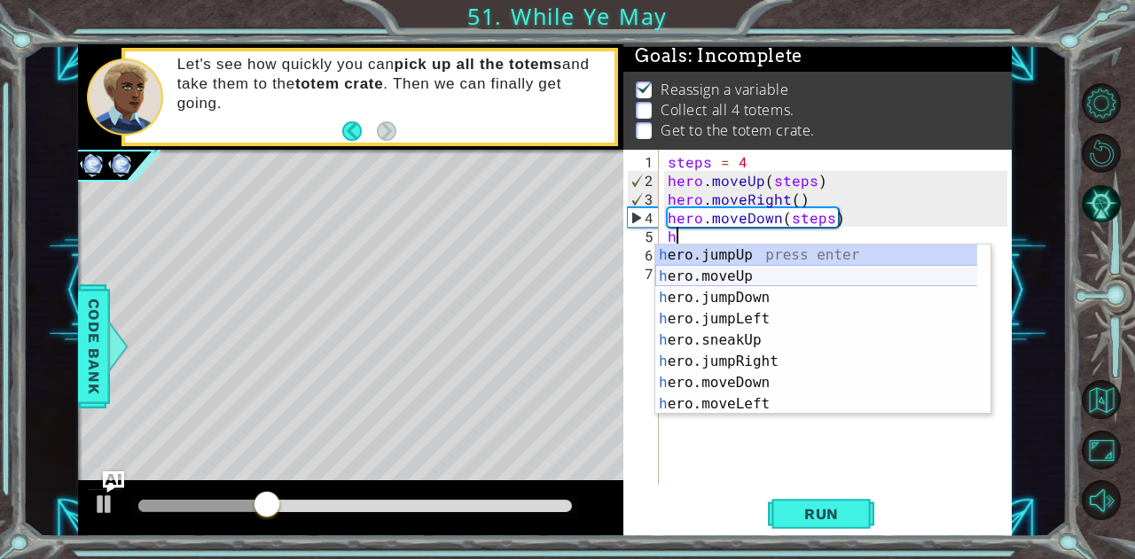
click at [775, 272] on div "h ero.jumpUp press enter h ero.moveUp press enter h ero.jumpDown press enter h …" at bounding box center [816, 351] width 323 height 213
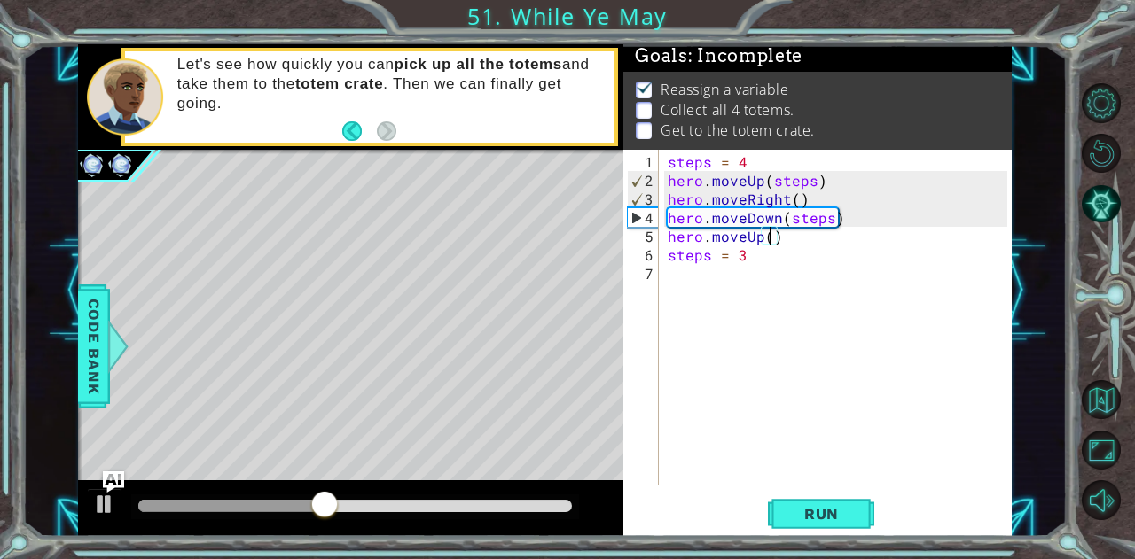
type textarea "hero.moveUp(3)"
click at [794, 231] on div "steps = 4 hero . moveUp ( steps ) hero . moveRight ( ) hero . moveDown ( steps …" at bounding box center [840, 338] width 352 height 372
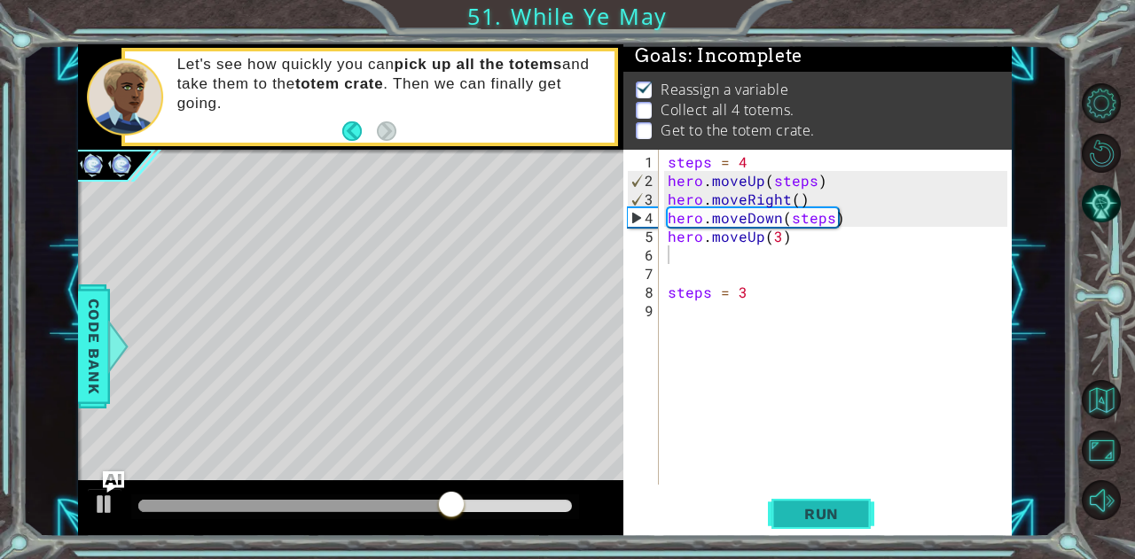
click at [839, 523] on button "Run" at bounding box center [821, 514] width 106 height 39
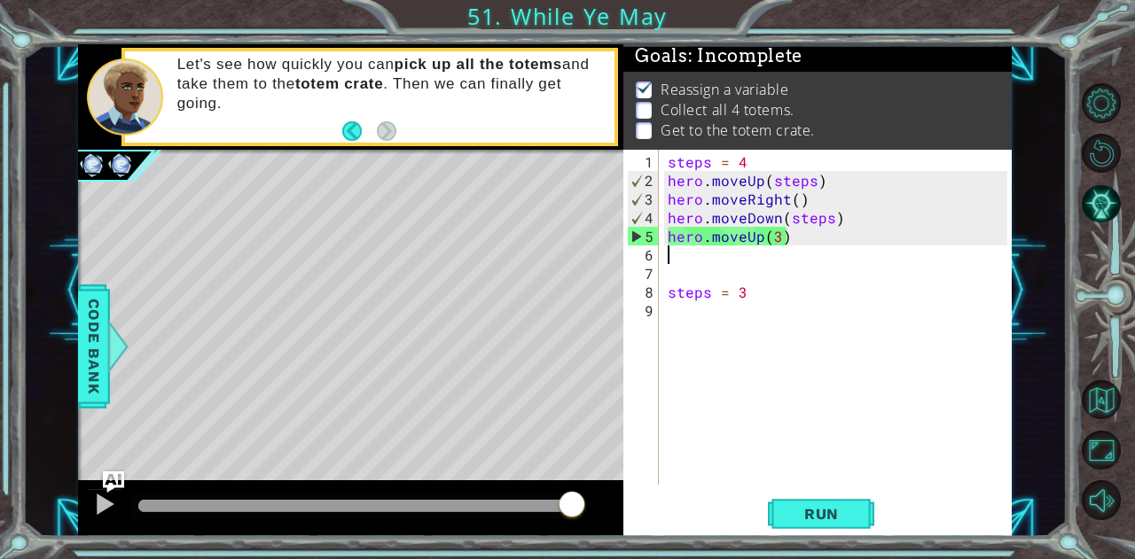
drag, startPoint x: 396, startPoint y: 504, endPoint x: 592, endPoint y: 504, distance: 195.9
click at [592, 504] on div at bounding box center [350, 508] width 545 height 57
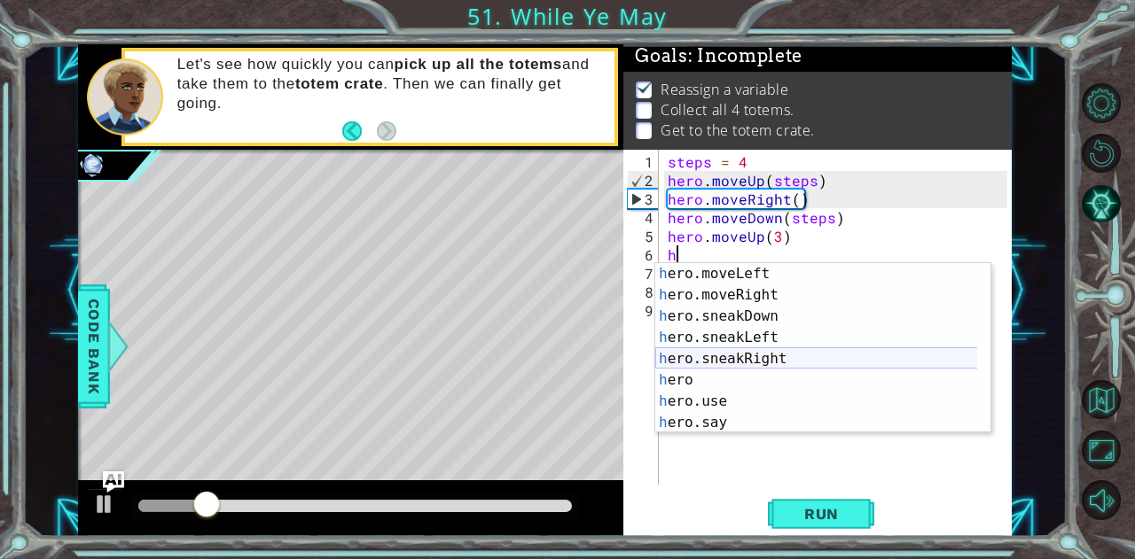
scroll to position [96, 0]
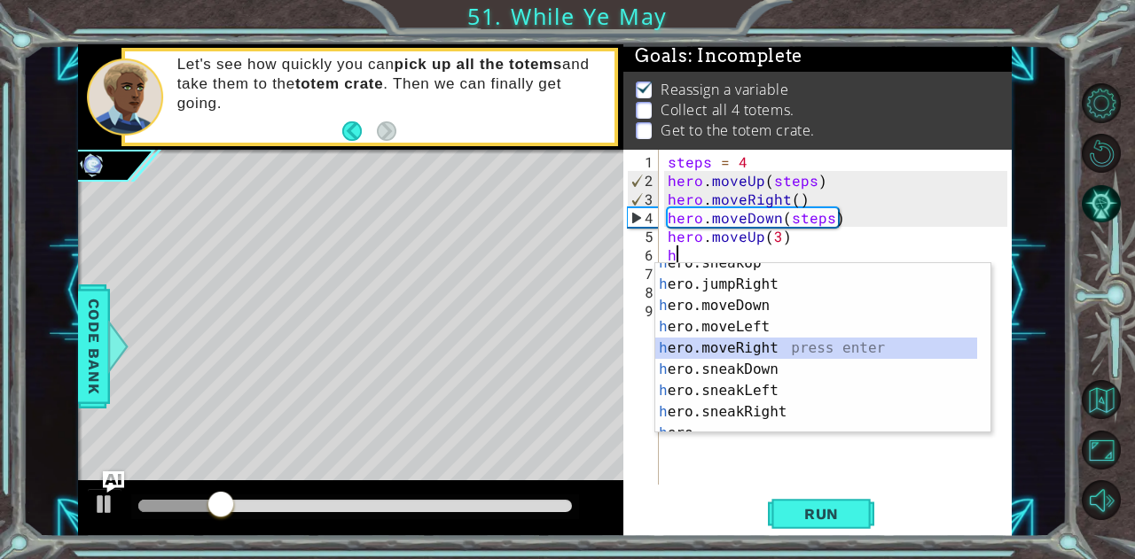
click at [762, 350] on div "h ero.sneakUp press enter h ero.jumpRight press enter h ero.moveDown press ente…" at bounding box center [816, 359] width 323 height 213
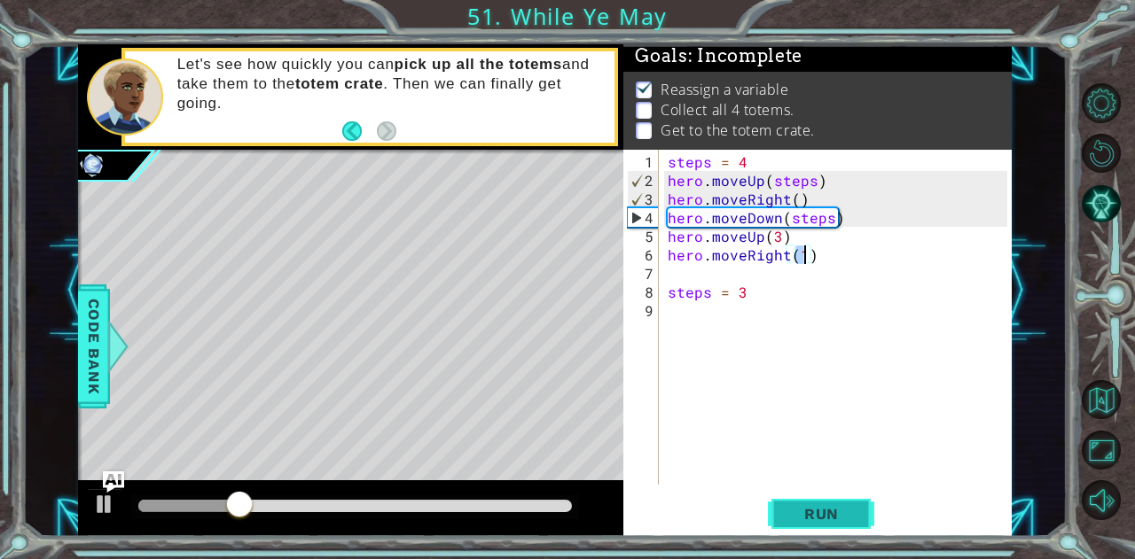
type textarea "hero.moveRight(1)"
click at [808, 511] on span "Run" at bounding box center [821, 514] width 70 height 18
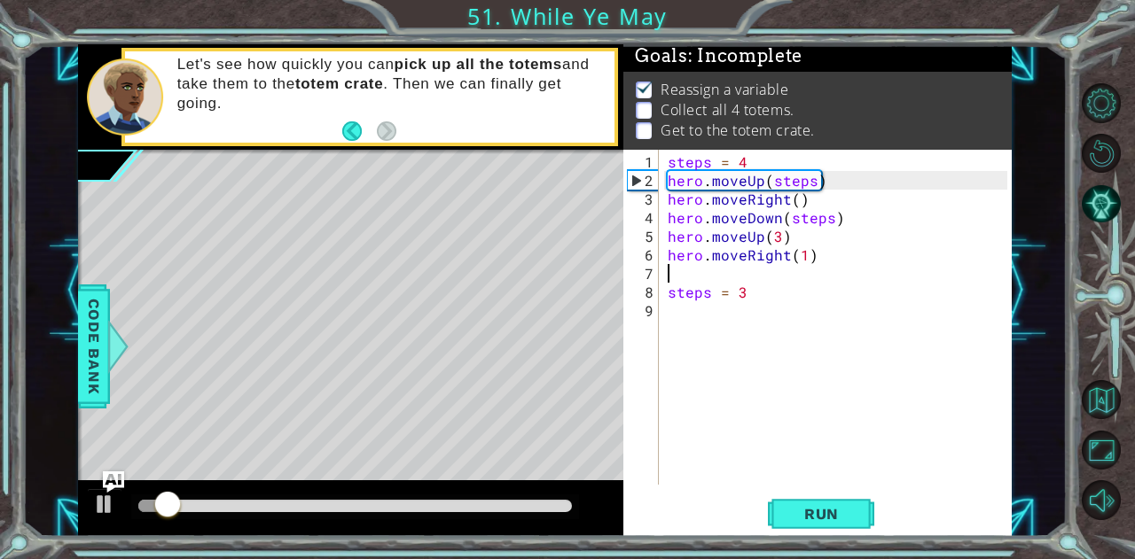
click at [757, 272] on div "steps = 4 hero . moveUp ( steps ) hero . moveRight ( ) hero . moveDown ( steps …" at bounding box center [840, 338] width 352 height 372
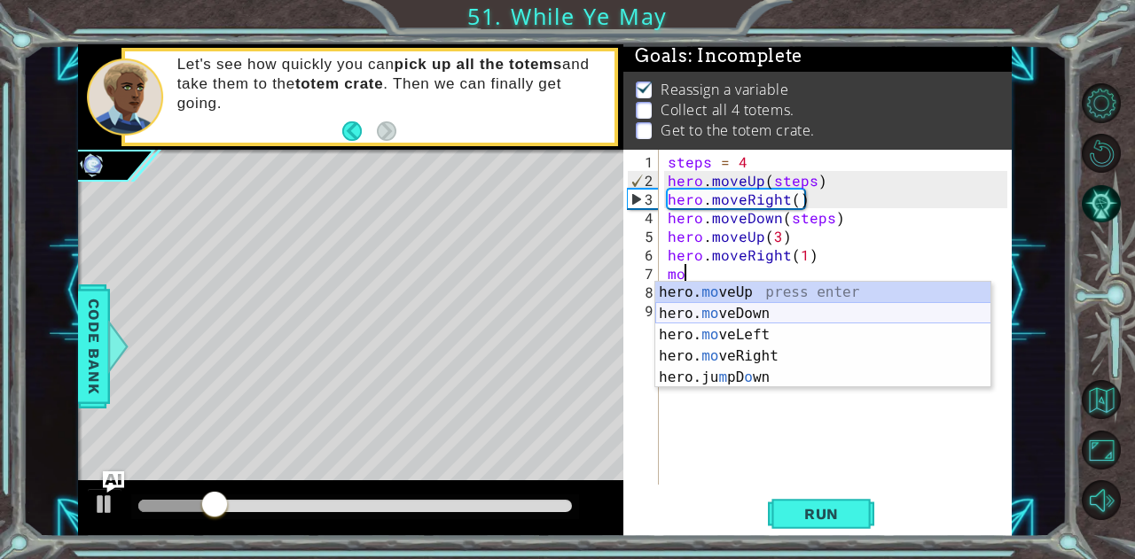
click at [771, 314] on div "hero. mo veUp press enter hero. mo veDown press enter hero. mo veLeft press ent…" at bounding box center [823, 356] width 336 height 149
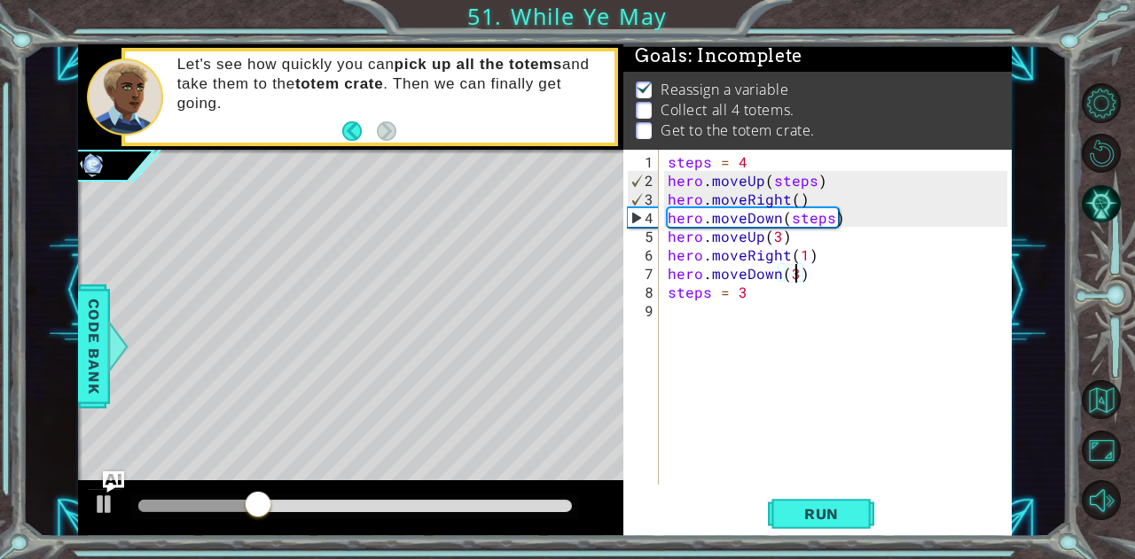
scroll to position [0, 7]
type textarea "hero.moveDown(3)"
click at [801, 517] on span "Run" at bounding box center [821, 514] width 70 height 18
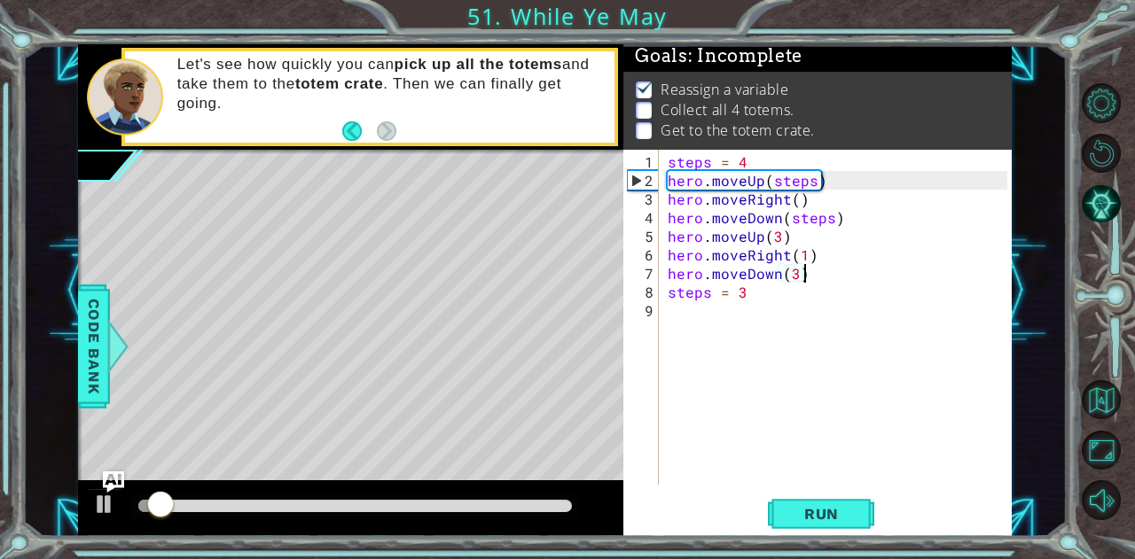
click at [828, 267] on div "steps = 4 hero . moveUp ( steps ) hero . moveRight ( ) hero . moveDown ( steps …" at bounding box center [840, 338] width 352 height 372
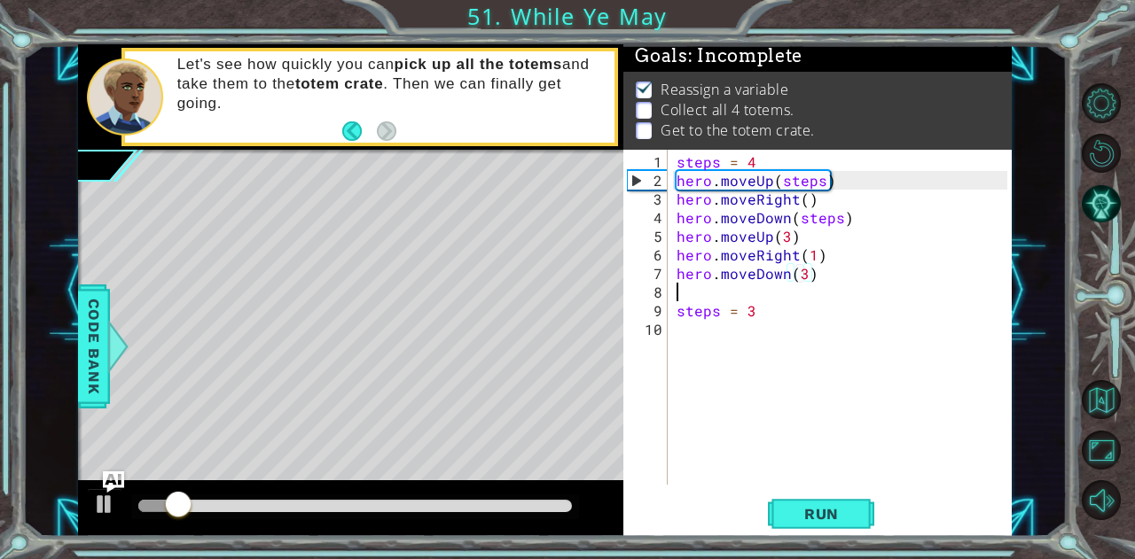
scroll to position [0, 0]
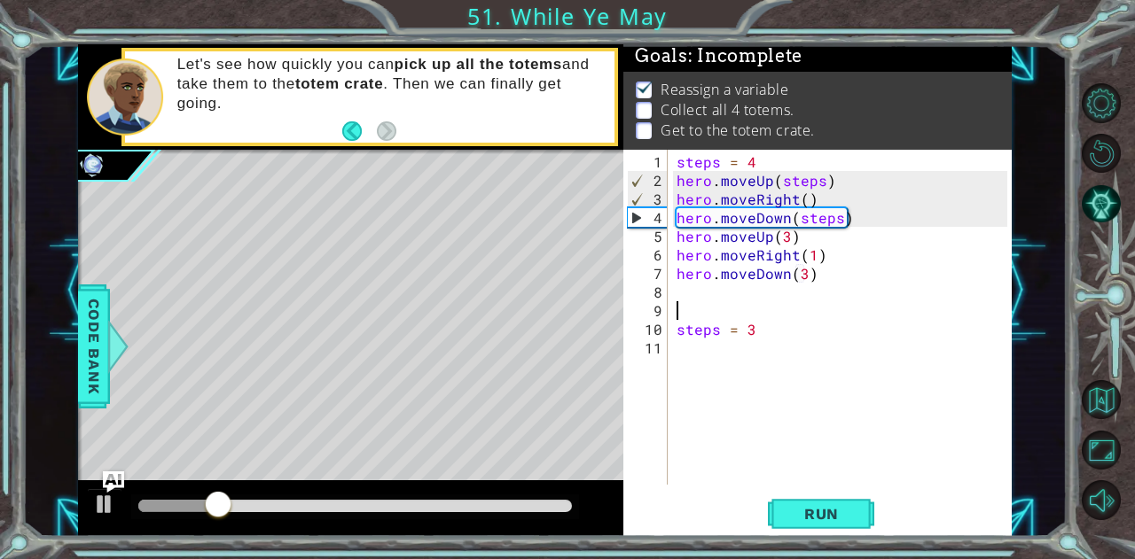
click at [719, 290] on div "steps = 4 hero . moveUp ( steps ) hero . moveRight ( ) hero . moveDown ( steps …" at bounding box center [845, 338] width 344 height 372
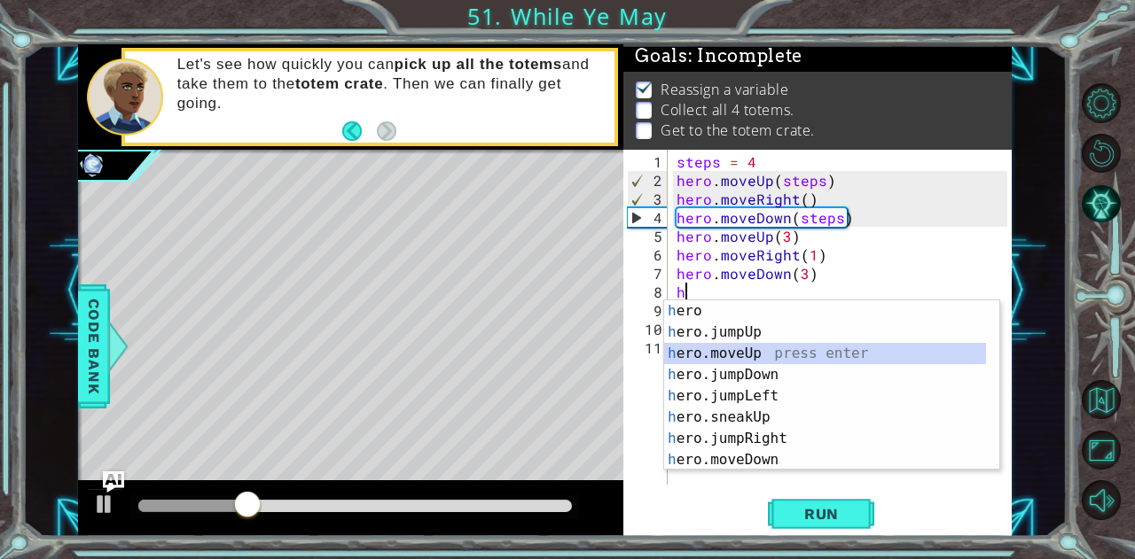
click at [748, 355] on div "h ero press enter h ero.jumpUp press enter h ero.moveUp press enter h ero.jumpD…" at bounding box center [825, 406] width 323 height 213
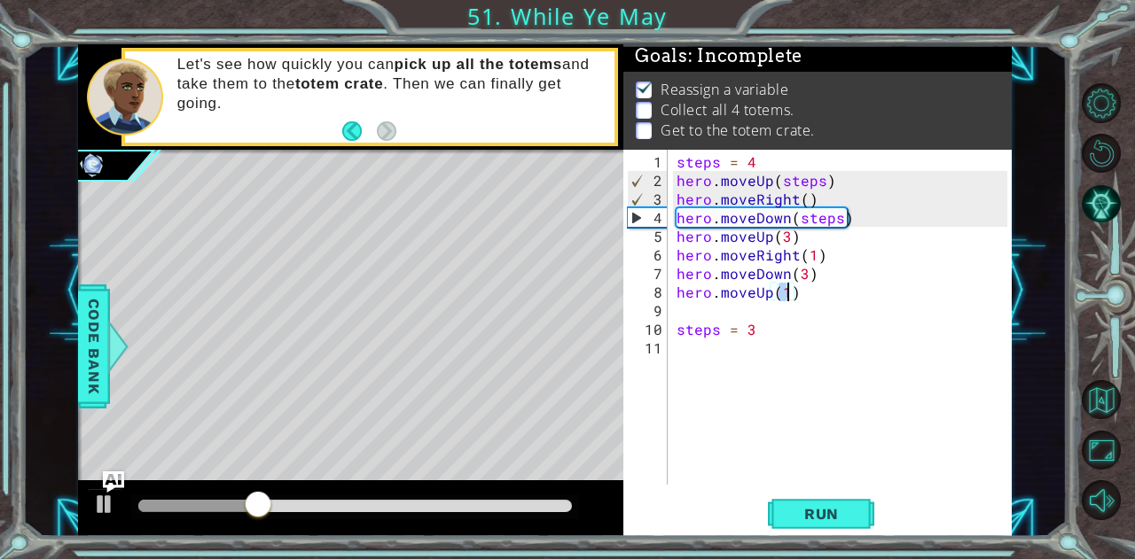
type textarea "hero.moveUp(3)"
click at [762, 311] on div "steps = 4 hero . moveUp ( steps ) hero . moveRight ( ) hero . moveDown ( steps …" at bounding box center [845, 338] width 344 height 372
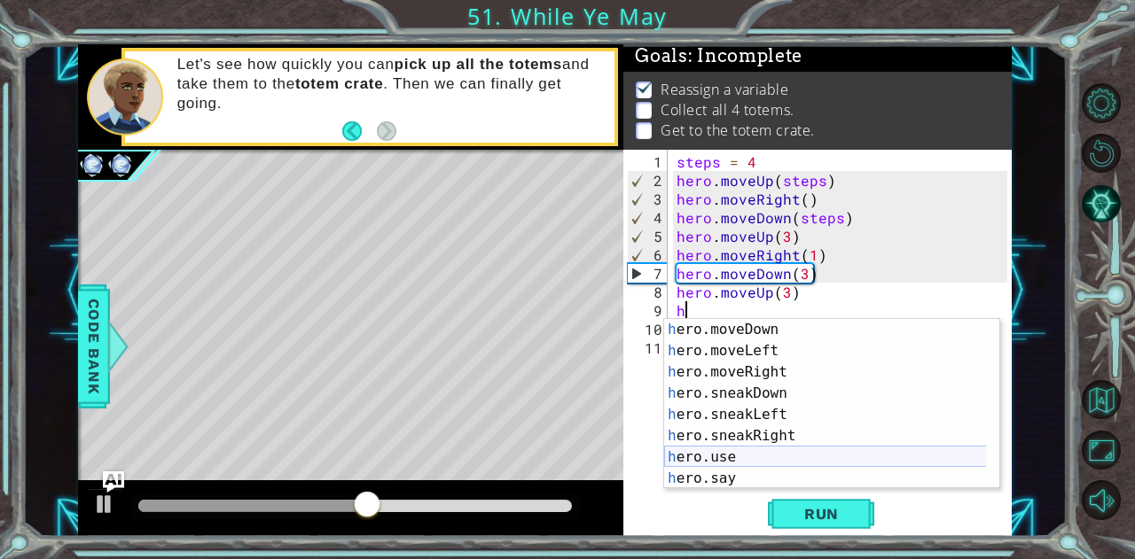
scroll to position [149, 0]
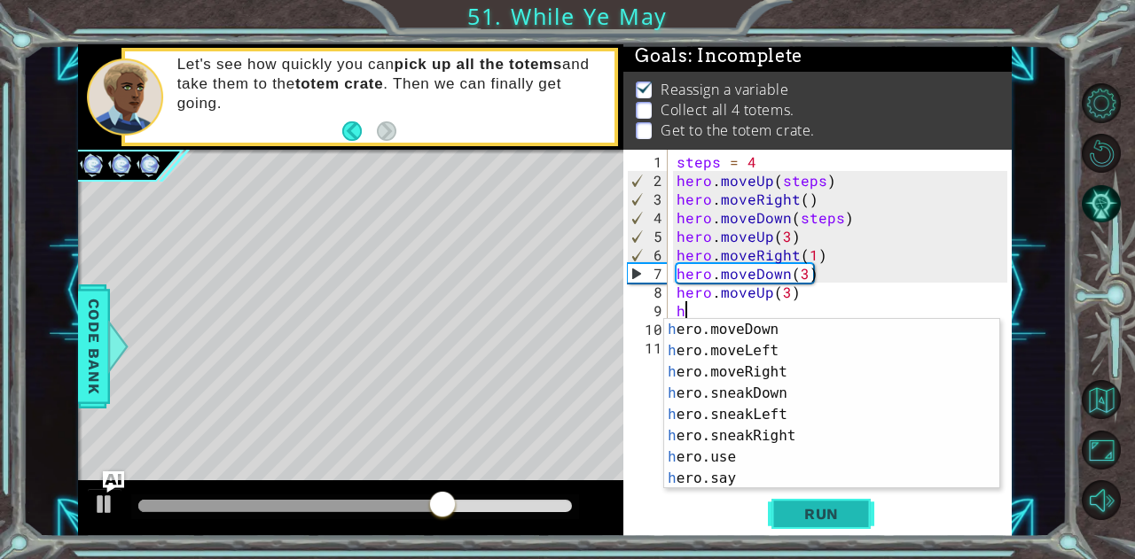
click at [784, 519] on button "Run" at bounding box center [821, 514] width 106 height 39
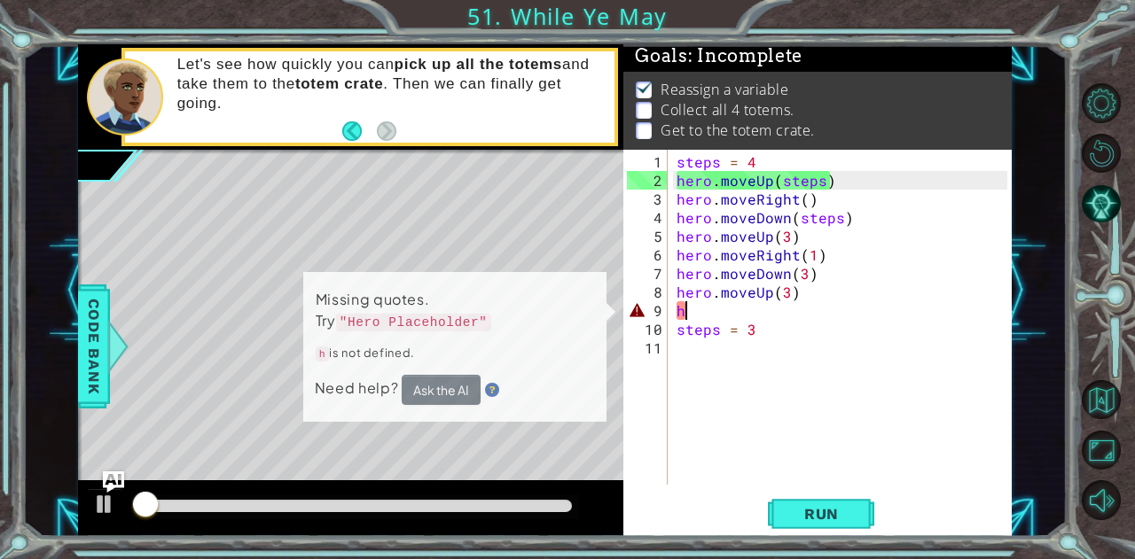
drag, startPoint x: 745, startPoint y: 495, endPoint x: 341, endPoint y: 505, distance: 403.4
click at [341, 505] on div at bounding box center [354, 506] width 433 height 12
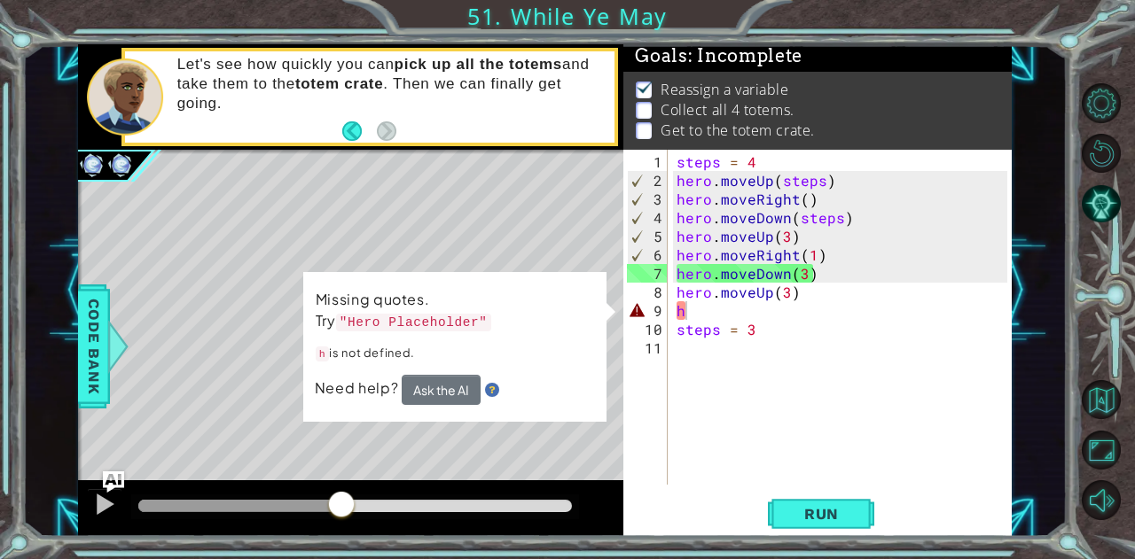
drag, startPoint x: 316, startPoint y: 495, endPoint x: 388, endPoint y: 495, distance: 71.8
click at [408, 497] on div at bounding box center [355, 507] width 448 height 25
drag, startPoint x: 100, startPoint y: 502, endPoint x: 203, endPoint y: 494, distance: 103.1
click at [100, 501] on div at bounding box center [104, 504] width 23 height 23
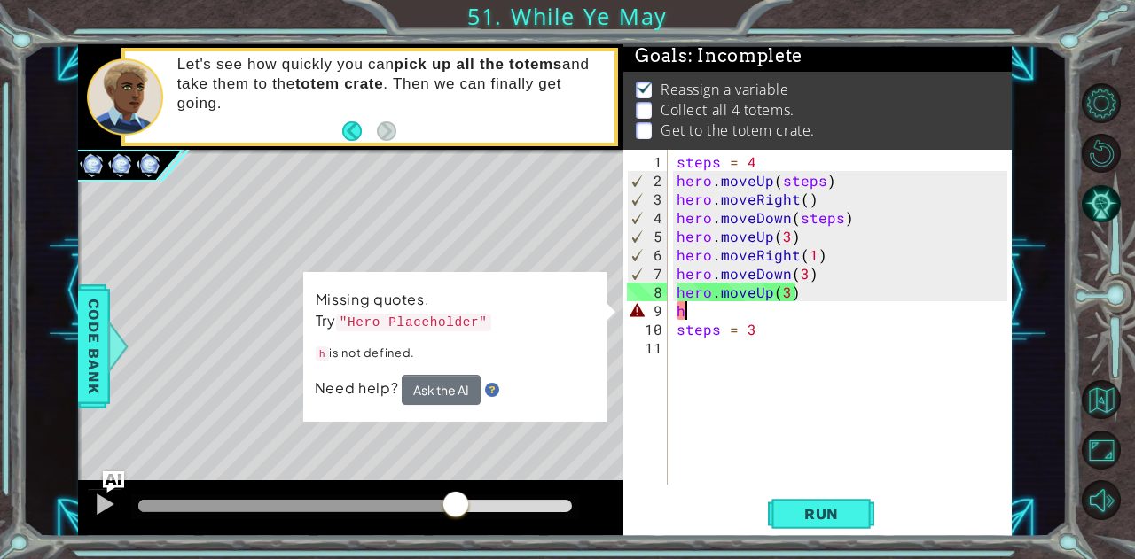
drag, startPoint x: 350, startPoint y: 503, endPoint x: 456, endPoint y: 494, distance: 106.7
click at [456, 494] on div at bounding box center [456, 506] width 32 height 32
drag, startPoint x: 472, startPoint y: 492, endPoint x: 594, endPoint y: 489, distance: 121.5
click at [577, 494] on div at bounding box center [565, 506] width 32 height 32
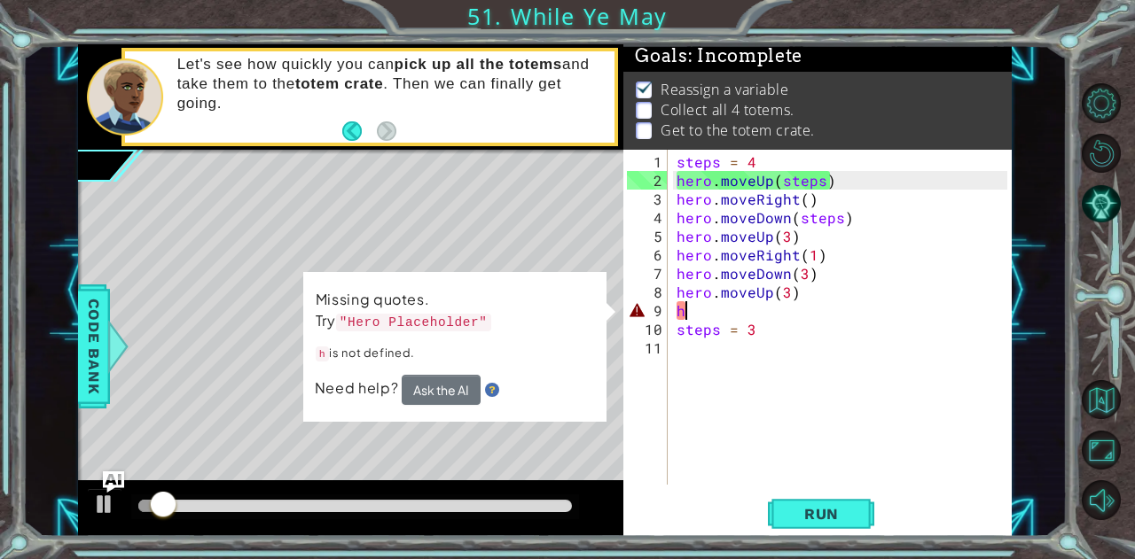
click at [710, 313] on div "steps = 4 hero . moveUp ( steps ) hero . moveRight ( ) hero . moveDown ( steps …" at bounding box center [845, 338] width 344 height 372
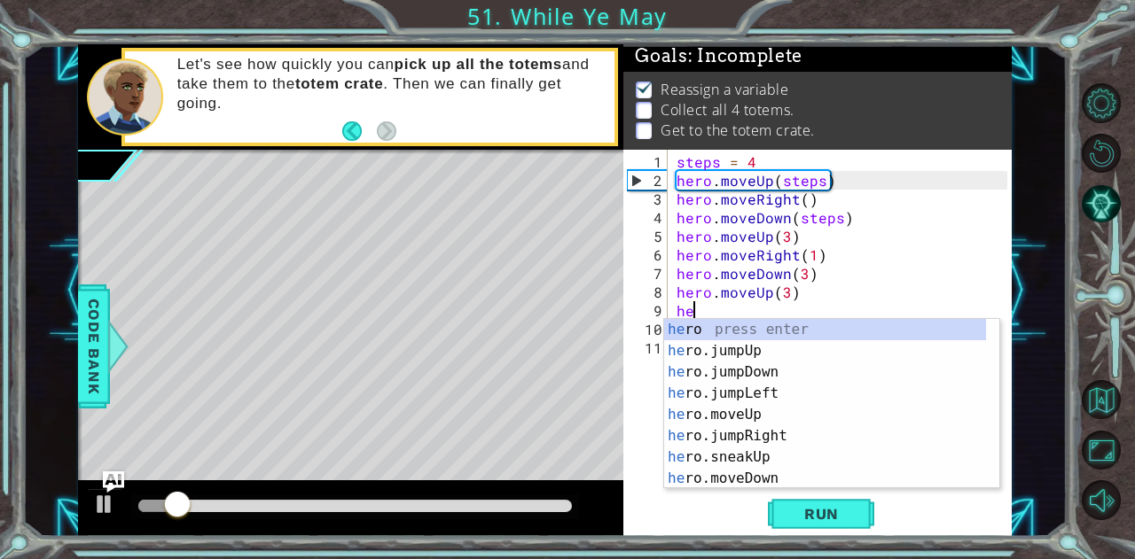
scroll to position [0, 0]
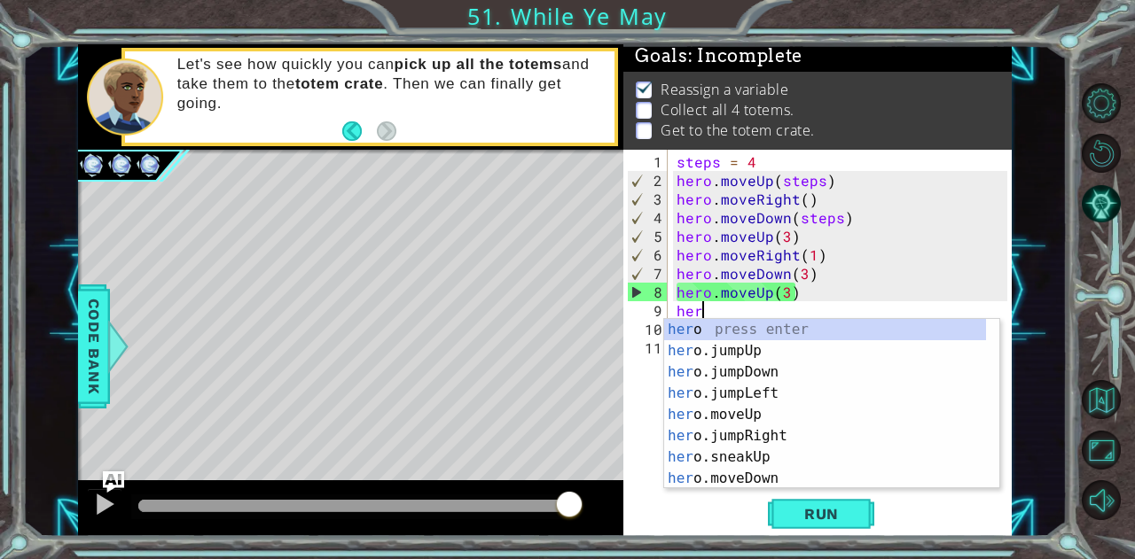
drag, startPoint x: 222, startPoint y: 511, endPoint x: 568, endPoint y: 511, distance: 346.6
click at [568, 511] on div at bounding box center [569, 506] width 32 height 32
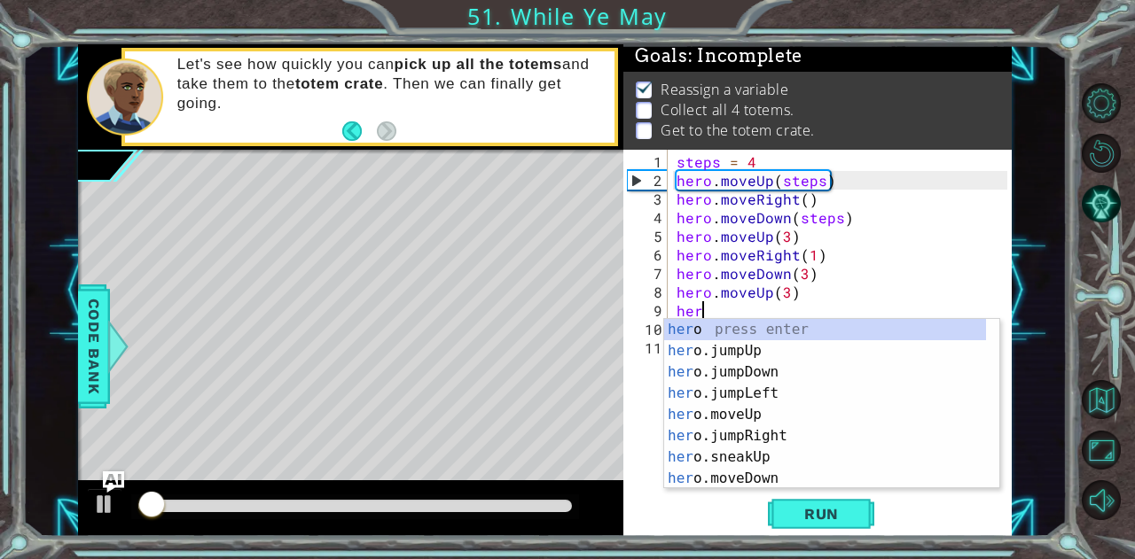
click at [783, 295] on div "steps = 4 hero . moveUp ( steps ) hero . moveRight ( ) hero . moveDown ( steps …" at bounding box center [845, 338] width 344 height 372
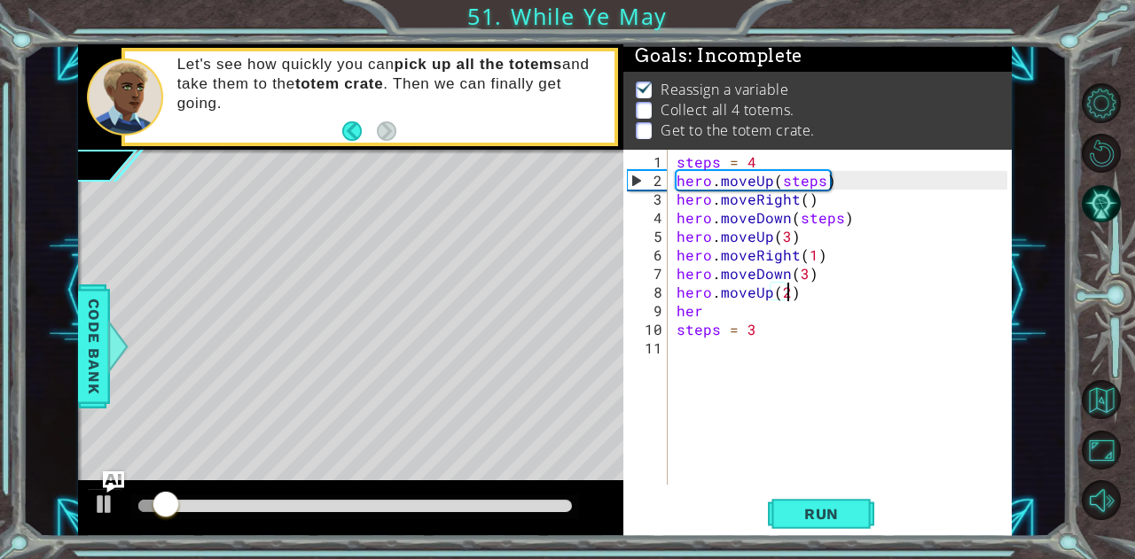
scroll to position [0, 6]
click at [723, 312] on div "steps = 4 hero . moveUp ( steps ) hero . moveRight ( ) hero . moveDown ( steps …" at bounding box center [845, 338] width 344 height 372
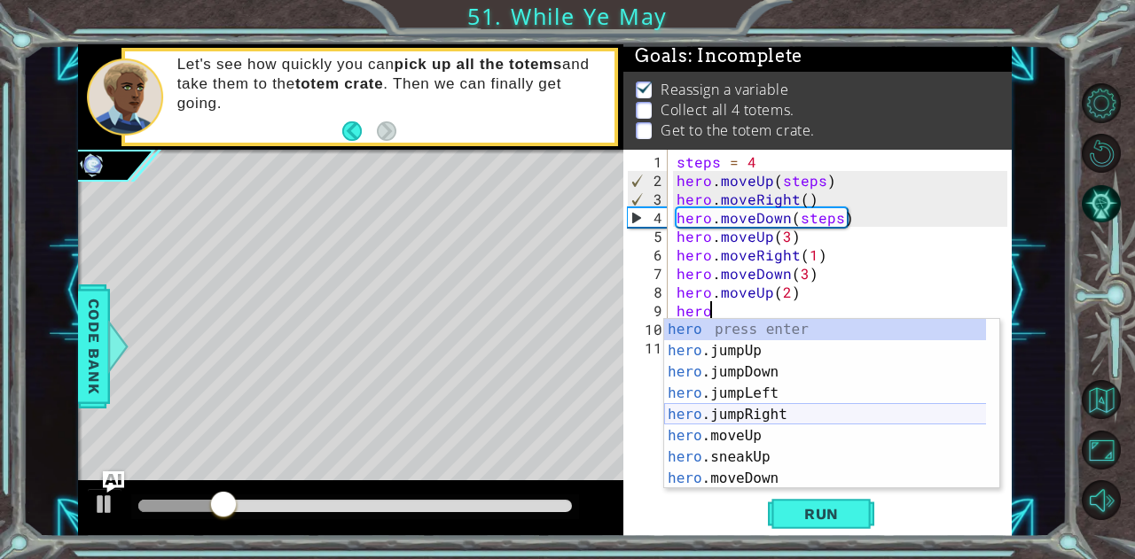
scroll to position [106, 0]
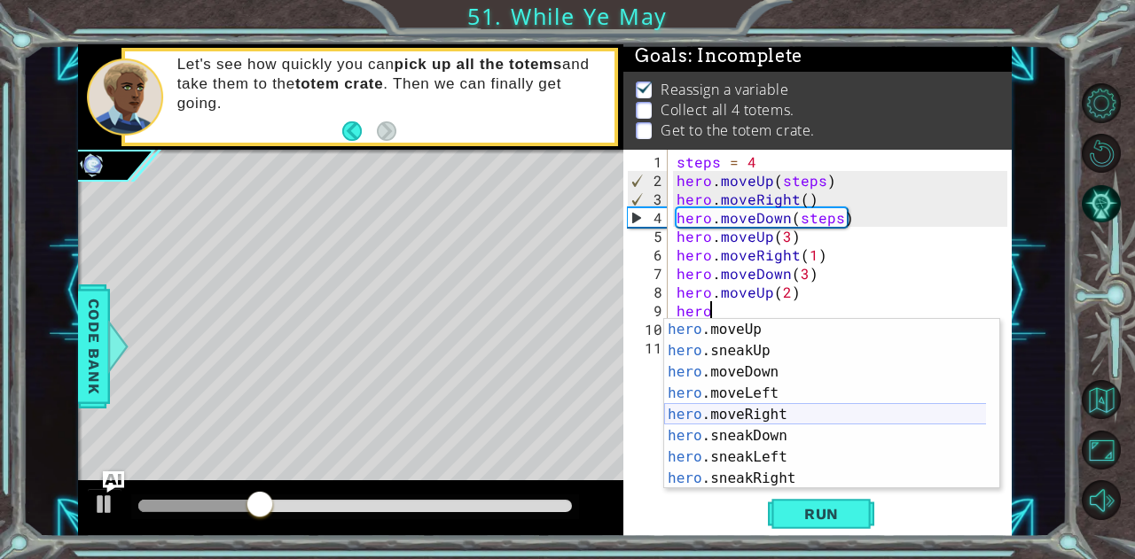
click at [761, 412] on div "hero .moveUp press enter hero .sneakUp press enter hero .moveDown press enter h…" at bounding box center [825, 425] width 323 height 213
type textarea "hero.moveRight(1)"
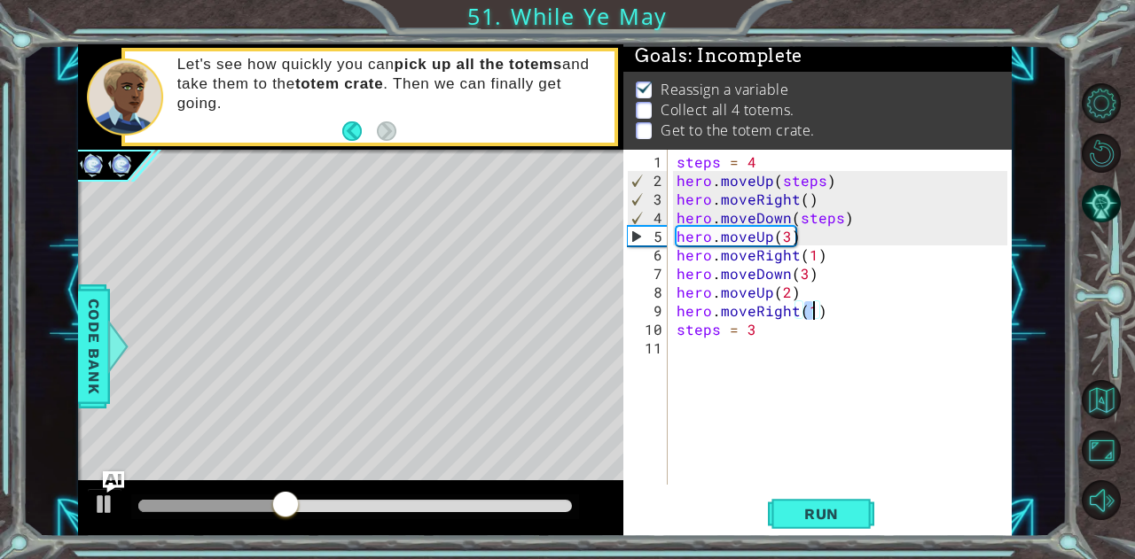
click at [820, 311] on div "steps = 4 hero . moveUp ( steps ) hero . moveRight ( ) hero . moveDown ( steps …" at bounding box center [845, 338] width 344 height 372
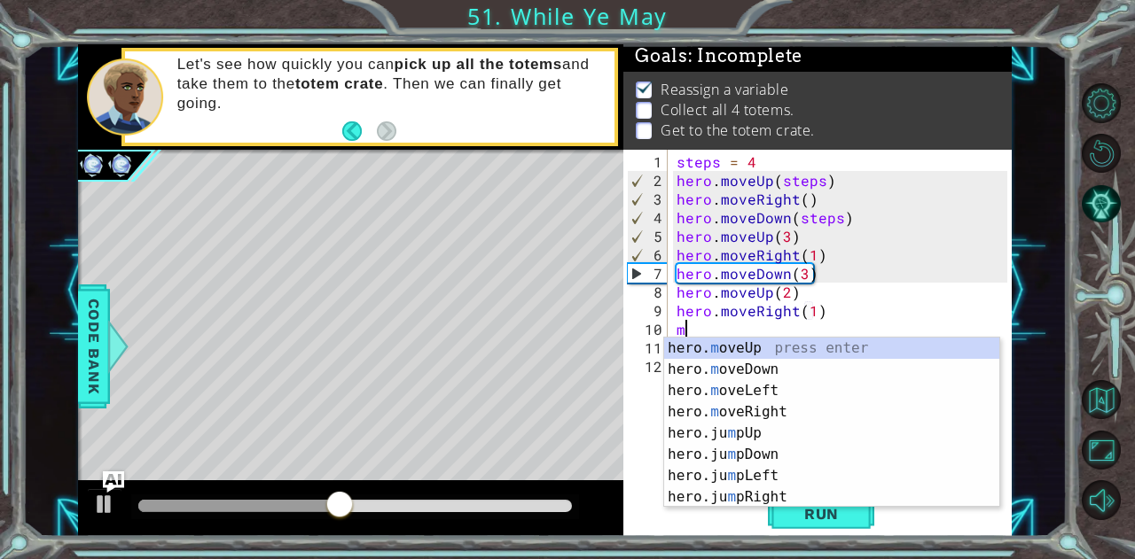
type textarea "mo"
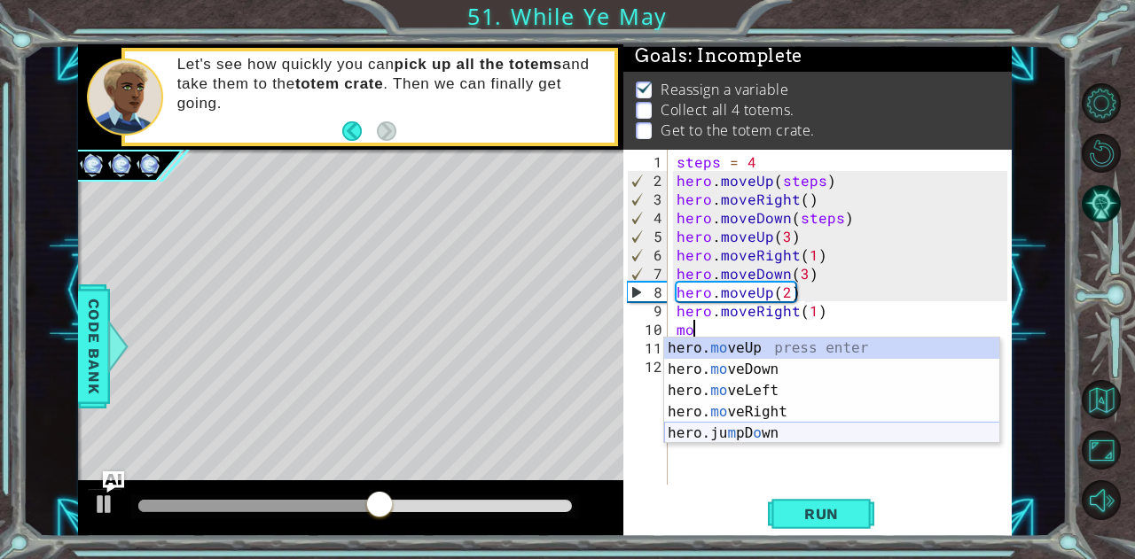
click at [729, 432] on div "hero. mo veUp press enter hero. mo veDown press enter hero. mo veLeft press ent…" at bounding box center [832, 412] width 336 height 149
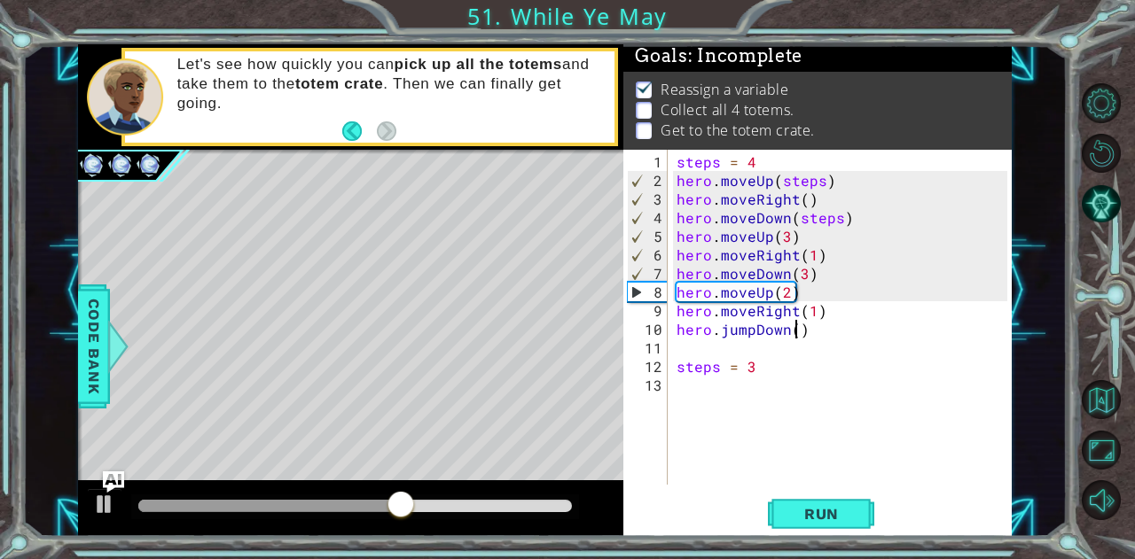
click at [795, 331] on div "steps = 4 hero . moveUp ( steps ) hero . moveRight ( ) hero . moveDown ( steps …" at bounding box center [845, 338] width 344 height 372
click at [810, 507] on span "Run" at bounding box center [821, 514] width 70 height 18
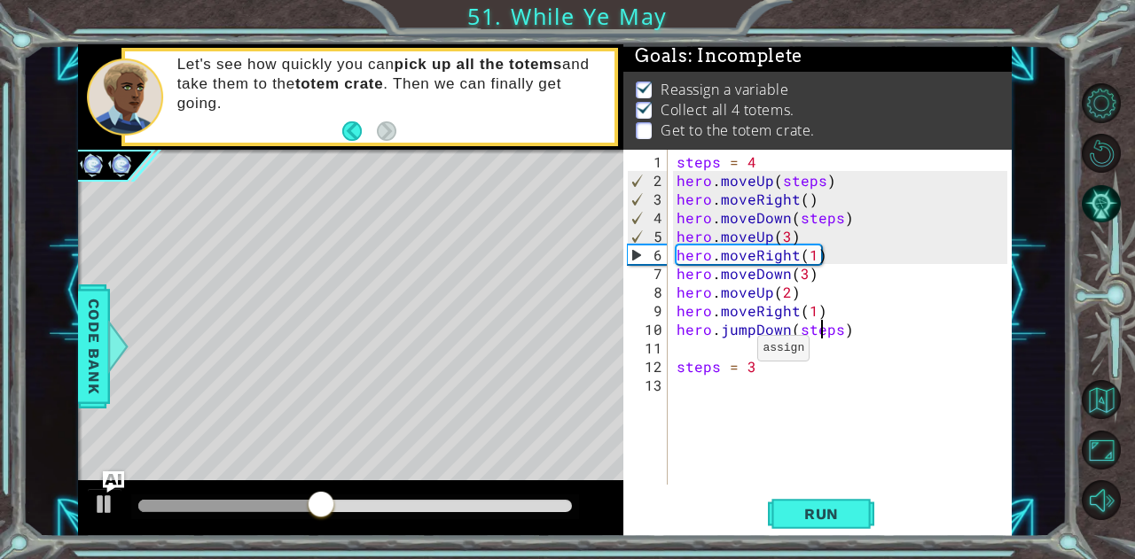
click at [735, 355] on div "steps = 4 hero . moveUp ( steps ) hero . moveRight ( ) hero . moveDown ( steps …" at bounding box center [845, 338] width 344 height 372
type textarea "steps = 3"
click at [735, 344] on div "steps = 4 hero . moveUp ( steps ) hero . moveRight ( ) hero . moveDown ( steps …" at bounding box center [845, 338] width 344 height 372
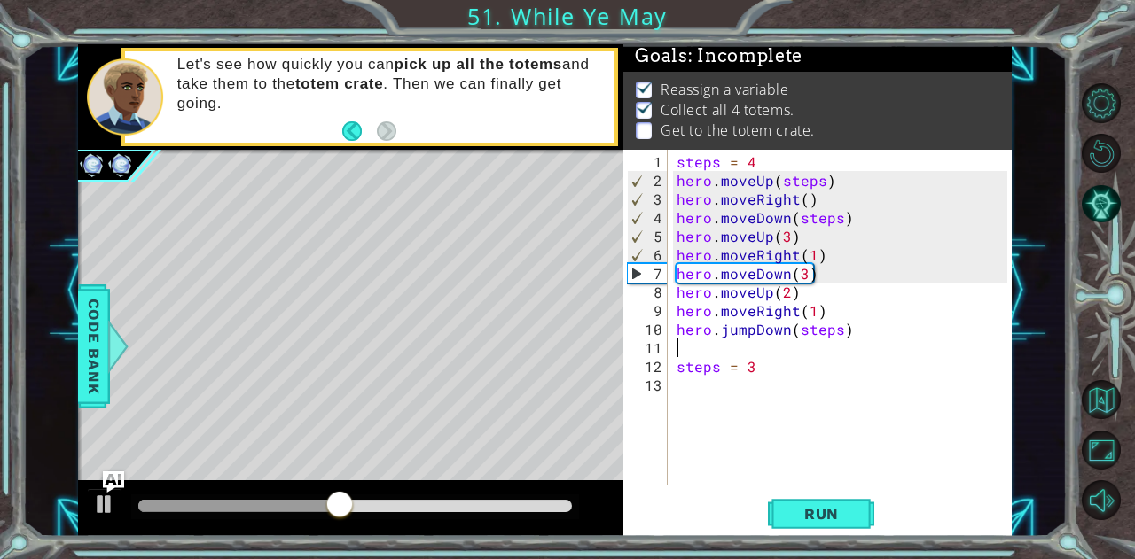
type textarea "h"
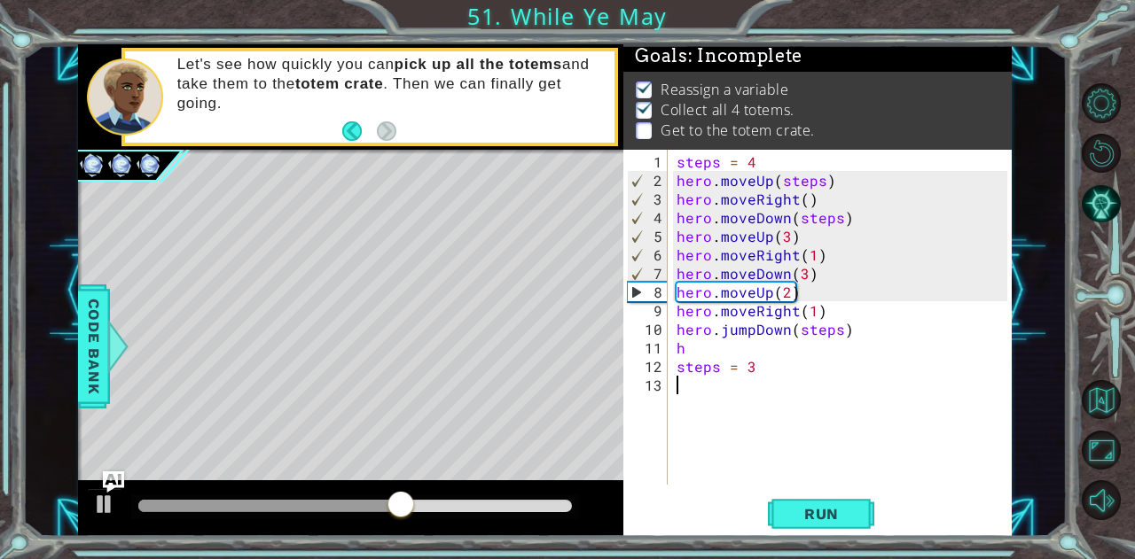
drag, startPoint x: 897, startPoint y: 399, endPoint x: 939, endPoint y: 395, distance: 41.8
click at [909, 396] on div "steps = 4 hero . moveUp ( steps ) hero . moveRight ( ) hero . moveDown ( steps …" at bounding box center [845, 338] width 344 height 372
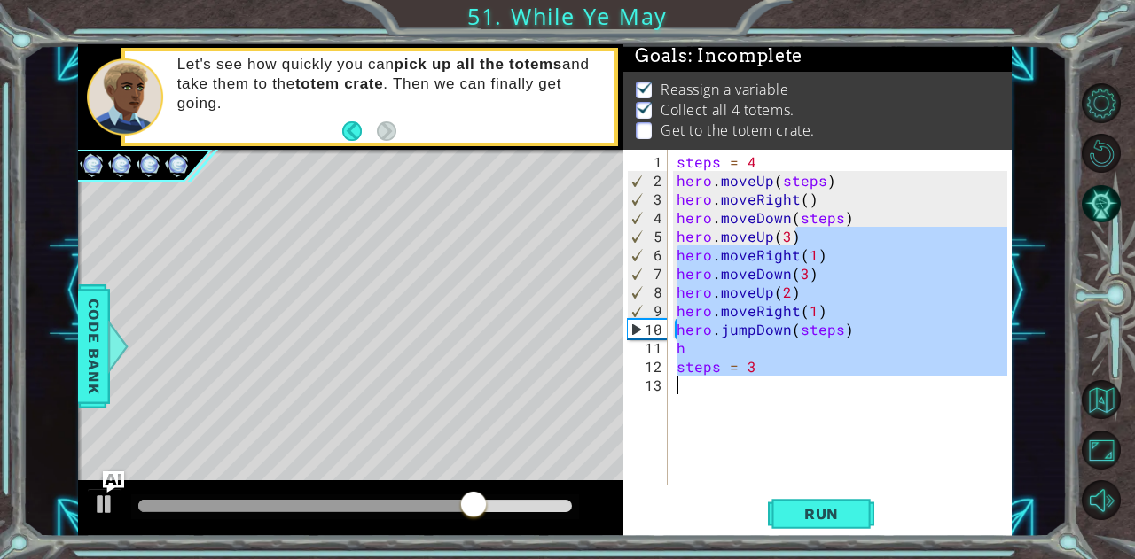
drag, startPoint x: 851, startPoint y: 326, endPoint x: 870, endPoint y: 413, distance: 88.8
click at [872, 398] on div "steps = 4 hero . moveUp ( steps ) hero . moveRight ( ) hero . moveDown ( steps …" at bounding box center [845, 338] width 344 height 372
type textarea "steps = 3"
click at [1025, 442] on div "1 ההההההההההההההההההההההההההההההההההההההההההההההההההההההההההההההההההההההההההההה…" at bounding box center [545, 290] width 1044 height 492
click at [766, 361] on div "steps = 4 hero . moveUp ( steps ) hero . moveRight ( ) hero . moveDown ( steps …" at bounding box center [840, 317] width 335 height 335
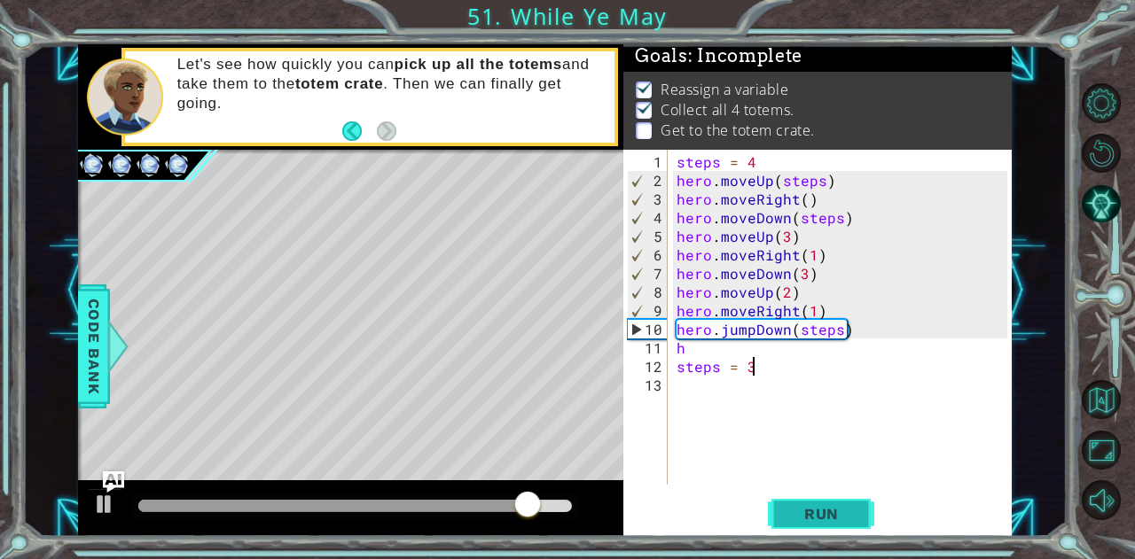
click at [831, 526] on button "Run" at bounding box center [821, 514] width 106 height 39
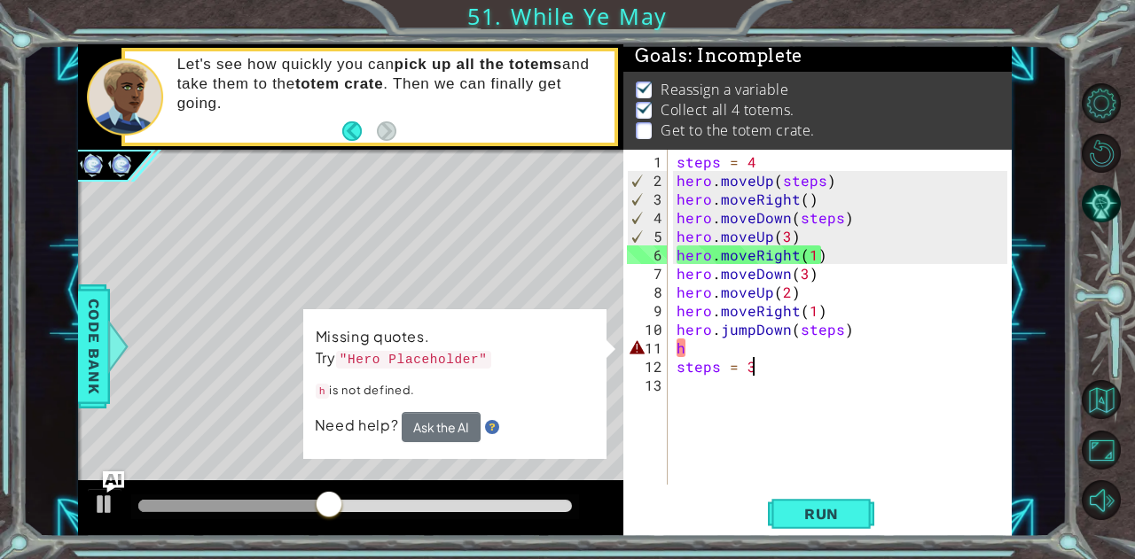
click at [726, 338] on div "steps = 4 hero . moveUp ( steps ) hero . moveRight ( ) hero . moveDown ( steps …" at bounding box center [845, 338] width 344 height 372
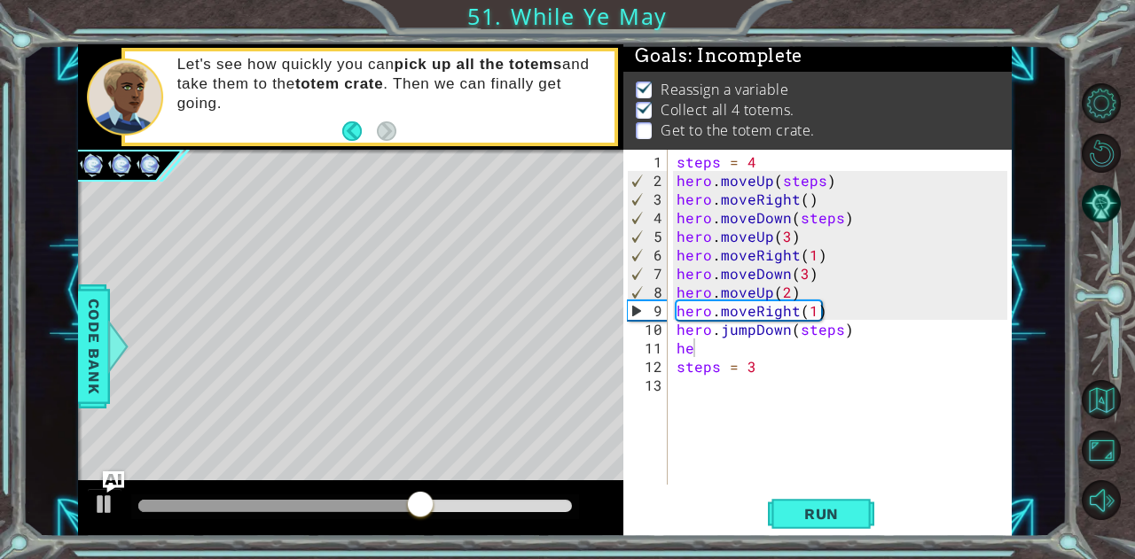
click at [1056, 369] on div "1 ההההההההההההההההההההההההההההההההההההההההההההההההההההההההההההההההההההההההההההה…" at bounding box center [545, 290] width 1044 height 492
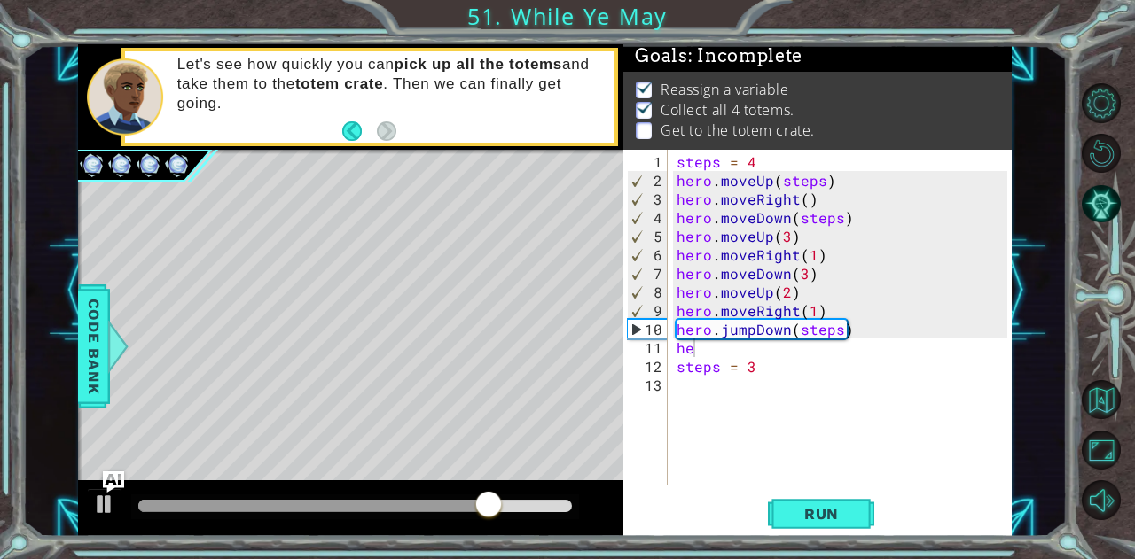
click at [712, 359] on div "steps = 4 hero . moveUp ( steps ) hero . moveRight ( ) hero . moveDown ( steps …" at bounding box center [845, 338] width 344 height 372
click at [711, 349] on div "steps = 4 hero . moveUp ( steps ) hero . moveRight ( ) hero . moveDown ( steps …" at bounding box center [845, 338] width 344 height 372
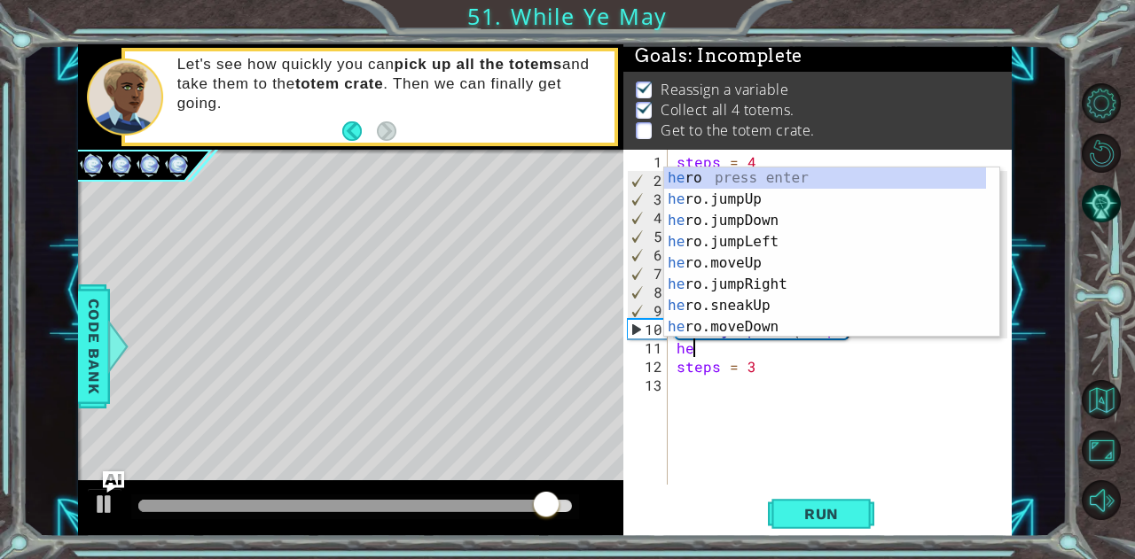
type textarea "h"
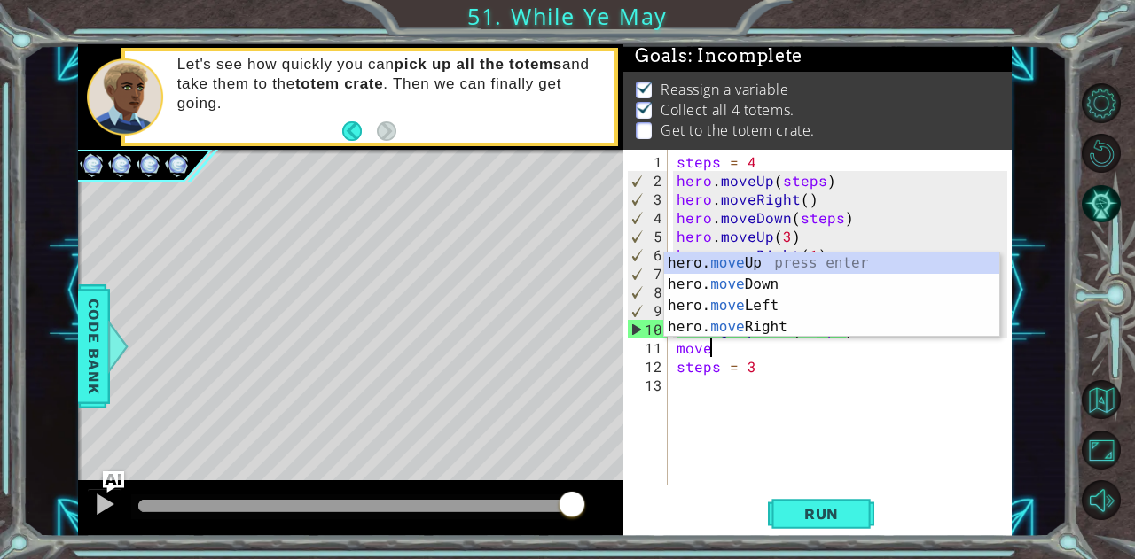
scroll to position [0, 1]
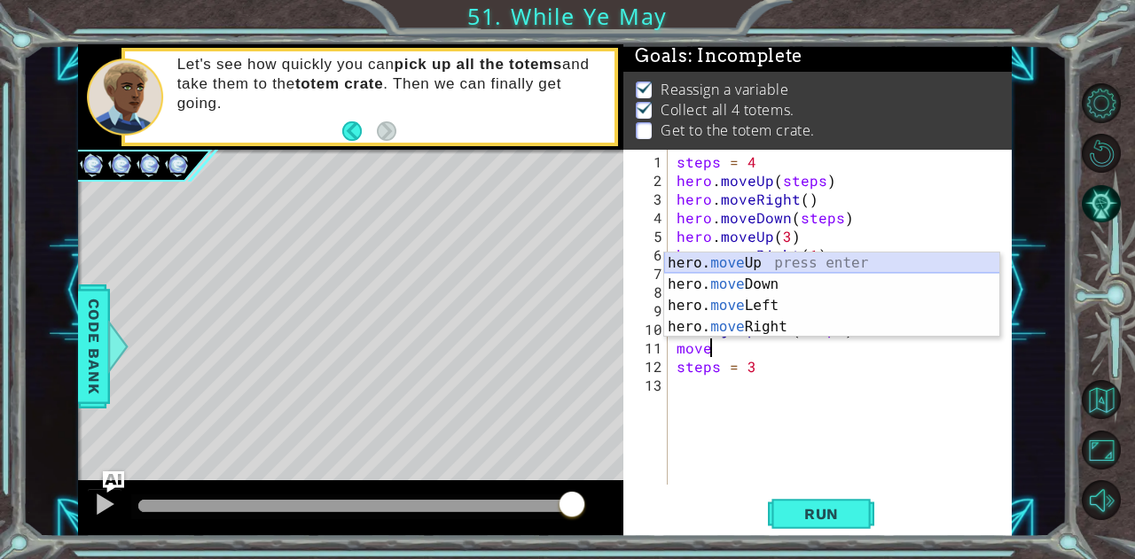
click at [759, 258] on div "hero. move Up press enter hero. move Down press enter hero. move Left press ent…" at bounding box center [832, 317] width 336 height 128
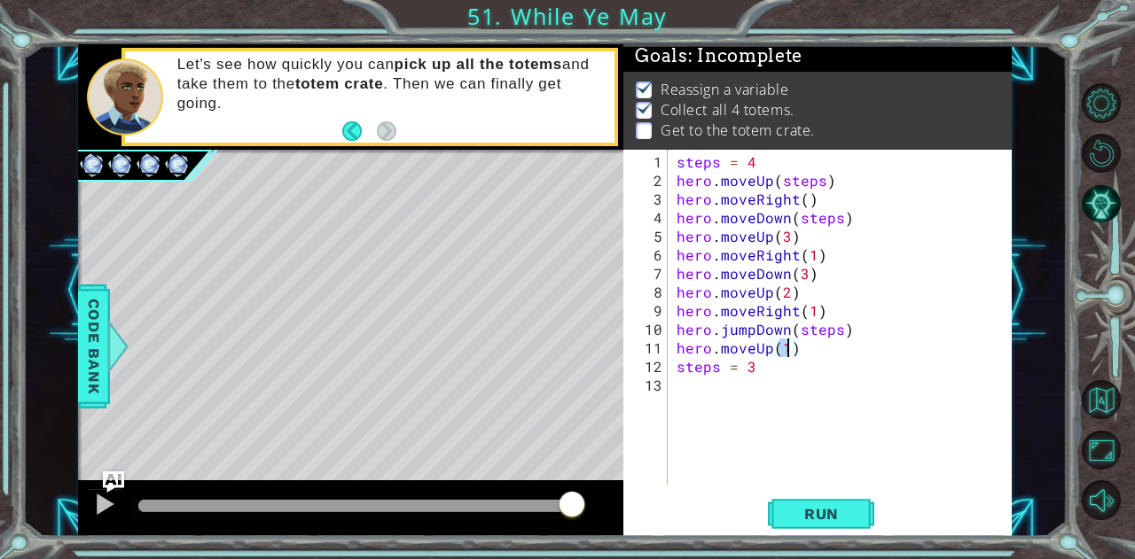
click at [814, 355] on div "steps = 4 hero . moveUp ( steps ) hero . moveRight ( ) hero . moveDown ( steps …" at bounding box center [845, 338] width 344 height 372
click at [817, 349] on div "steps = 4 hero . moveUp ( steps ) hero . moveRight ( ) hero . moveDown ( steps …" at bounding box center [845, 338] width 344 height 372
type textarea "hero.moveUp(1)"
type textarea "h"
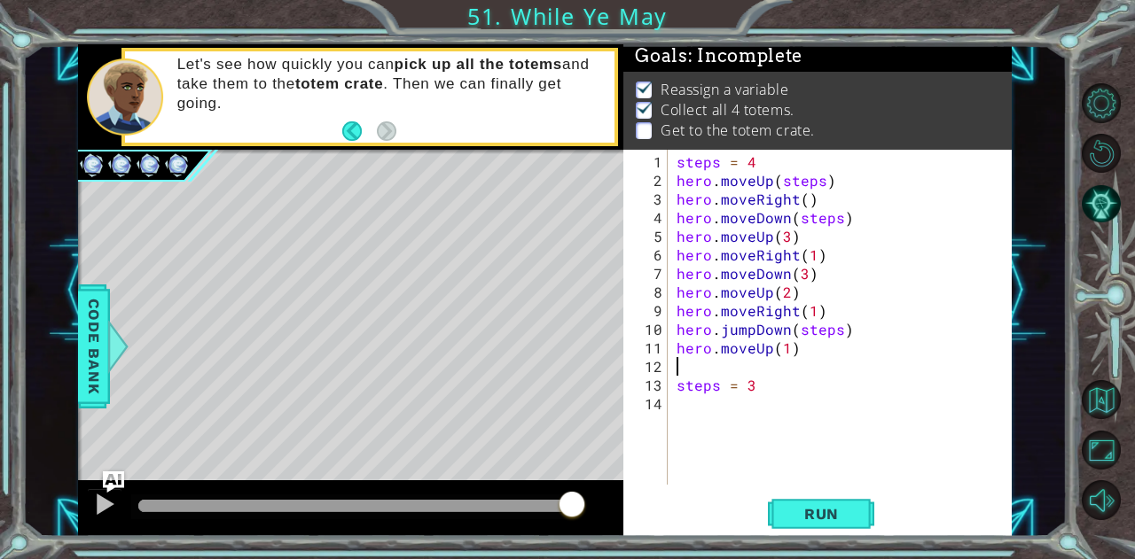
type textarea "n"
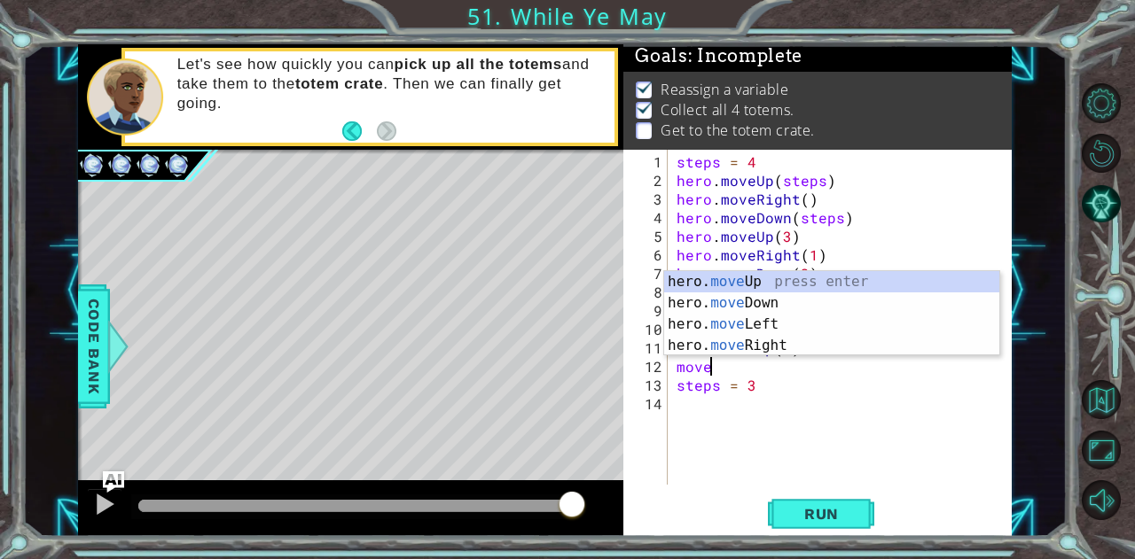
scroll to position [0, 1]
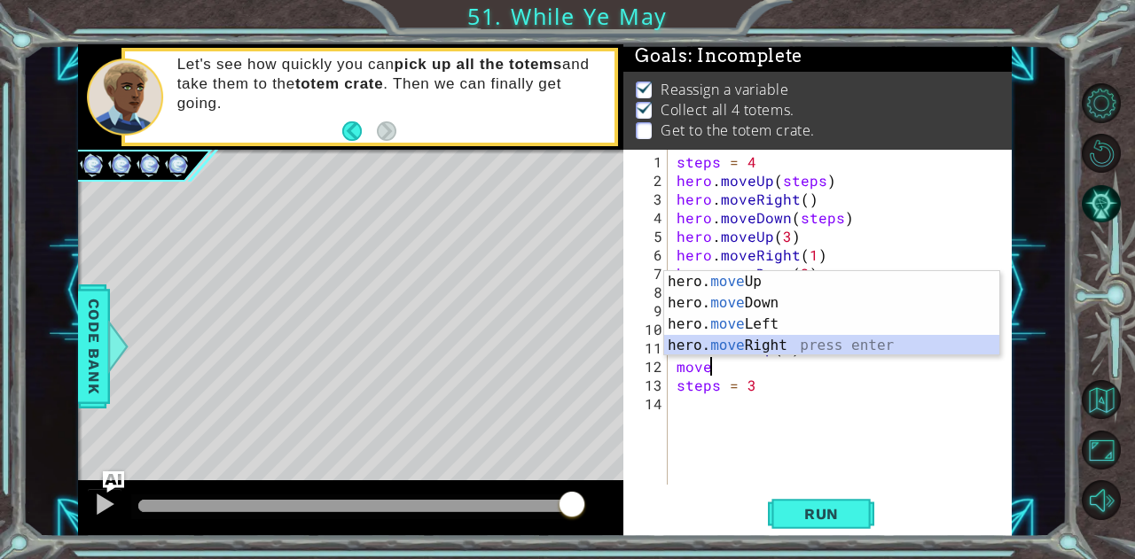
click at [744, 343] on div "hero. move Up press enter hero. move Down press enter hero. move Left press ent…" at bounding box center [832, 335] width 336 height 128
type textarea "hero.moveRight(1)"
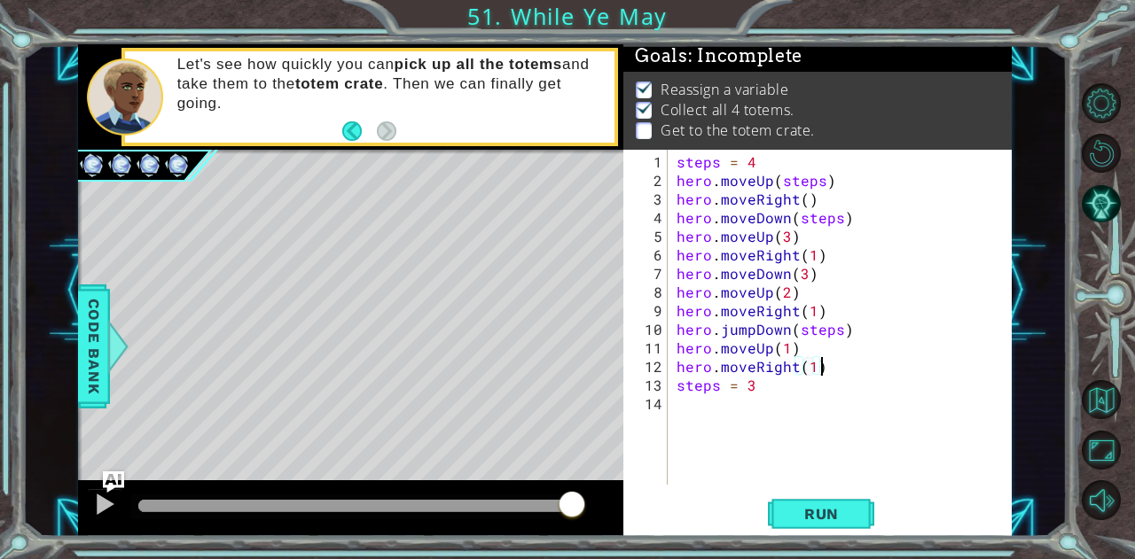
click at [842, 366] on div "steps = 4 hero . moveUp ( steps ) hero . moveRight ( ) hero . moveDown ( steps …" at bounding box center [845, 338] width 344 height 372
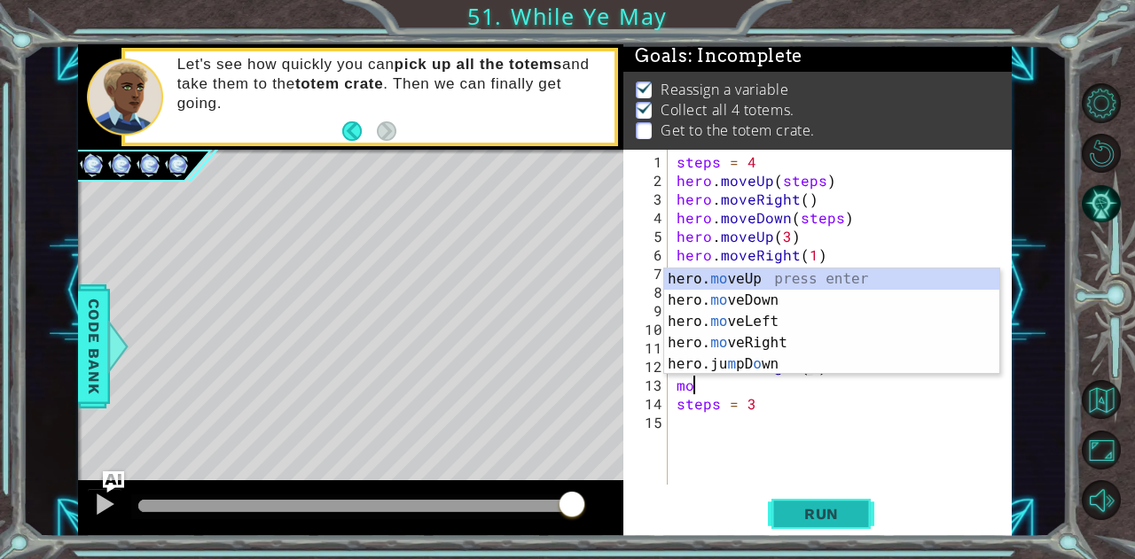
click at [820, 510] on span "Run" at bounding box center [821, 514] width 70 height 18
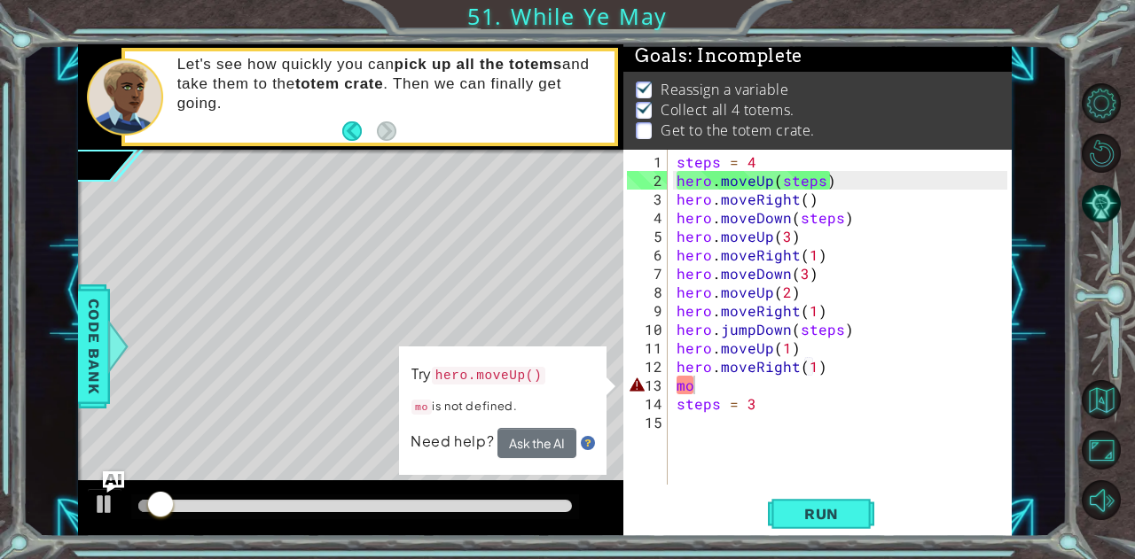
click at [583, 477] on div "methods hero use(thing) moveUp(steps) moveDown(steps) moveLeft(steps) moveRight…" at bounding box center [544, 290] width 933 height 492
click at [773, 396] on div "steps = 4 hero . moveUp ( steps ) hero . moveRight ( ) hero . moveDown ( steps …" at bounding box center [845, 338] width 344 height 372
click at [768, 390] on div "steps = 4 hero . moveUp ( steps ) hero . moveRight ( ) hero . moveDown ( steps …" at bounding box center [845, 338] width 344 height 372
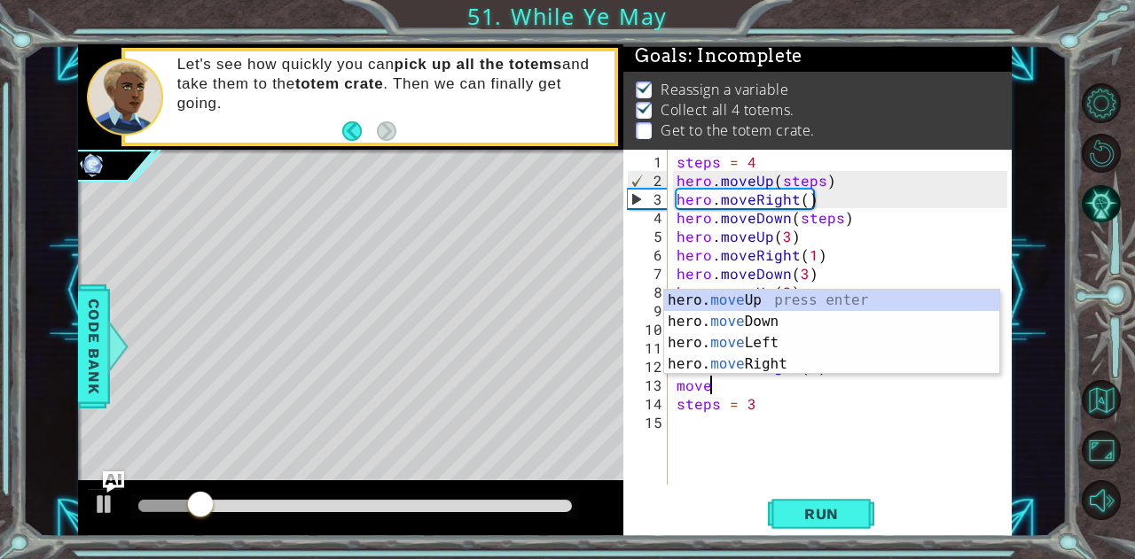
scroll to position [0, 1]
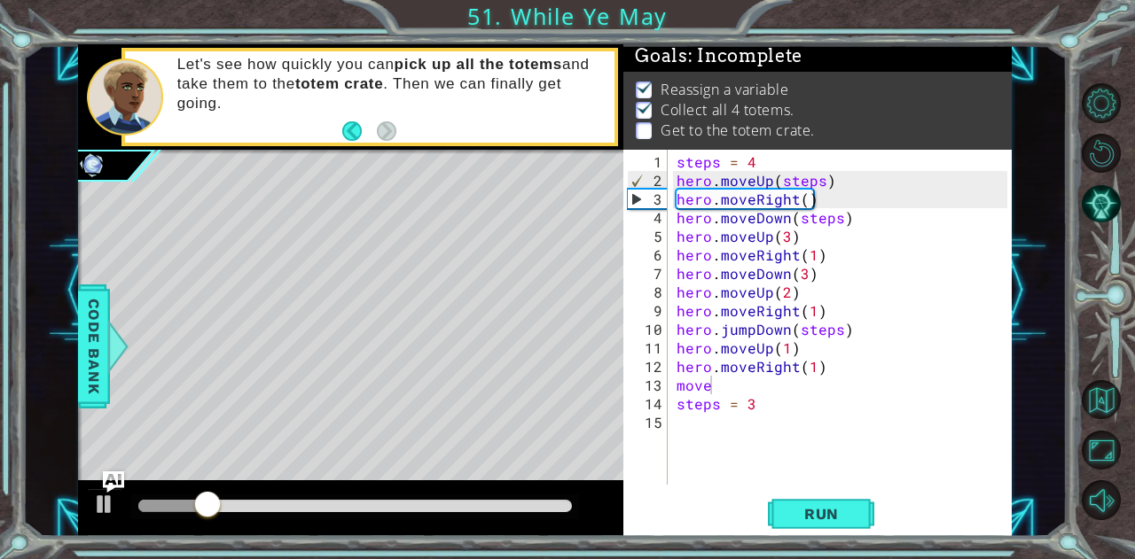
drag, startPoint x: 452, startPoint y: 495, endPoint x: 480, endPoint y: 492, distance: 28.6
click at [486, 494] on div at bounding box center [350, 508] width 545 height 57
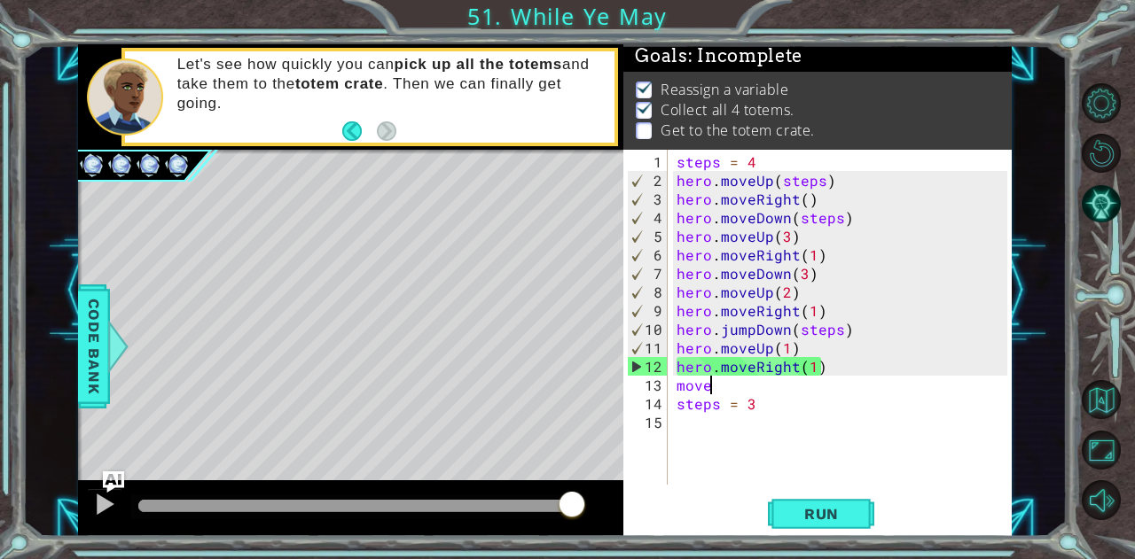
drag, startPoint x: 219, startPoint y: 495, endPoint x: 663, endPoint y: 458, distance: 445.6
click at [631, 488] on div "1 ההההההההההההההההההההההההההההההההההההההההההההההההההההההההההההההההההההההההההההה…" at bounding box center [544, 290] width 933 height 492
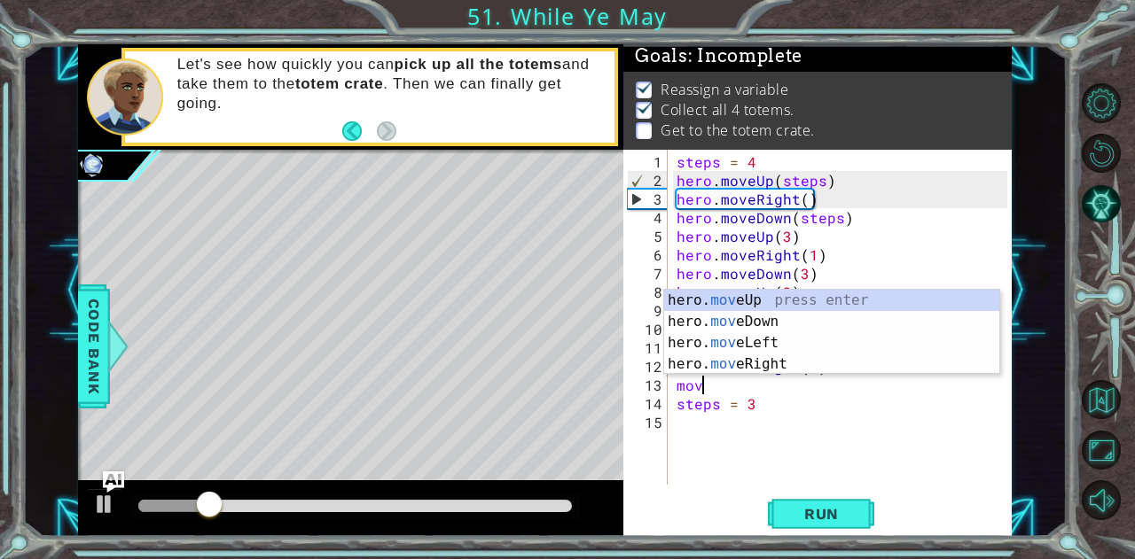
type textarea "m"
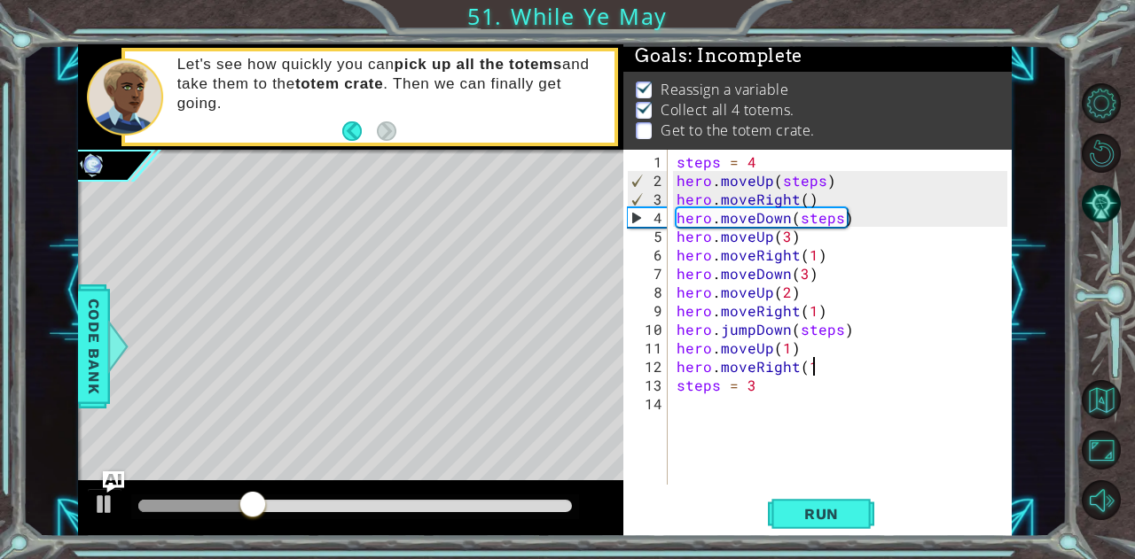
type textarea "hero.moveRight(1)"
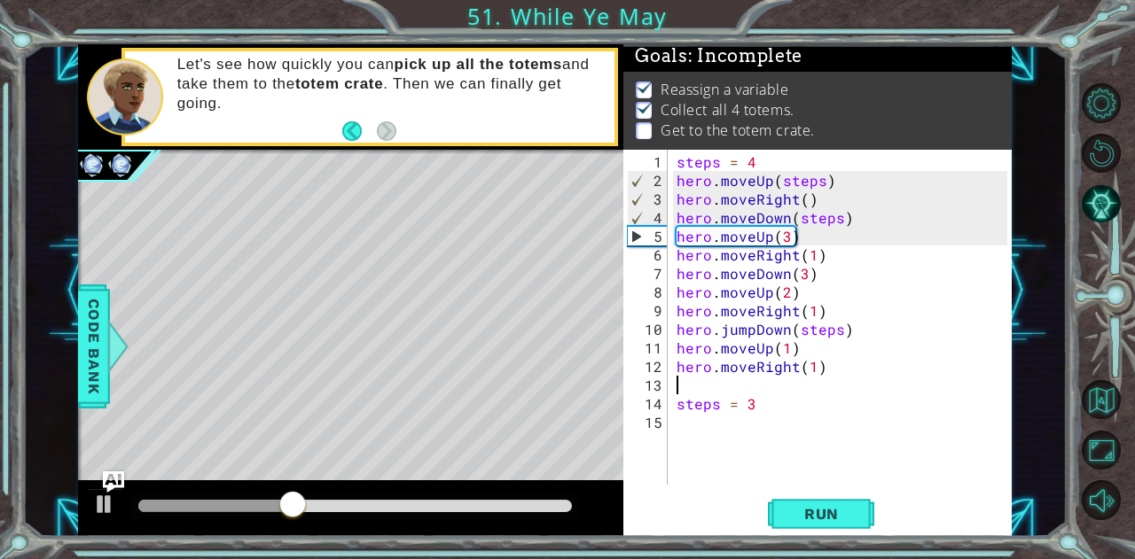
type textarea "h"
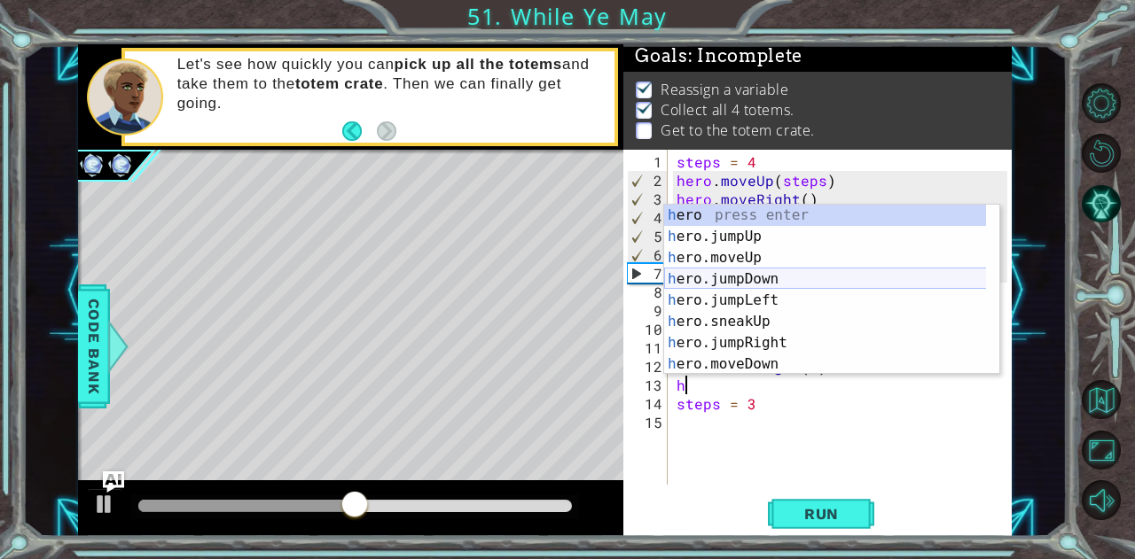
click at [752, 276] on div "h ero press enter h ero.jumpUp press enter h ero.moveUp press enter h ero.jumpD…" at bounding box center [825, 311] width 323 height 213
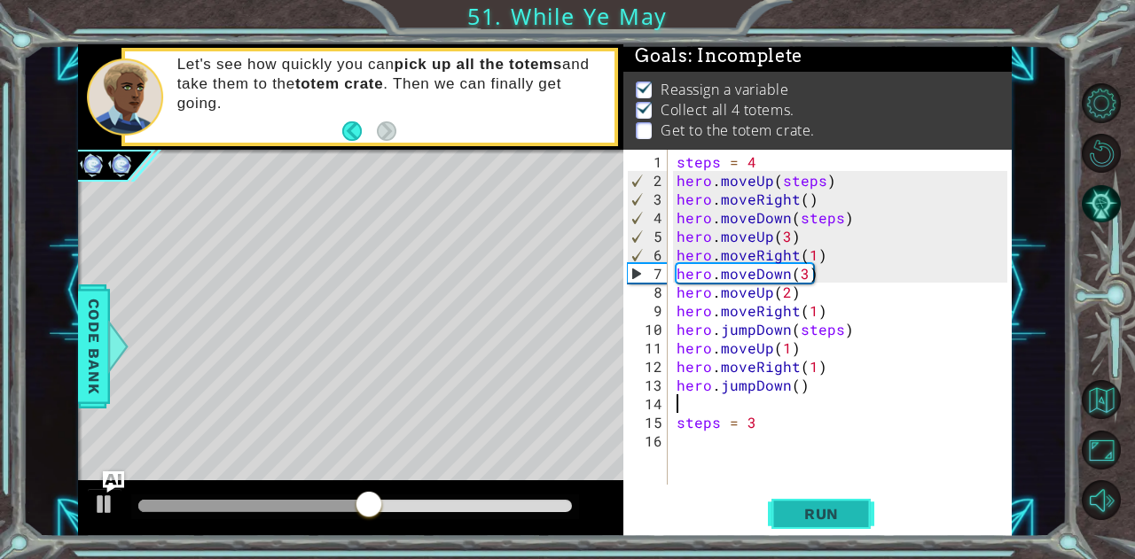
click at [827, 508] on span "Run" at bounding box center [821, 514] width 70 height 18
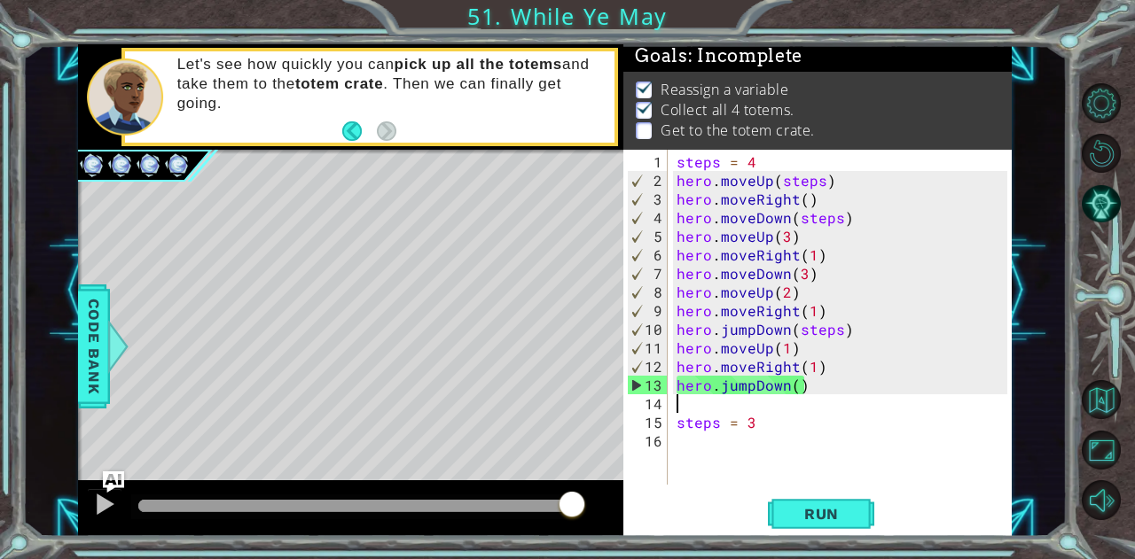
drag, startPoint x: 156, startPoint y: 501, endPoint x: 588, endPoint y: 489, distance: 431.8
click at [588, 489] on div at bounding box center [350, 508] width 545 height 57
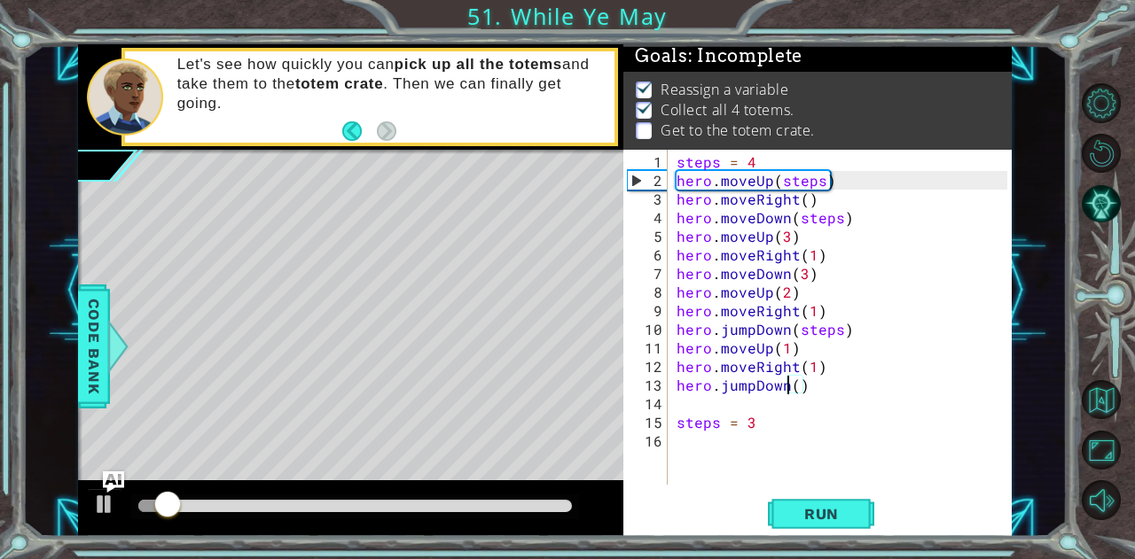
click at [783, 387] on div "steps = 4 hero . moveUp ( steps ) hero . moveRight ( ) hero . moveDown ( steps …" at bounding box center [845, 338] width 344 height 372
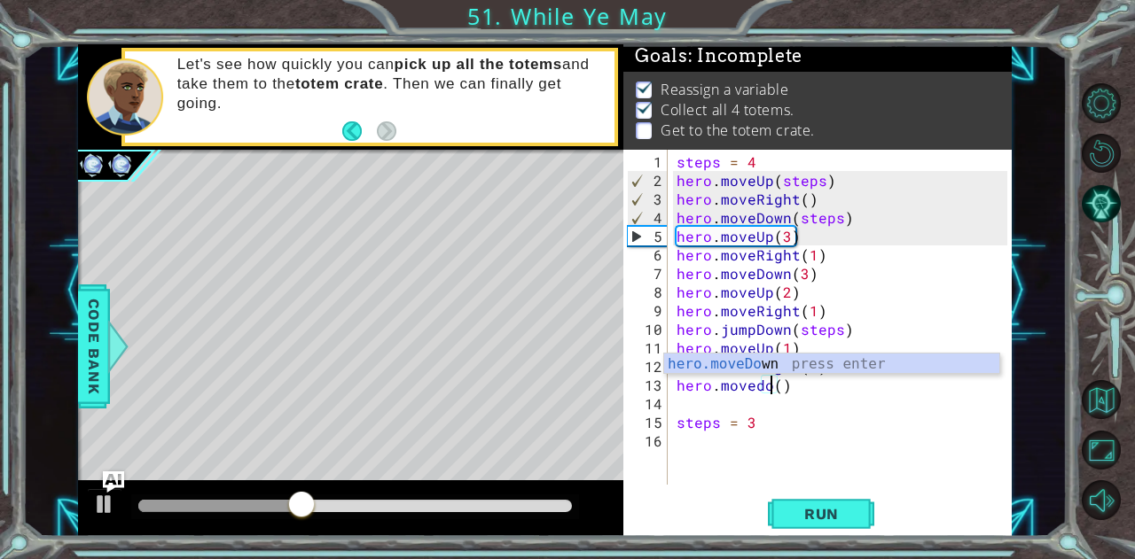
scroll to position [0, 6]
click at [805, 517] on span "Run" at bounding box center [821, 514] width 70 height 18
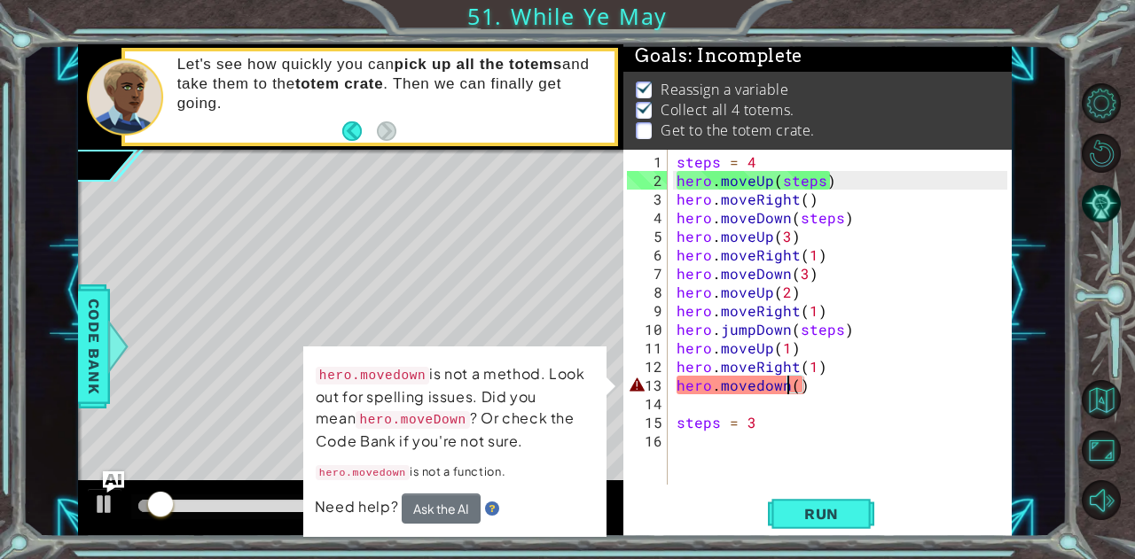
click at [801, 384] on div "steps = 4 hero . moveUp ( steps ) hero . moveRight ( ) hero . moveDown ( steps …" at bounding box center [845, 338] width 344 height 372
click at [797, 391] on div "steps = 4 hero . moveUp ( steps ) hero . moveRight ( ) hero . moveDown ( steps …" at bounding box center [845, 338] width 344 height 372
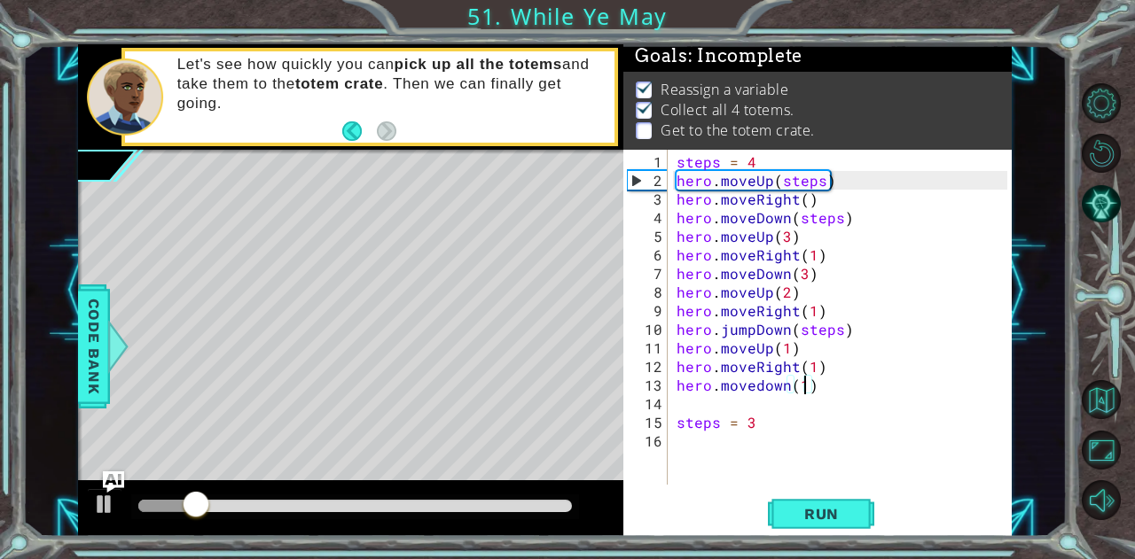
click at [761, 385] on div "steps = 4 hero . moveUp ( steps ) hero . moveRight ( ) hero . moveDown ( steps …" at bounding box center [845, 338] width 344 height 372
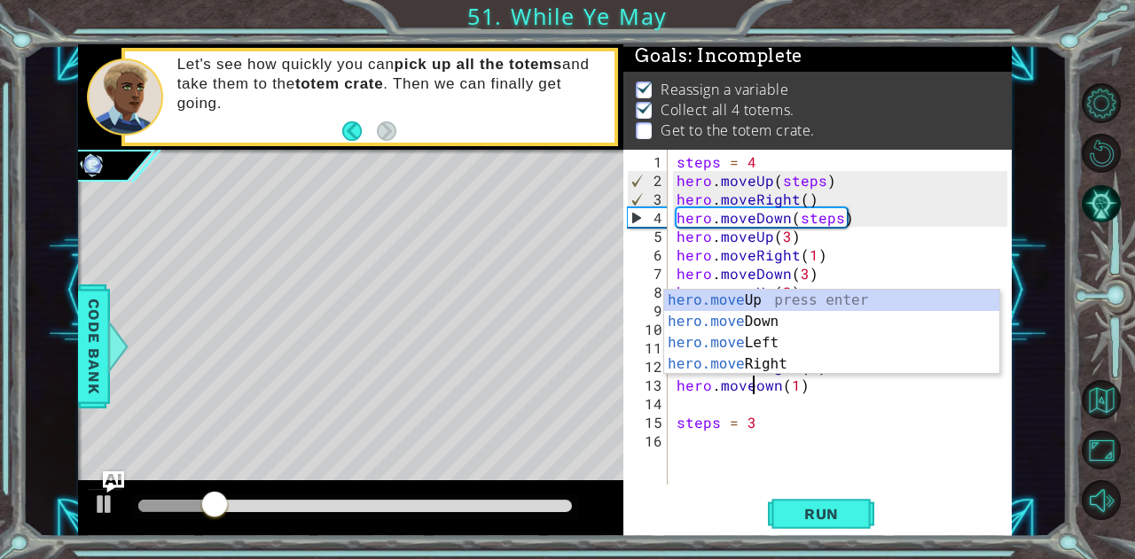
scroll to position [0, 5]
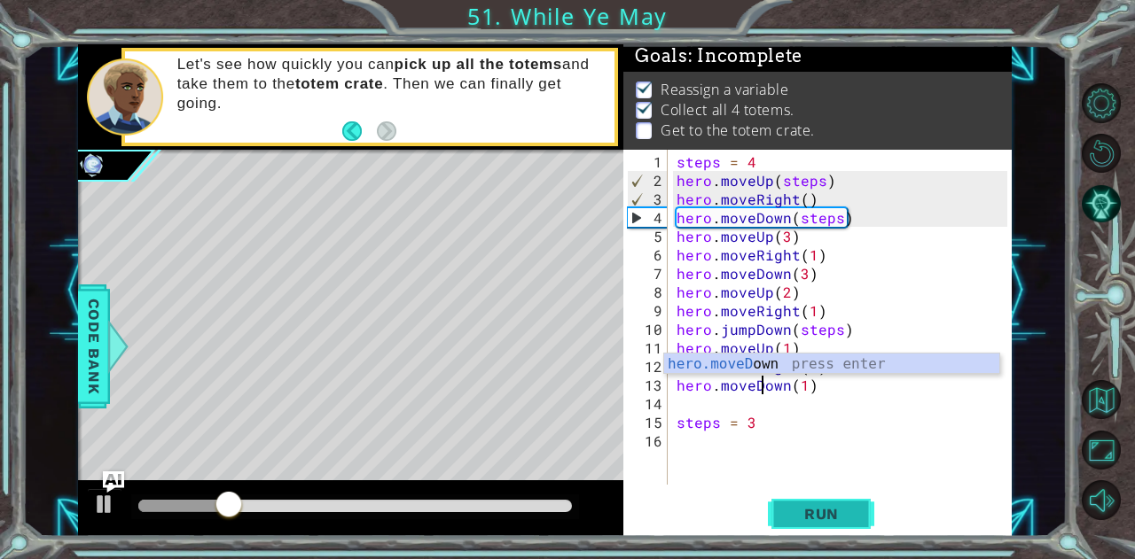
type textarea "hero.moveDown(1)"
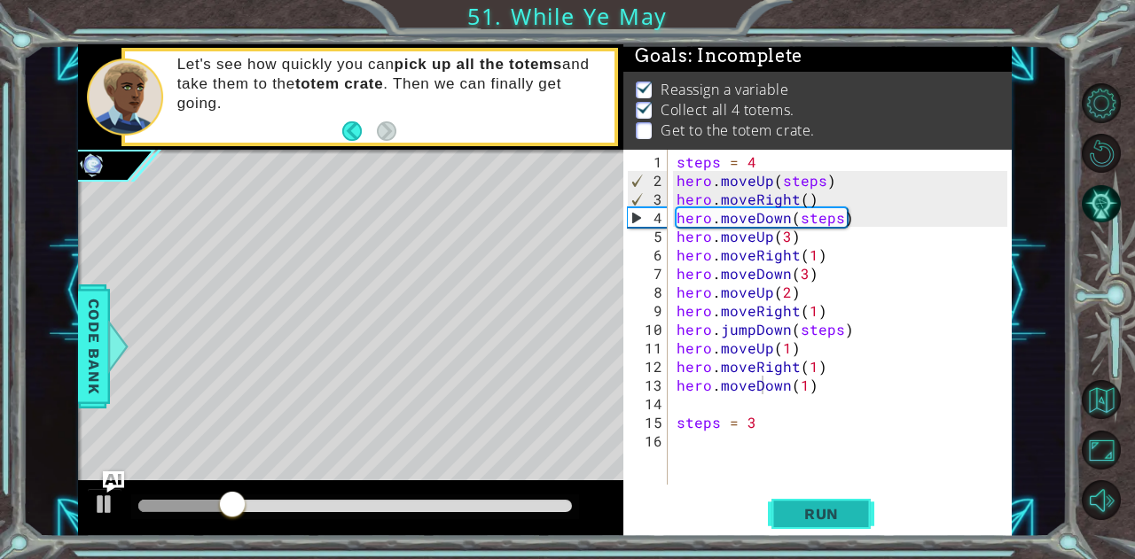
click at [807, 516] on span "Run" at bounding box center [821, 514] width 70 height 18
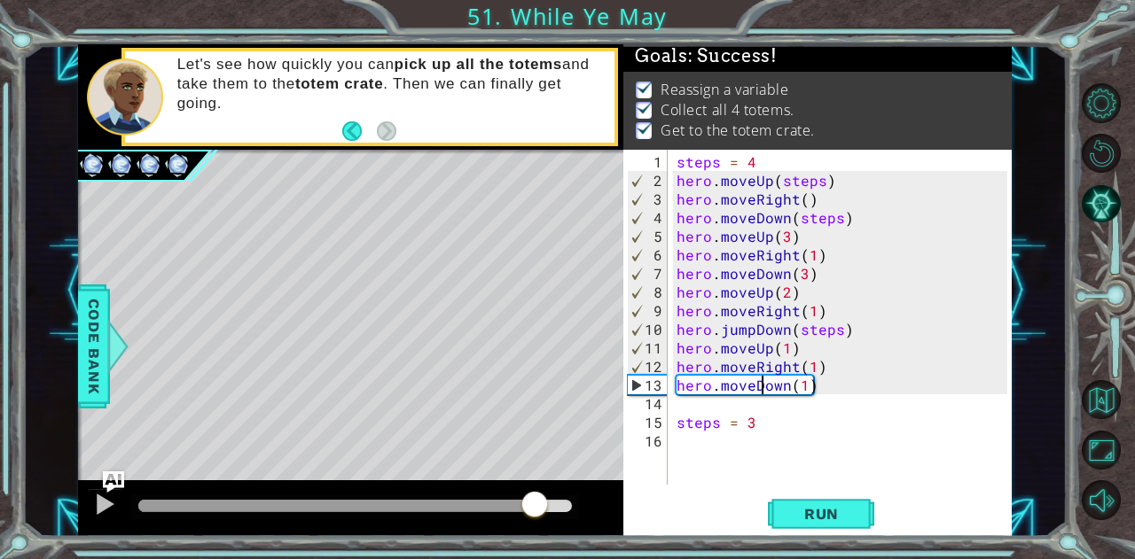
drag, startPoint x: 533, startPoint y: 511, endPoint x: 667, endPoint y: 531, distance: 135.3
click at [665, 531] on div "1 ההההההההההההההההההההההההההההההההההההההההההההההההההההההההההההההההההההההההההההה…" at bounding box center [544, 290] width 933 height 492
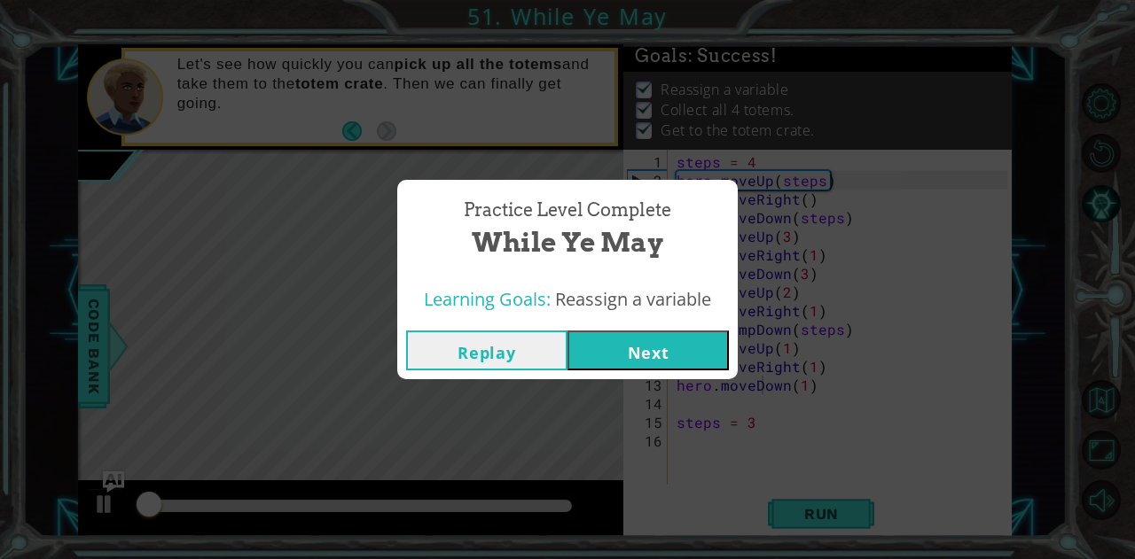
click at [649, 364] on button "Next" at bounding box center [647, 351] width 161 height 40
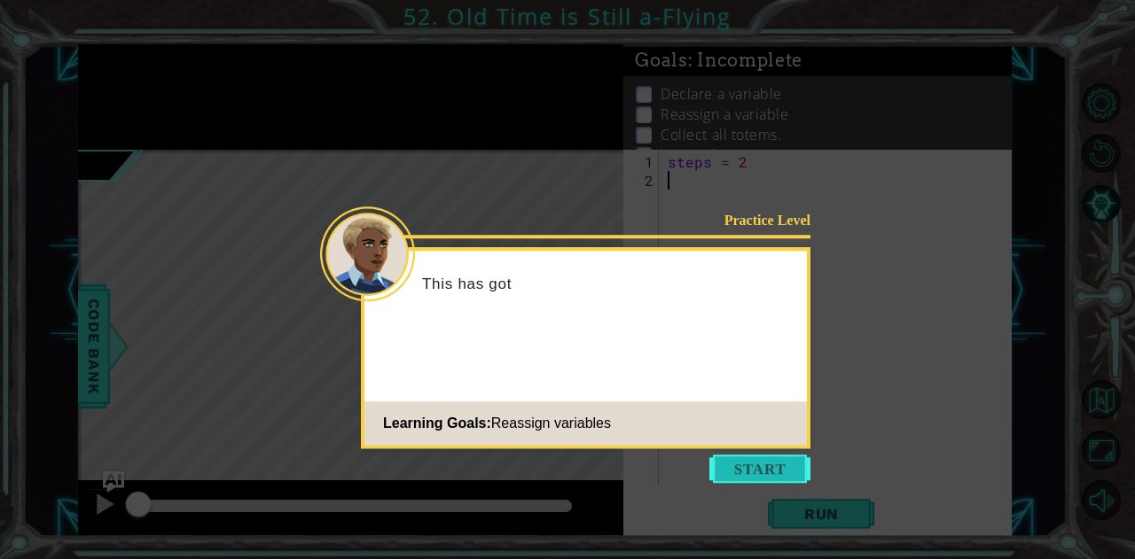
click at [761, 475] on button "Start" at bounding box center [759, 469] width 101 height 28
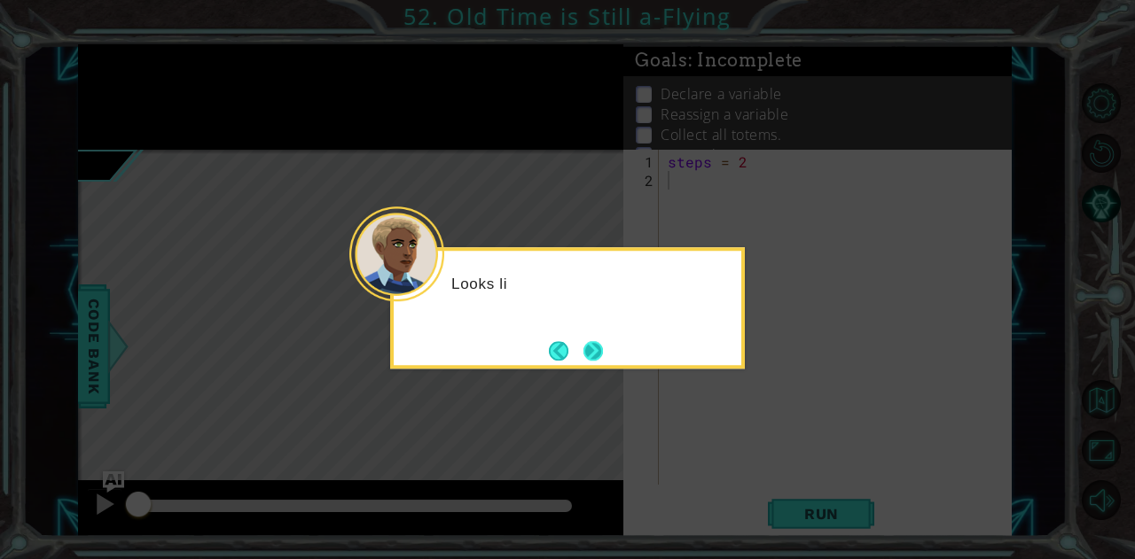
click at [595, 357] on button "Next" at bounding box center [593, 351] width 20 height 20
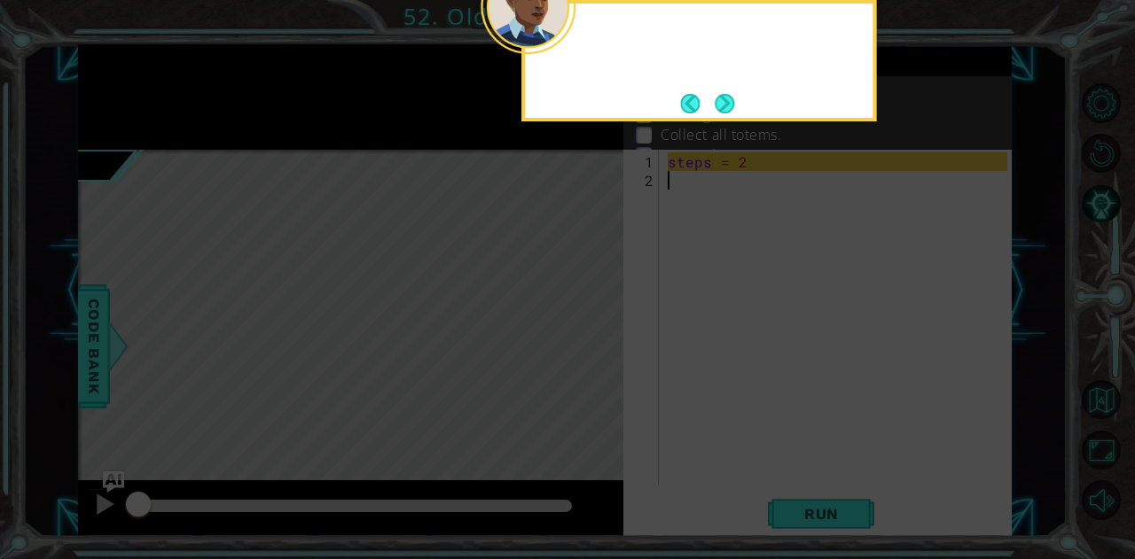
click at [595, 355] on icon at bounding box center [567, 83] width 1135 height 951
click at [730, 106] on button "Next" at bounding box center [724, 104] width 20 height 20
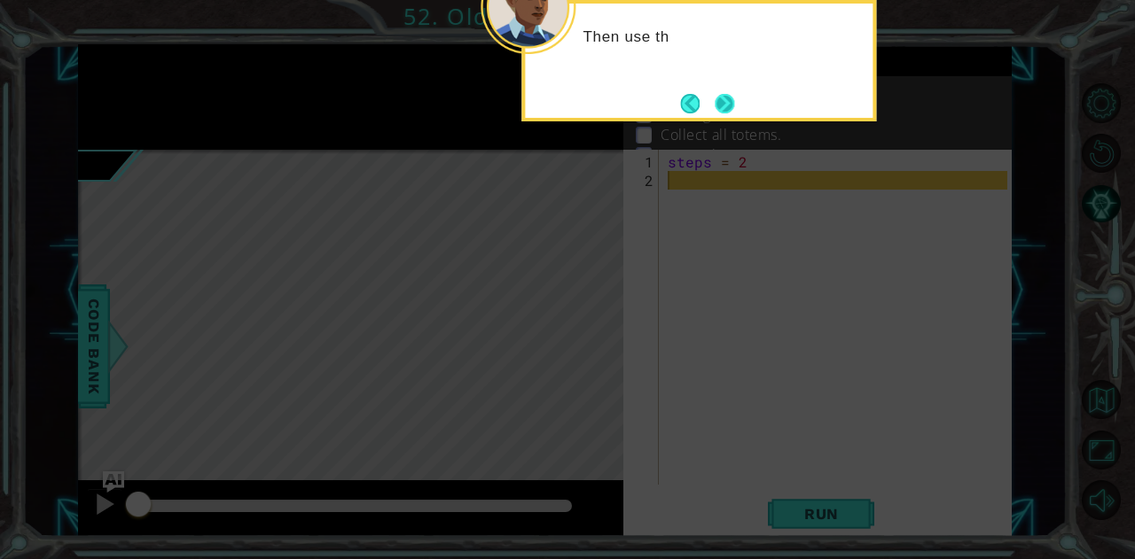
click at [723, 107] on button "Next" at bounding box center [724, 104] width 20 height 20
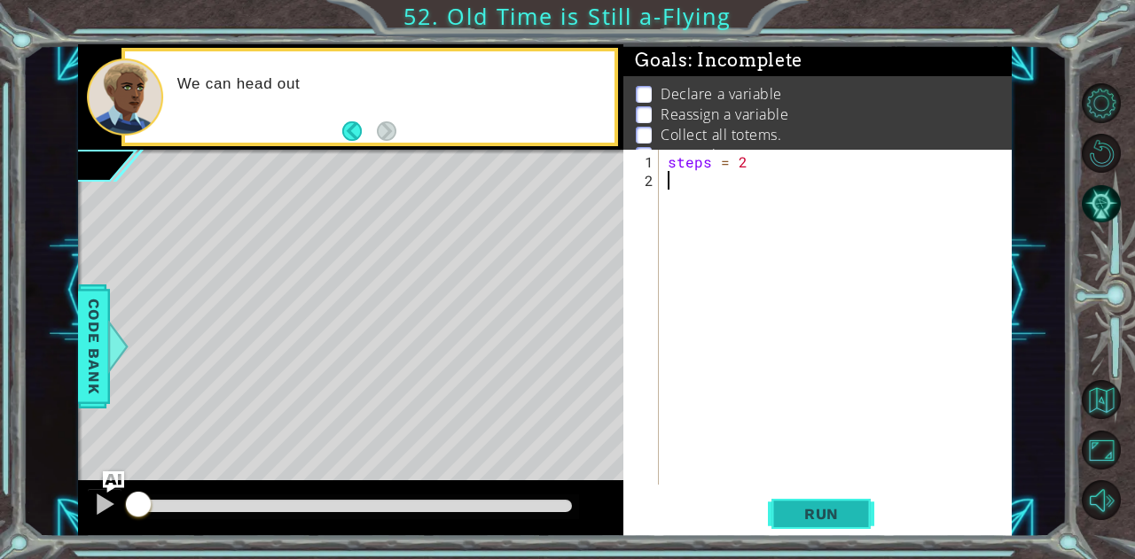
click at [864, 510] on button "Run" at bounding box center [821, 514] width 106 height 39
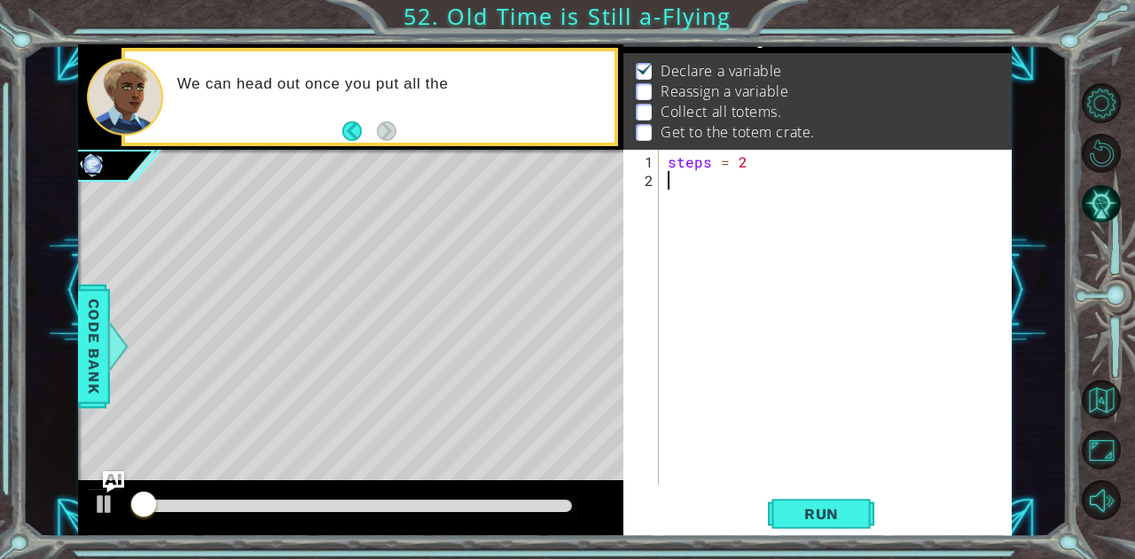
scroll to position [24, 0]
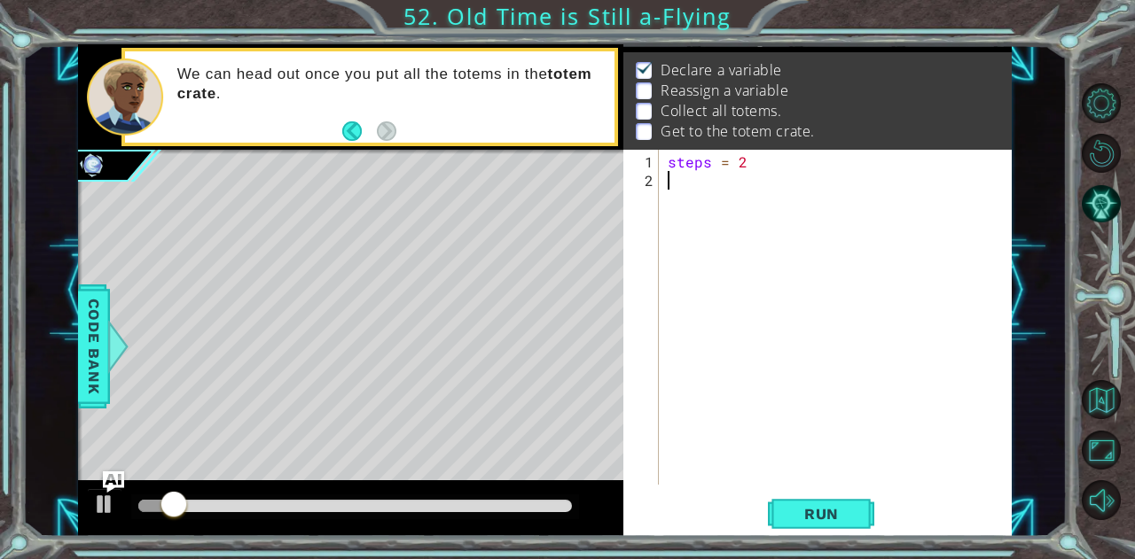
click at [700, 361] on div "steps = 2" at bounding box center [840, 338] width 352 height 372
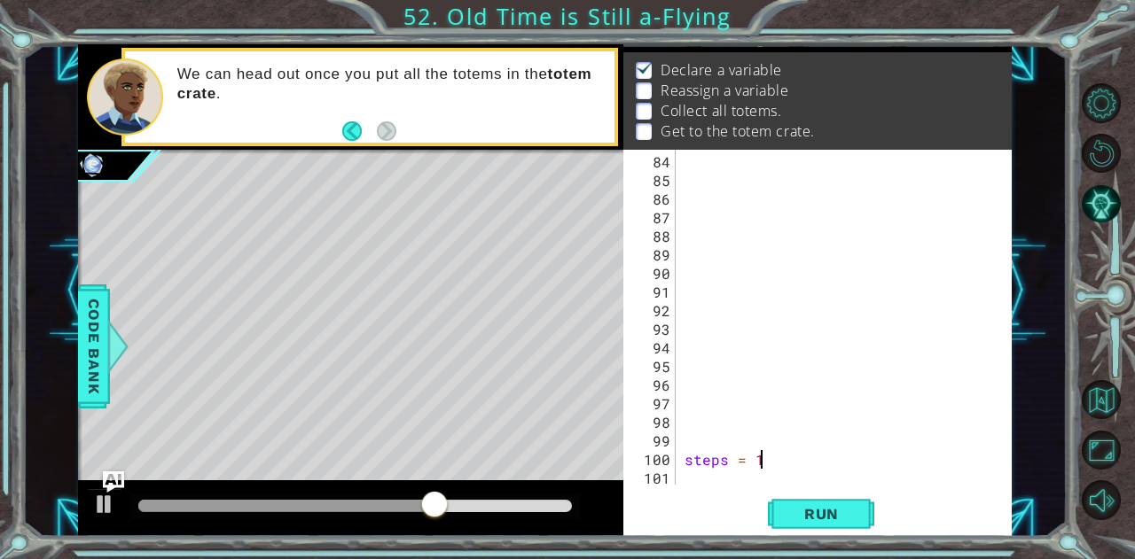
scroll to position [0, 4]
type textarea "steps = 100"
click at [805, 525] on button "Run" at bounding box center [821, 514] width 106 height 39
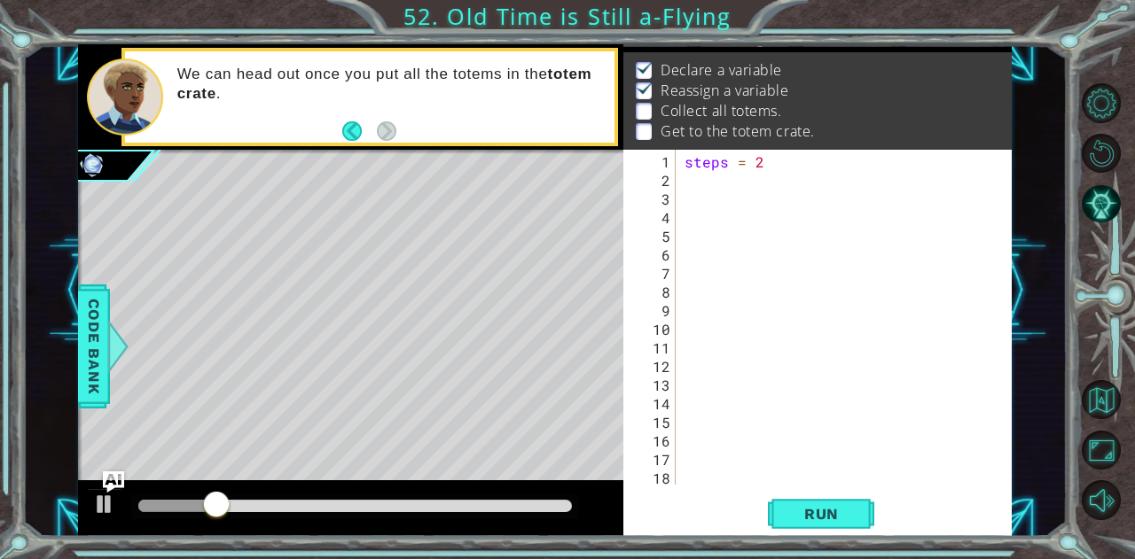
scroll to position [0, 0]
click at [690, 189] on div "steps = 2" at bounding box center [842, 338] width 322 height 372
click at [690, 182] on div "steps = 2" at bounding box center [842, 338] width 322 height 372
click at [702, 197] on div "steps = 2" at bounding box center [842, 338] width 322 height 372
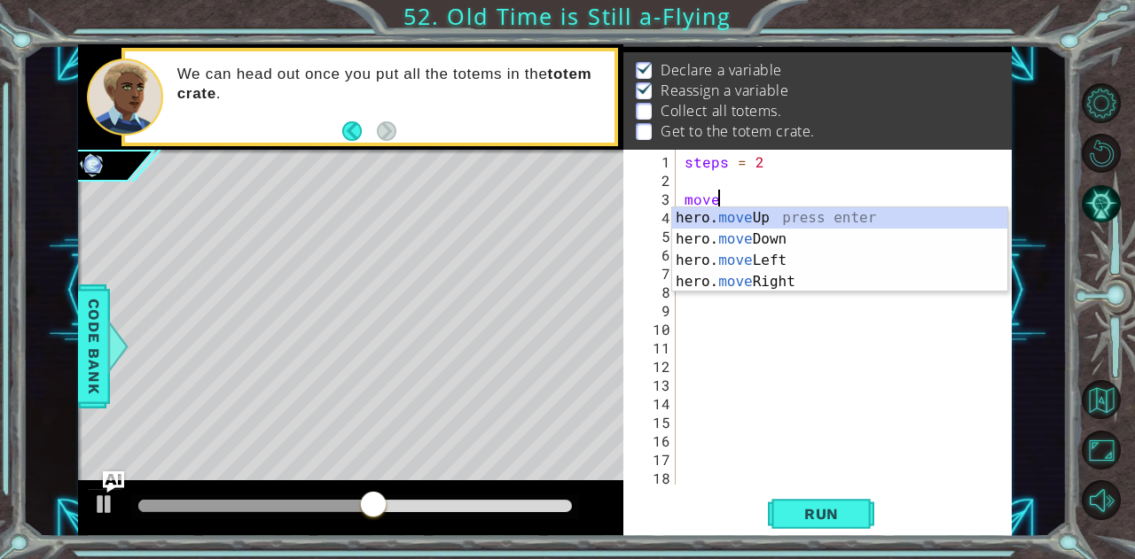
scroll to position [0, 1]
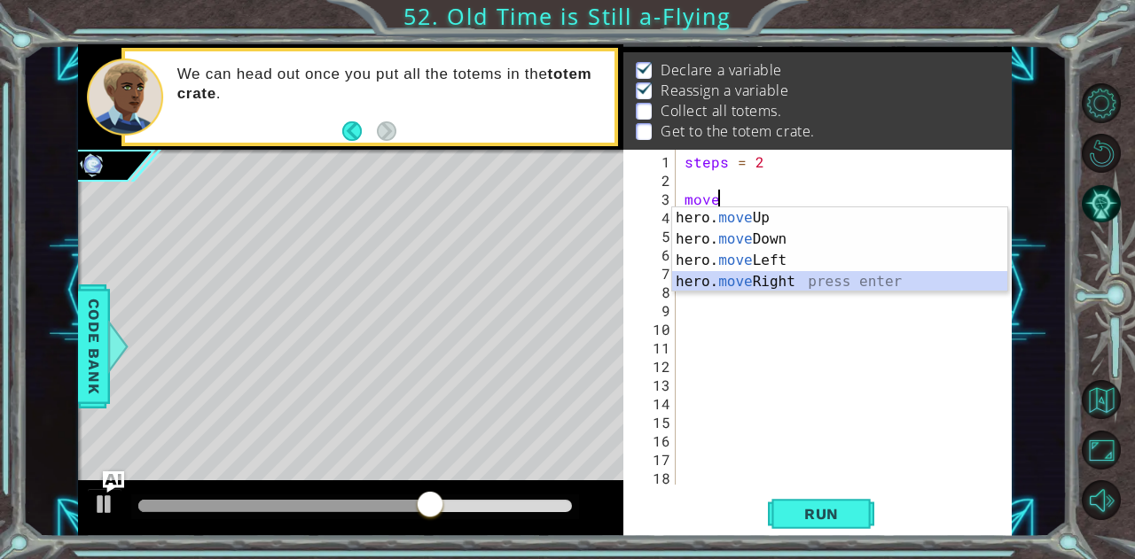
click at [757, 288] on div "hero. move Up press enter hero. move Down press enter hero. move Left press ent…" at bounding box center [840, 271] width 336 height 128
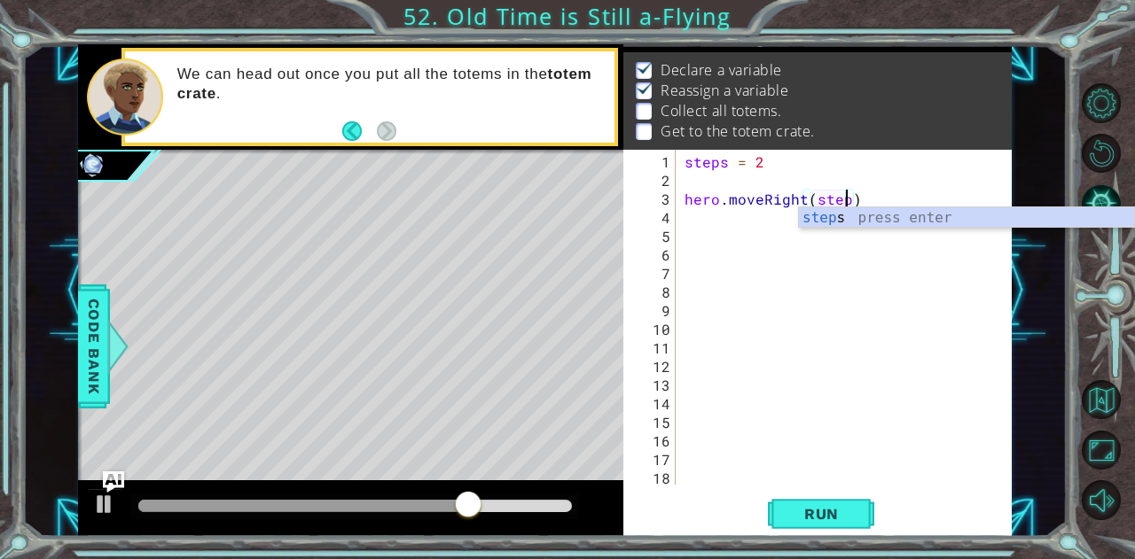
type textarea "hero.moveRight(steps)"
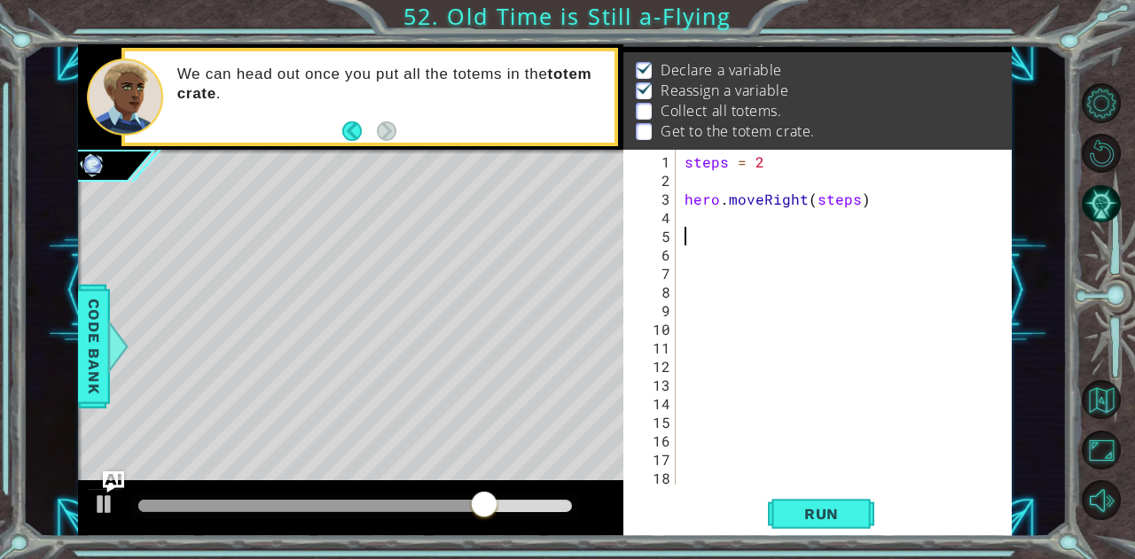
click at [786, 225] on div "steps = 2 hero . moveRight ( steps )" at bounding box center [842, 338] width 322 height 372
click at [743, 216] on div "steps = 2 hero . moveRight ( steps )" at bounding box center [842, 338] width 322 height 372
type textarea "h"
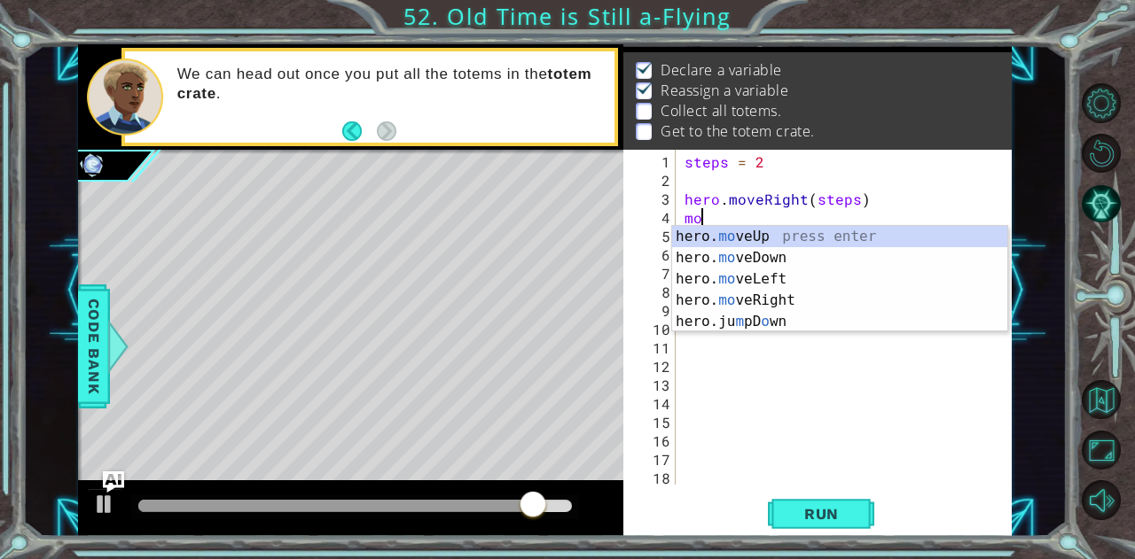
type textarea "move"
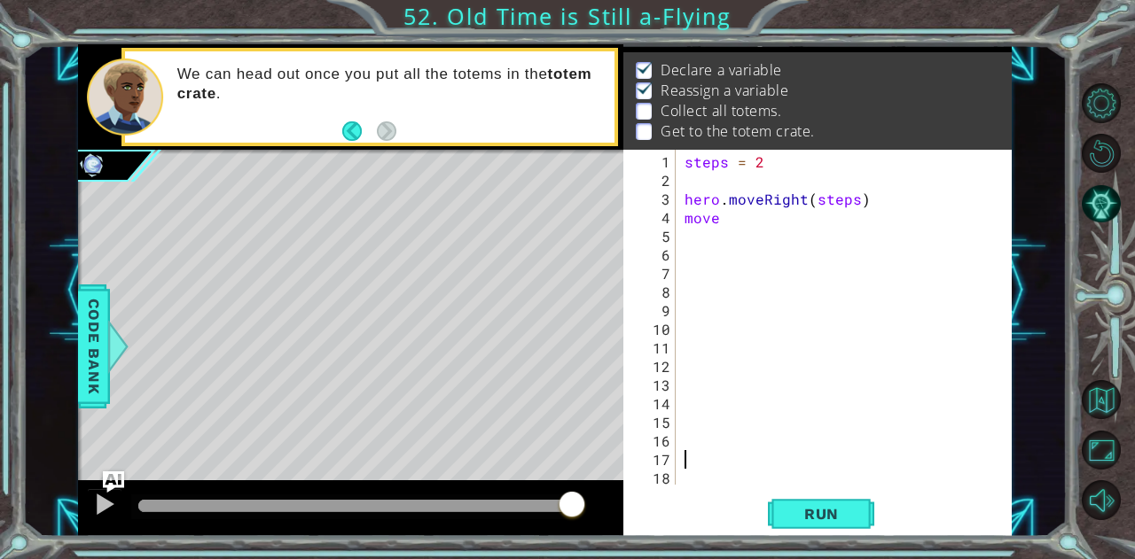
drag, startPoint x: 837, startPoint y: 465, endPoint x: 827, endPoint y: 481, distance: 18.7
click at [831, 478] on div "steps = 2 hero . moveRight ( steps ) move" at bounding box center [842, 338] width 322 height 372
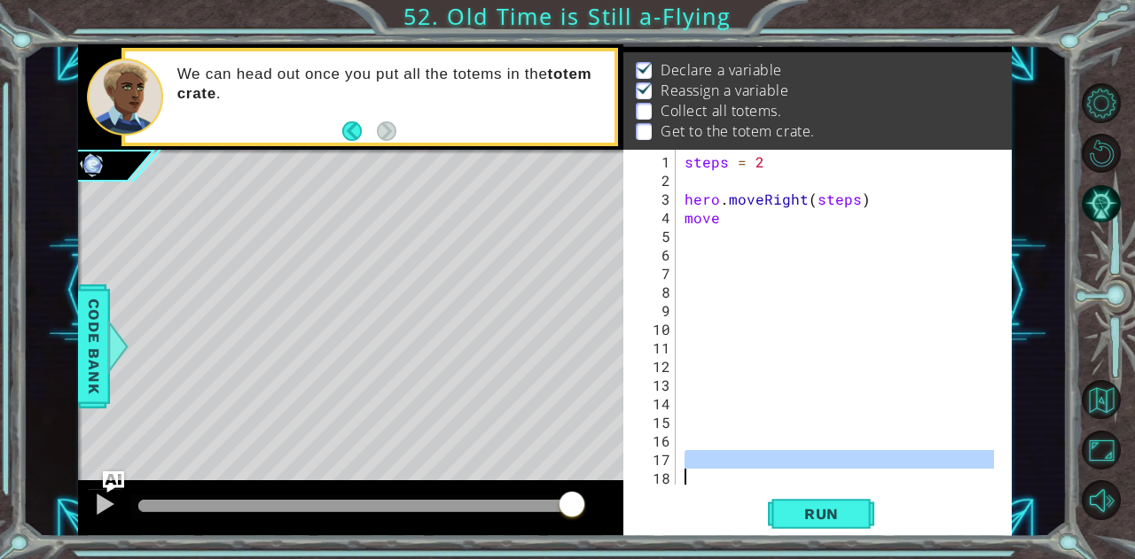
click at [729, 214] on div "steps = 2 hero . moveRight ( steps ) move" at bounding box center [842, 338] width 322 height 372
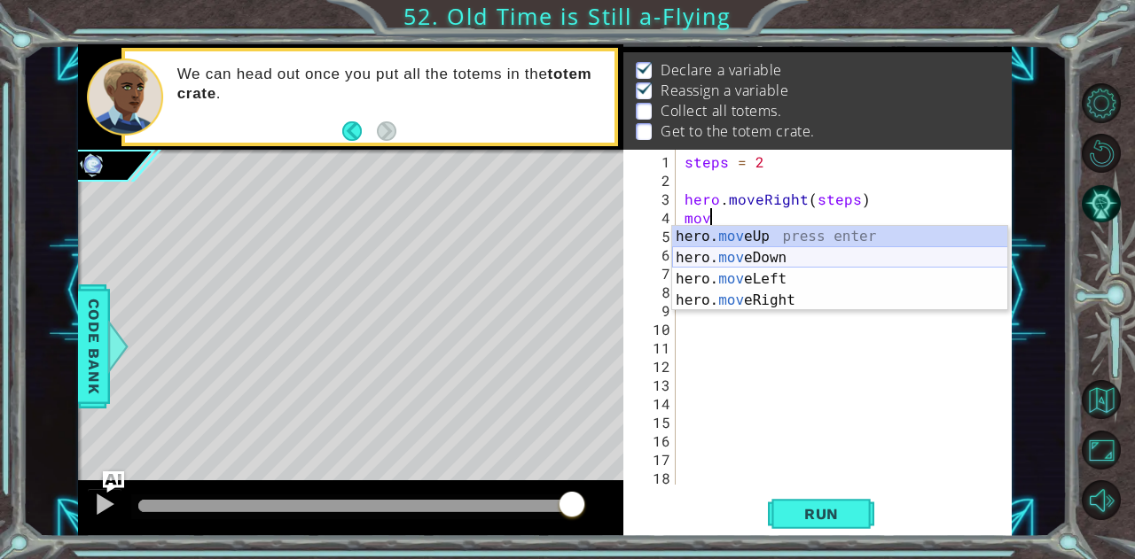
click at [736, 253] on div "hero. mov eUp press enter hero. mov eDown press enter hero. mov eLeft press ent…" at bounding box center [840, 290] width 336 height 128
type textarea "hero.moveDown(1)"
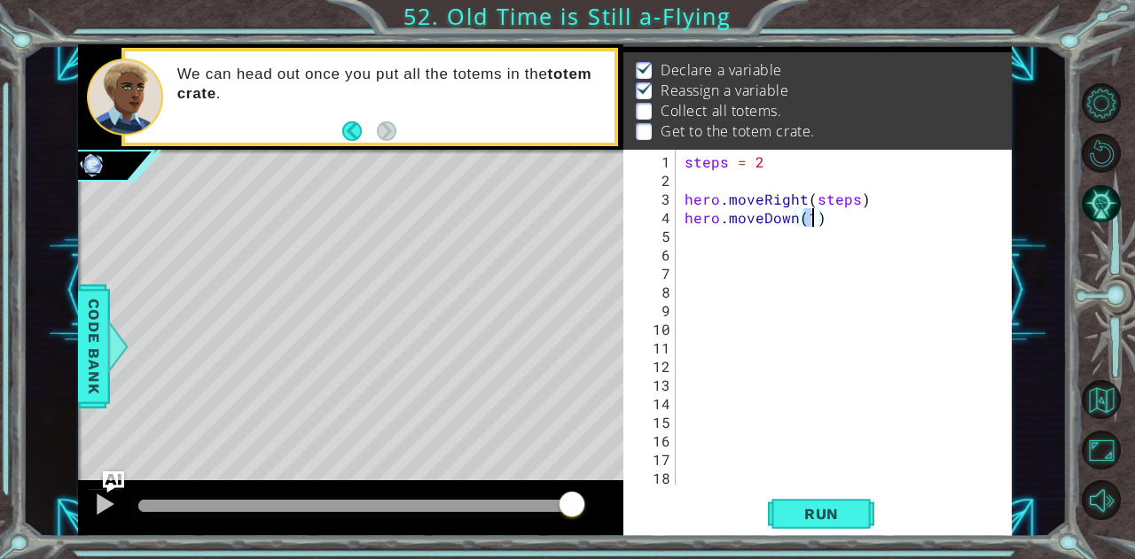
click at [736, 236] on div "steps = 2 hero . moveRight ( steps ) hero . moveDown ( 1 )" at bounding box center [842, 338] width 322 height 372
type textarea "h"
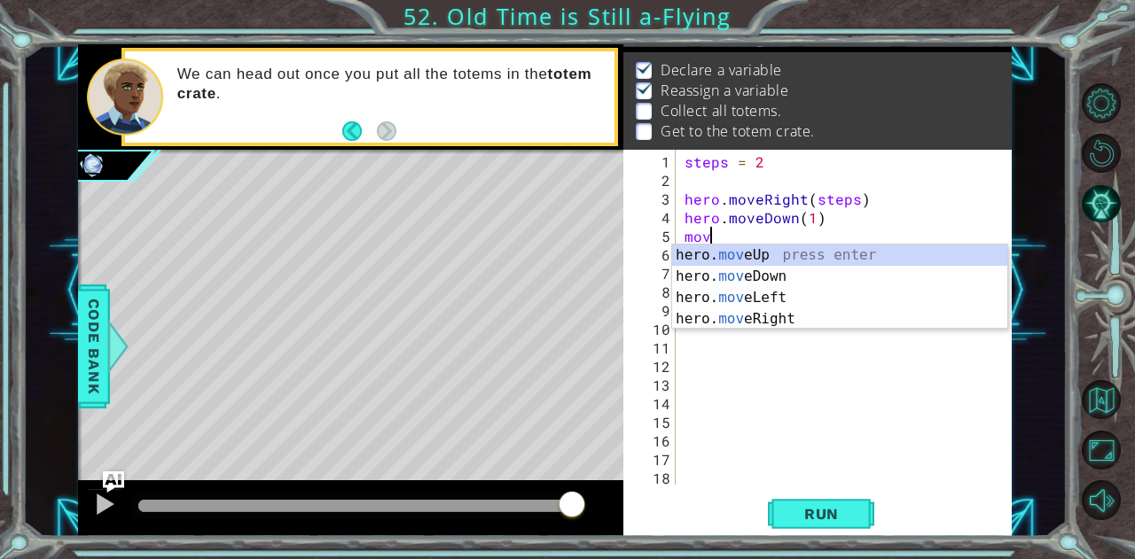
scroll to position [0, 1]
click at [792, 295] on div "hero. move Up press enter hero. move Down press enter hero. move Left press ent…" at bounding box center [840, 309] width 336 height 128
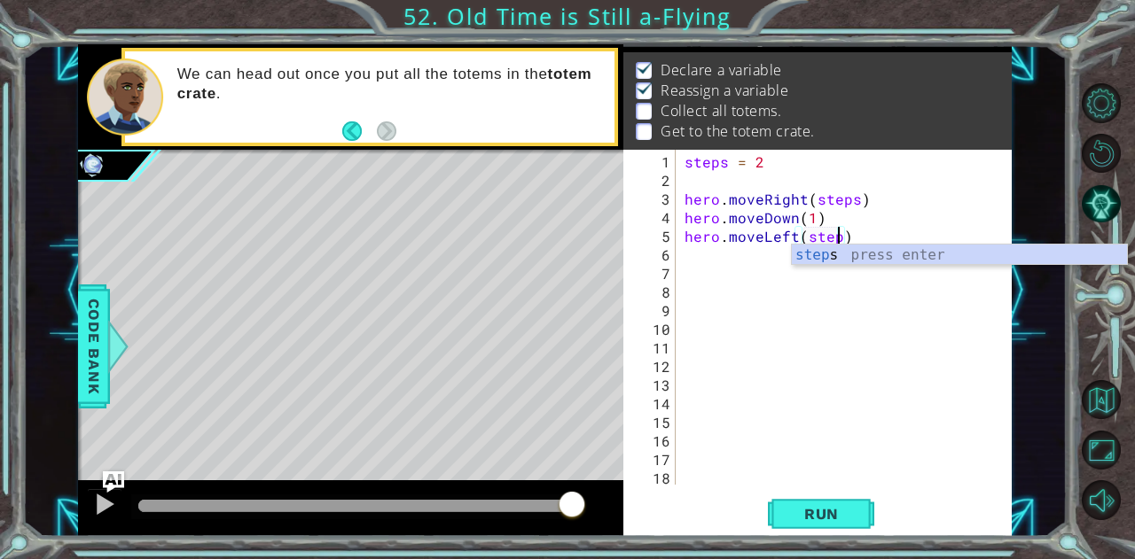
scroll to position [0, 9]
type textarea "hero.moveLeft(steps)"
click at [698, 254] on div "steps = 2 hero . moveRight ( steps ) hero . moveDown ( 1 ) hero . moveLeft ( st…" at bounding box center [842, 338] width 322 height 372
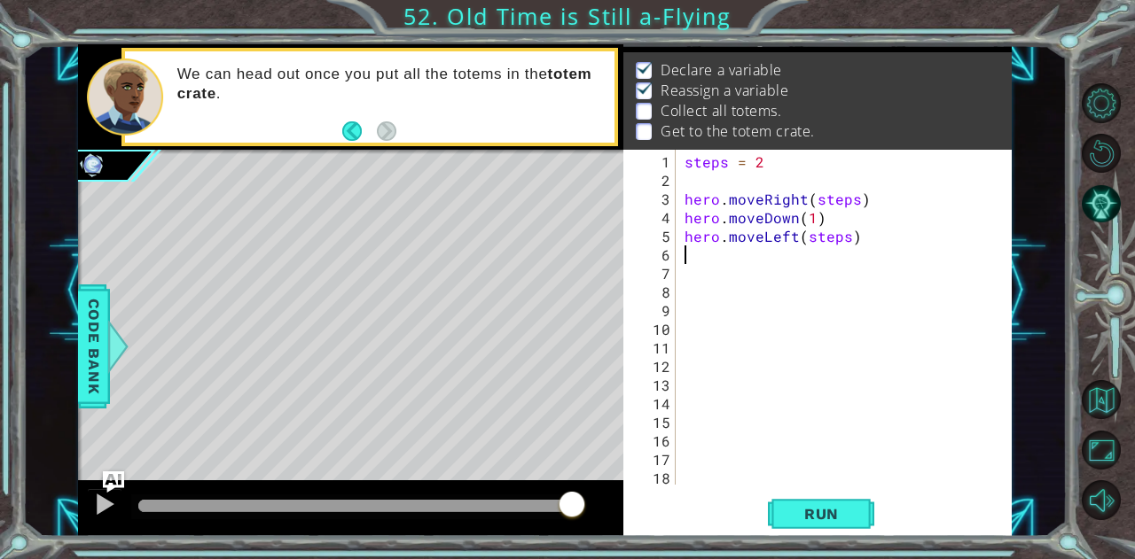
scroll to position [0, 0]
type textarea "h"
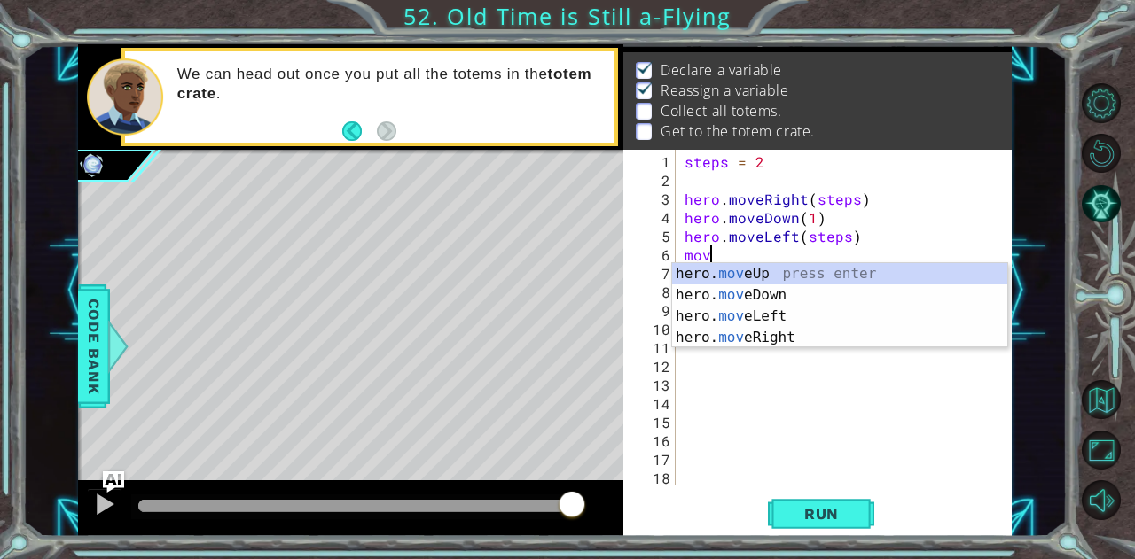
scroll to position [0, 1]
type textarea "move"
click at [814, 497] on button "Run" at bounding box center [821, 514] width 106 height 39
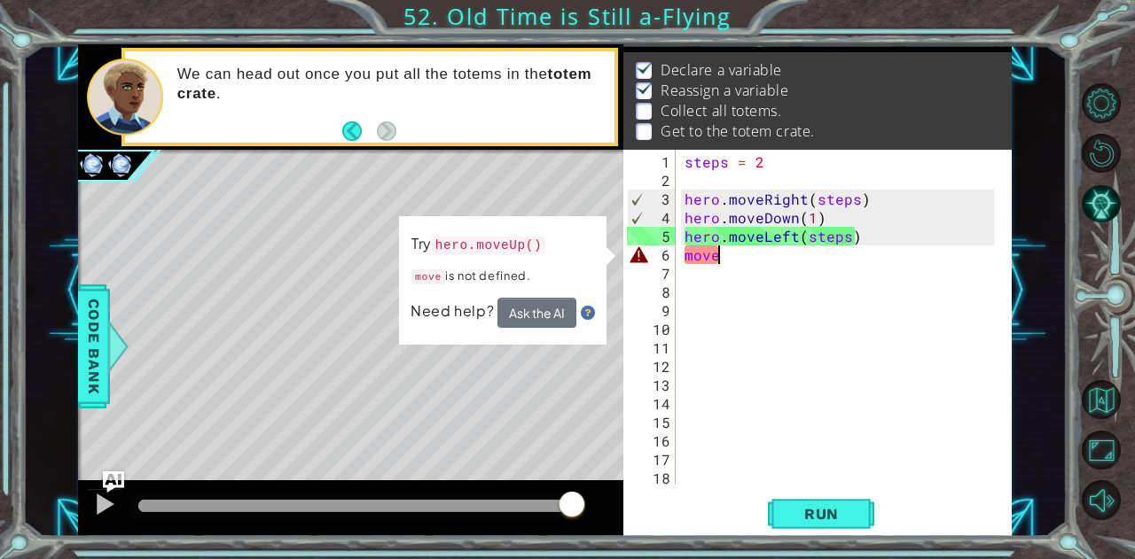
drag, startPoint x: 158, startPoint y: 511, endPoint x: 675, endPoint y: 473, distance: 519.0
click at [661, 494] on div "1 ההההההההההההההההההההההההההההההההההההההההההההההההההההההההההההההההההההההההההההה…" at bounding box center [544, 290] width 933 height 492
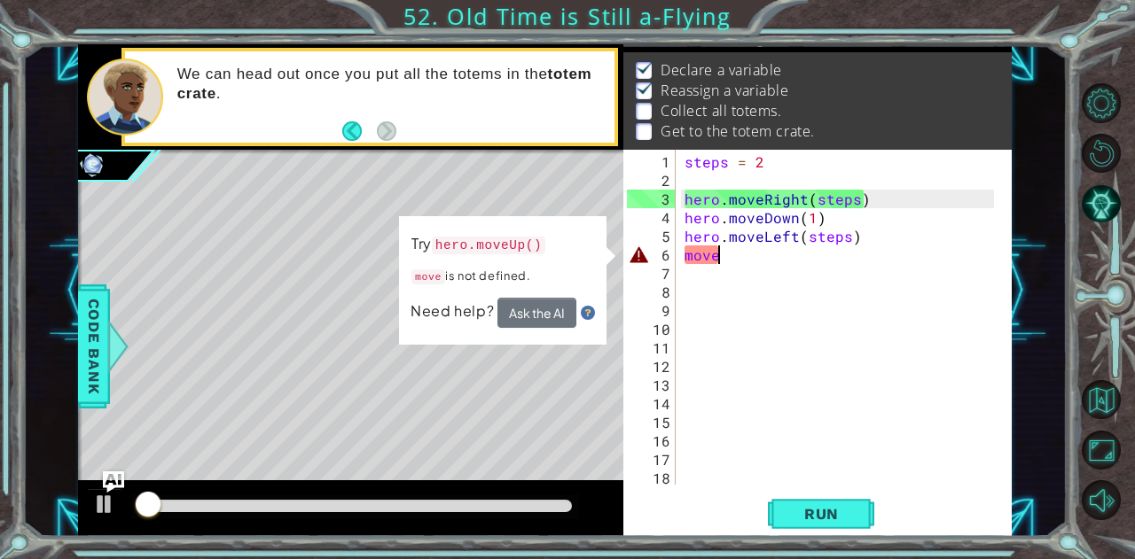
click at [766, 263] on div "steps = 2 hero . moveRight ( steps ) hero . moveDown ( 1 ) hero . moveLeft ( st…" at bounding box center [842, 338] width 322 height 372
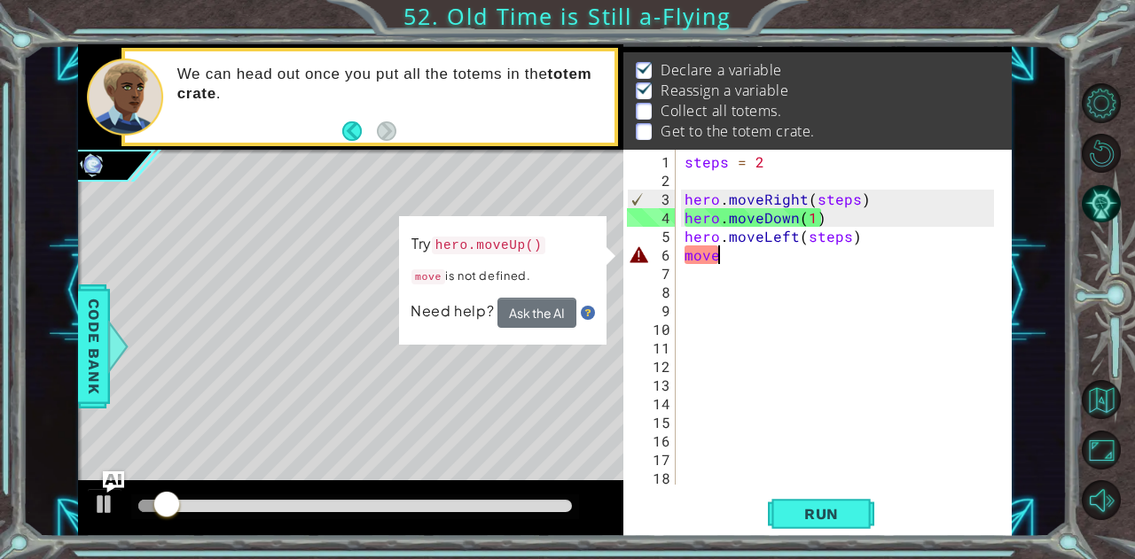
click at [771, 253] on div "steps = 2 hero . moveRight ( steps ) hero . moveDown ( 1 ) hero . moveLeft ( st…" at bounding box center [842, 338] width 322 height 372
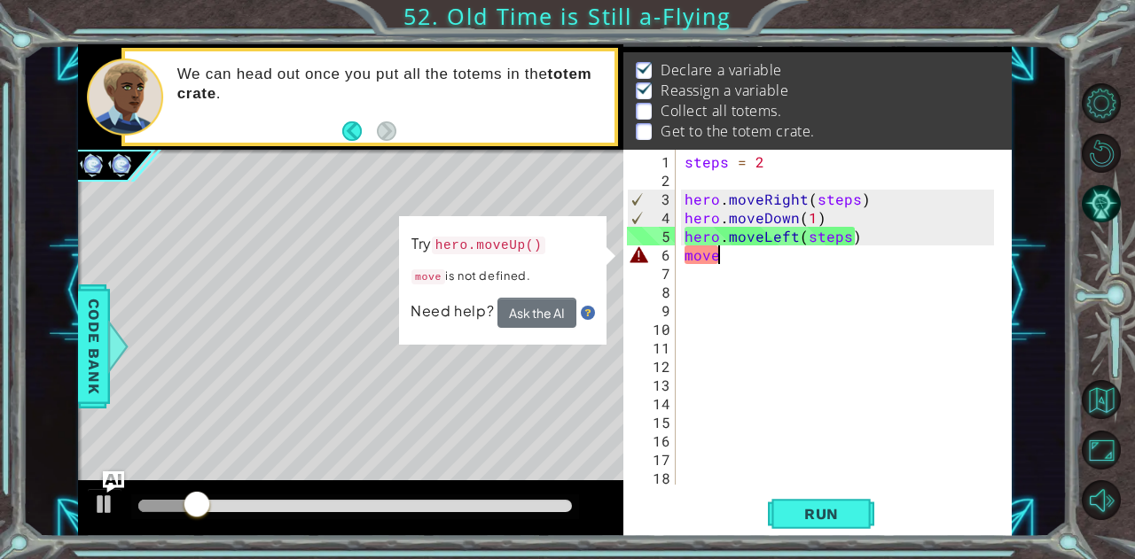
scroll to position [0, 2]
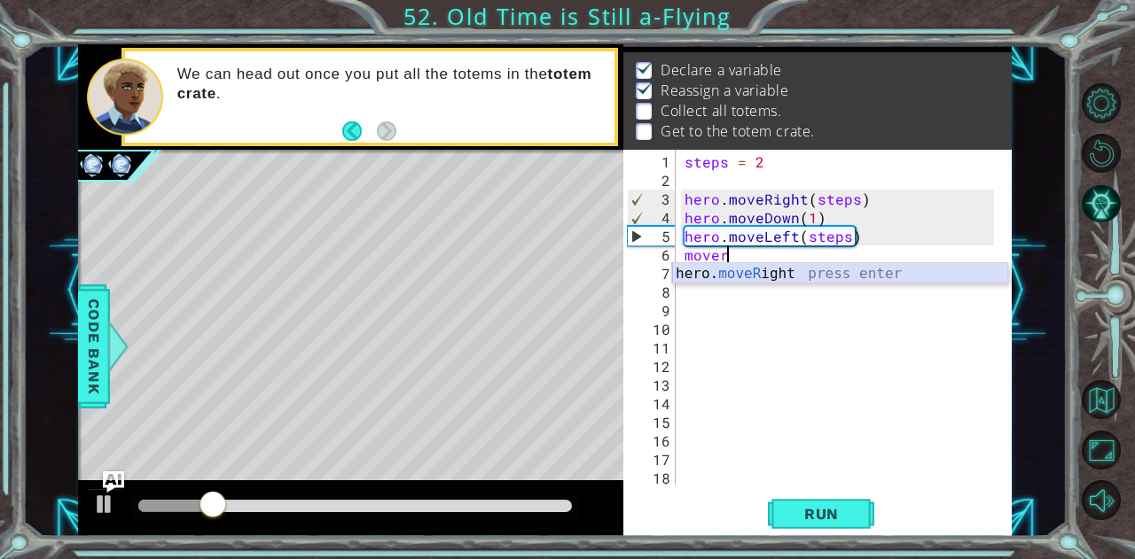
click at [768, 277] on div "hero. moveR ight press enter" at bounding box center [840, 295] width 336 height 64
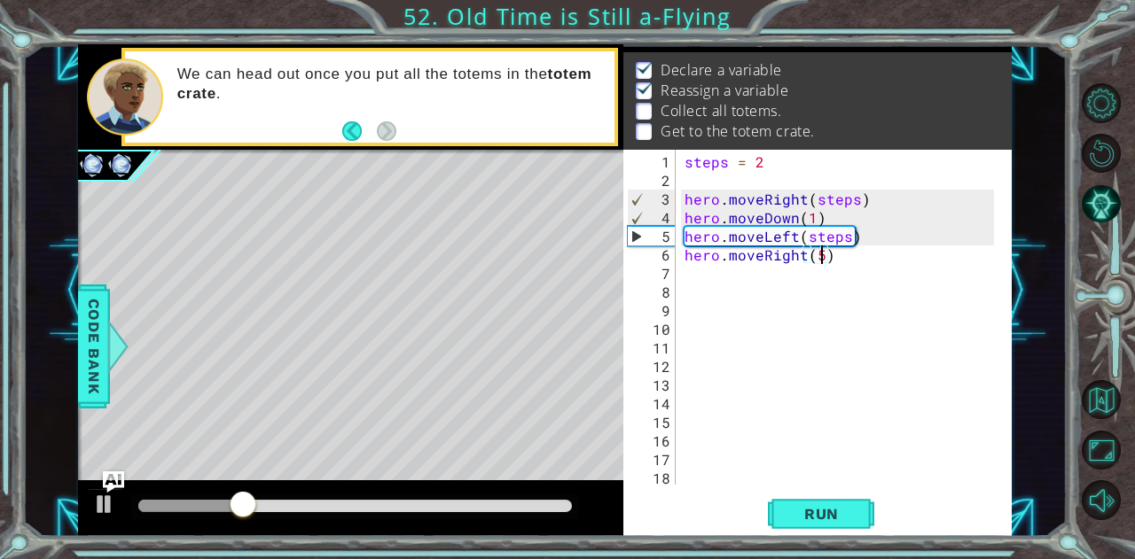
scroll to position [0, 7]
type textarea "hero.moveRight(5)"
click at [840, 515] on span "Run" at bounding box center [821, 514] width 70 height 18
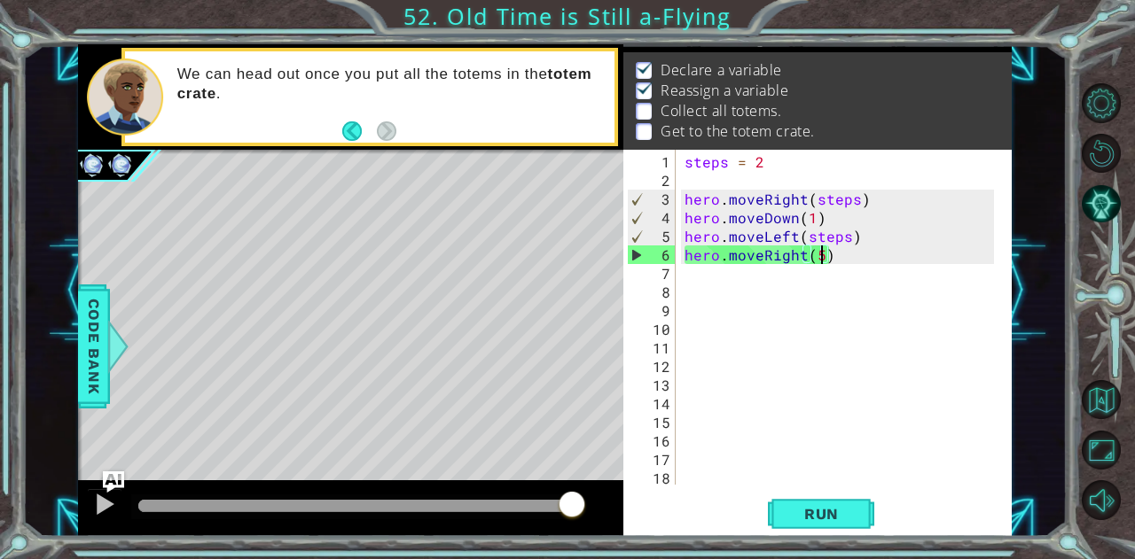
drag, startPoint x: 160, startPoint y: 515, endPoint x: 596, endPoint y: 490, distance: 436.8
click at [596, 490] on div at bounding box center [350, 508] width 545 height 57
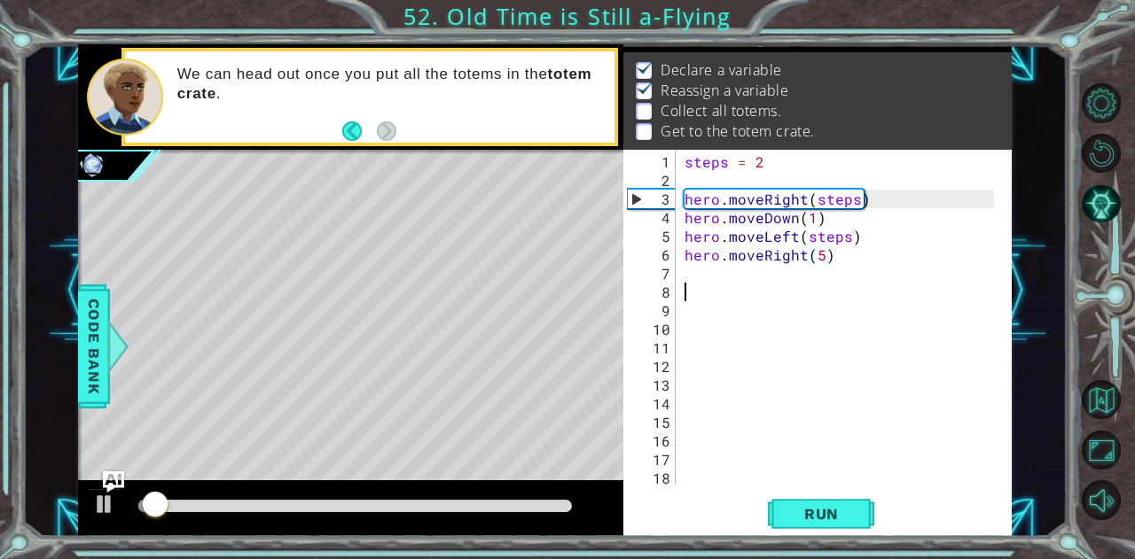
click at [761, 286] on div "steps = 2 hero . moveRight ( steps ) hero . moveDown ( 1 ) hero . moveLeft ( st…" at bounding box center [842, 338] width 322 height 372
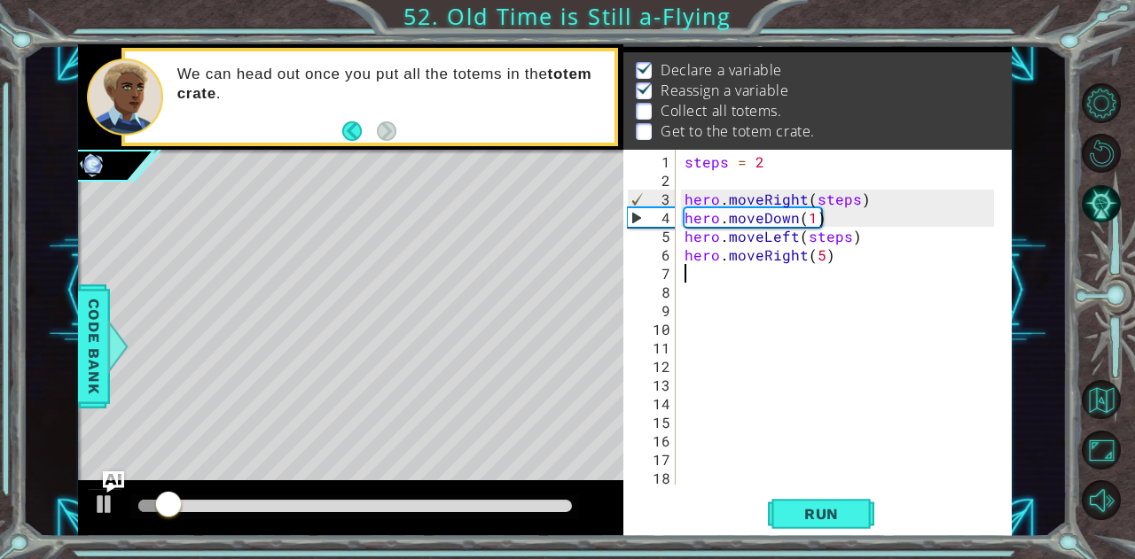
click at [753, 276] on div "steps = 2 hero . moveRight ( steps ) hero . moveDown ( 1 ) hero . moveLeft ( st…" at bounding box center [842, 338] width 322 height 372
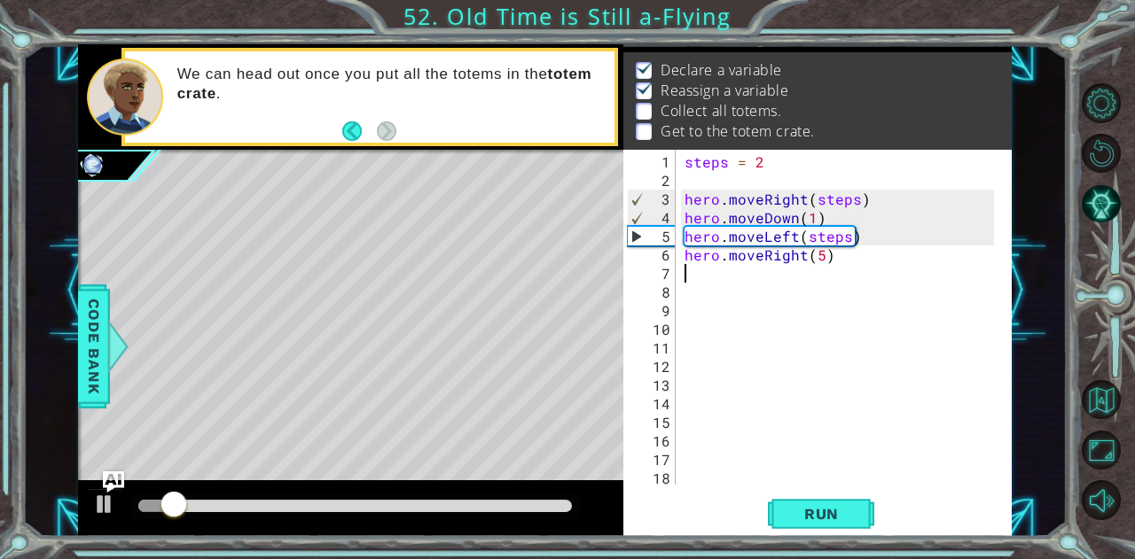
type textarea "h"
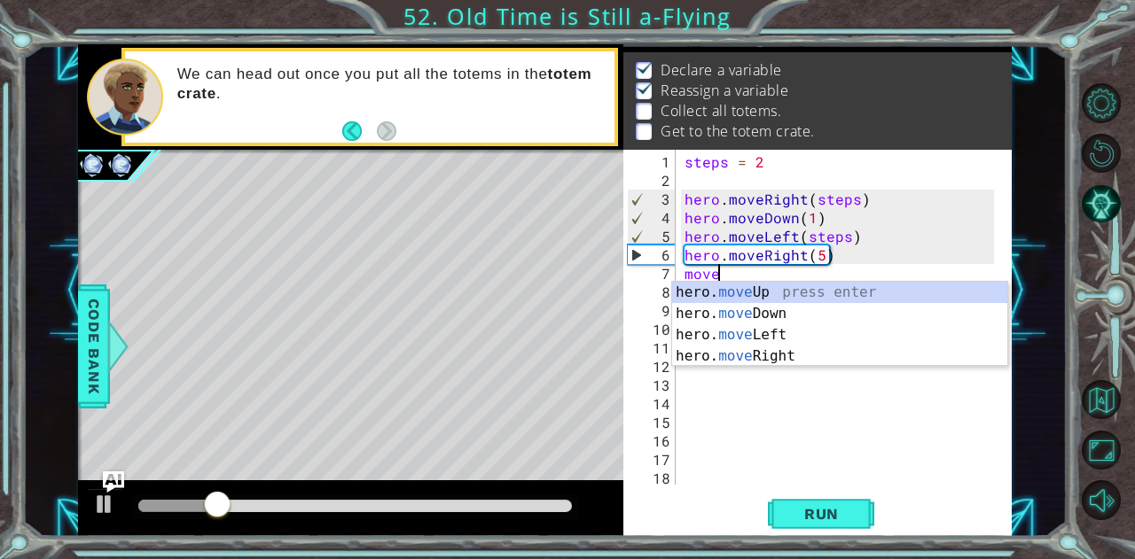
scroll to position [0, 1]
click at [739, 313] on div "hero. move Up press enter hero. move Down press enter hero. move Left press ent…" at bounding box center [840, 346] width 336 height 128
type textarea "hero.moveDown(1)"
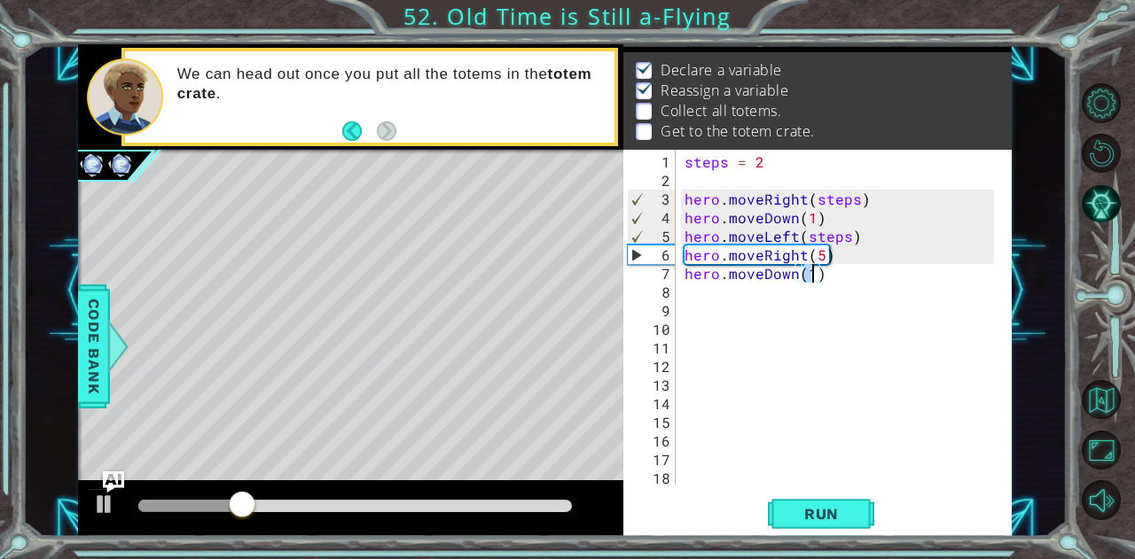
click at [741, 308] on div "steps = 2 hero . moveRight ( steps ) hero . moveDown ( 1 ) hero . moveLeft ( st…" at bounding box center [842, 338] width 322 height 372
click at [746, 297] on div "steps = 2 hero . moveRight ( steps ) hero . moveDown ( 1 ) hero . moveLeft ( st…" at bounding box center [842, 338] width 322 height 372
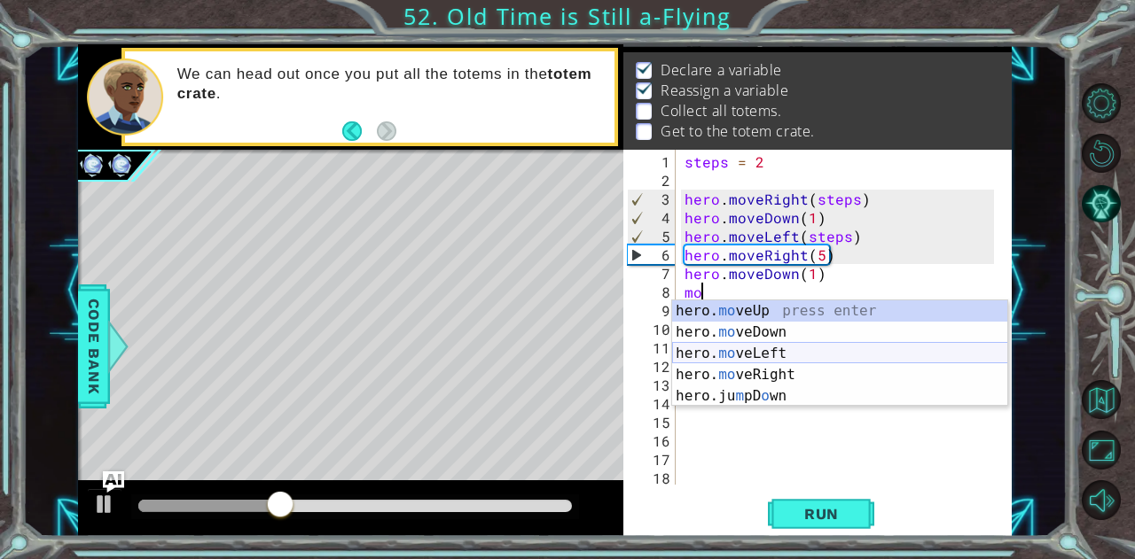
click at [738, 362] on div "hero. mo veUp press enter hero. mo veDown press enter hero. mo veLeft press ent…" at bounding box center [840, 374] width 336 height 149
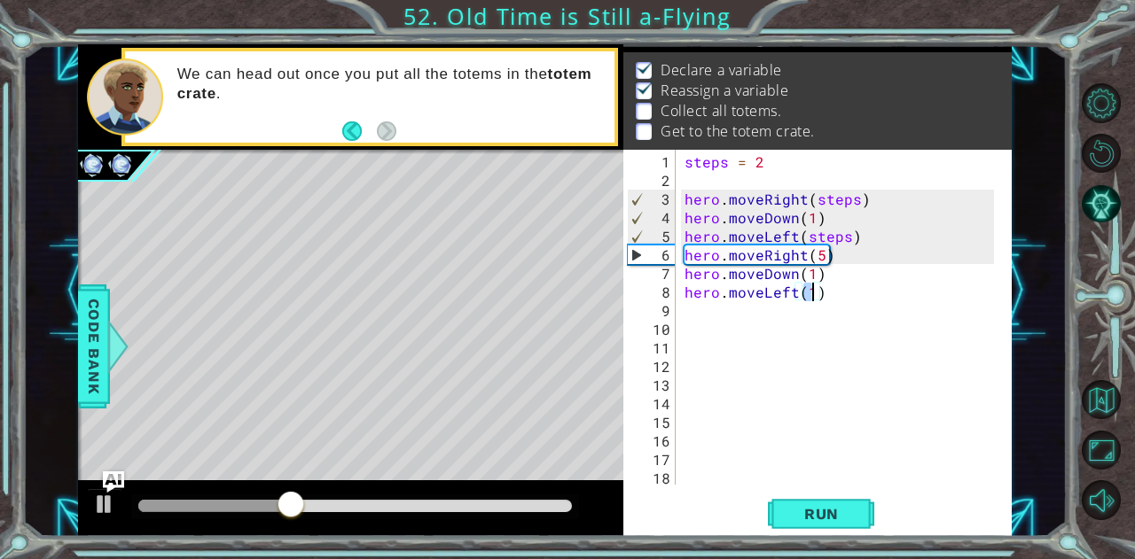
type textarea "hero.moveLeft(4)"
click at [782, 318] on div "steps = 2 hero . moveRight ( steps ) hero . moveDown ( 1 ) hero . moveLeft ( st…" at bounding box center [842, 338] width 322 height 372
click at [787, 307] on div "steps = 2 hero . moveRight ( steps ) hero . moveDown ( 1 ) hero . moveLeft ( st…" at bounding box center [842, 338] width 322 height 372
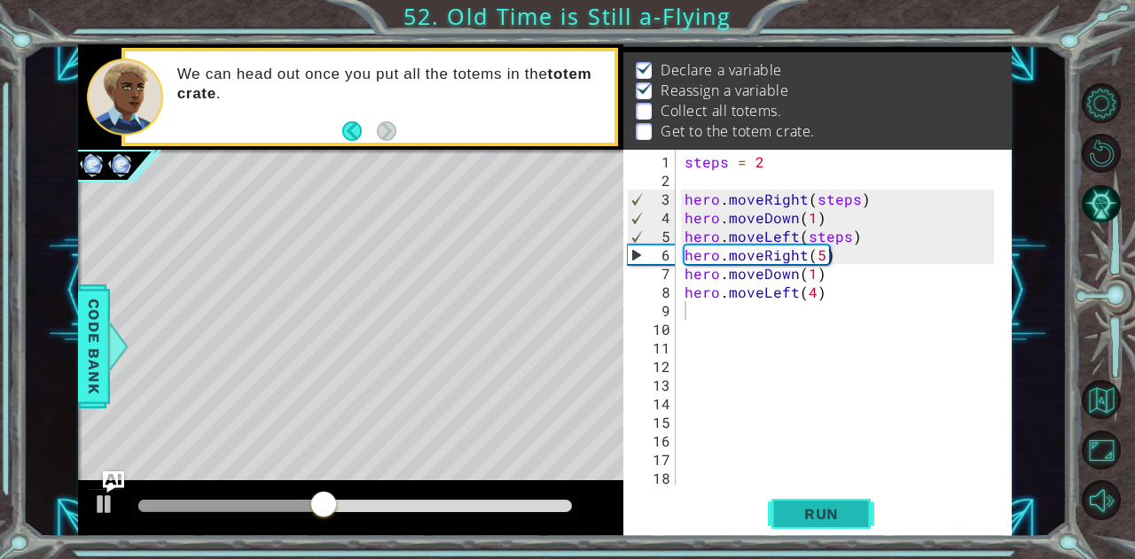
click at [812, 513] on span "Run" at bounding box center [821, 514] width 70 height 18
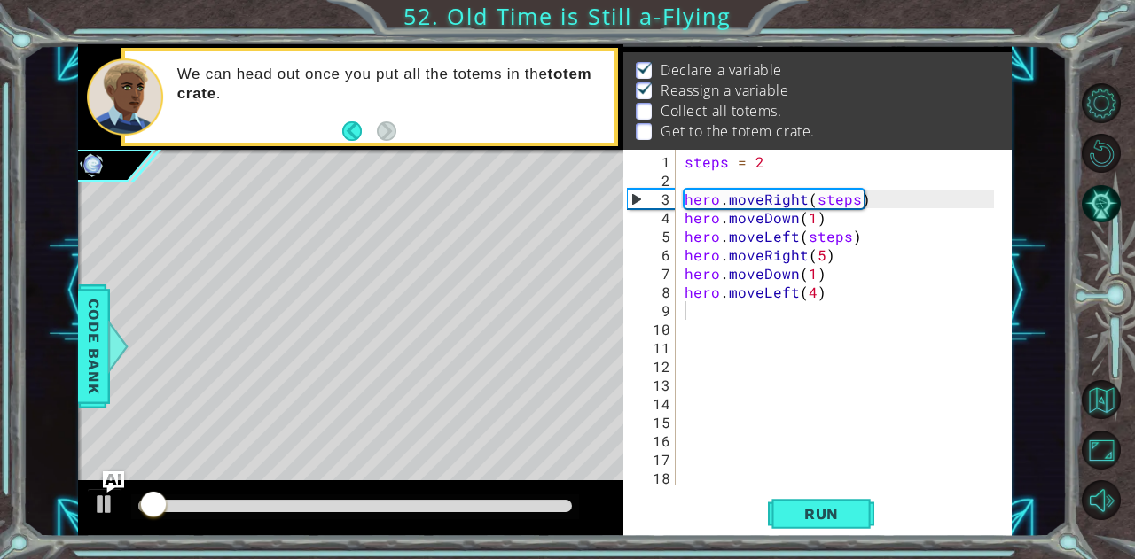
drag, startPoint x: 188, startPoint y: 495, endPoint x: 211, endPoint y: 492, distance: 23.3
click at [211, 492] on div at bounding box center [350, 508] width 545 height 57
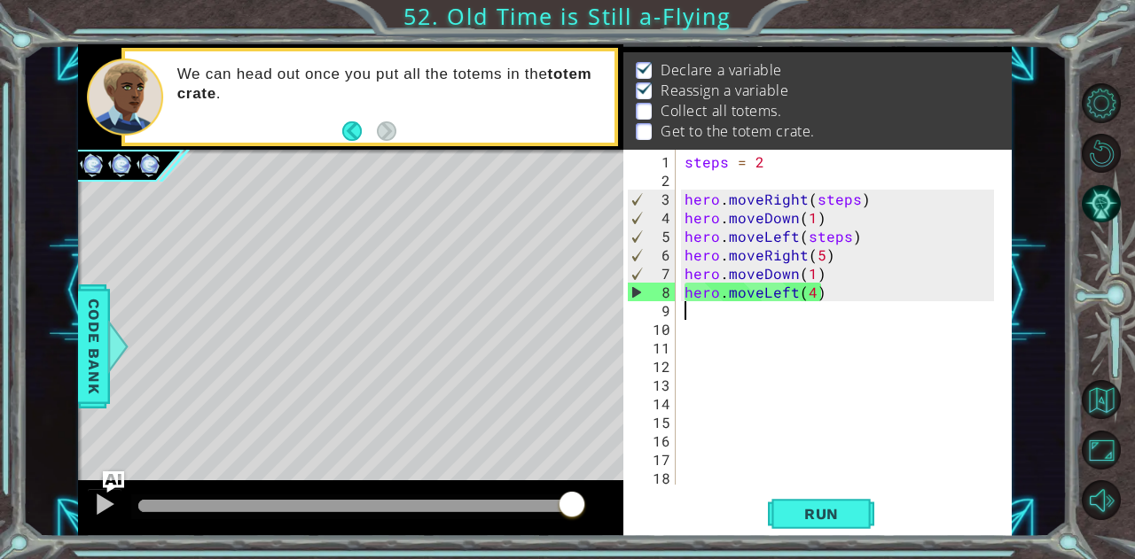
drag, startPoint x: 204, startPoint y: 508, endPoint x: 686, endPoint y: 498, distance: 482.3
click at [686, 498] on div "1 ההההההההההההההההההההההההההההההההההההההההההההההההההההההההההההההההההההההההההההה…" at bounding box center [544, 290] width 933 height 492
drag, startPoint x: 324, startPoint y: 508, endPoint x: 732, endPoint y: 398, distance: 422.3
click at [757, 453] on div "1 ההההההההההההההההההההההההההההההההההההההההההההההההההההההההההההההההההההההההההההה…" at bounding box center [544, 290] width 933 height 492
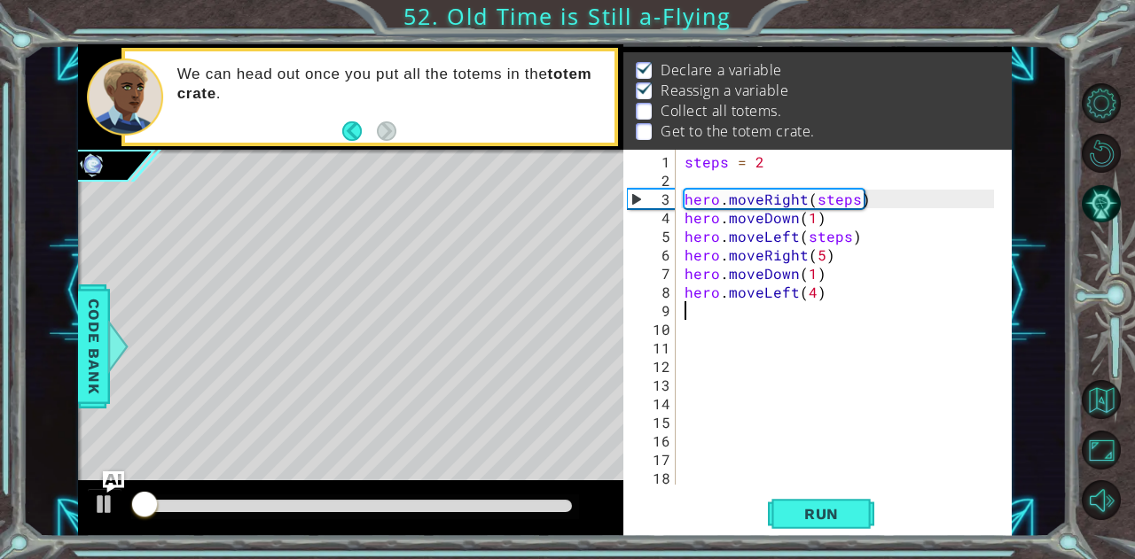
click at [722, 316] on div "steps = 2 hero . moveRight ( steps ) hero . moveDown ( 1 ) hero . moveLeft ( st…" at bounding box center [842, 338] width 322 height 372
type textarea "h"
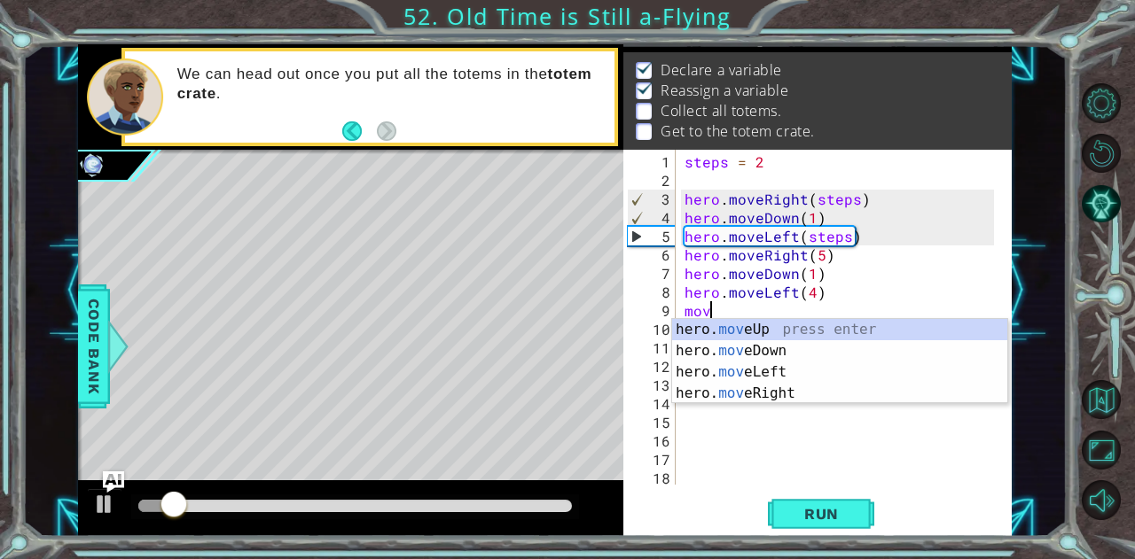
scroll to position [0, 1]
click at [740, 394] on div "hero. move Up press enter hero. move Down press enter hero. move Left press ent…" at bounding box center [840, 383] width 336 height 128
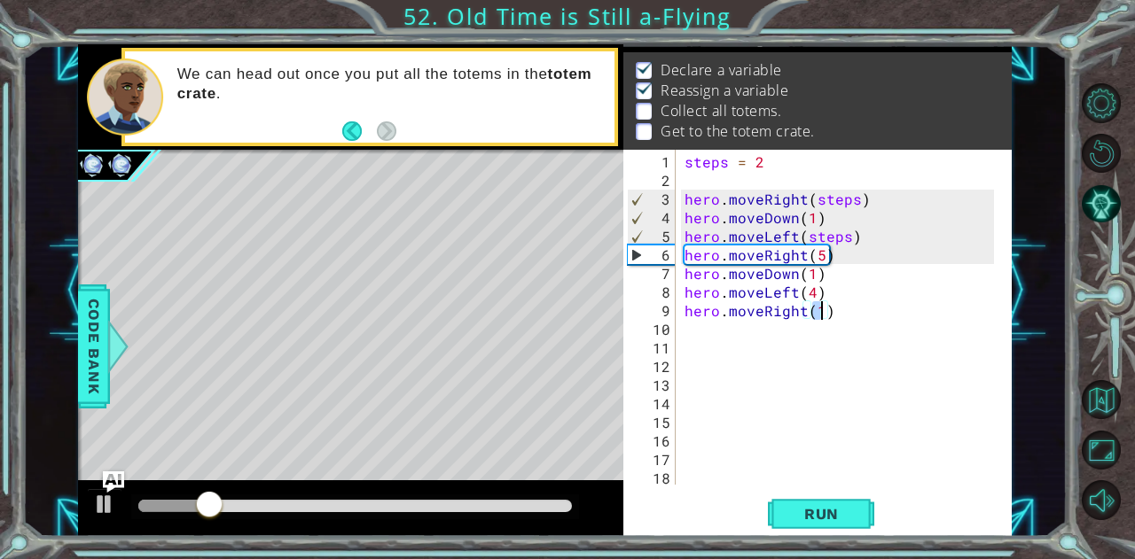
type textarea "hero.moveRight(7)"
click at [784, 335] on div "steps = 2 hero . moveRight ( steps ) hero . moveDown ( 1 ) hero . moveLeft ( st…" at bounding box center [842, 338] width 322 height 372
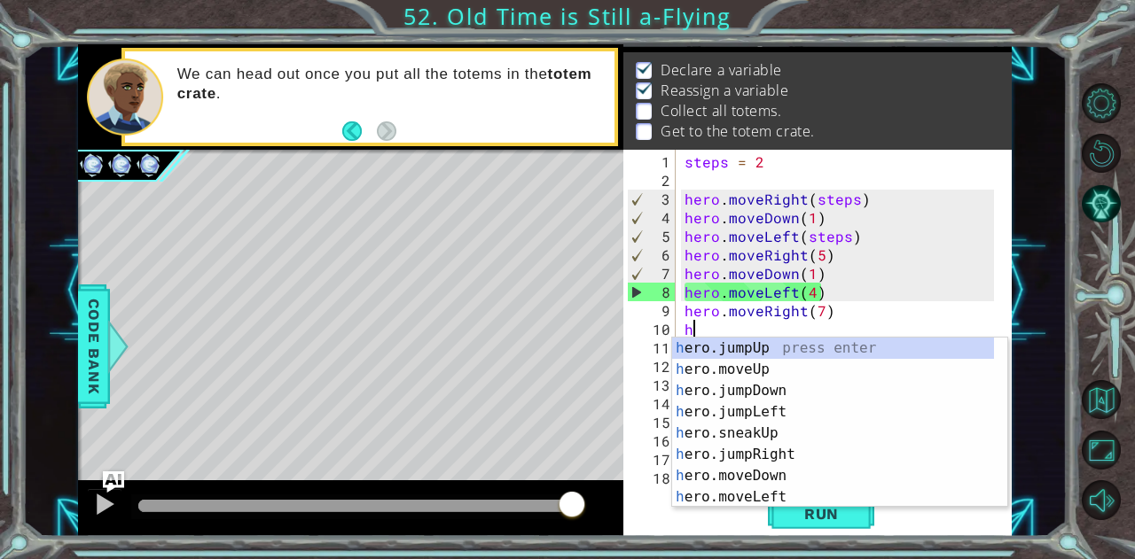
drag, startPoint x: 276, startPoint y: 502, endPoint x: 607, endPoint y: 494, distance: 331.6
click at [590, 510] on div at bounding box center [350, 508] width 545 height 57
drag, startPoint x: 178, startPoint y: 499, endPoint x: 587, endPoint y: 490, distance: 408.7
click at [587, 490] on div at bounding box center [572, 506] width 32 height 32
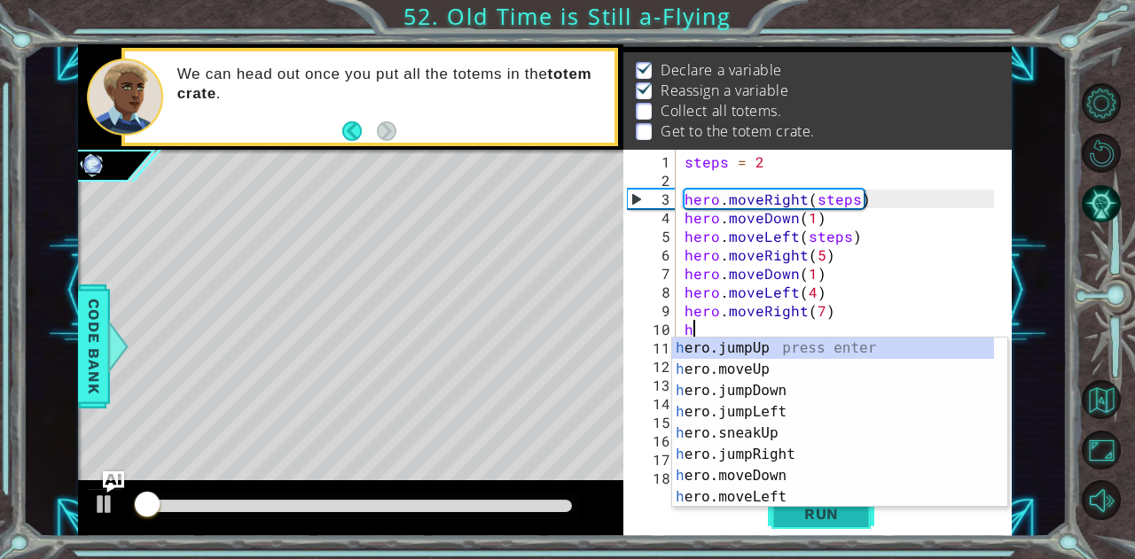
type textarea "h"
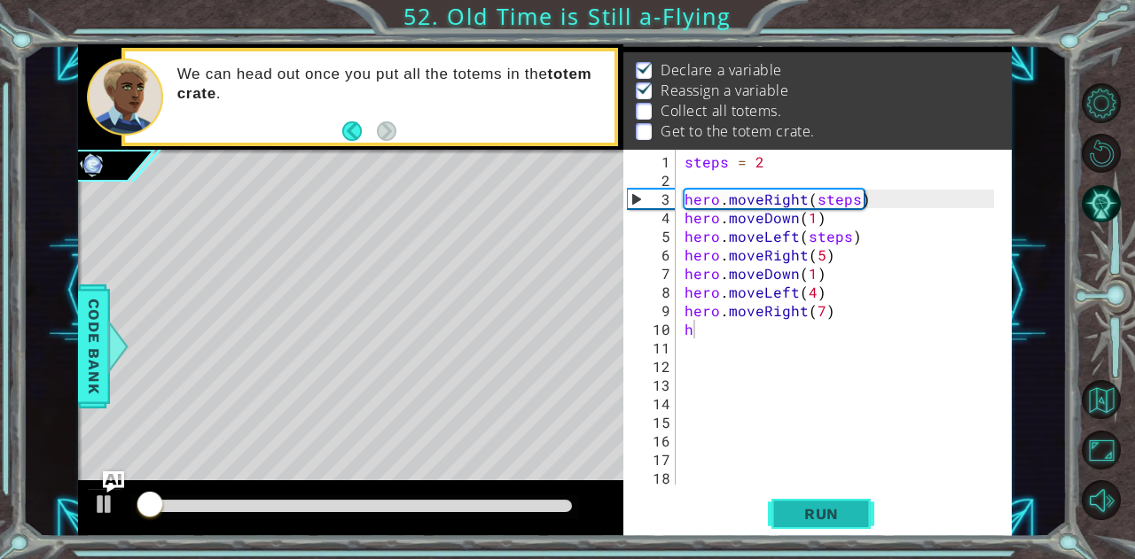
click at [785, 513] on button "Run" at bounding box center [821, 514] width 106 height 39
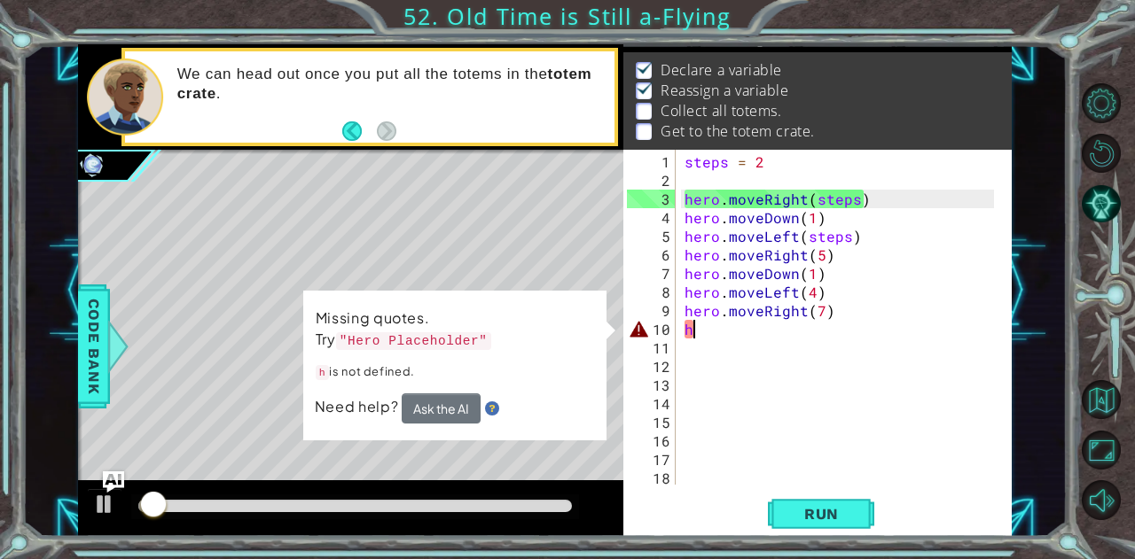
click at [714, 337] on div "steps = 2 hero . moveRight ( steps ) hero . moveDown ( 1 ) hero . moveLeft ( st…" at bounding box center [842, 338] width 322 height 372
click at [715, 331] on div "steps = 2 hero . moveRight ( steps ) hero . moveDown ( 1 ) hero . moveLeft ( st…" at bounding box center [842, 338] width 322 height 372
type textarea "h"
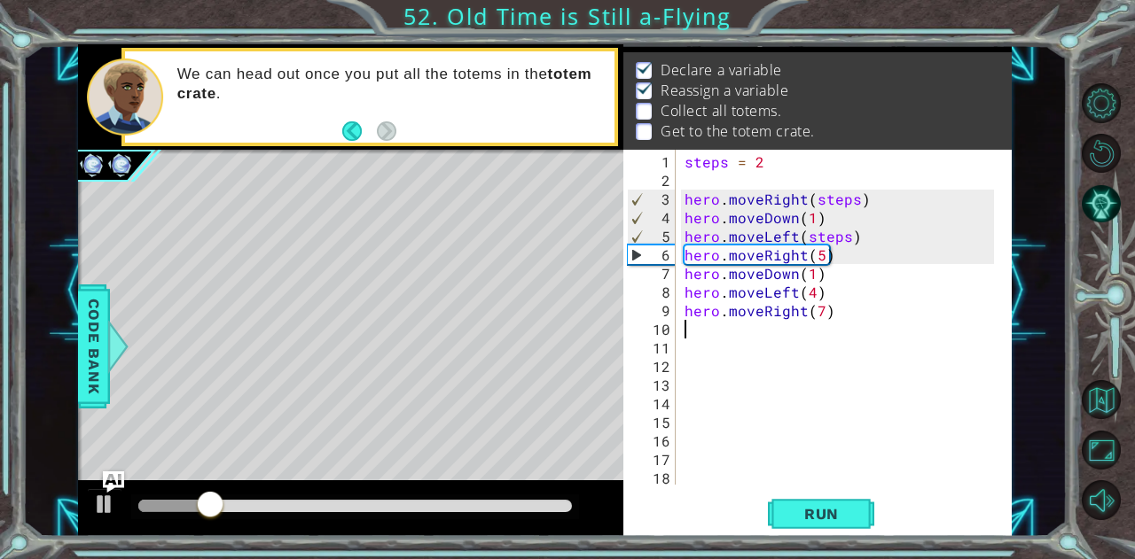
click at [766, 327] on div "steps = 2 hero . moveRight ( steps ) hero . moveDown ( 1 ) hero . moveLeft ( st…" at bounding box center [842, 338] width 322 height 372
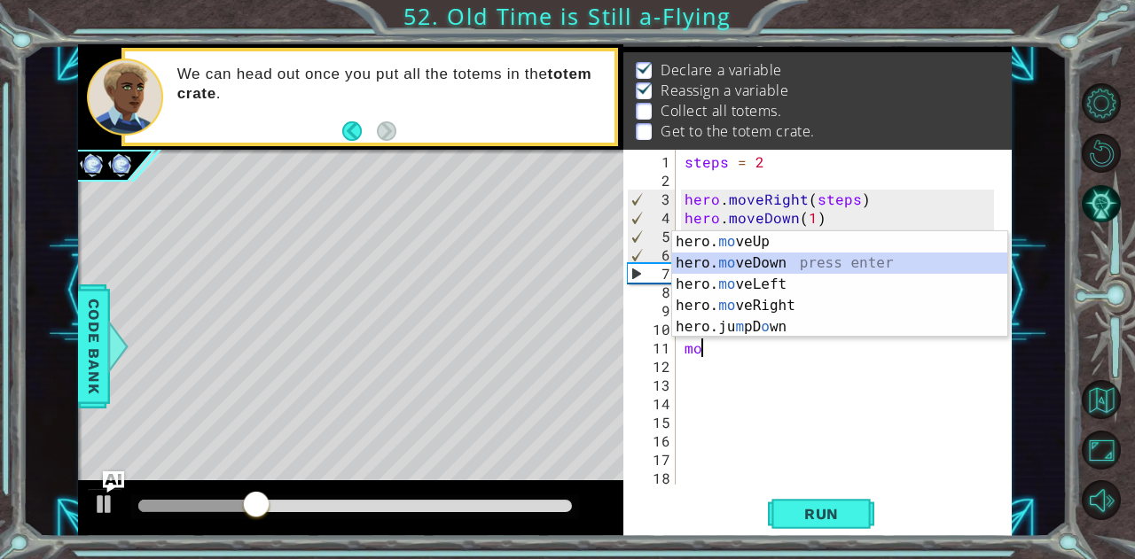
click at [722, 255] on div "hero. mo veUp press enter hero. mo veDown press enter hero. mo veLeft press ent…" at bounding box center [840, 305] width 336 height 149
type textarea "hero.moveDown(1)"
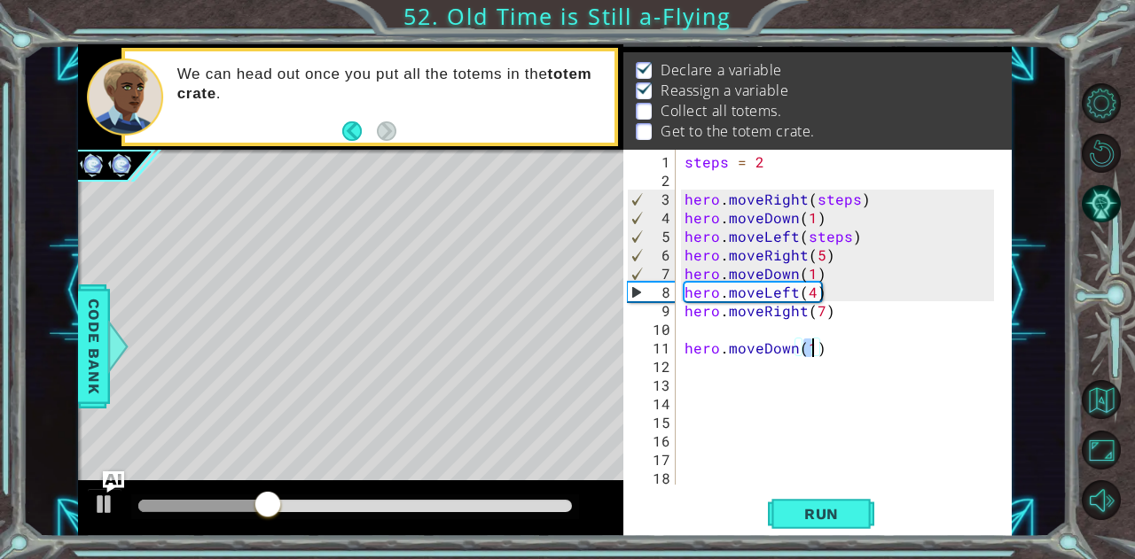
click at [734, 334] on div "steps = 2 hero . moveRight ( steps ) hero . moveDown ( 1 ) hero . moveLeft ( st…" at bounding box center [842, 338] width 322 height 372
type textarea "hero.moveRight(7)"
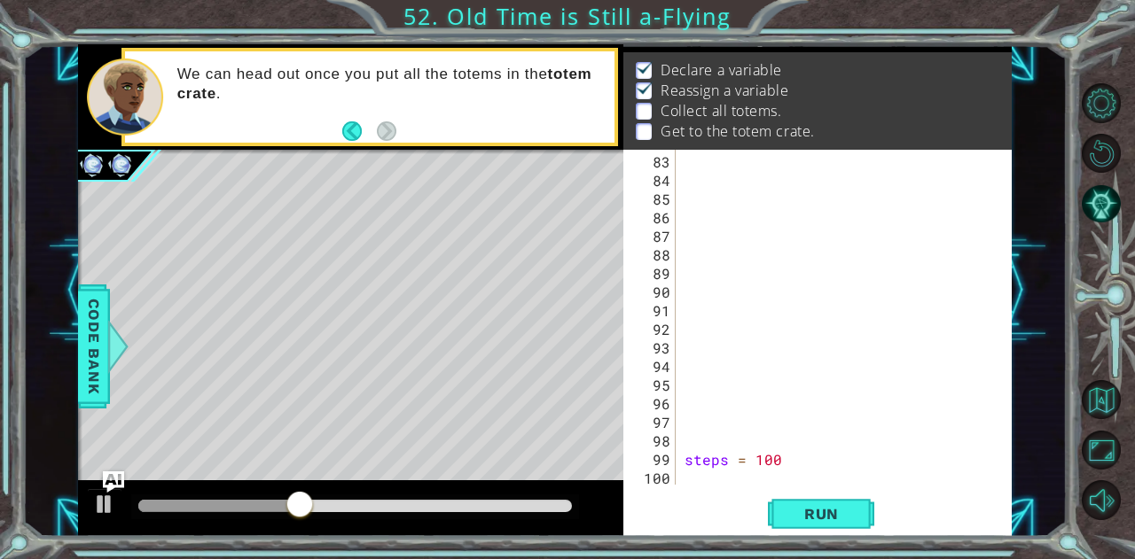
scroll to position [1526, 0]
click at [683, 466] on div "steps = 100" at bounding box center [842, 338] width 322 height 372
click at [683, 455] on div "steps = 100" at bounding box center [842, 338] width 322 height 372
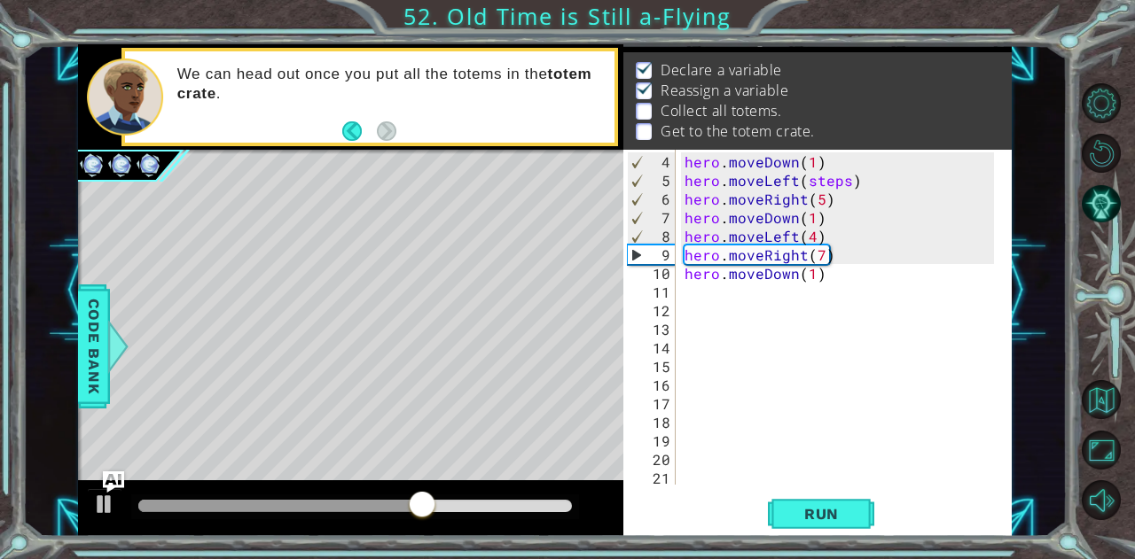
scroll to position [0, 0]
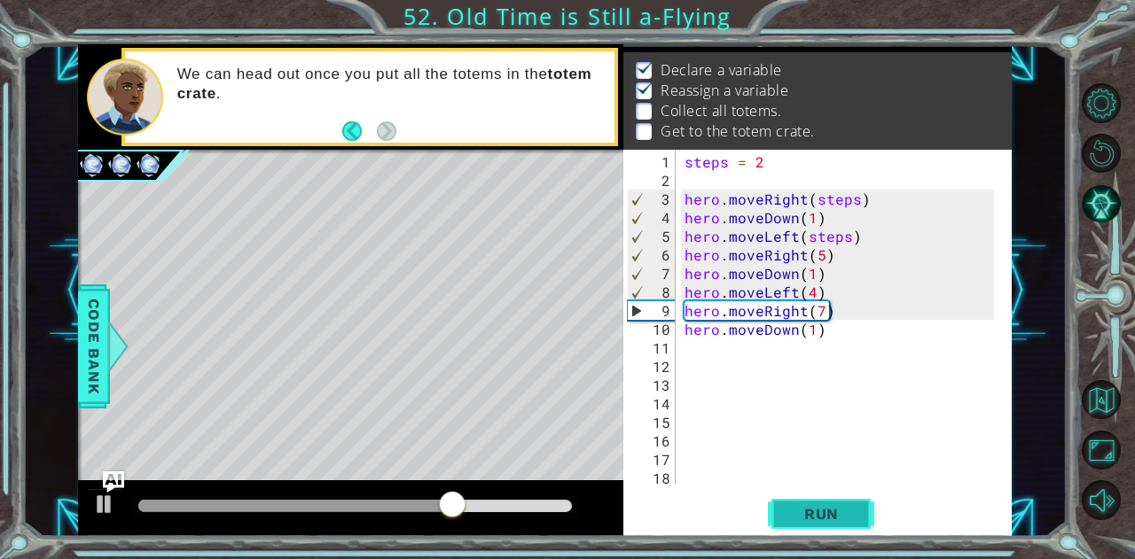
type textarea "steps = 100"
click at [802, 500] on button "Run" at bounding box center [821, 514] width 106 height 39
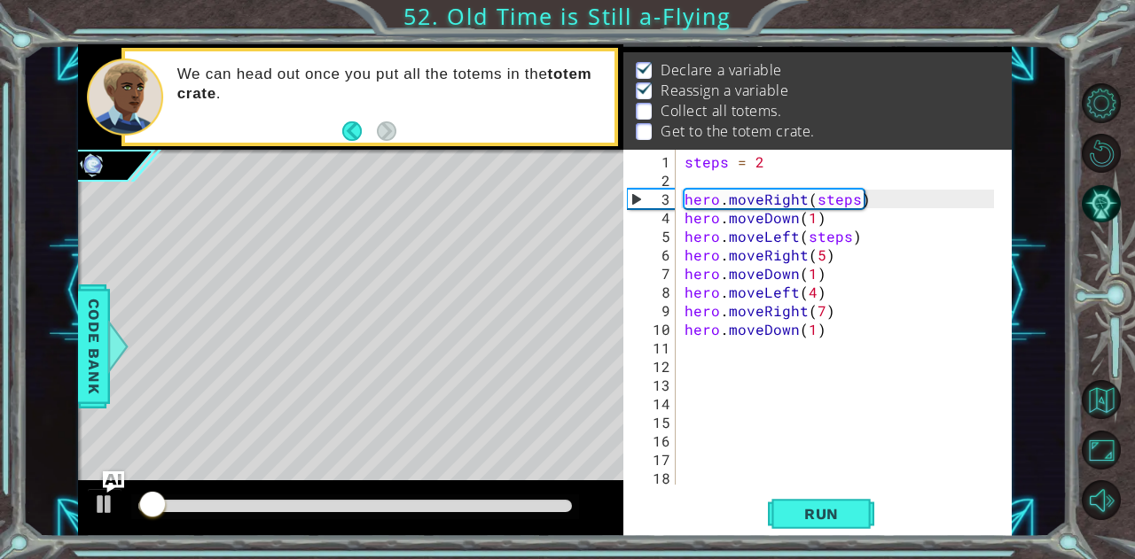
click at [675, 348] on div "steps = 100 1 2 3 4 5 6 7 8 9 10 11 12 13 14 15 16 17 18 19 steps = 2 hero . mo…" at bounding box center [815, 317] width 384 height 335
click at [684, 345] on div "steps = 2 hero . moveRight ( steps ) hero . moveDown ( 1 ) hero . moveLeft ( st…" at bounding box center [842, 338] width 322 height 372
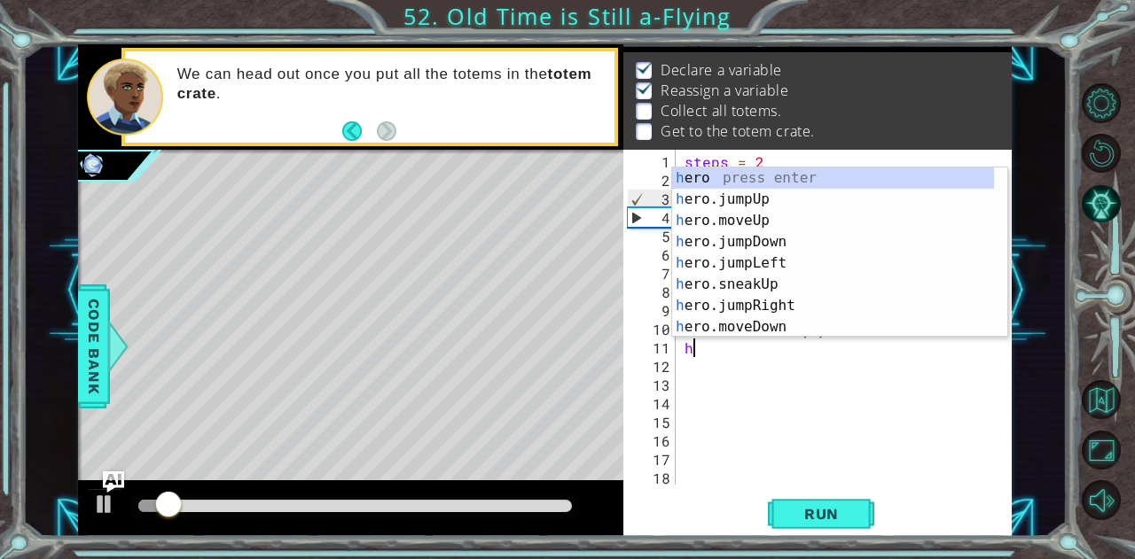
type textarea "h"
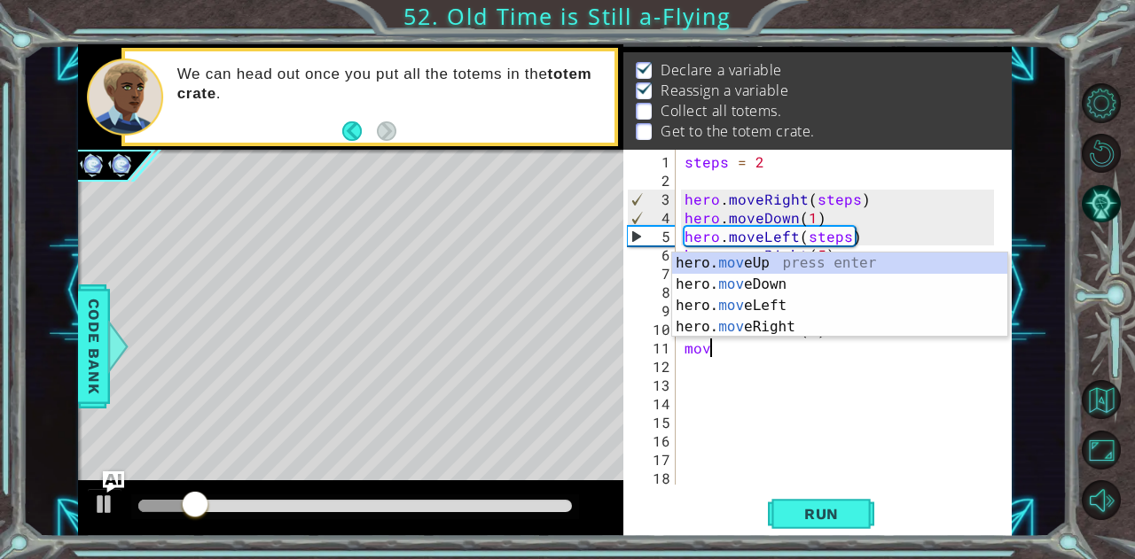
scroll to position [0, 1]
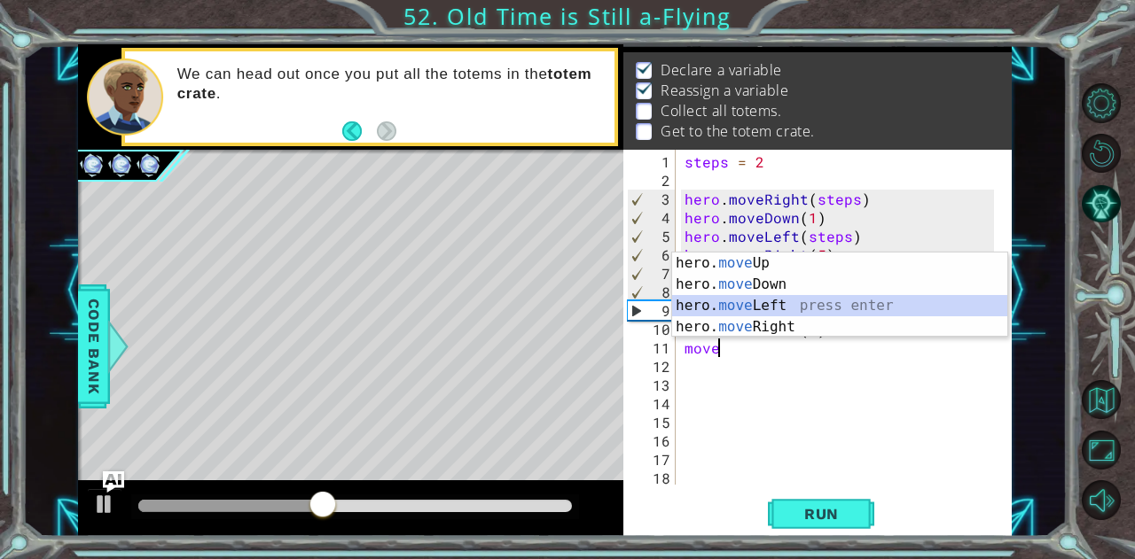
click at [792, 308] on div "hero. move Up press enter hero. move Down press enter hero. move Left press ent…" at bounding box center [840, 317] width 336 height 128
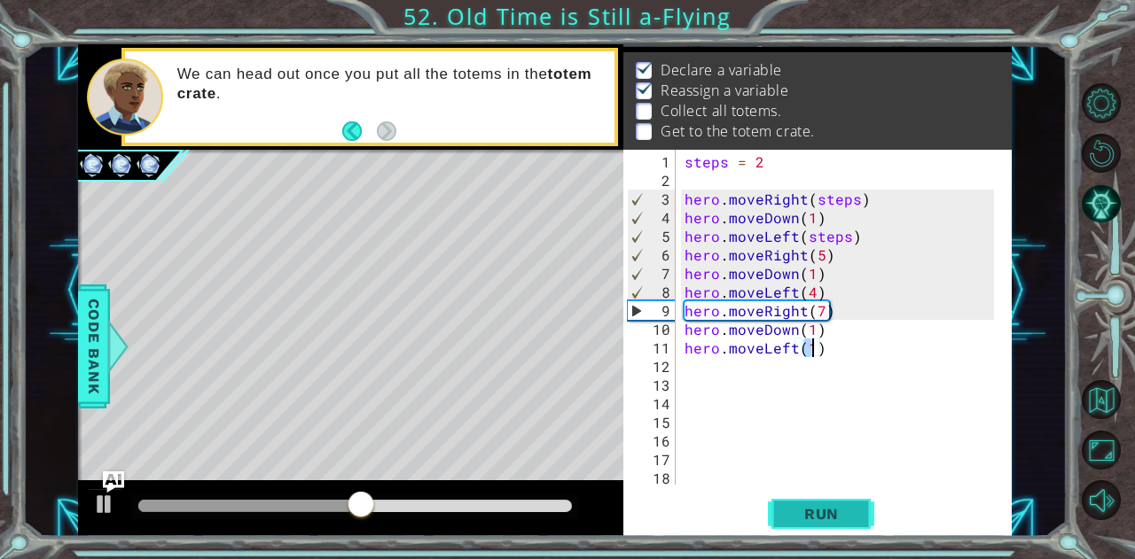
scroll to position [0, 7]
type textarea "hero.moveLeft(7)"
click at [824, 527] on button "Run" at bounding box center [821, 514] width 106 height 39
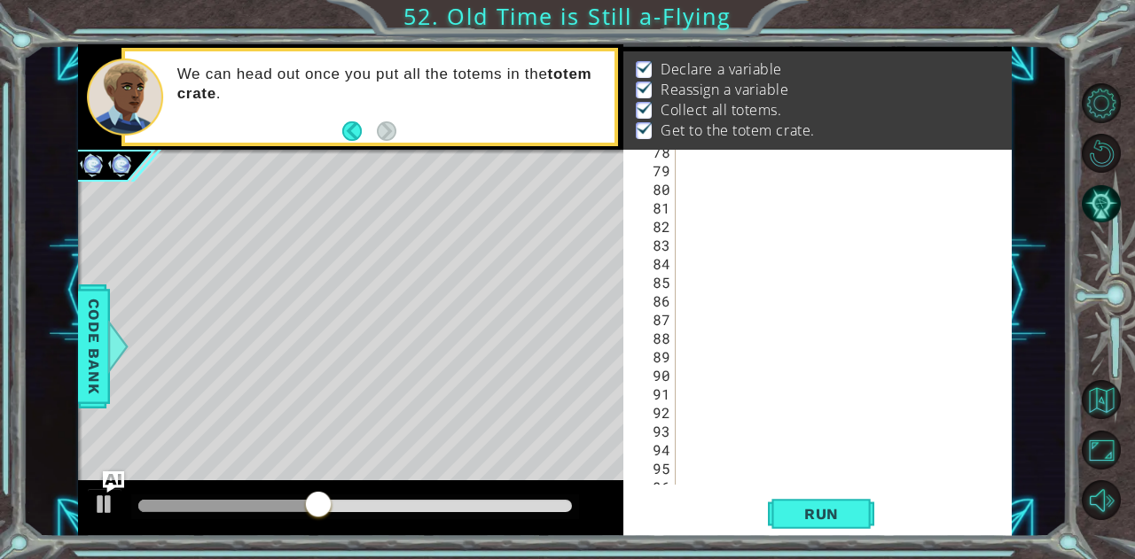
scroll to position [1545, 0]
click at [679, 475] on div "hero.moveLeft(7) 84 85 86 87 88 89 90 91 92 93 94 95 96 97 98 99 100 101 steps …" at bounding box center [815, 317] width 384 height 335
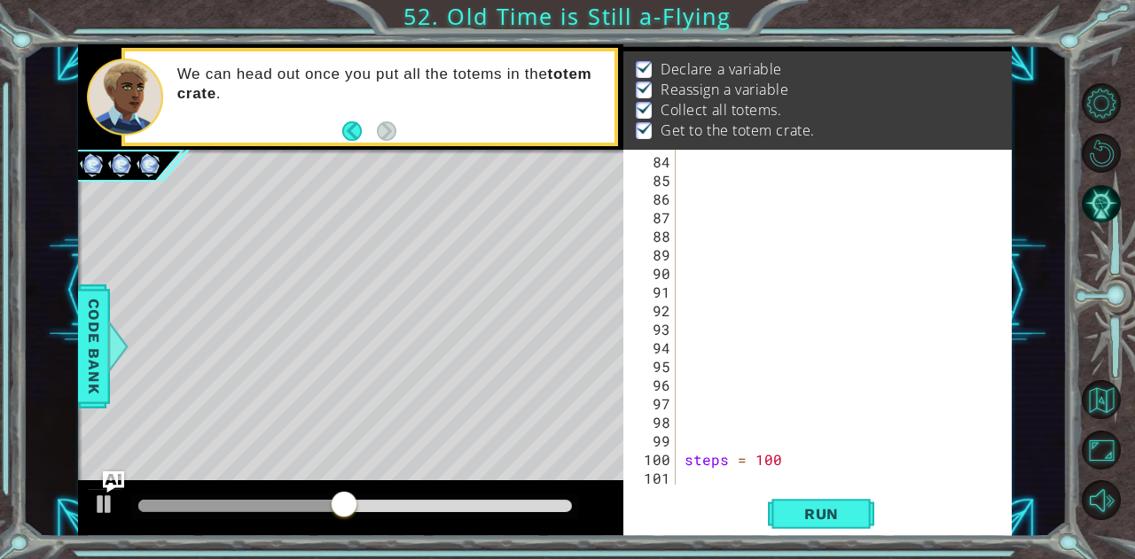
click at [693, 488] on div "hero.moveLeft(7) 84 85 86 87 88 89 90 91 92 93 94 95 96 97 98 99 100 101 steps …" at bounding box center [816, 343] width 387 height 387
click at [698, 484] on div "steps = 100" at bounding box center [842, 338] width 322 height 372
type textarea "steps = 100"
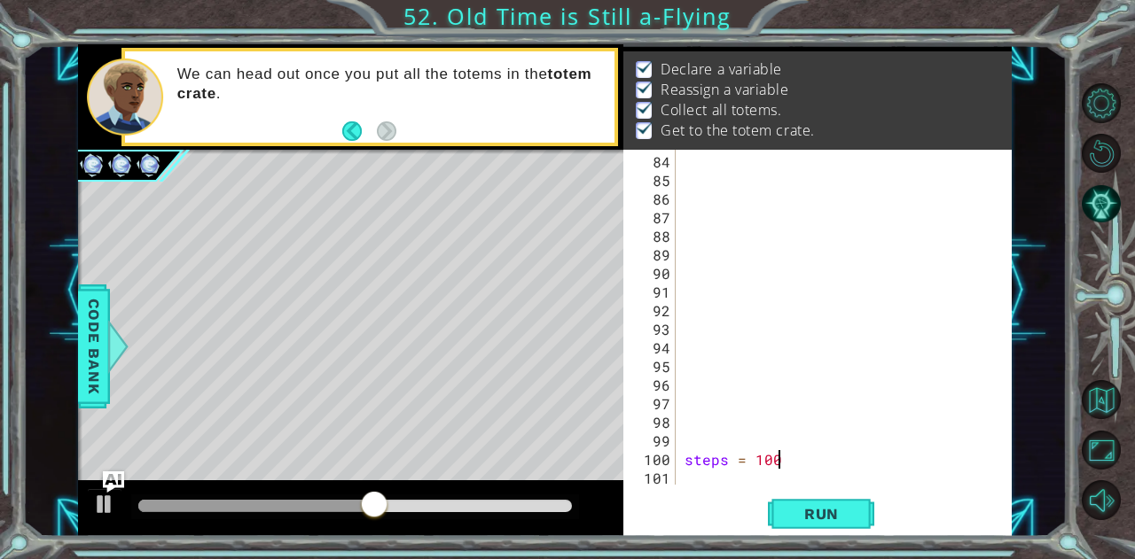
click at [698, 483] on div "steps = 100" at bounding box center [842, 338] width 322 height 372
type textarea "steps = 100"
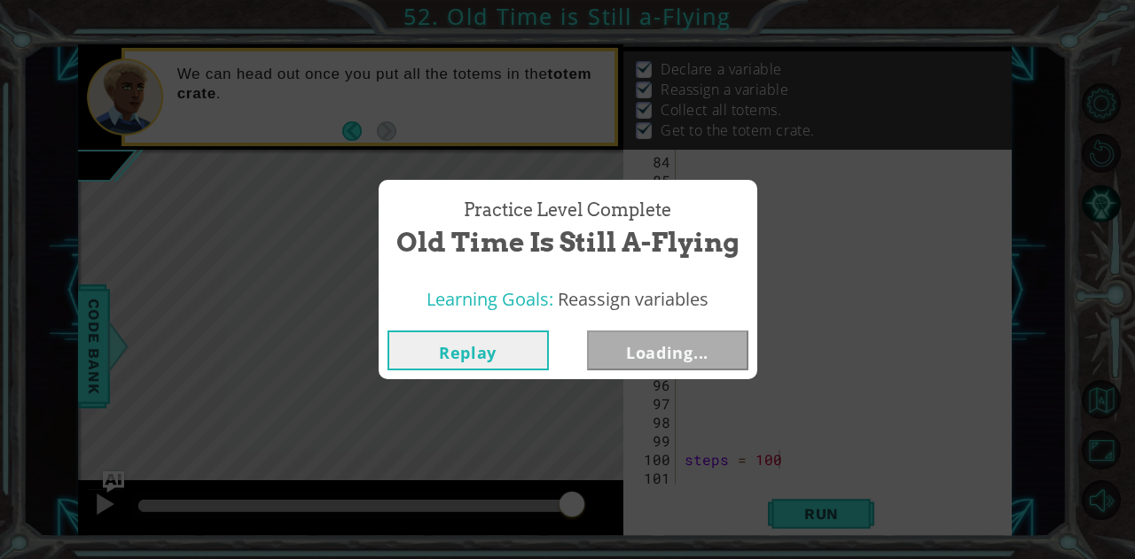
drag, startPoint x: 418, startPoint y: 492, endPoint x: 628, endPoint y: 490, distance: 209.2
click at [628, 490] on body "1 ההההההההההההההההההההההההההההההההההההההההההההההההההההההההההההההההההההההההההההה…" at bounding box center [567, 279] width 1135 height 559
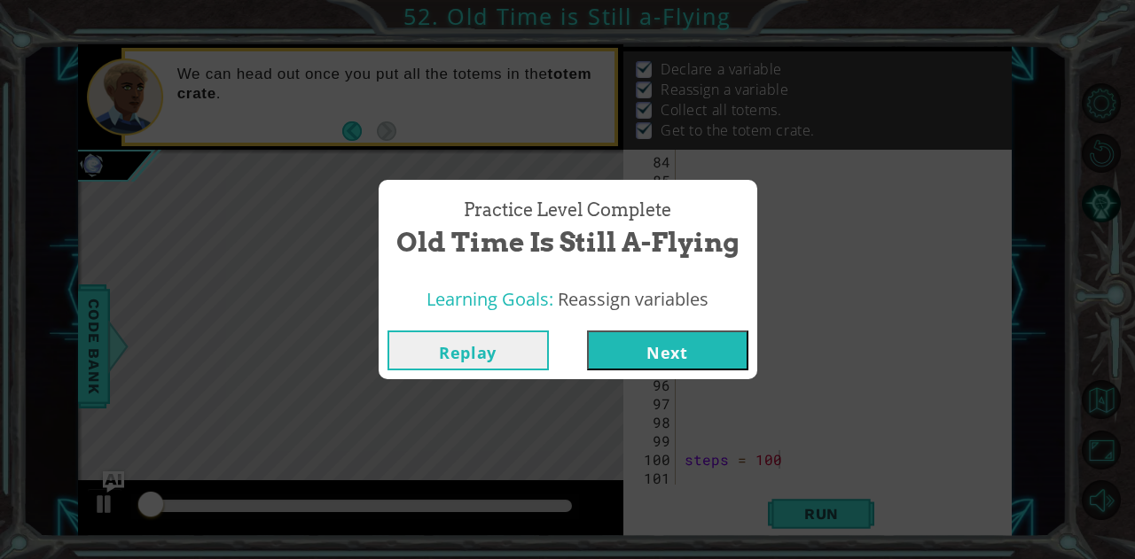
click at [671, 363] on button "Next" at bounding box center [667, 351] width 161 height 40
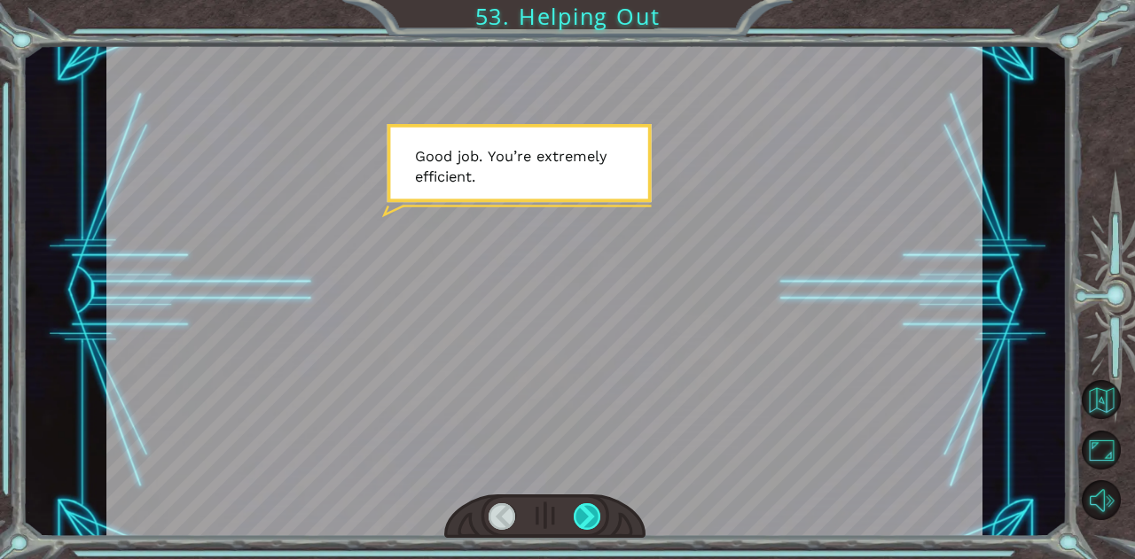
click at [590, 509] on div at bounding box center [586, 516] width 27 height 27
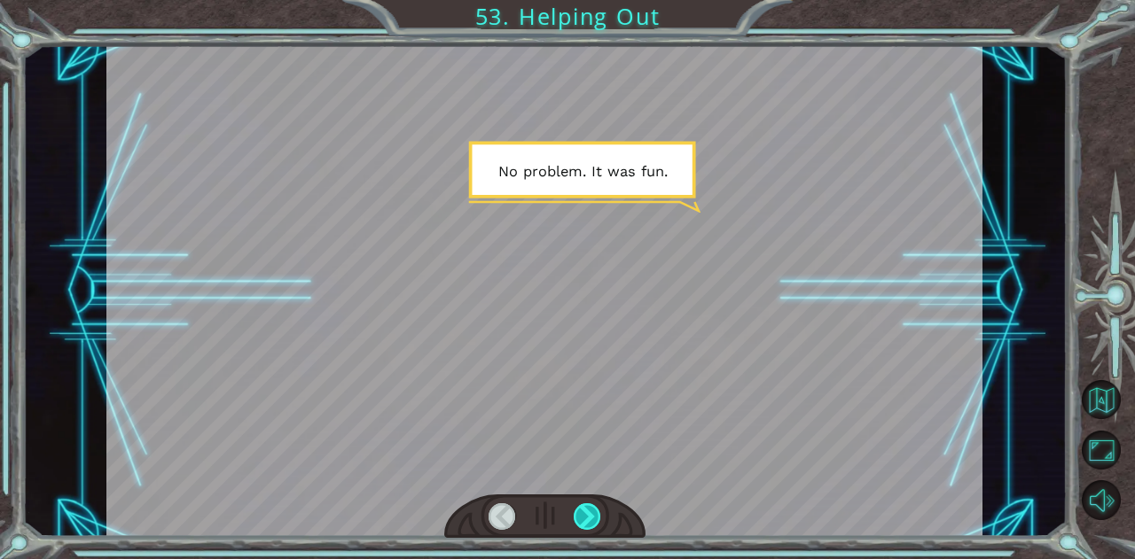
click at [590, 509] on div at bounding box center [586, 516] width 27 height 27
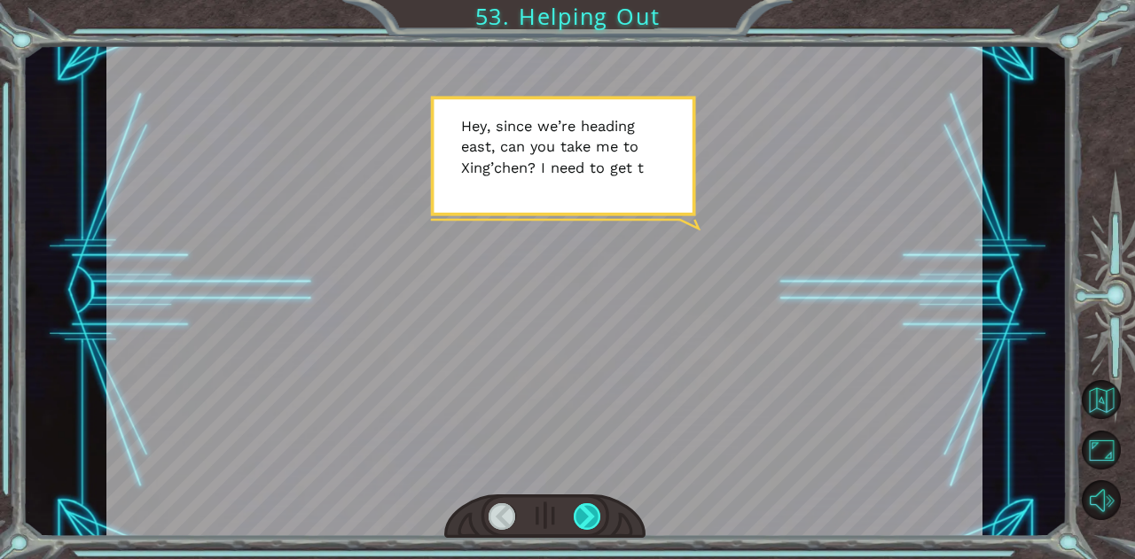
click at [590, 509] on div at bounding box center [586, 516] width 27 height 27
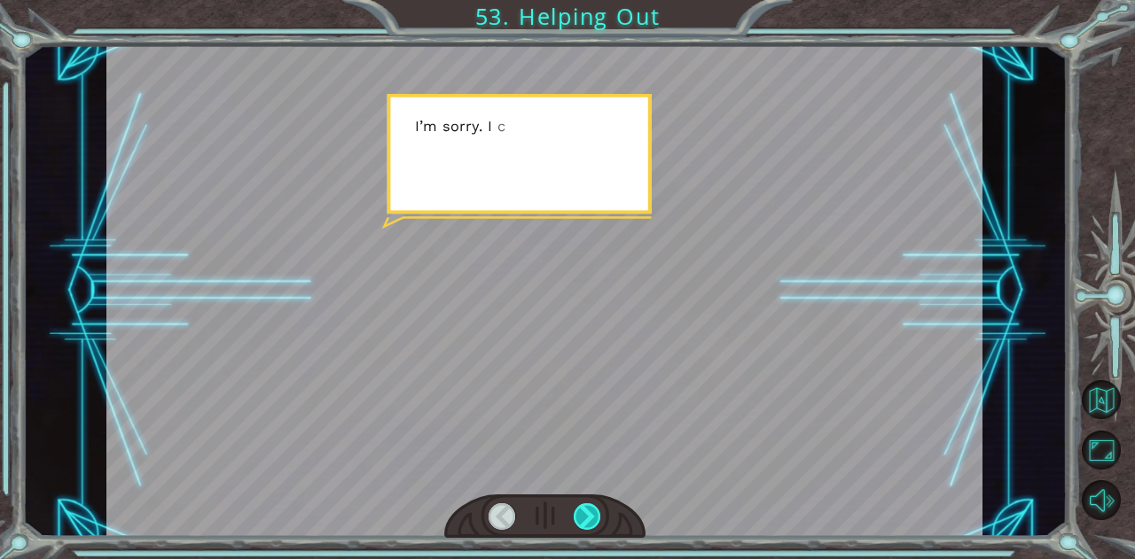
click at [590, 509] on div at bounding box center [586, 516] width 27 height 27
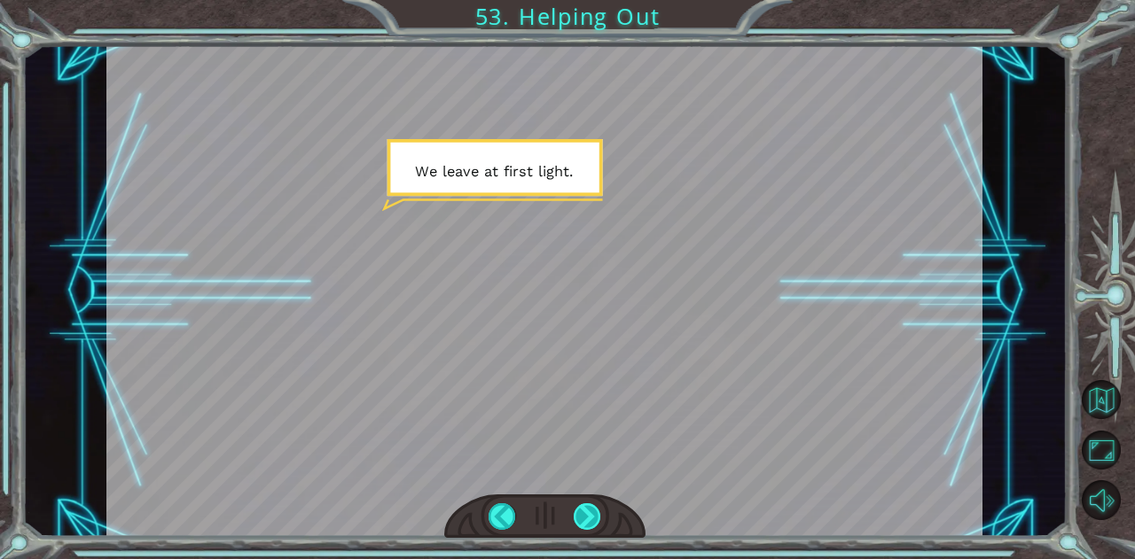
click at [590, 510] on div at bounding box center [586, 516] width 27 height 27
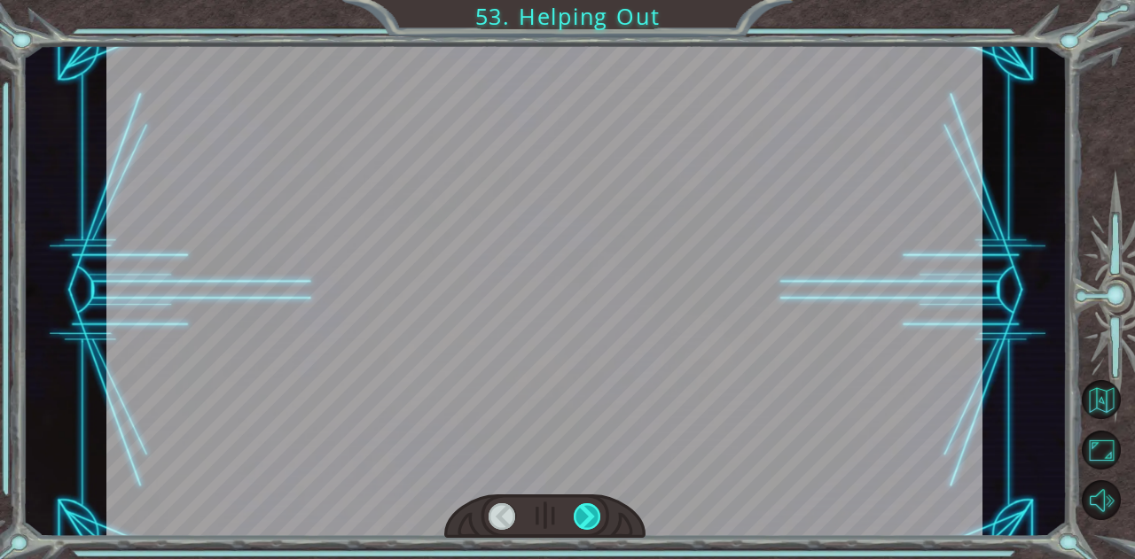
click at [590, 510] on div at bounding box center [586, 516] width 27 height 27
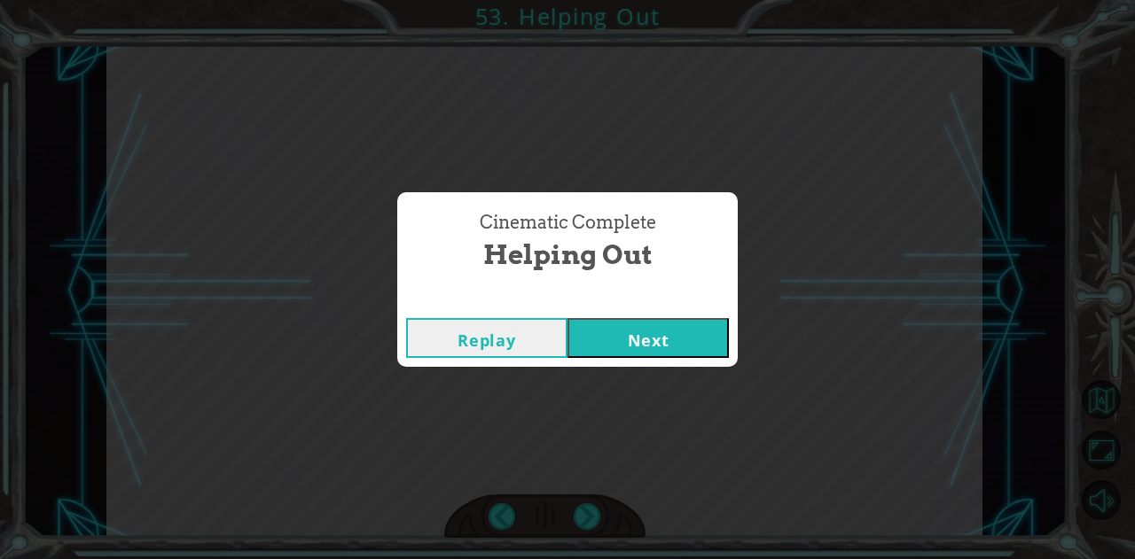
click at [645, 357] on button "Next" at bounding box center [647, 338] width 161 height 40
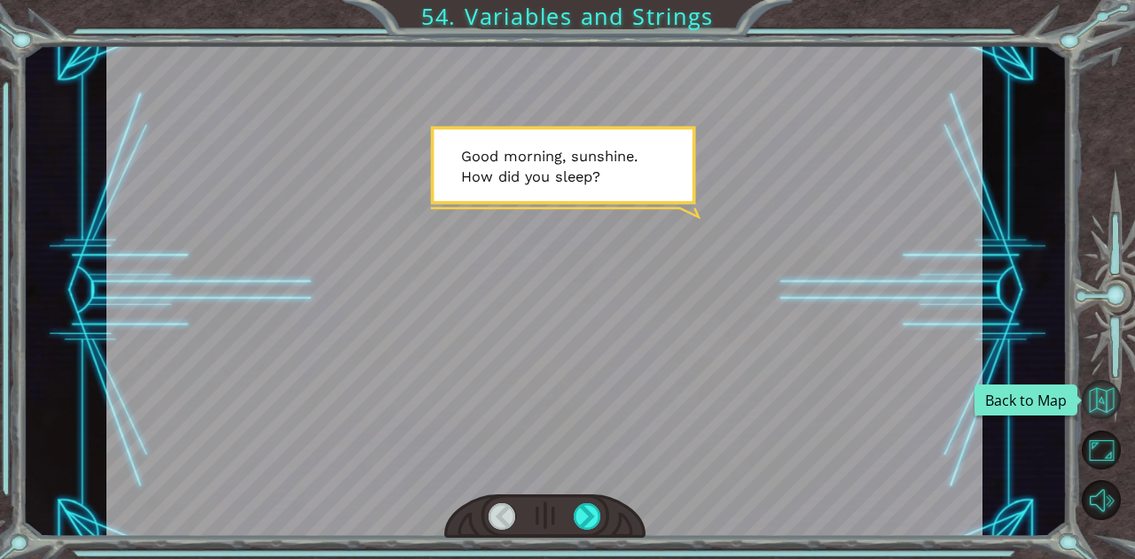
click at [1116, 403] on button "Back to Map" at bounding box center [1100, 399] width 39 height 39
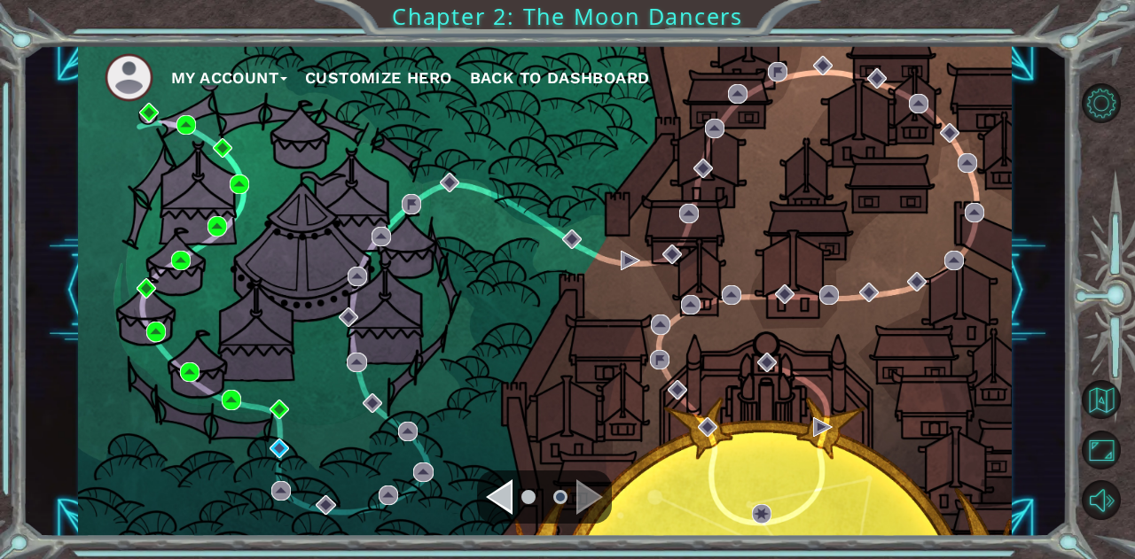
click at [584, 488] on div "Navigate to the next page" at bounding box center [589, 497] width 27 height 35
drag, startPoint x: 580, startPoint y: 488, endPoint x: 546, endPoint y: 486, distance: 33.8
click at [579, 488] on div "Navigate to the next page" at bounding box center [589, 497] width 27 height 35
click at [506, 484] on div "Navigate to the previous page" at bounding box center [499, 497] width 27 height 35
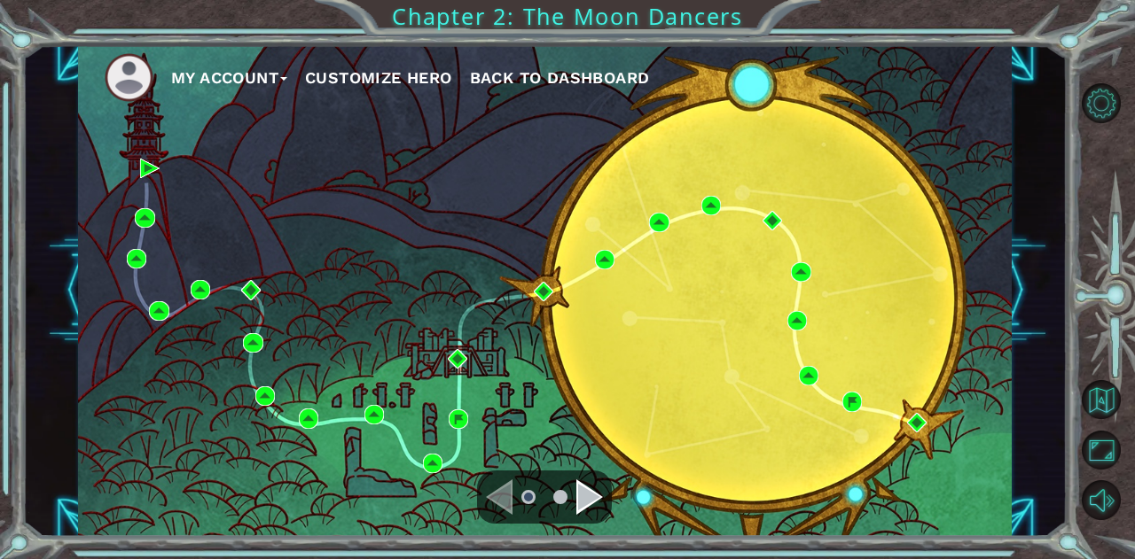
click at [585, 482] on div "Navigate to the next page" at bounding box center [589, 497] width 27 height 35
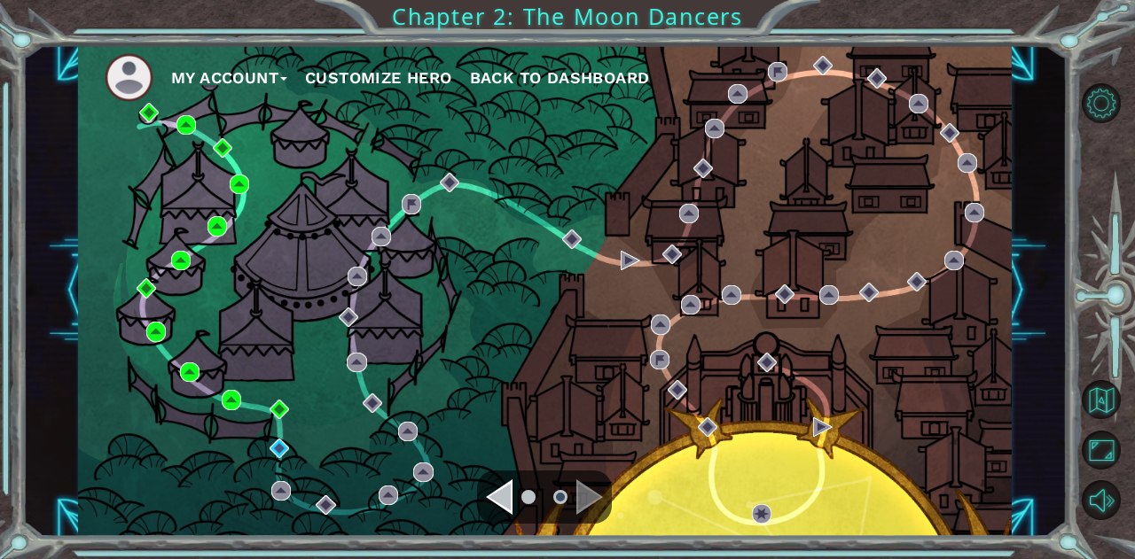
click at [500, 502] on div "Navigate to the previous page" at bounding box center [499, 497] width 27 height 35
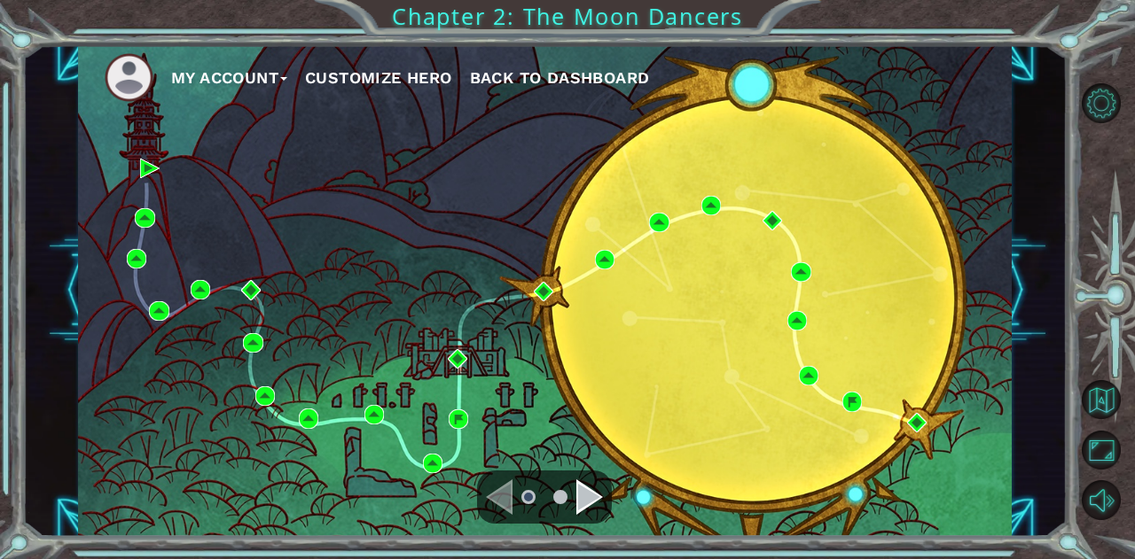
click at [589, 496] on div "Navigate to the next page" at bounding box center [589, 497] width 27 height 35
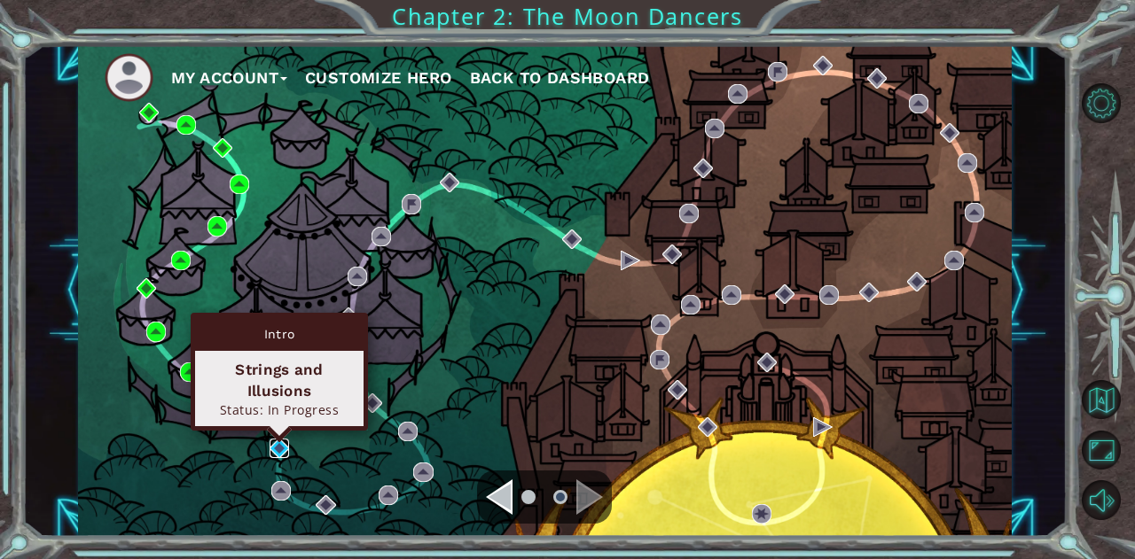
click at [269, 441] on img at bounding box center [279, 449] width 20 height 20
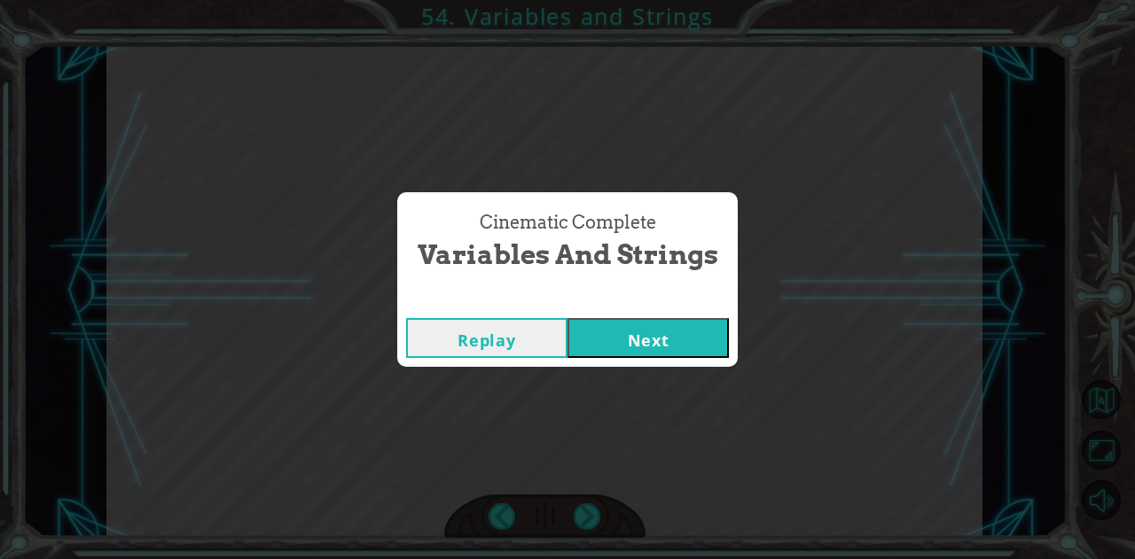
click at [600, 327] on button "Next" at bounding box center [647, 338] width 161 height 40
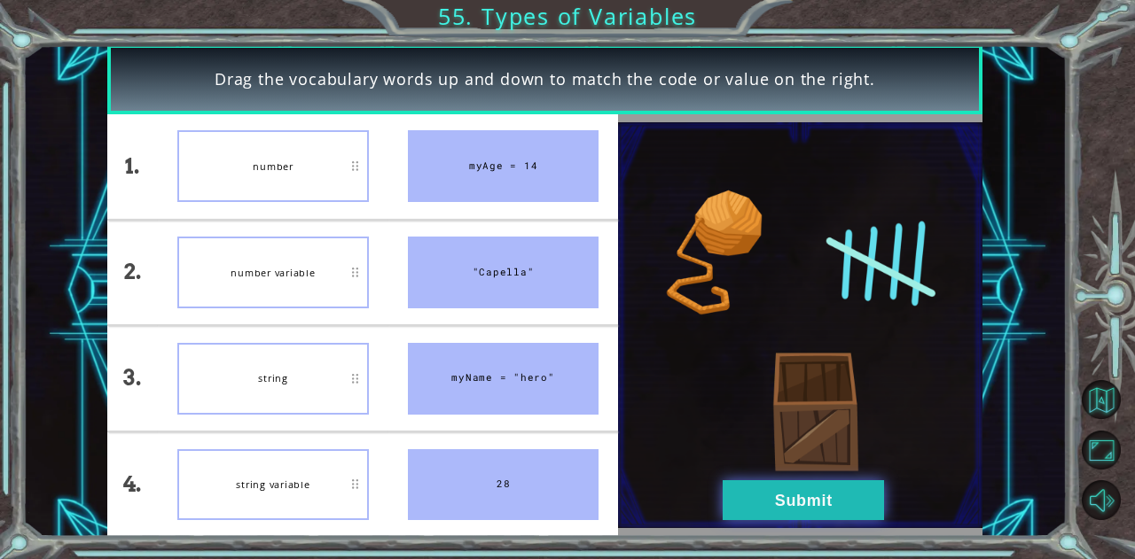
click at [735, 499] on button "Submit" at bounding box center [802, 500] width 161 height 40
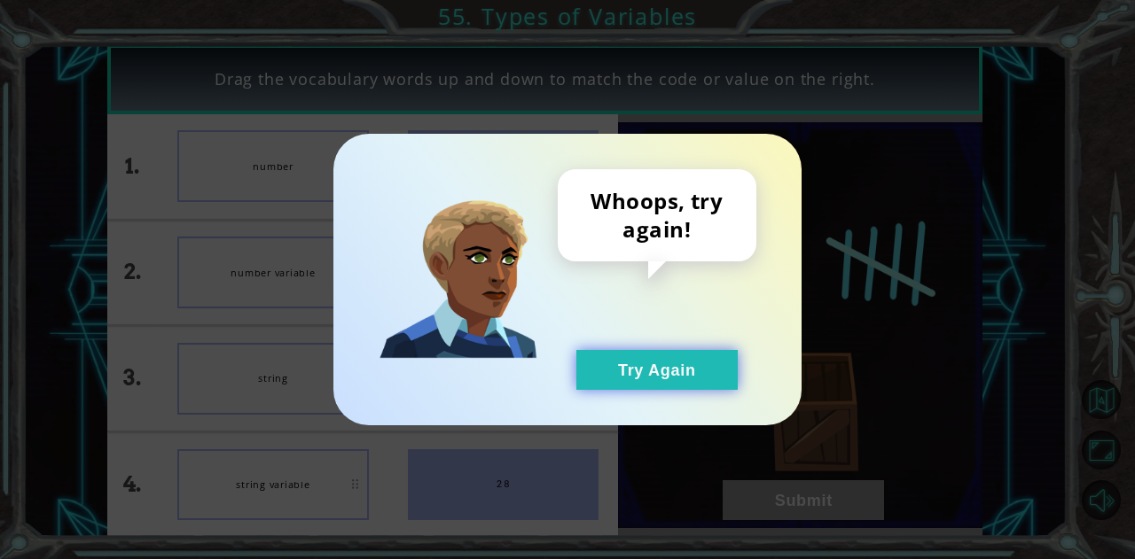
click at [675, 380] on button "Try Again" at bounding box center [656, 370] width 161 height 40
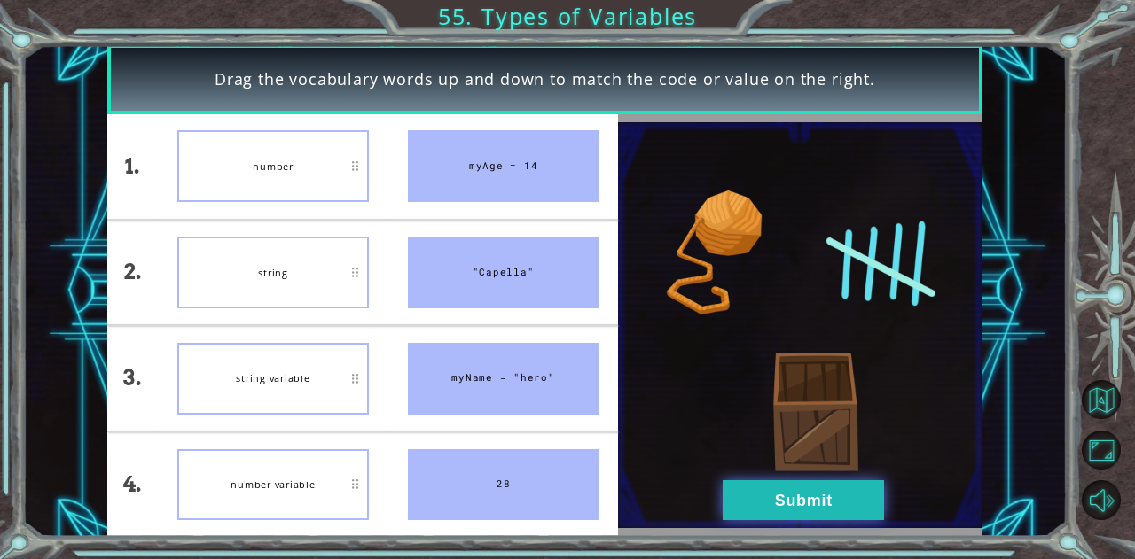
click at [825, 491] on button "Submit" at bounding box center [802, 500] width 161 height 40
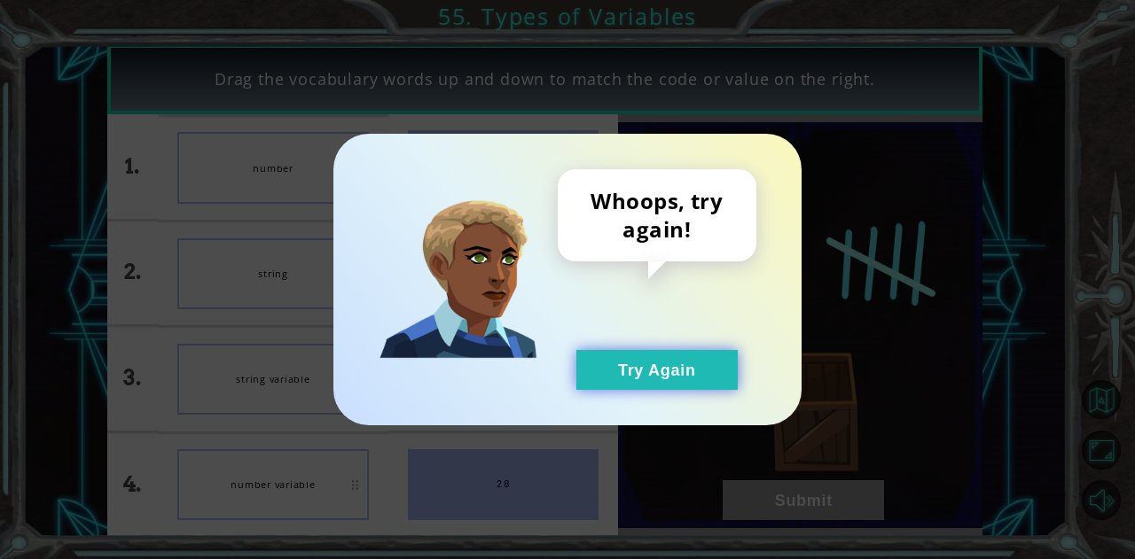
drag, startPoint x: 681, startPoint y: 384, endPoint x: 612, endPoint y: 368, distance: 71.0
click at [674, 378] on button "Try Again" at bounding box center [656, 370] width 161 height 40
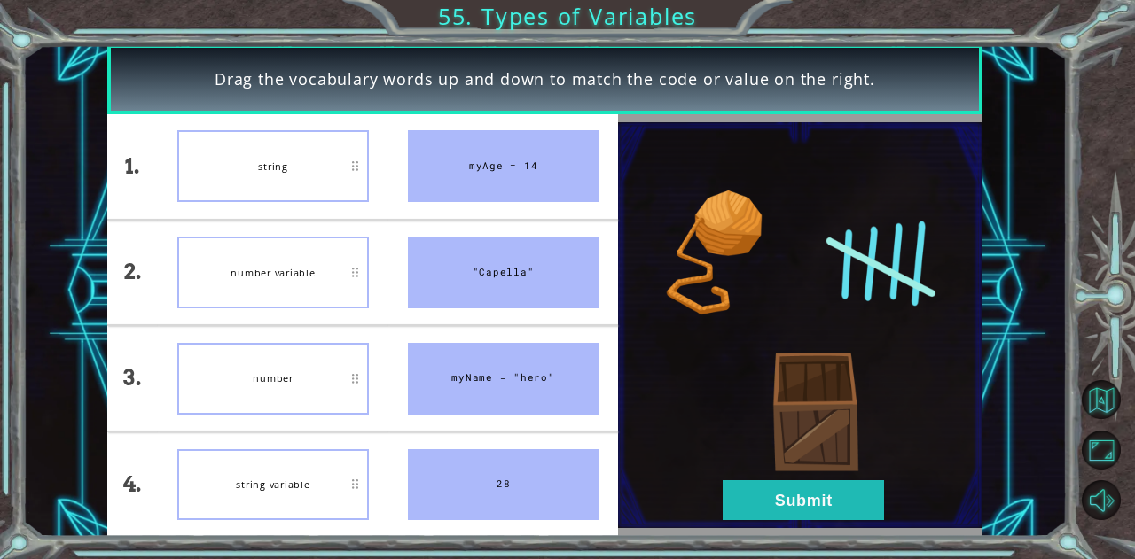
drag, startPoint x: 727, startPoint y: 506, endPoint x: 886, endPoint y: 496, distance: 159.0
click at [619, 502] on div "1. 2. 3. 4. string number variable number string variable myAge = 14 "Capella" …" at bounding box center [362, 325] width 511 height 423
click at [891, 488] on img at bounding box center [800, 325] width 364 height 406
click at [757, 474] on img at bounding box center [800, 325] width 364 height 406
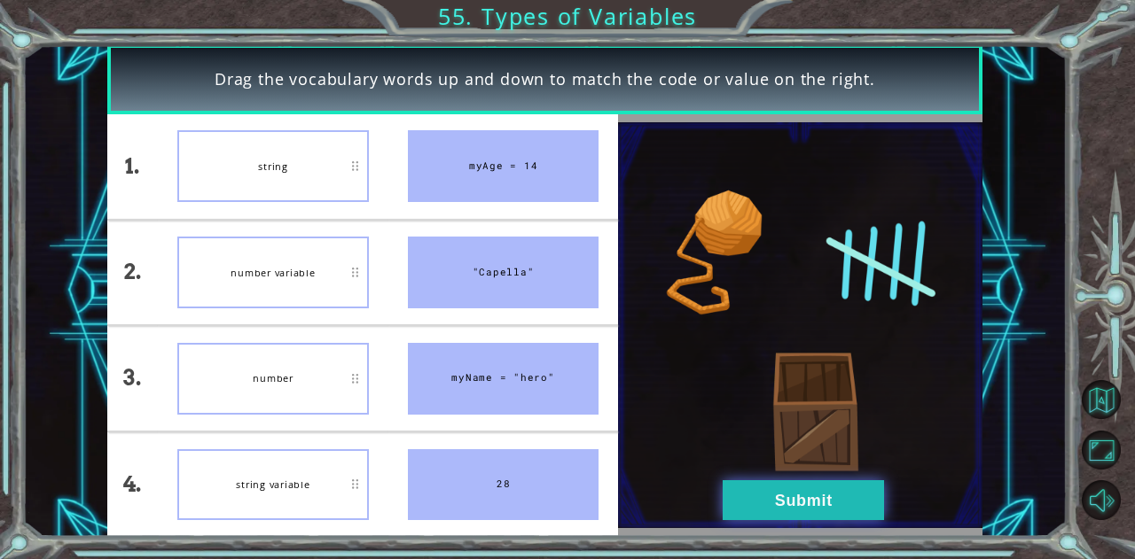
click at [781, 492] on button "Submit" at bounding box center [802, 500] width 161 height 40
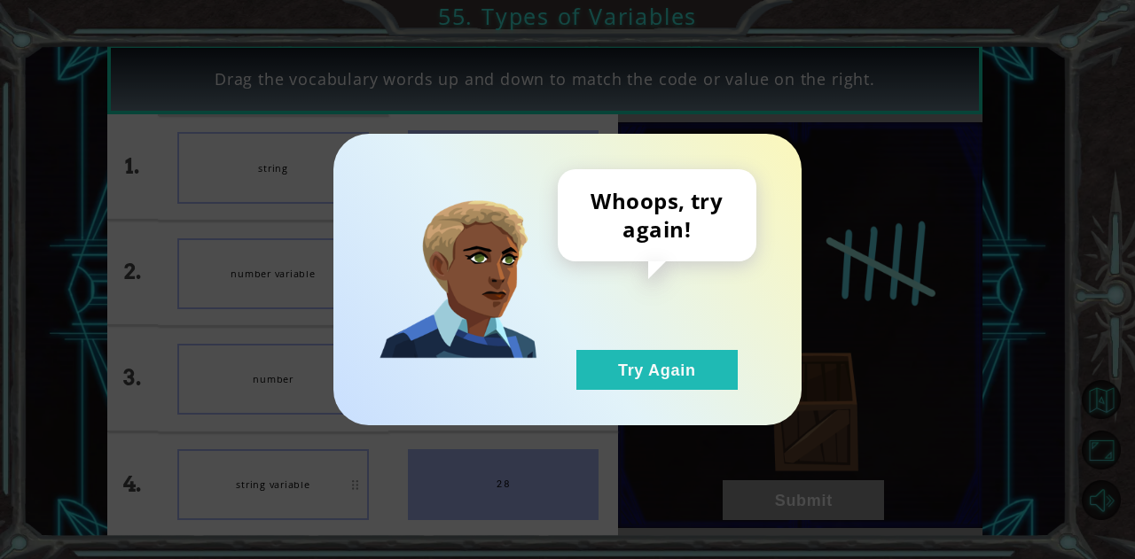
click at [677, 347] on div "Whoops, try again! Try Again" at bounding box center [657, 279] width 199 height 221
drag, startPoint x: 629, startPoint y: 398, endPoint x: 654, endPoint y: 384, distance: 28.6
click at [645, 400] on div "Whoops, try again! Try Again" at bounding box center [567, 280] width 468 height 292
click at [677, 361] on button "Try Again" at bounding box center [656, 370] width 161 height 40
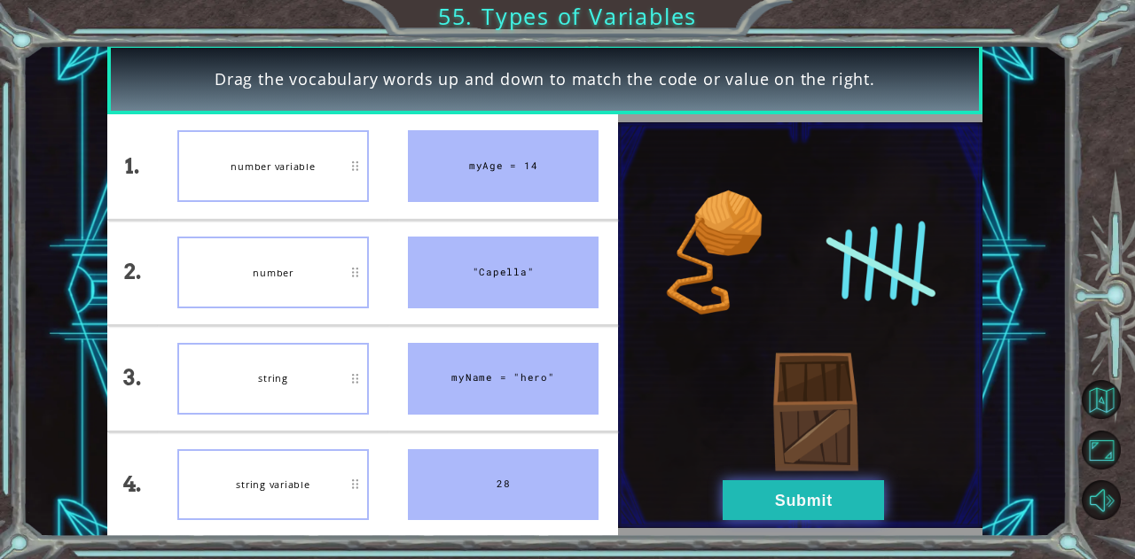
click at [831, 507] on button "Submit" at bounding box center [802, 500] width 161 height 40
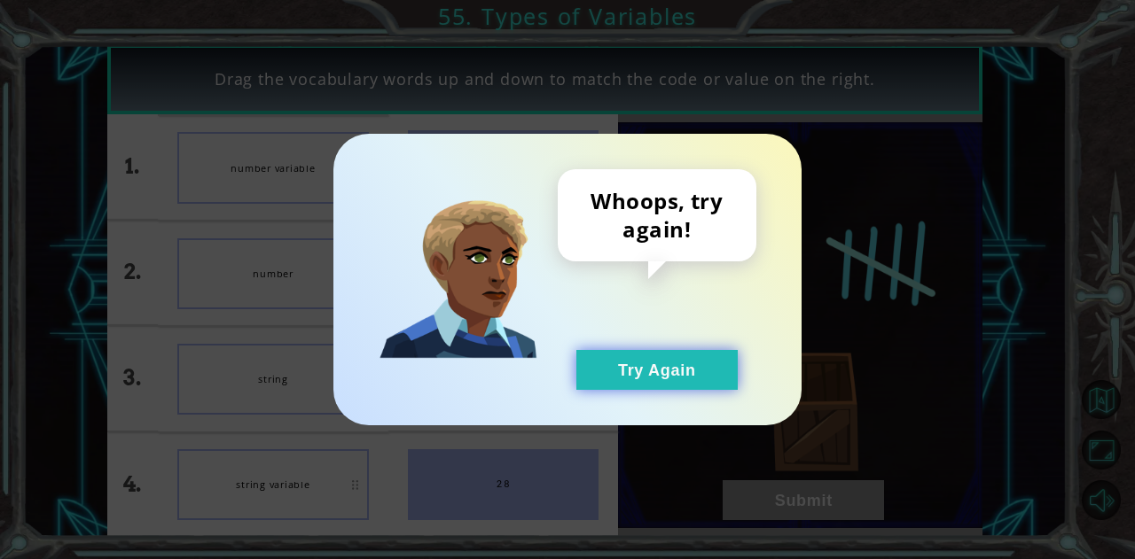
click at [631, 364] on button "Try Again" at bounding box center [656, 370] width 161 height 40
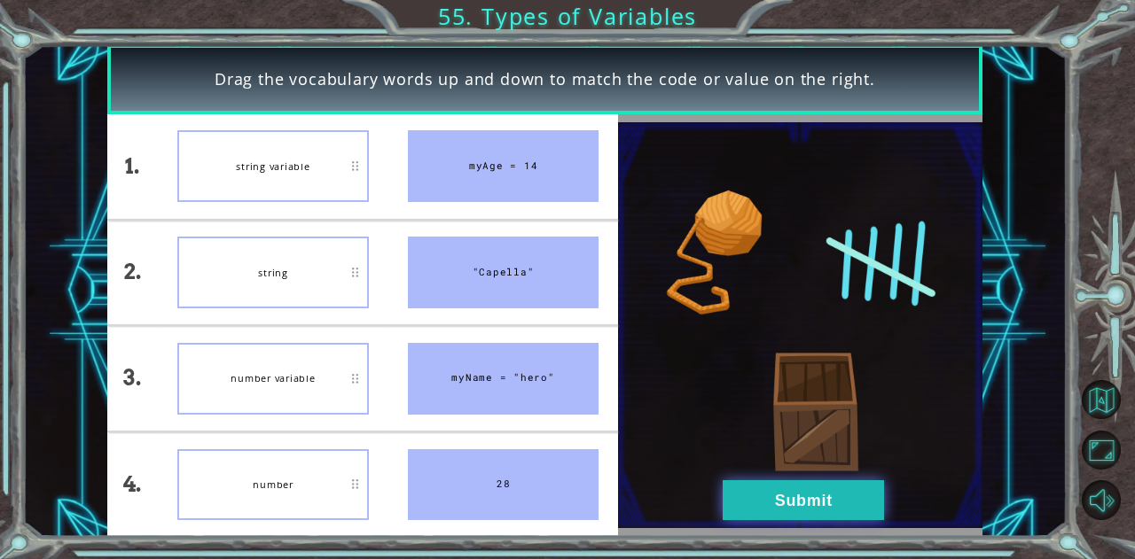
click at [798, 509] on button "Submit" at bounding box center [802, 500] width 161 height 40
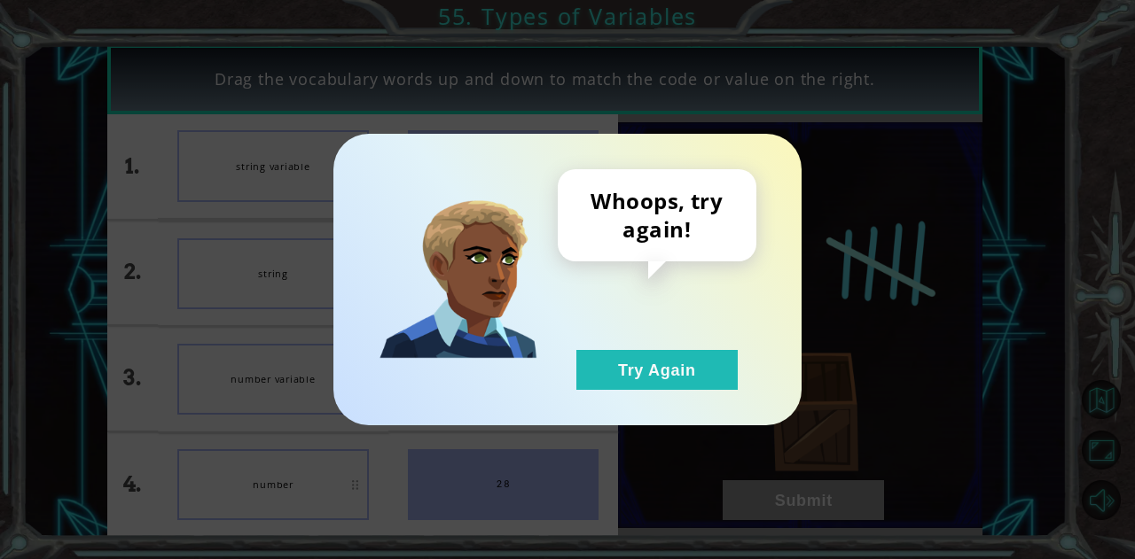
click at [648, 403] on div "Whoops, try again! Try Again" at bounding box center [567, 280] width 468 height 292
click at [648, 386] on button "Try Again" at bounding box center [656, 370] width 161 height 40
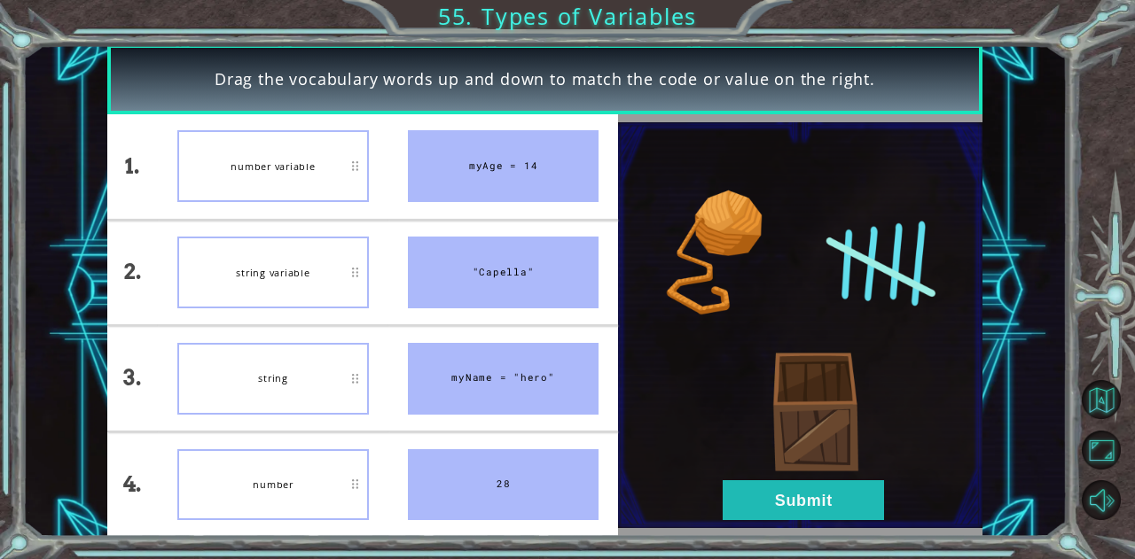
click at [820, 476] on img at bounding box center [800, 325] width 364 height 406
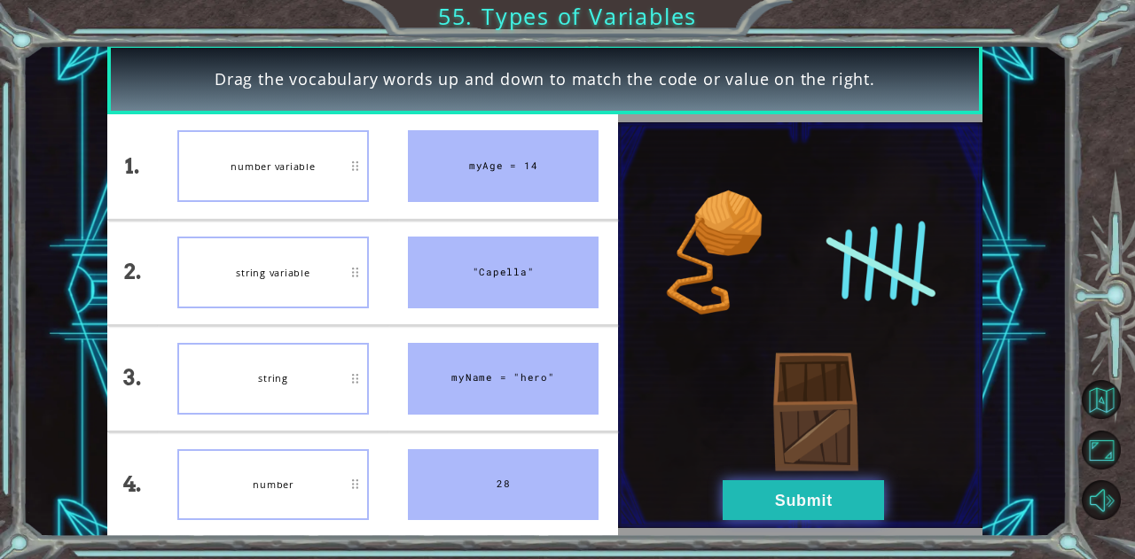
click at [797, 501] on button "Submit" at bounding box center [802, 500] width 161 height 40
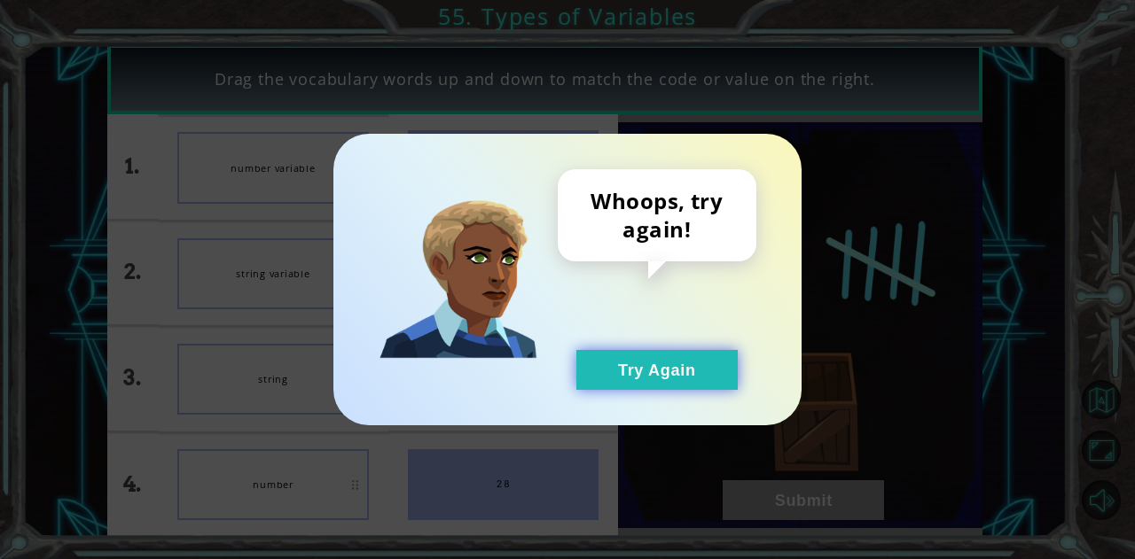
click at [651, 361] on button "Try Again" at bounding box center [656, 370] width 161 height 40
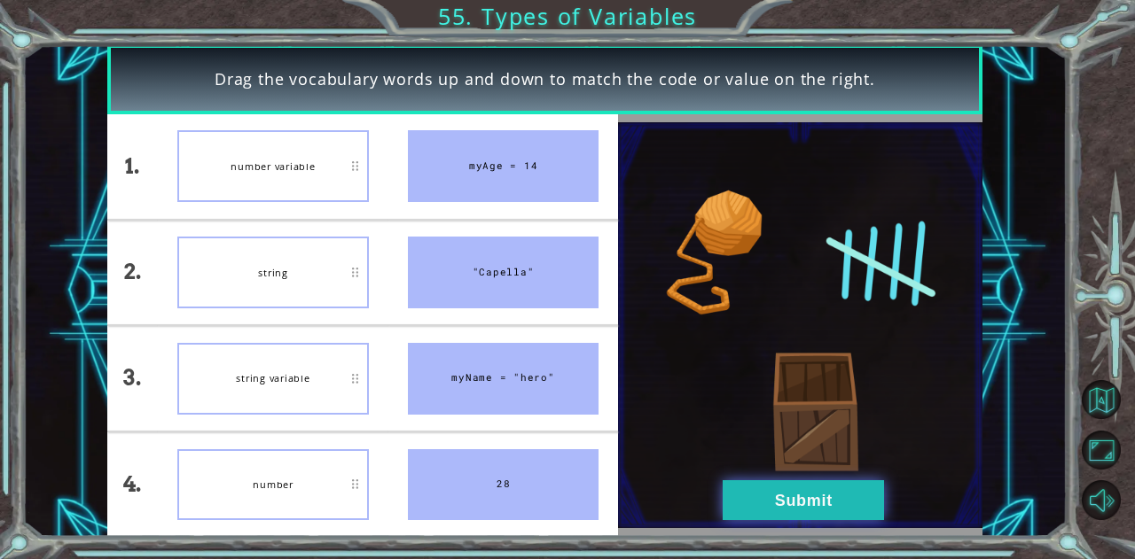
click at [807, 498] on button "Submit" at bounding box center [802, 500] width 161 height 40
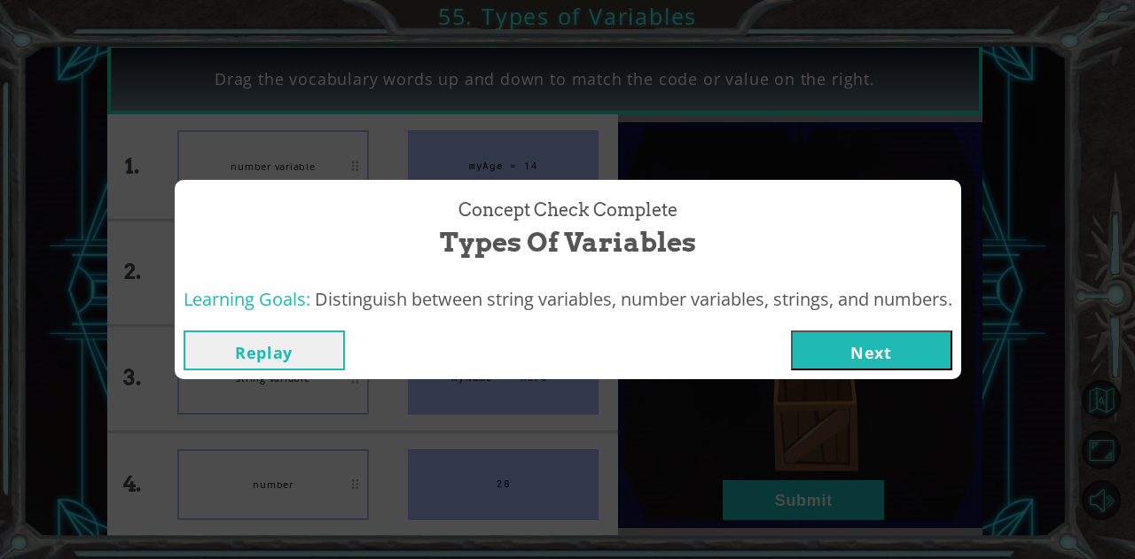
click at [826, 325] on div "Replay Next" at bounding box center [568, 351] width 786 height 58
click at [847, 350] on button "Next" at bounding box center [871, 351] width 161 height 40
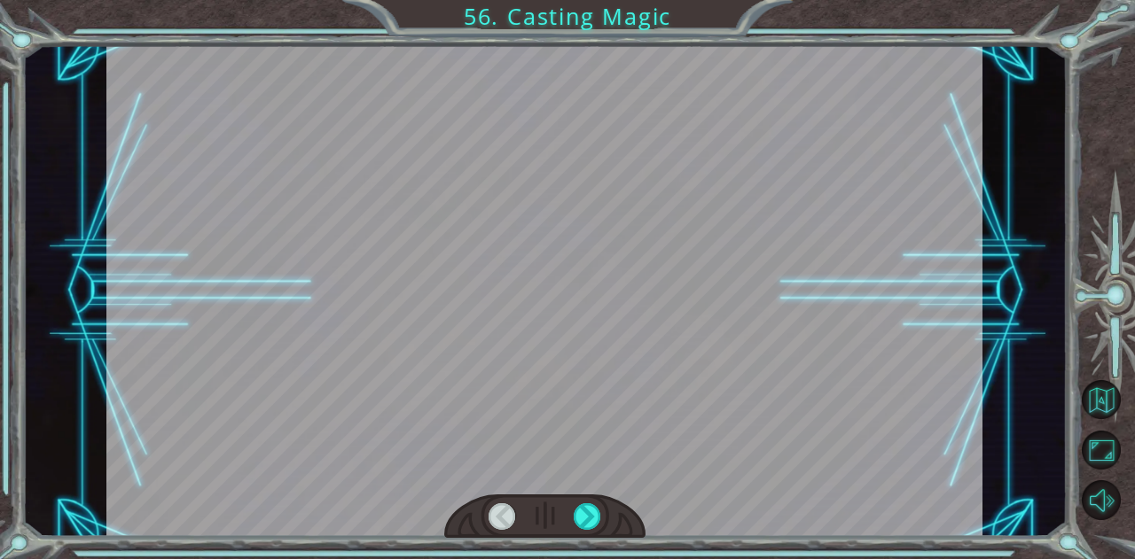
drag, startPoint x: 610, startPoint y: 345, endPoint x: 630, endPoint y: 402, distance: 60.3
click at [626, 396] on div at bounding box center [544, 290] width 876 height 493
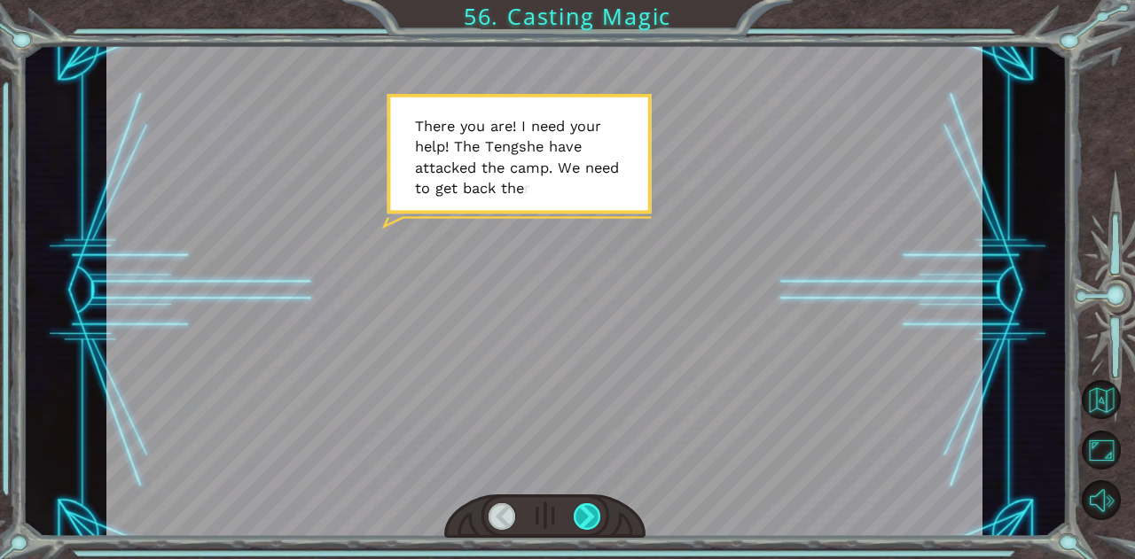
click at [583, 511] on div at bounding box center [586, 516] width 27 height 27
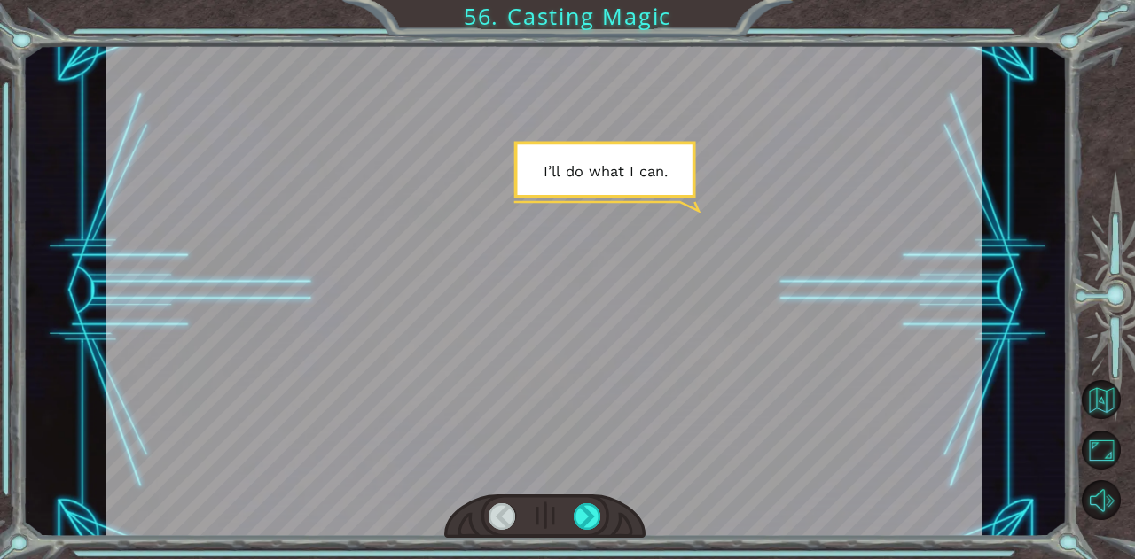
click at [606, 511] on div at bounding box center [544, 517] width 201 height 44
click at [587, 522] on div at bounding box center [586, 516] width 27 height 27
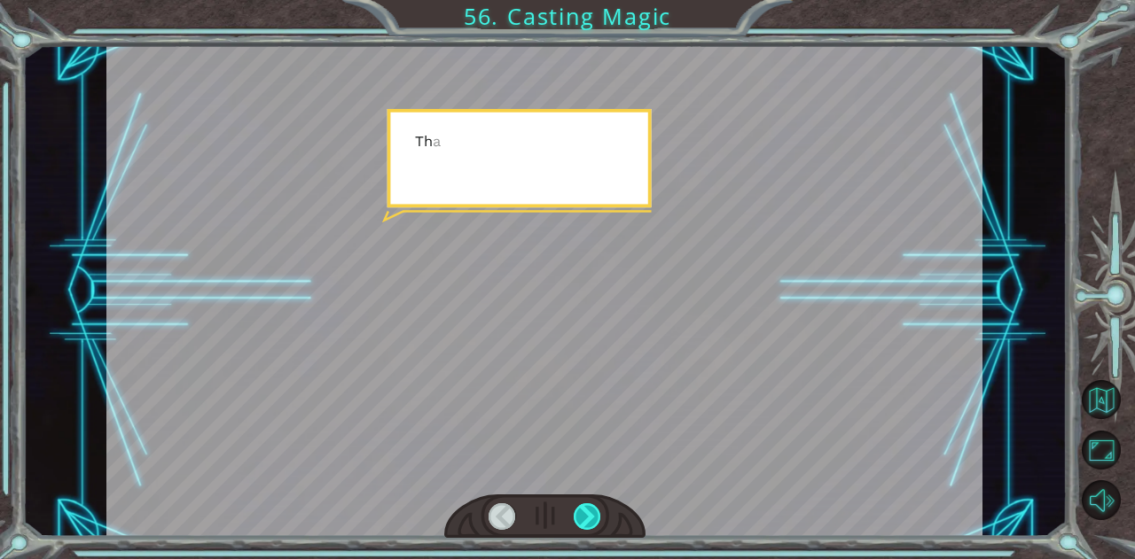
click at [587, 521] on div at bounding box center [586, 516] width 27 height 27
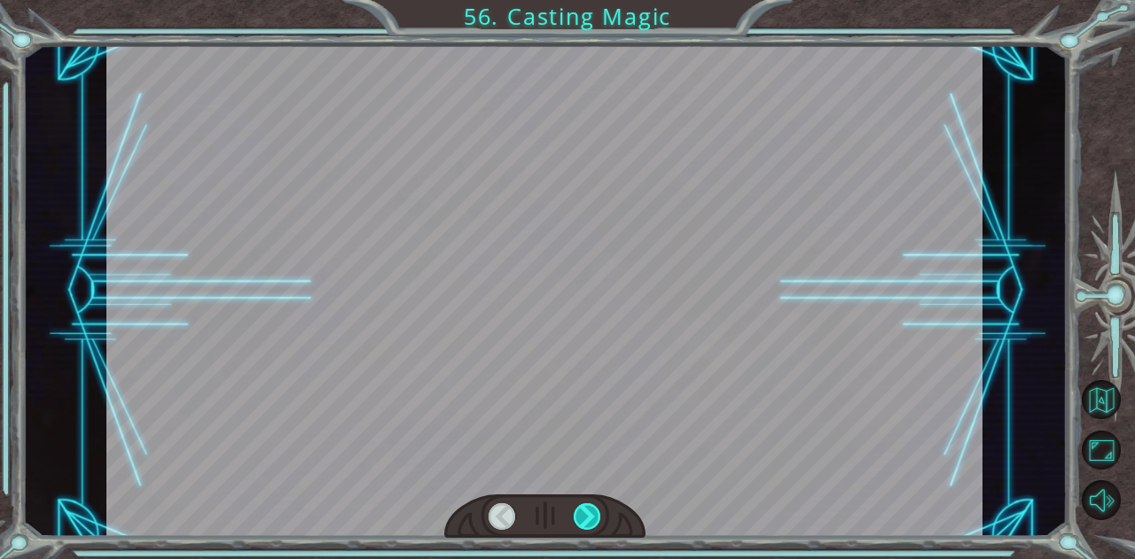
click at [596, 513] on div at bounding box center [586, 516] width 27 height 27
click at [601, 504] on div at bounding box center [544, 517] width 201 height 44
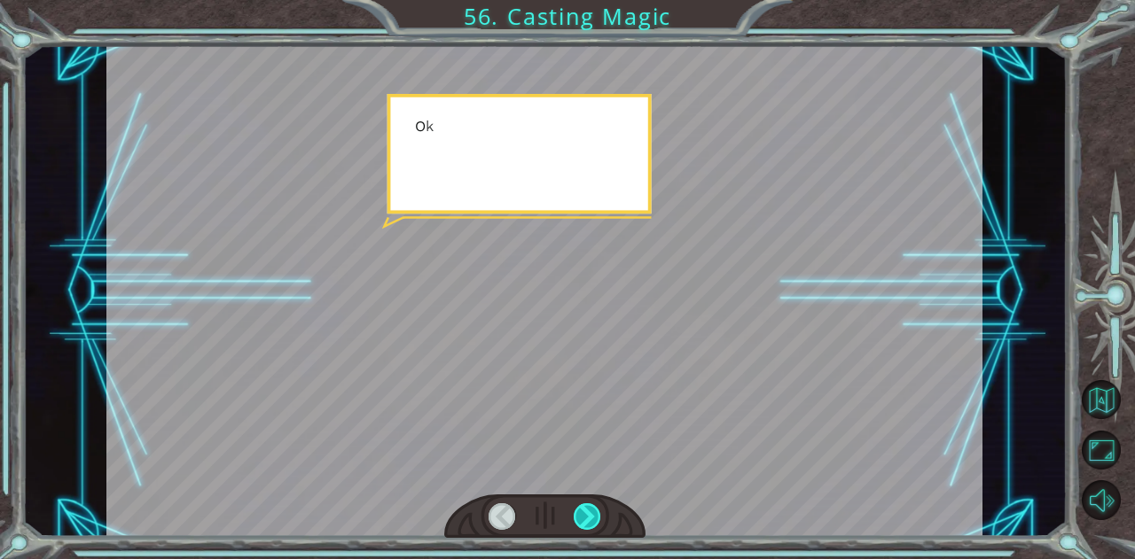
click at [600, 506] on div at bounding box center [586, 516] width 27 height 27
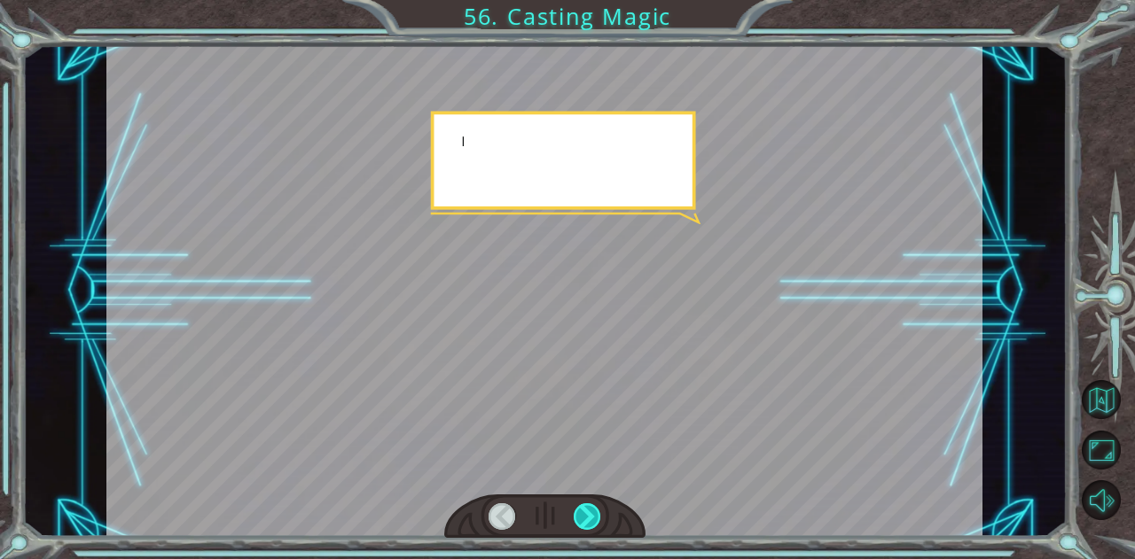
click at [600, 506] on div at bounding box center [586, 516] width 27 height 27
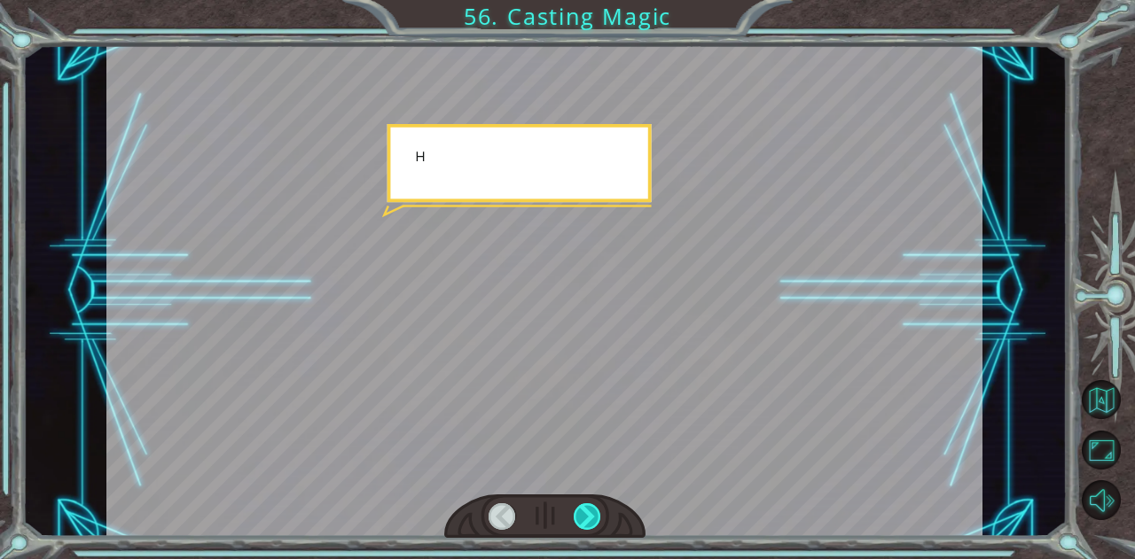
click at [598, 509] on div at bounding box center [586, 516] width 27 height 27
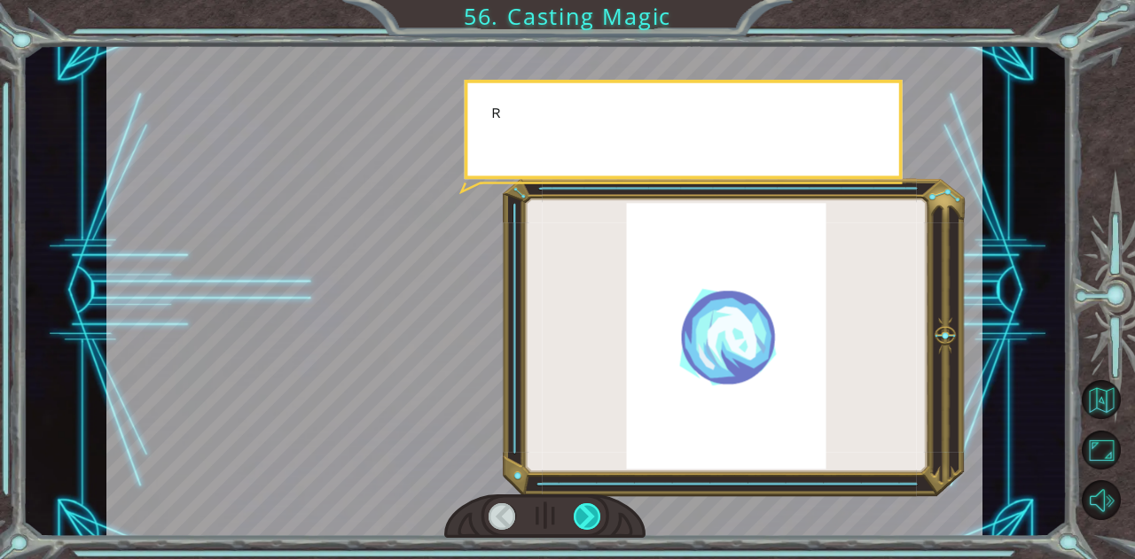
click at [598, 509] on div at bounding box center [586, 516] width 27 height 27
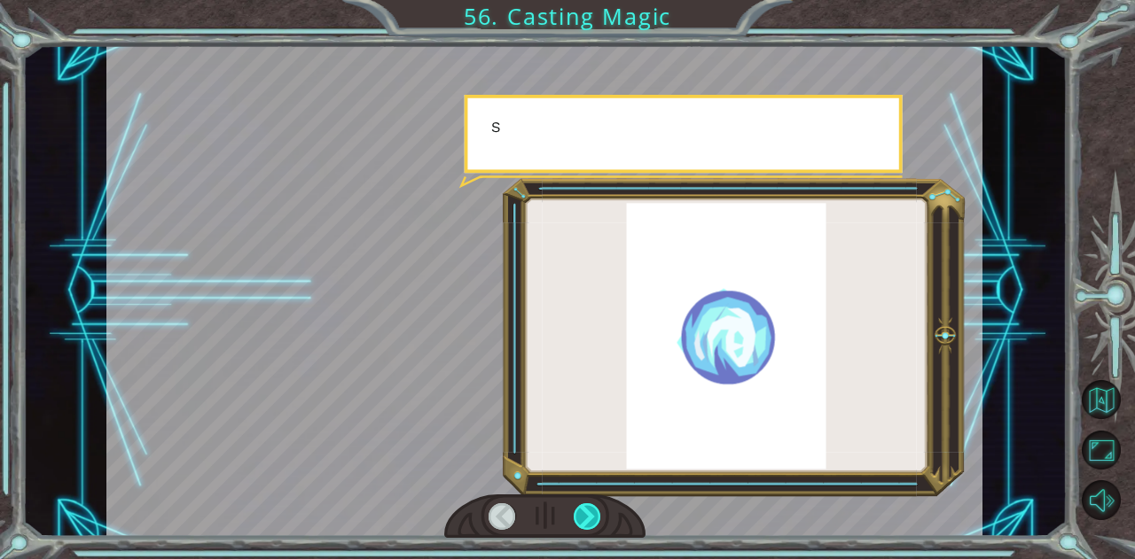
click at [598, 509] on div at bounding box center [586, 516] width 27 height 27
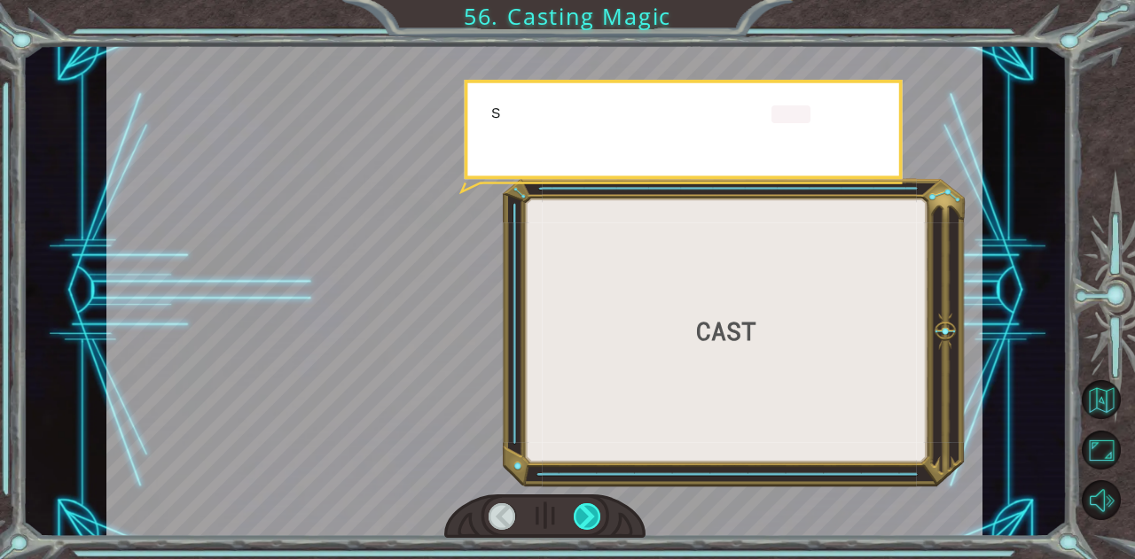
click at [598, 509] on div at bounding box center [586, 516] width 27 height 27
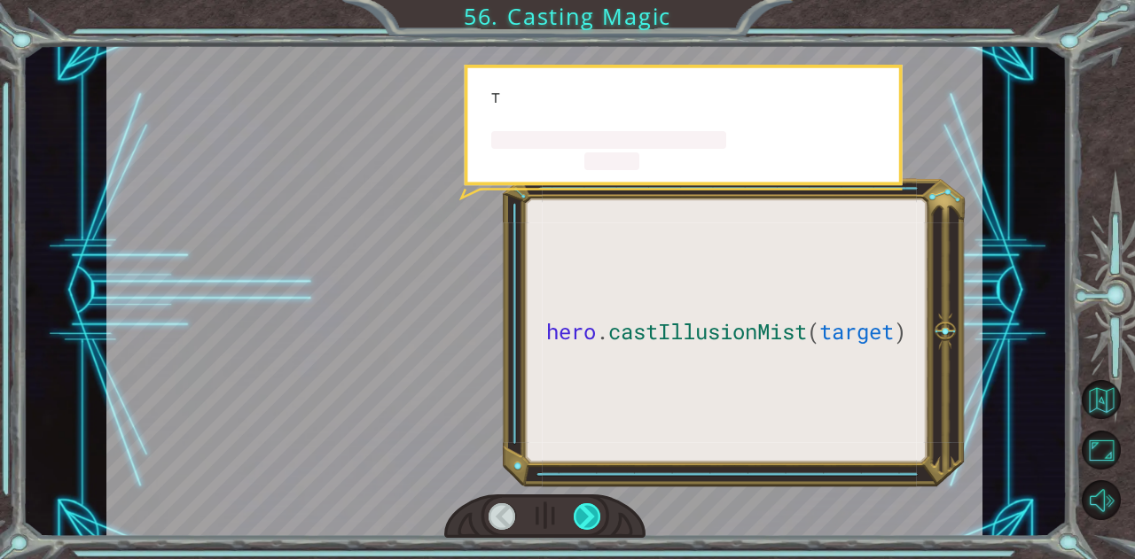
click at [598, 509] on div at bounding box center [586, 516] width 27 height 27
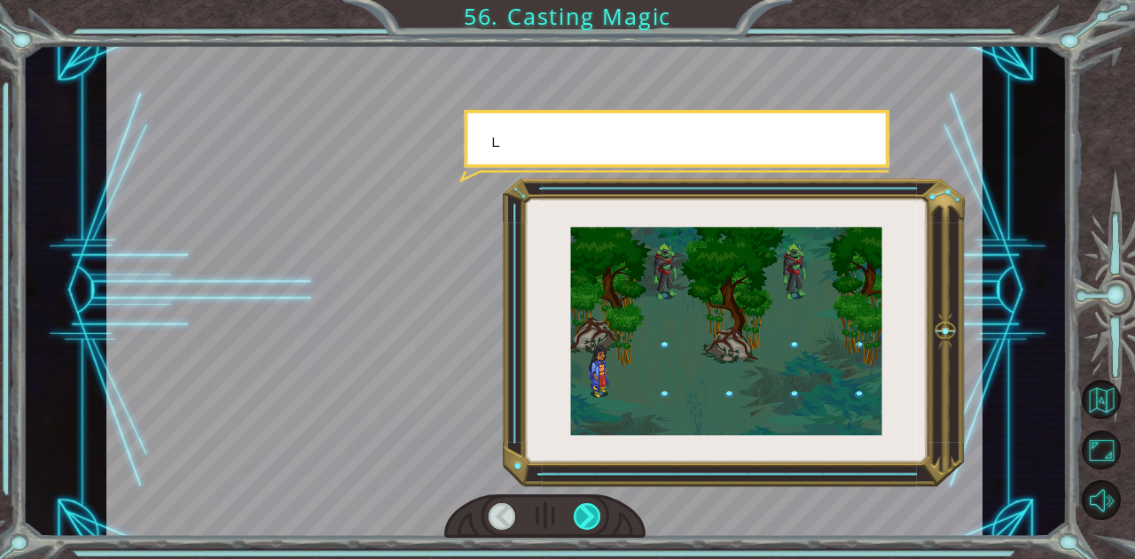
click at [598, 509] on div at bounding box center [586, 516] width 27 height 27
click at [598, 510] on div at bounding box center [586, 516] width 27 height 27
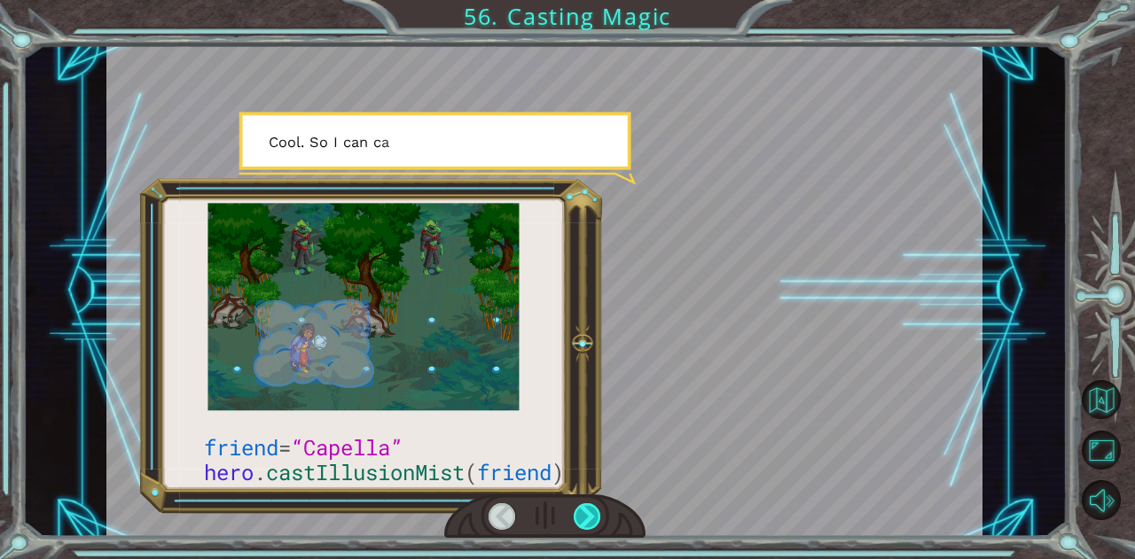
click at [598, 510] on div at bounding box center [586, 516] width 27 height 27
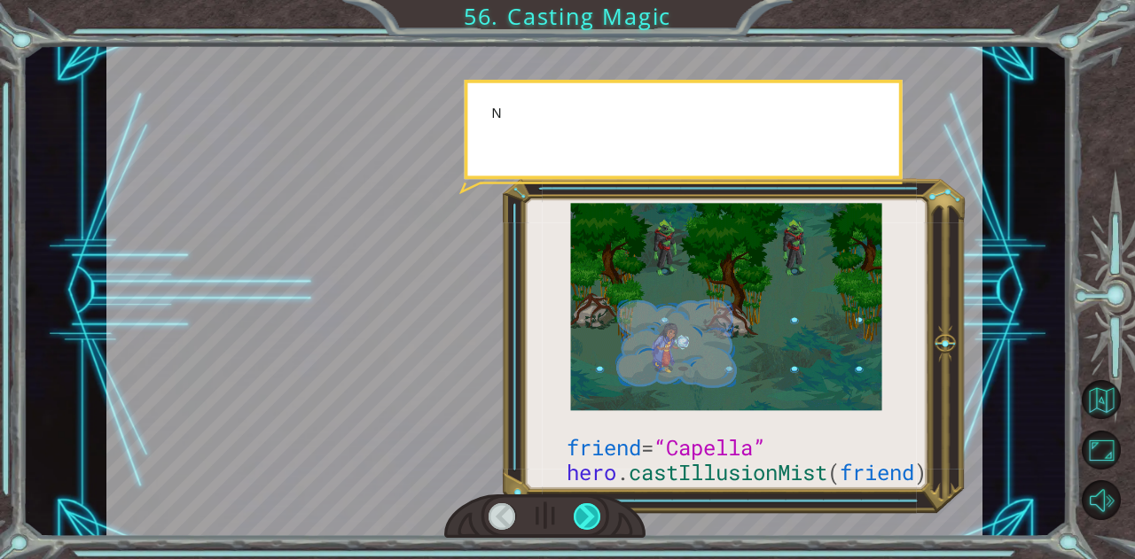
click at [598, 510] on div at bounding box center [586, 516] width 27 height 27
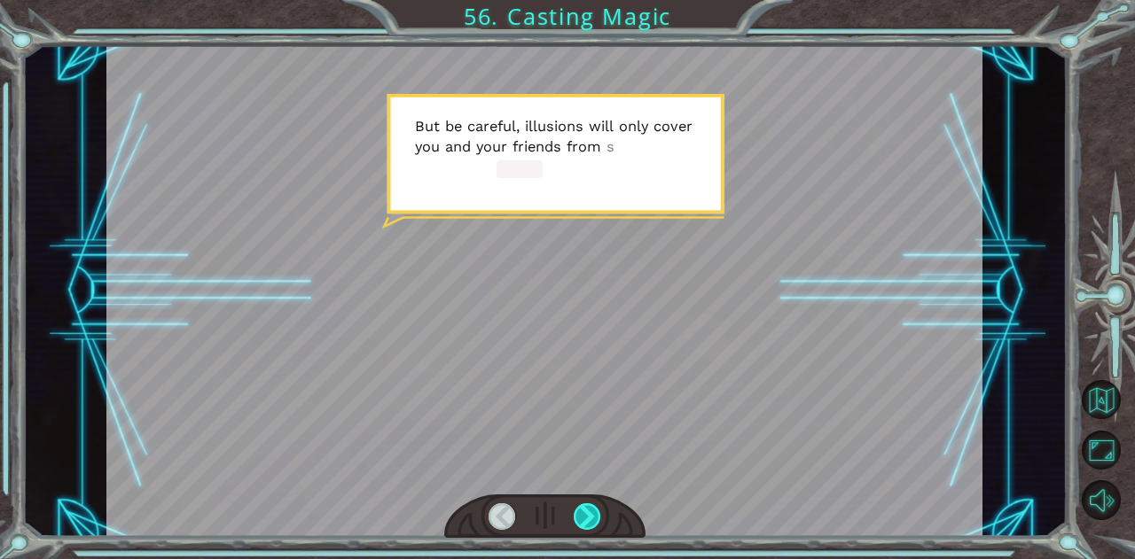
click at [597, 511] on div at bounding box center [586, 516] width 27 height 27
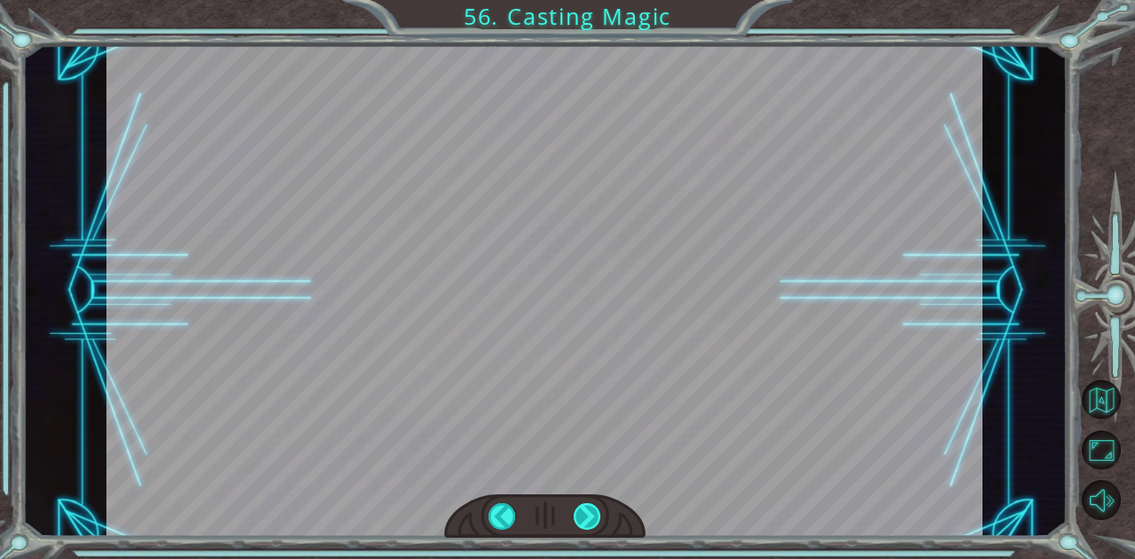
click at [597, 512] on div at bounding box center [586, 516] width 27 height 27
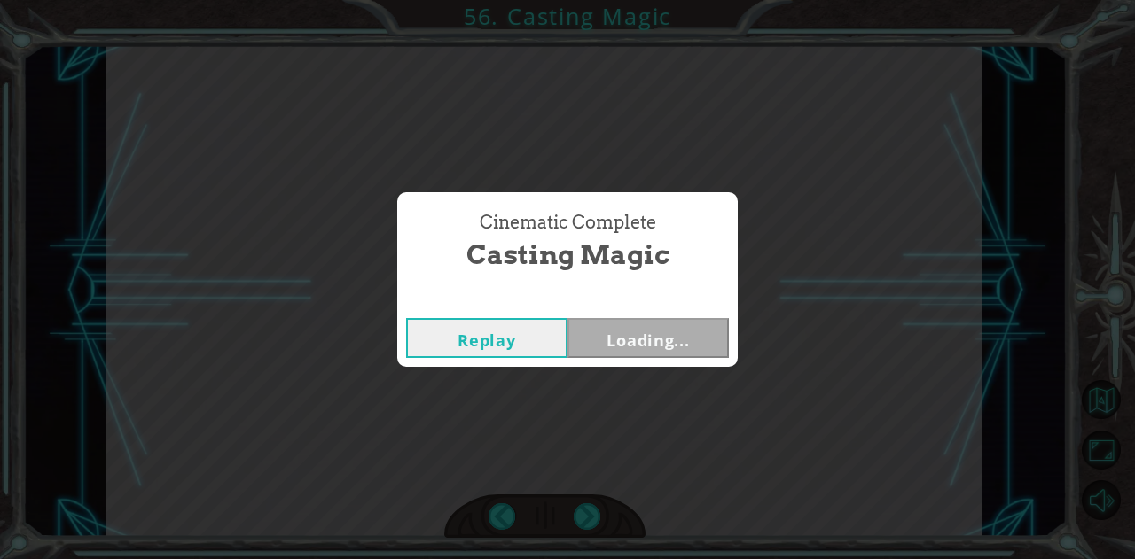
click at [599, 512] on div "Cinematic Complete Casting Magic Replay Loading..." at bounding box center [567, 279] width 1135 height 559
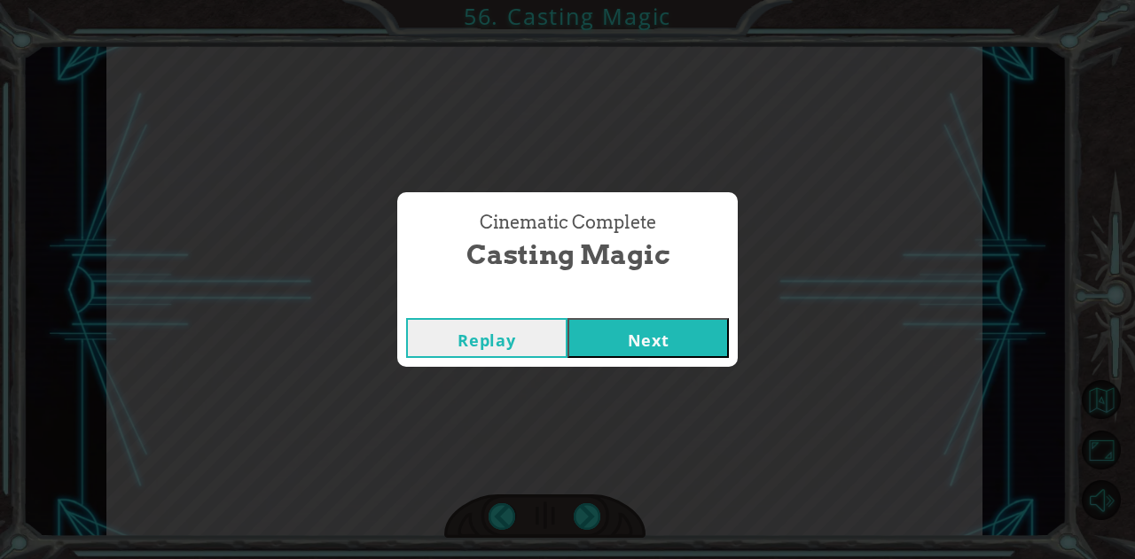
click at [690, 338] on button "Next" at bounding box center [647, 338] width 161 height 40
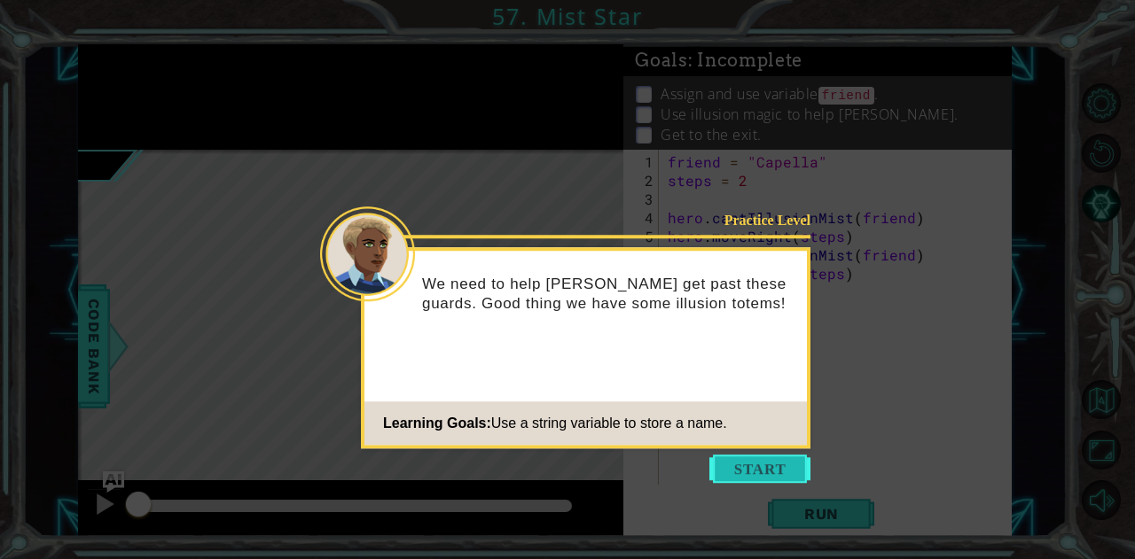
click at [722, 465] on button "Start" at bounding box center [759, 469] width 101 height 28
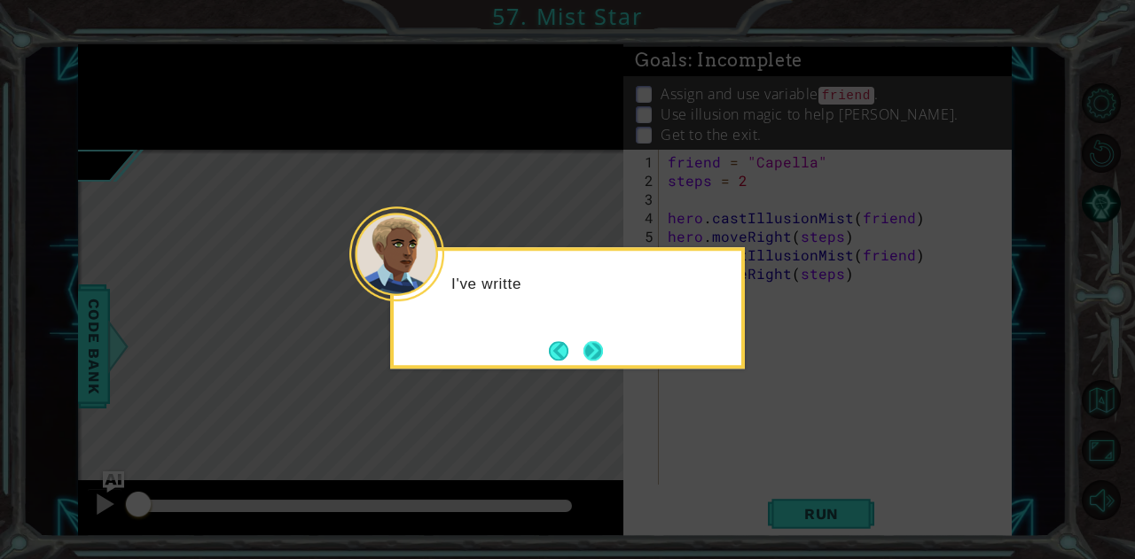
click at [590, 347] on button "Next" at bounding box center [593, 350] width 20 height 20
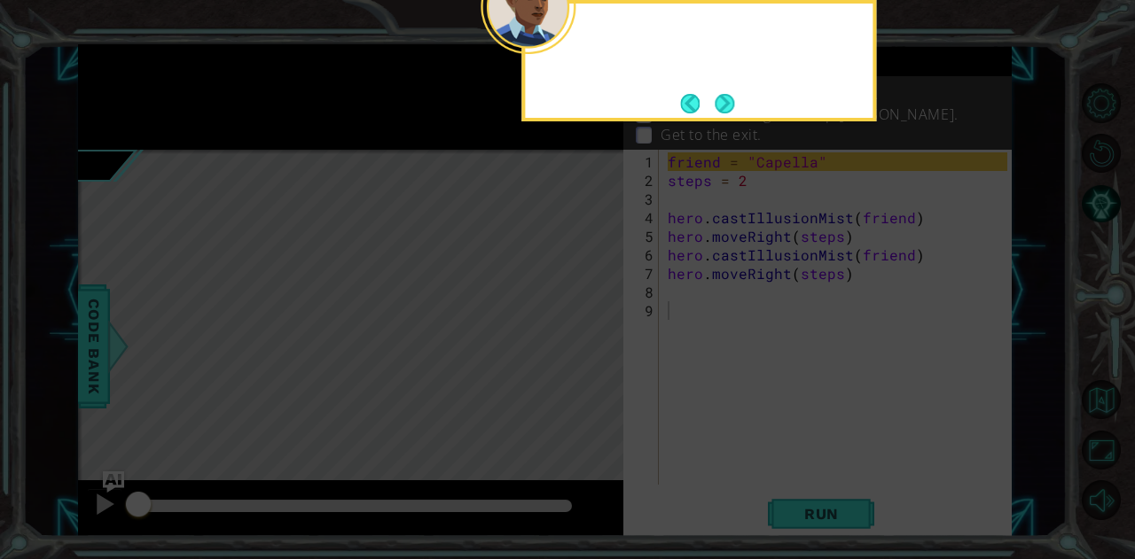
click at [592, 347] on icon at bounding box center [567, 83] width 1135 height 951
click at [592, 349] on icon at bounding box center [567, 83] width 1135 height 951
click at [722, 98] on button "Next" at bounding box center [724, 104] width 20 height 20
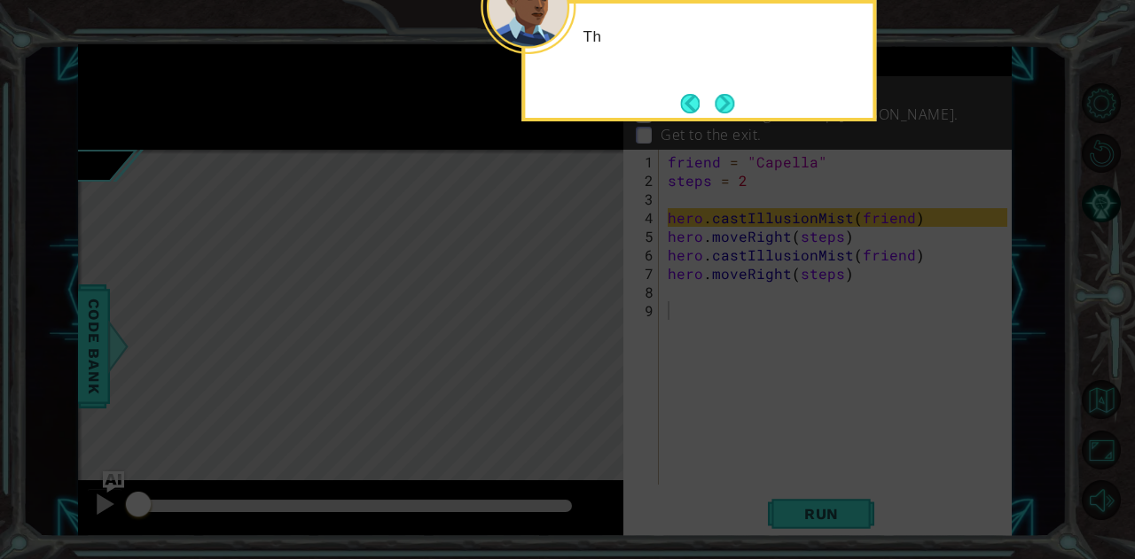
click at [722, 98] on button "Next" at bounding box center [724, 104] width 20 height 20
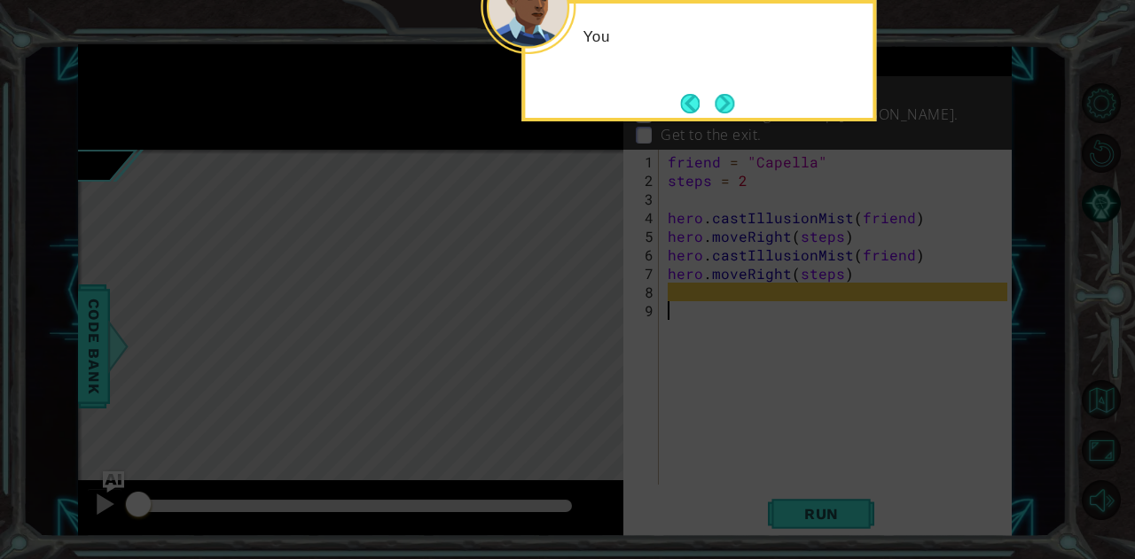
click at [722, 98] on button "Next" at bounding box center [724, 104] width 20 height 20
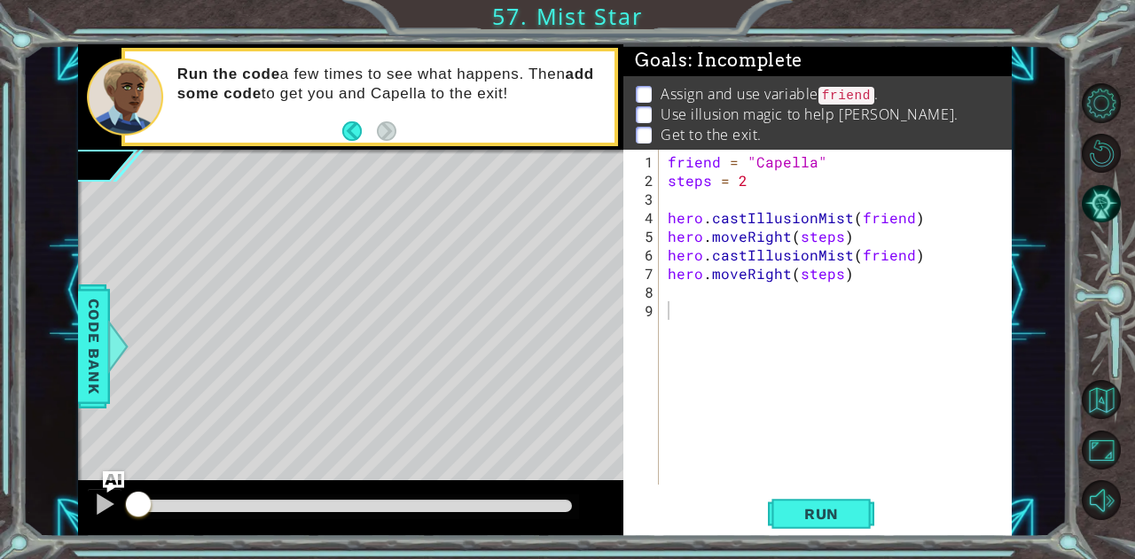
drag, startPoint x: 638, startPoint y: 34, endPoint x: 663, endPoint y: 4, distance: 38.4
click at [644, 26] on div "1 ההההההההההההההההההההההההההההההההההההההההההההההההההההההההההההההההההההההההההההה…" at bounding box center [567, 279] width 1135 height 559
drag, startPoint x: 686, startPoint y: 282, endPoint x: 689, endPoint y: 310, distance: 28.5
click at [688, 314] on div "friend = "Capella" steps = 2 hero . castIllusionMist ( friend ) hero . moveRigh…" at bounding box center [840, 338] width 352 height 372
click at [697, 302] on div "friend = "Capella" steps = 2 hero . castIllusionMist ( friend ) hero . moveRigh…" at bounding box center [840, 338] width 352 height 372
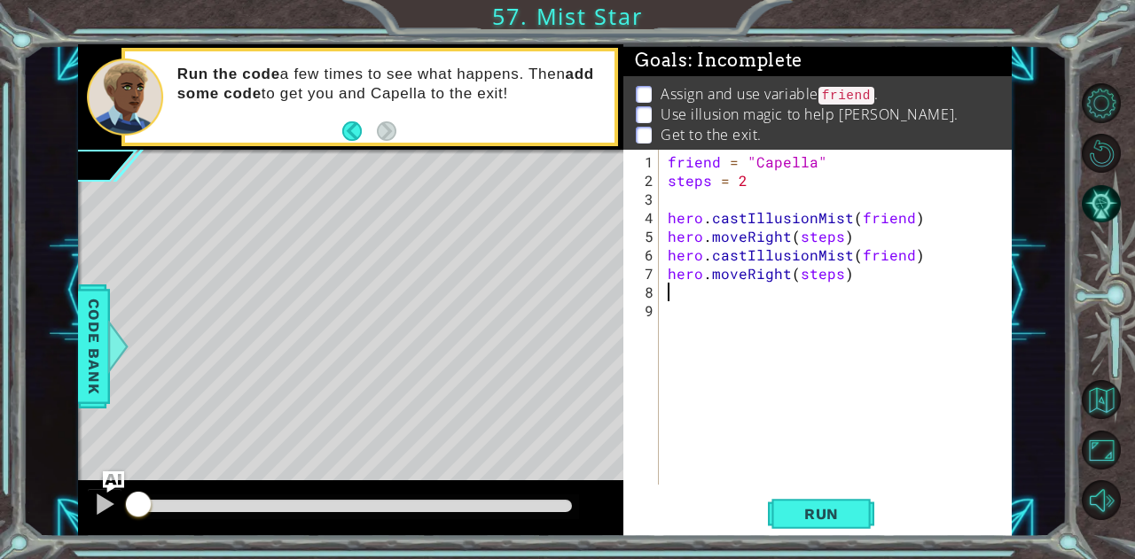
click at [700, 283] on div "friend = "Capella" steps = 2 hero . castIllusionMist ( friend ) hero . moveRigh…" at bounding box center [840, 338] width 352 height 372
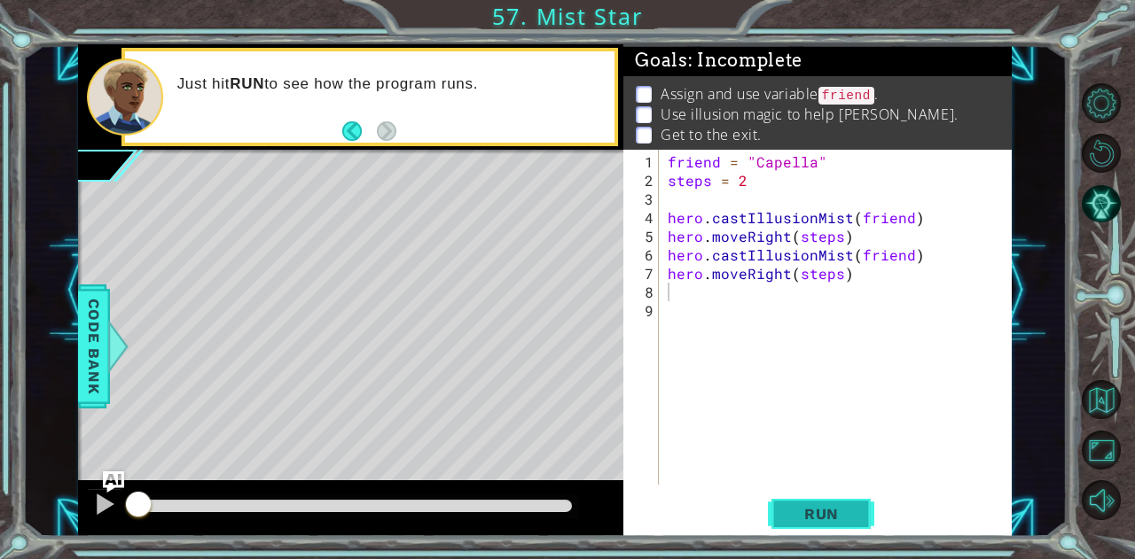
click at [833, 500] on button "Run" at bounding box center [821, 514] width 106 height 39
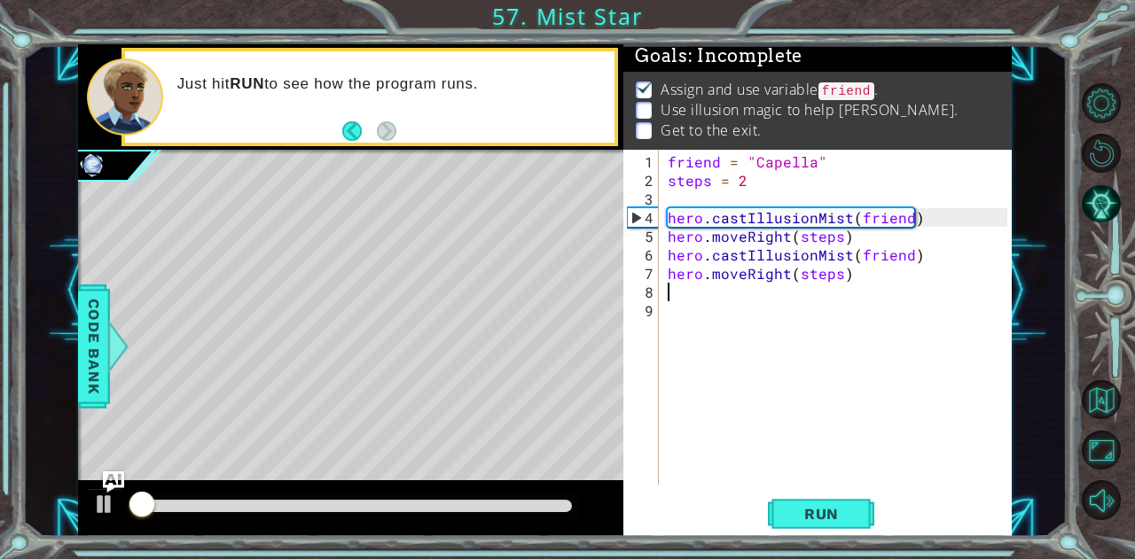
scroll to position [13, 0]
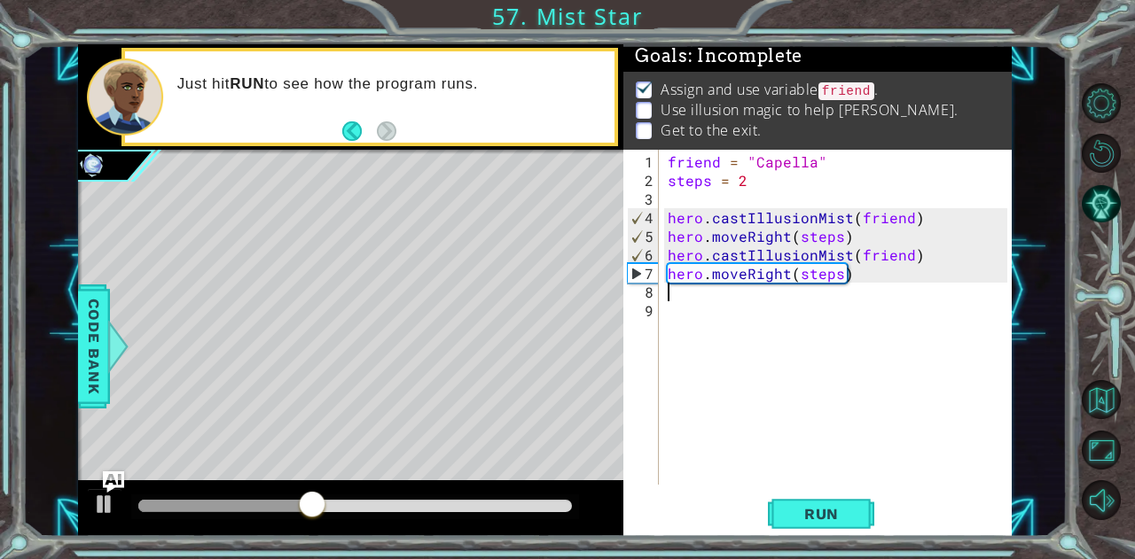
click at [698, 294] on div "friend = "Capella" steps = 2 hero . castIllusionMist ( friend ) hero . moveRigh…" at bounding box center [840, 338] width 352 height 372
type textarea "m"
type textarea "g"
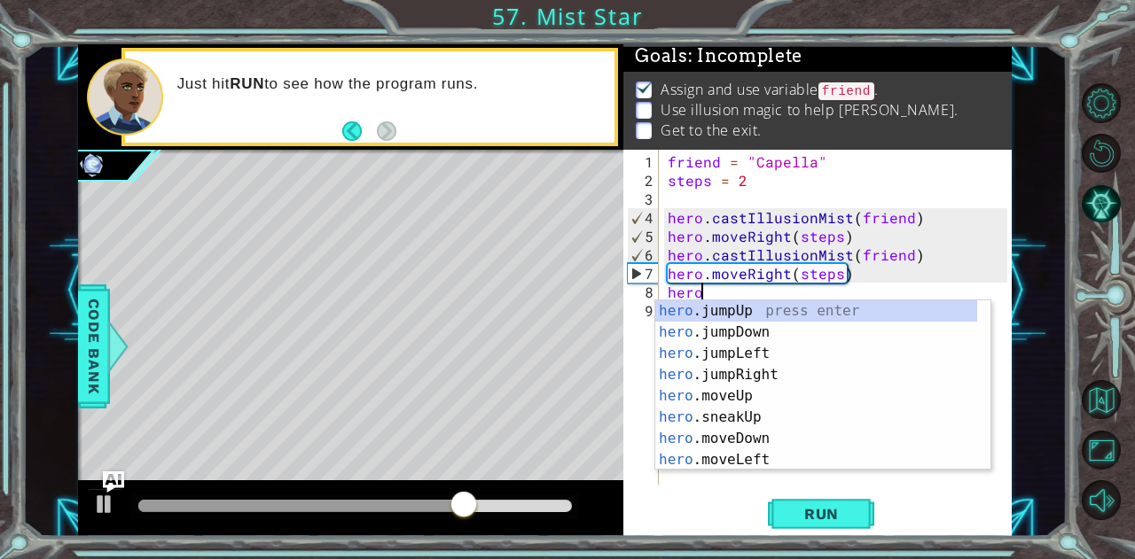
scroll to position [0, 2]
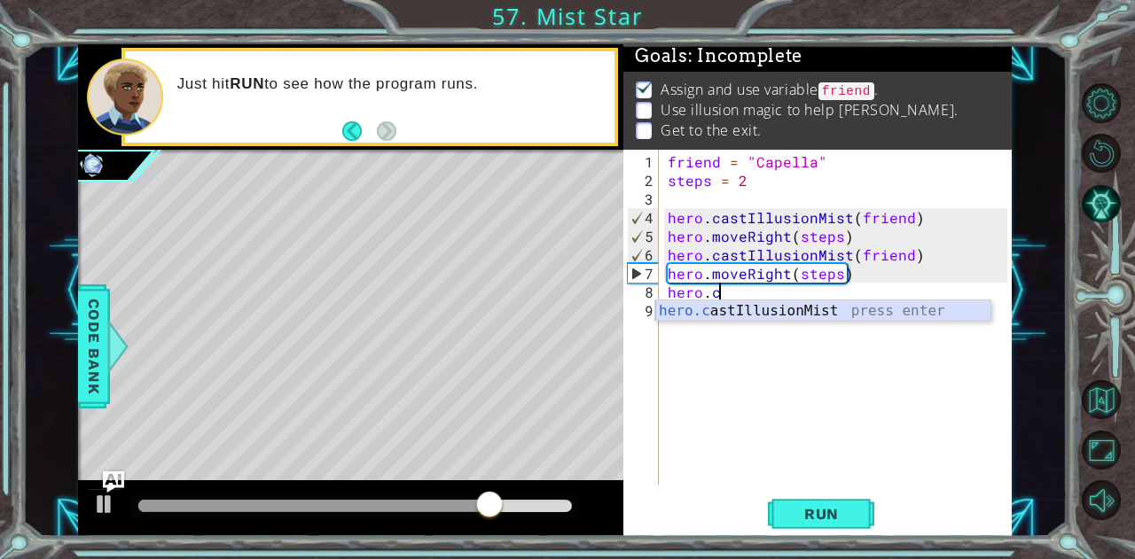
click at [756, 311] on div "hero.c astIllusionMist press enter" at bounding box center [823, 332] width 336 height 64
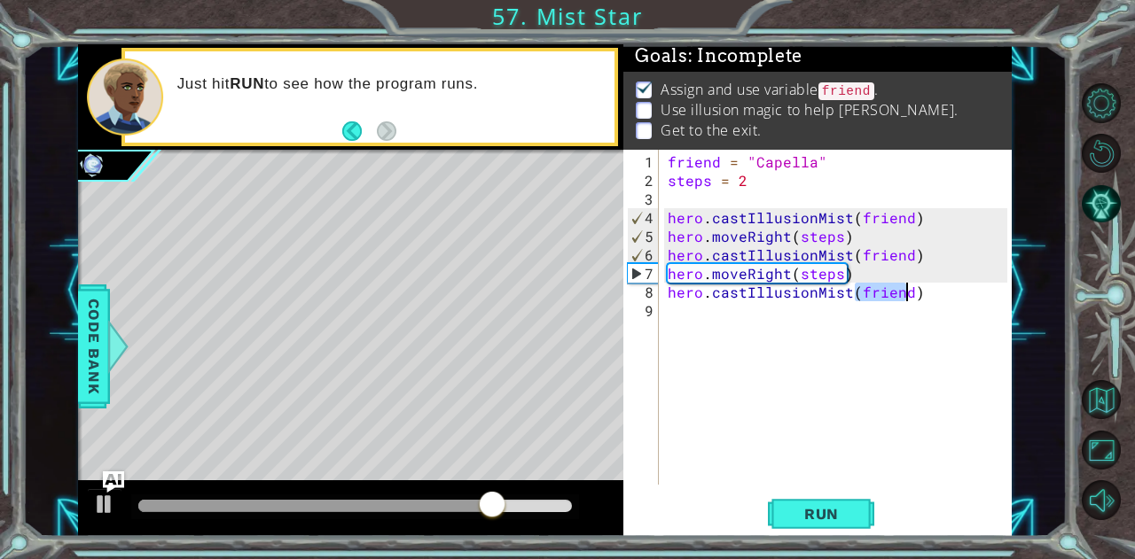
type textarea "hero.castIllusionMist(friend)"
click at [698, 318] on div "friend = "Capella" steps = 2 hero . castIllusionMist ( friend ) hero . moveRigh…" at bounding box center [840, 338] width 352 height 372
type textarea "h"
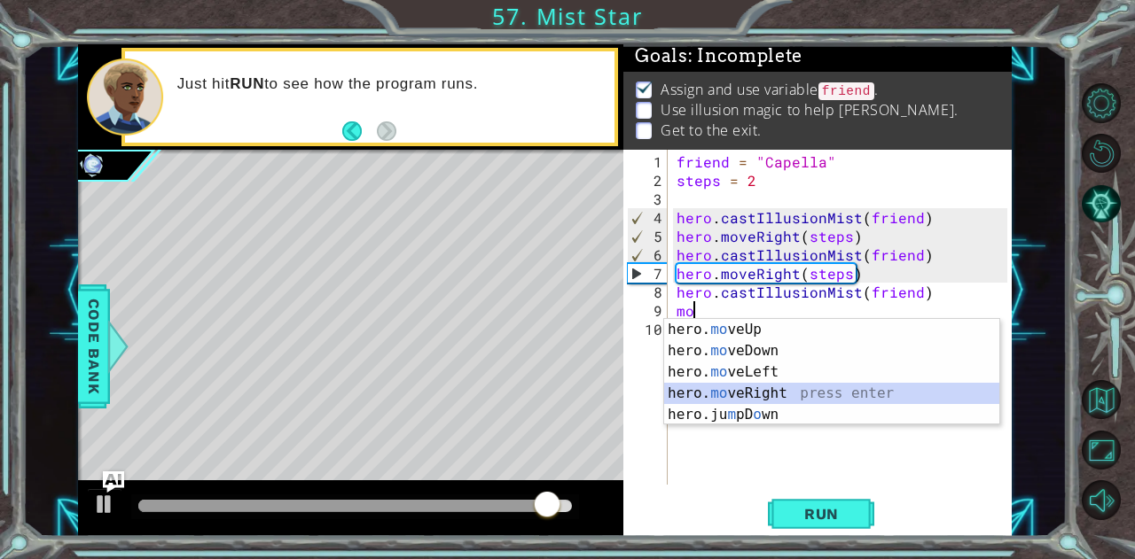
click at [764, 400] on div "hero. mo veUp press enter hero. mo veDown press enter hero. mo veLeft press ent…" at bounding box center [832, 393] width 336 height 149
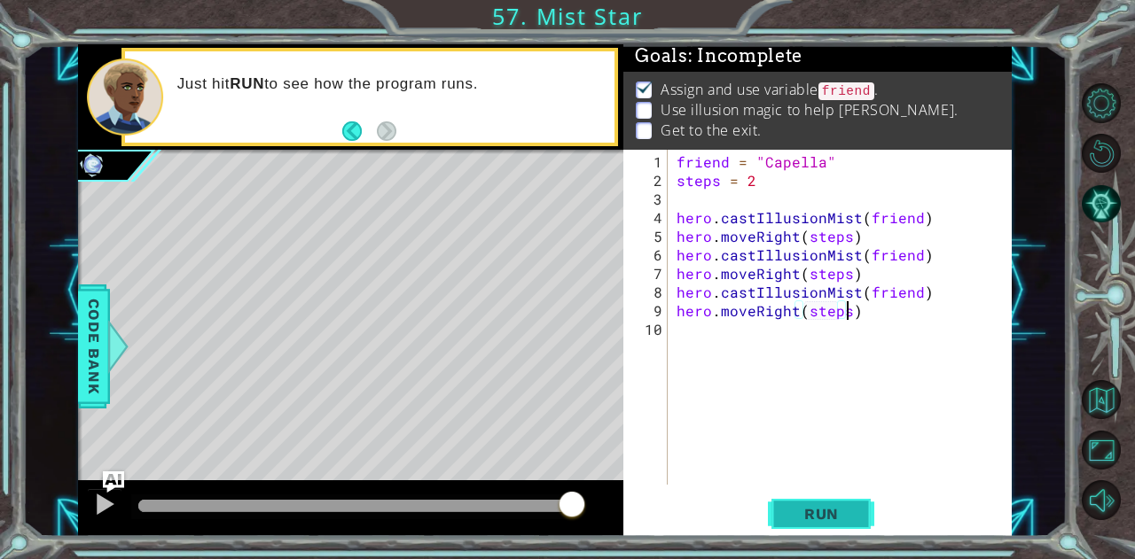
scroll to position [0, 10]
type textarea "hero.moveRight(steps)"
click at [811, 500] on button "Run" at bounding box center [821, 514] width 106 height 39
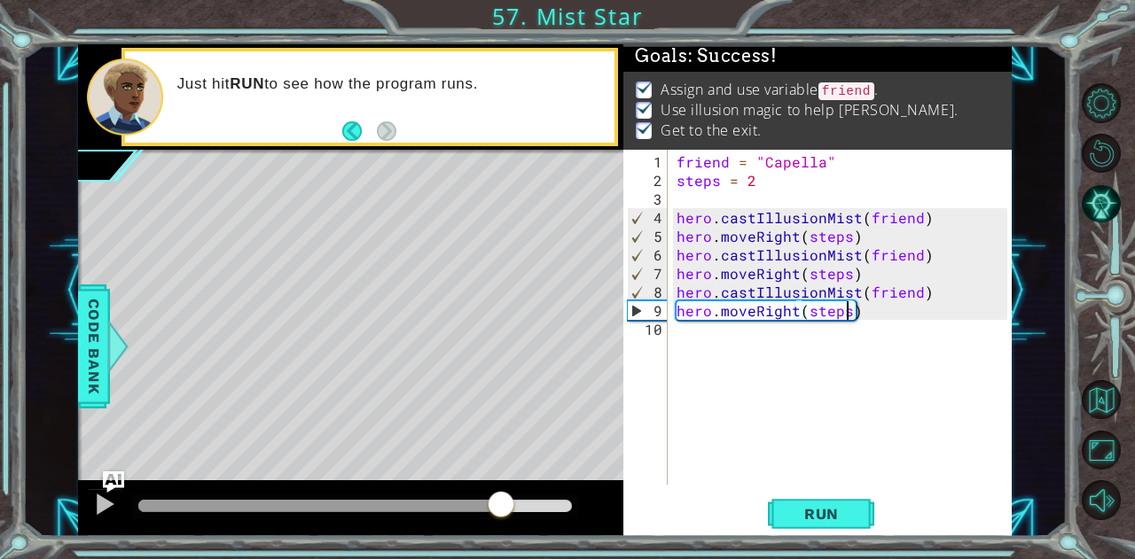
click at [542, 478] on div "methods hero use(thing) moveUp(steps) moveDown(steps) moveLeft(steps) moveRight…" at bounding box center [544, 290] width 933 height 492
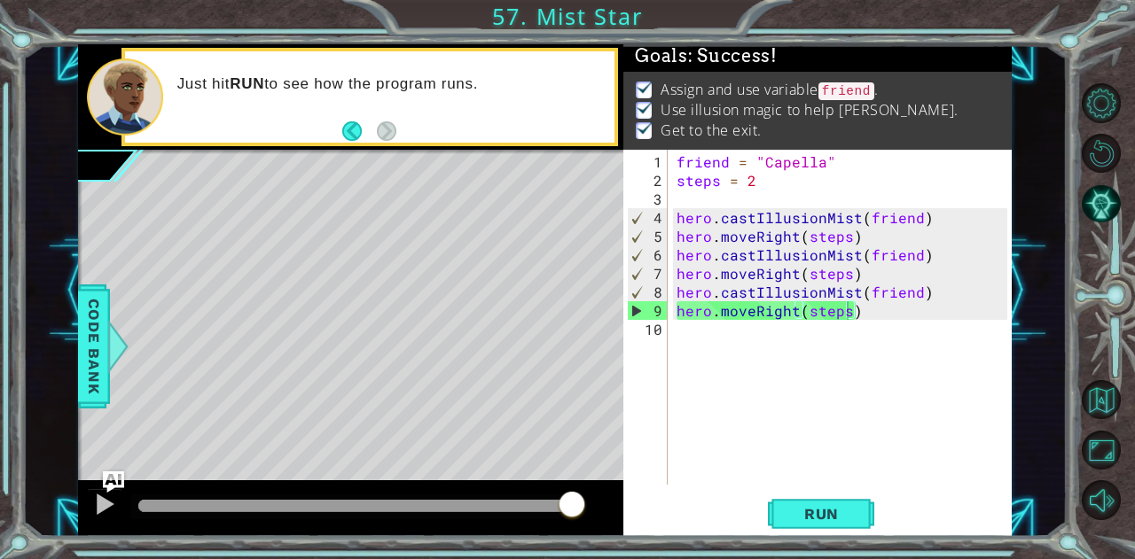
drag, startPoint x: 552, startPoint y: 506, endPoint x: 587, endPoint y: 495, distance: 36.2
click at [587, 495] on body "1 ההההההההההההההההההההההההההההההההההההההההההההההההההההההההההההההההההההההההההההה…" at bounding box center [567, 279] width 1135 height 559
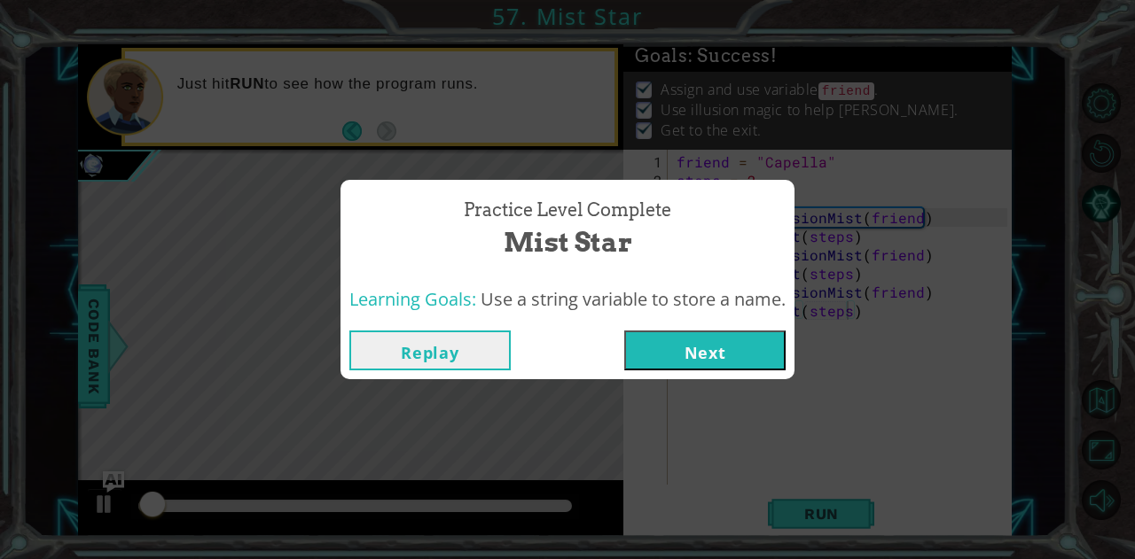
click at [700, 365] on button "Next" at bounding box center [704, 351] width 161 height 40
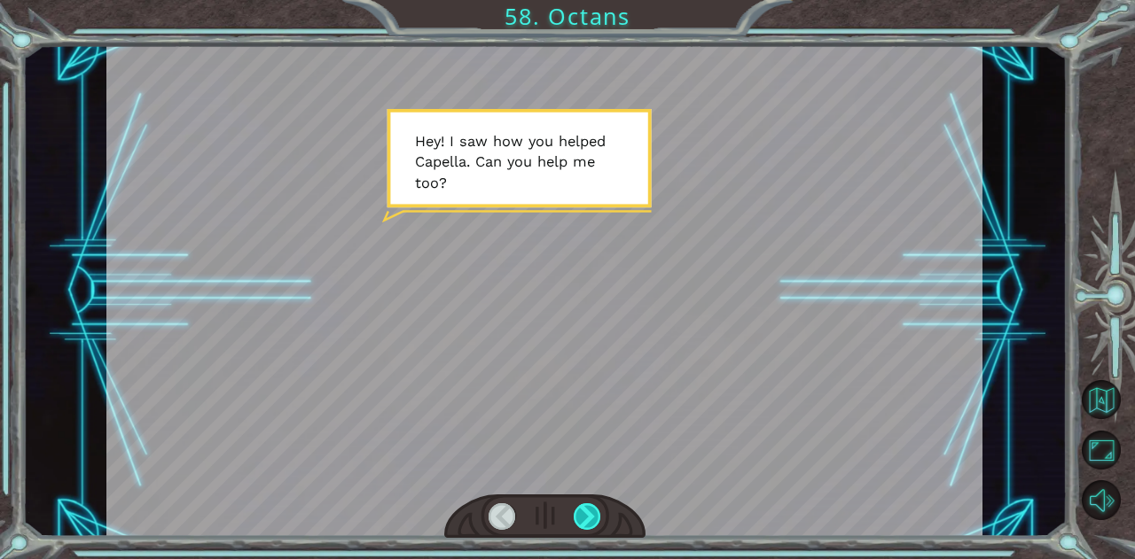
click at [591, 510] on div at bounding box center [586, 516] width 27 height 27
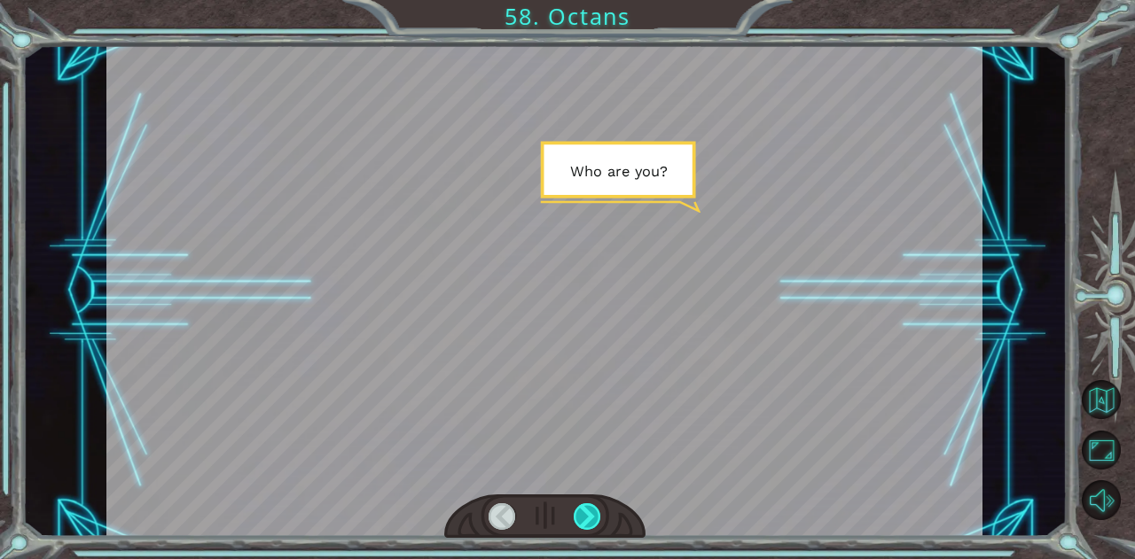
click at [591, 510] on div at bounding box center [586, 516] width 27 height 27
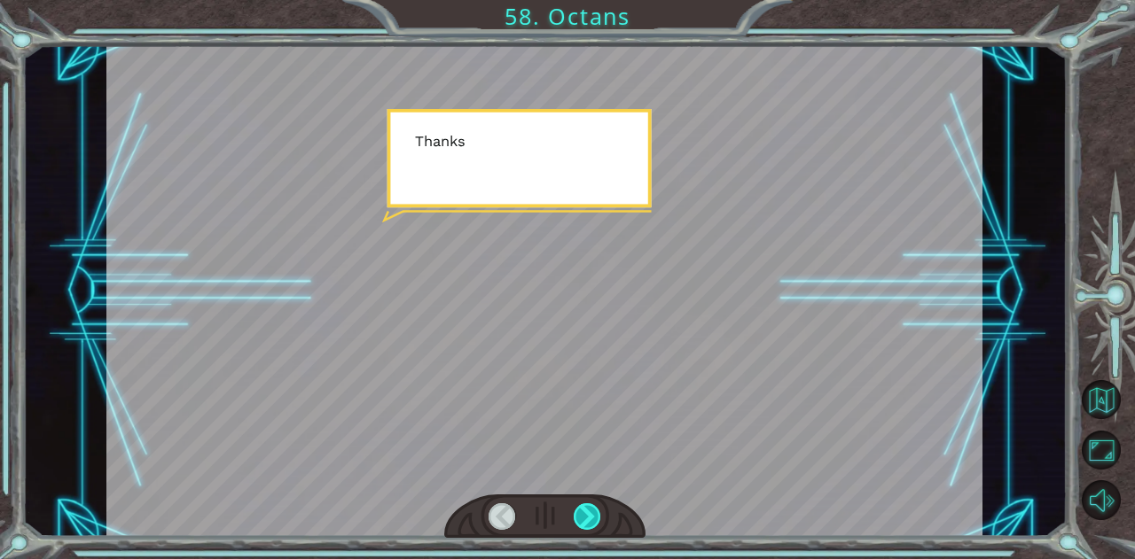
click at [591, 510] on div at bounding box center [586, 516] width 27 height 27
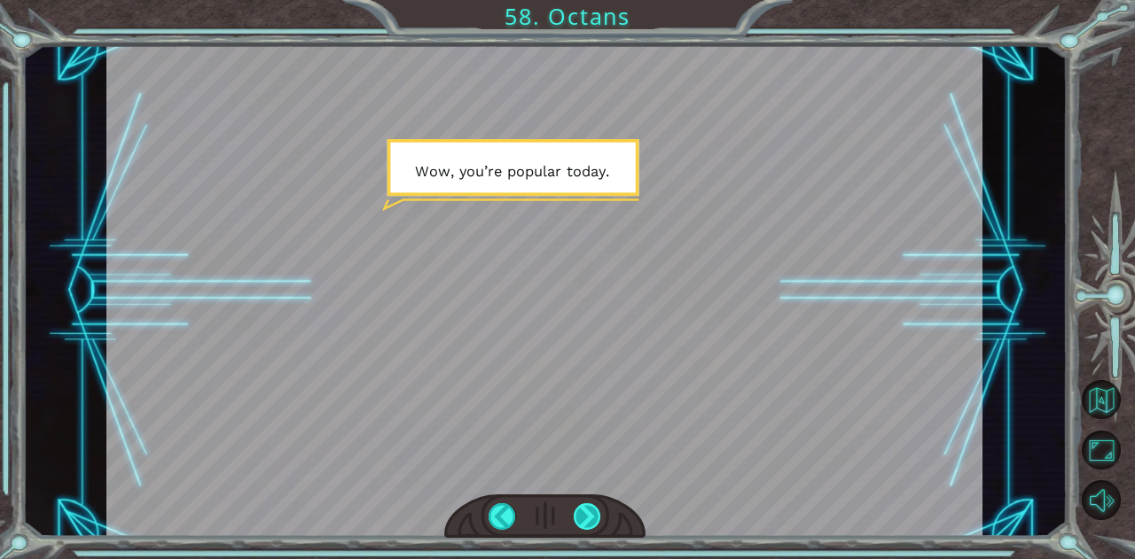
click at [591, 510] on div at bounding box center [586, 516] width 27 height 27
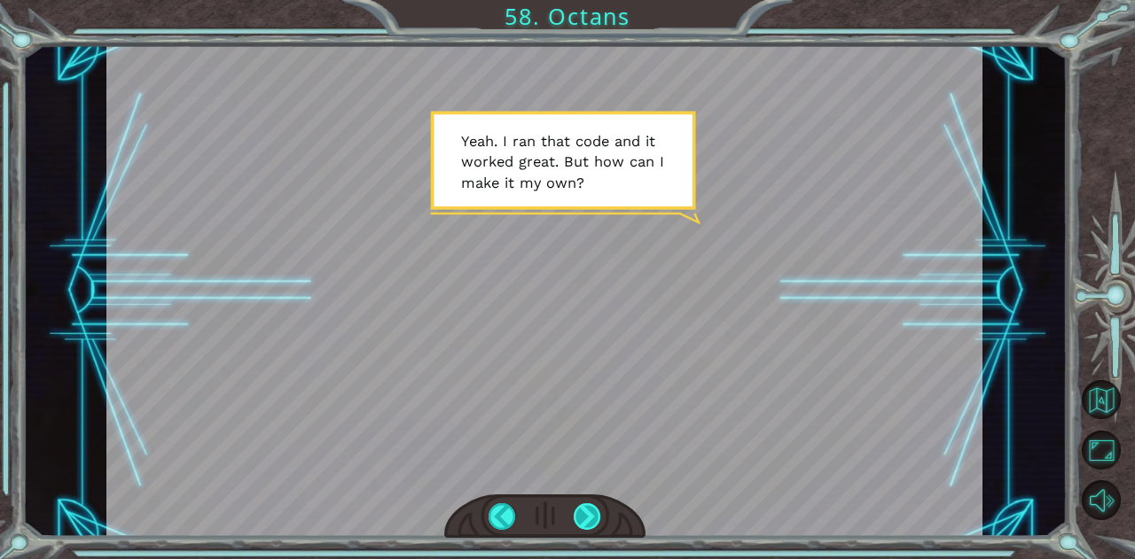
click at [580, 515] on div at bounding box center [586, 516] width 27 height 27
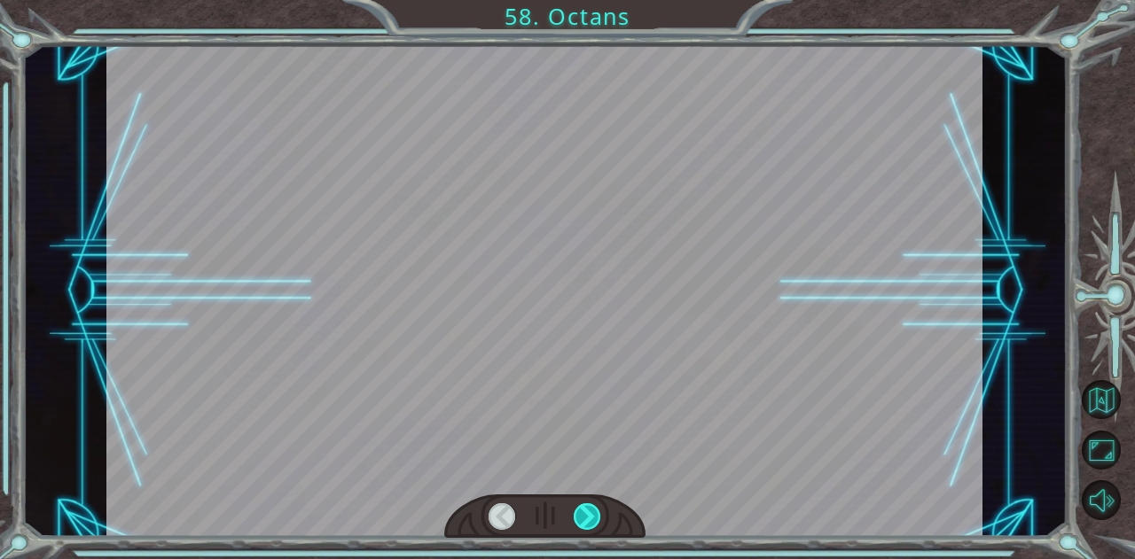
click at [580, 515] on div at bounding box center [586, 516] width 27 height 27
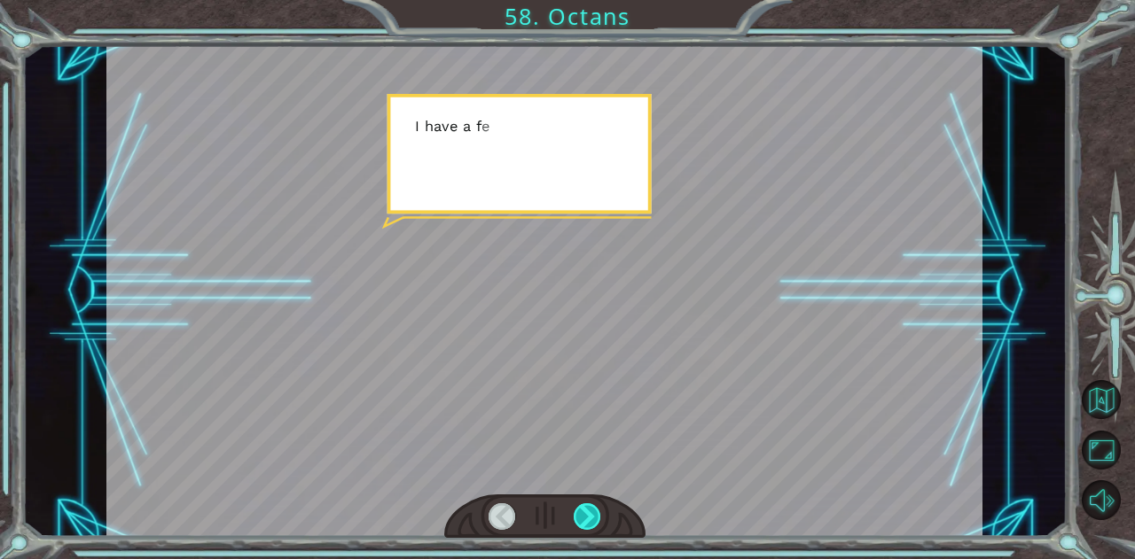
click at [580, 515] on div at bounding box center [586, 516] width 27 height 27
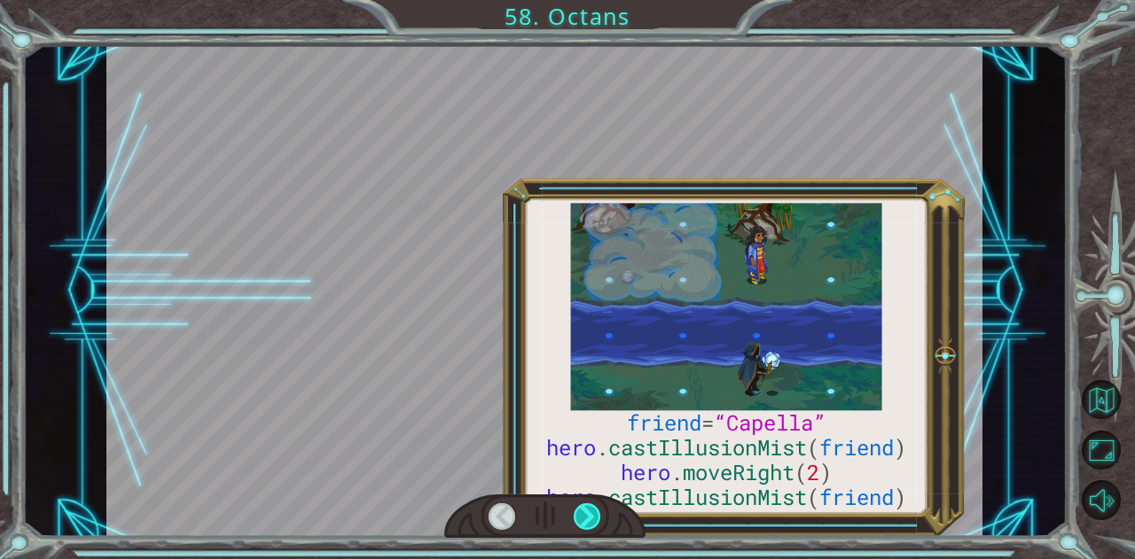
click at [580, 515] on div at bounding box center [586, 516] width 27 height 27
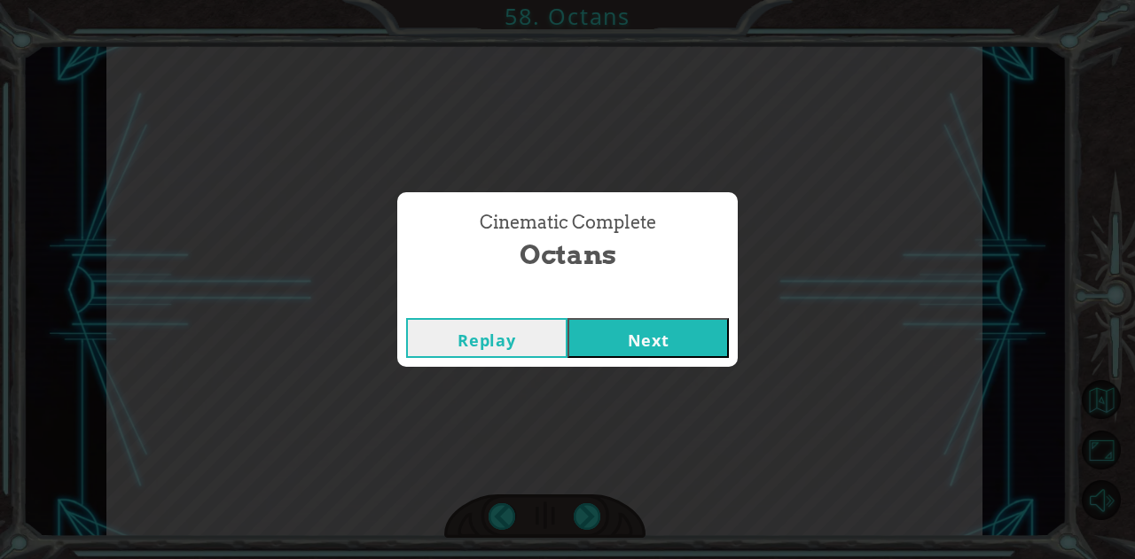
click at [647, 343] on button "Next" at bounding box center [647, 338] width 161 height 40
